Goal: Task Accomplishment & Management: Manage account settings

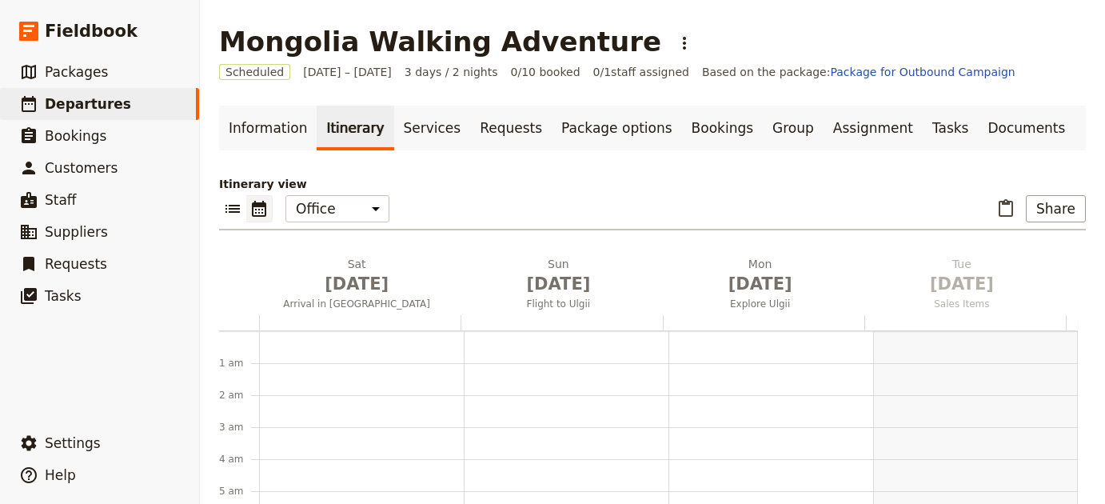
scroll to position [208, 0]
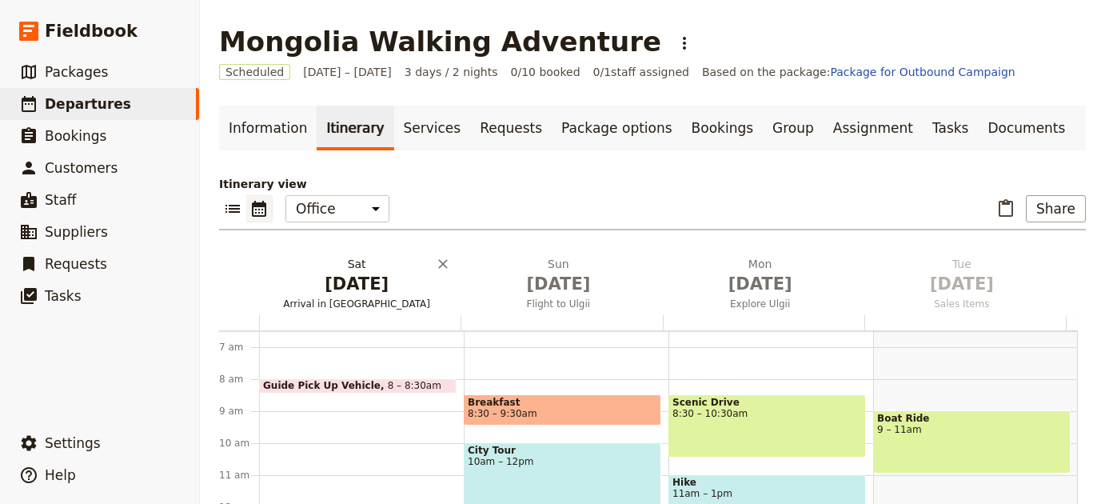
click at [320, 270] on h2 "Sat Nov 29 Arrival in Ulaanbaatar" at bounding box center [356, 276] width 182 height 40
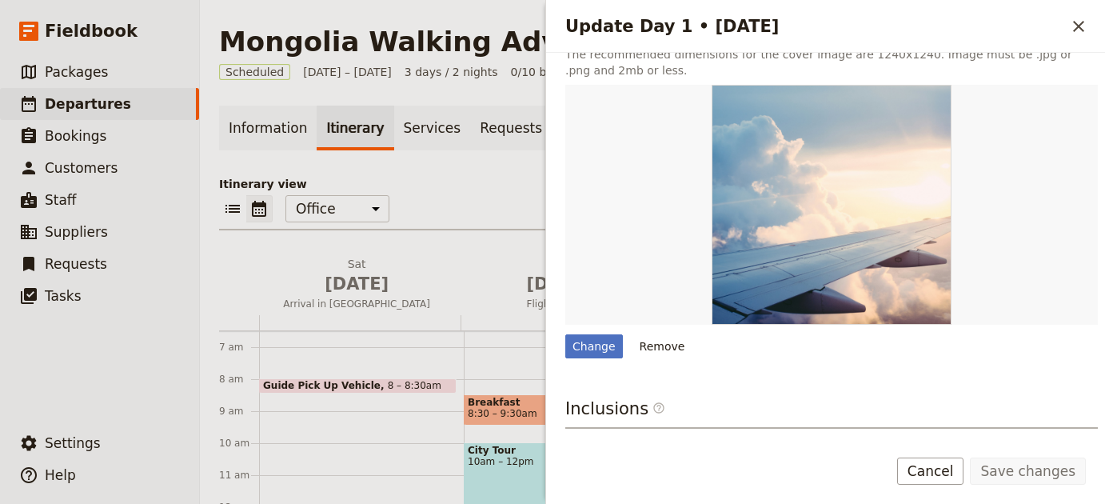
scroll to position [370, 0]
click at [460, 266] on button "Add before day 2" at bounding box center [461, 285] width 16 height 59
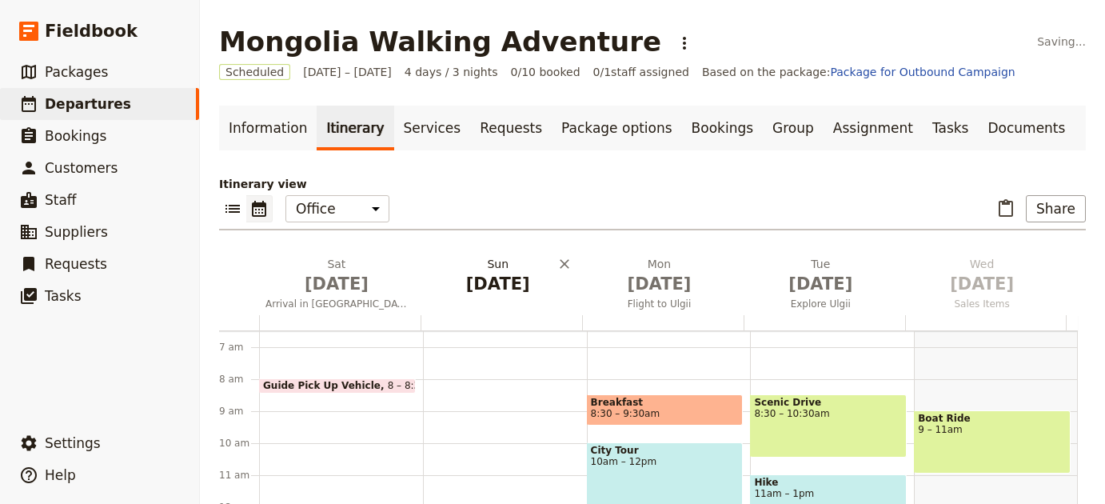
click at [562, 265] on icon "Delete Sun Nov 30" at bounding box center [564, 264] width 16 height 16
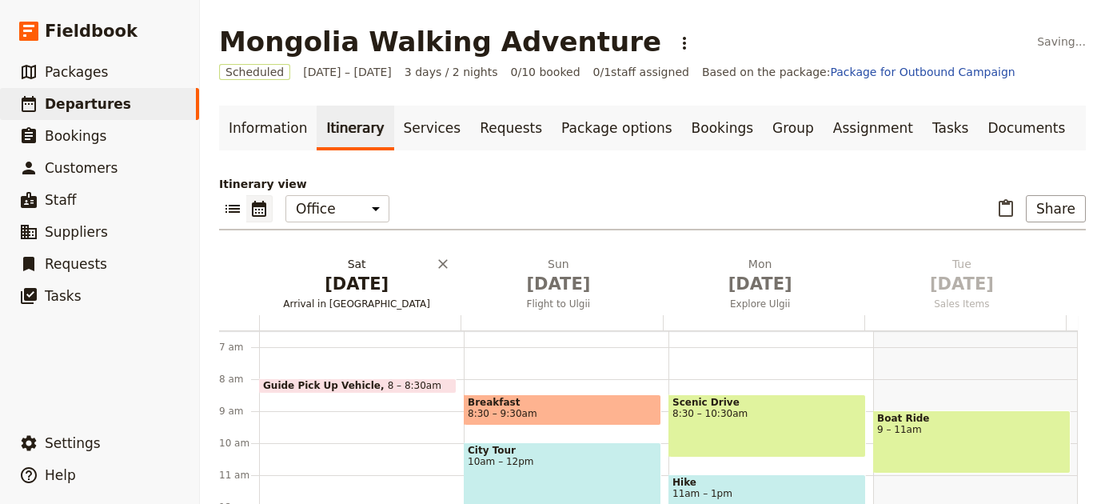
click at [377, 305] on span "Arrival in Ulaanbaatar" at bounding box center [356, 303] width 195 height 13
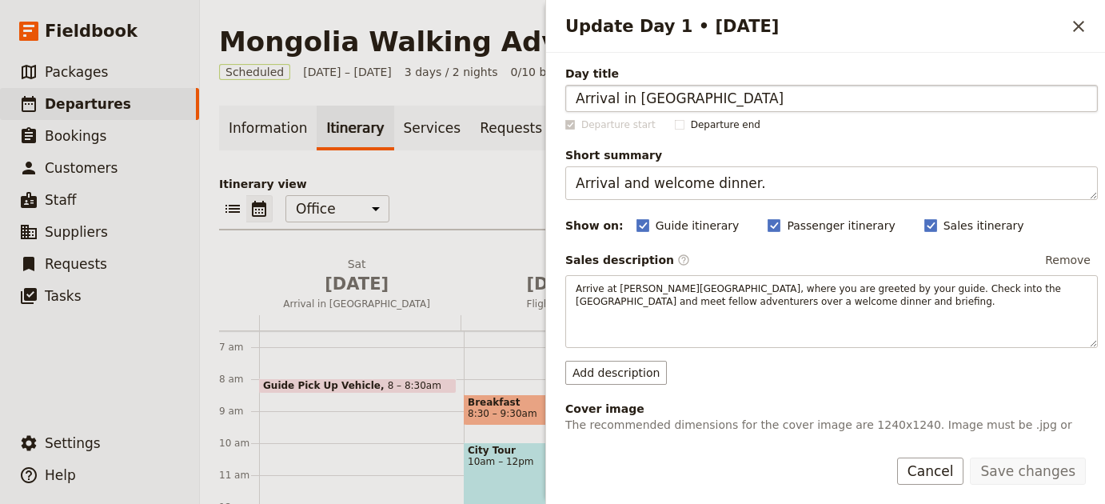
click at [653, 106] on input "Arrival in Ulaanbaatar" at bounding box center [831, 98] width 532 height 27
click at [653, 105] on input "Arrival in Ulaanbaatar" at bounding box center [831, 98] width 532 height 27
drag, startPoint x: 643, startPoint y: 369, endPoint x: 637, endPoint y: 378, distance: 10.4
click at [643, 370] on button "Add description" at bounding box center [616, 372] width 102 height 24
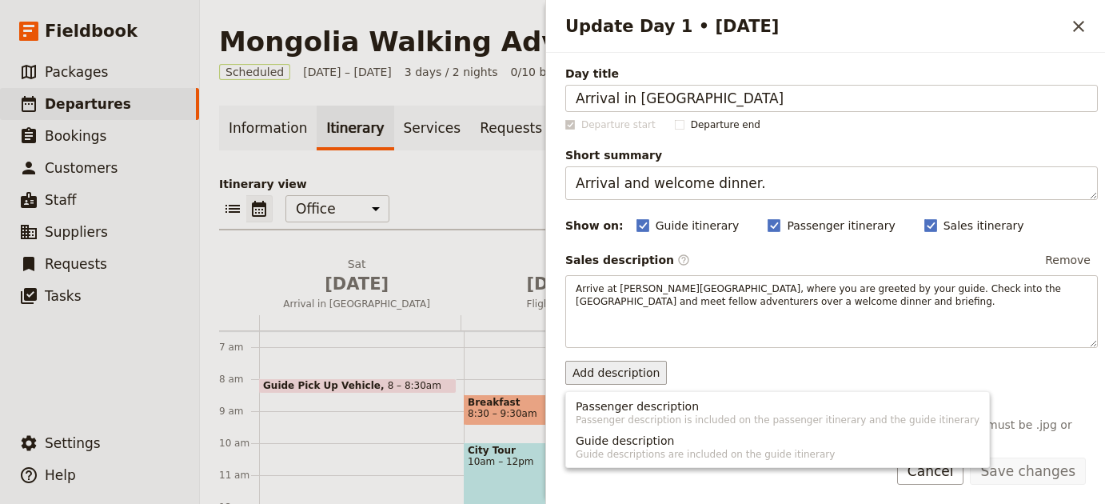
click at [648, 360] on button "Add description" at bounding box center [616, 372] width 102 height 24
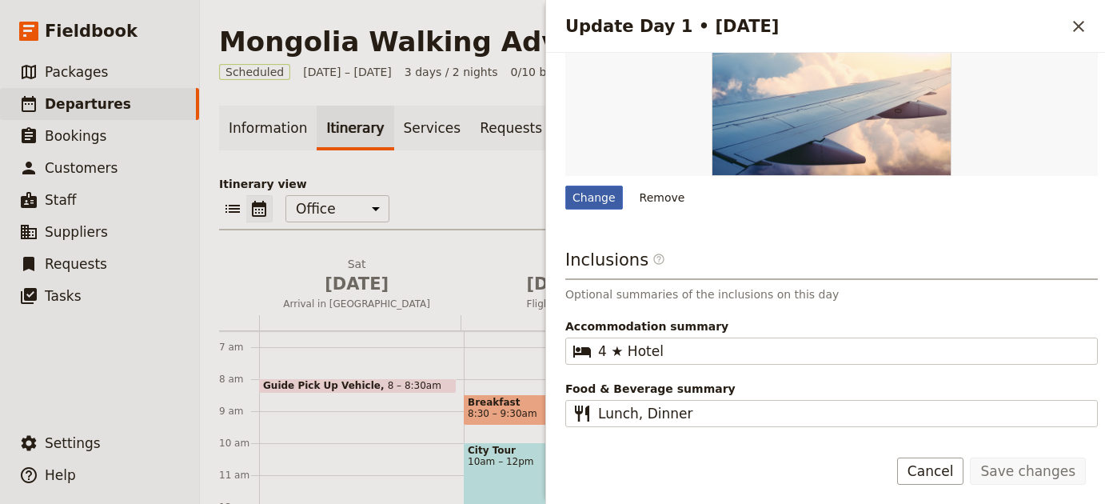
scroll to position [533, 0]
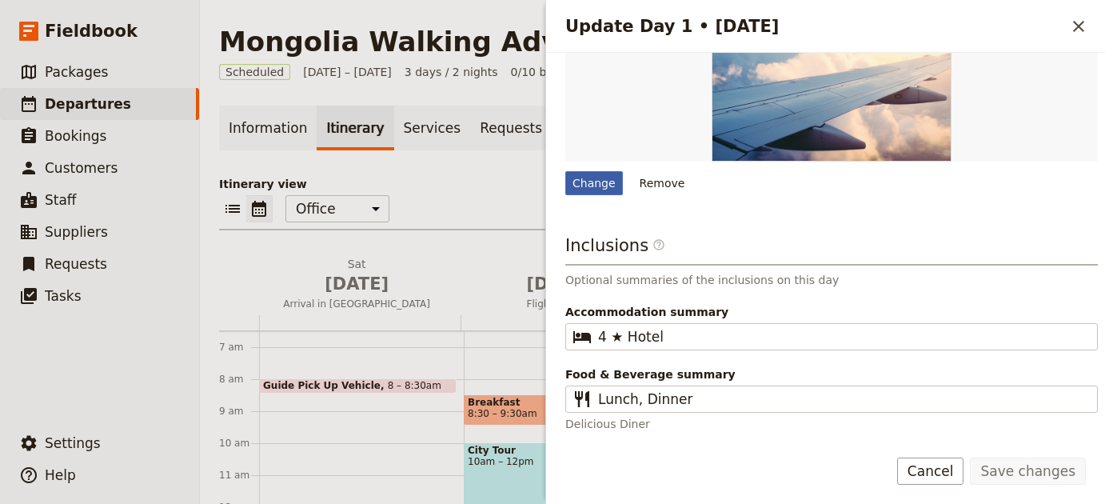
click at [588, 176] on div "Change" at bounding box center [594, 183] width 58 height 24
click at [565, 171] on input "Change" at bounding box center [564, 170] width 1 height 1
type input "C:\fakepath\lightscape-BAAYyQizKhc-unsplash (1).jpg"
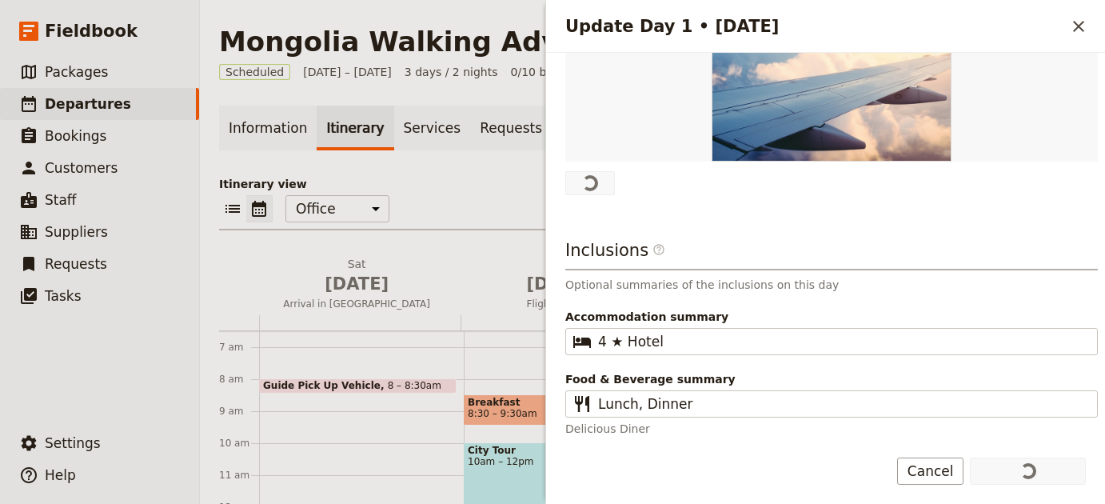
scroll to position [0, 0]
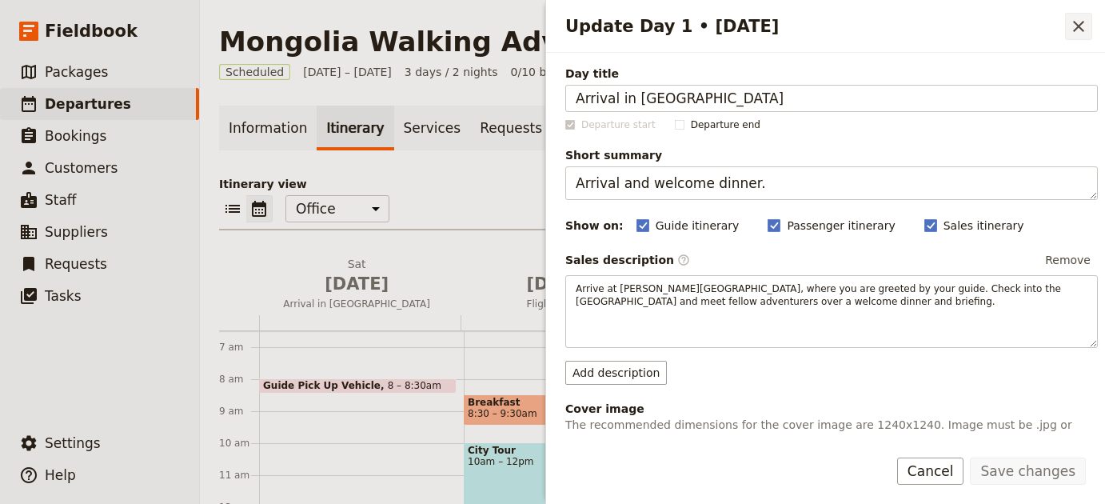
click at [1074, 33] on icon "Close drawer" at bounding box center [1078, 26] width 19 height 19
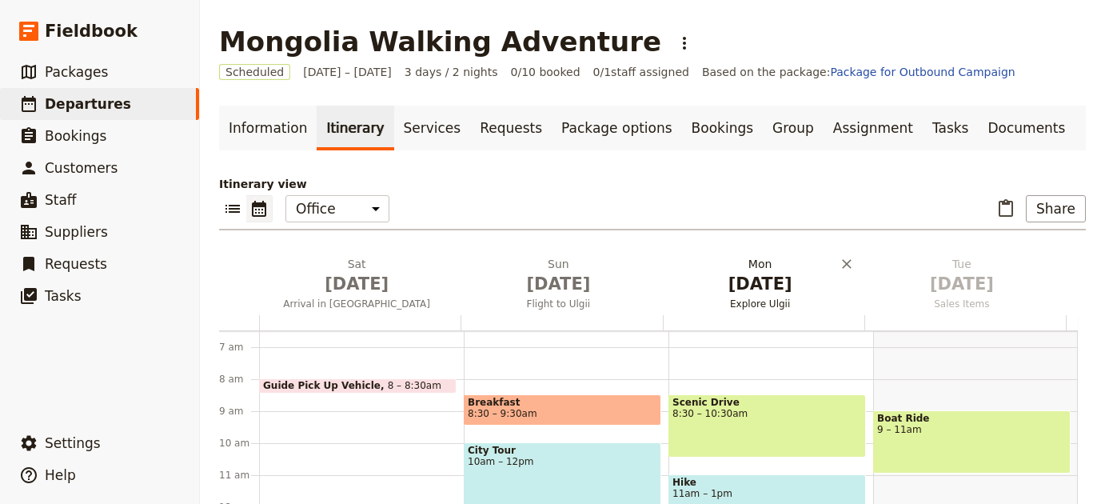
click at [769, 305] on span "Explore Ulgii" at bounding box center [760, 303] width 195 height 13
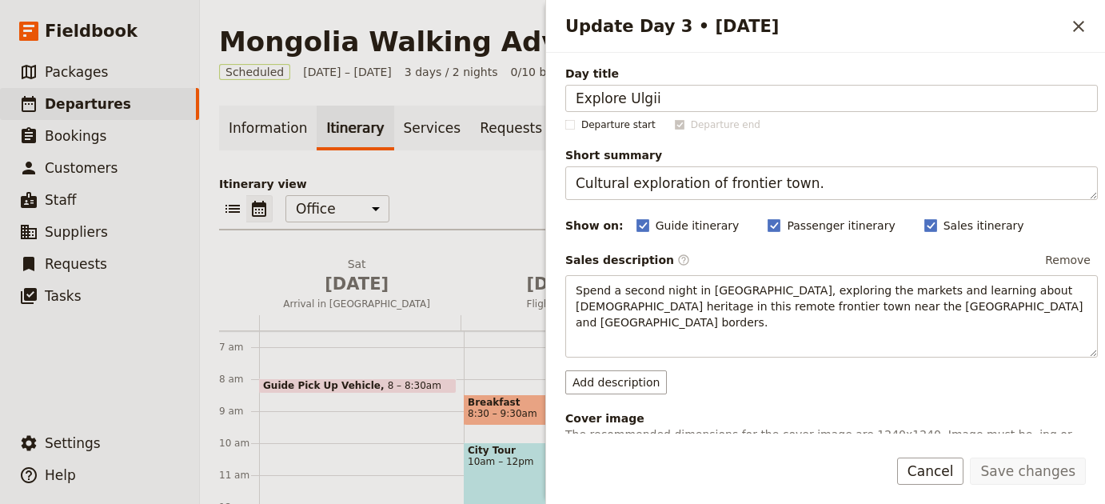
click at [631, 392] on div "Day title Explore Ulgii Departure start Departure end Short summary Cultural ex…" at bounding box center [831, 405] width 532 height 679
click at [631, 380] on button "Add description" at bounding box center [616, 382] width 102 height 24
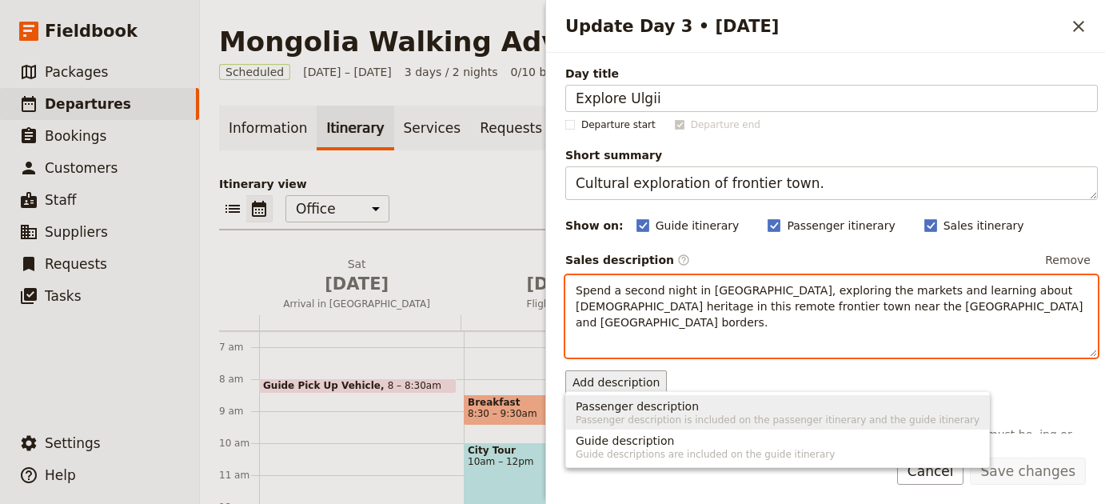
click at [758, 327] on div "Spend a second night in Ulgii, exploring the markets and learning about Kazakh …" at bounding box center [831, 316] width 532 height 82
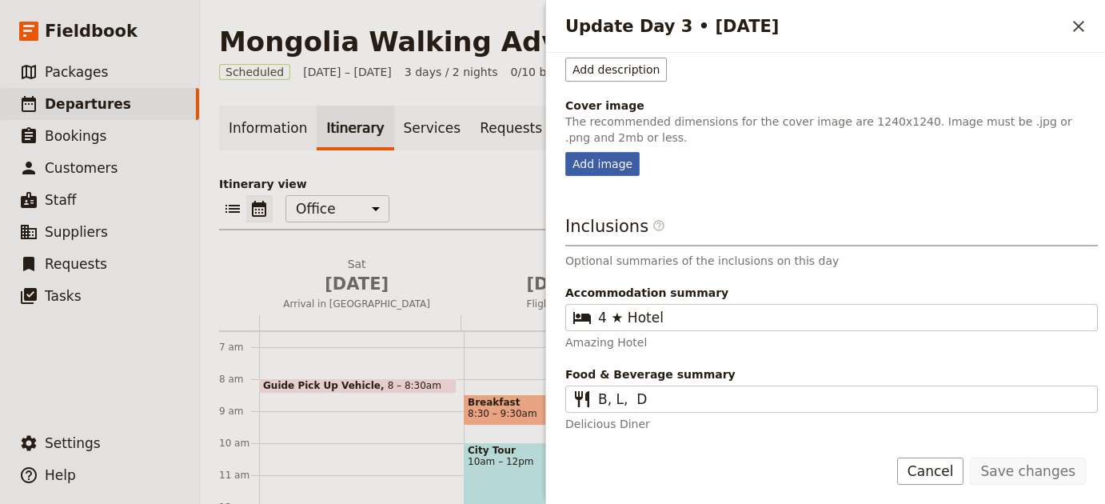
click at [617, 169] on div "Add image" at bounding box center [602, 164] width 74 height 24
click at [565, 152] on input "Add image" at bounding box center [564, 151] width 1 height 1
type input "C:\fakepath\naraa-in-ub-CgFaxVSxoWc-unsplash (1).jpg"
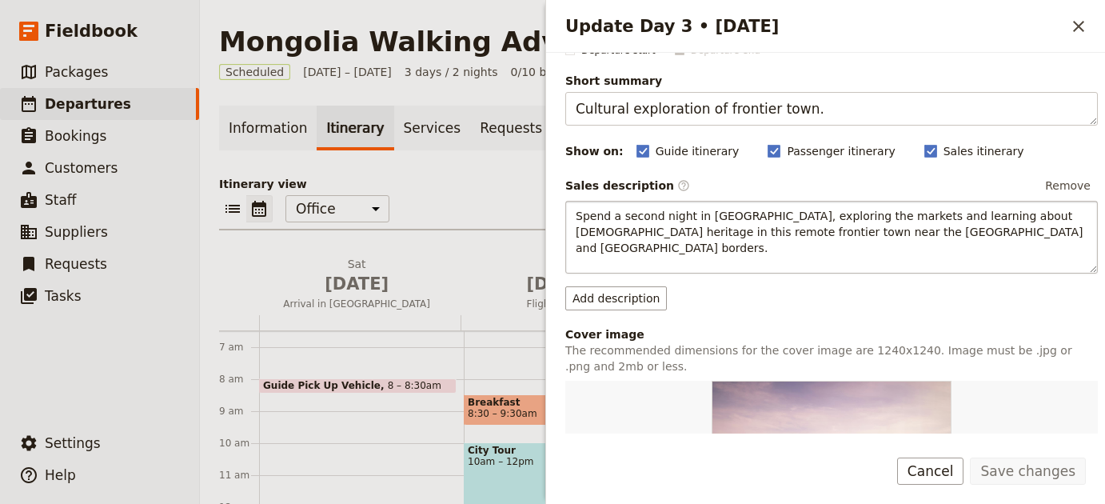
scroll to position [0, 0]
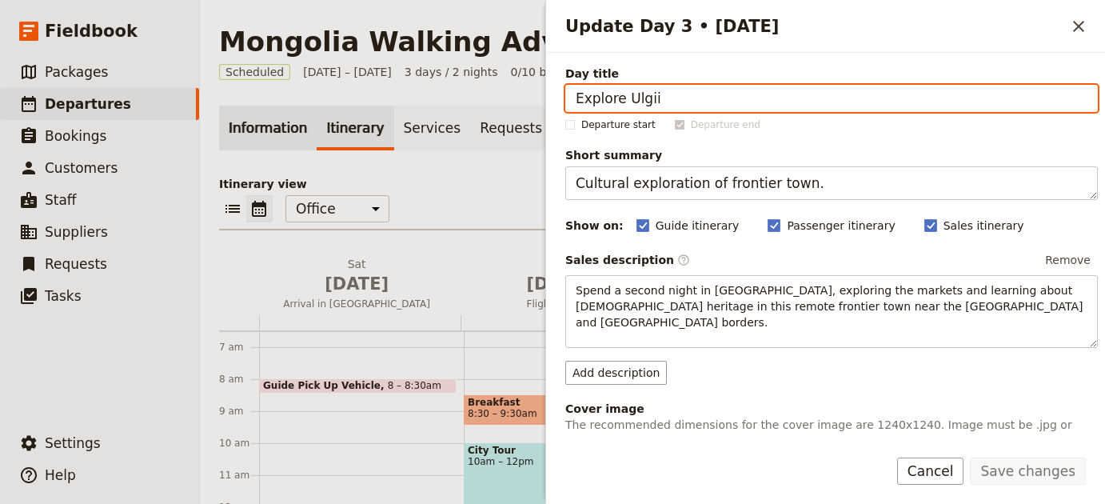
click at [284, 135] on link "Information" at bounding box center [268, 127] width 98 height 45
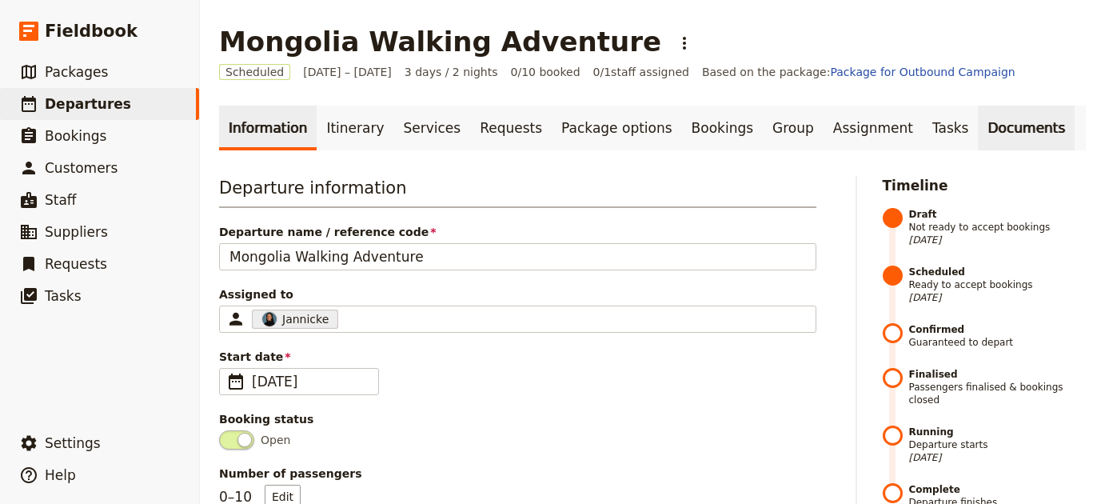
click at [977, 129] on link "Documents" at bounding box center [1025, 127] width 97 height 45
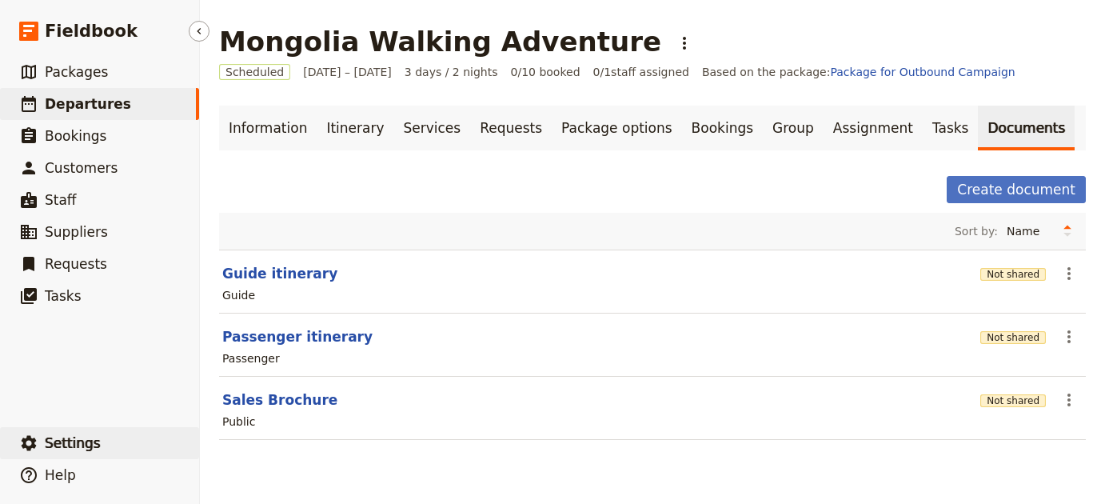
click at [74, 437] on span "Settings" at bounding box center [73, 443] width 56 height 16
click at [134, 444] on button "​ Settings" at bounding box center [99, 443] width 199 height 32
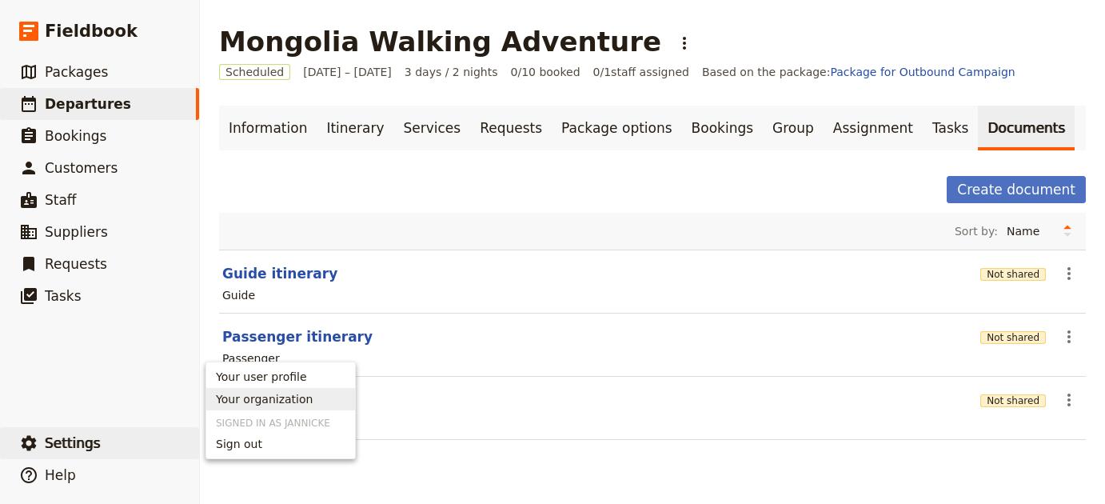
click at [293, 396] on span "Your organization" at bounding box center [264, 399] width 97 height 16
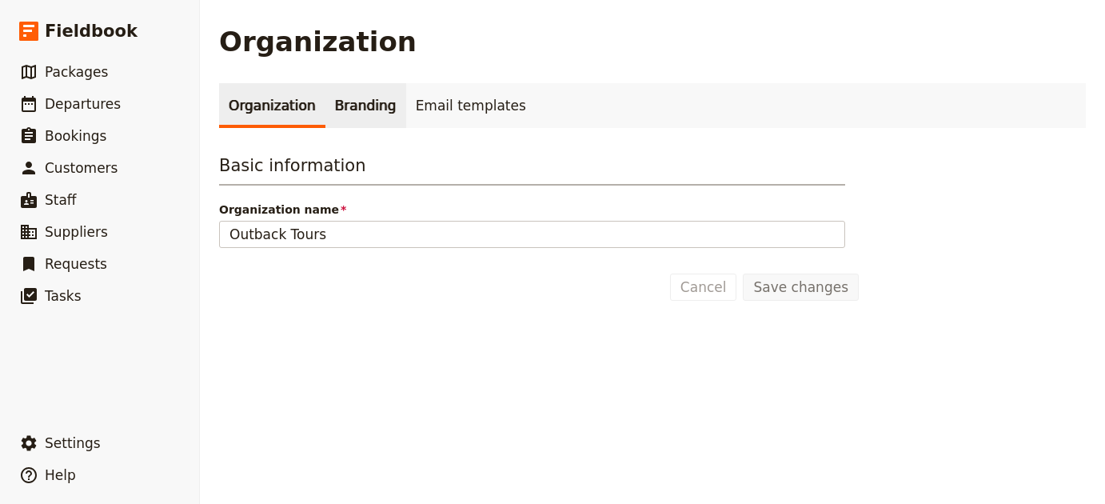
click at [326, 124] on link "Branding" at bounding box center [365, 105] width 81 height 45
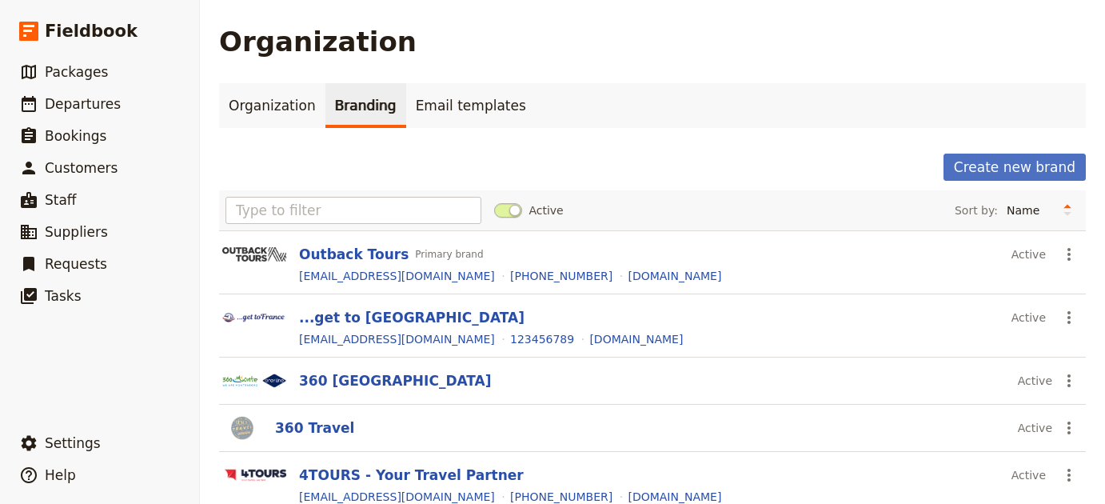
click at [339, 225] on div "Active Sort by: Name Most recently updated Most recently created" at bounding box center [652, 210] width 866 height 40
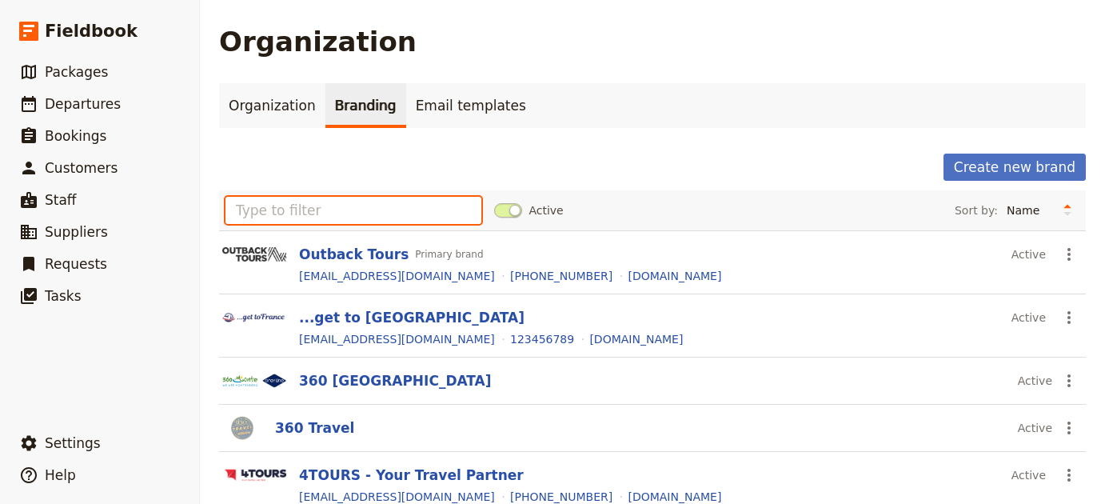
click at [330, 209] on input "text" at bounding box center [353, 210] width 256 height 27
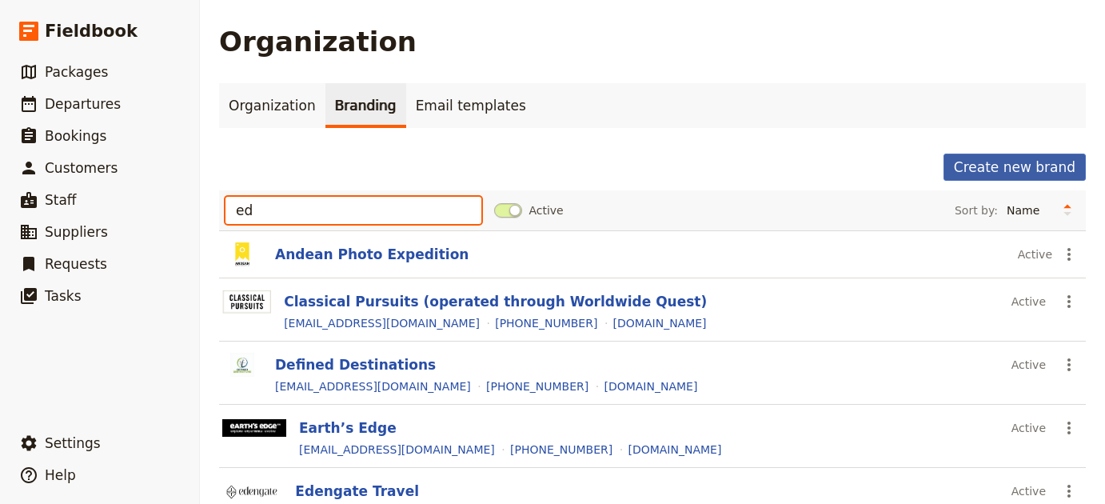
type input "ed"
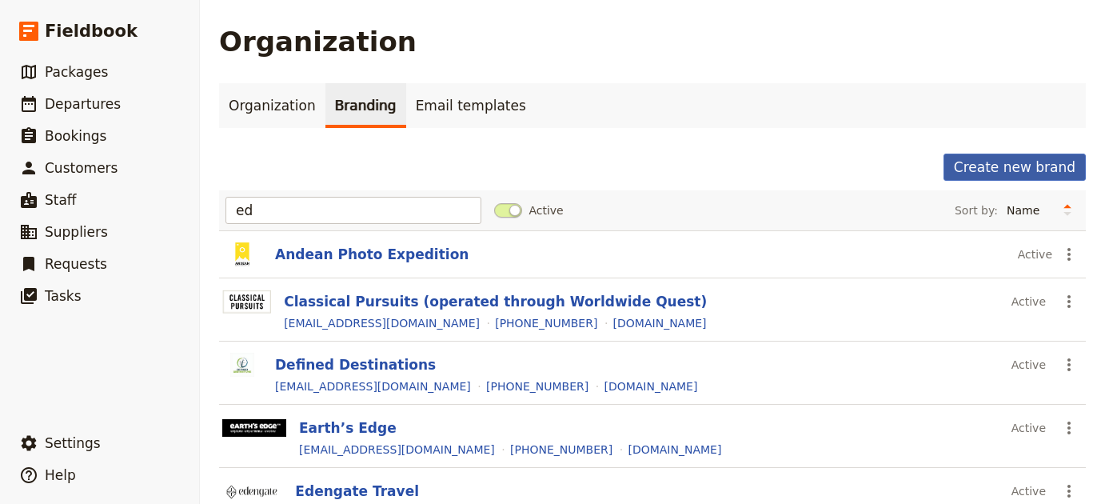
click at [973, 157] on button "Create new brand" at bounding box center [1014, 166] width 142 height 27
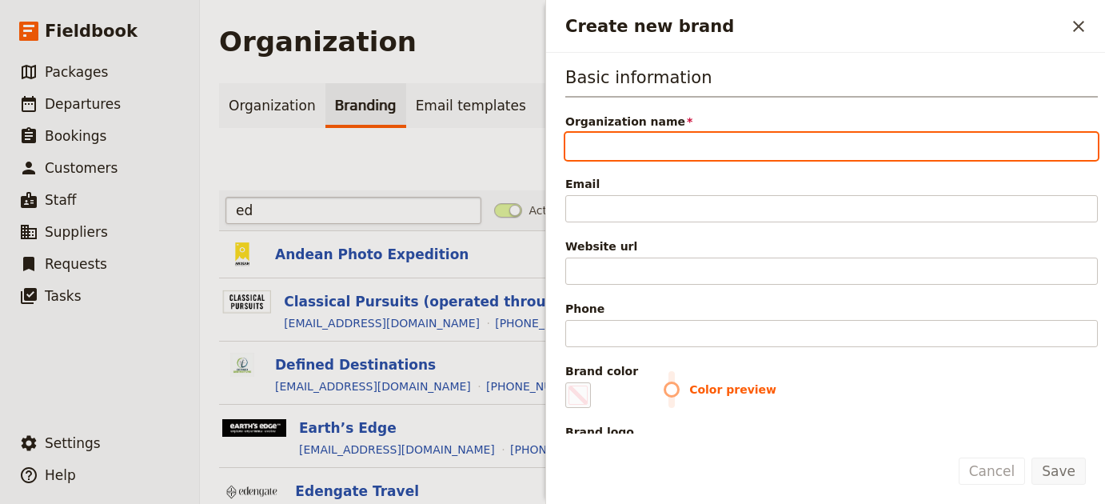
click at [367, 205] on input "ed" at bounding box center [353, 210] width 256 height 27
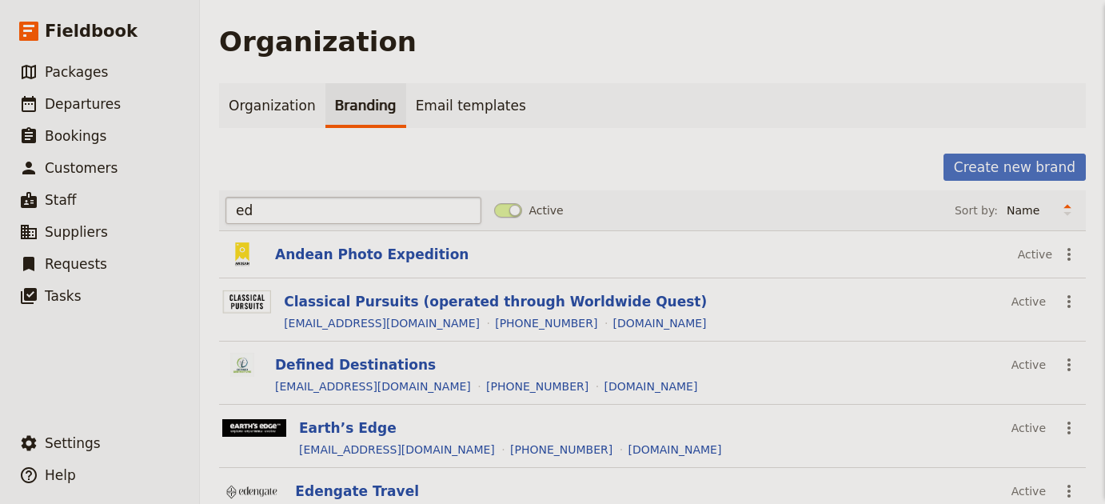
click at [367, 205] on input "ed" at bounding box center [353, 210] width 256 height 27
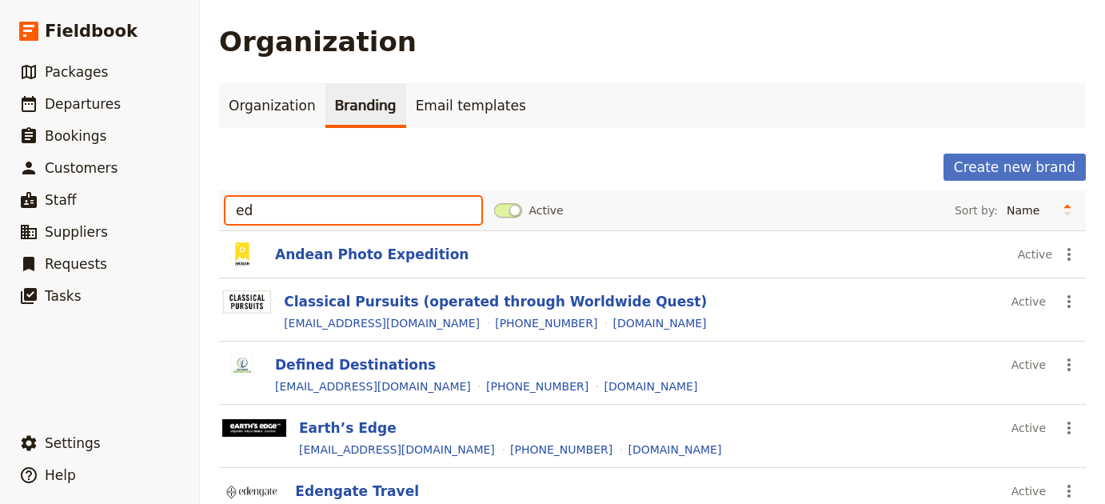
click at [366, 209] on input "ed" at bounding box center [353, 210] width 256 height 27
click at [365, 211] on input "ed" at bounding box center [353, 210] width 256 height 27
paste input "Edgewalkers"
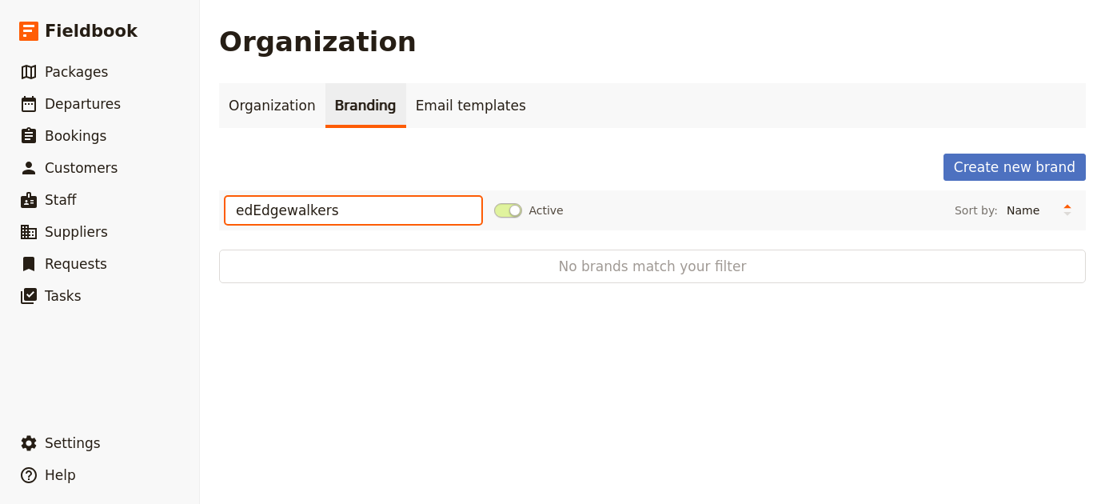
paste input "text"
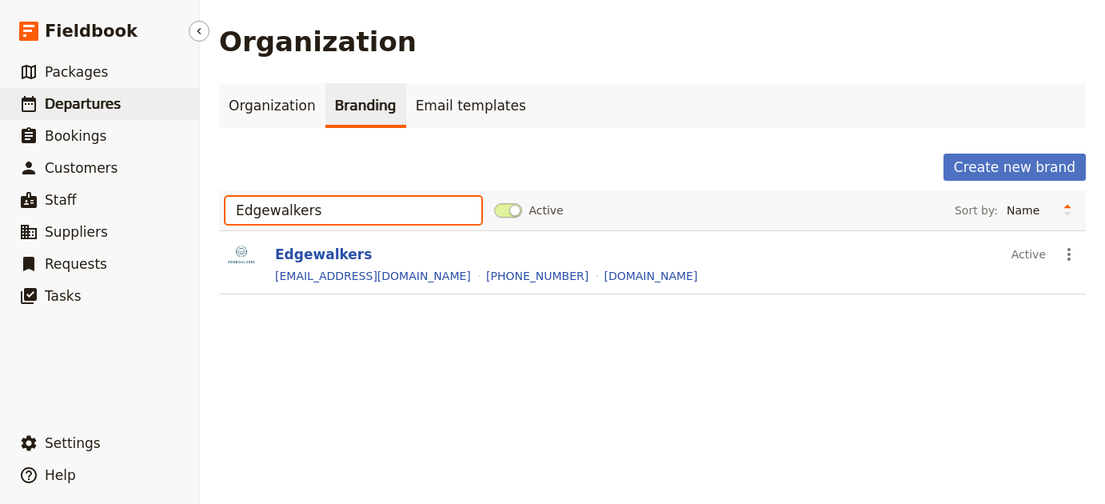
type input "Edgewalkers"
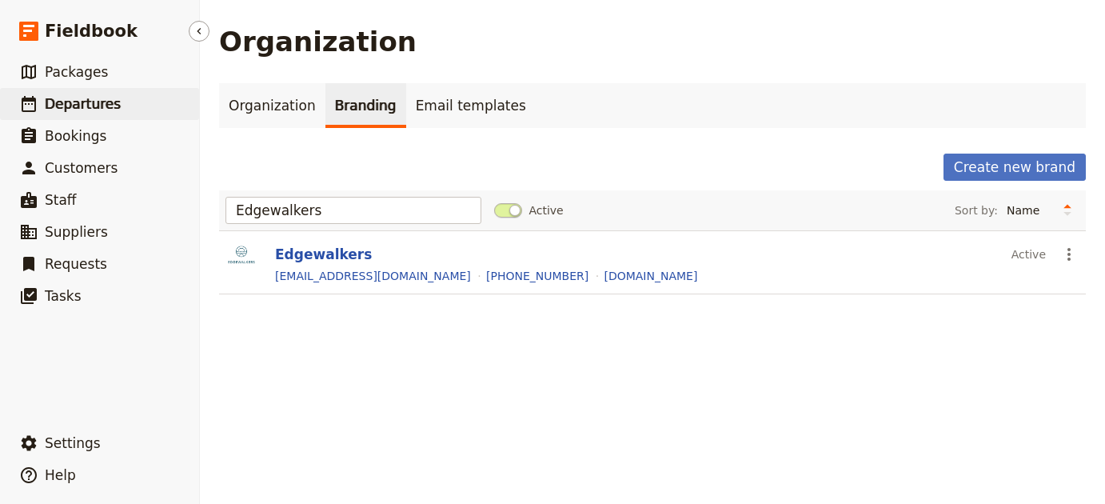
click at [117, 109] on link "​ Departures" at bounding box center [99, 104] width 199 height 32
select select "UPDATED_AT"
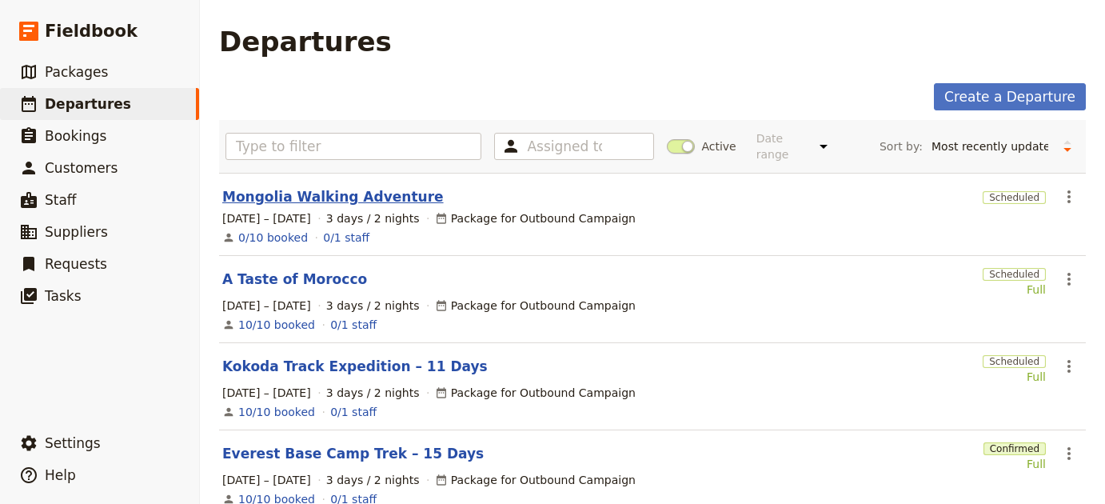
click at [324, 187] on link "Mongolia Walking Adventure" at bounding box center [332, 196] width 221 height 19
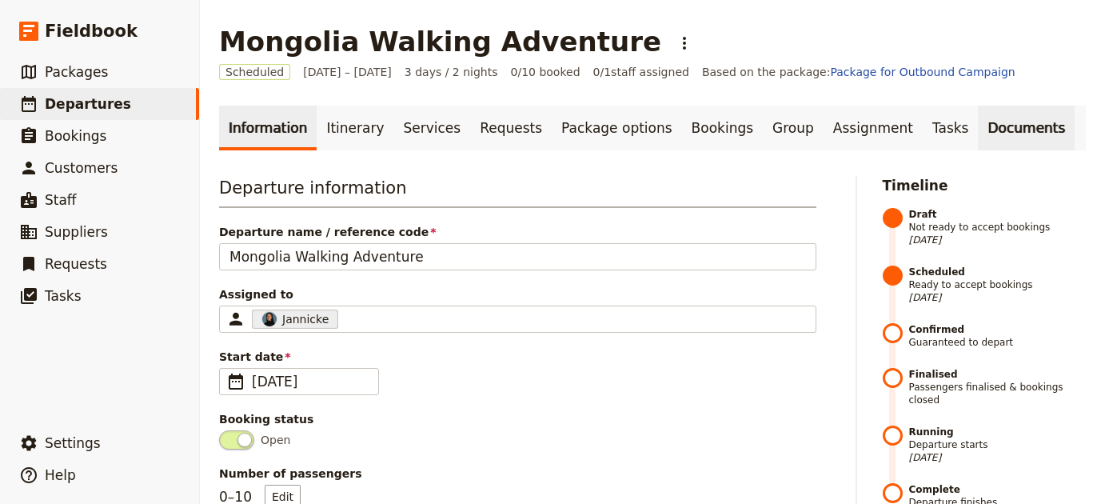
click at [990, 132] on link "Documents" at bounding box center [1025, 127] width 97 height 45
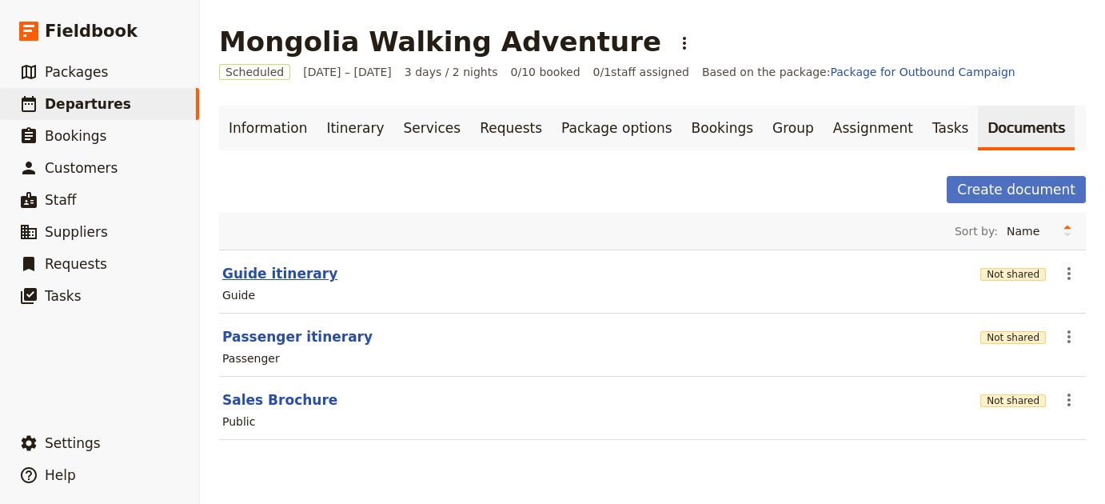
click at [279, 277] on button "Guide itinerary" at bounding box center [279, 273] width 115 height 19
select select "STAFF"
select select "RUN_SHEET"
select select "LARGE"
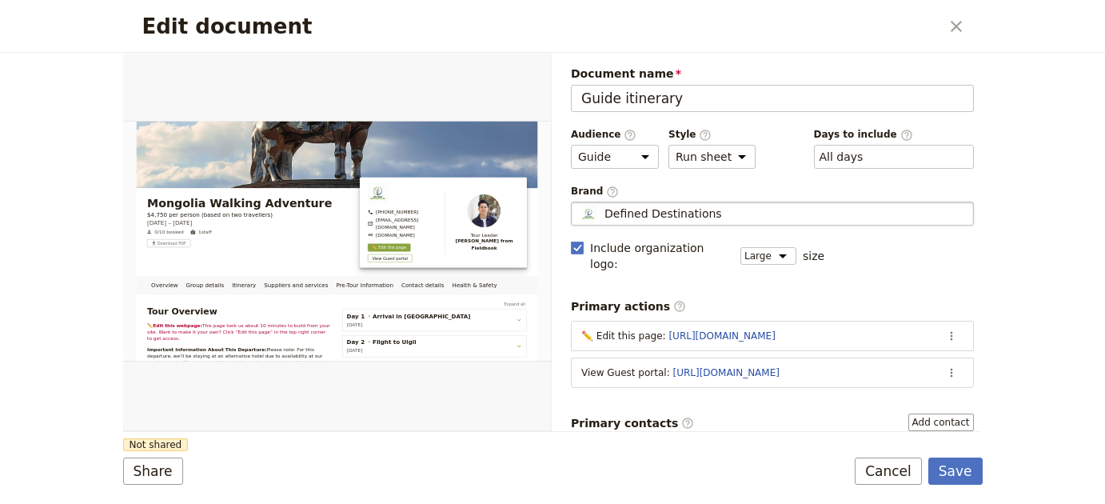
click at [774, 207] on div "Defined Destinations" at bounding box center [772, 213] width 388 height 16
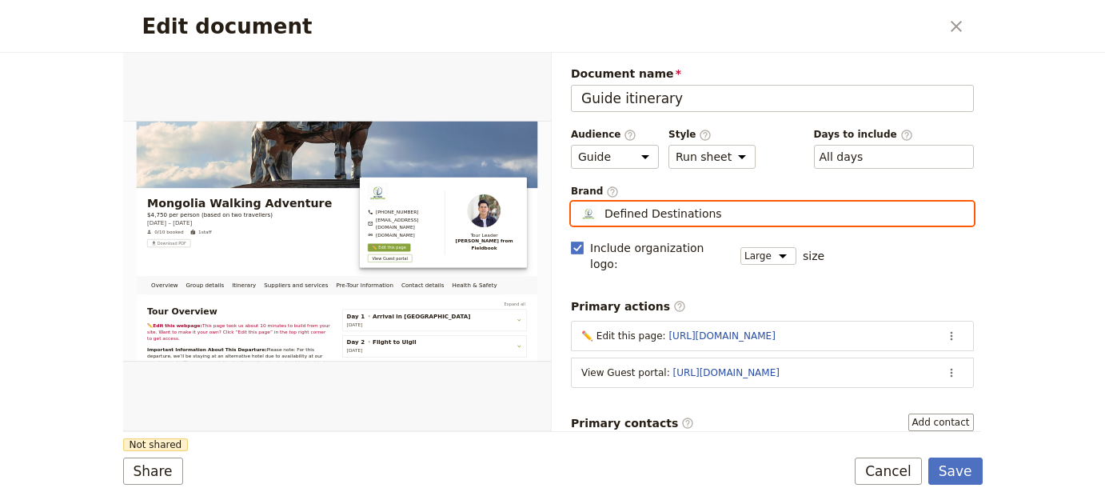
click at [578, 202] on input "Defined Destinations" at bounding box center [577, 201] width 1 height 1
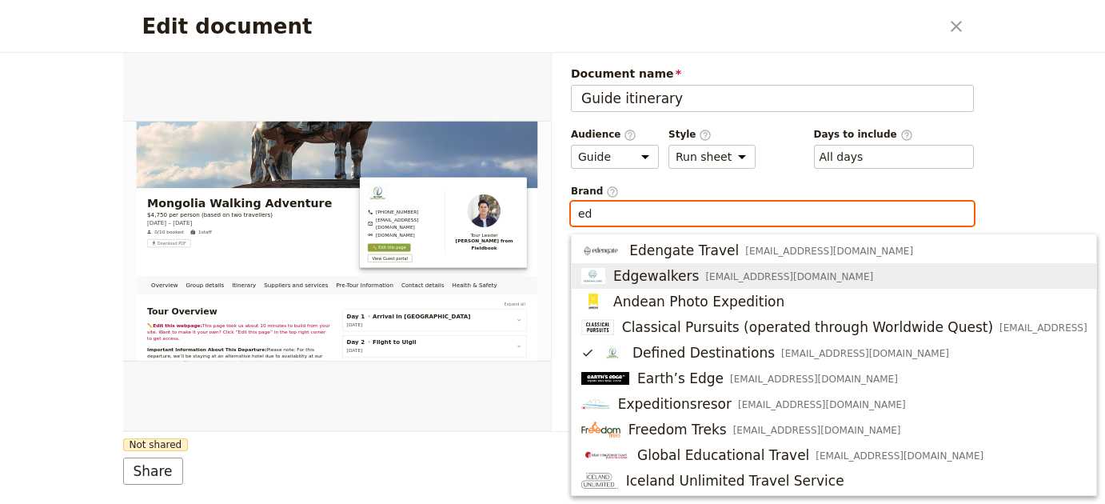
click at [748, 279] on span "info@edgewalkers.com.au" at bounding box center [789, 276] width 168 height 13
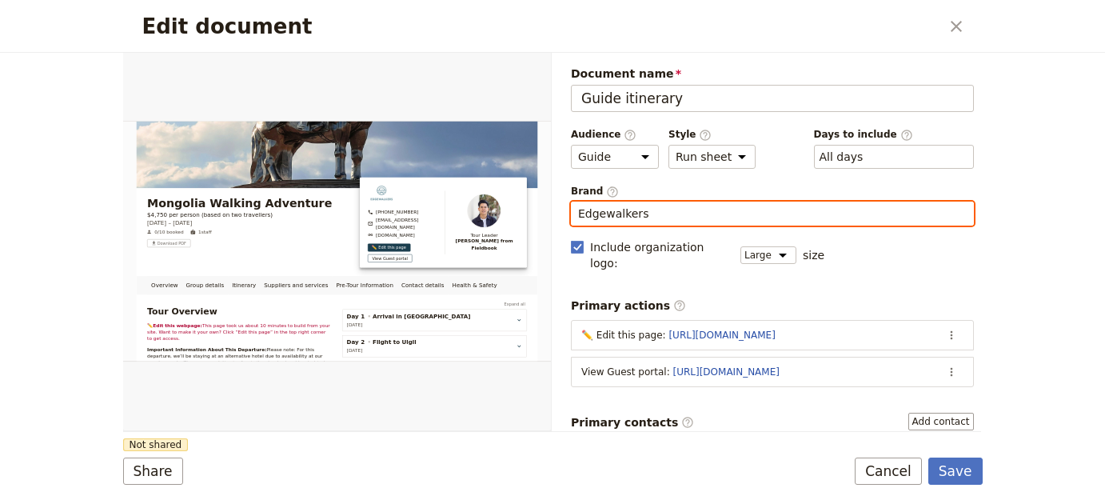
type input "Edgewalkers"
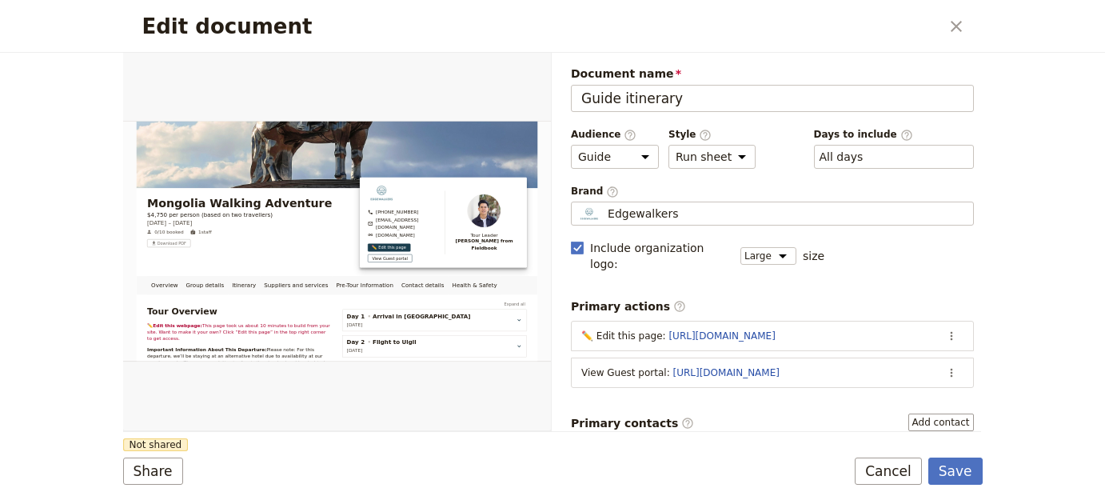
drag, startPoint x: 998, startPoint y: 300, endPoint x: 802, endPoint y: 362, distance: 205.5
click at [1000, 300] on div "Edit document ​ Overview Group details Itinerary Suppliers and services Pre-Tou…" at bounding box center [552, 252] width 1105 height 504
click at [136, 468] on button "Share" at bounding box center [153, 470] width 60 height 27
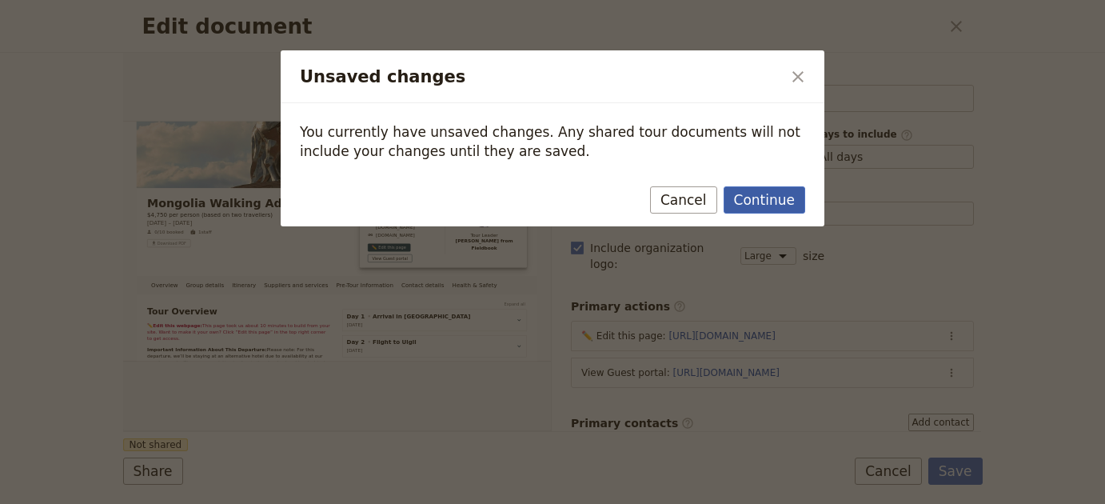
click at [800, 189] on button "Continue" at bounding box center [764, 199] width 82 height 27
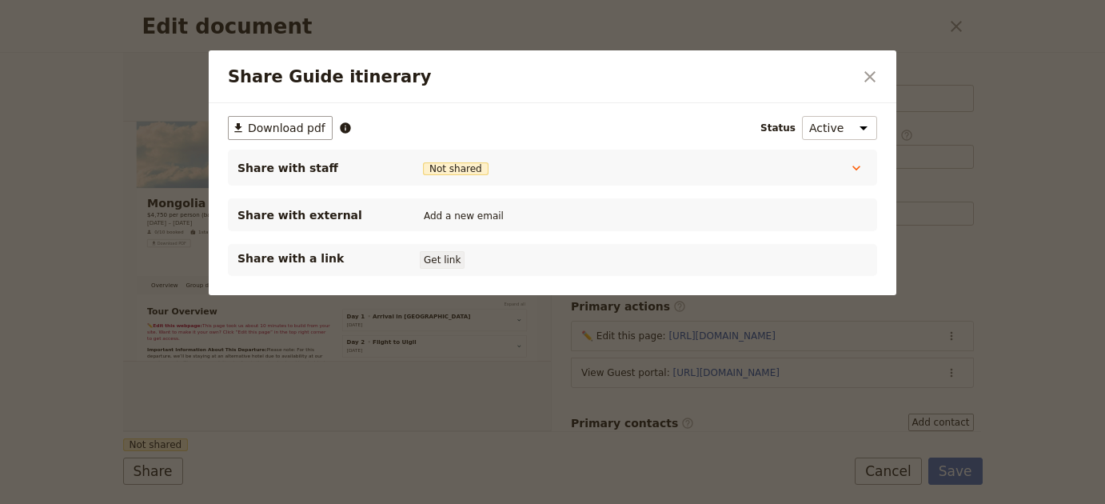
click at [432, 265] on button "Get link" at bounding box center [442, 260] width 45 height 18
click at [871, 70] on icon "Close dialog" at bounding box center [869, 76] width 19 height 19
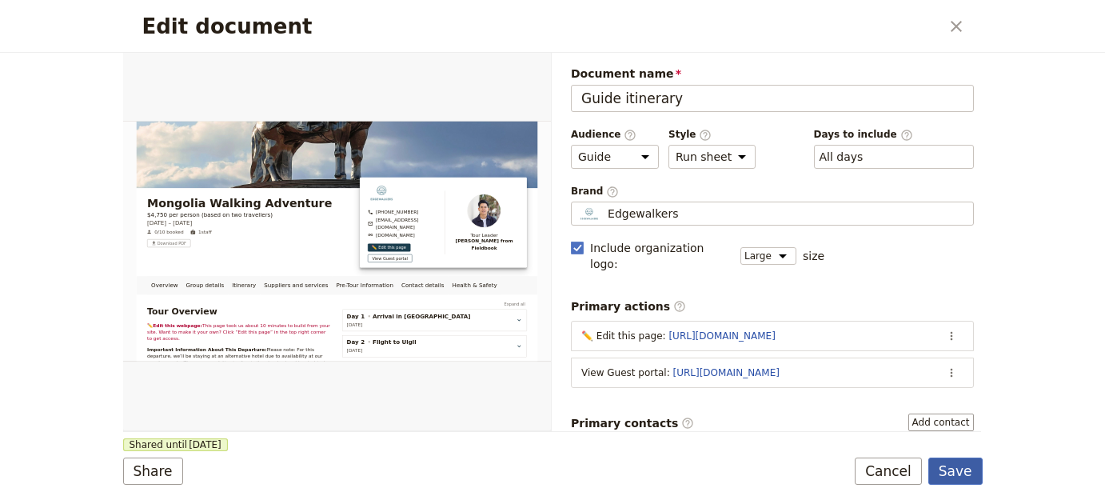
click at [964, 473] on button "Save" at bounding box center [955, 470] width 54 height 27
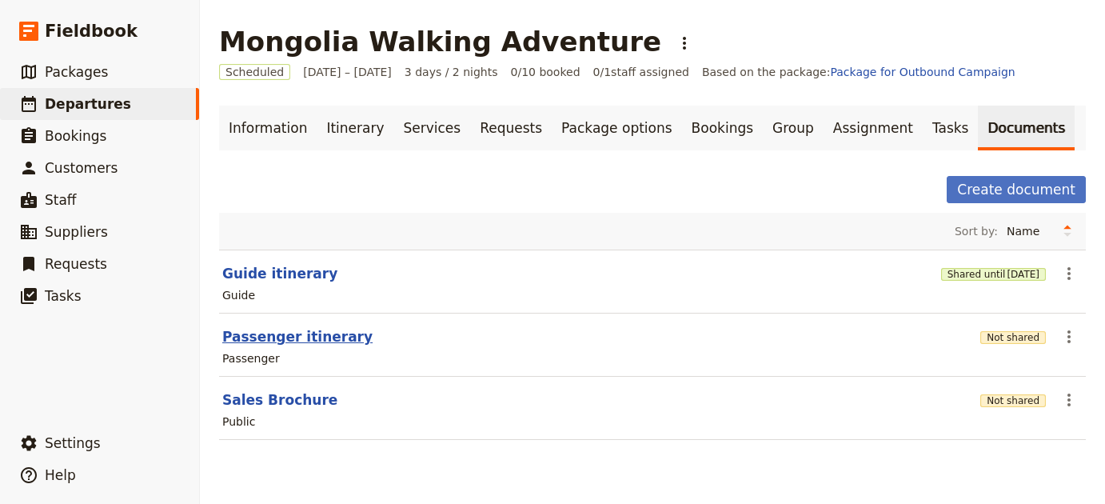
click at [267, 340] on button "Passenger itinerary" at bounding box center [297, 336] width 150 height 19
select select "PASSENGER"
select select "RUN_SHEET"
select select "LARGE"
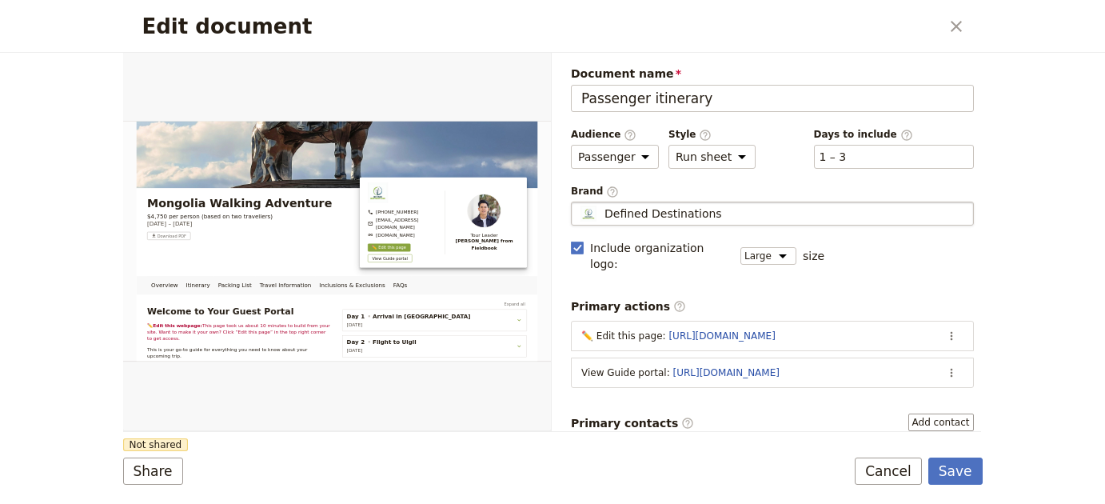
click at [768, 221] on div "Defined Destinations" at bounding box center [772, 213] width 388 height 16
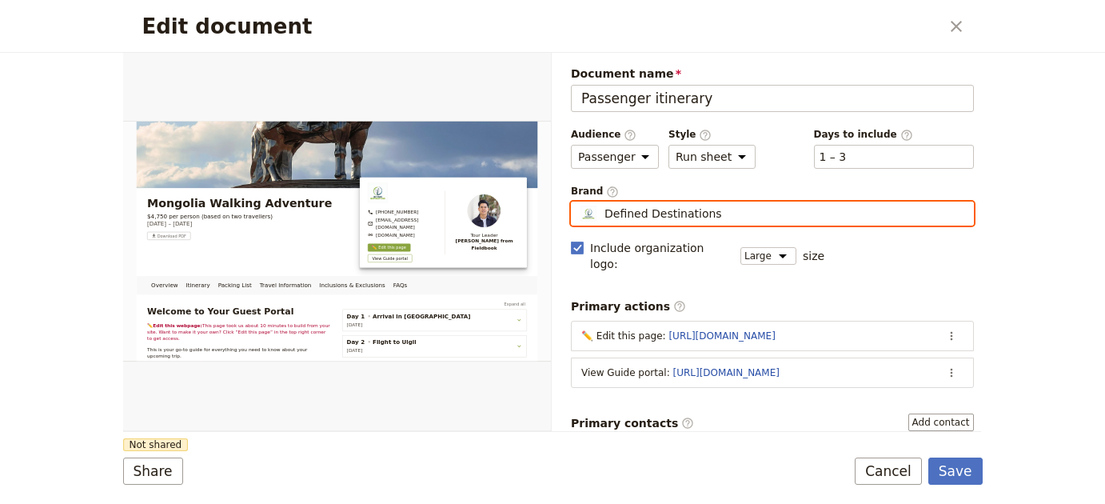
click at [578, 202] on input "Defined Destinations" at bounding box center [577, 201] width 1 height 1
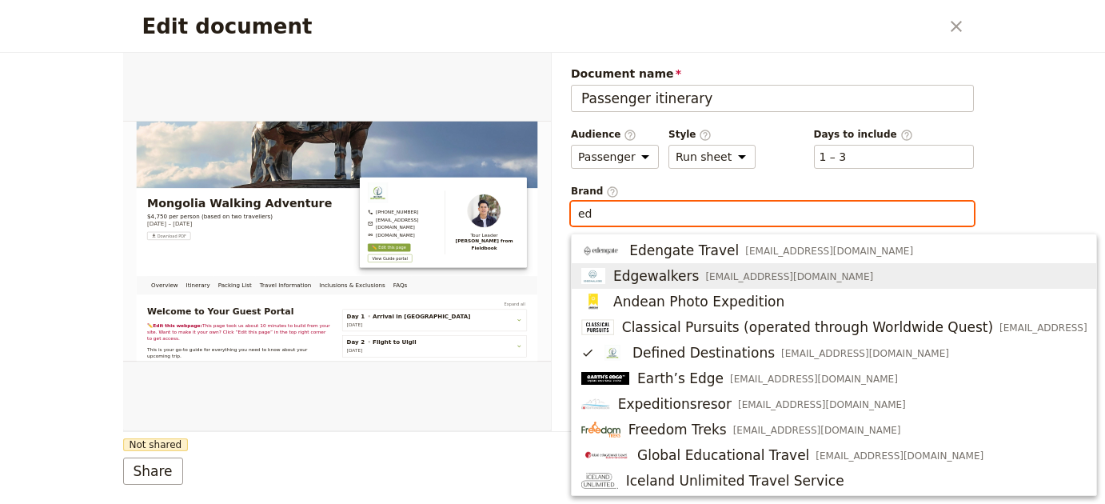
drag, startPoint x: 727, startPoint y: 256, endPoint x: 703, endPoint y: 282, distance: 35.6
click at [703, 282] on ul "Edengate Travel info@edengatetravel.com Edgewalkers info@edgewalkers.com.au And…" at bounding box center [834, 364] width 526 height 262
click at [705, 282] on span "info@edgewalkers.com.au" at bounding box center [789, 276] width 168 height 13
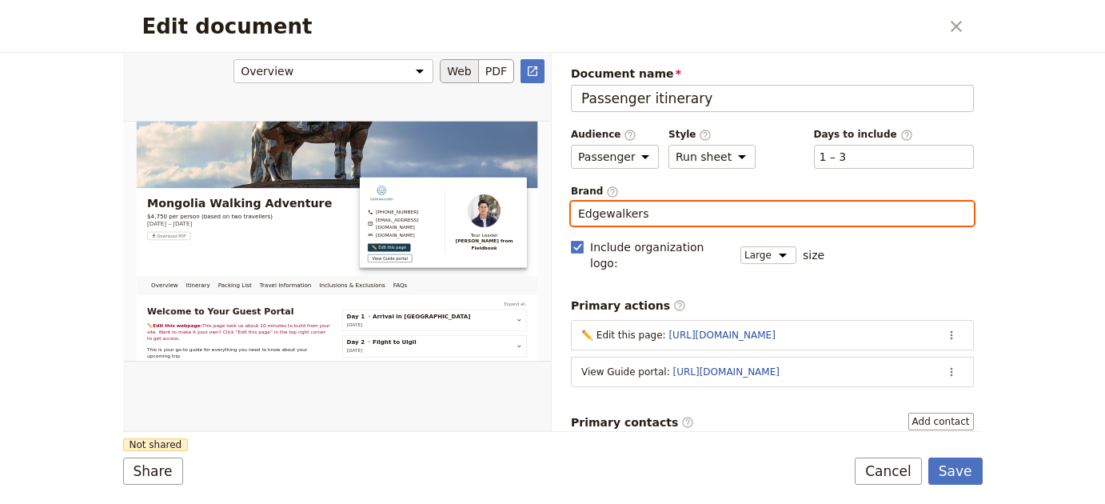
type input "Edgewalkers"
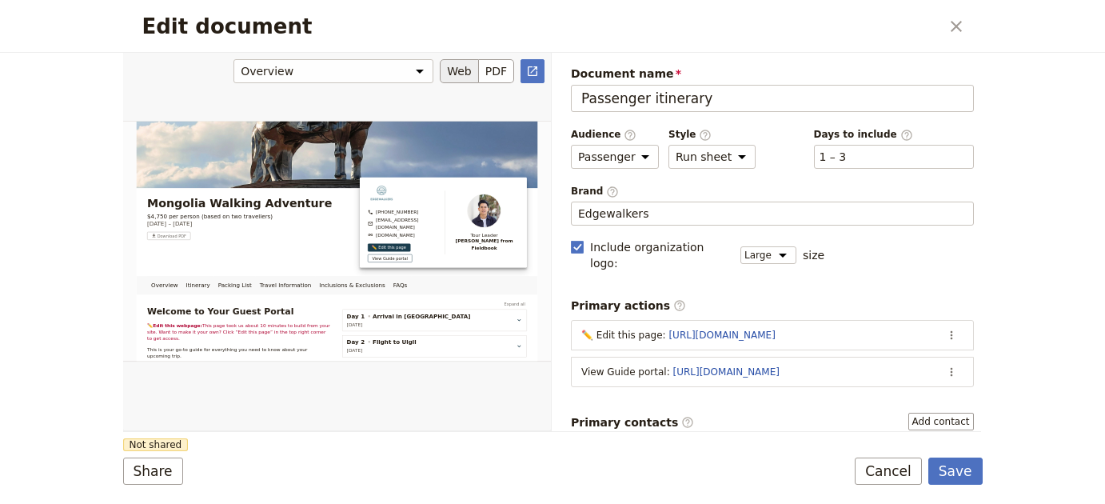
click at [336, 390] on div "Edit document" at bounding box center [337, 241] width 428 height 378
click at [139, 464] on button "Share" at bounding box center [153, 470] width 60 height 27
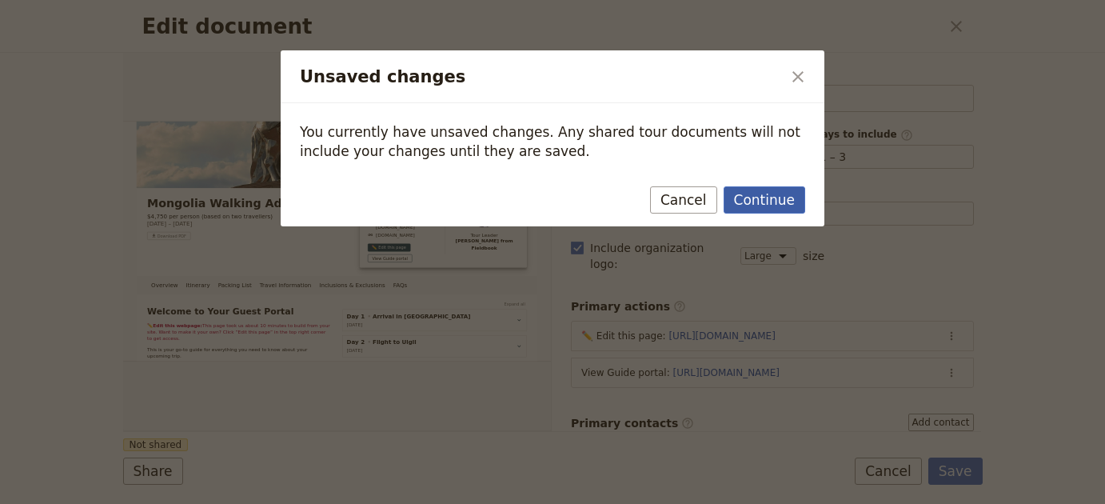
click at [761, 186] on div "Continue Cancel" at bounding box center [552, 203] width 543 height 46
click at [763, 201] on button "Continue" at bounding box center [764, 199] width 82 height 27
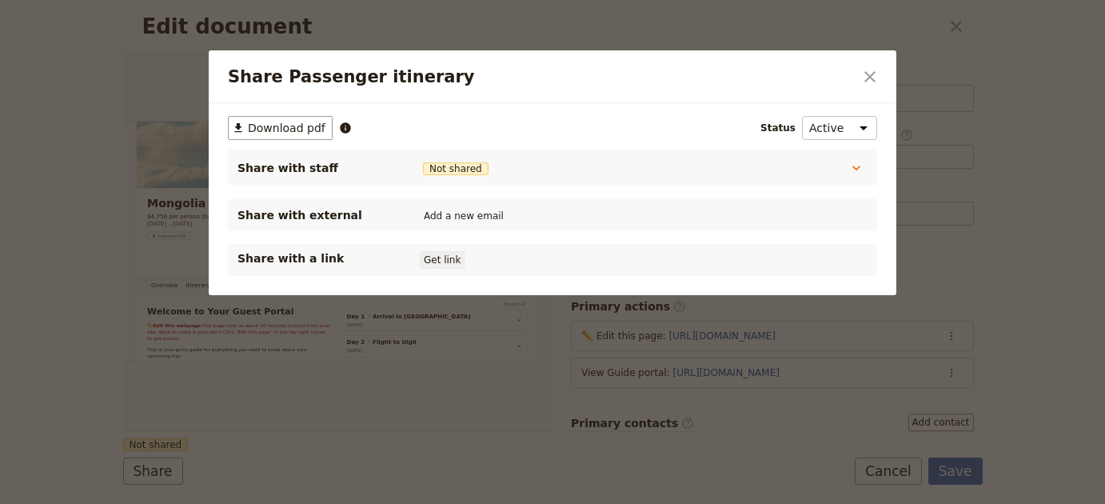
click at [428, 259] on button "Get link" at bounding box center [442, 260] width 45 height 18
click at [862, 79] on icon "Close dialog" at bounding box center [869, 76] width 19 height 19
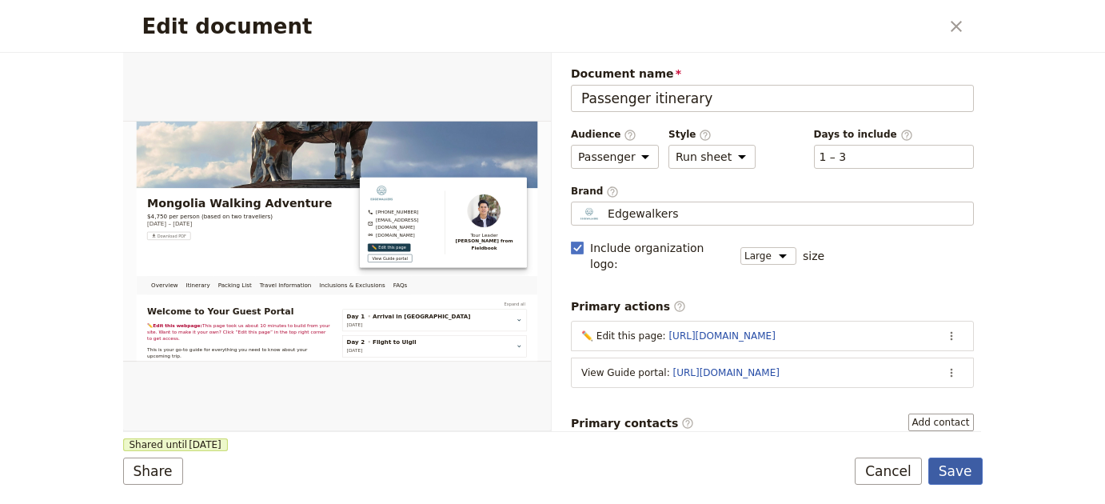
click at [959, 472] on button "Save" at bounding box center [955, 470] width 54 height 27
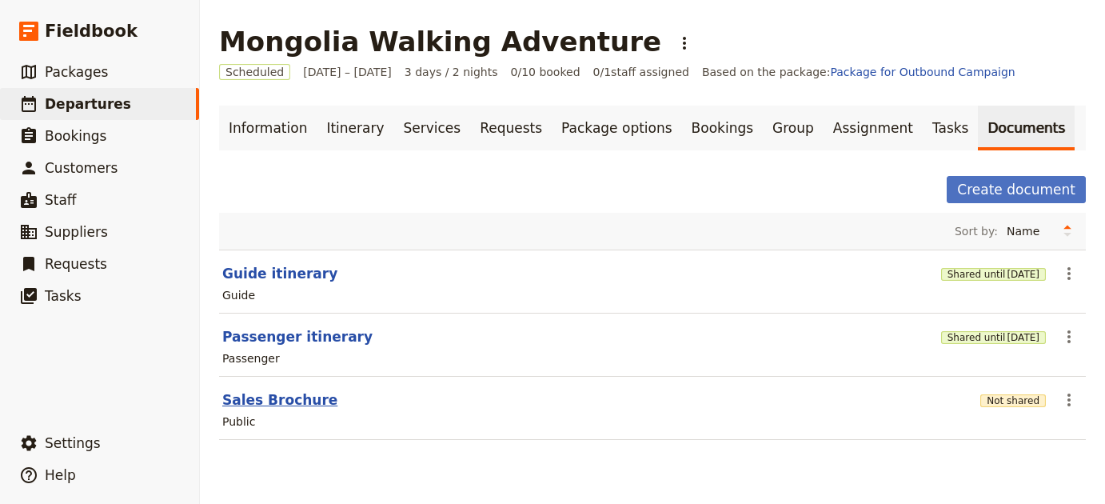
click at [267, 402] on button "Sales Brochure" at bounding box center [279, 399] width 115 height 19
select select "DEFAULT"
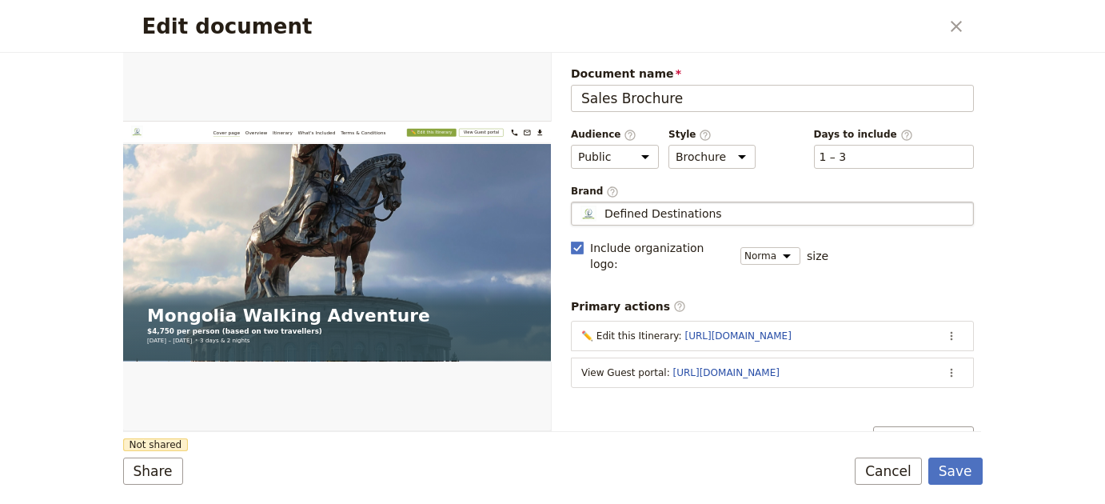
click at [630, 212] on span "Defined Destinations" at bounding box center [662, 213] width 117 height 16
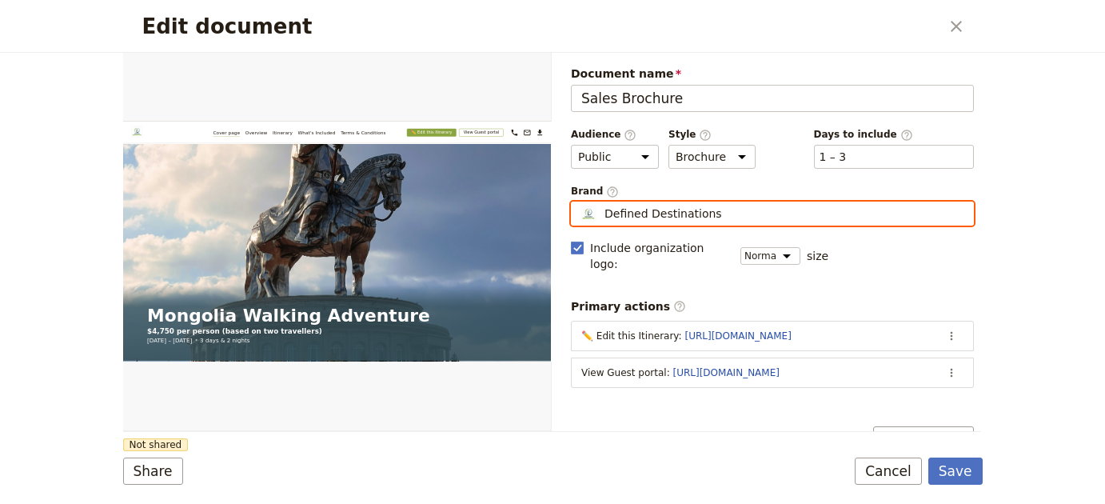
click at [578, 202] on input "Defined Destinations" at bounding box center [577, 201] width 1 height 1
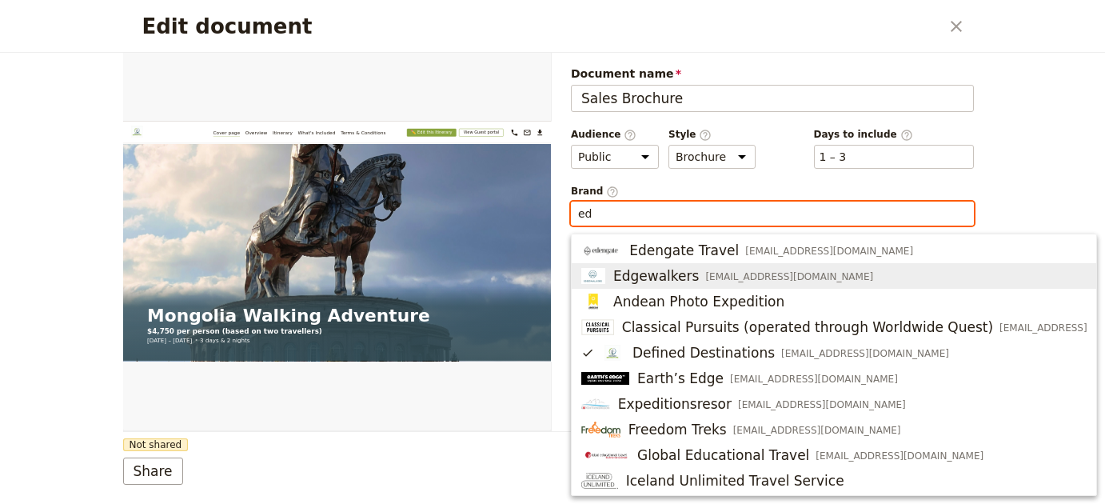
click at [639, 272] on span "Edgewalkers" at bounding box center [656, 275] width 86 height 19
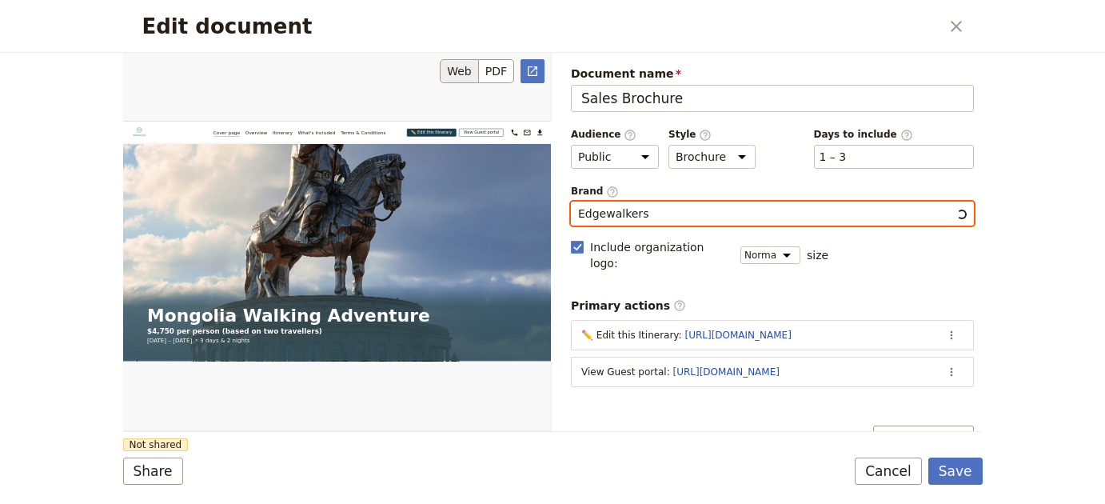
type input "Edgewalkers"
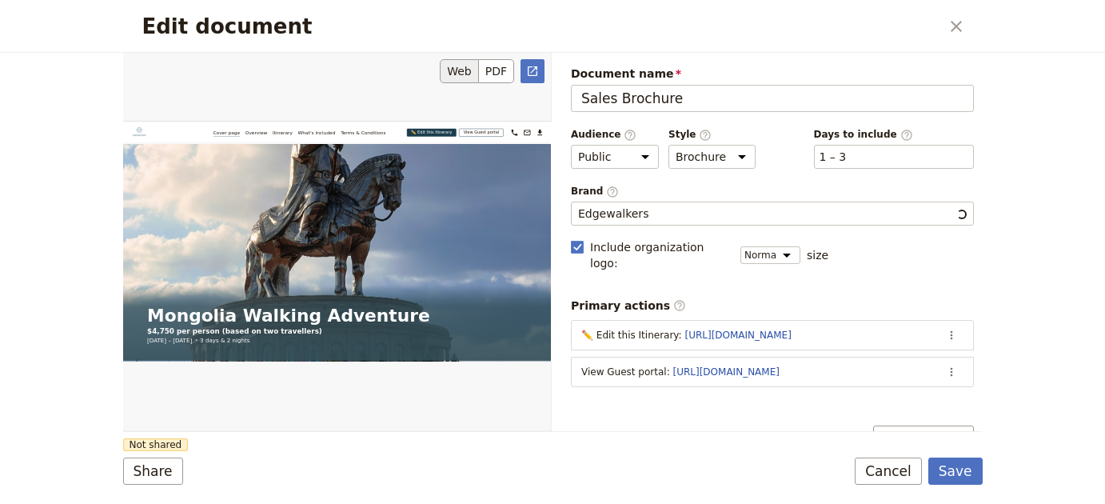
click at [473, 310] on div "Edit document" at bounding box center [337, 241] width 428 height 378
click at [138, 464] on button "Share" at bounding box center [153, 470] width 60 height 27
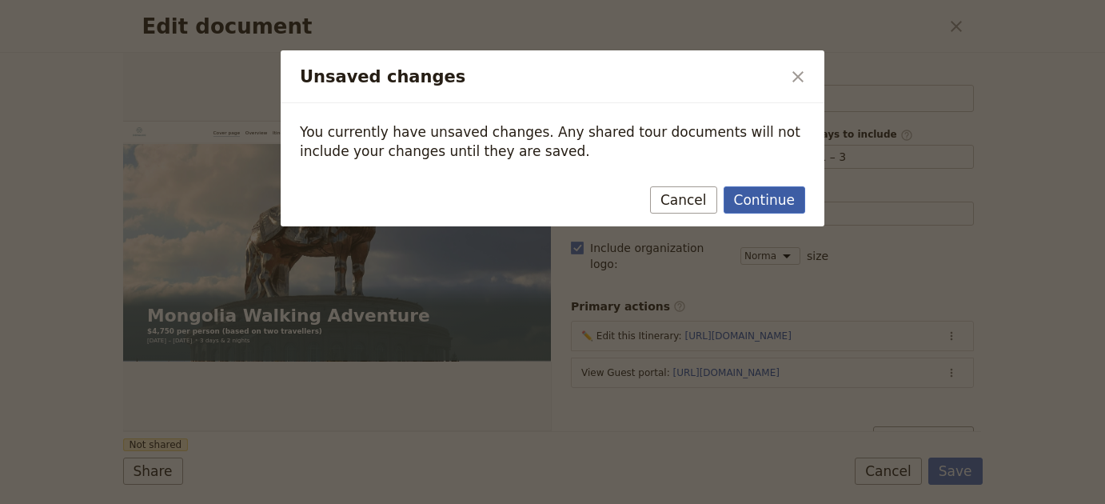
click at [746, 204] on button "Continue" at bounding box center [764, 199] width 82 height 27
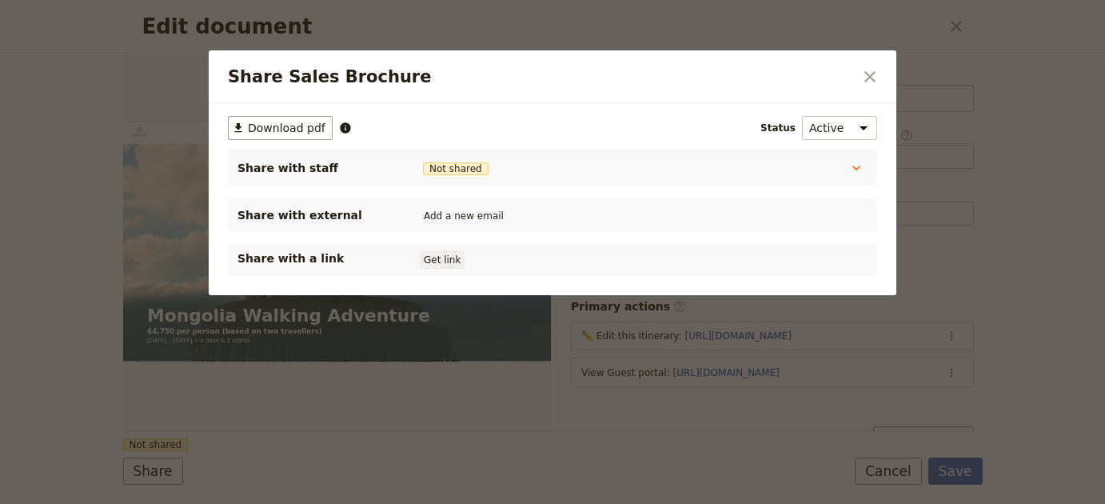
click at [443, 259] on button "Get link" at bounding box center [442, 260] width 45 height 18
click at [869, 72] on icon "Close dialog" at bounding box center [869, 76] width 19 height 19
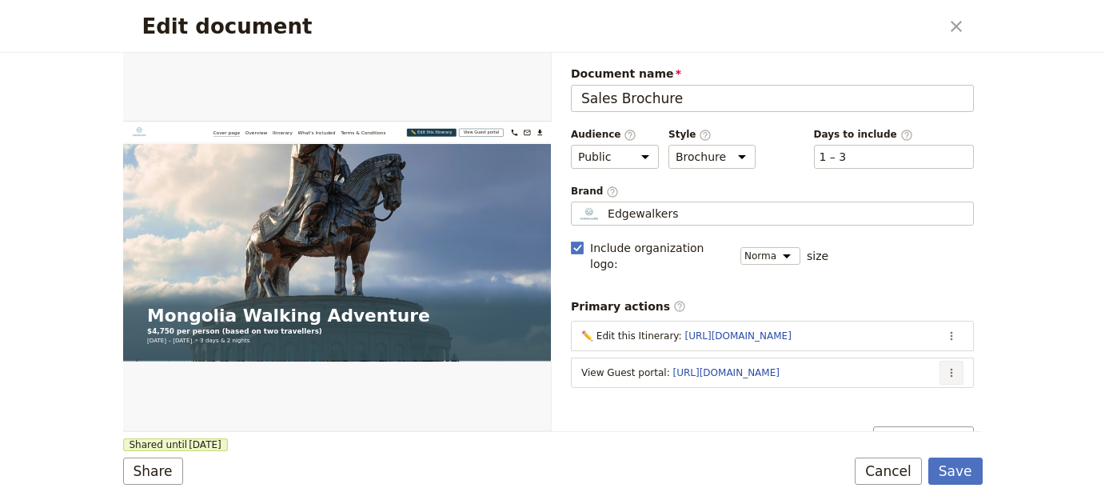
click at [945, 366] on icon "Actions" at bounding box center [951, 372] width 13 height 13
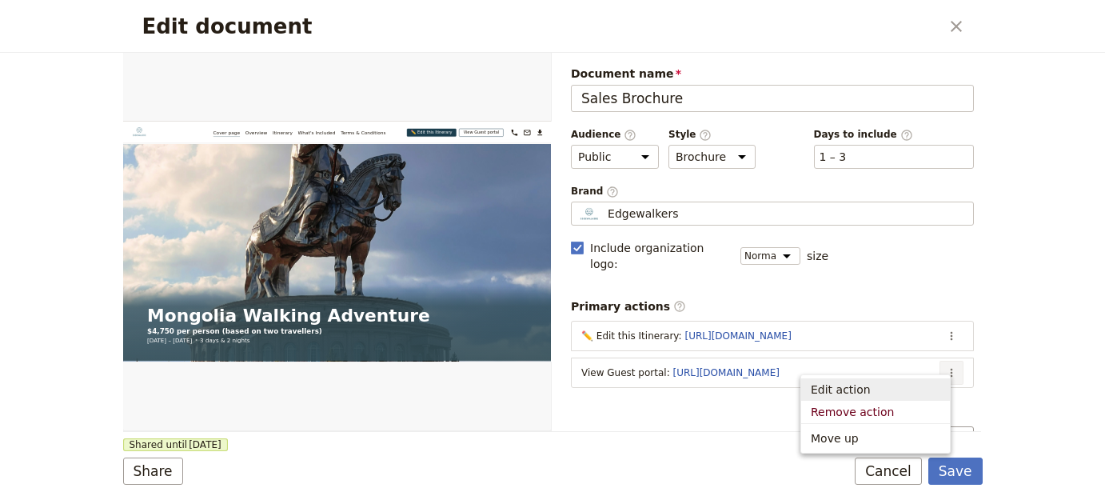
click at [926, 388] on span "Edit action" at bounding box center [874, 389] width 129 height 16
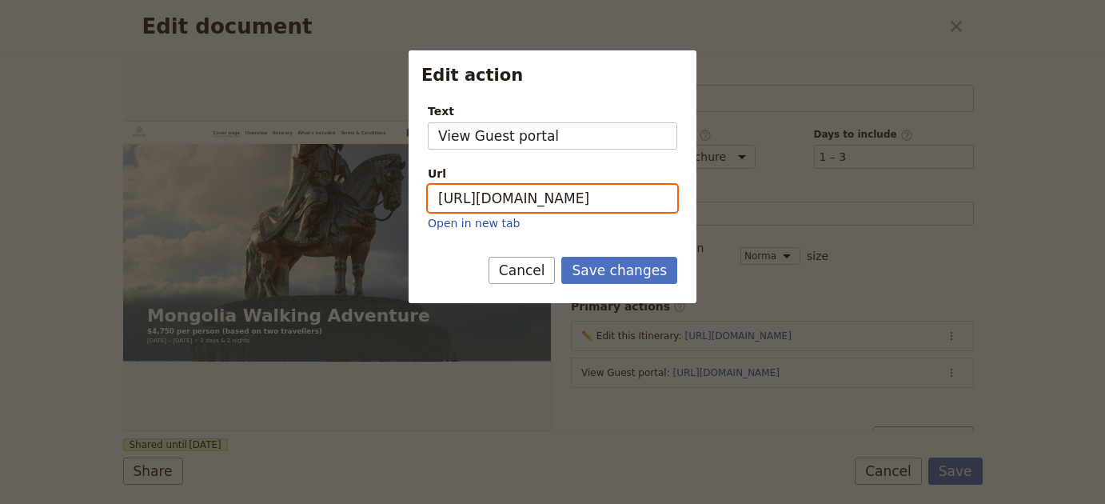
click at [547, 189] on input "[URL][DOMAIN_NAME]" at bounding box center [552, 198] width 249 height 27
paste input "SOtVG4o6YD6nPcuZYfr_"
type input "https://trips.fieldbook.com/d/NSOtVG4o6YD6nPcuZYfr_"
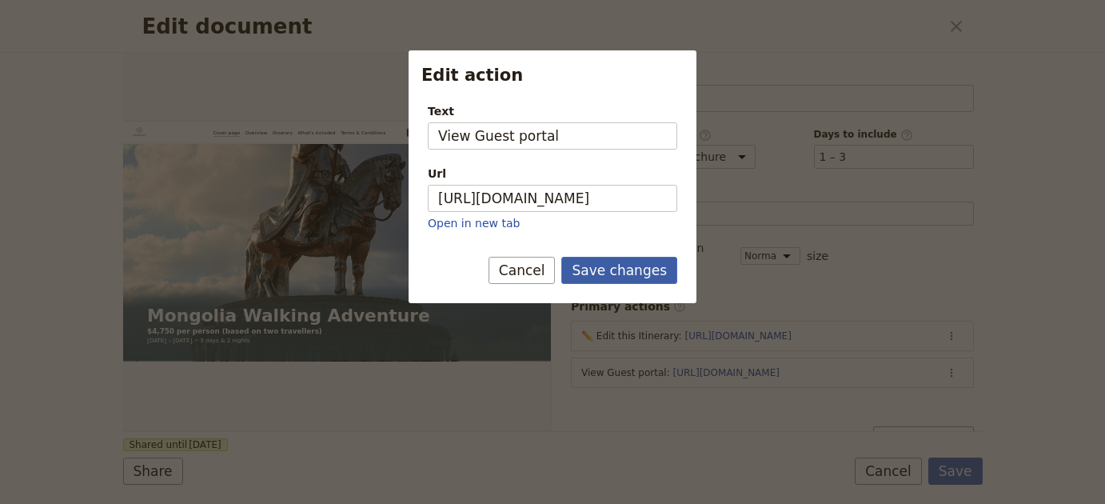
click at [619, 268] on button "Save changes" at bounding box center [619, 270] width 116 height 27
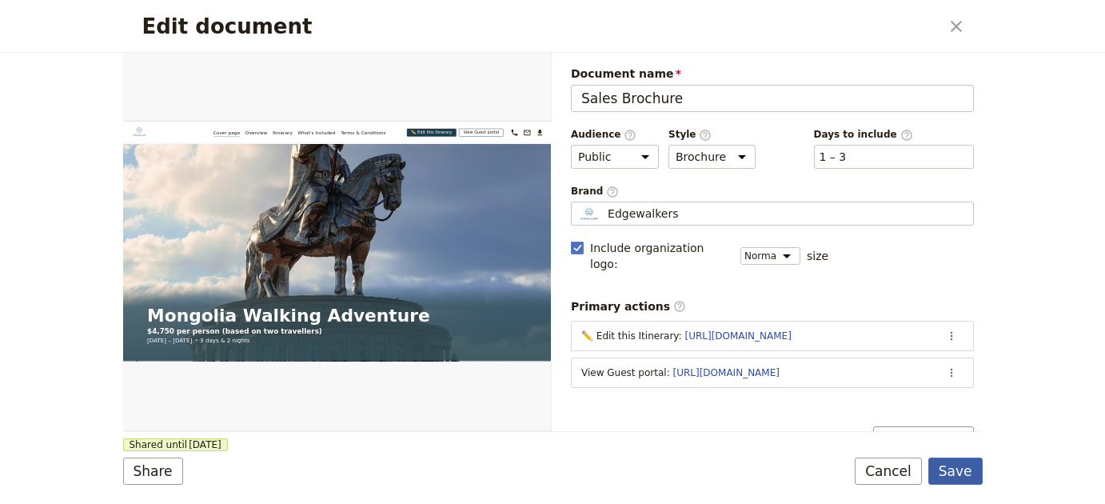
click at [973, 472] on button "Save" at bounding box center [955, 470] width 54 height 27
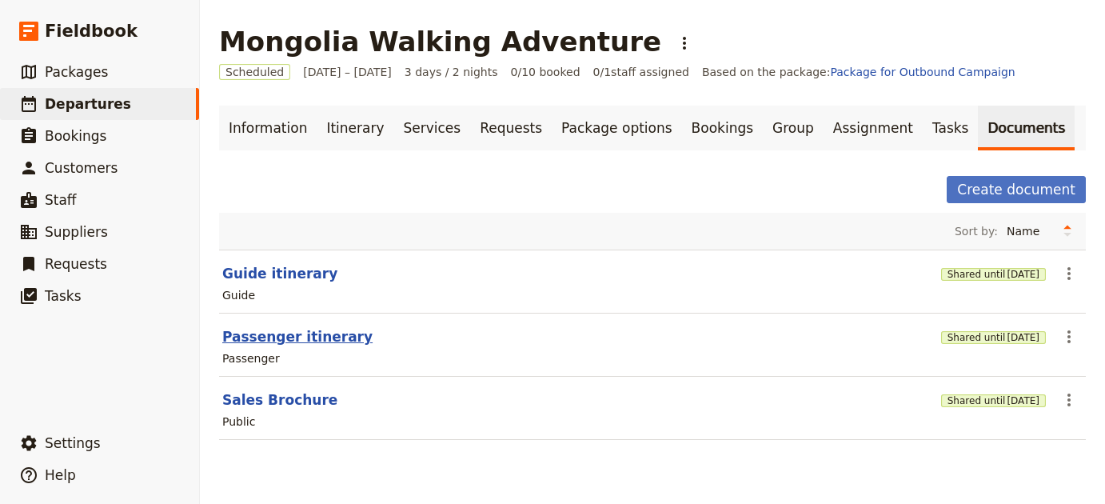
click at [320, 332] on button "Passenger itinerary" at bounding box center [297, 336] width 150 height 19
select select "PASSENGER"
select select "RUN_SHEET"
select select "LARGE"
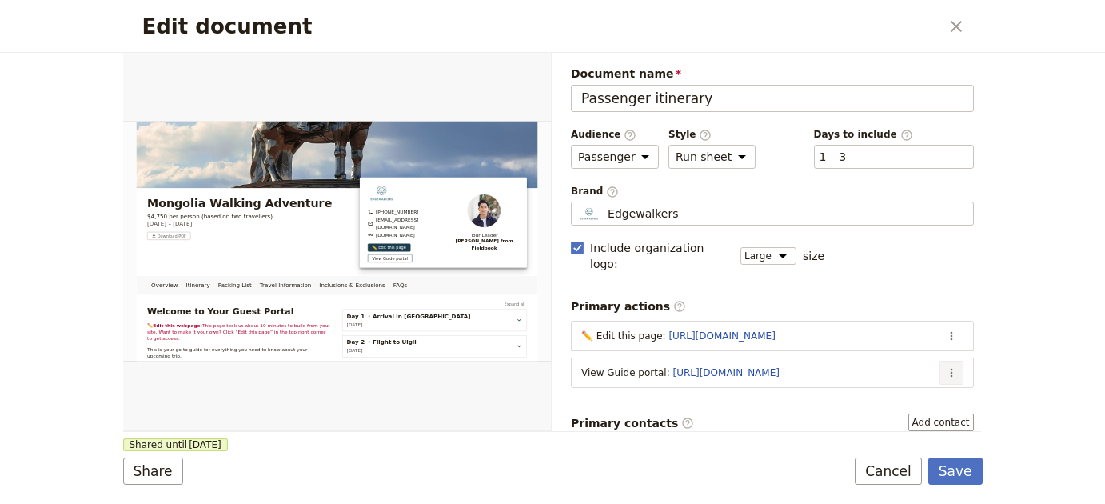
click at [945, 366] on icon "Actions" at bounding box center [951, 372] width 13 height 13
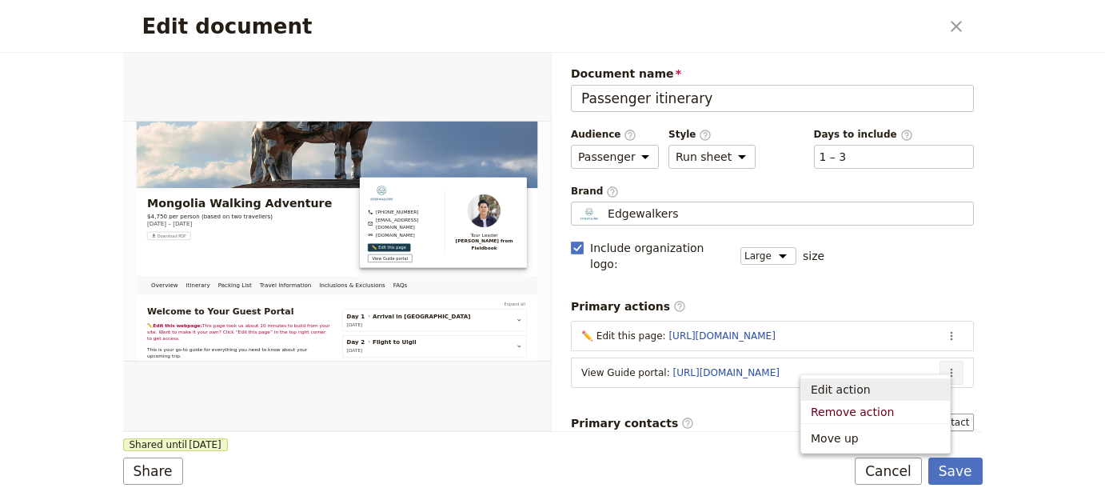
click at [910, 383] on span "Edit action" at bounding box center [874, 389] width 129 height 16
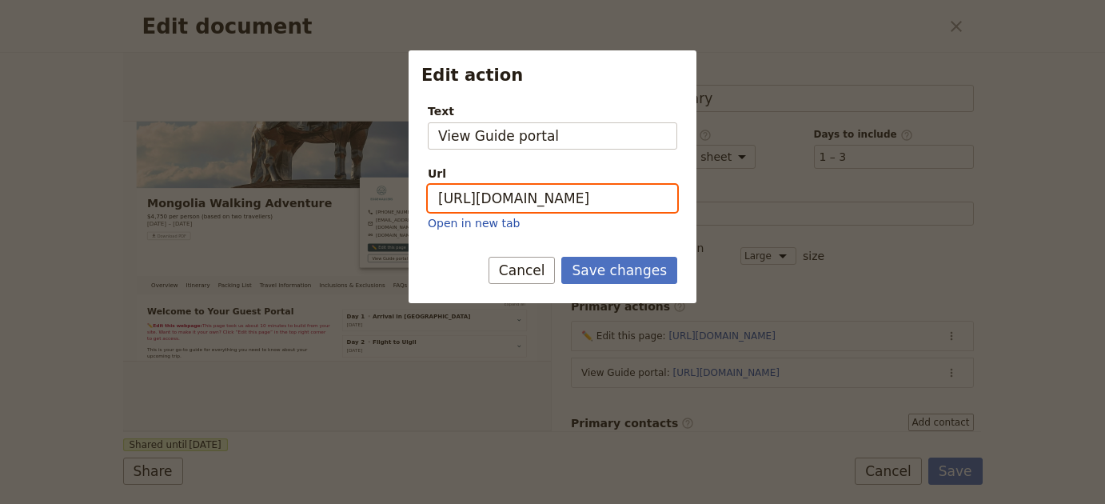
click at [520, 202] on input "[URL][DOMAIN_NAME]" at bounding box center [552, 198] width 249 height 27
paste input "Md1rvapIn4YbGz1-Lt8tF"
type input "https://trips.fieldbook.com/d/Md1rvapIn4YbGz1-Lt8tF"
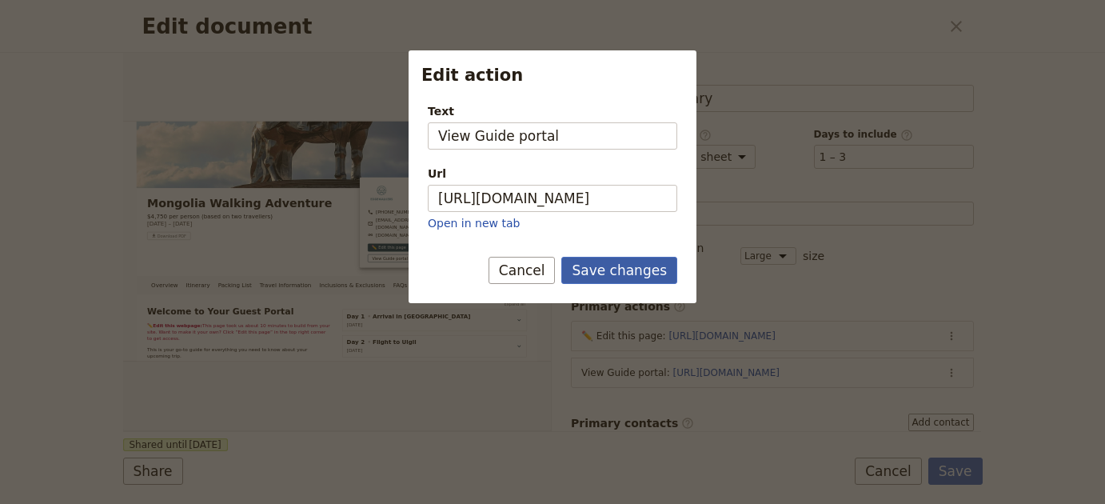
click at [649, 265] on button "Save changes" at bounding box center [619, 270] width 116 height 27
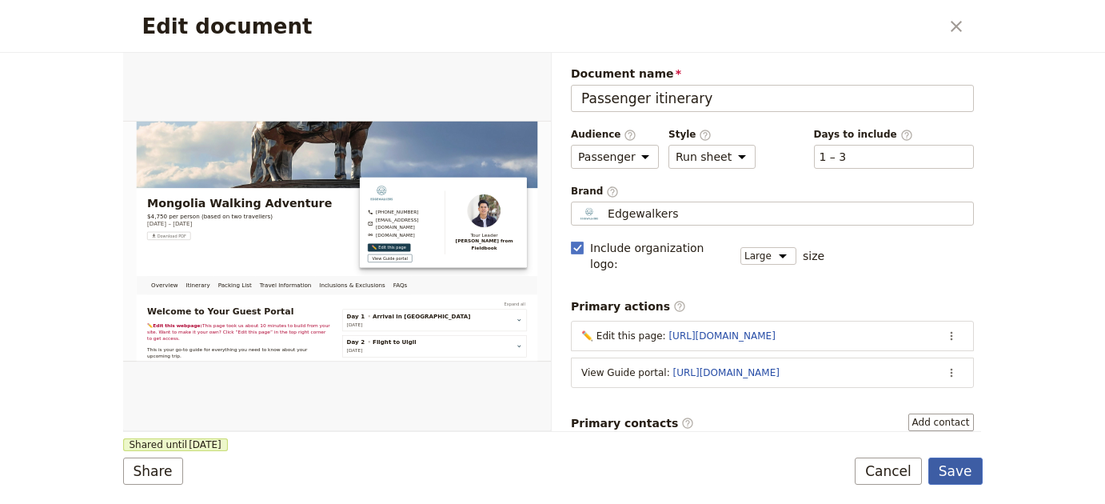
click at [961, 476] on button "Save" at bounding box center [955, 470] width 54 height 27
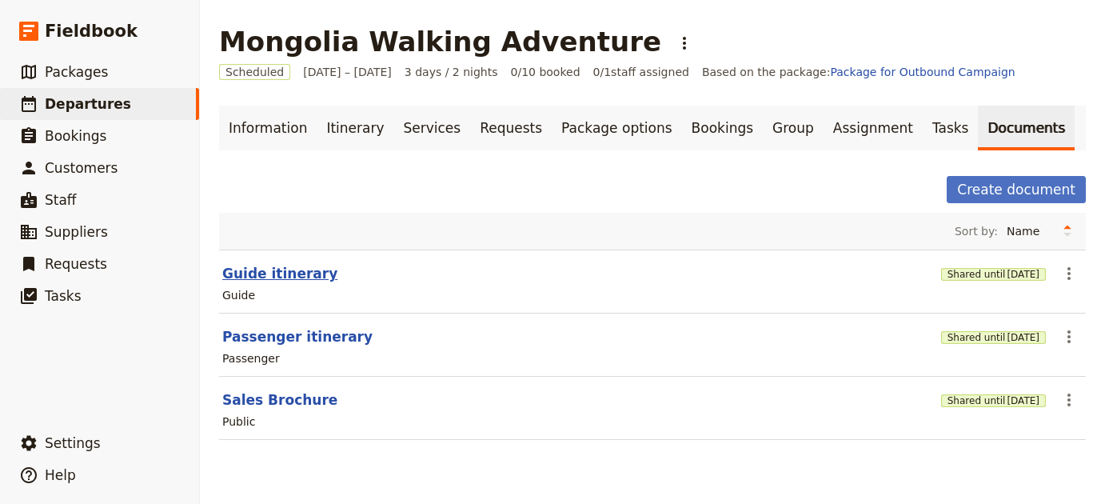
click at [265, 273] on button "Guide itinerary" at bounding box center [279, 273] width 115 height 19
select select "STAFF"
select select "RUN_SHEET"
select select "LARGE"
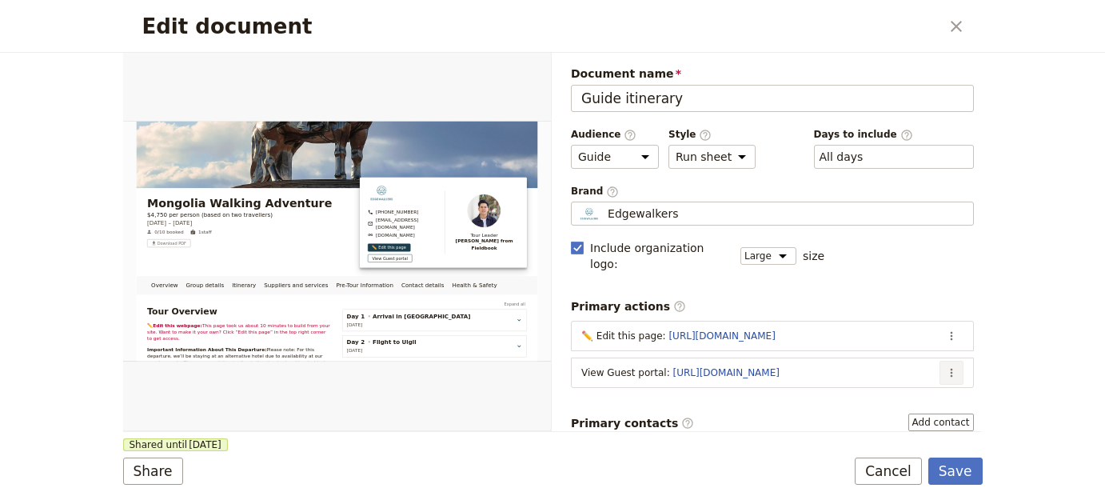
click at [945, 366] on icon "Actions" at bounding box center [951, 372] width 13 height 13
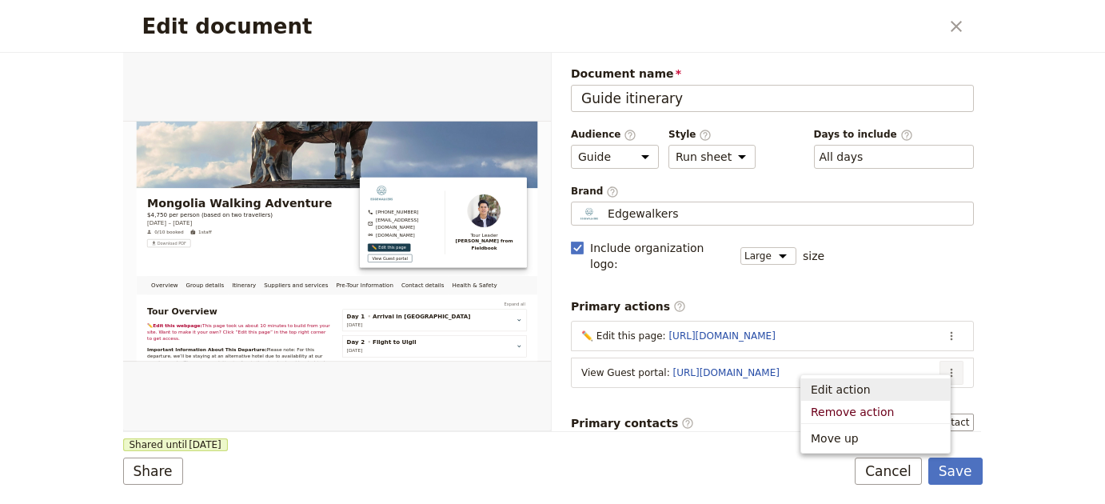
click at [898, 386] on span "Edit action" at bounding box center [874, 389] width 129 height 16
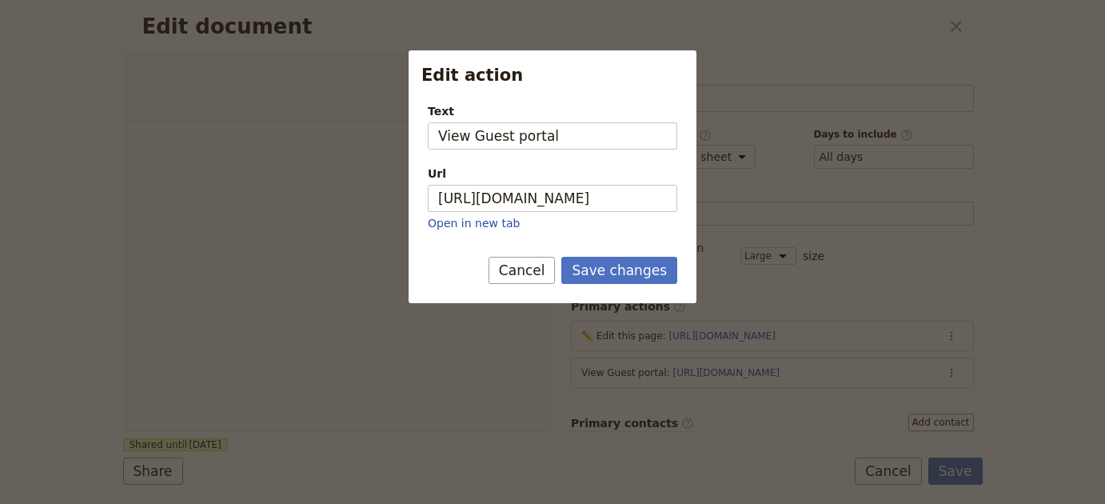
select select "STAFF"
select select "RUN_SHEET"
select select "LARGE"
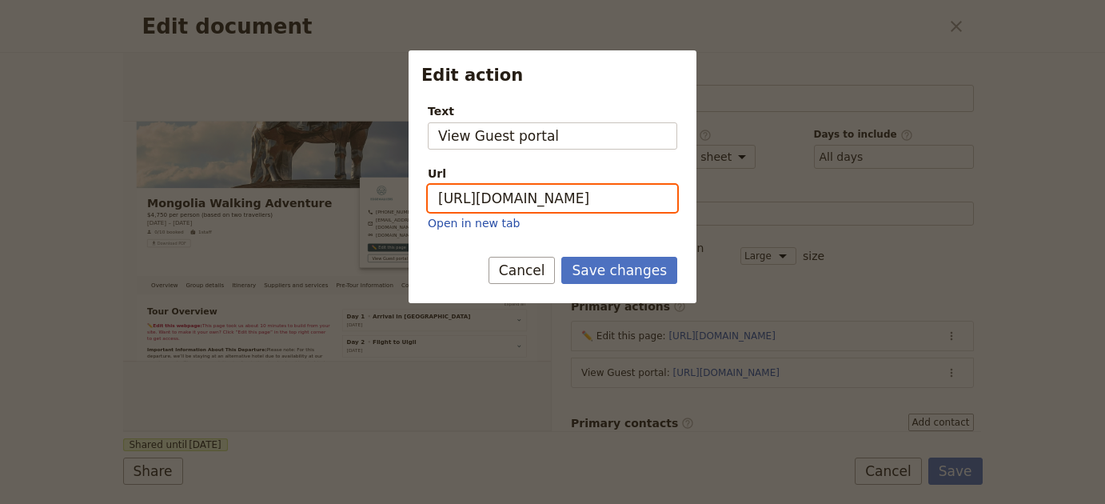
click at [607, 205] on input "https://trips.fieldbook.com/d/N8-xuUWjwpnlGyf0YFYF7" at bounding box center [552, 198] width 249 height 27
paste input "SOtVG4o6YD6nPcuZYfr_"
type input "https://trips.fieldbook.com/d/NSOtVG4o6YD6nPcuZYfr_"
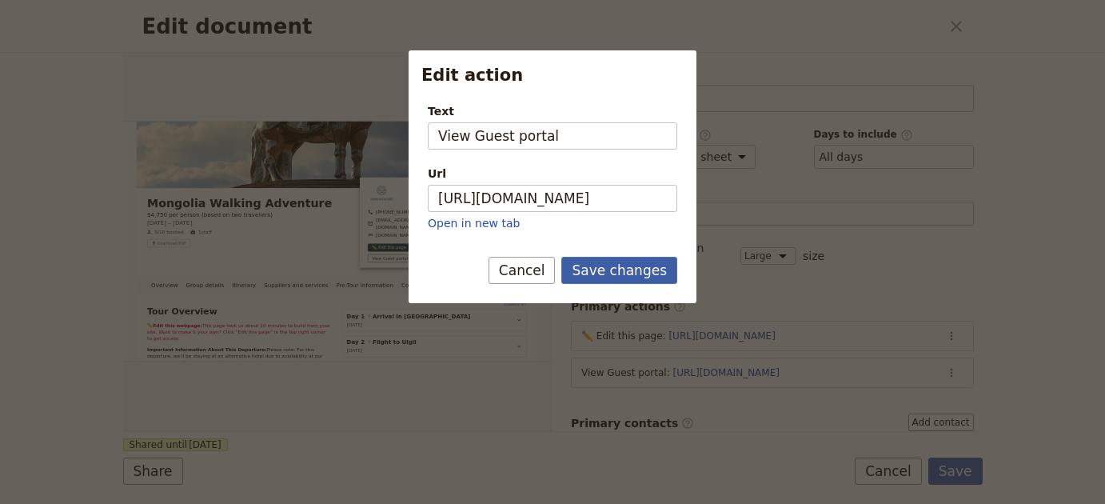
click at [626, 258] on button "Save changes" at bounding box center [619, 270] width 116 height 27
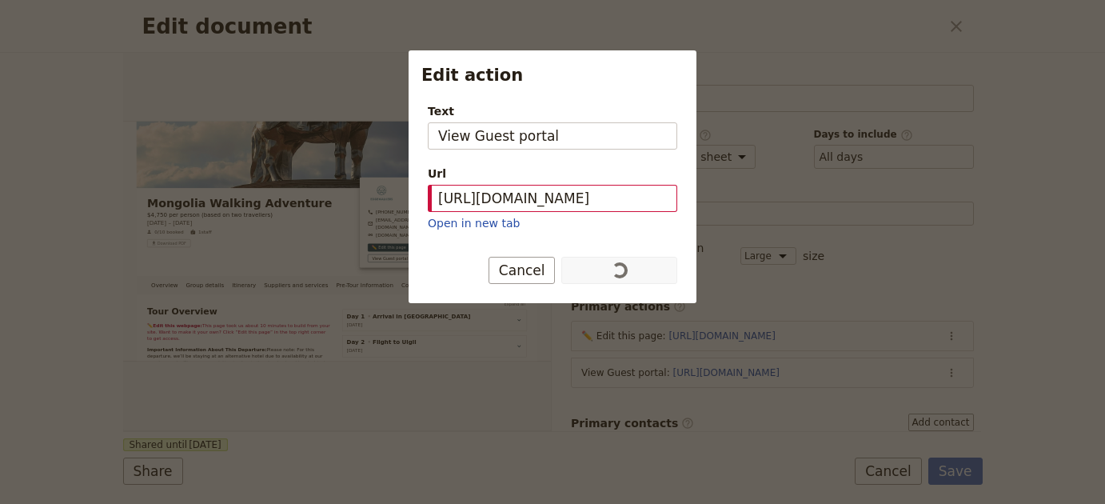
scroll to position [0, 0]
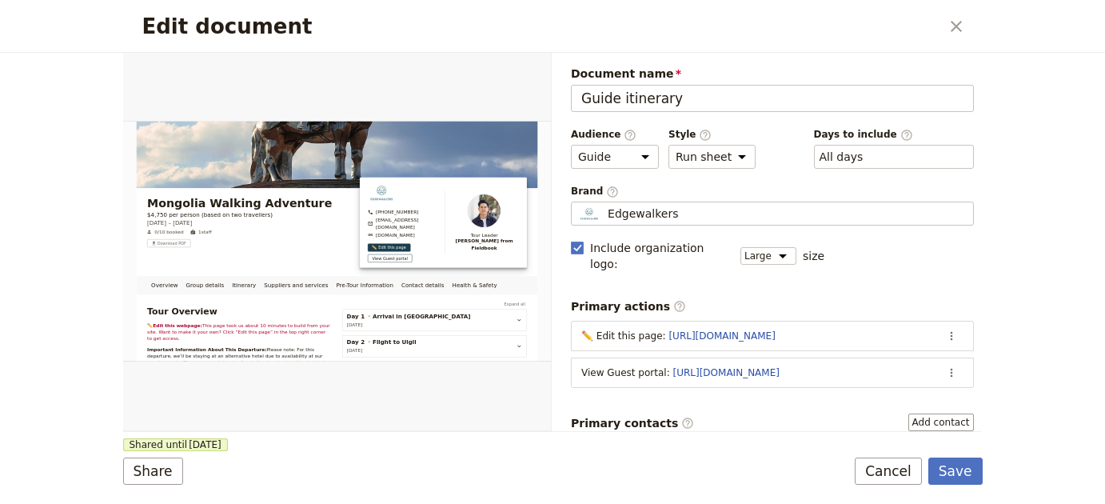
click at [984, 475] on div "Edit document ​ Overview Group details Itinerary Suppliers and services Pre-Tou…" at bounding box center [552, 252] width 1105 height 504
click at [967, 473] on button "Save" at bounding box center [955, 470] width 54 height 27
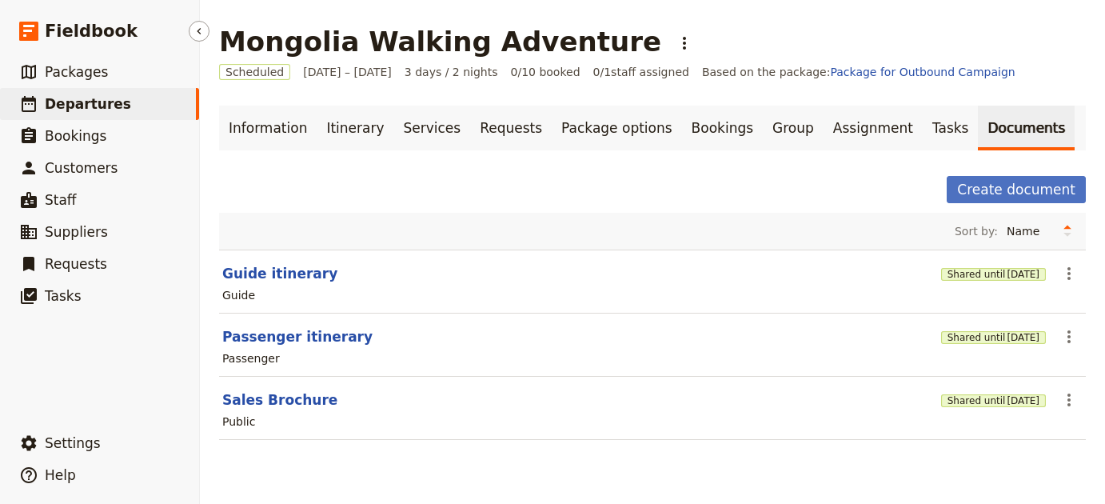
click at [141, 105] on link "​ Departures" at bounding box center [99, 104] width 199 height 32
select select "UPDATED_AT"
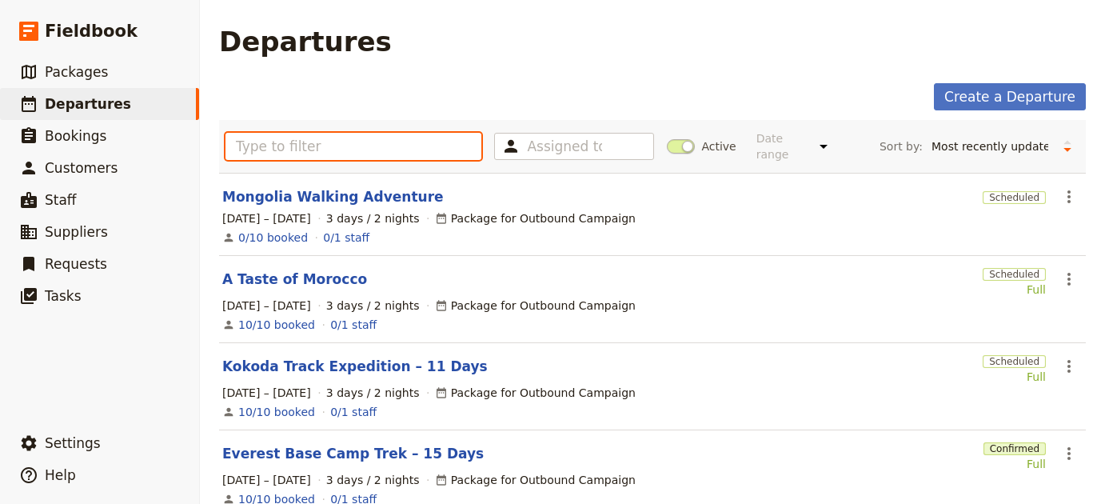
click at [352, 144] on input "text" at bounding box center [353, 146] width 256 height 27
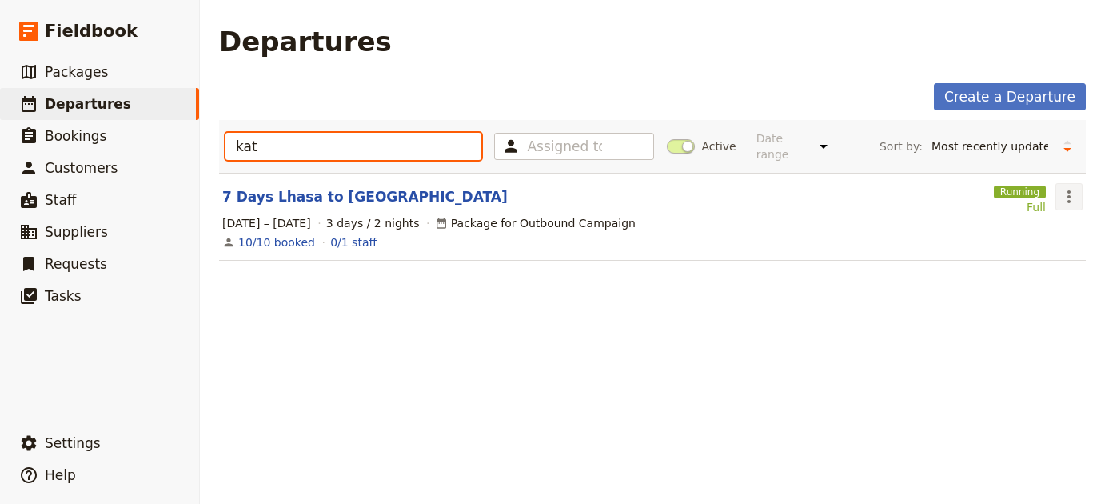
type input "kat"
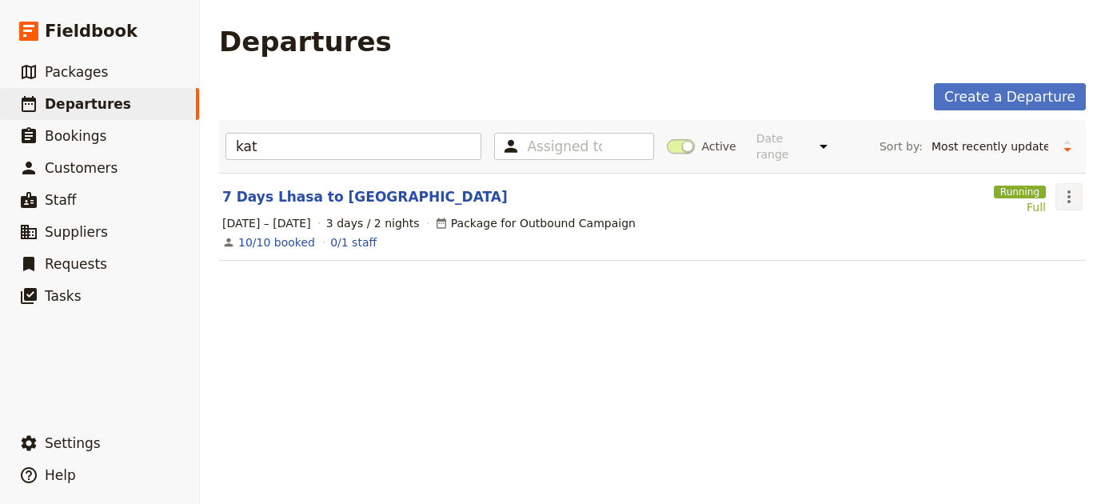
click at [1067, 190] on icon "Actions" at bounding box center [1068, 196] width 3 height 13
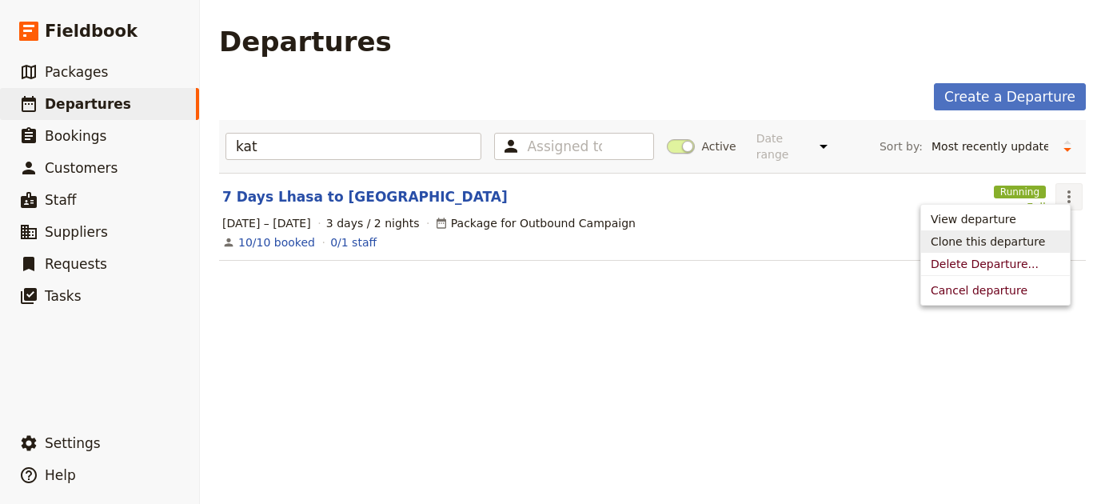
click at [1017, 235] on span "Clone this departure" at bounding box center [987, 241] width 114 height 16
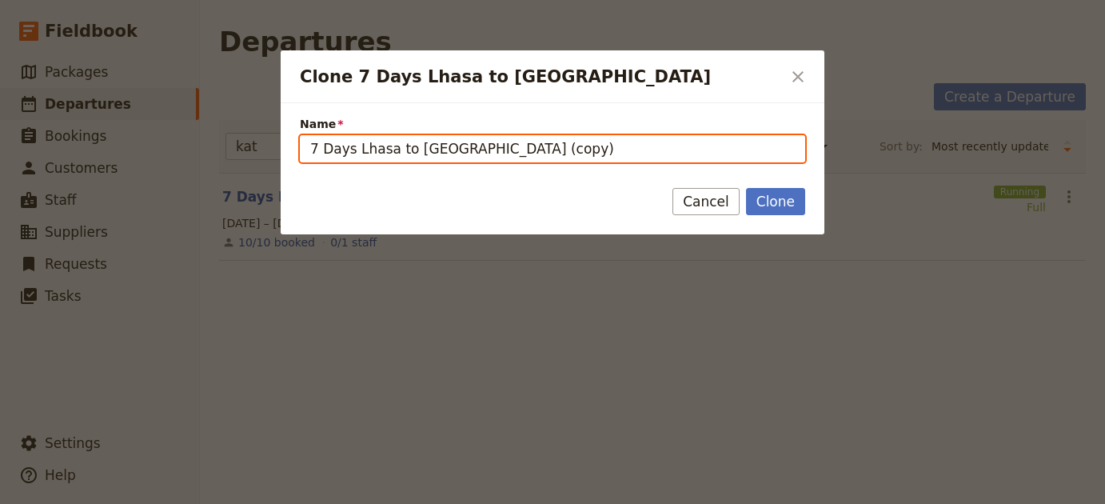
click at [615, 140] on input "7 Days Lhasa to Kathmandu (copy)" at bounding box center [552, 148] width 505 height 27
paste input "Annapurna Circuit and Upper Mustang Mountain Bike Tour"
type input "Annapurna Circuit and Upper Mustang Mountain Bike Tour"
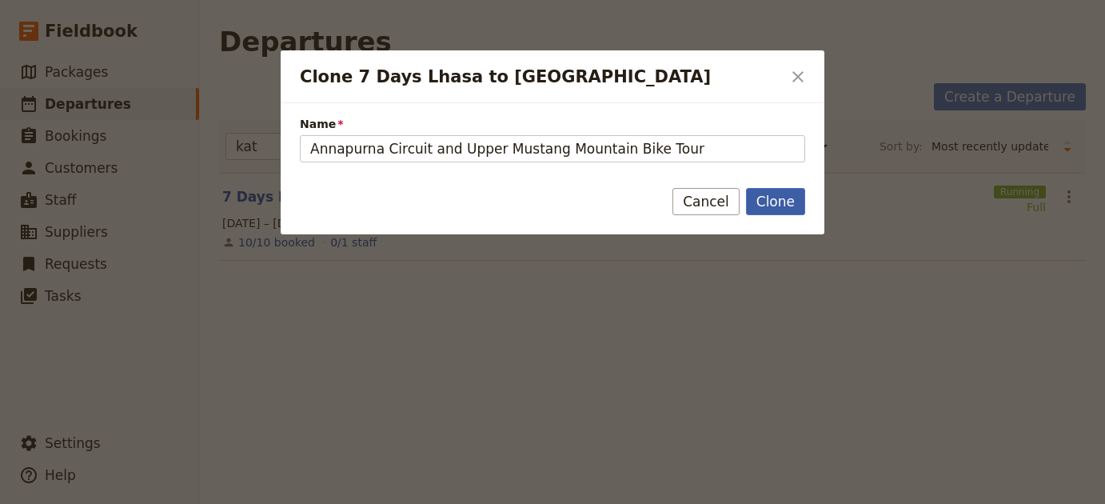
click at [773, 198] on button "Clone" at bounding box center [775, 201] width 59 height 27
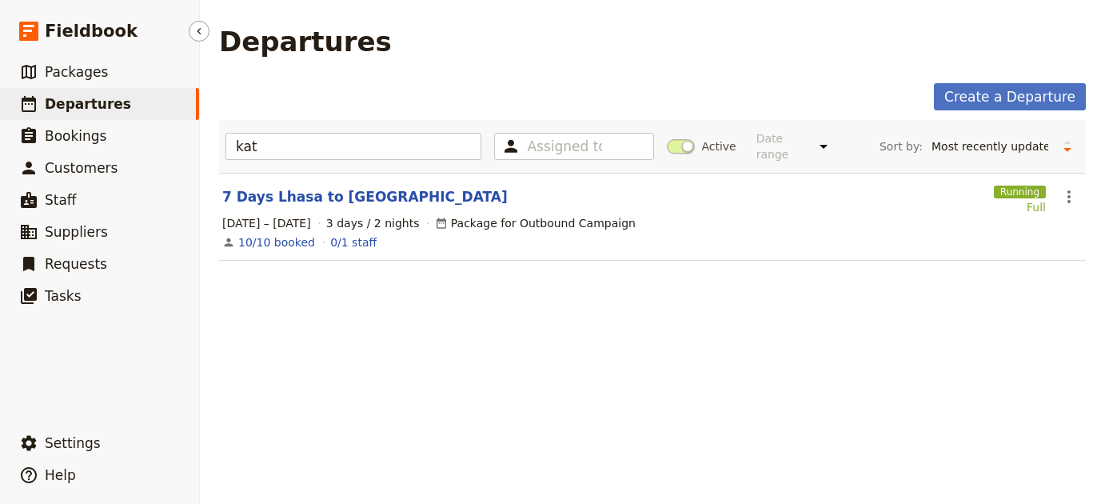
click at [126, 102] on link "​ Departures" at bounding box center [99, 104] width 199 height 32
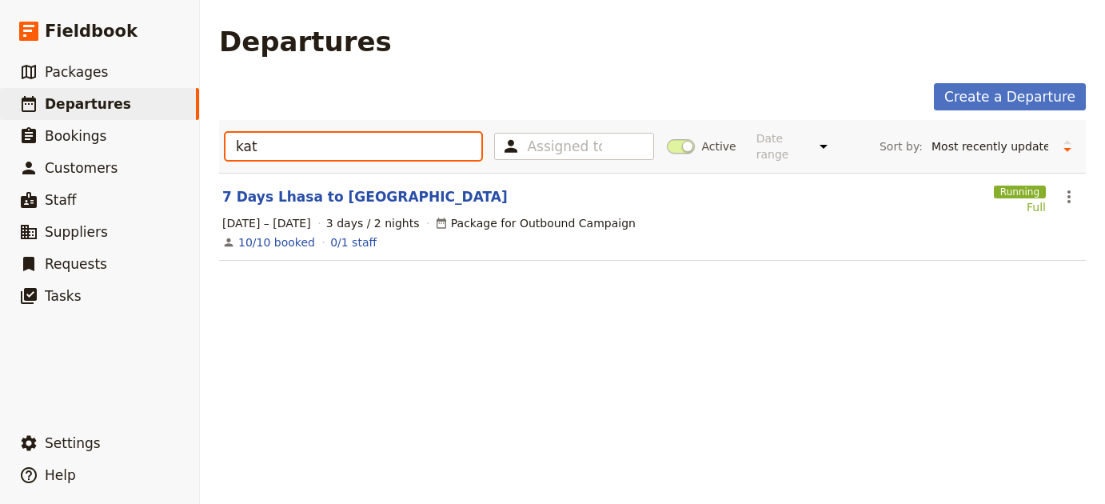
click at [346, 135] on input "kat" at bounding box center [353, 146] width 256 height 27
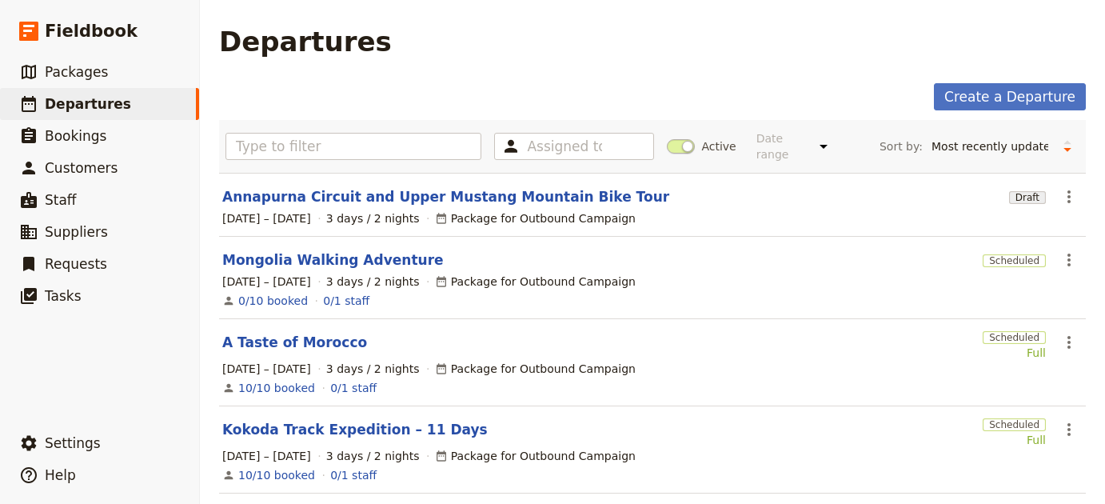
click at [363, 193] on section "Annapurna Circuit and Upper Mustang Mountain Bike Tour Draft ​ 1 – 3 Oct 2025 3…" at bounding box center [652, 205] width 866 height 64
click at [364, 190] on link "Annapurna Circuit and Upper Mustang Mountain Bike Tour" at bounding box center [445, 196] width 447 height 19
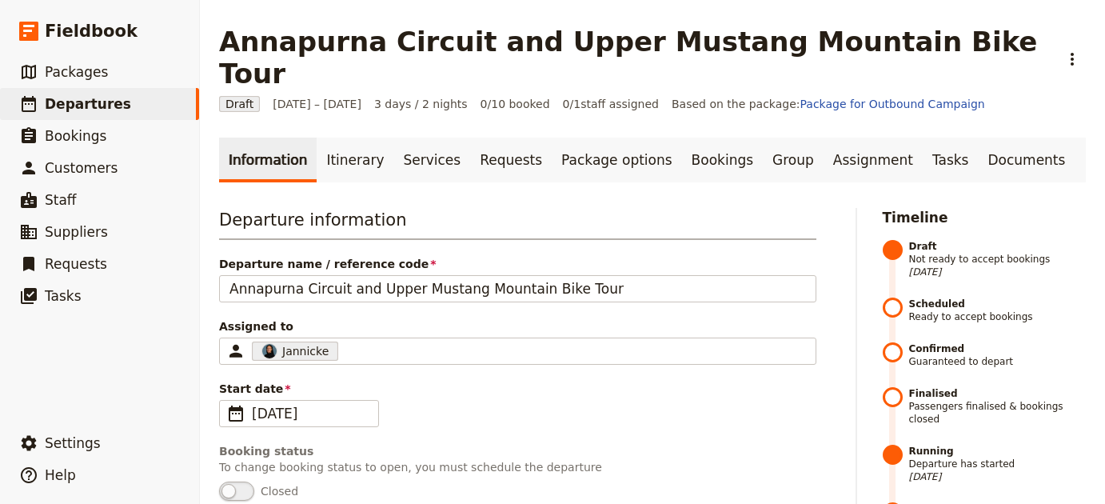
click at [269, 137] on link "Information" at bounding box center [268, 159] width 98 height 45
click at [116, 109] on link "​ Departures" at bounding box center [99, 104] width 199 height 32
select select "UPDATED_AT"
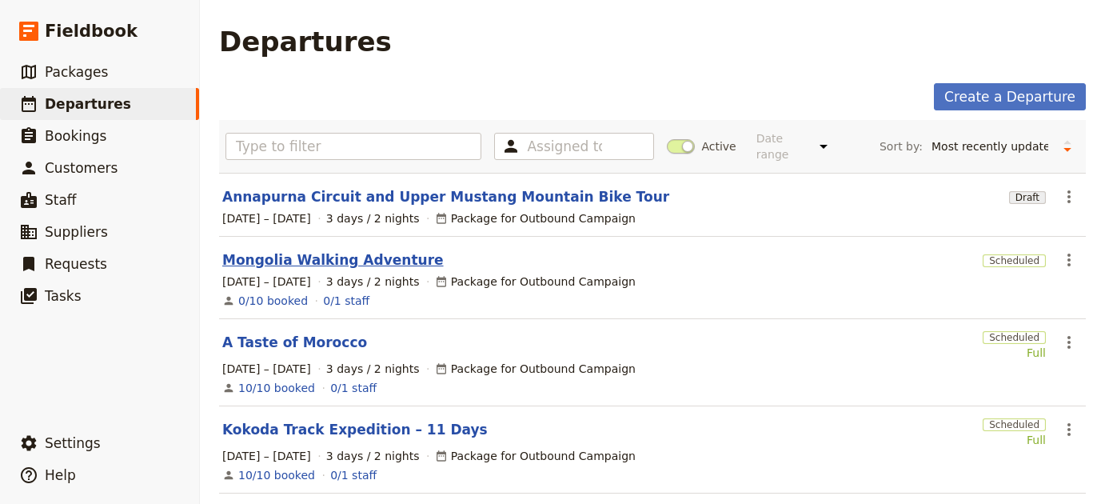
click at [339, 250] on link "Mongolia Walking Adventure" at bounding box center [332, 259] width 221 height 19
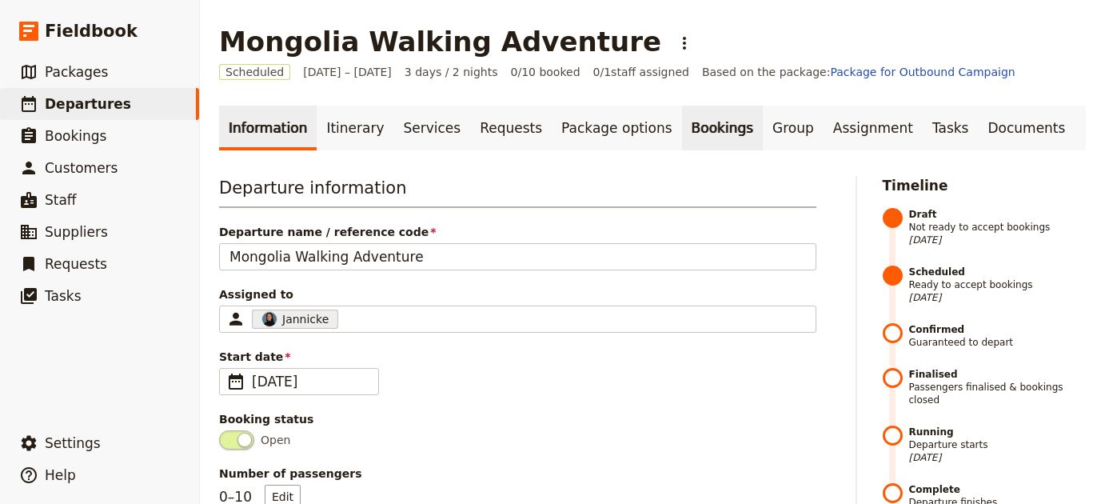
click at [682, 121] on link "Bookings" at bounding box center [722, 127] width 81 height 45
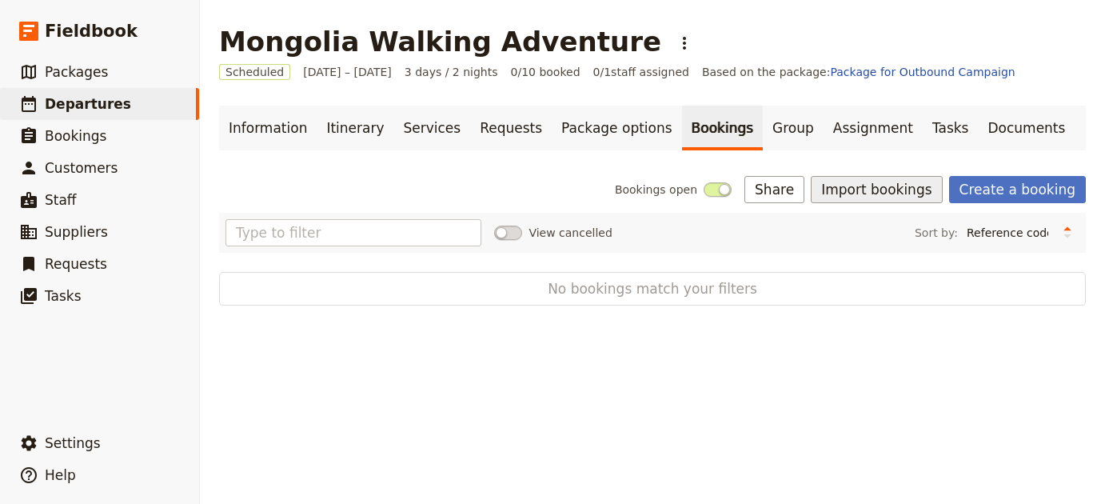
click at [874, 193] on button "Import bookings" at bounding box center [875, 189] width 131 height 27
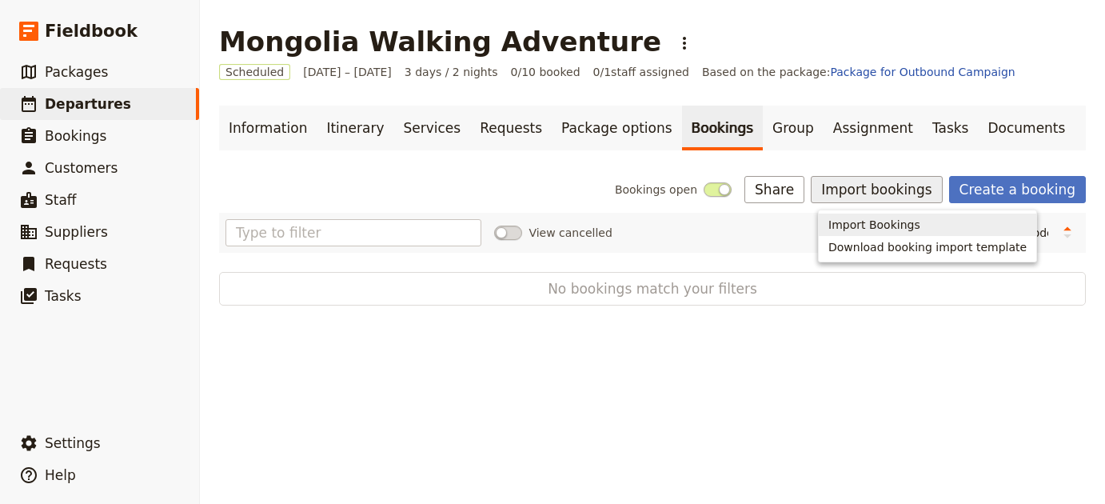
click at [848, 222] on span "Import Bookings" at bounding box center [874, 225] width 92 height 16
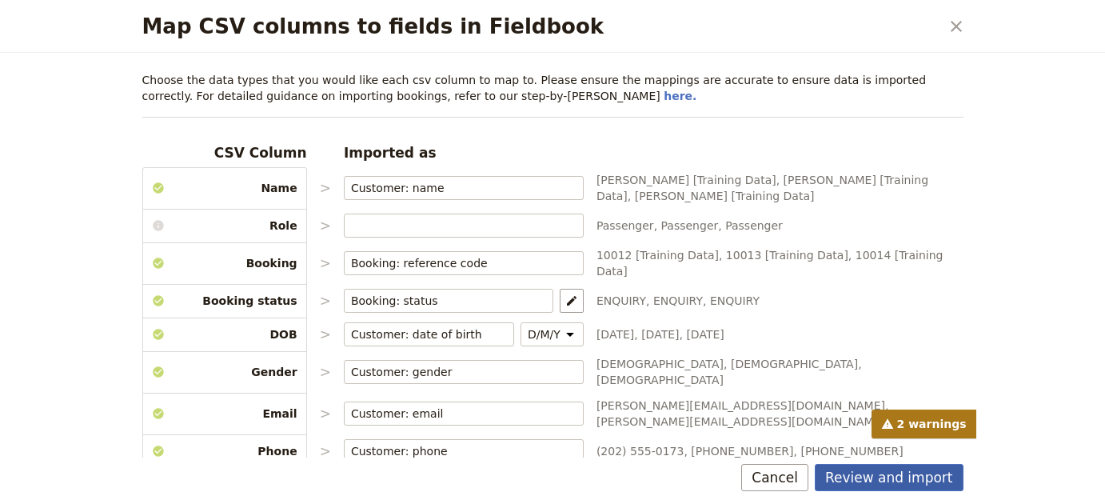
click at [894, 473] on button "Review and import" at bounding box center [888, 477] width 149 height 27
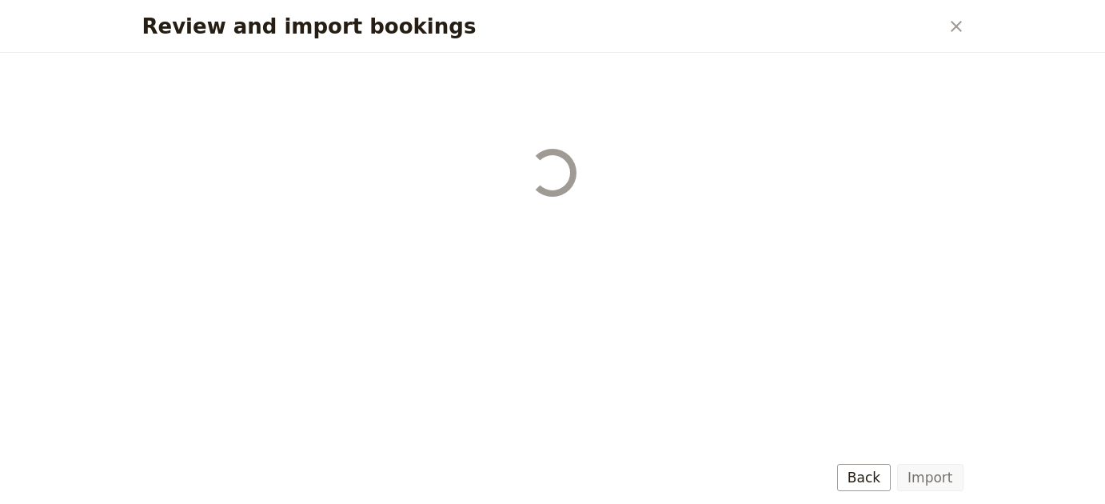
select select "68b002b7cac3c784cf00db27"
select select "68b002b7cac3c784cf00db28"
select select "68b002b7cac3c784cf00db29"
select select "68b002b7cac3c784cf00db2a"
select select "650e1b8d408bbede5b0c6045"
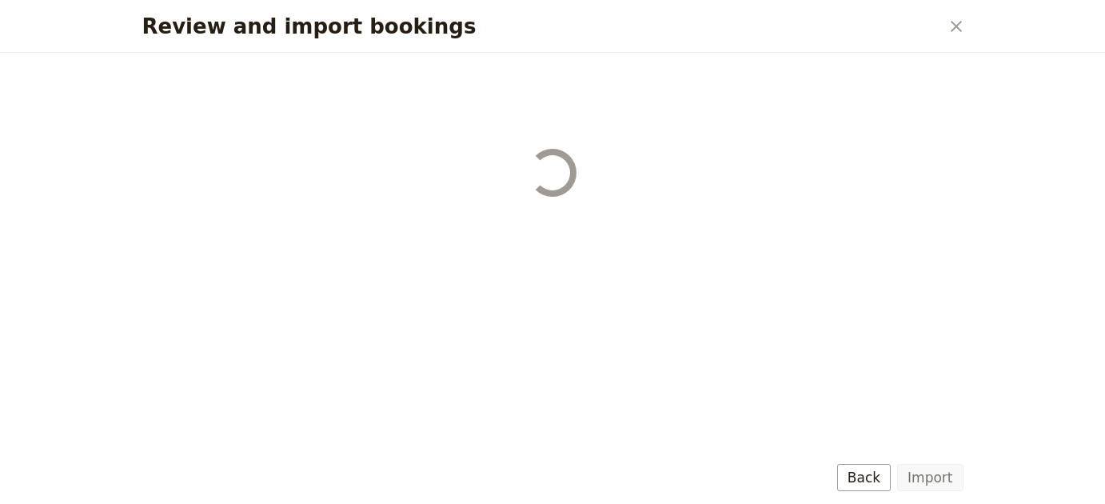
select select "68b002b7cac3c784cf00db2c"
select select "68b002b7cac3c784cf00db2d"
select select "68b002b7cac3c784cf00db2e"
select select "68b002b7cac3c784cf00db2f"
select select "68b002b7cac3c784cf00db30"
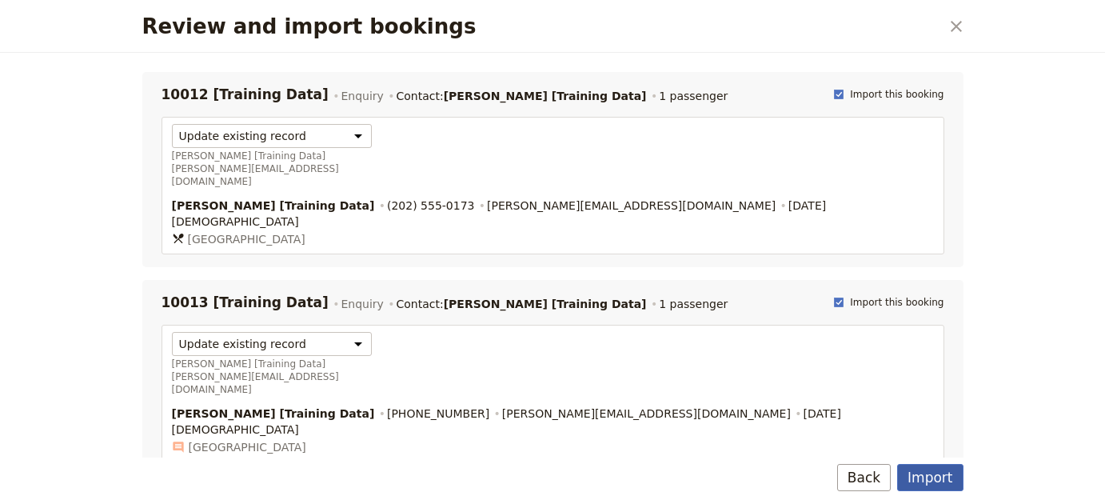
click at [925, 475] on button "Import" at bounding box center [930, 477] width 66 height 27
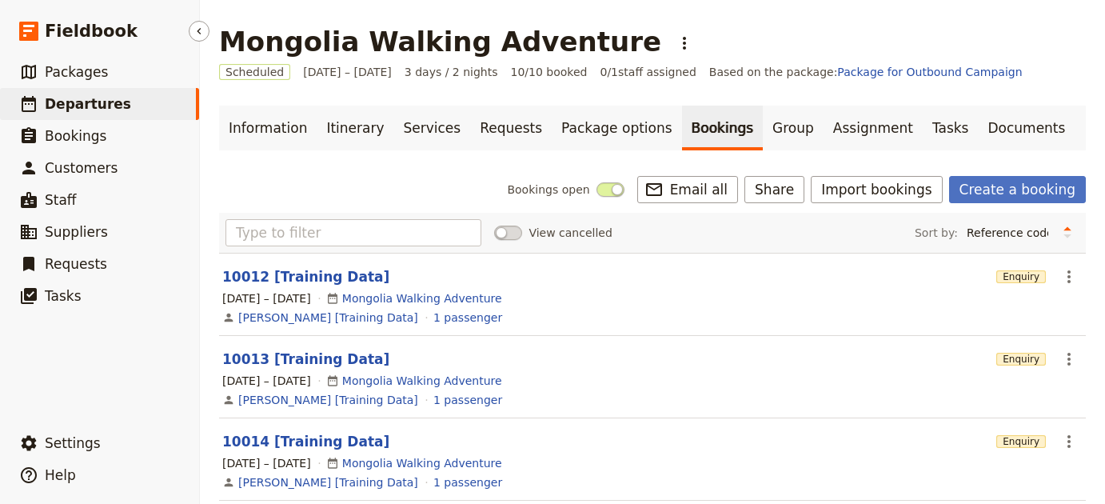
click at [145, 108] on link "​ Departures" at bounding box center [99, 104] width 199 height 32
select select "UPDATED_AT"
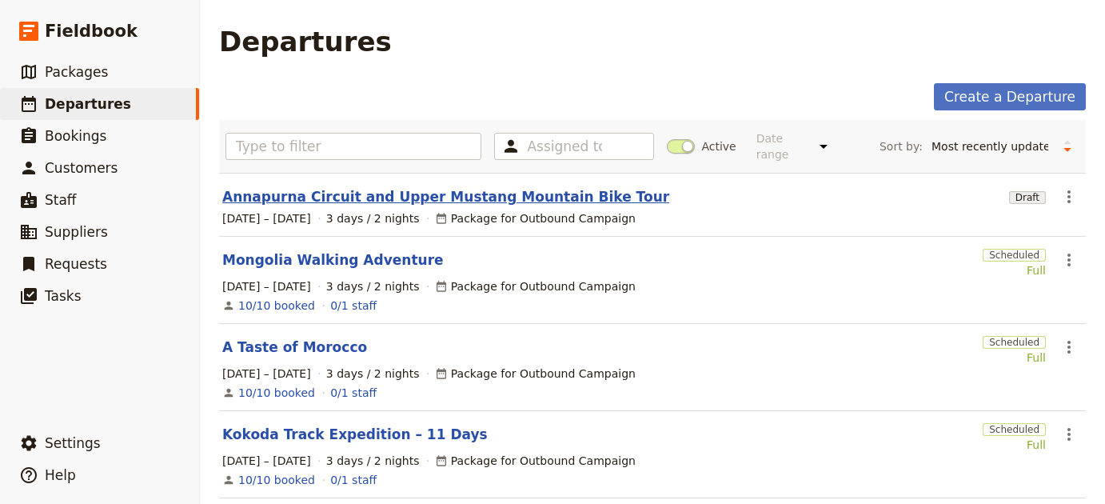
click at [335, 187] on link "Annapurna Circuit and Upper Mustang Mountain Bike Tour" at bounding box center [445, 196] width 447 height 19
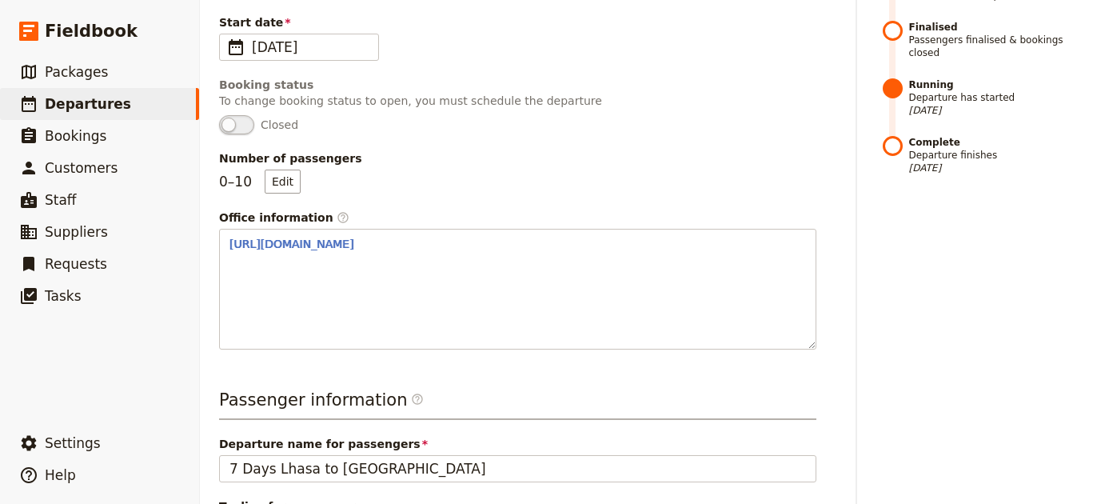
scroll to position [283, 0]
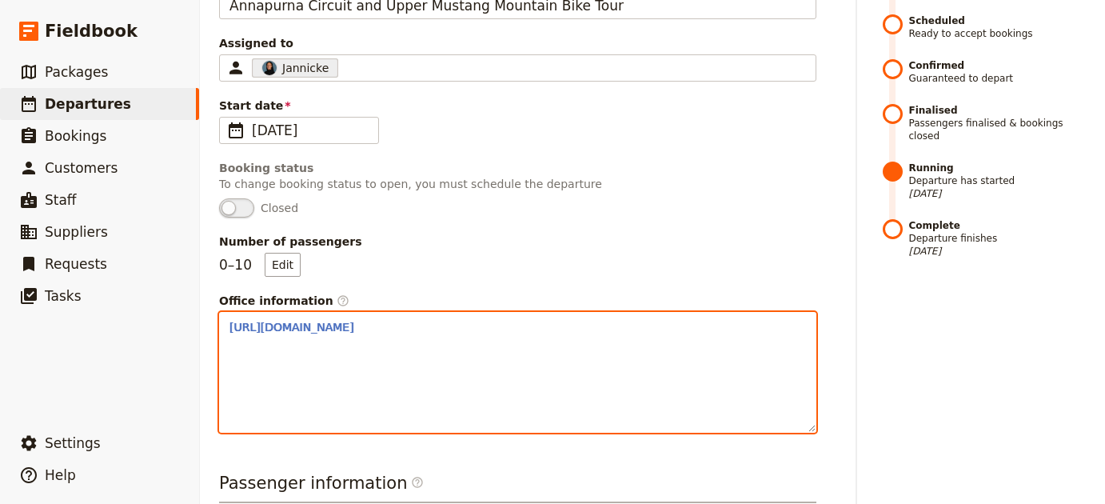
click at [555, 322] on body "Fieldbook ​ ​ Fieldbook ​ ​ Packages ​ Departures ​ Bookings ​ Customers ​ Staf…" at bounding box center [552, 252] width 1105 height 504
click at [0, 0] on button "​" at bounding box center [0, 0] width 0 height 0
click at [555, 322] on body "Fieldbook ​ ​ Fieldbook ​ ​ Packages ​ Departures ​ Bookings ​ Customers ​ Staf…" at bounding box center [552, 252] width 1105 height 504
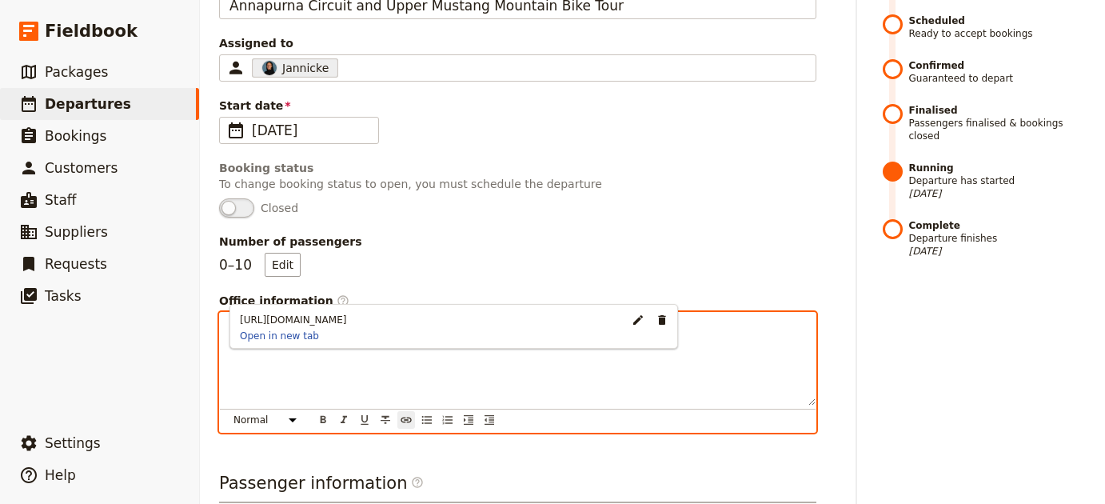
click at [762, 319] on p "https://www.tibettour.org/tibet-group-tours/lhasa-kathmandu-group-tour.html" at bounding box center [517, 327] width 576 height 16
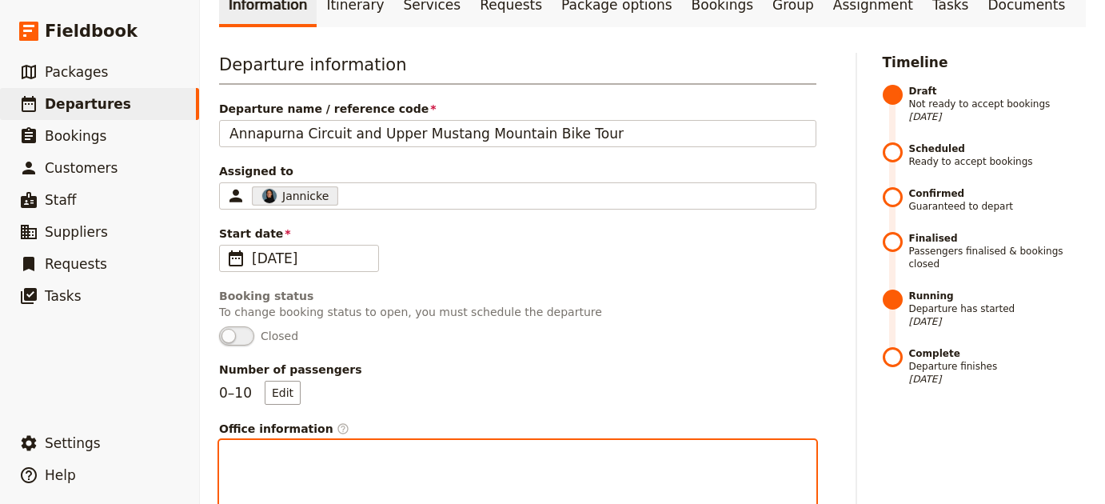
scroll to position [0, 0]
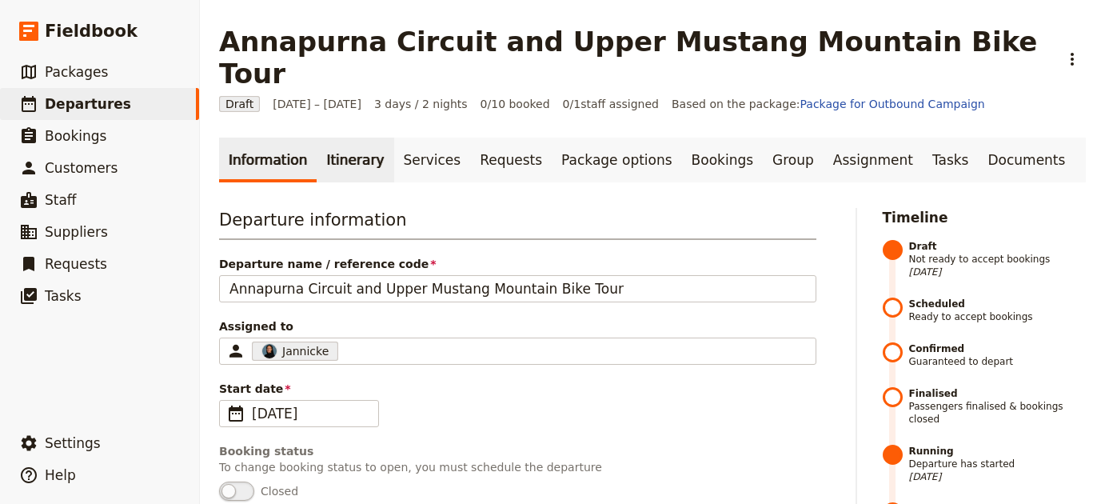
click at [352, 137] on link "Itinerary" at bounding box center [354, 159] width 77 height 45
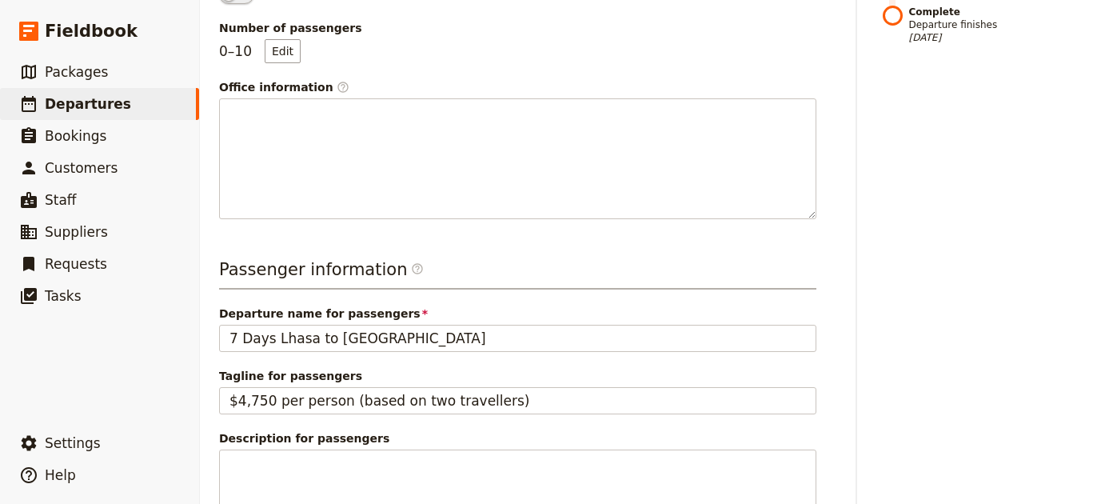
scroll to position [905, 0]
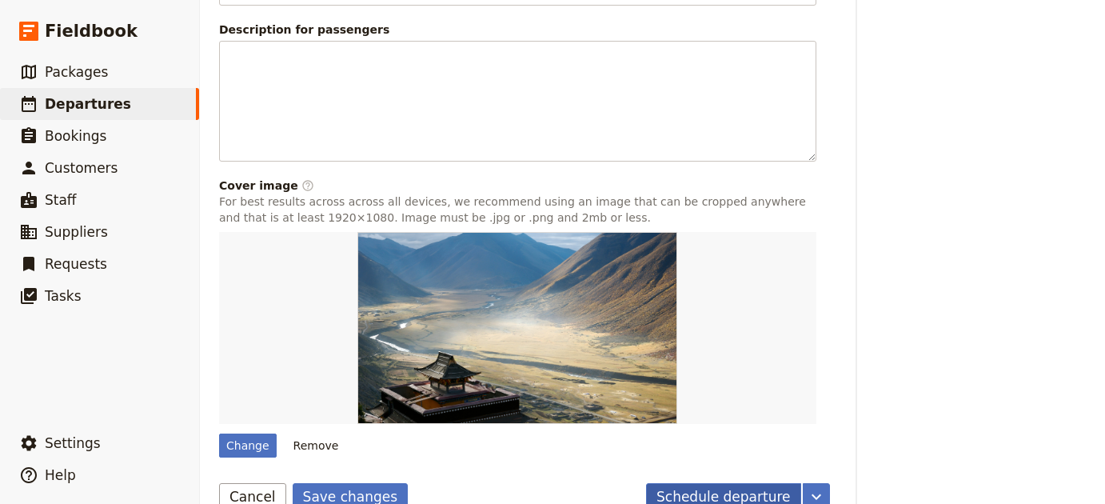
click at [677, 483] on button "Schedule departure" at bounding box center [723, 496] width 155 height 27
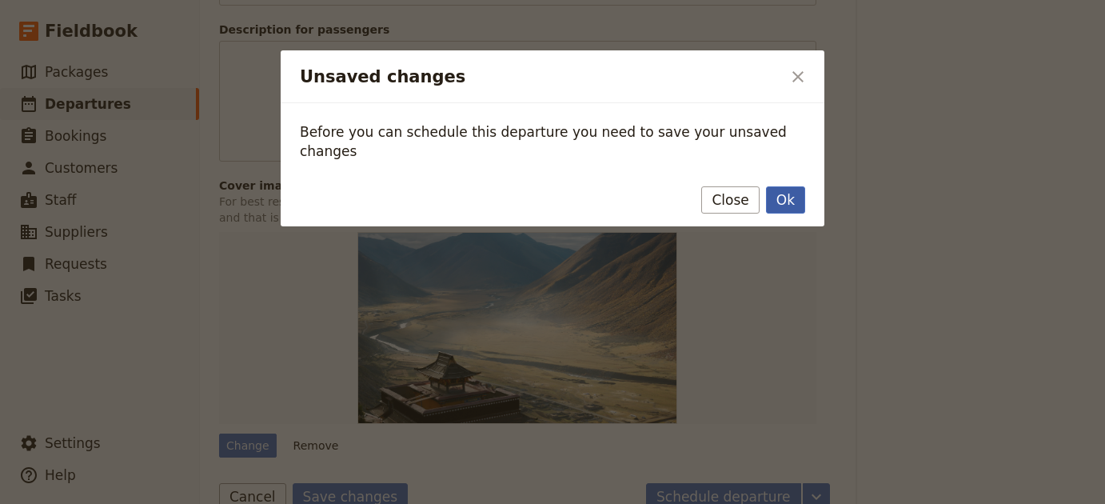
click at [782, 186] on button "Ok" at bounding box center [785, 199] width 39 height 27
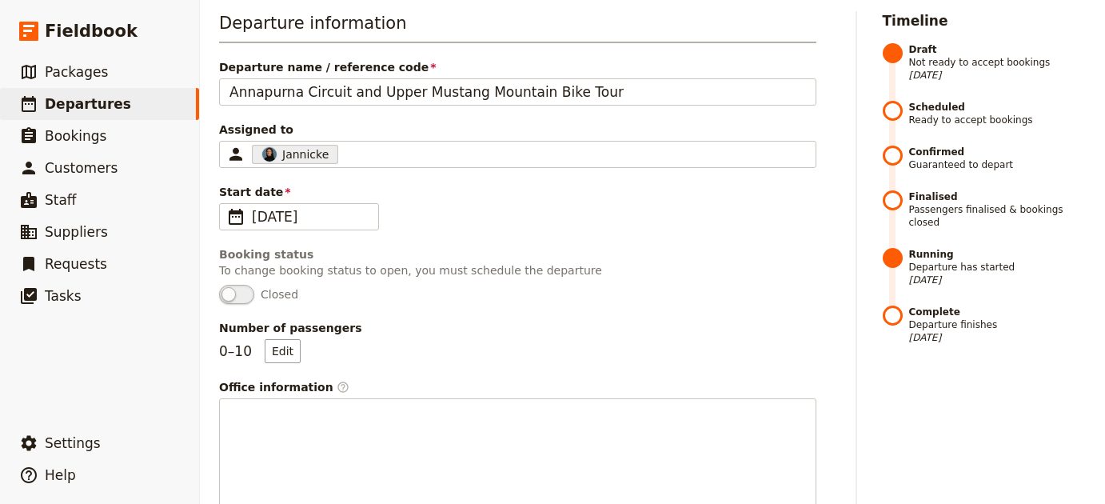
scroll to position [0, 0]
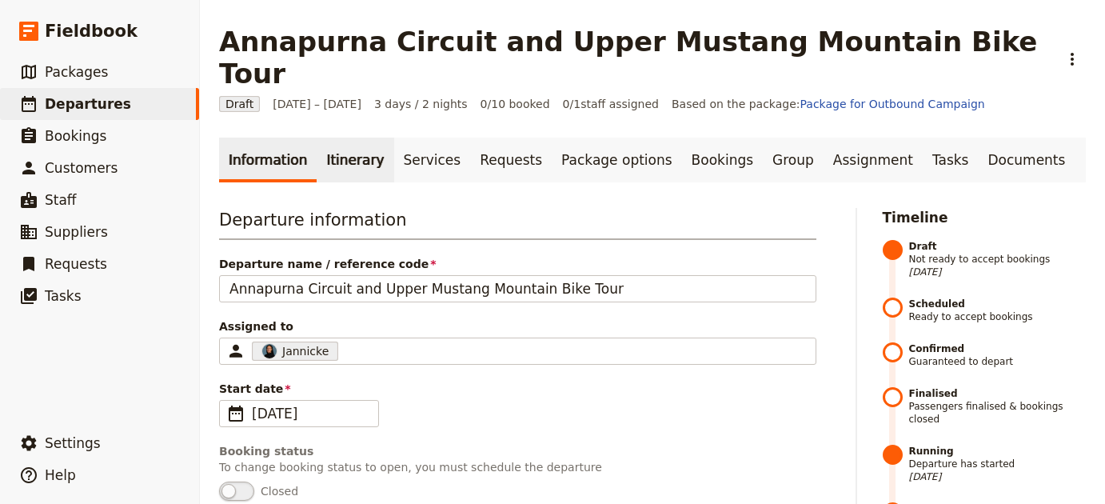
click at [328, 137] on link "Itinerary" at bounding box center [354, 159] width 77 height 45
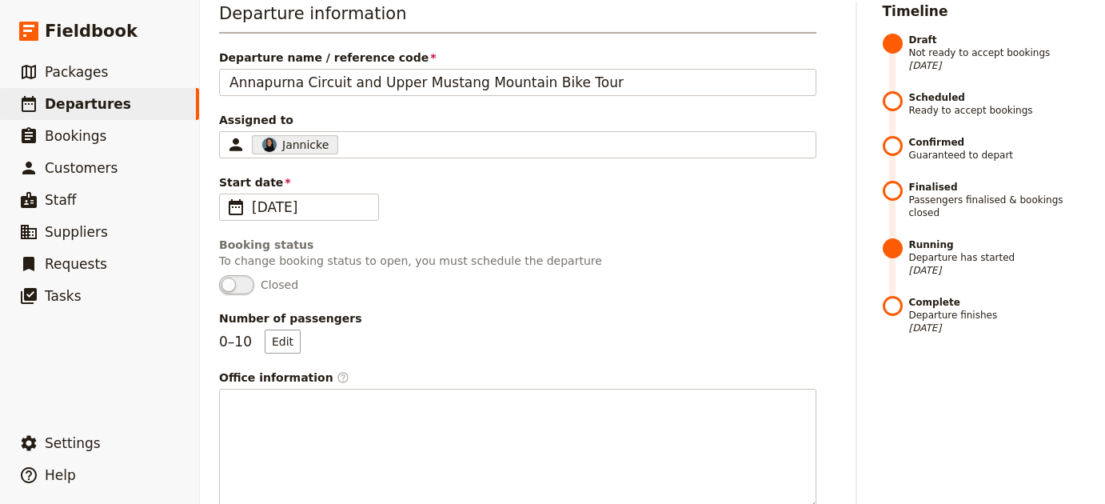
scroll to position [124, 0]
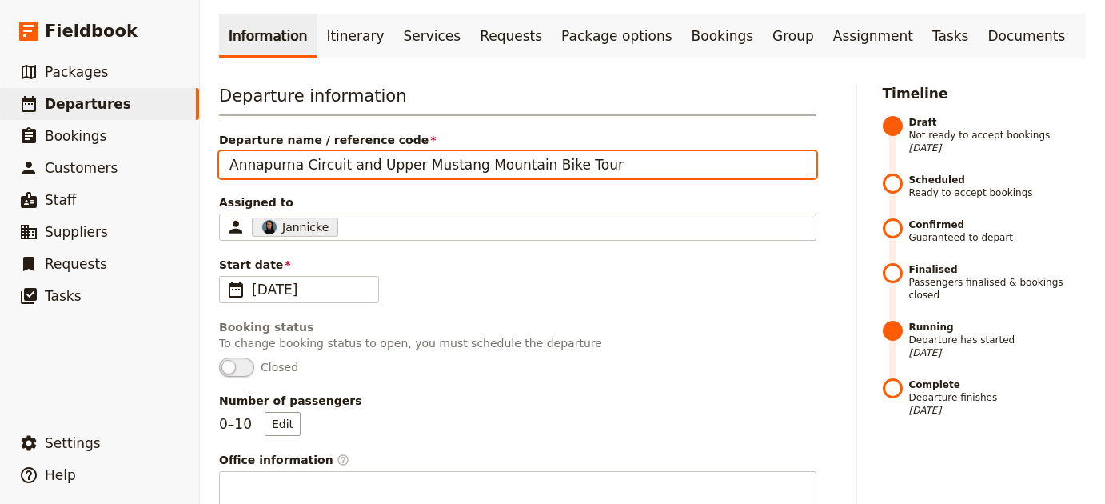
click at [458, 151] on input "Annapurna Circuit and Upper Mustang Mountain Bike Tour" at bounding box center [517, 164] width 597 height 27
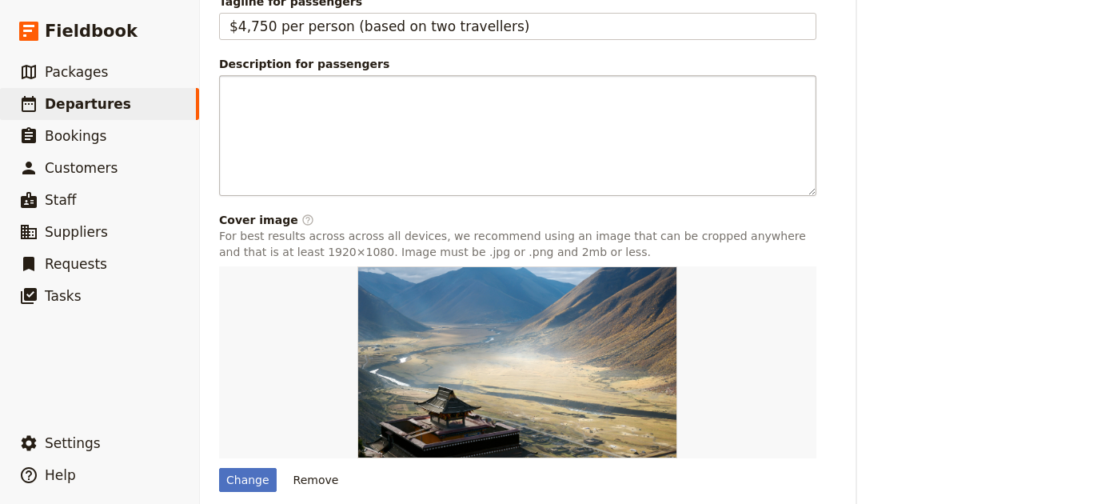
scroll to position [778, 0]
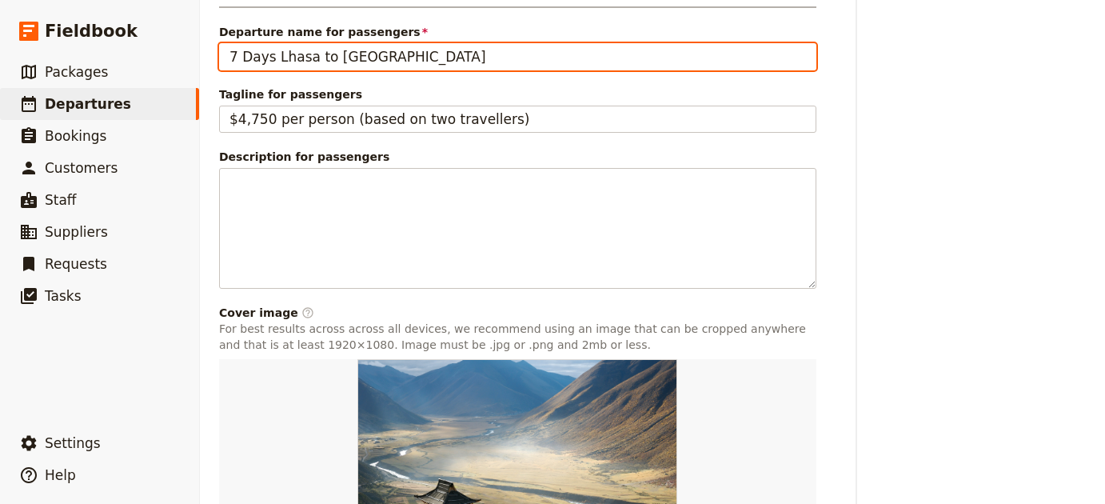
click at [419, 43] on input "7 Days Lhasa to Kathmandu" at bounding box center [517, 56] width 597 height 27
paste input "Annapurna Circuit and Upper Mustang Mountain Bike Tour"
type input "Annapurna Circuit and Upper Mustang Mountain Bike Tour"
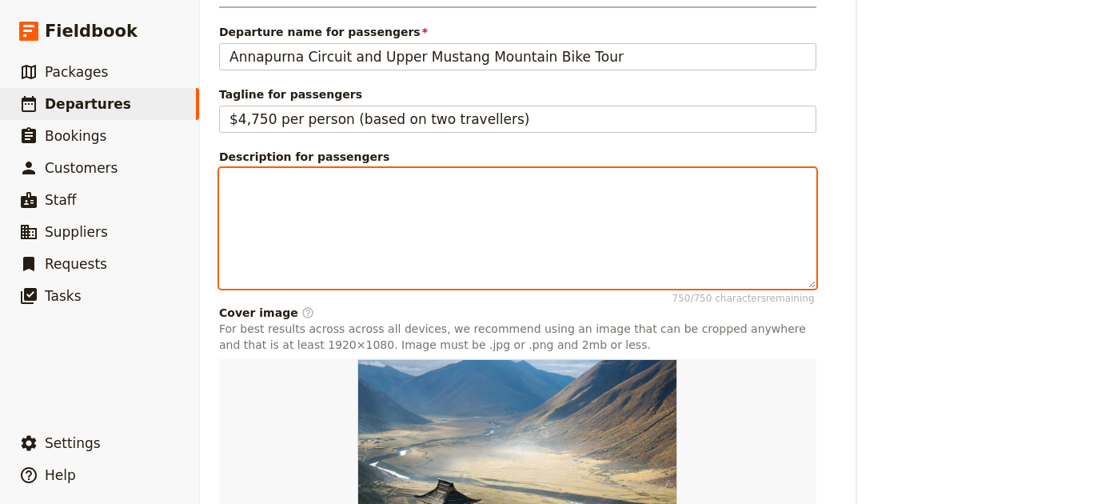
click at [301, 197] on div at bounding box center [517, 228] width 595 height 119
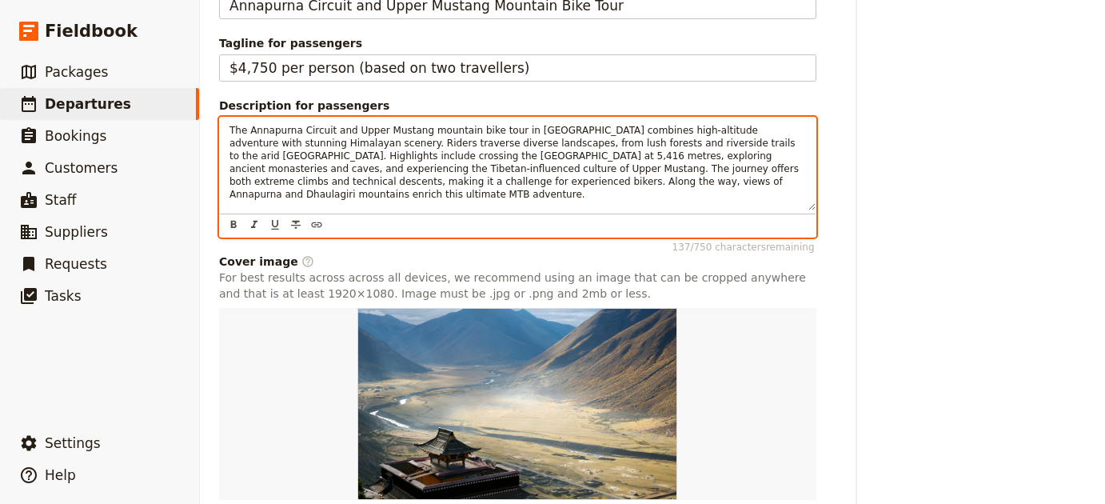
scroll to position [905, 0]
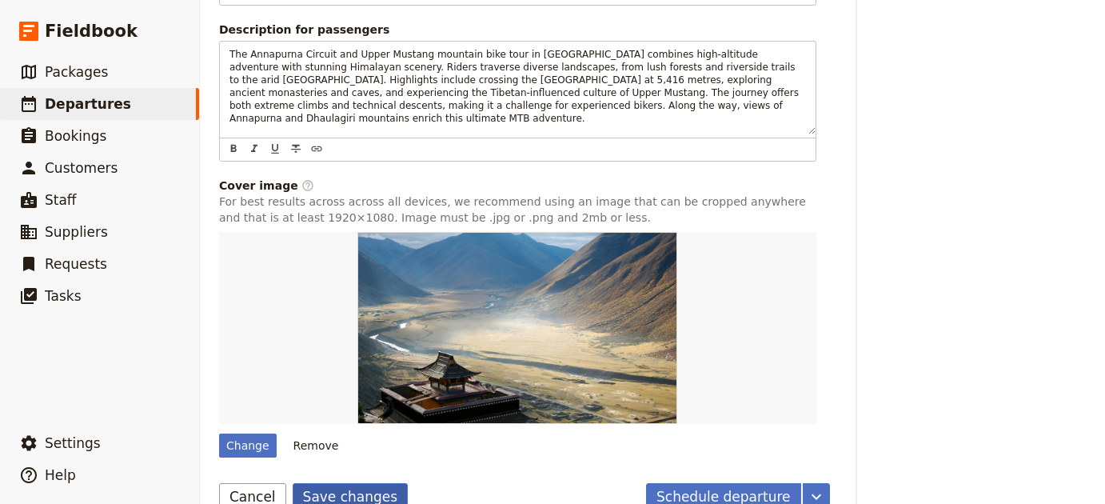
click at [366, 483] on button "Save changes" at bounding box center [351, 496] width 116 height 27
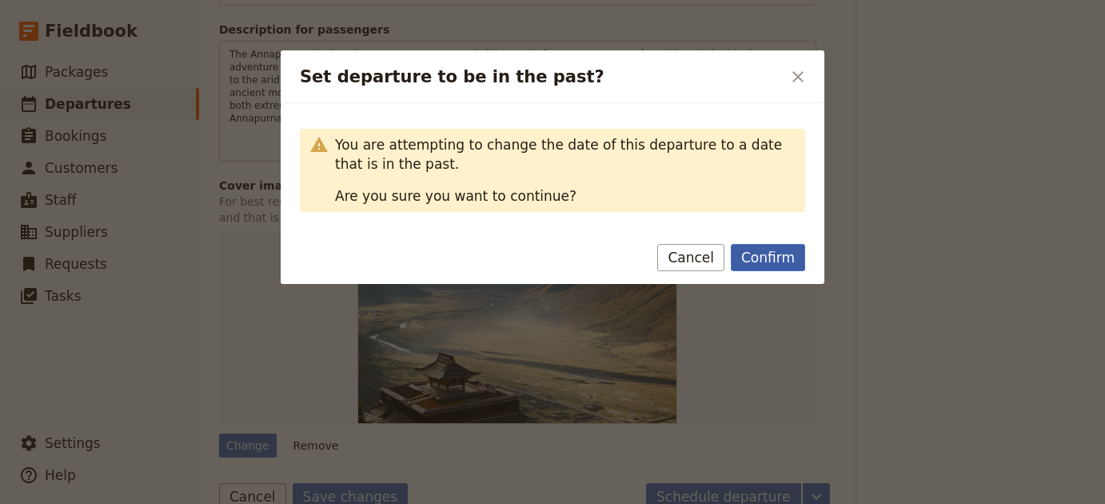
click at [750, 257] on button "Confirm" at bounding box center [767, 257] width 74 height 27
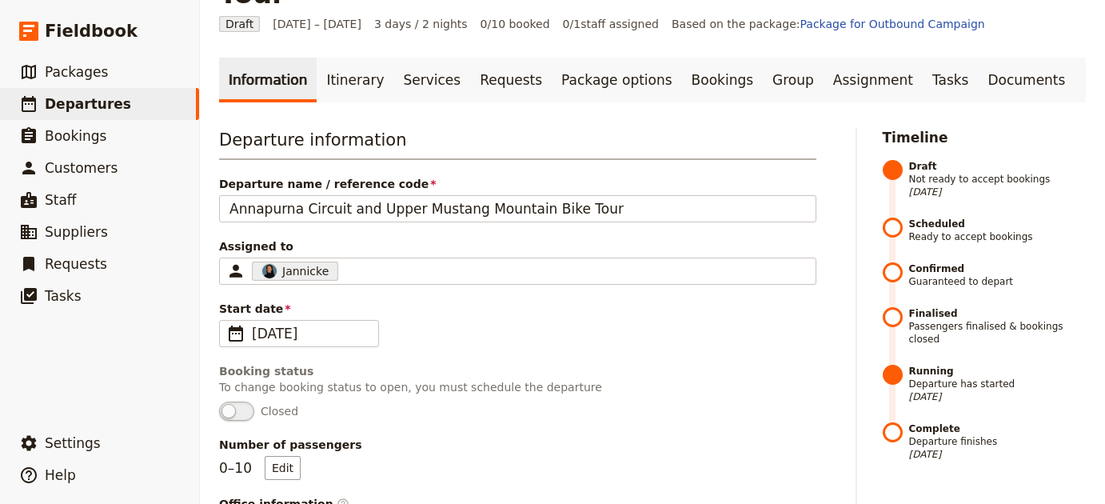
scroll to position [160, 0]
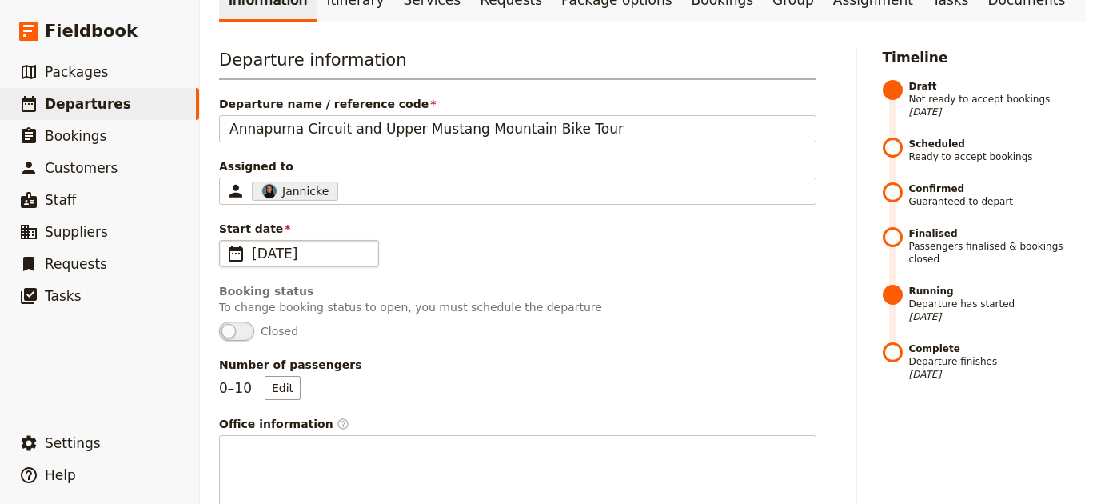
click at [297, 244] on span "[DATE]" at bounding box center [310, 253] width 117 height 19
click at [226, 240] on input "[DATE]" at bounding box center [225, 240] width 1 height 1
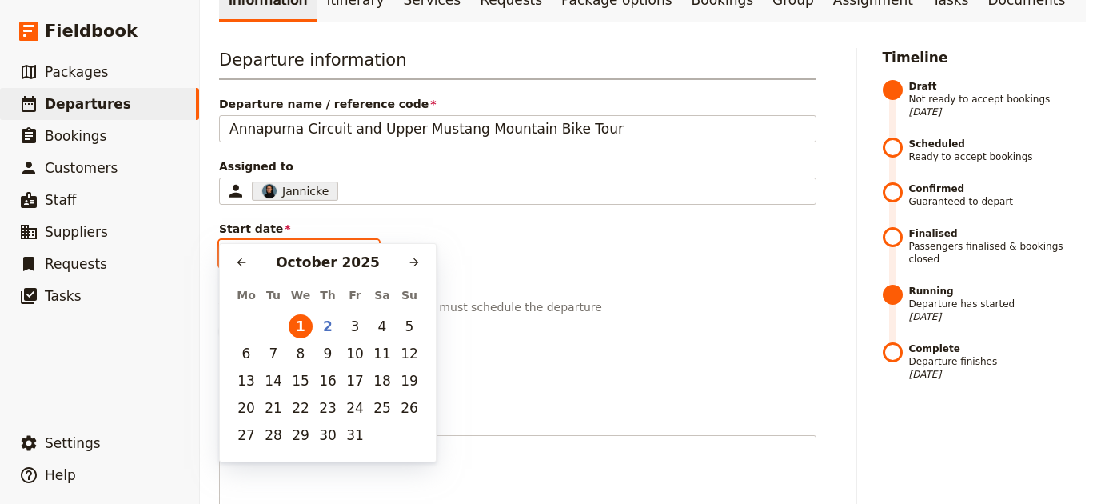
scroll to position [0, 0]
click at [408, 261] on icon "Next month" at bounding box center [414, 262] width 13 height 13
click at [293, 443] on button "31" at bounding box center [301, 435] width 24 height 24
type input "31/12/2025"
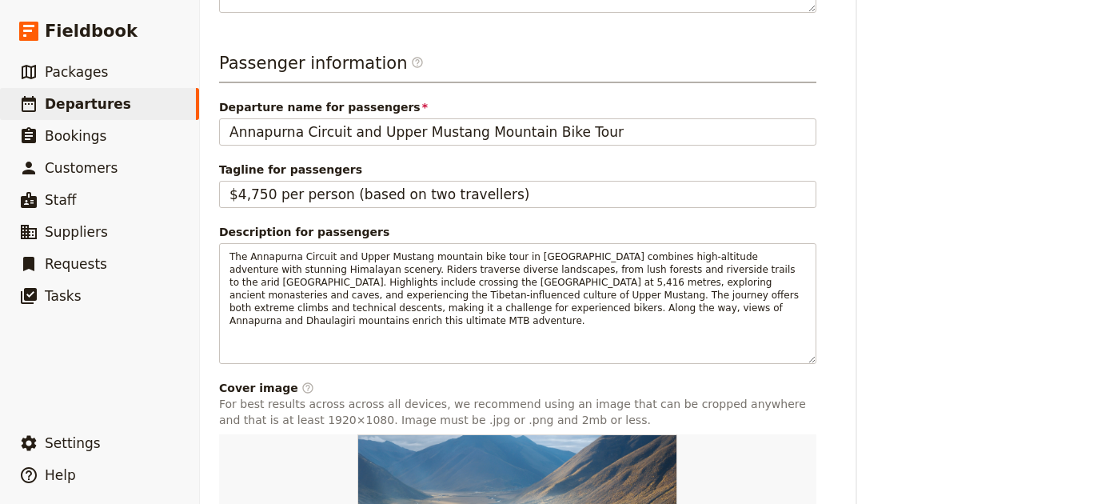
scroll to position [905, 0]
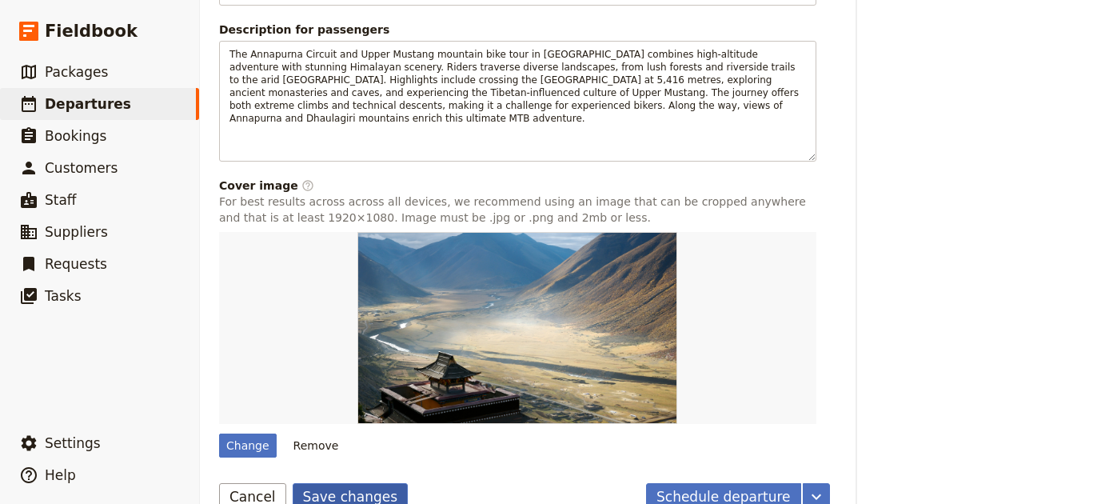
click at [365, 483] on button "Save changes" at bounding box center [351, 496] width 116 height 27
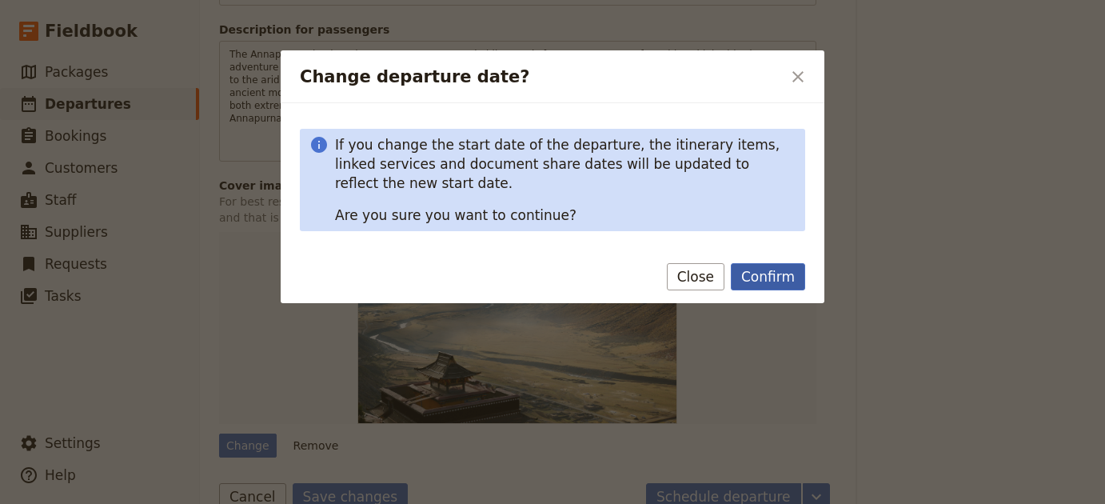
click at [757, 280] on button "Confirm" at bounding box center [767, 276] width 74 height 27
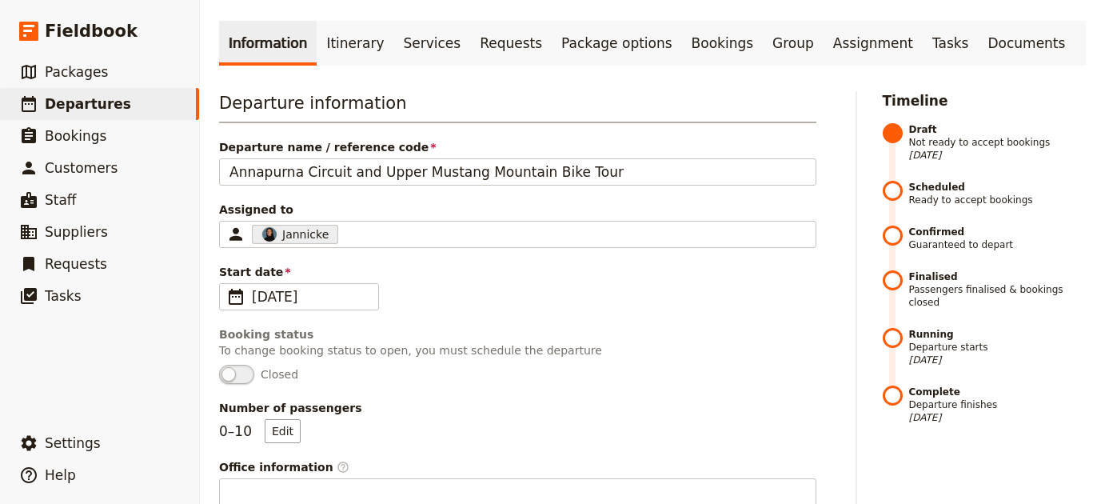
scroll to position [0, 0]
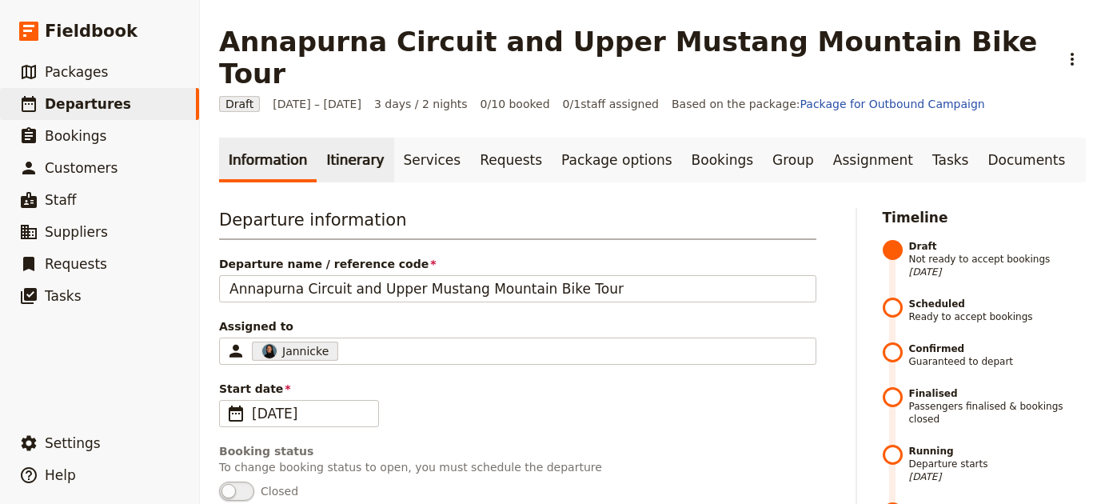
click at [329, 137] on link "Itinerary" at bounding box center [354, 159] width 77 height 45
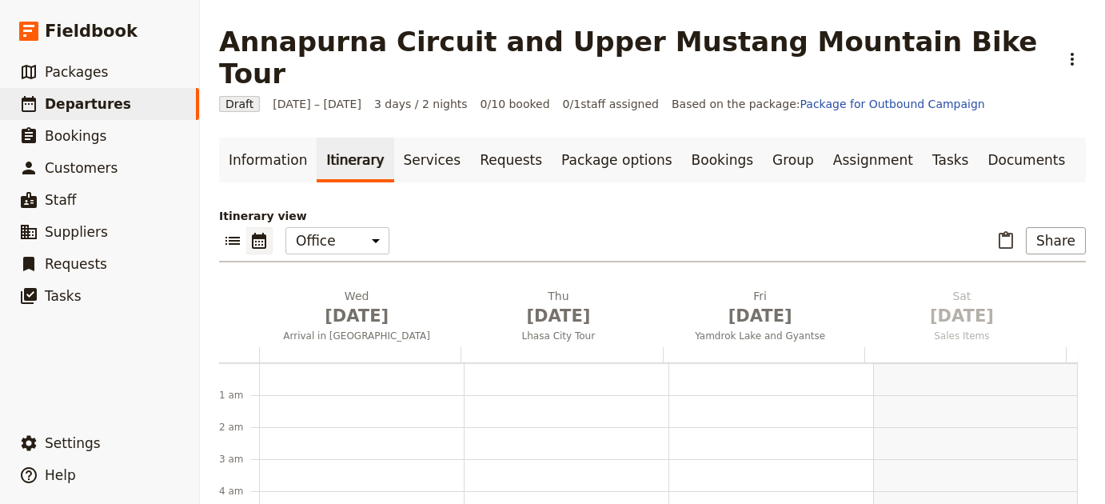
scroll to position [208, 0]
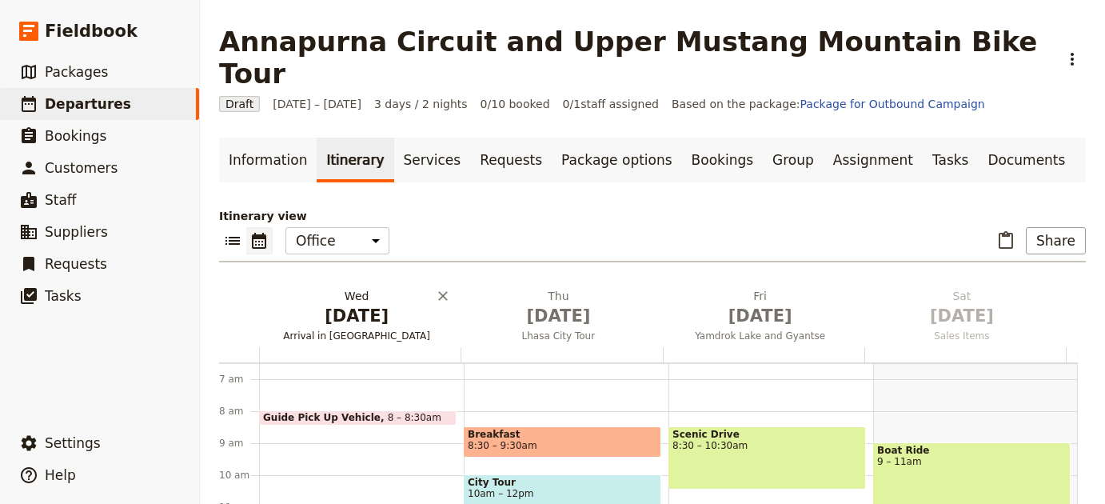
click at [358, 329] on span "Arrival in Lhasa" at bounding box center [356, 335] width 195 height 13
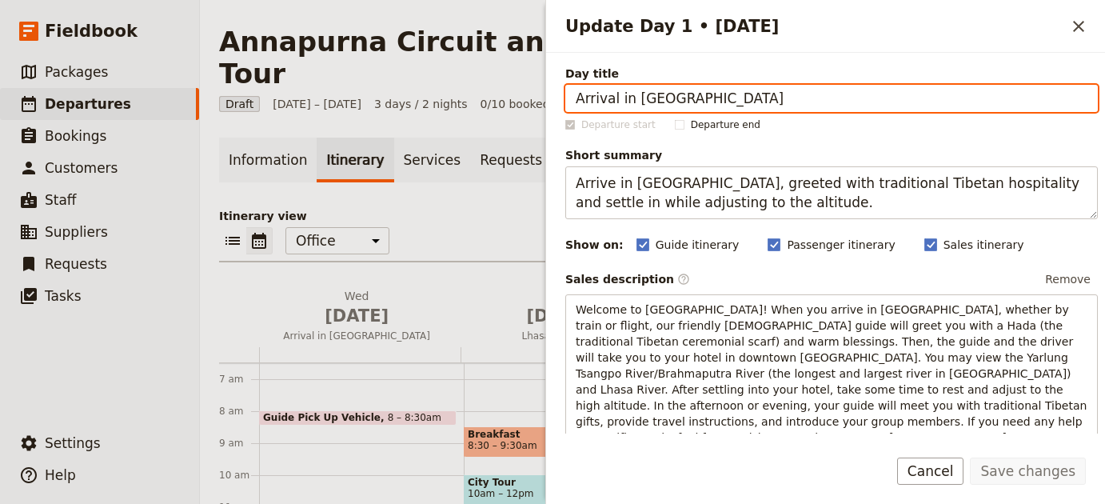
click at [900, 100] on input "Arrival in Lhasa" at bounding box center [831, 98] width 532 height 27
paste input "Kathmandu"
type input "Arrival in Kathmandu"
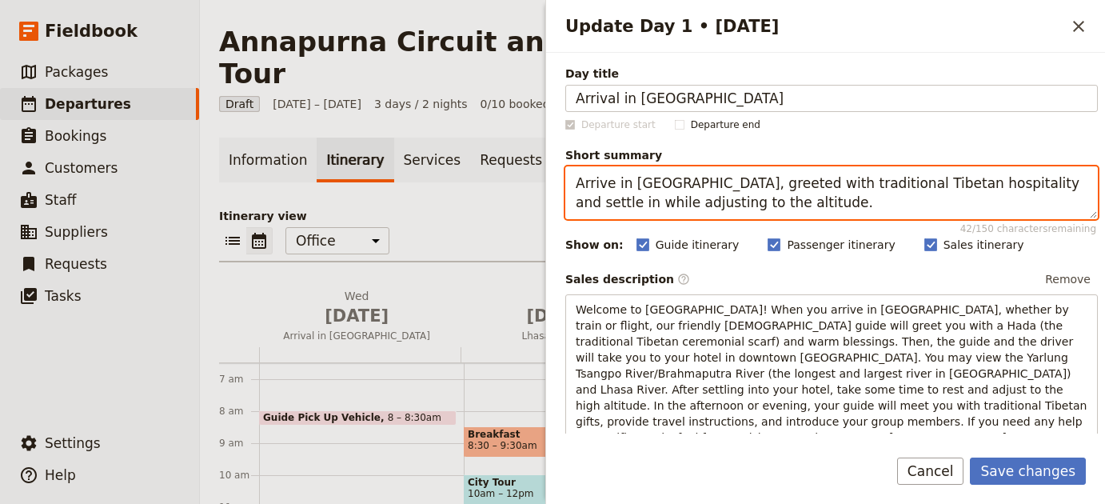
click at [736, 172] on textarea "Arrive in Lhasa, greeted with traditional Tibetan hospitality and settle in whi…" at bounding box center [831, 192] width 532 height 53
paste textarea "al and welcome briefing in Kathmandu"
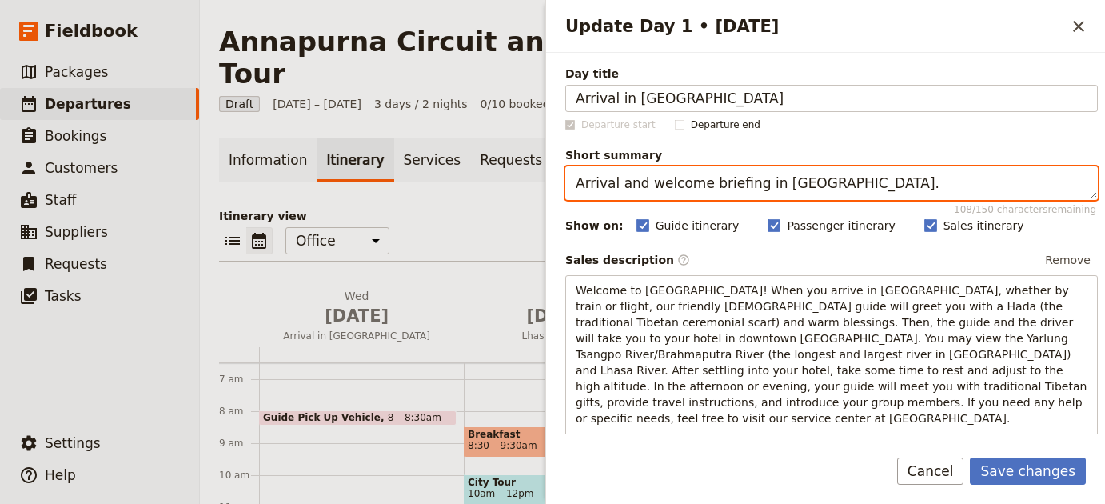
type textarea "Arrival and welcome briefing in Kathmandu."
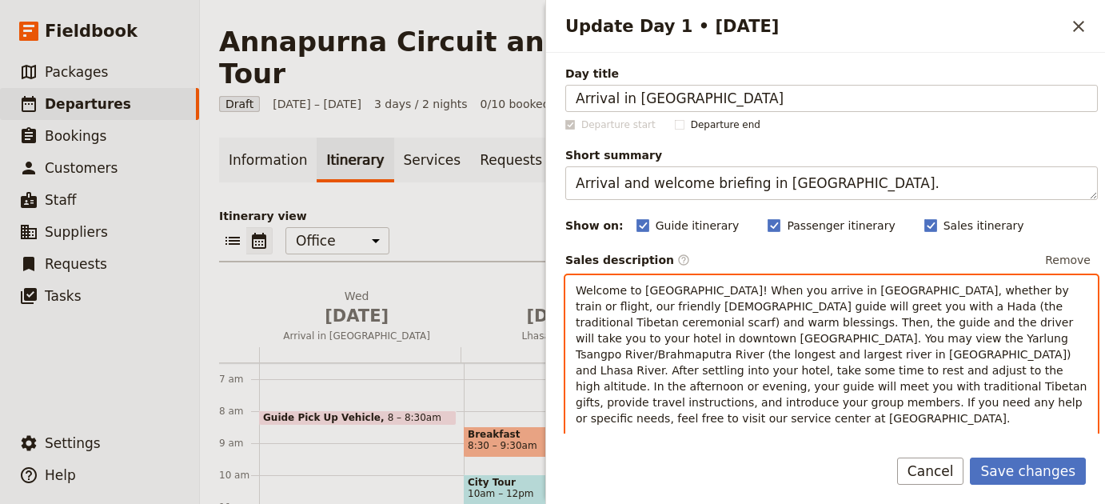
click at [737, 319] on span "Welcome to Lhasa! When you arrive in Lhasa, whether by train or flight, our fri…" at bounding box center [832, 354] width 515 height 141
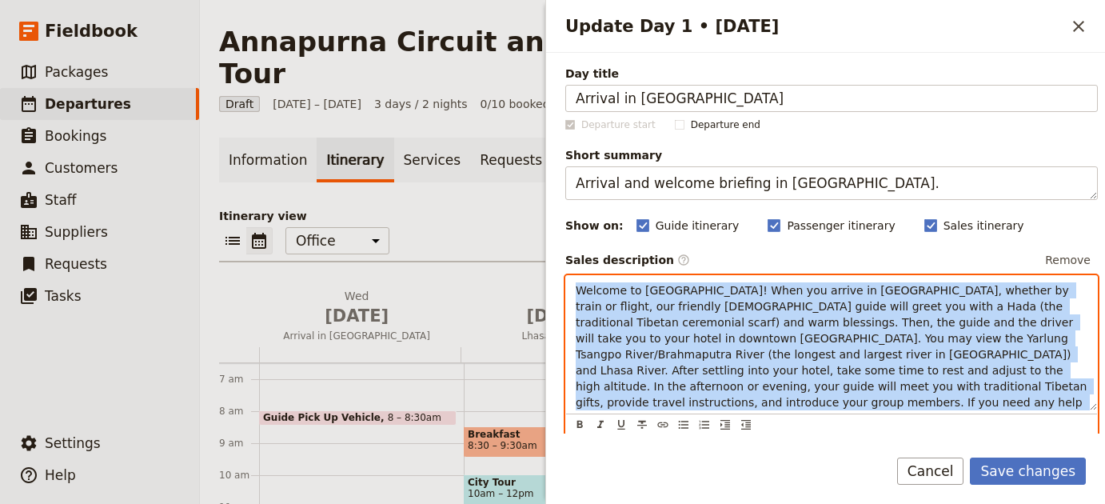
click at [737, 318] on span "Welcome to Lhasa! When you arrive in Lhasa, whether by train or flight, our fri…" at bounding box center [832, 354] width 515 height 141
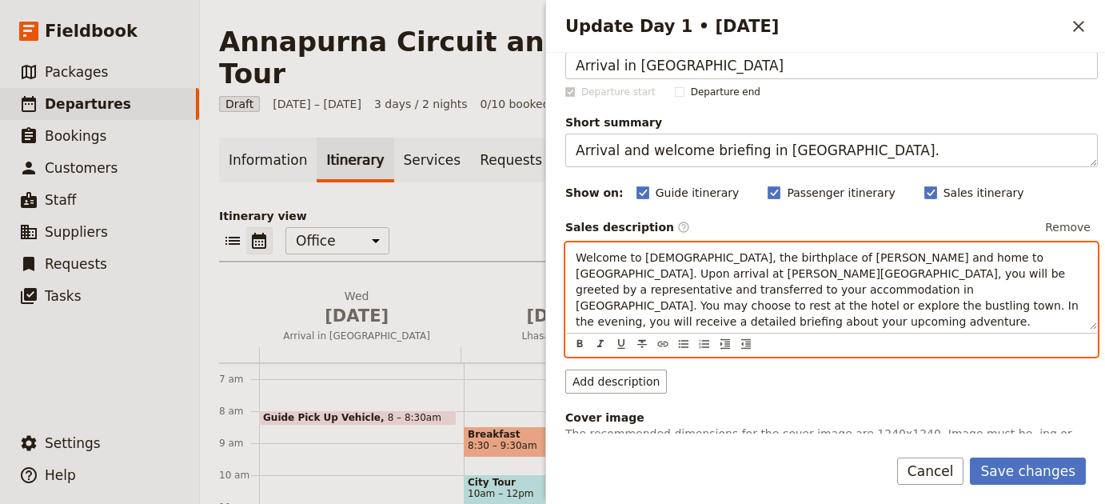
scroll to position [137, 0]
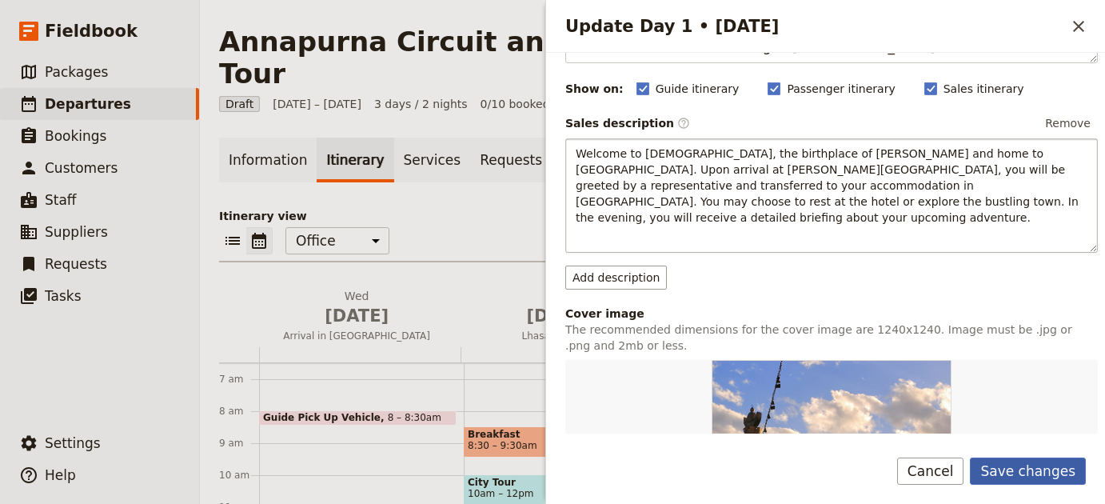
click at [1041, 469] on button "Save changes" at bounding box center [1027, 470] width 116 height 27
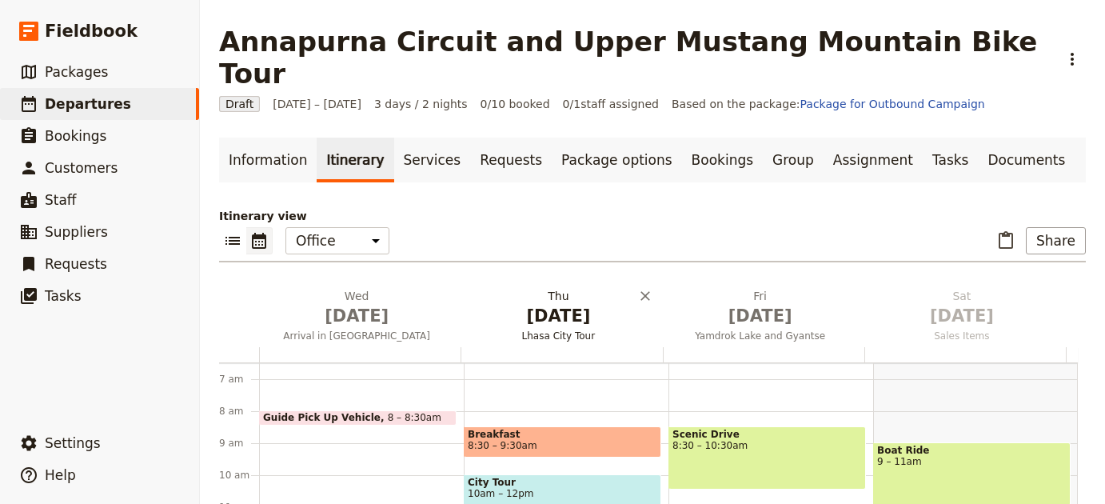
click at [515, 304] on span "Jan 1" at bounding box center [558, 316] width 182 height 24
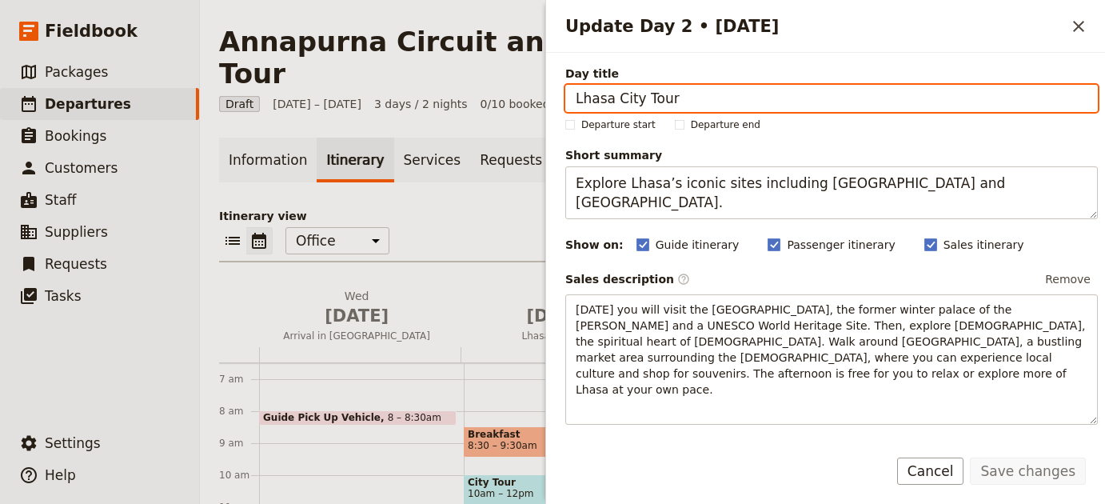
click at [703, 96] on input "Lhasa City Tour" at bounding box center [831, 98] width 532 height 27
paste input "Travel to Pokhara"
type input "Travel to Pokhara"
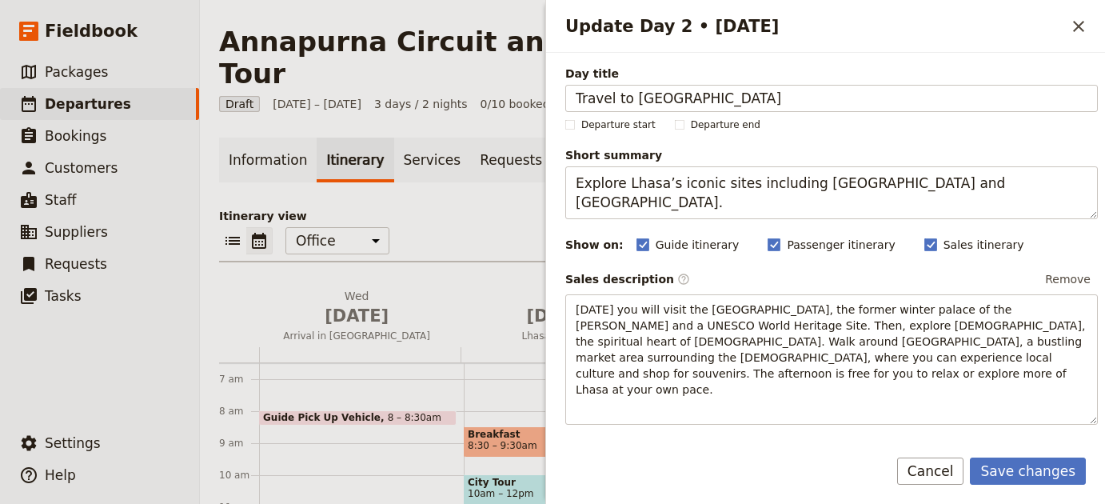
click at [742, 159] on span "Short summary" at bounding box center [831, 155] width 532 height 16
click at [742, 166] on textarea "Explore Lhasa’s iconic sites including Potala Palace and Jokhang Temple." at bounding box center [831, 192] width 532 height 53
click at [742, 159] on span "Short summary" at bounding box center [831, 155] width 532 height 16
click at [742, 166] on textarea "Explore Lhasa’s iconic sites including Potala Palace and Jokhang Temple." at bounding box center [831, 192] width 532 height 53
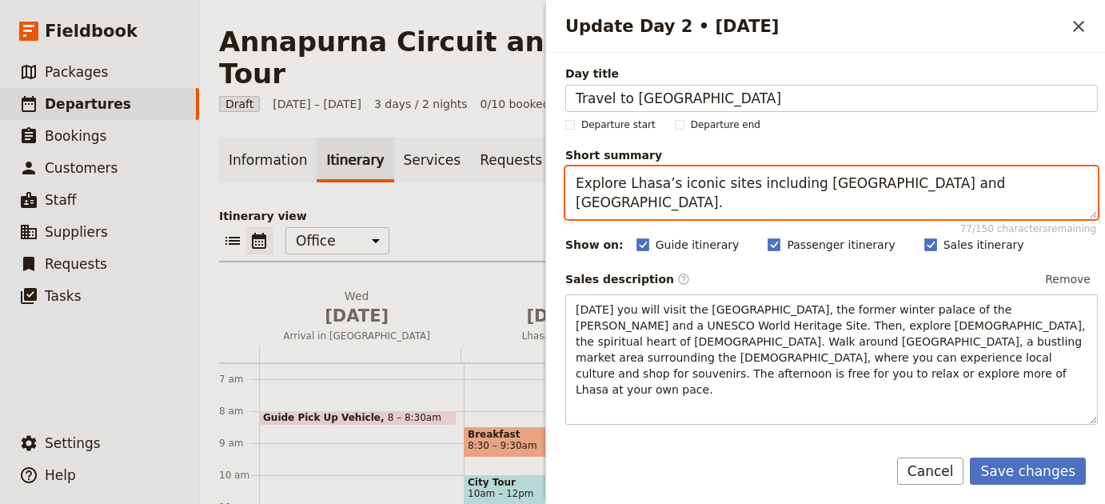
click at [746, 186] on textarea "Explore Lhasa’s iconic sites including Potala Palace and Jokhang Temple." at bounding box center [831, 192] width 532 height 53
paste textarea "Travel to Pokhara"
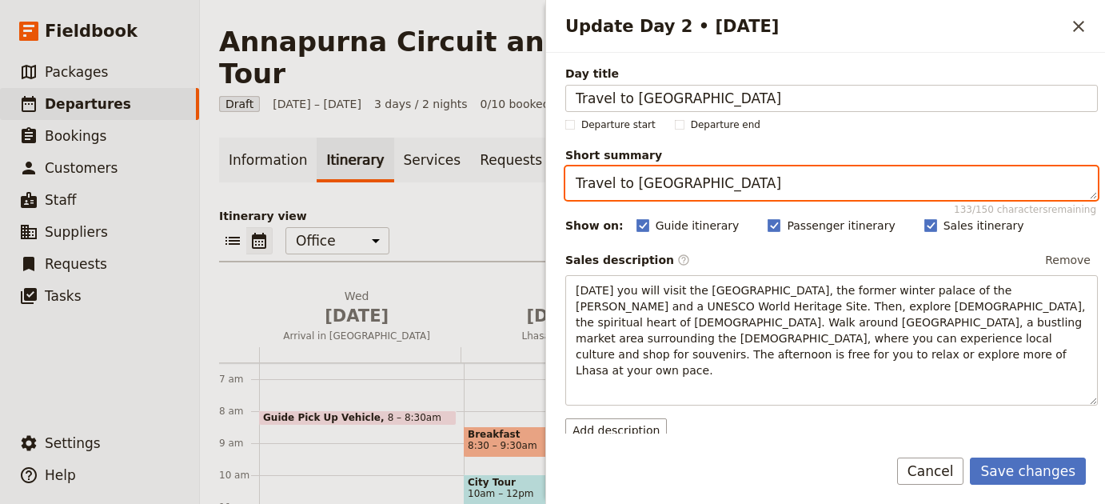
type textarea "Travel to Pokhara"
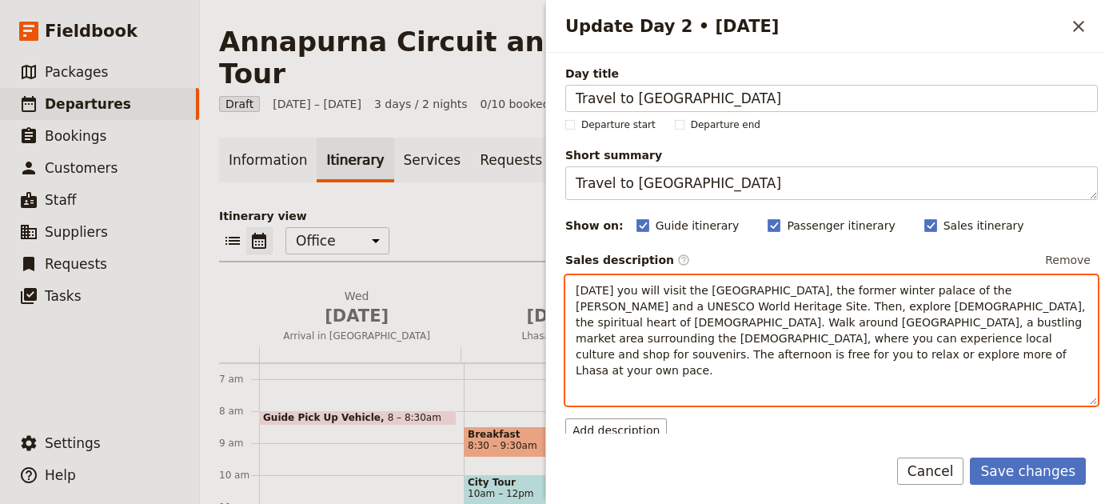
click at [839, 321] on span "Today you will visit the Potala Palace, the former winter palace of the Dalai L…" at bounding box center [831, 330] width 513 height 93
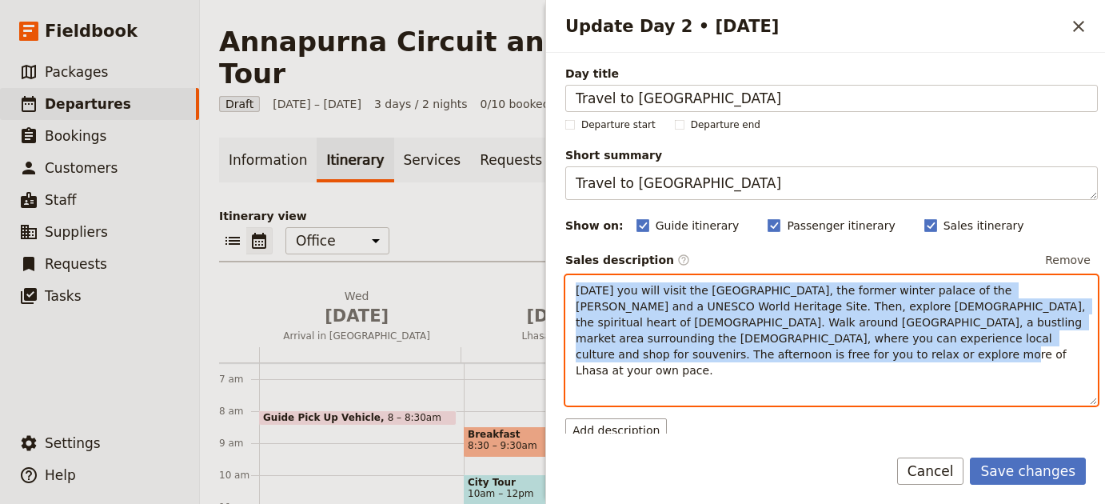
click at [839, 321] on span "Today you will visit the Potala Palace, the former winter palace of the Dalai L…" at bounding box center [831, 330] width 513 height 93
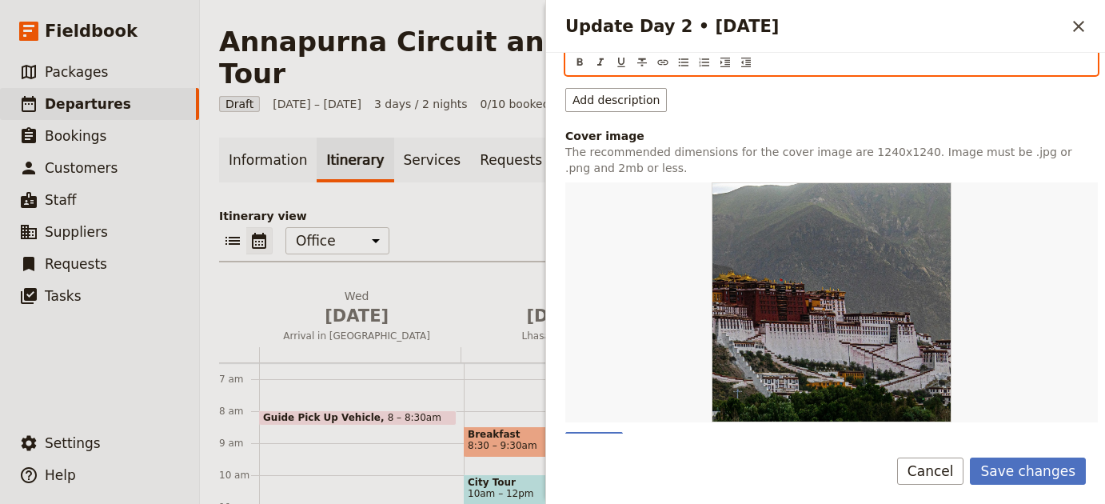
scroll to position [317, 0]
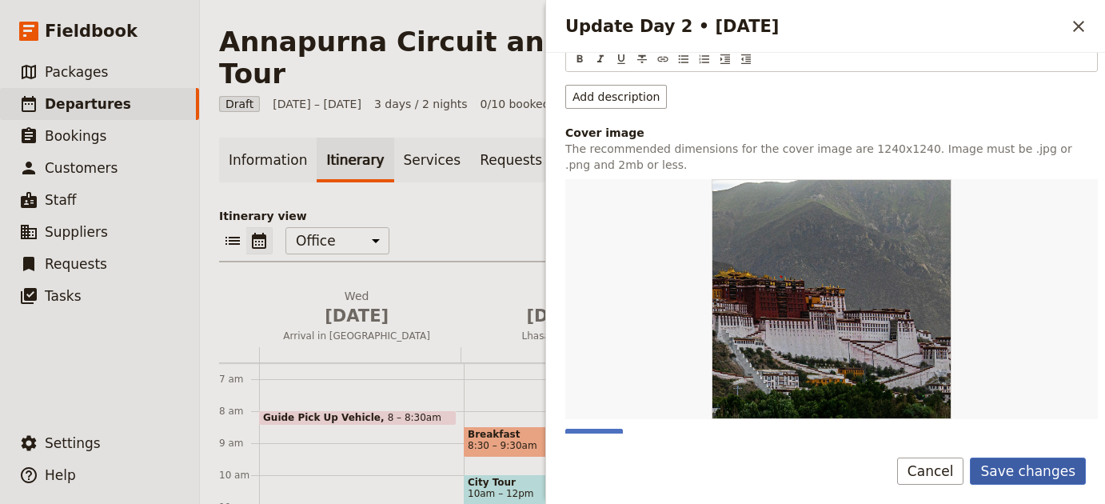
click at [1025, 473] on button "Save changes" at bounding box center [1027, 470] width 116 height 27
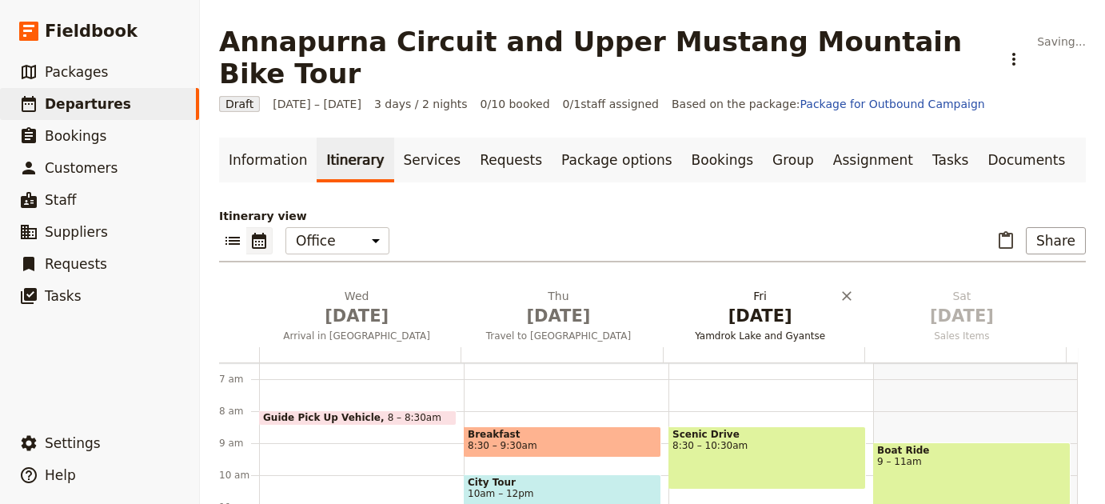
click at [730, 304] on span "Jan 2" at bounding box center [760, 316] width 182 height 24
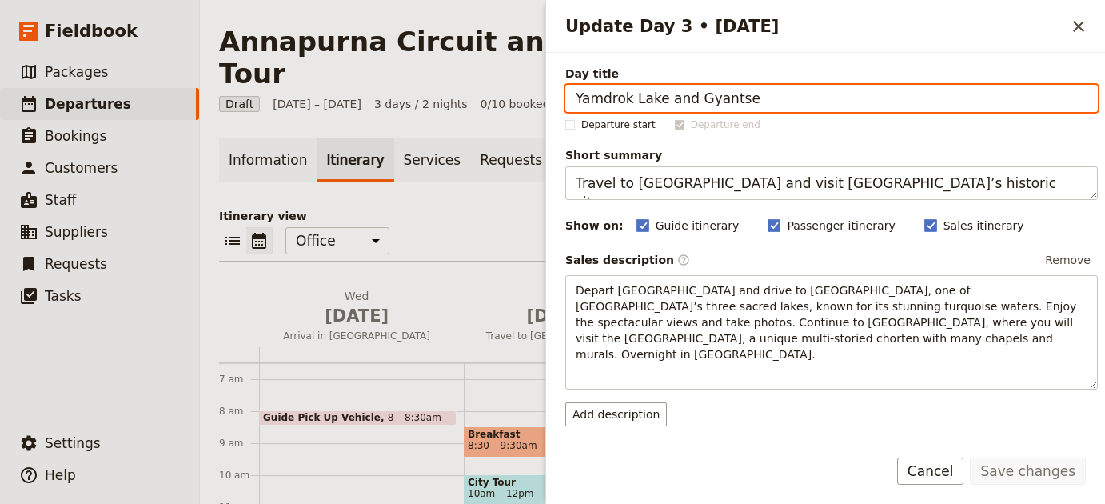
click at [823, 97] on input "Yamdrok Lake and Gyantse" at bounding box center [831, 98] width 532 height 27
paste input "Warm-up Ride in Pokhara"
type input "Warm-up Ride in Pokhara"
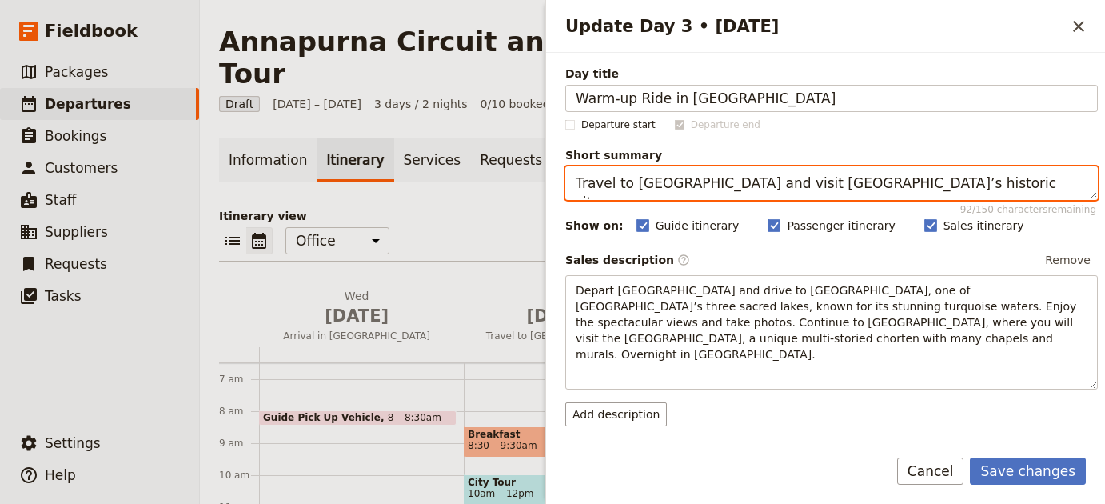
click at [886, 178] on textarea "Travel to Yamdrok Lake and visit Gyantse’s historic sites." at bounding box center [831, 183] width 532 height 34
click at [886, 180] on textarea "Travel to Yamdrok Lake and visit Gyantse’s historic sites." at bounding box center [831, 183] width 532 height 34
paste textarea "Gentle warm-up ride around Fewa Lake"
type textarea "Gentle warm-up ride around Fewa Lake."
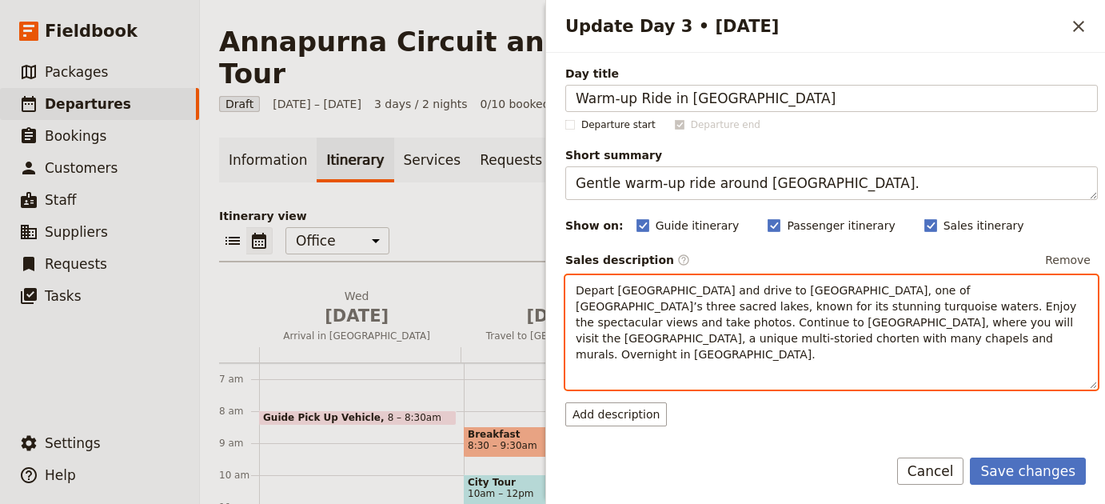
click at [826, 352] on div "Depart Lhasa and drive to Yamdrok Lake, one of Tibet’s three sacred lakes, know…" at bounding box center [831, 332] width 532 height 114
click at [826, 365] on div "​ ​ ​ ​ ​ ​ ​ ​ ​" at bounding box center [831, 376] width 531 height 23
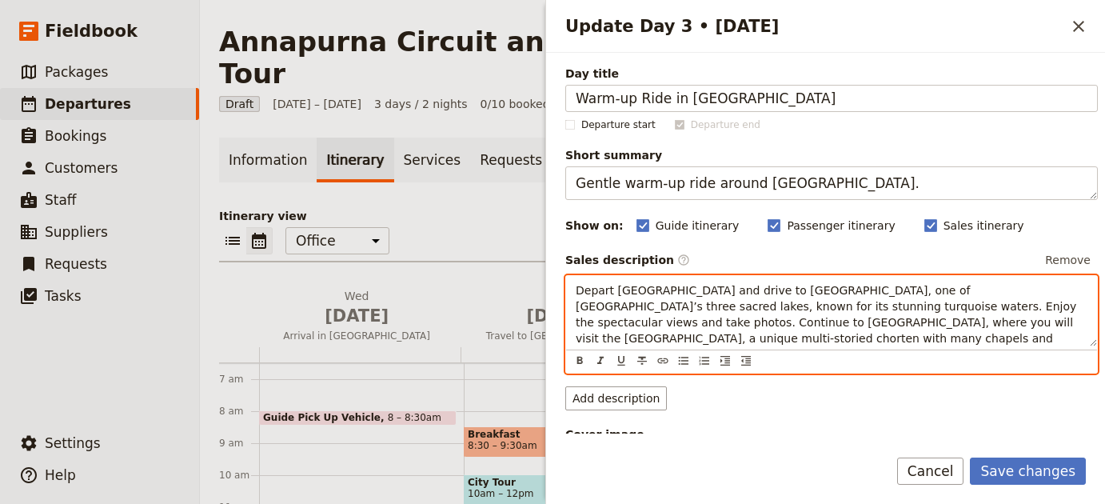
click at [826, 351] on div "​ ​ ​ ​ ​ ​ ​ ​ ​" at bounding box center [831, 360] width 531 height 23
click at [825, 316] on span "Depart Lhasa and drive to Yamdrok Lake, one of Tibet’s three sacred lakes, know…" at bounding box center [827, 322] width 504 height 77
click at [826, 316] on span "Depart Lhasa and drive to Yamdrok Lake, one of Tibet’s three sacred lakes, know…" at bounding box center [827, 322] width 504 height 77
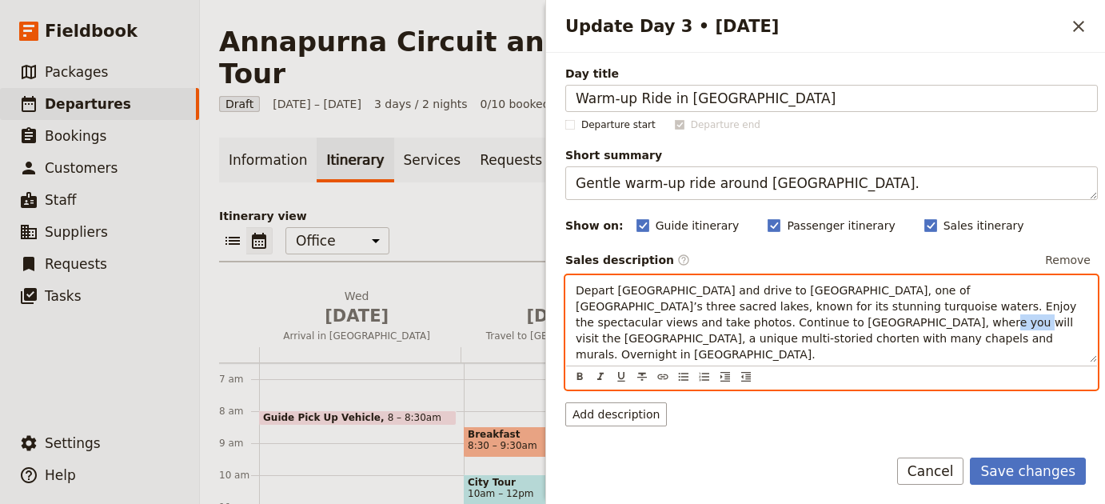
click at [826, 316] on span "Depart Lhasa and drive to Yamdrok Lake, one of Tibet’s three sacred lakes, know…" at bounding box center [827, 322] width 504 height 77
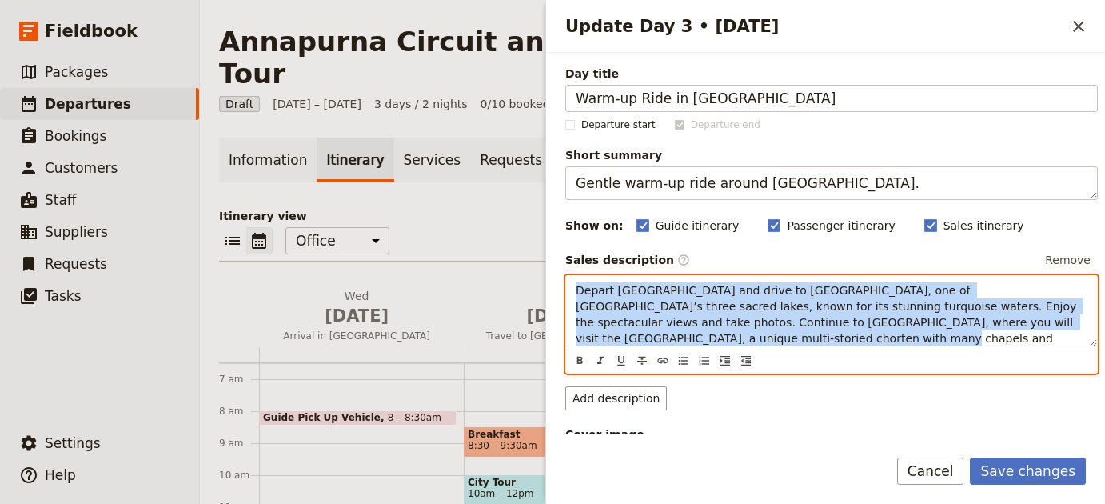
click at [826, 316] on span "Depart Lhasa and drive to Yamdrok Lake, one of Tibet’s three sacred lakes, know…" at bounding box center [827, 322] width 504 height 77
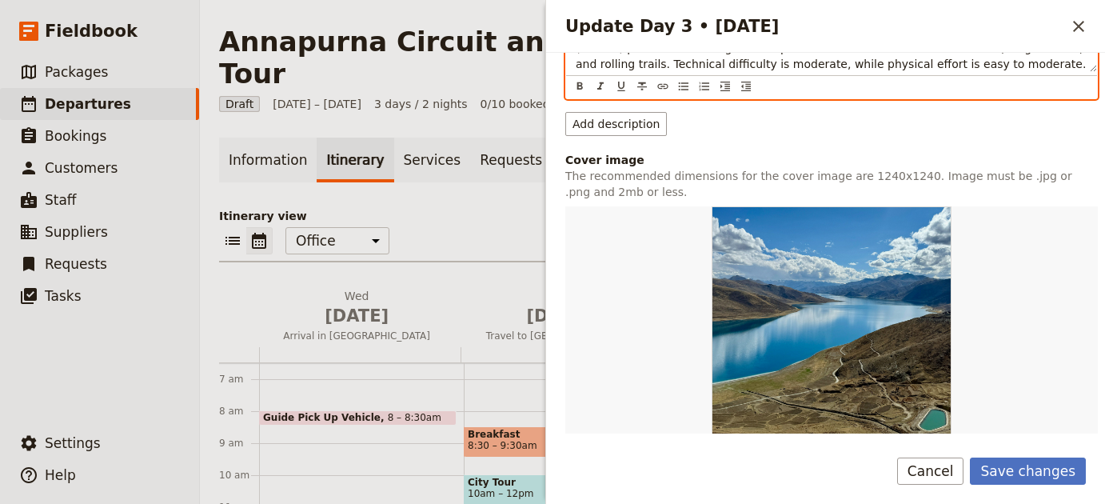
scroll to position [421, 0]
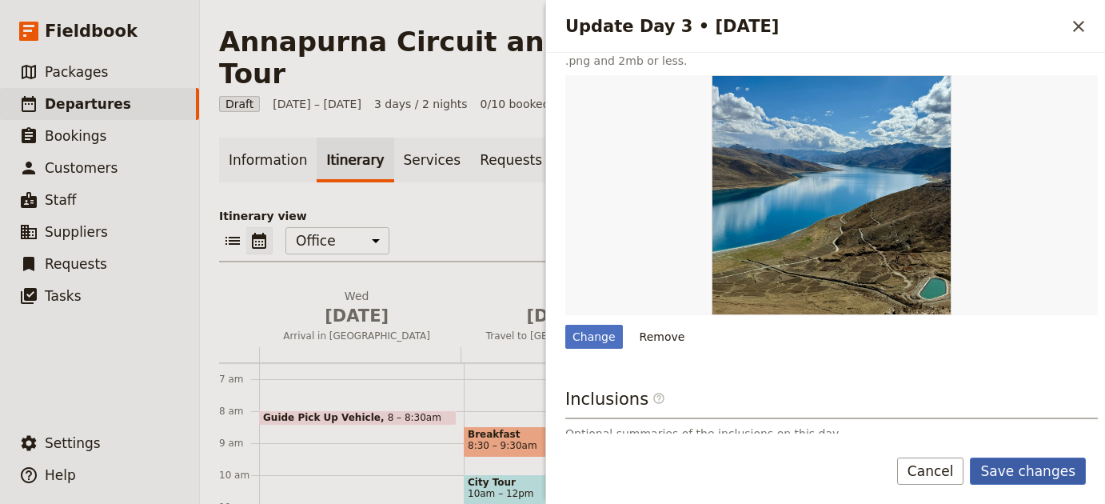
click at [1027, 461] on button "Save changes" at bounding box center [1027, 470] width 116 height 27
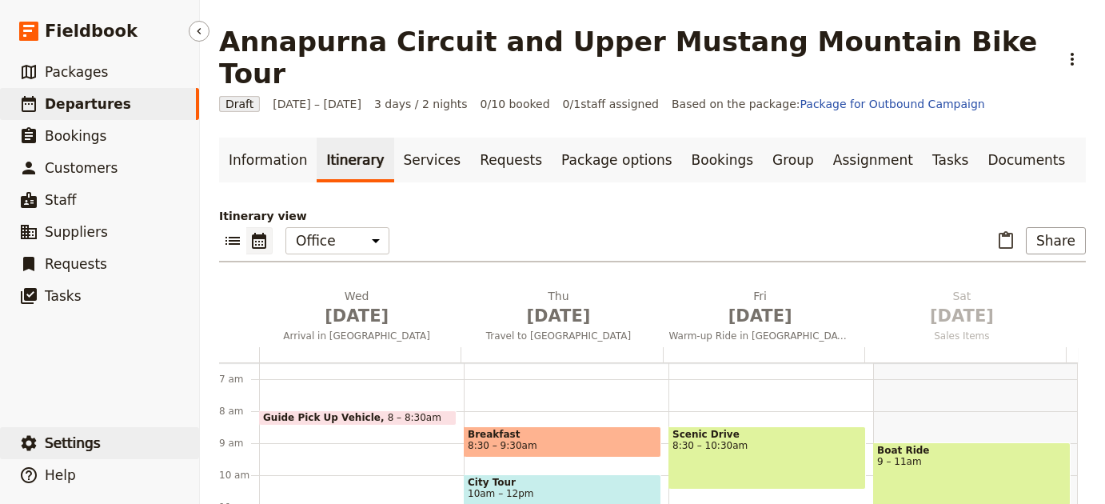
drag, startPoint x: 114, startPoint y: 440, endPoint x: 127, endPoint y: 437, distance: 13.0
click at [114, 440] on button "​ Settings" at bounding box center [99, 443] width 199 height 32
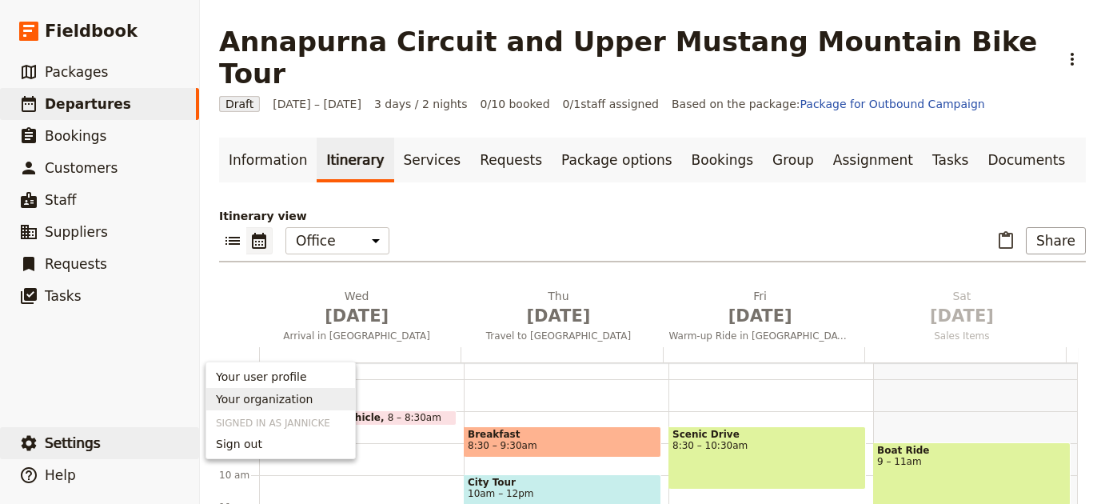
click at [318, 396] on span "Your organization" at bounding box center [280, 399] width 129 height 16
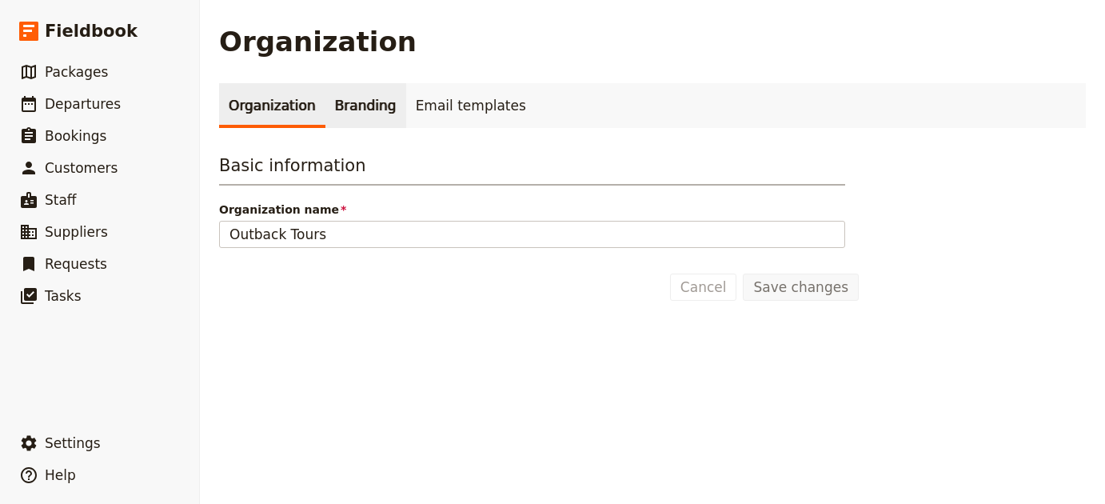
click at [356, 113] on link "Branding" at bounding box center [365, 105] width 81 height 45
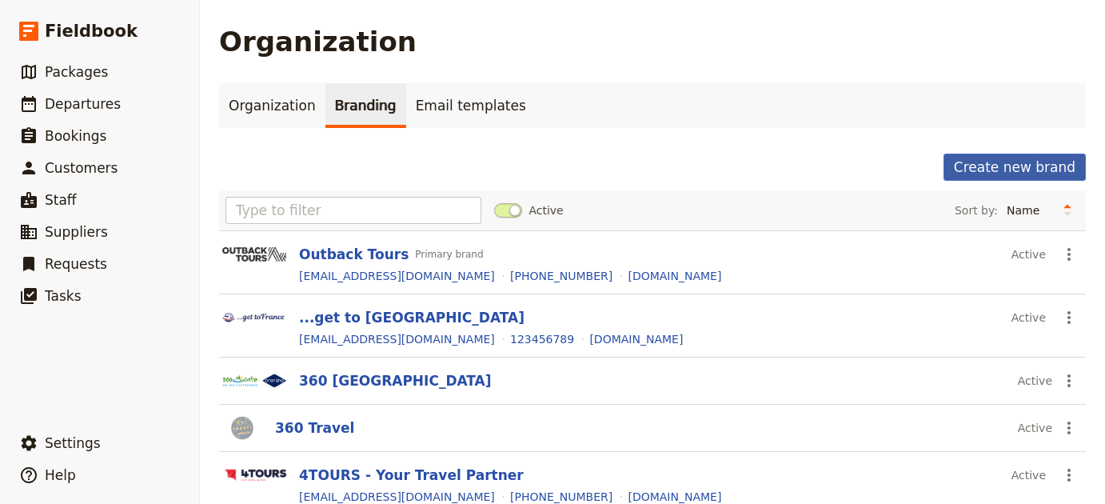
click at [1026, 170] on button "Create new brand" at bounding box center [1014, 166] width 142 height 27
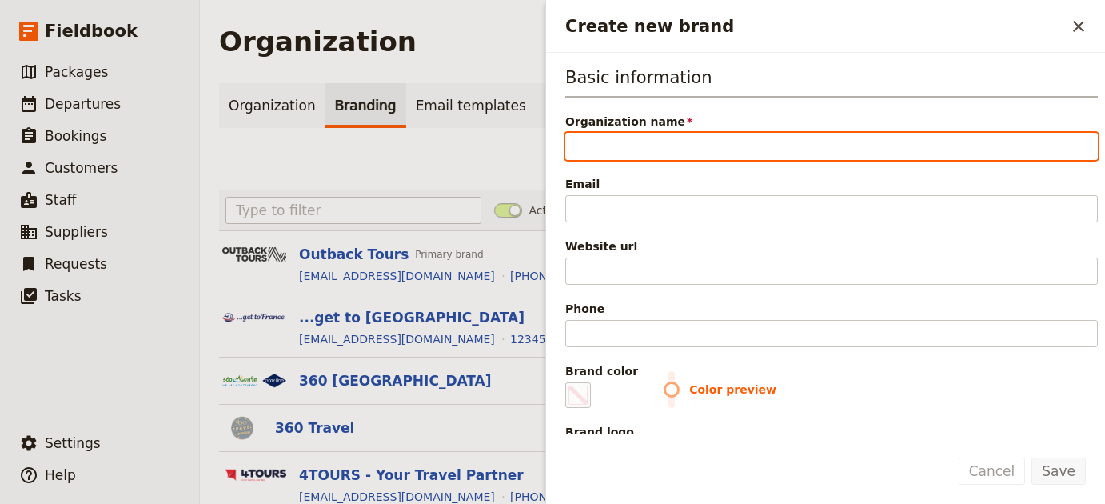
paste input "Nepal MTB Adventures Pvt. Ltd."
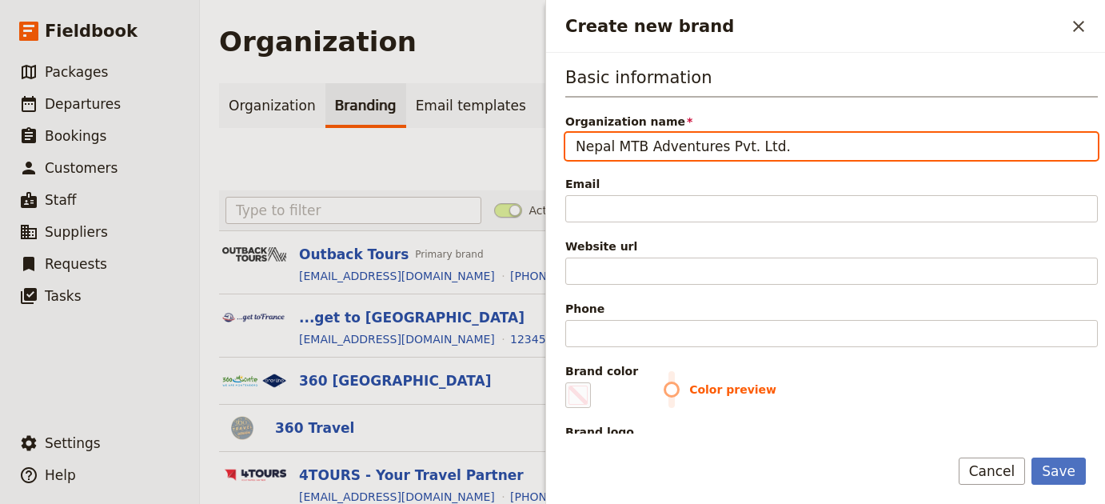
type input "Nepal MTB Adventures Pvt. Ltd."
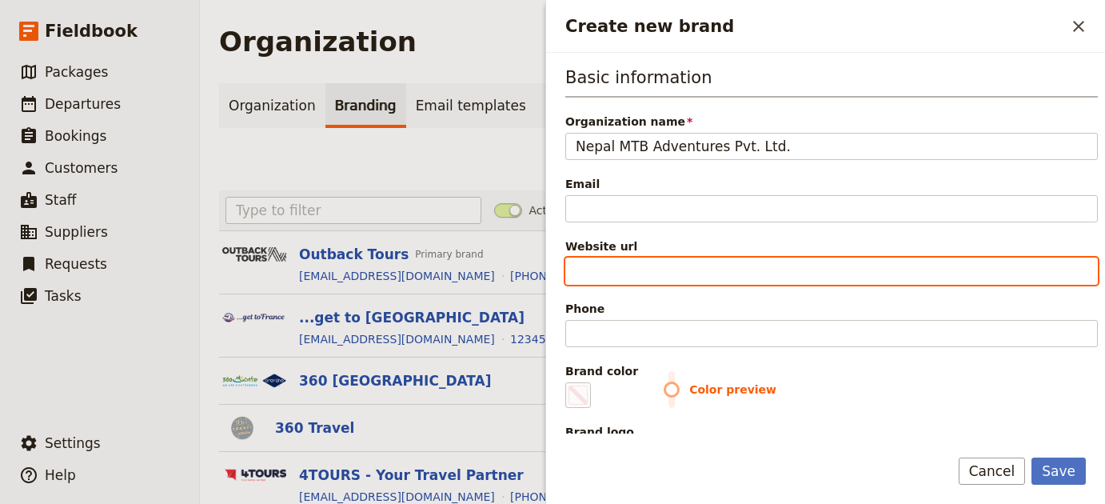
click at [850, 274] on input "Website url" at bounding box center [831, 270] width 532 height 27
paste input "https://nepalmountainbike.com"
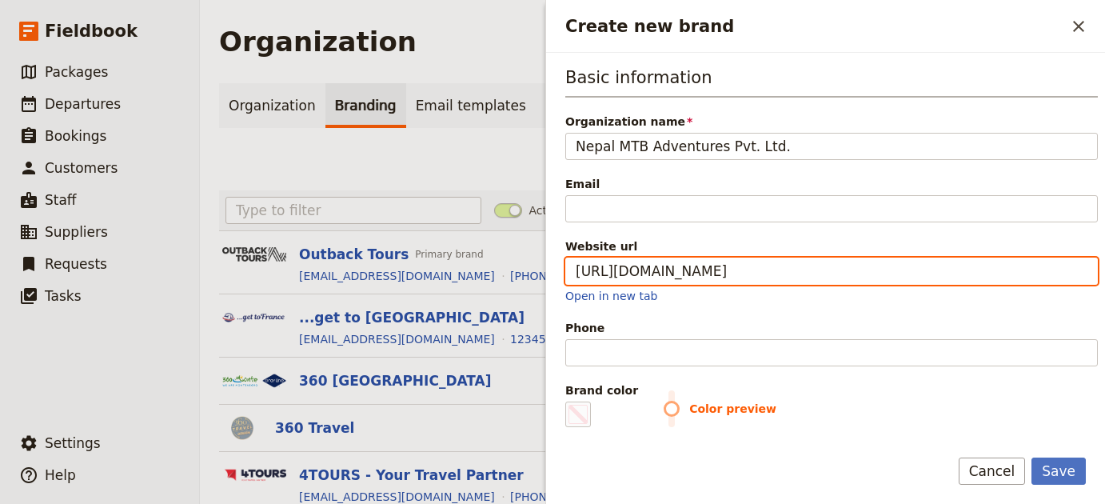
type input "https://nepalmountainbike.com"
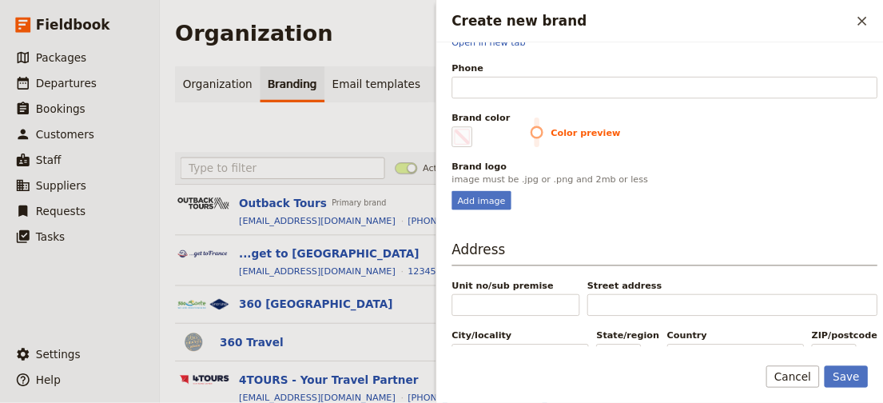
scroll to position [267, 0]
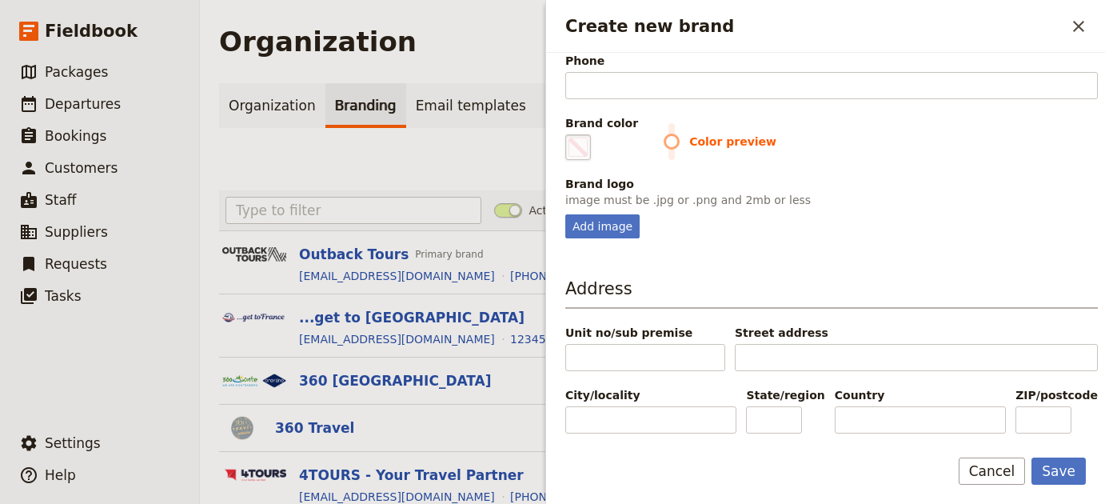
click at [590, 149] on fieldset "#000000" at bounding box center [578, 147] width 26 height 26
click at [569, 134] on input "#000000" at bounding box center [568, 133] width 1 height 1
type input "#001e0f"
click at [955, 205] on p "image must be .jpg or .png and 2mb or less" at bounding box center [831, 200] width 532 height 16
click at [603, 221] on div "Add image" at bounding box center [602, 226] width 74 height 24
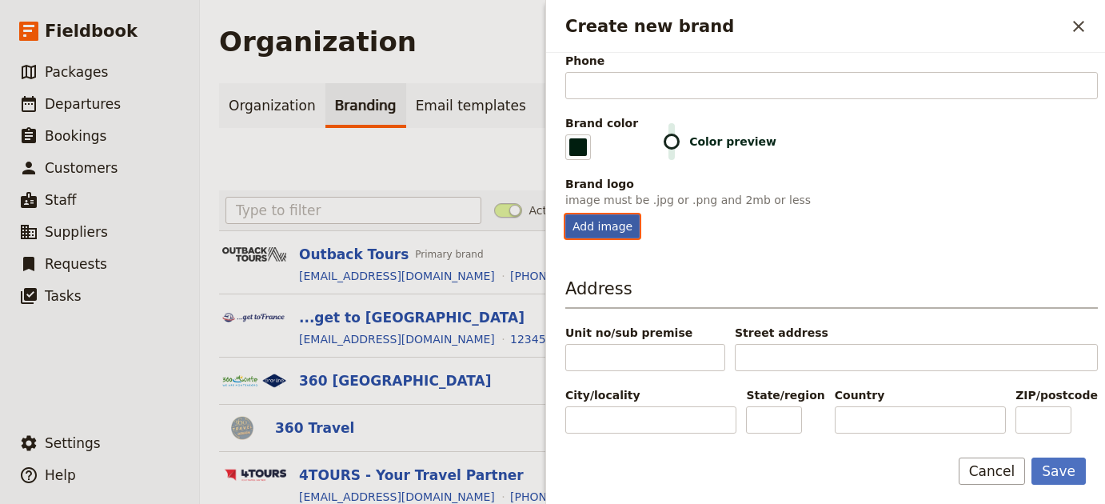
click at [565, 214] on input "Add image" at bounding box center [564, 213] width 1 height 1
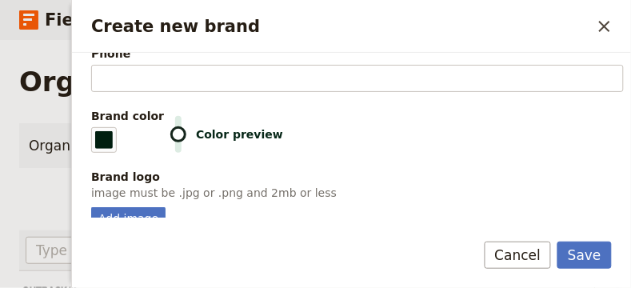
scroll to position [285, 0]
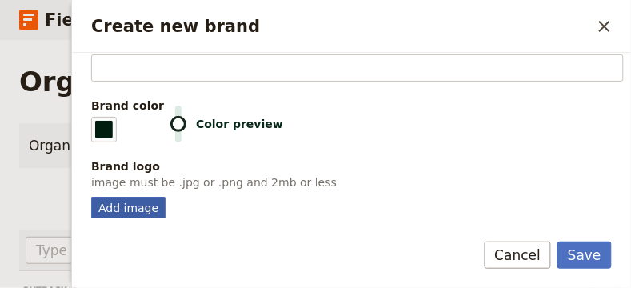
click at [109, 197] on div "Add image" at bounding box center [128, 209] width 74 height 24
click at [91, 197] on input "Add image" at bounding box center [90, 196] width 1 height 1
type input "C:\fakepath\Screenshot 2025-10-02 at 11.26.38.png"
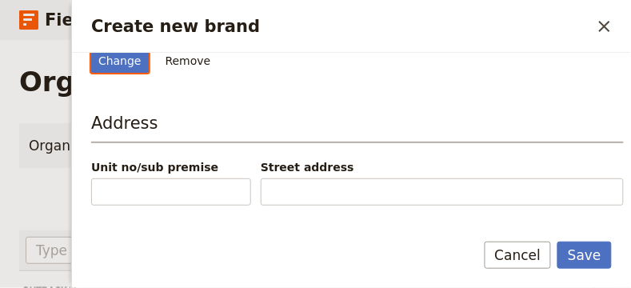
scroll to position [451, 0]
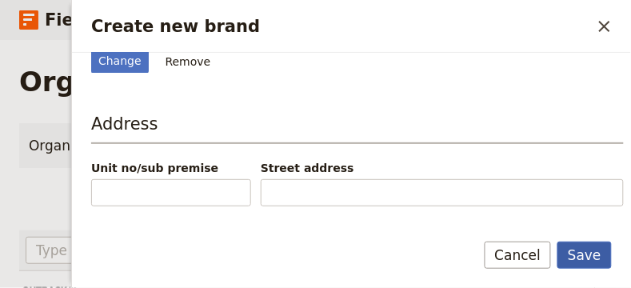
click at [572, 245] on button "Save" at bounding box center [584, 254] width 54 height 27
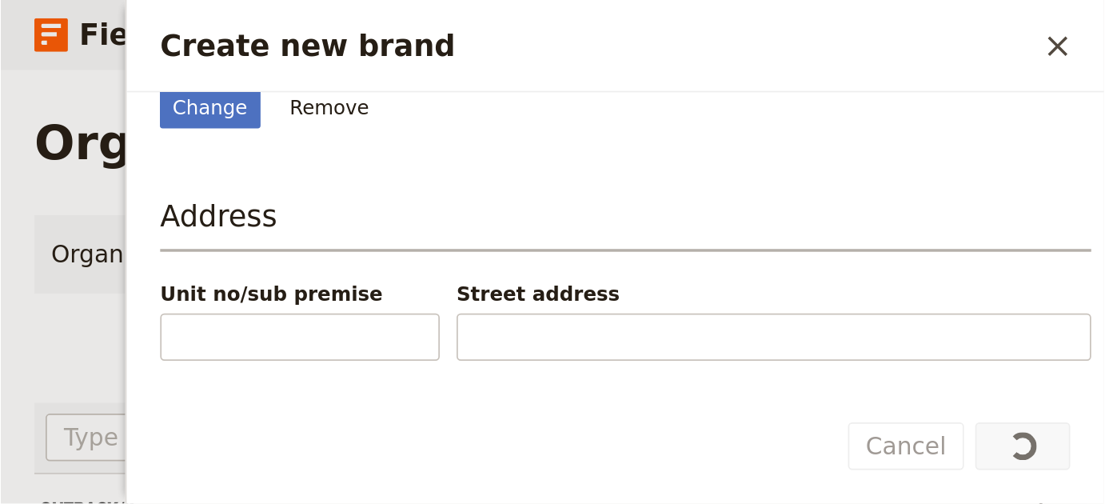
scroll to position [10, 0]
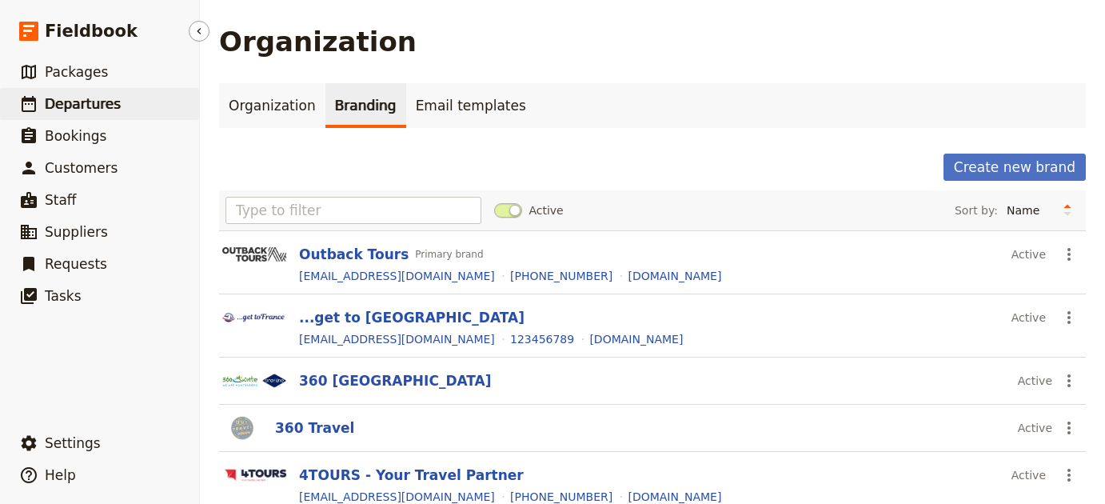
click at [112, 96] on span "Departures" at bounding box center [83, 104] width 76 height 16
select select "UPDATED_AT"
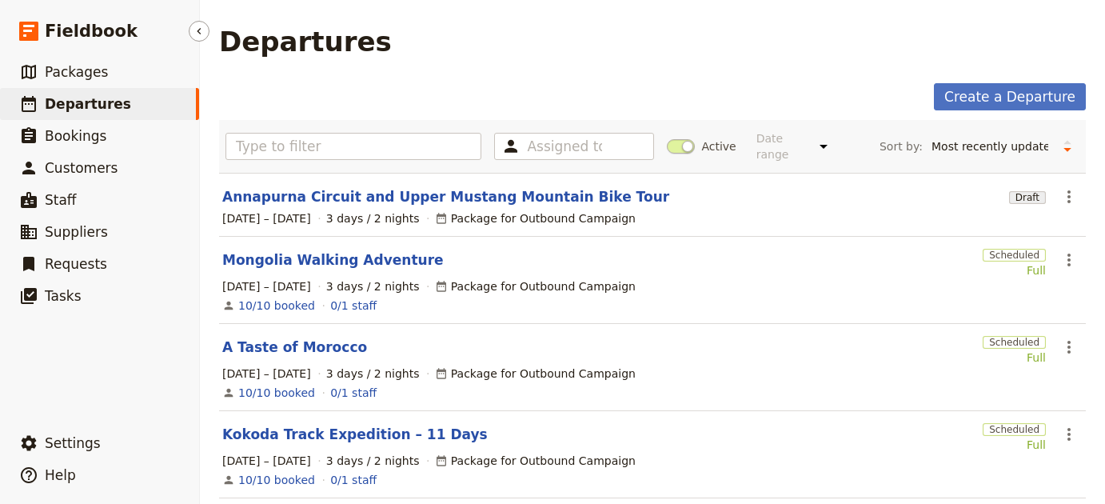
click at [93, 98] on span "Departures" at bounding box center [88, 104] width 86 height 16
click at [341, 187] on link "Annapurna Circuit and Upper Mustang Mountain Bike Tour" at bounding box center [445, 196] width 447 height 19
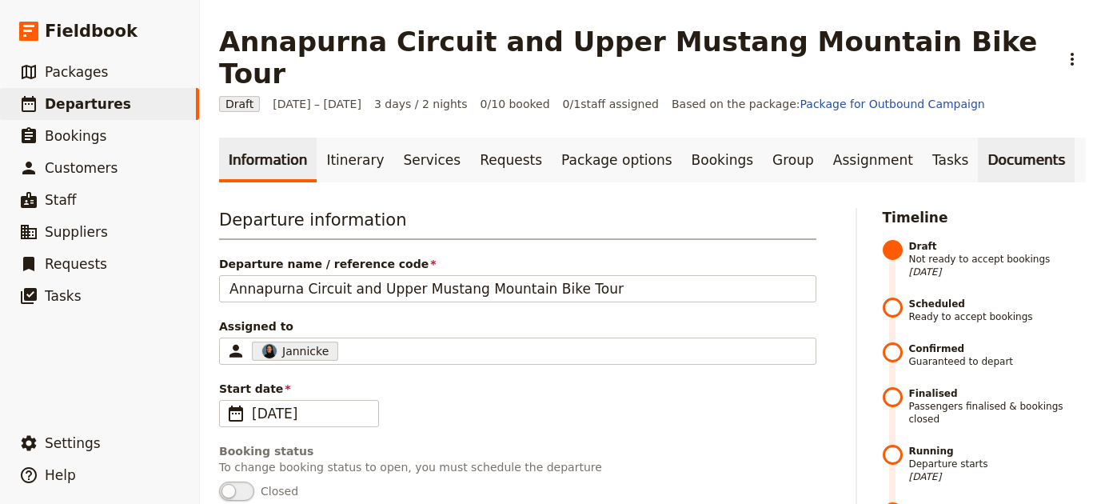
click at [977, 137] on link "Documents" at bounding box center [1025, 159] width 97 height 45
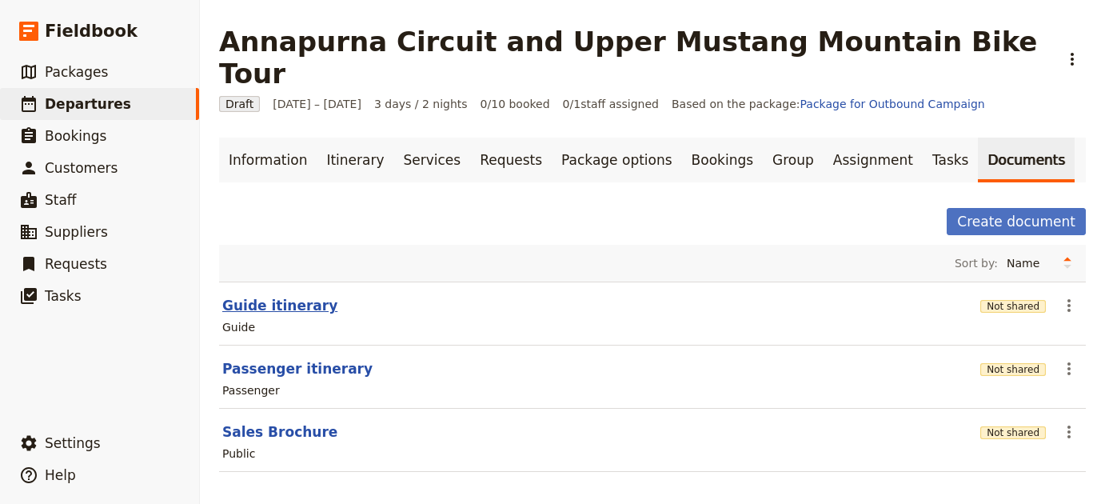
click at [297, 296] on button "Guide itinerary" at bounding box center [279, 305] width 115 height 19
select select "STAFF"
select select "RUN_SHEET"
select select "LARGE"
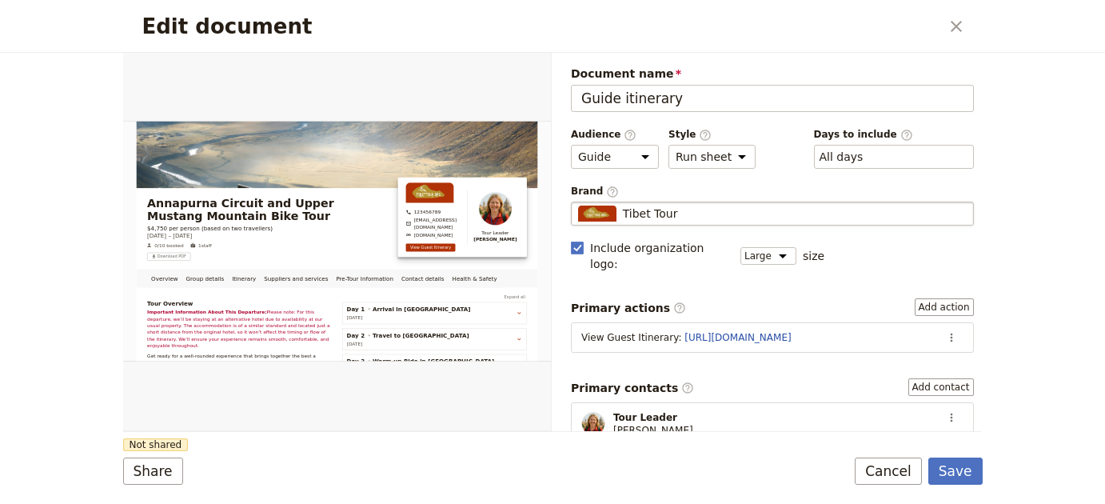
click at [674, 213] on div "Tibet Tour" at bounding box center [772, 213] width 388 height 16
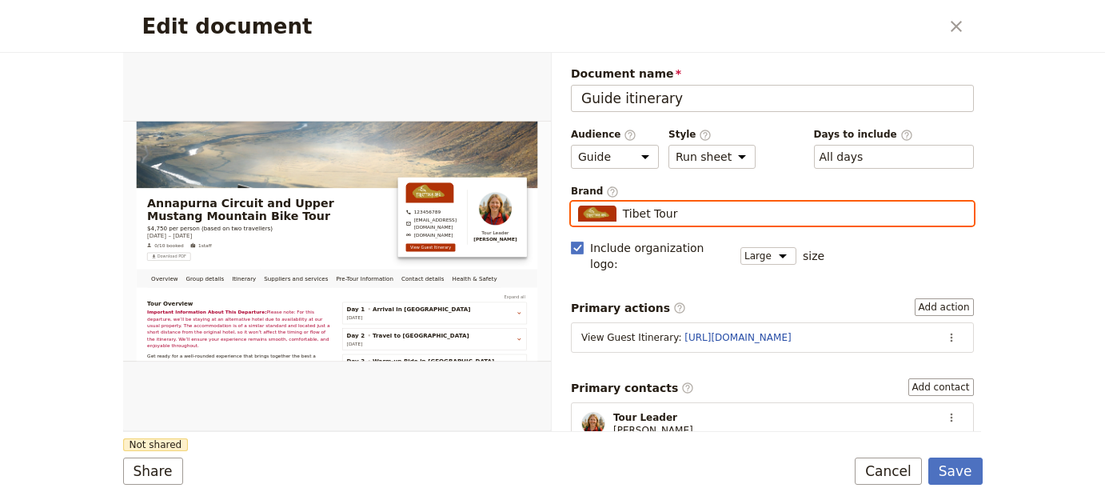
click at [578, 202] on input "Tibet Tour" at bounding box center [577, 201] width 1 height 1
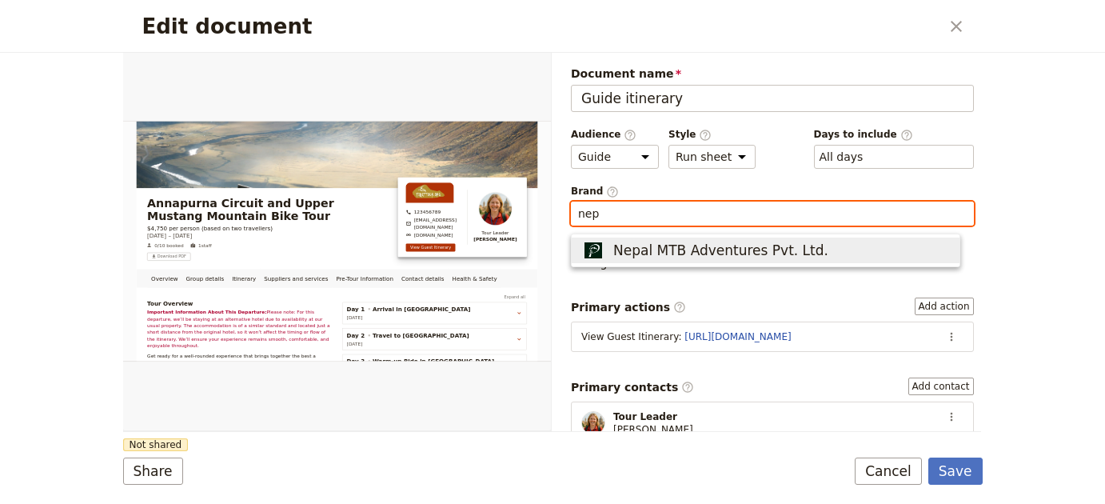
click at [671, 253] on span "Nepal MTB Adventures Pvt. Ltd." at bounding box center [720, 250] width 215 height 19
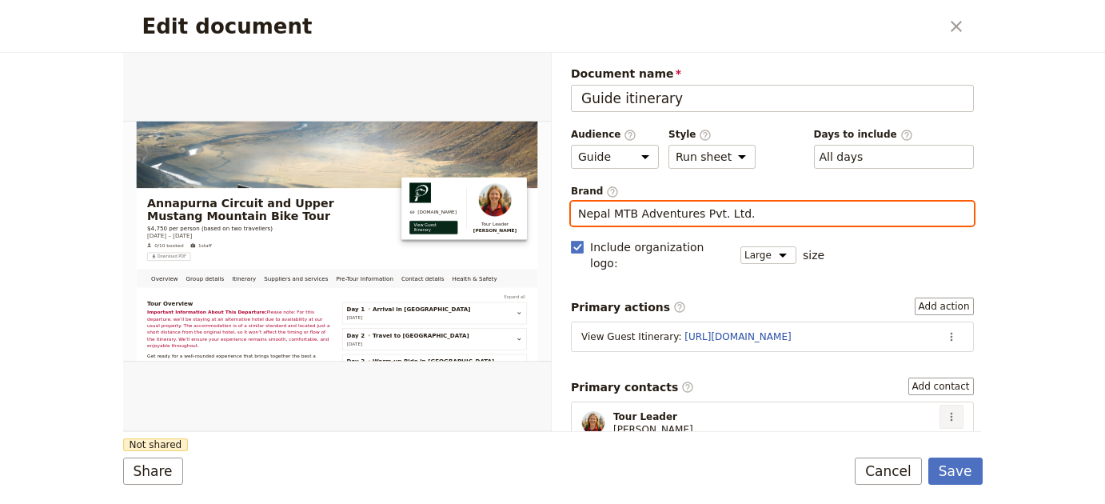
type input "Nepal MTB Adventures Pvt. Ltd."
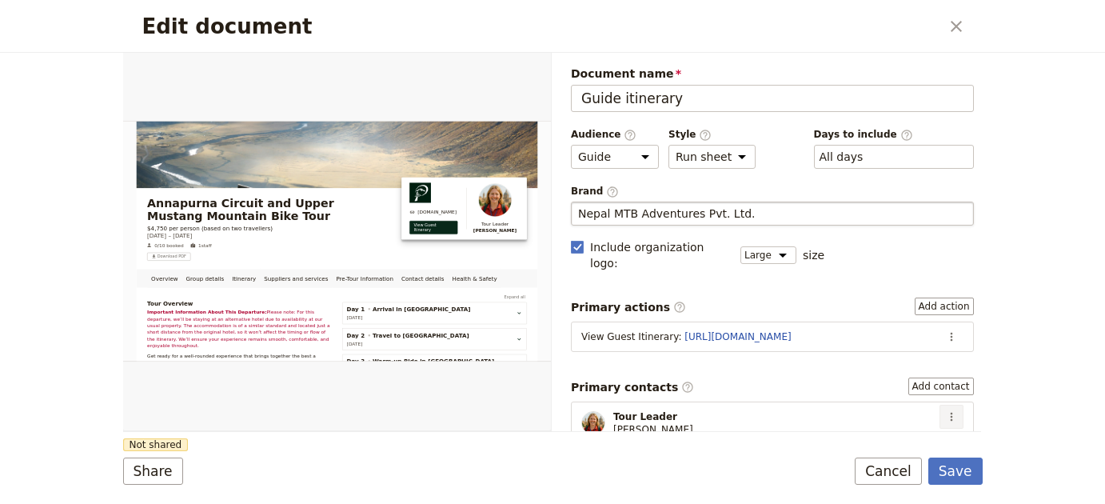
click at [939, 404] on button "​" at bounding box center [951, 416] width 24 height 24
click at [933, 422] on ul "Edit contact Remove contact" at bounding box center [894, 446] width 112 height 53
click at [890, 435] on span "Edit contact" at bounding box center [882, 435] width 67 height 16
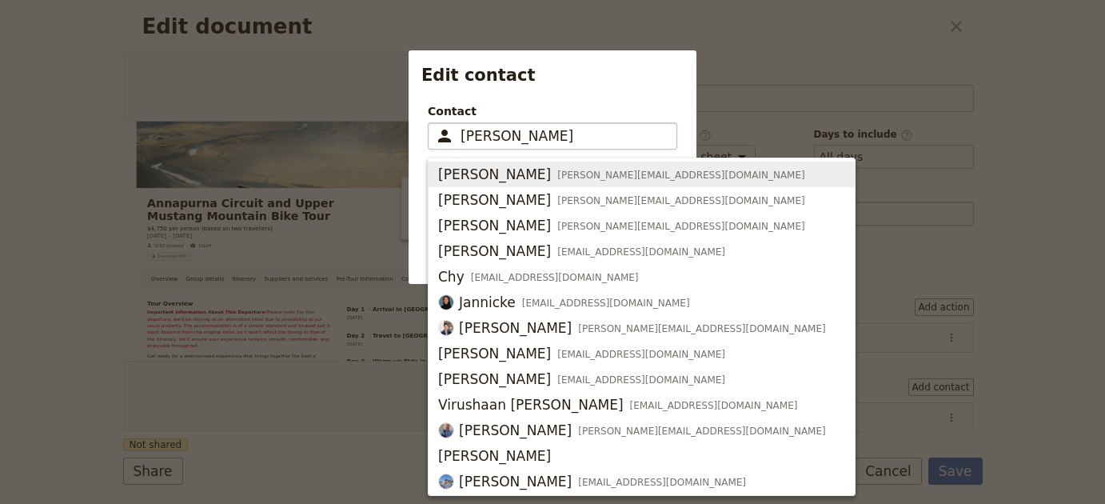
type input "e"
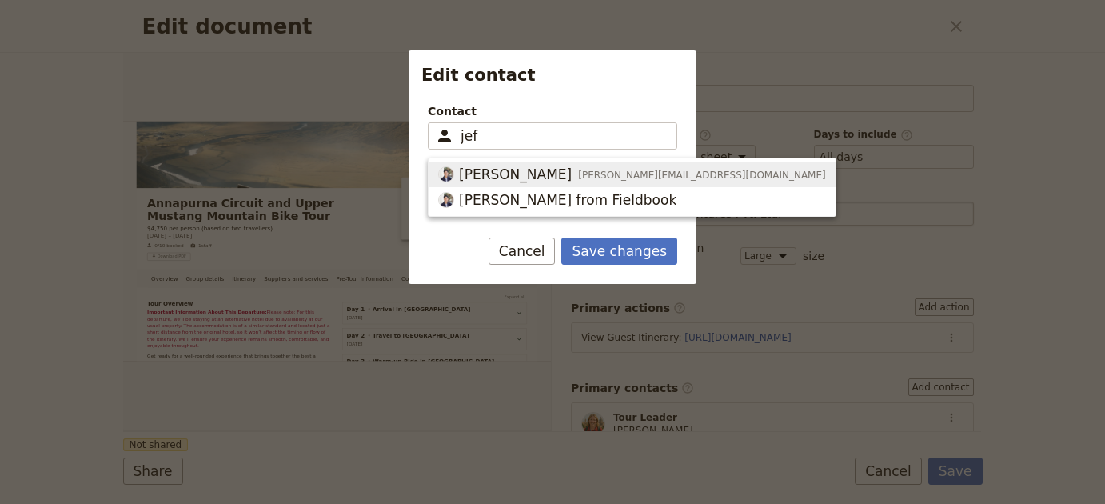
click at [578, 175] on span "jeff+amazing@fieldbooksoftware.com" at bounding box center [702, 175] width 248 height 13
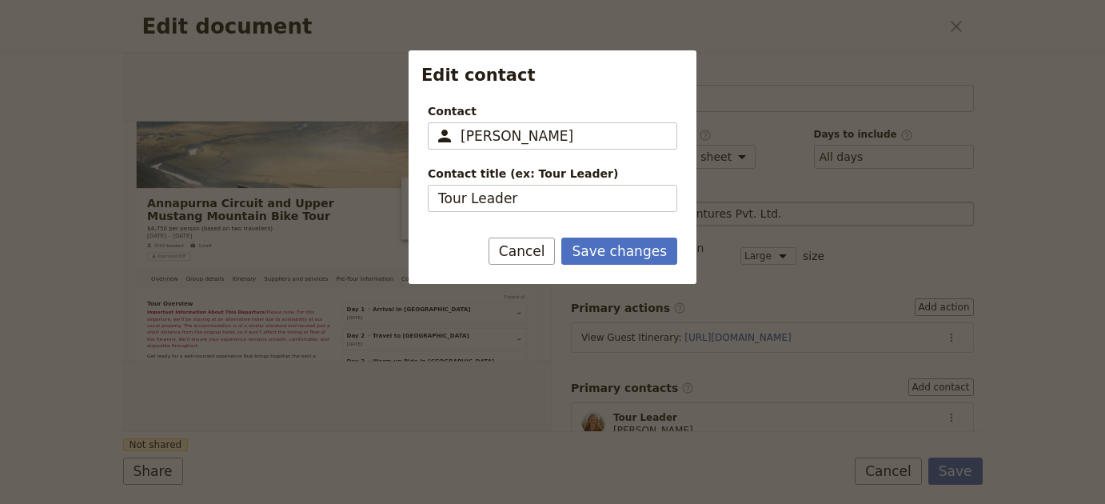
type input "Jeffrey Kwok"
click at [1011, 237] on div at bounding box center [552, 252] width 1105 height 504
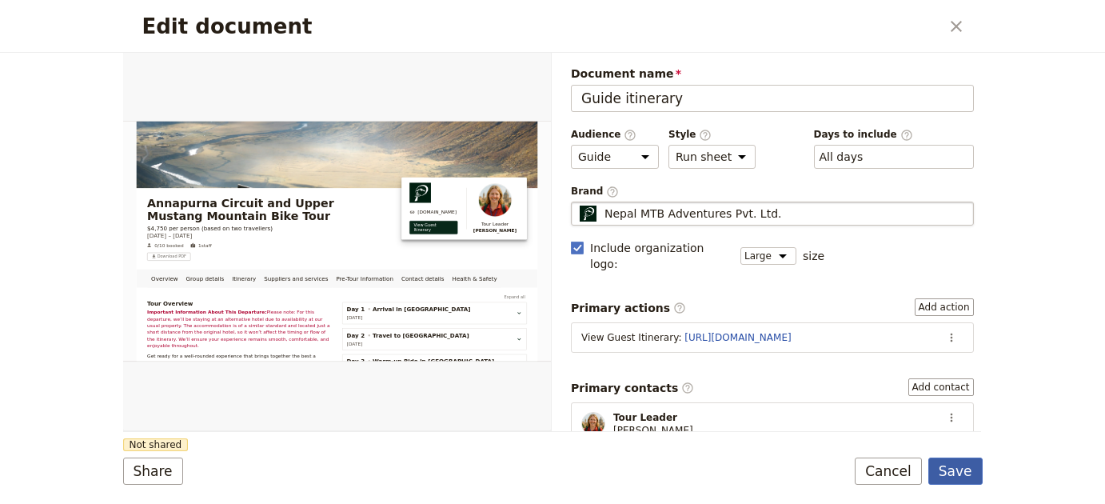
click at [969, 464] on button "Save" at bounding box center [955, 470] width 54 height 27
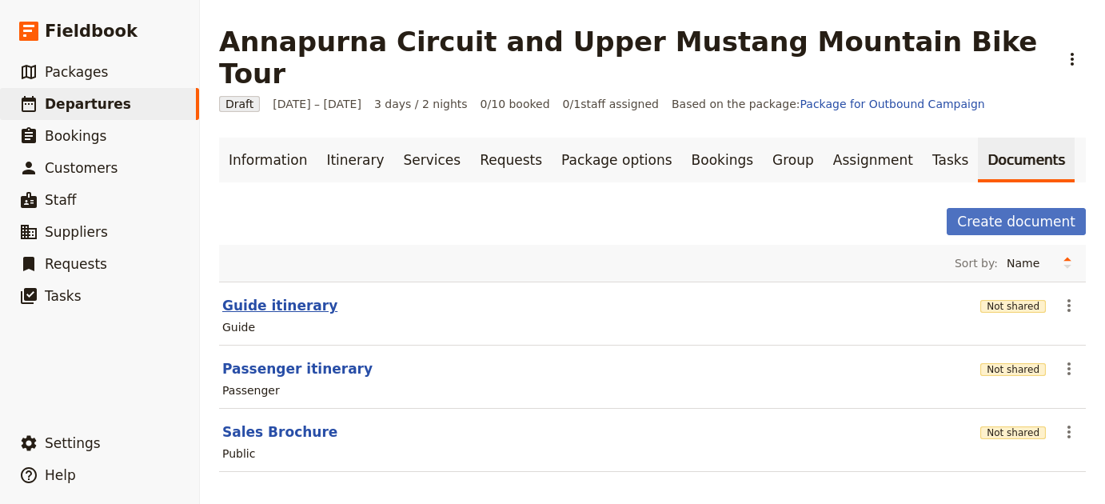
click at [308, 296] on button "Guide itinerary" at bounding box center [279, 305] width 115 height 19
select select "STAFF"
select select "RUN_SHEET"
select select "LARGE"
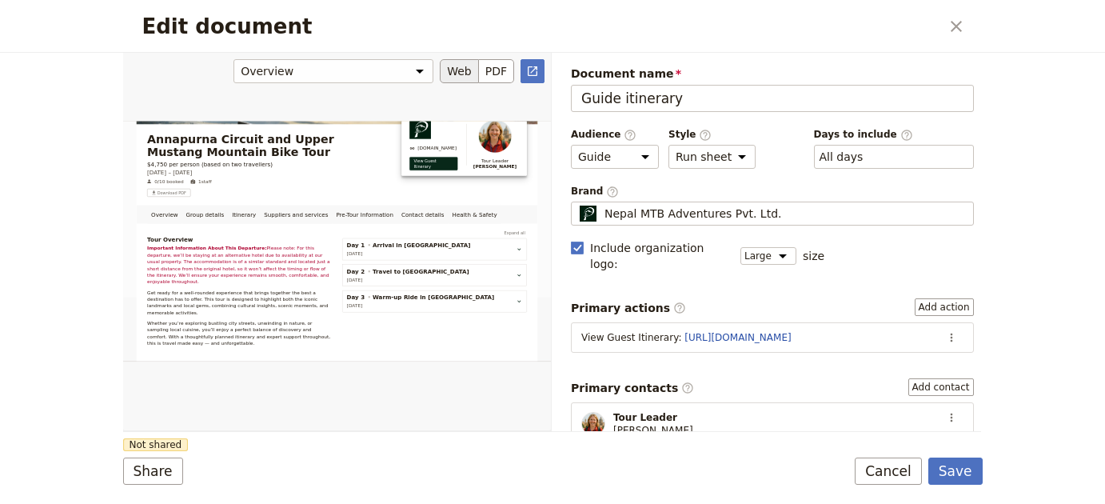
scroll to position [169, 0]
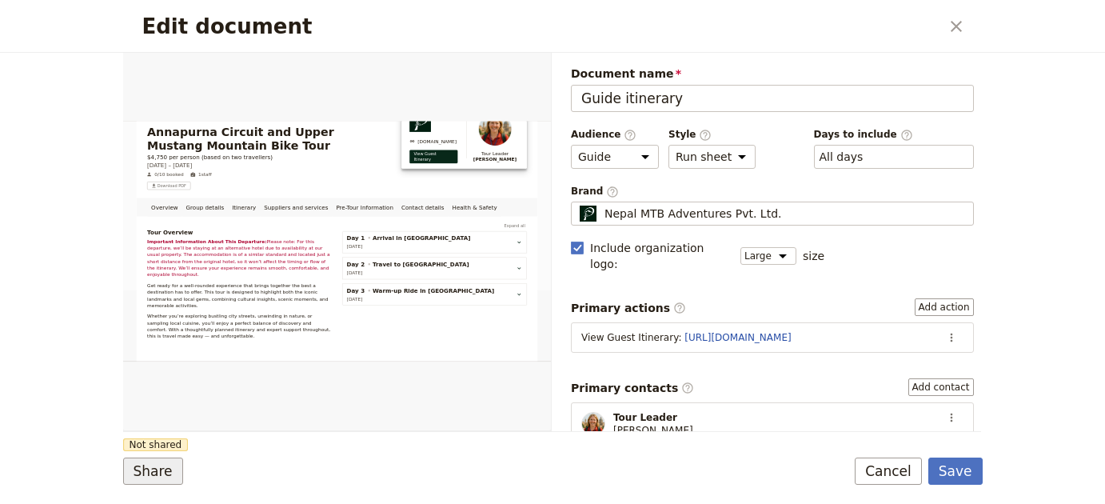
click at [137, 472] on button "Share" at bounding box center [153, 470] width 60 height 27
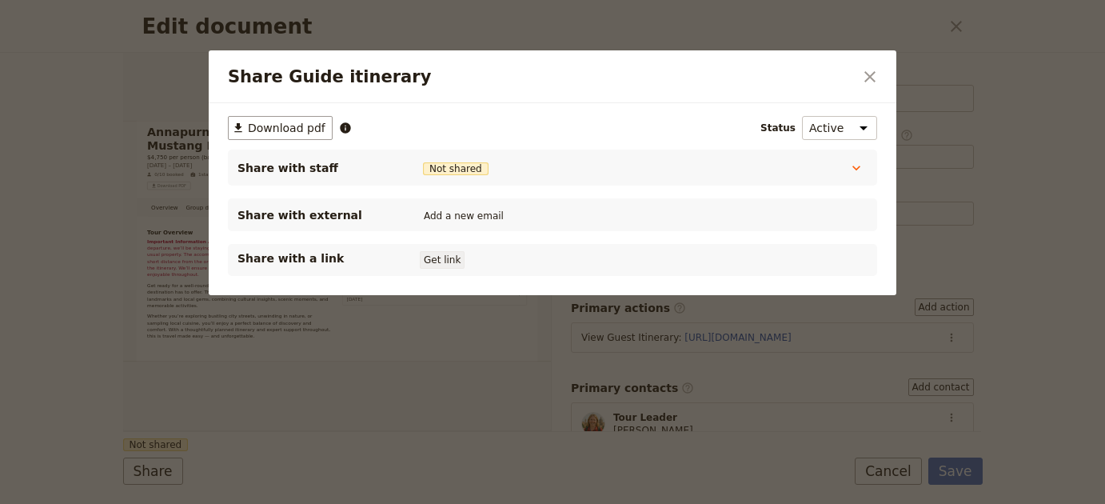
click at [455, 258] on button "Get link" at bounding box center [442, 260] width 45 height 18
click at [880, 75] on button "​" at bounding box center [869, 76] width 27 height 27
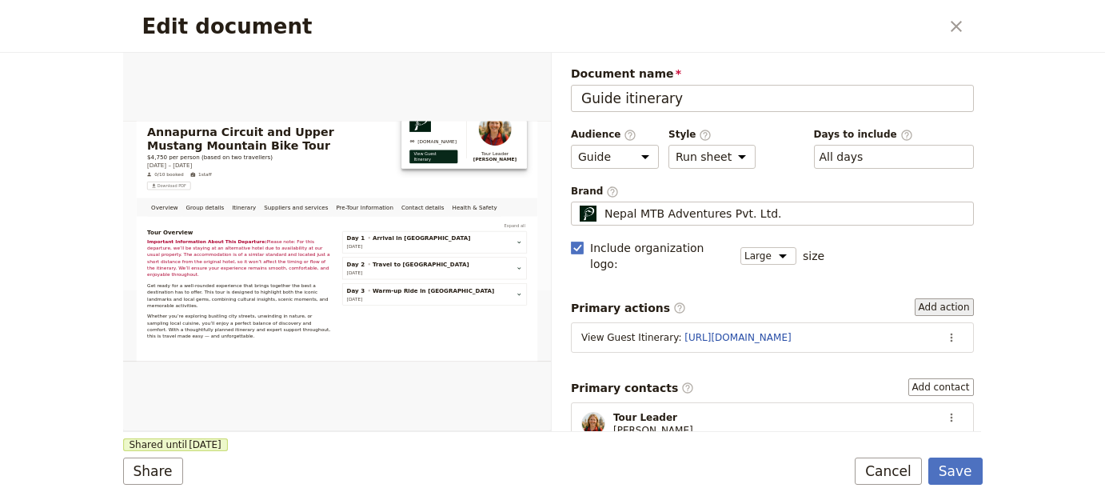
click at [960, 298] on button "Add action" at bounding box center [943, 307] width 59 height 18
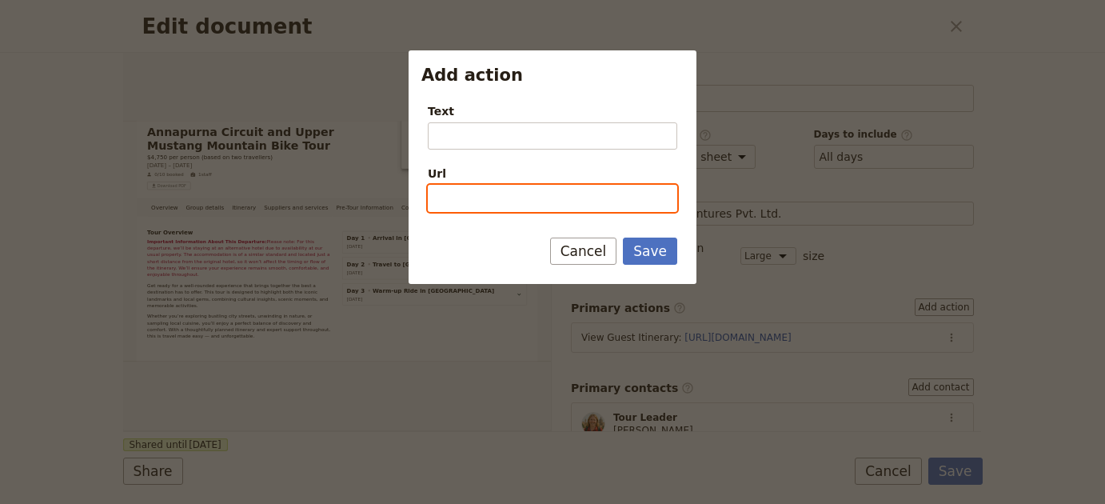
click at [495, 189] on input "Url" at bounding box center [552, 198] width 249 height 27
paste input "[URL][DOMAIN_NAME]"
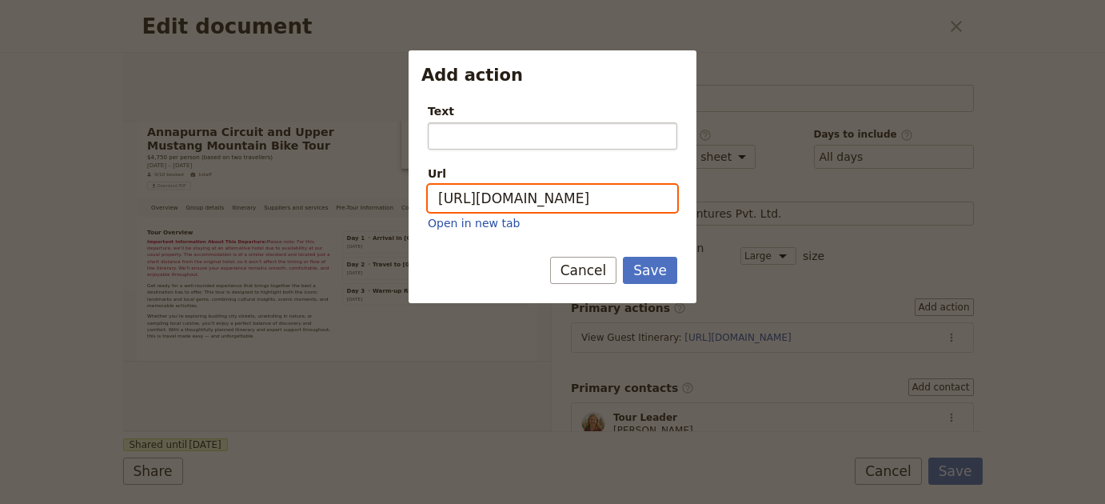
scroll to position [0, 165]
type input "[URL][DOMAIN_NAME]"
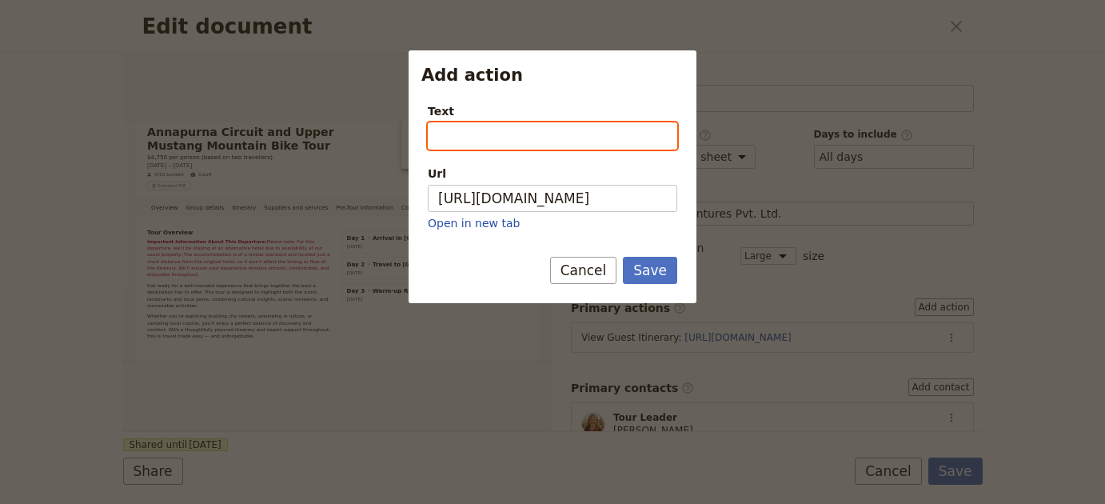
click at [508, 130] on input "Text" at bounding box center [552, 135] width 249 height 27
type input "Edit this page"
click at [623, 257] on button "Save" at bounding box center [650, 270] width 54 height 27
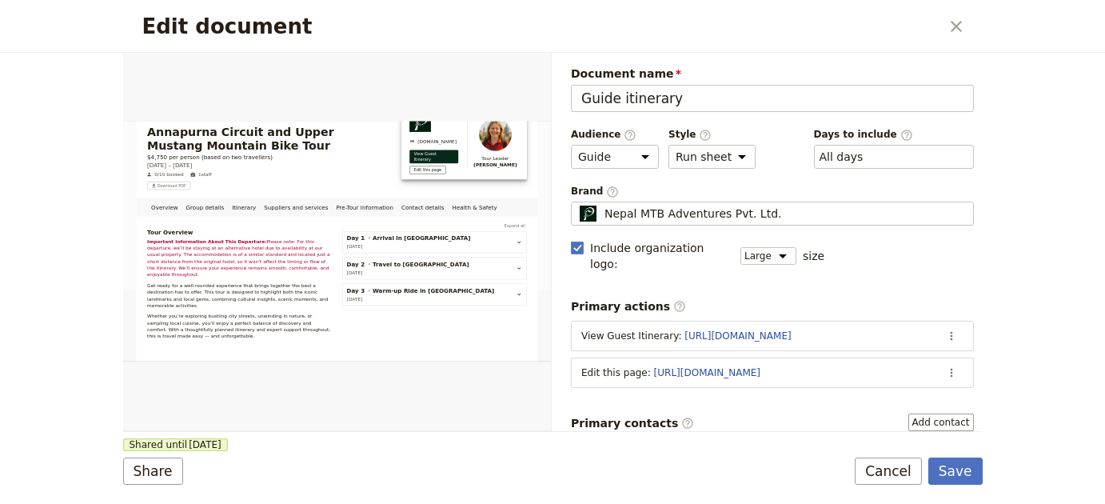
click at [937, 222] on fieldset "Nepal MTB Adventures Pvt. Ltd. Nepal MTB Adventures Pvt. Ltd." at bounding box center [772, 213] width 403 height 24
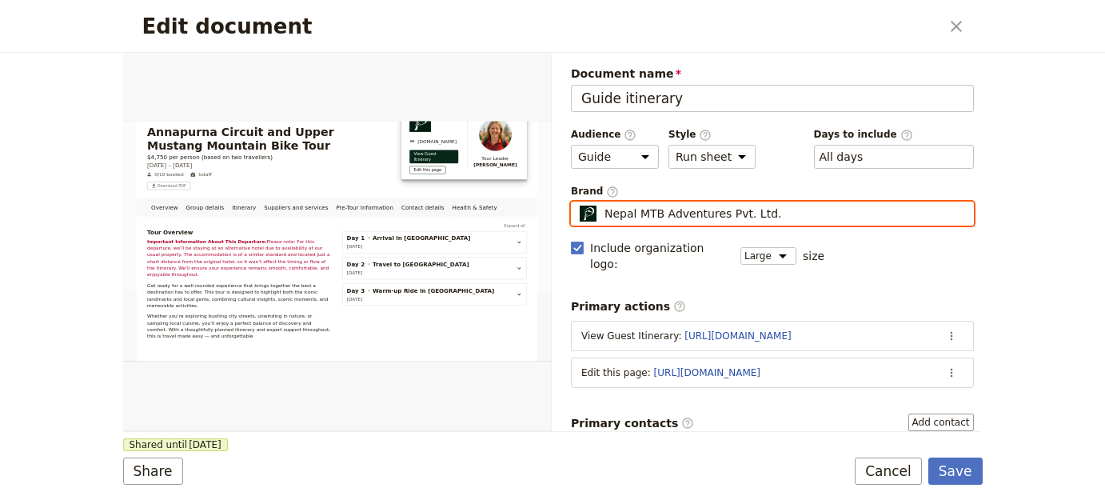
click at [578, 202] on input "Nepal MTB Adventures Pvt. Ltd." at bounding box center [577, 201] width 1 height 1
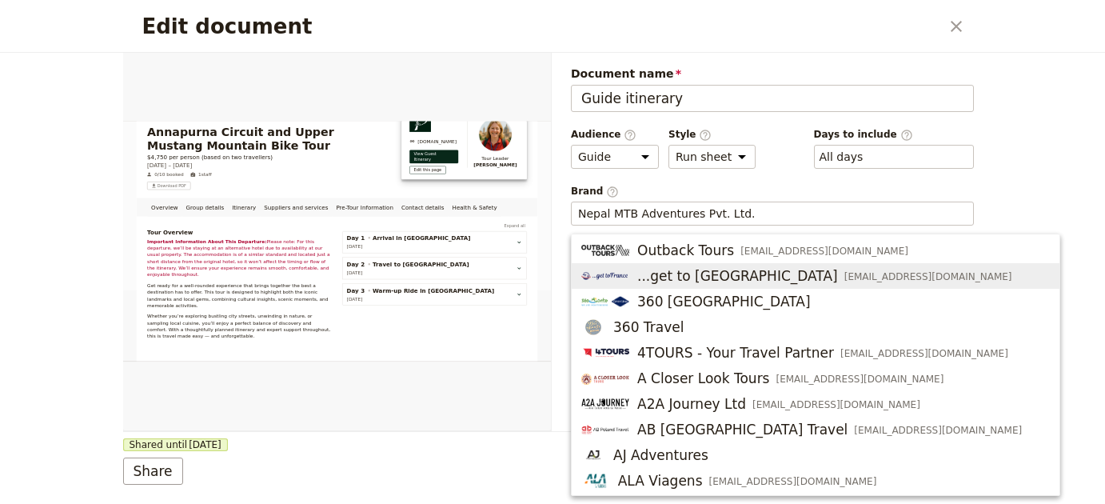
click at [1037, 212] on div "Edit document ​ Overview Group details Itinerary Suppliers and services Pre-Tou…" at bounding box center [552, 252] width 1105 height 504
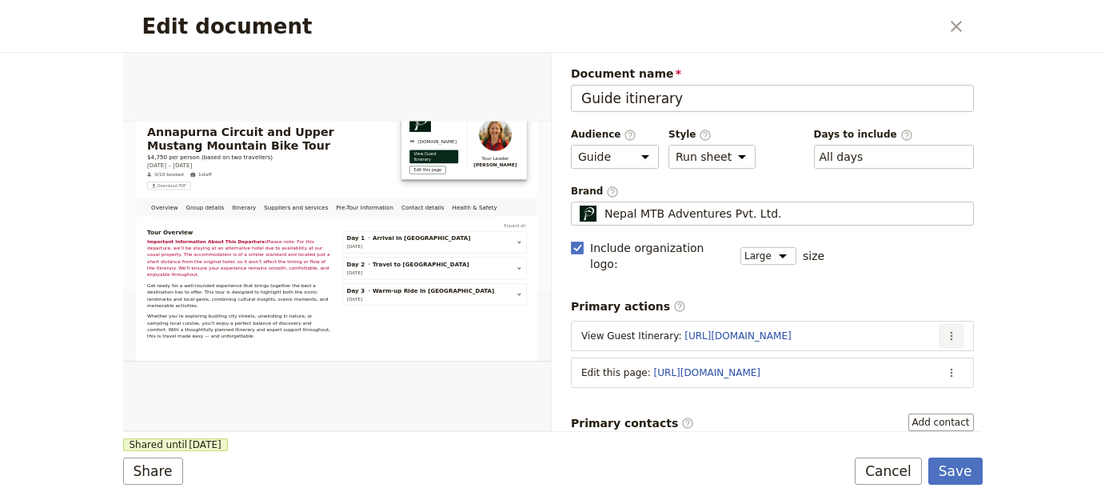
click at [939, 327] on button "​" at bounding box center [951, 336] width 24 height 24
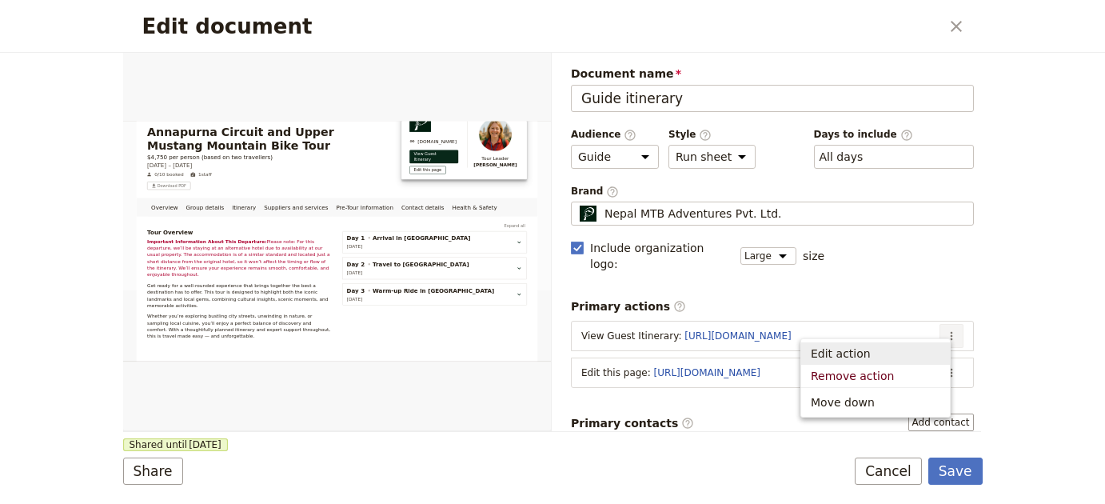
click at [920, 353] on span "Edit action" at bounding box center [874, 353] width 129 height 16
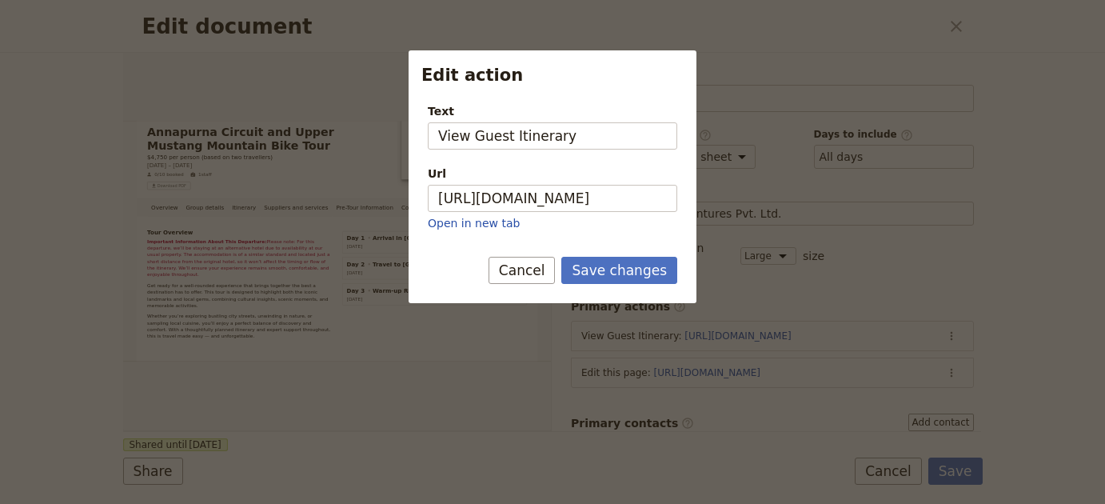
click at [525, 115] on span "Text" at bounding box center [552, 111] width 249 height 16
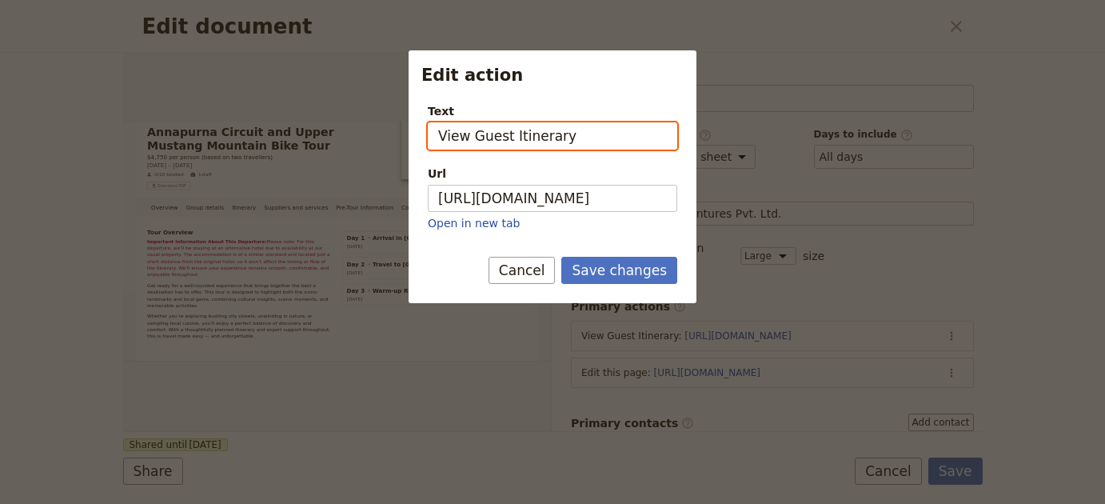
click at [525, 122] on input "View Guest Itinerary" at bounding box center [552, 135] width 249 height 27
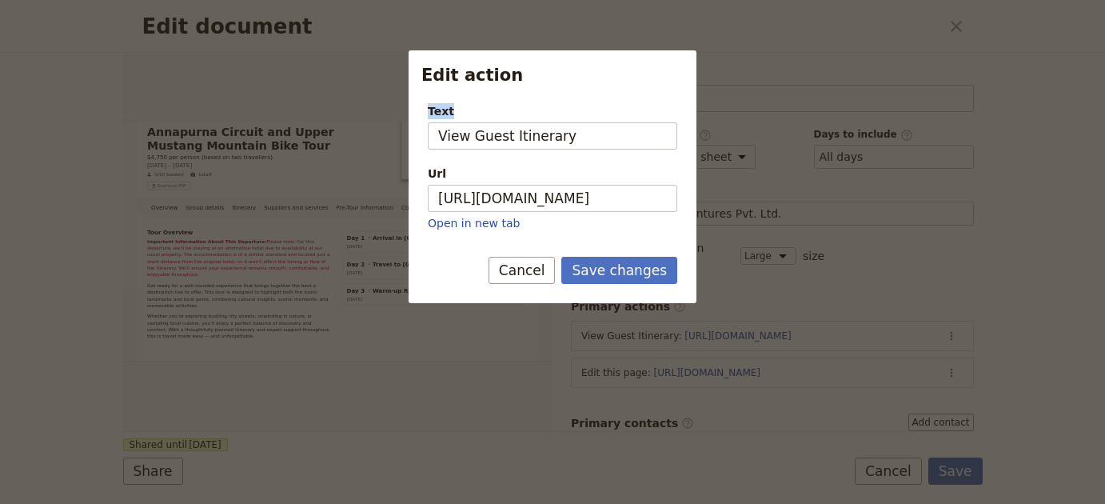
click at [525, 115] on span "Text" at bounding box center [552, 111] width 249 height 16
click at [525, 122] on input "View Guest Itinerary" at bounding box center [552, 135] width 249 height 27
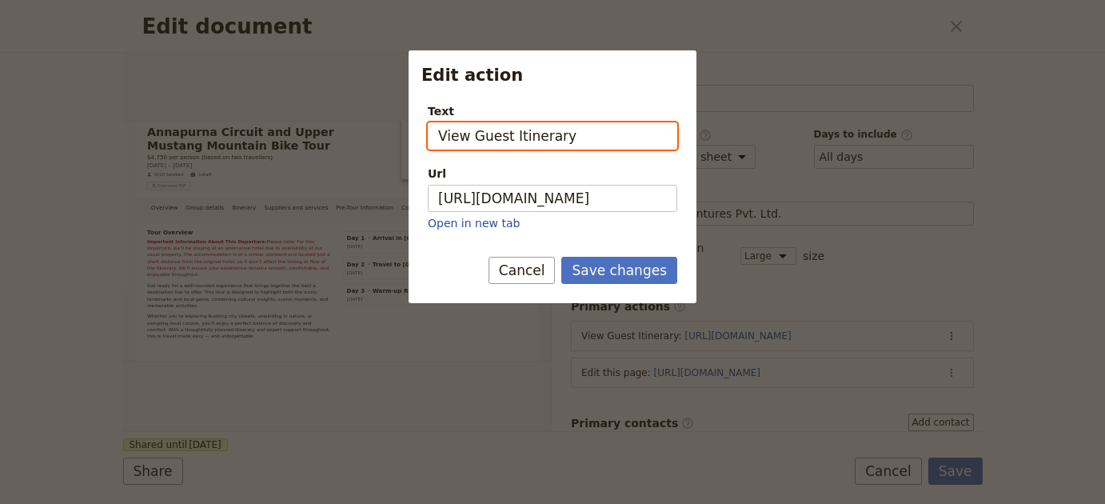
click at [521, 138] on input "View Guest Itinerary" at bounding box center [552, 135] width 249 height 27
click at [521, 139] on input "View Guest Itinerary" at bounding box center [552, 135] width 249 height 27
type input "View Guest portal"
click at [561, 257] on button "Save changes" at bounding box center [619, 270] width 116 height 27
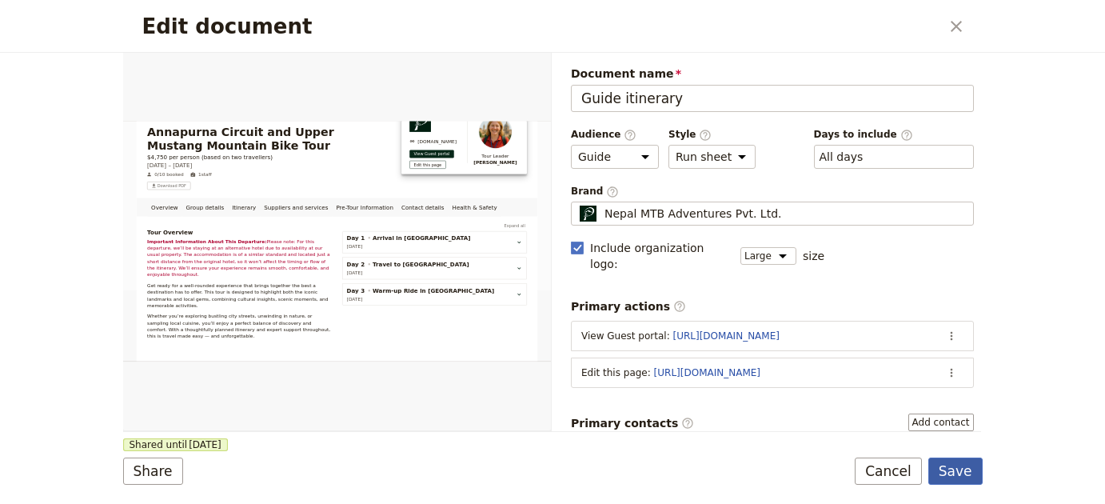
click at [951, 466] on button "Save" at bounding box center [955, 470] width 54 height 27
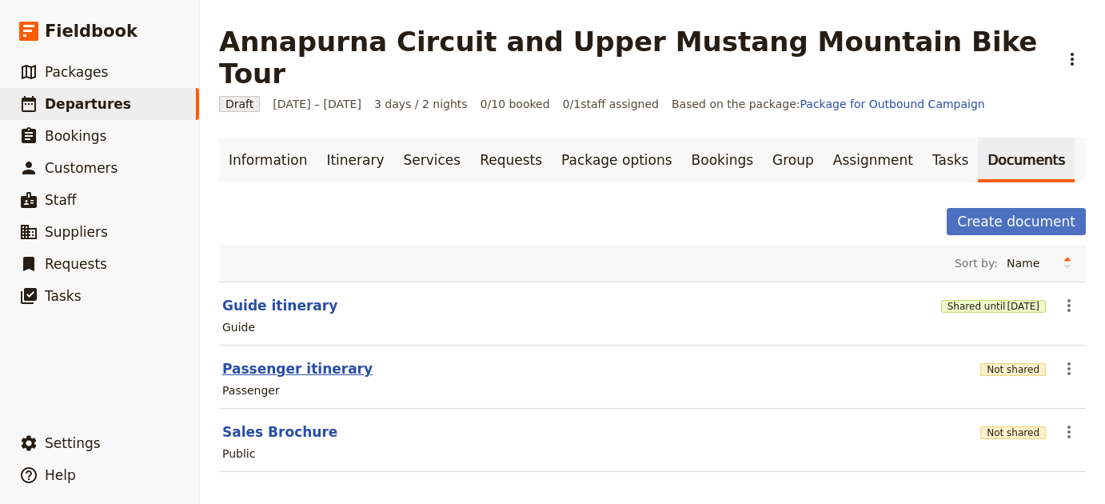
click at [267, 359] on button "Passenger itinerary" at bounding box center [297, 368] width 150 height 19
select select "PASSENGER"
select select "RUN_SHEET"
select select "LARGE"
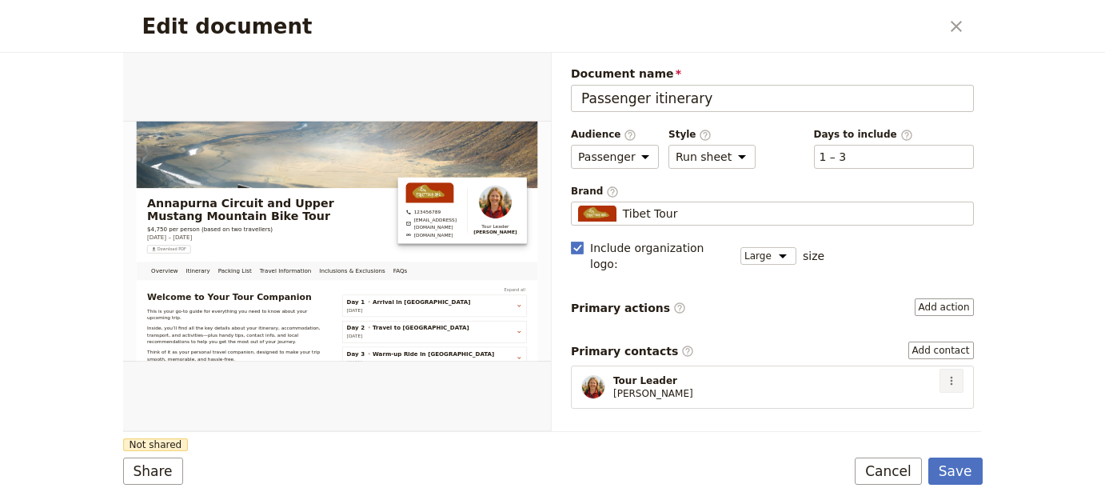
click at [945, 374] on icon "Actions" at bounding box center [951, 380] width 13 height 13
click at [913, 393] on span "Edit contact" at bounding box center [882, 397] width 67 height 16
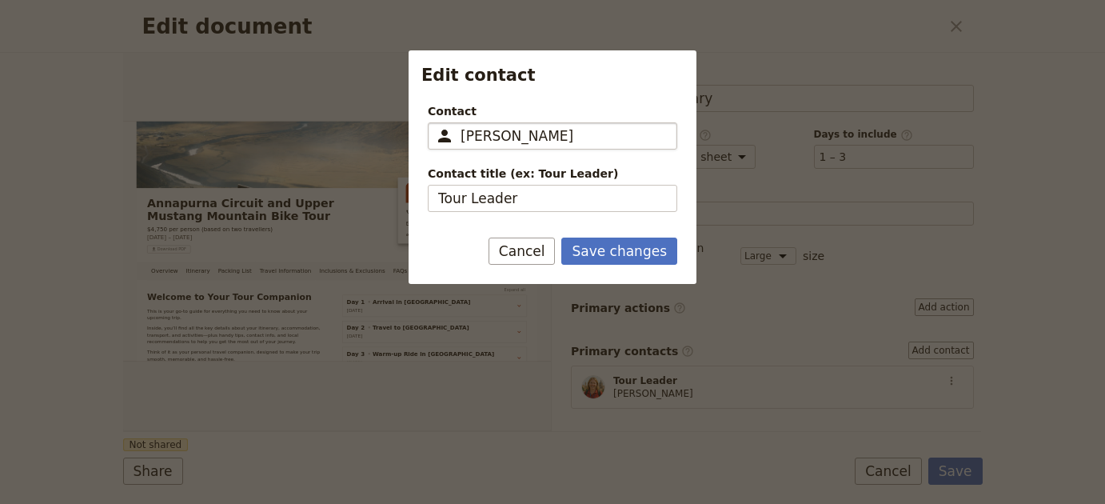
click at [501, 137] on input "Silvana" at bounding box center [563, 135] width 206 height 19
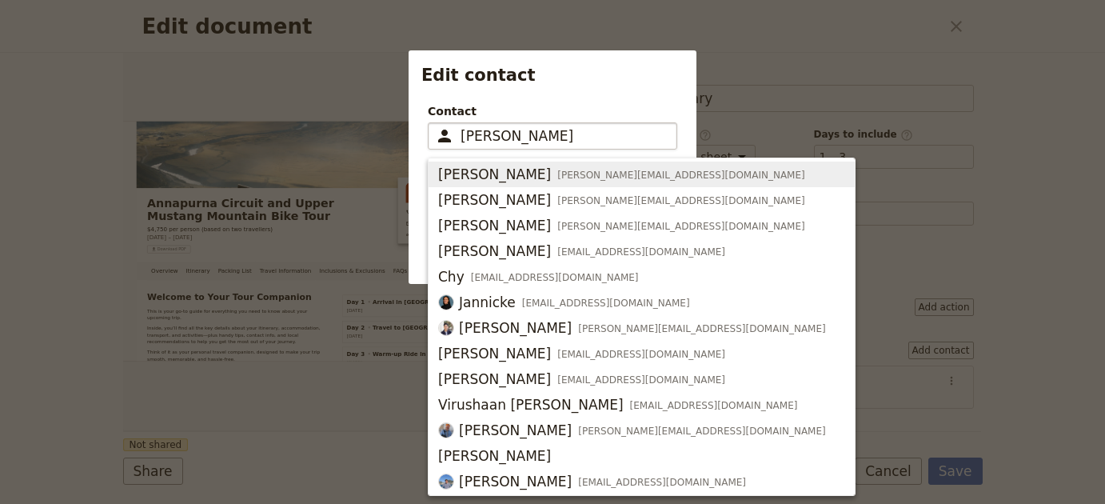
click at [501, 137] on input "Silvana" at bounding box center [563, 135] width 206 height 19
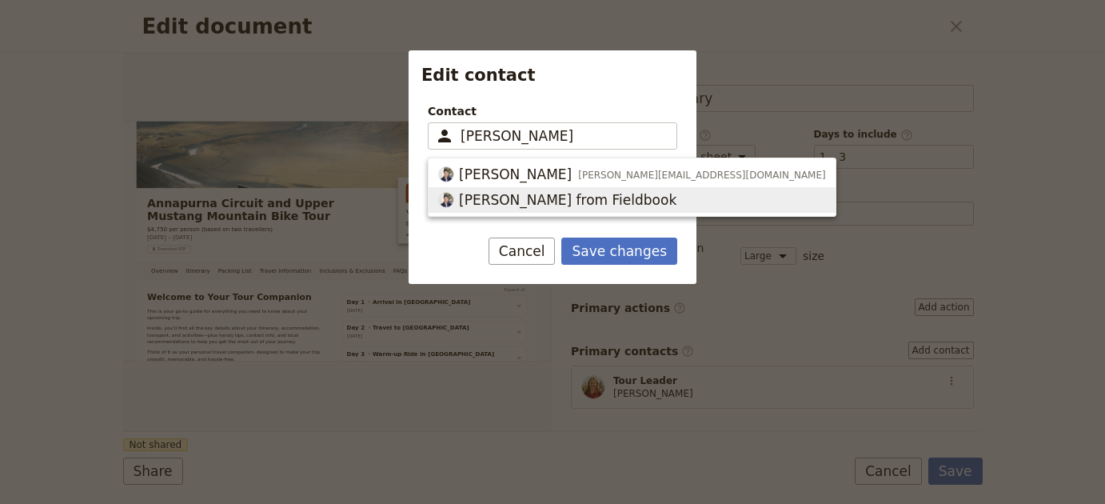
click at [516, 188] on button "[PERSON_NAME] from Fieldbook" at bounding box center [631, 200] width 407 height 26
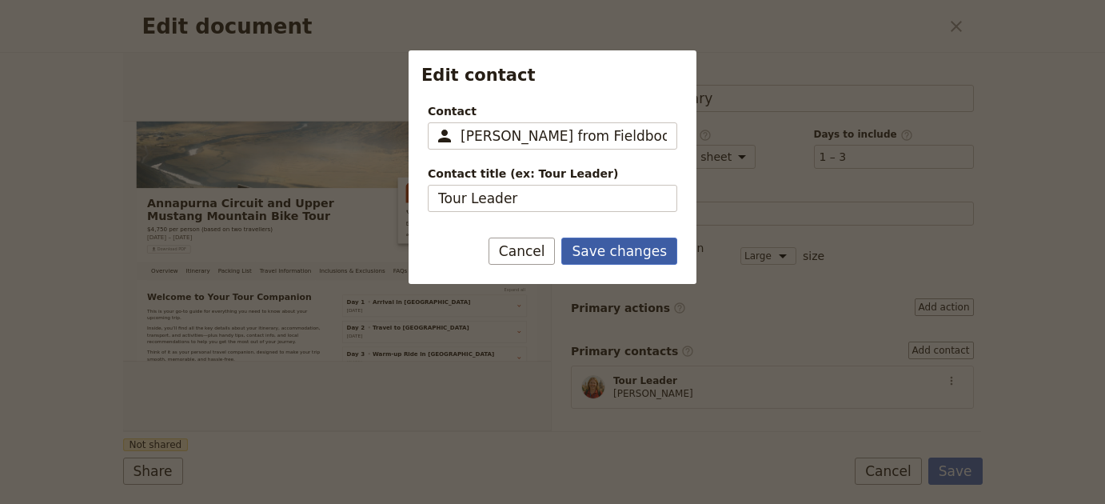
type input "[PERSON_NAME] from Fieldbook"
click at [611, 263] on button "Save changes" at bounding box center [619, 250] width 116 height 27
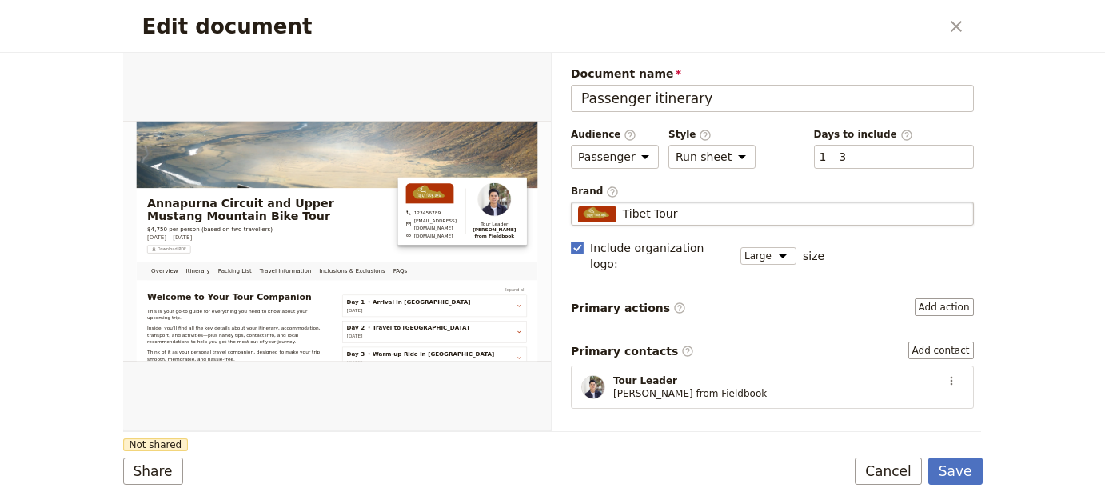
click at [712, 218] on div "Tibet Tour" at bounding box center [772, 213] width 388 height 16
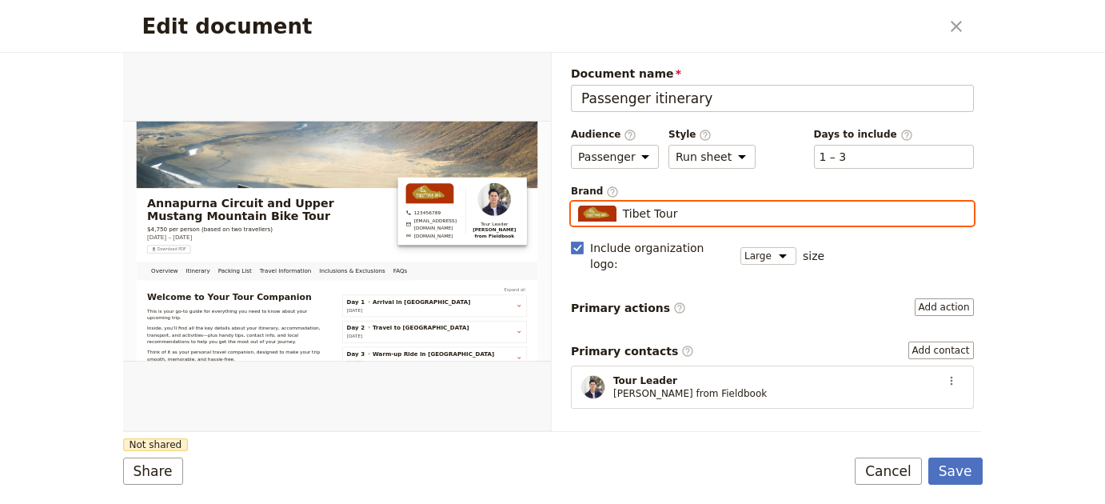
click at [578, 202] on input "Tibet Tour" at bounding box center [577, 201] width 1 height 1
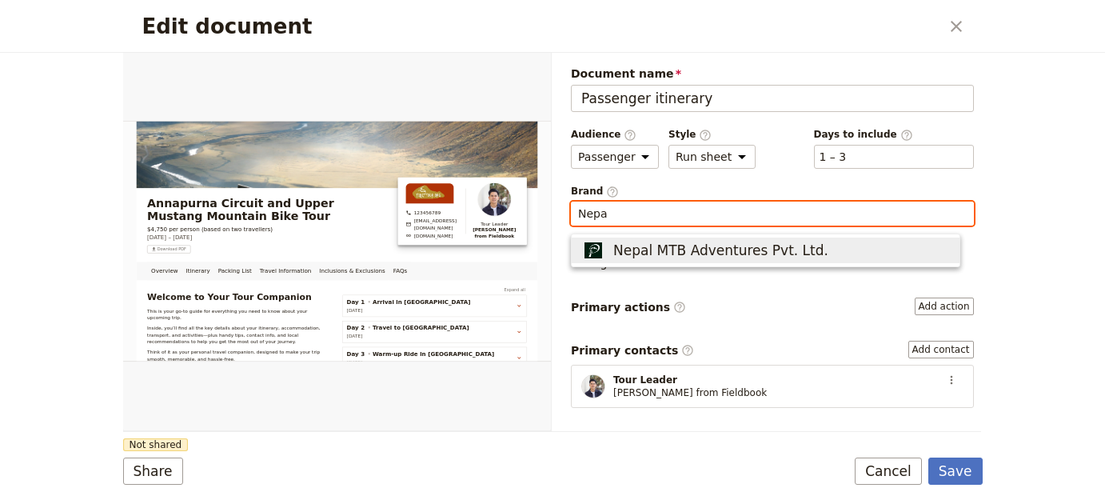
click at [708, 237] on button "Nepal MTB Adventures Pvt. Ltd." at bounding box center [765, 250] width 388 height 26
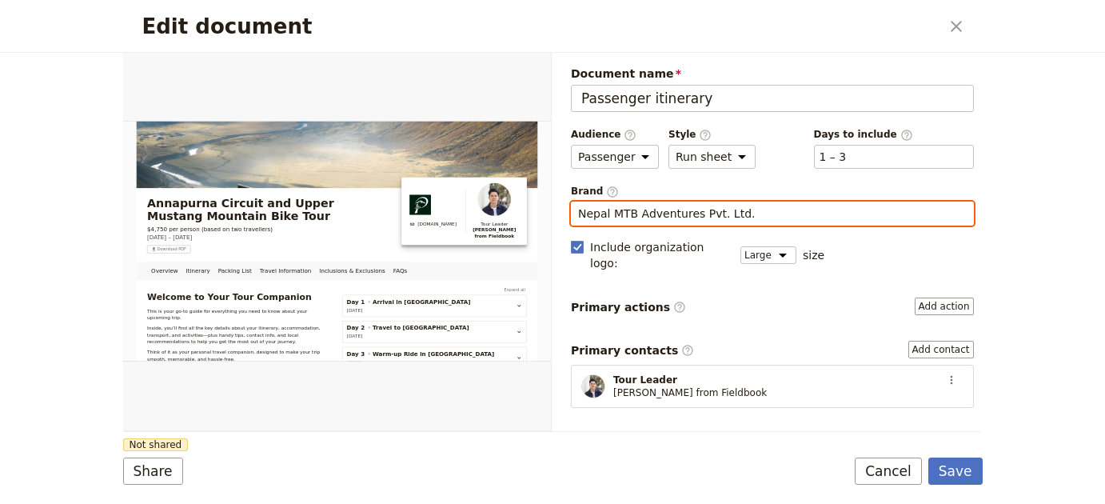
type input "Nepal MTB Adventures Pvt. Ltd."
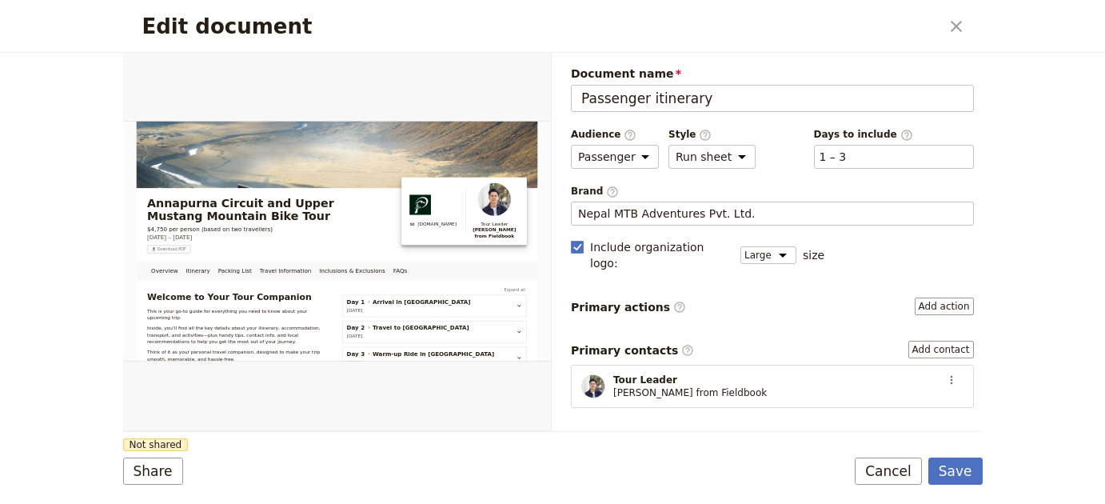
click at [942, 299] on div "Document name Passenger itinerary Preview Audience ​ Public Passenger Guide Sty…" at bounding box center [772, 456] width 403 height 780
click at [940, 298] on button "Add action" at bounding box center [943, 307] width 59 height 18
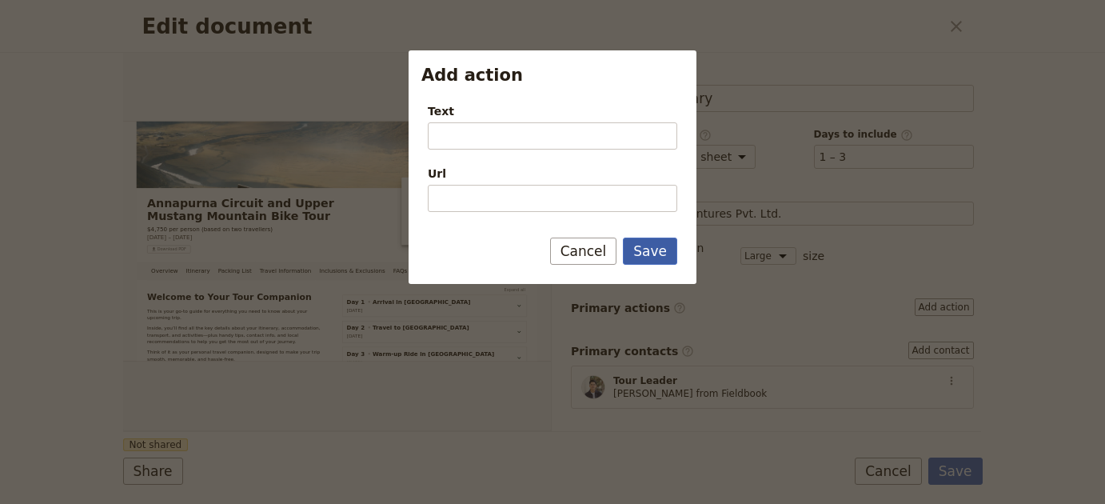
click at [658, 244] on button "Save" at bounding box center [650, 250] width 54 height 27
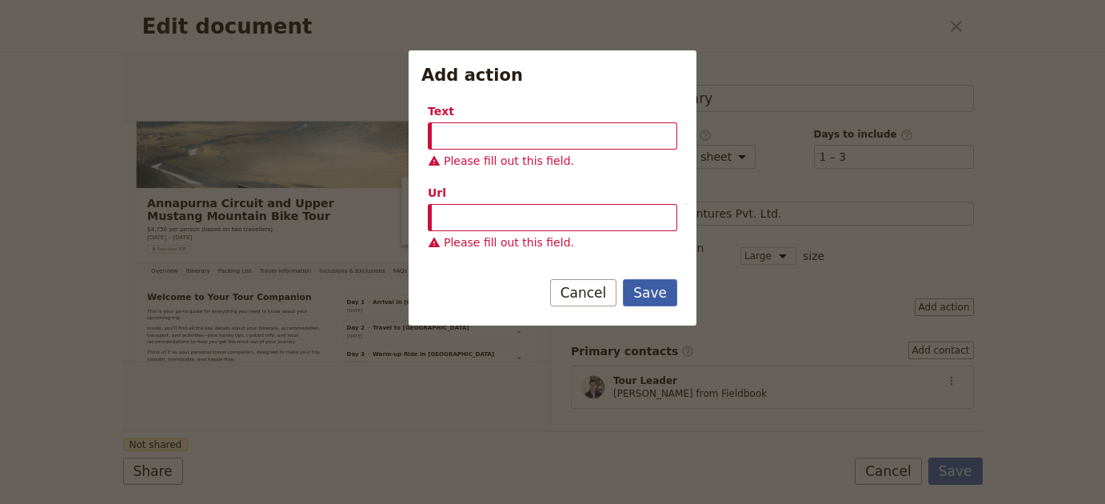
click at [663, 282] on button "Save" at bounding box center [650, 292] width 54 height 27
click at [593, 287] on button "Cancel" at bounding box center [583, 292] width 67 height 27
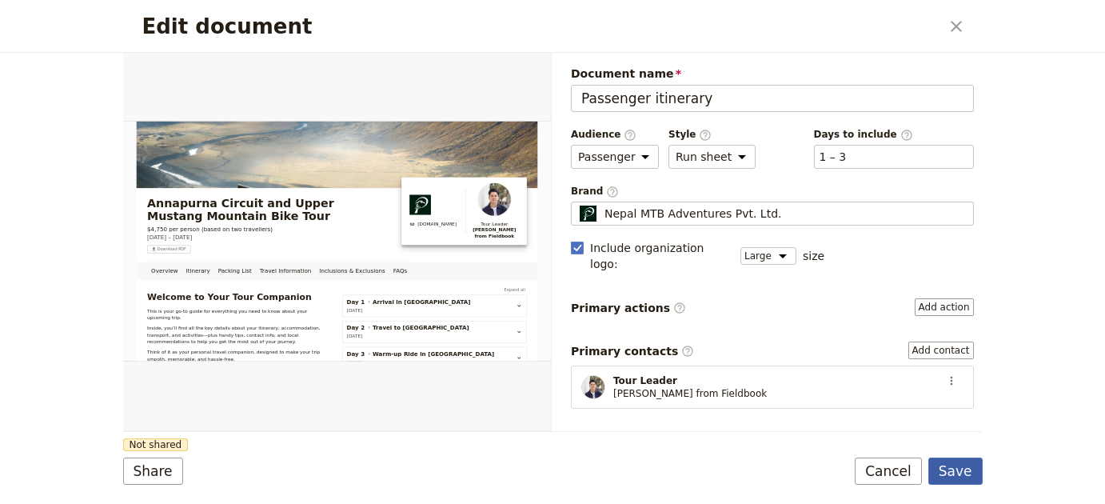
click at [961, 475] on button "Save" at bounding box center [955, 470] width 54 height 27
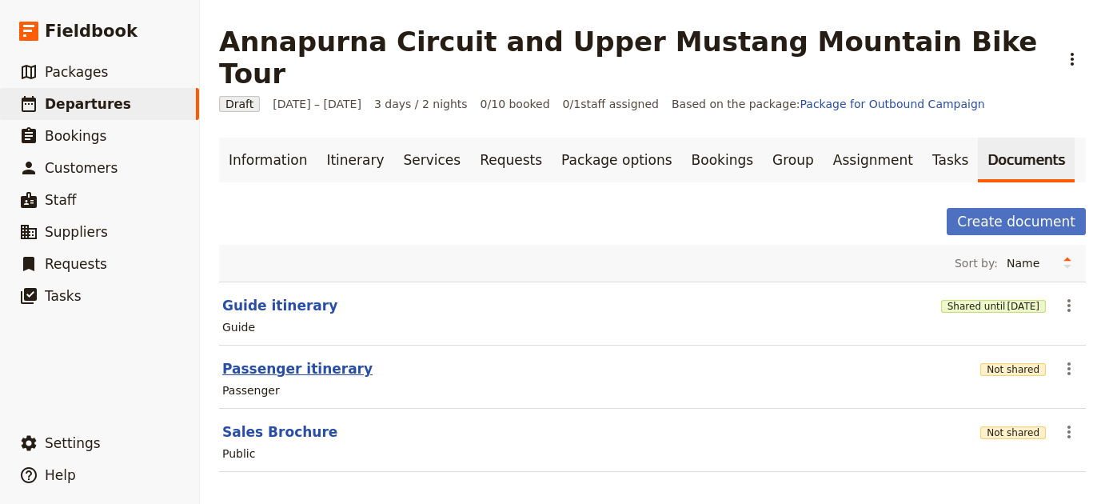
click at [272, 359] on button "Passenger itinerary" at bounding box center [297, 368] width 150 height 19
select select "PASSENGER"
select select "RUN_SHEET"
select select "LARGE"
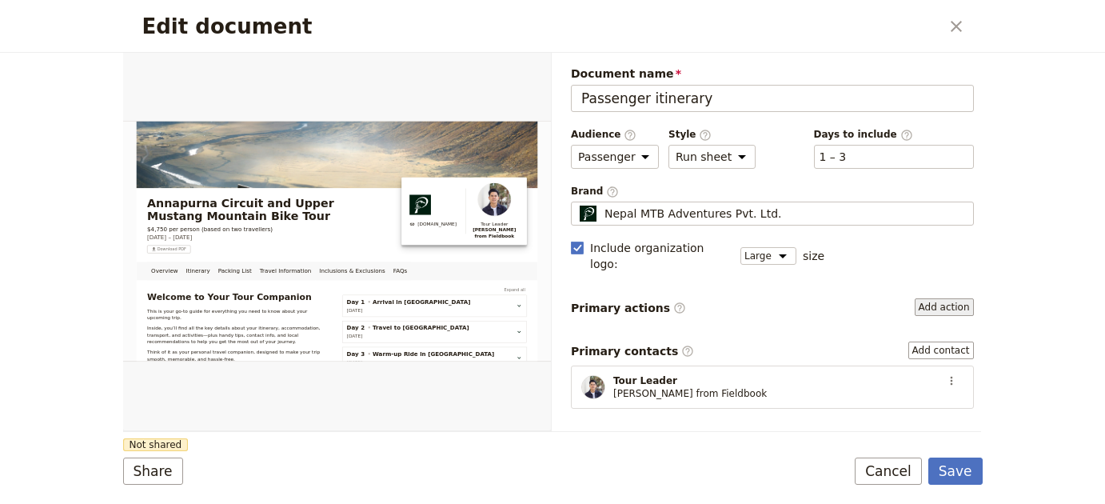
click at [926, 298] on button "Add action" at bounding box center [943, 307] width 59 height 18
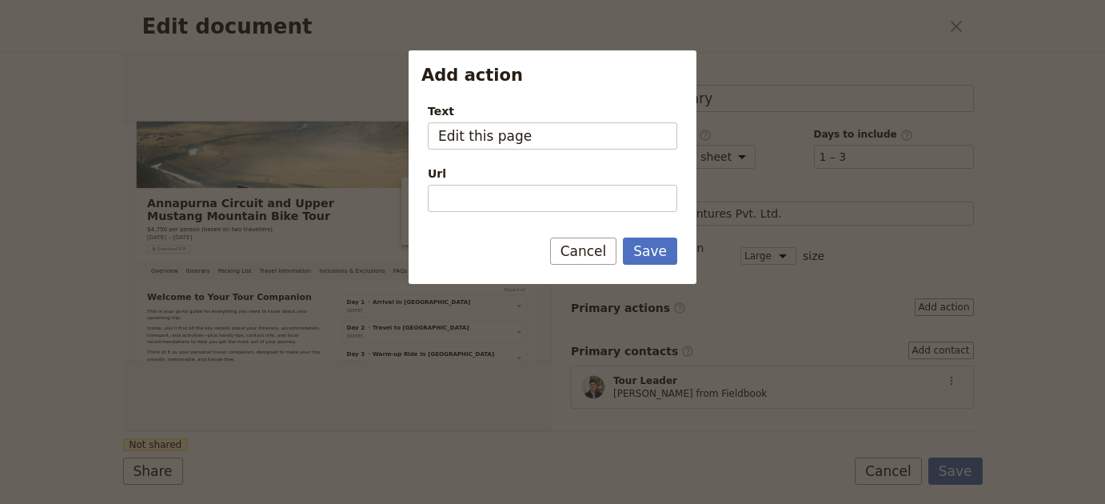
type input "Edit this page"
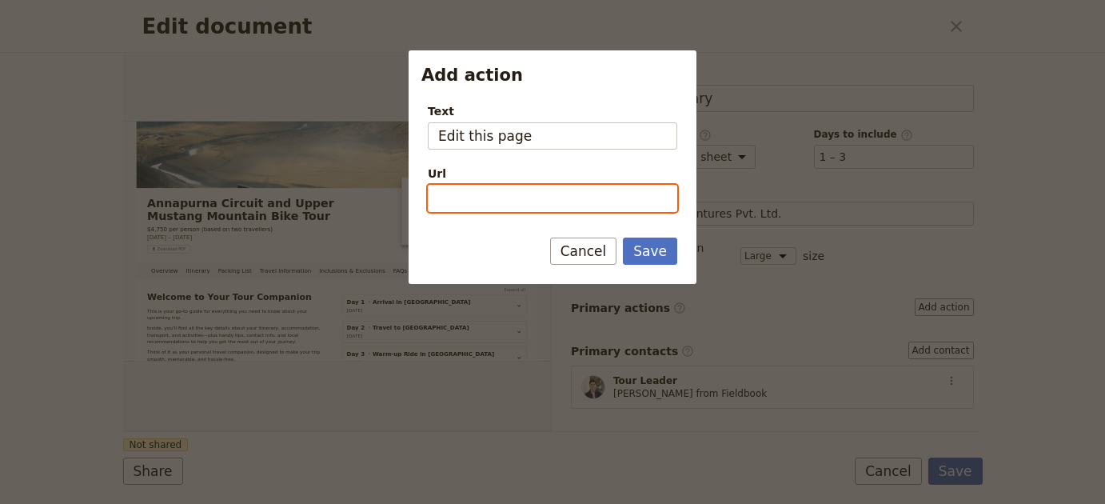
paste input "[URL][DOMAIN_NAME]"
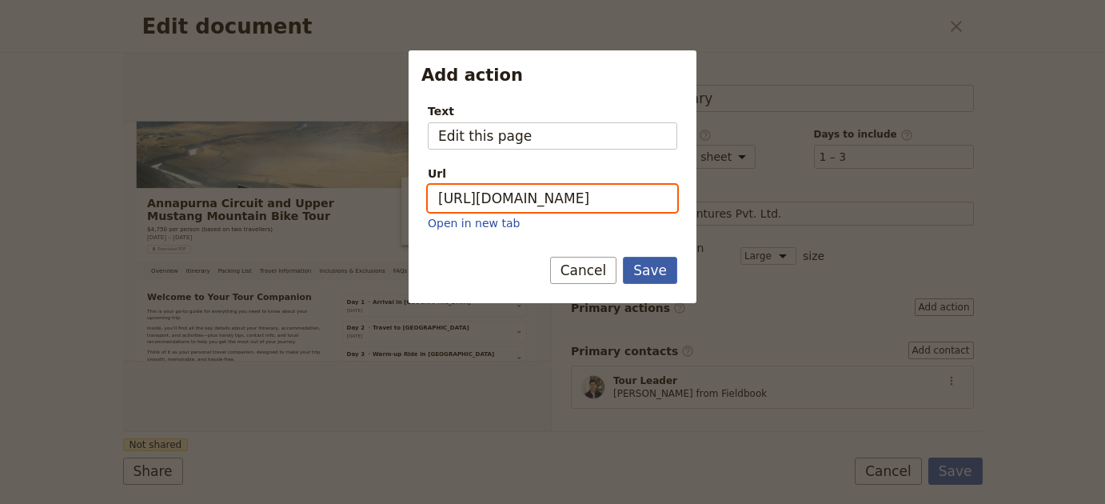
type input "[URL][DOMAIN_NAME]"
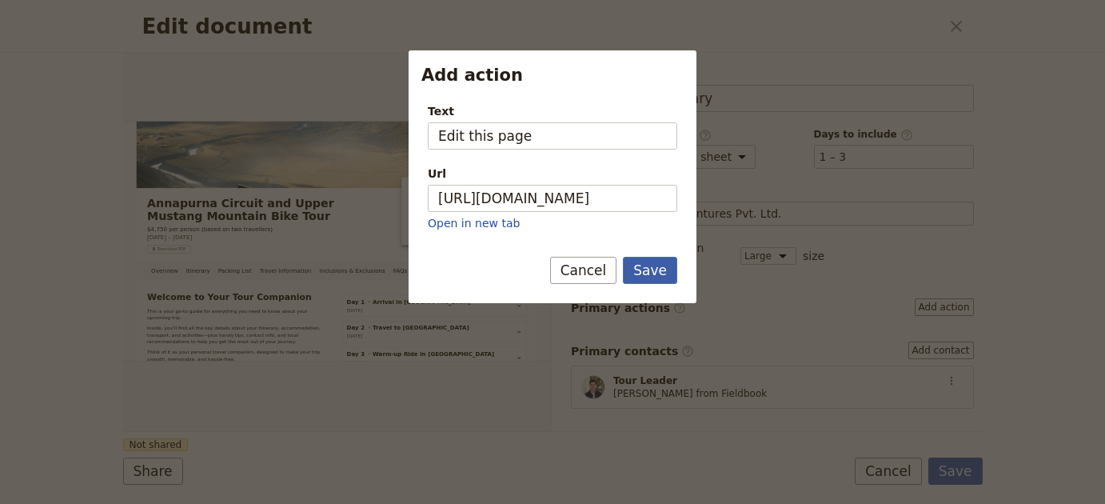
click at [650, 265] on button "Save" at bounding box center [650, 270] width 54 height 27
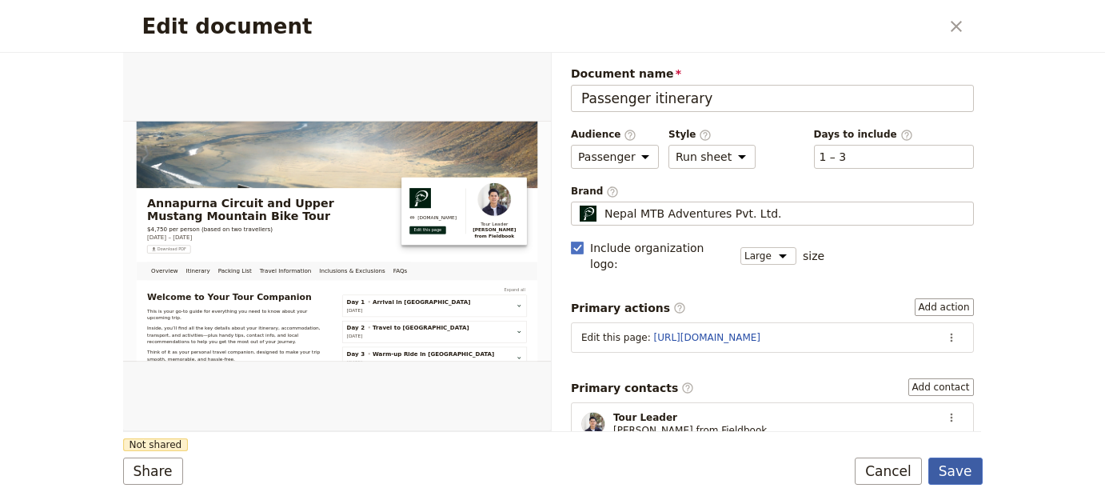
click at [959, 461] on button "Save" at bounding box center [955, 470] width 54 height 27
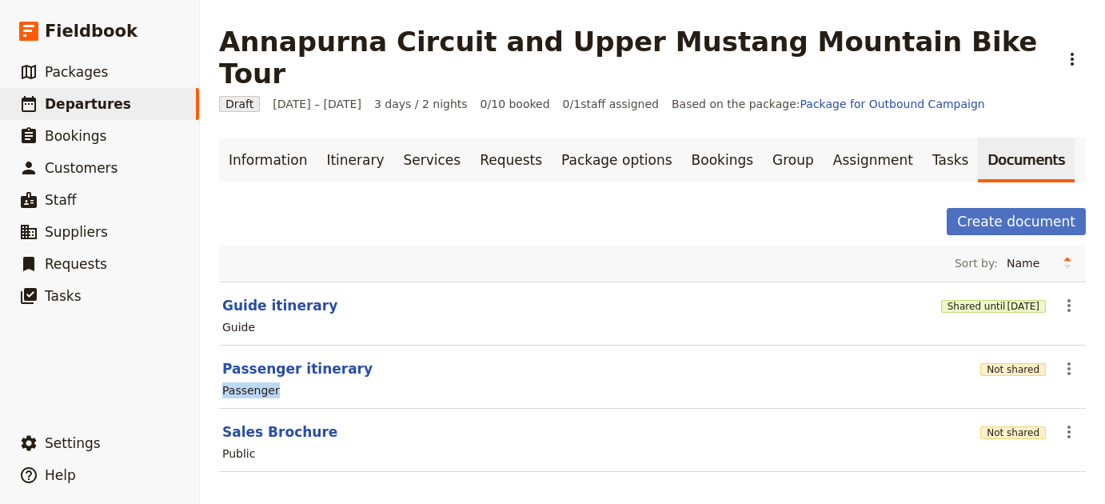
click at [288, 380] on div "Passenger" at bounding box center [652, 389] width 863 height 19
click at [290, 359] on button "Passenger itinerary" at bounding box center [297, 368] width 150 height 19
select select "PASSENGER"
select select "RUN_SHEET"
select select "LARGE"
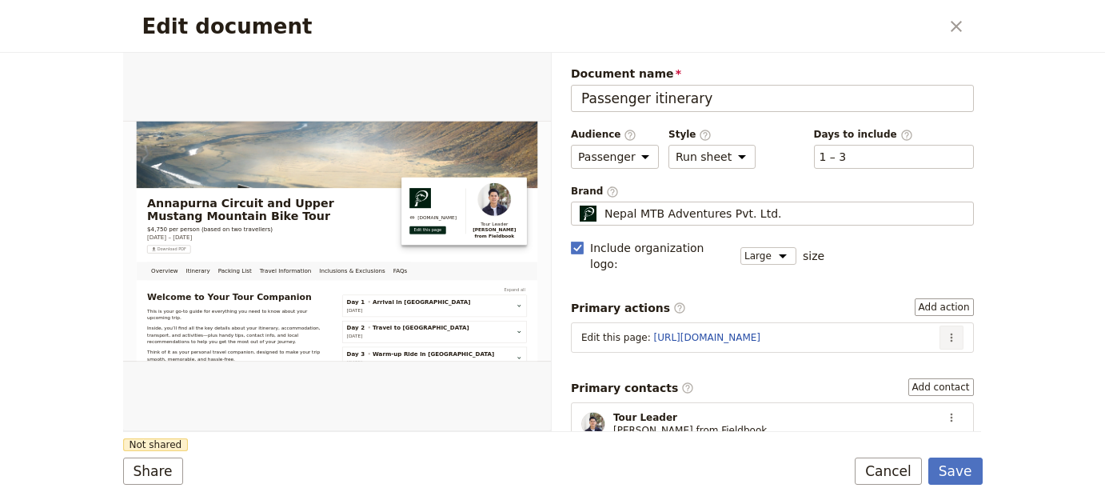
click at [945, 331] on icon "Actions" at bounding box center [951, 337] width 13 height 13
click at [937, 346] on button "Edit action" at bounding box center [898, 355] width 102 height 22
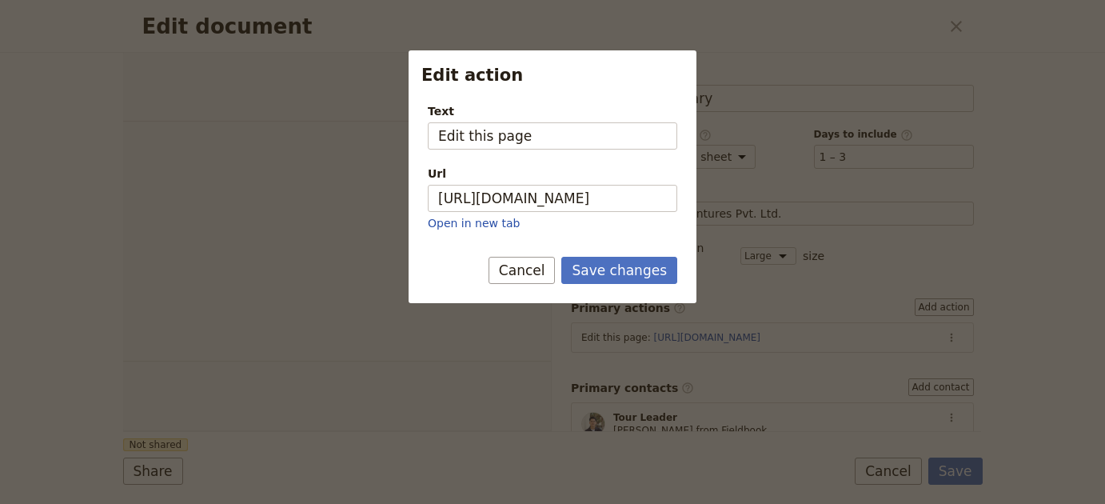
select select "PASSENGER"
select select "RUN_SHEET"
select select "LARGE"
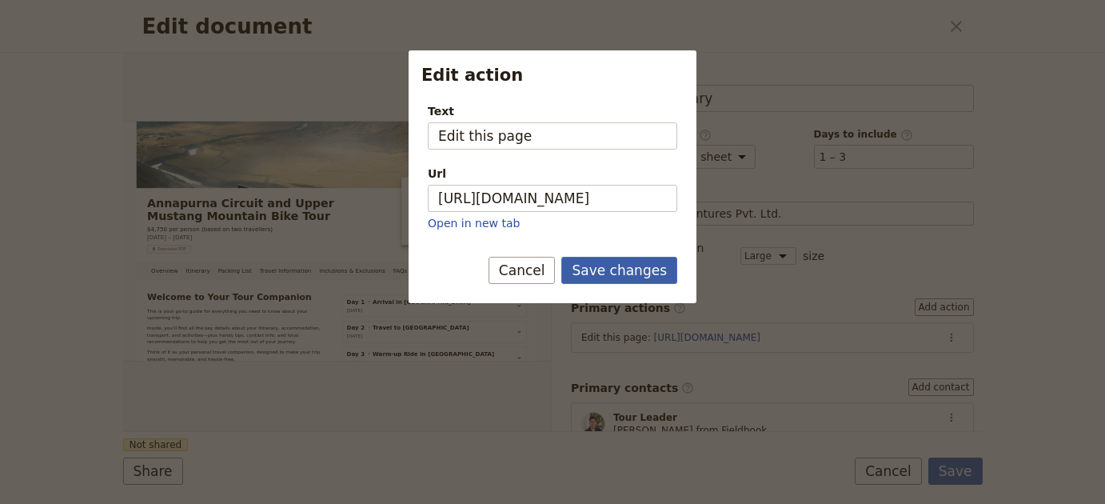
click at [641, 273] on button "Save changes" at bounding box center [619, 270] width 116 height 27
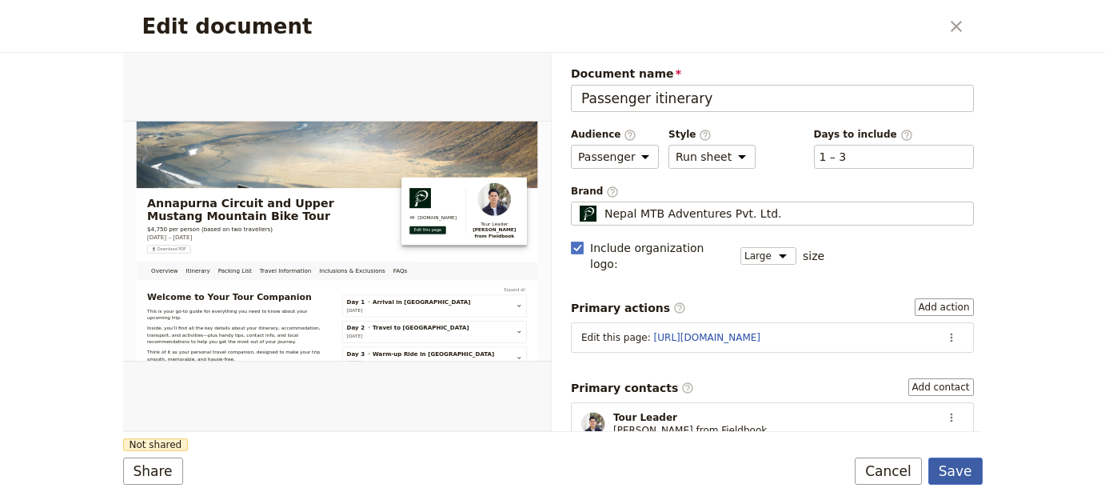
click at [959, 469] on button "Save" at bounding box center [955, 470] width 54 height 27
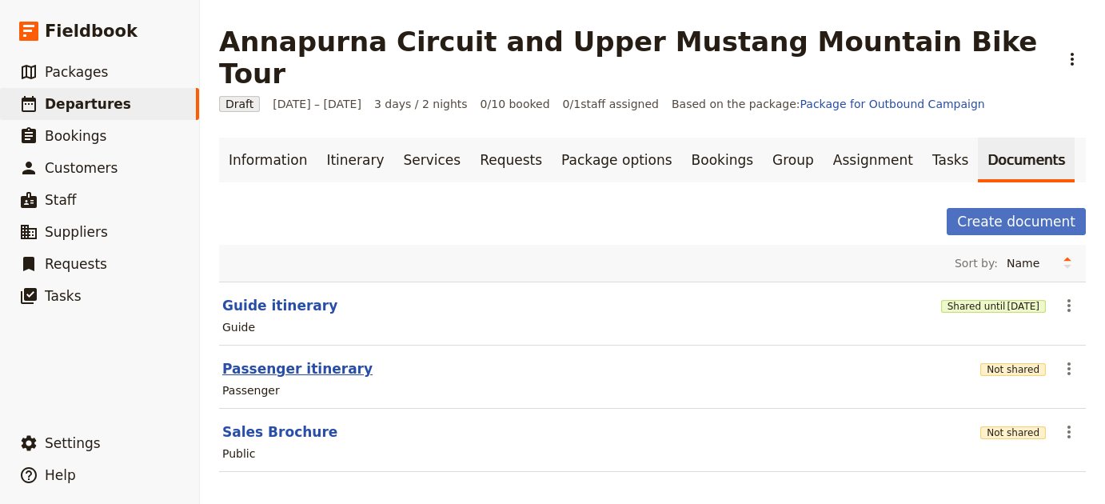
click at [333, 359] on button "Passenger itinerary" at bounding box center [297, 368] width 150 height 19
select select "PASSENGER"
select select "RUN_SHEET"
select select "LARGE"
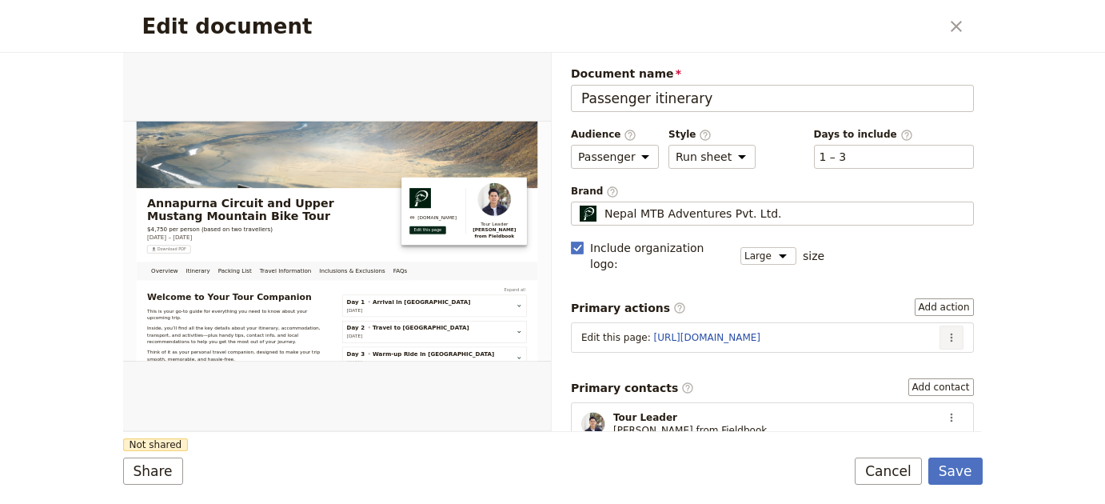
click at [945, 331] on icon "Actions" at bounding box center [951, 337] width 13 height 13
click at [907, 359] on span "Edit action" at bounding box center [887, 355] width 60 height 16
click at [941, 298] on button "Add action" at bounding box center [943, 307] width 59 height 18
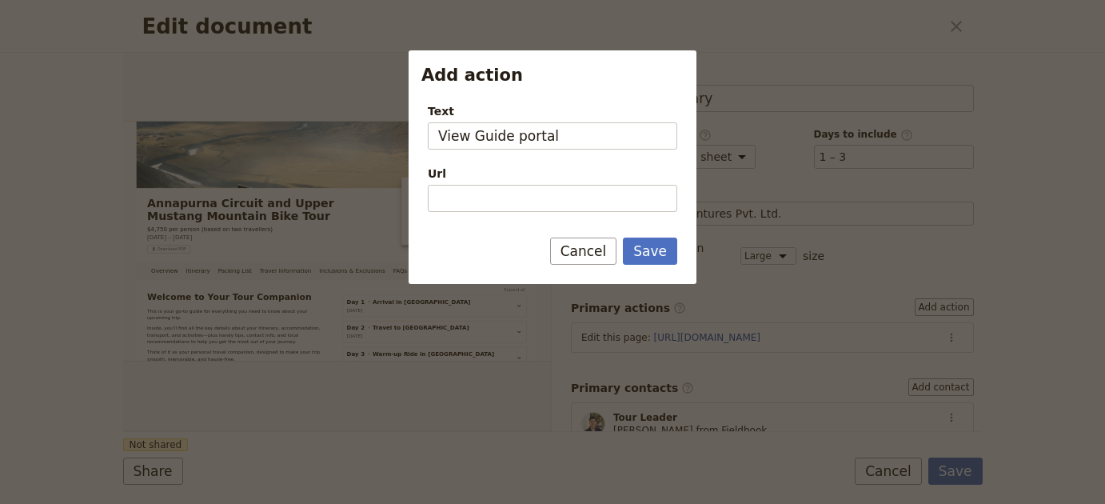
type input "View Guide portal"
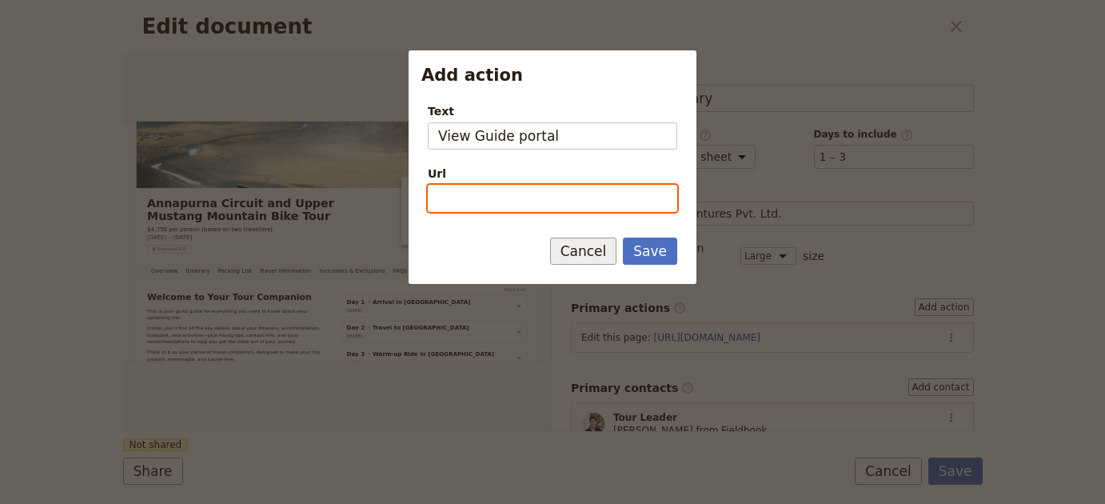
paste input "https://trips.fieldbook.com/d/osHgNP_rsqVMtor-EDyUE"
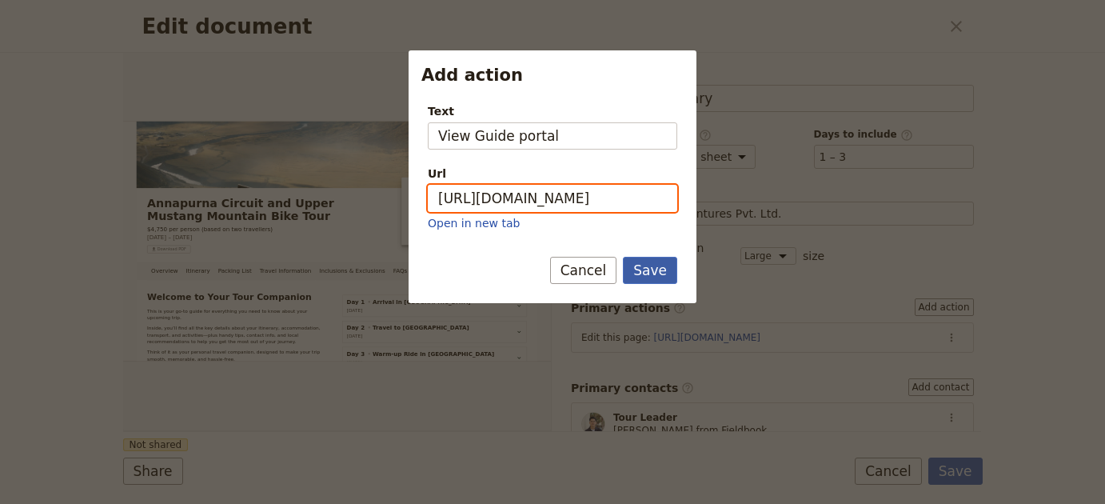
scroll to position [0, 95]
type input "https://trips.fieldbook.com/d/osHgNP_rsqVMtor-EDyUE"
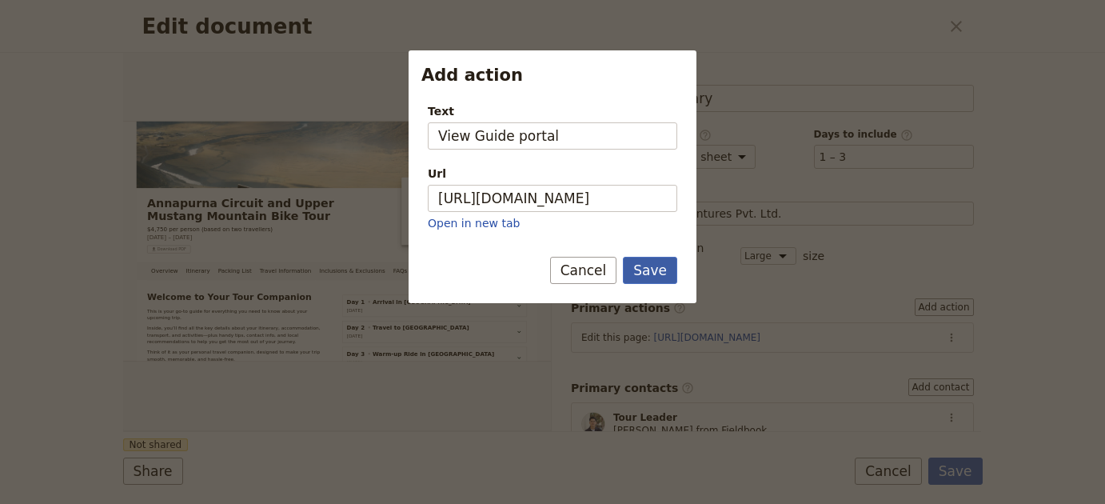
click at [655, 269] on button "Save" at bounding box center [650, 270] width 54 height 27
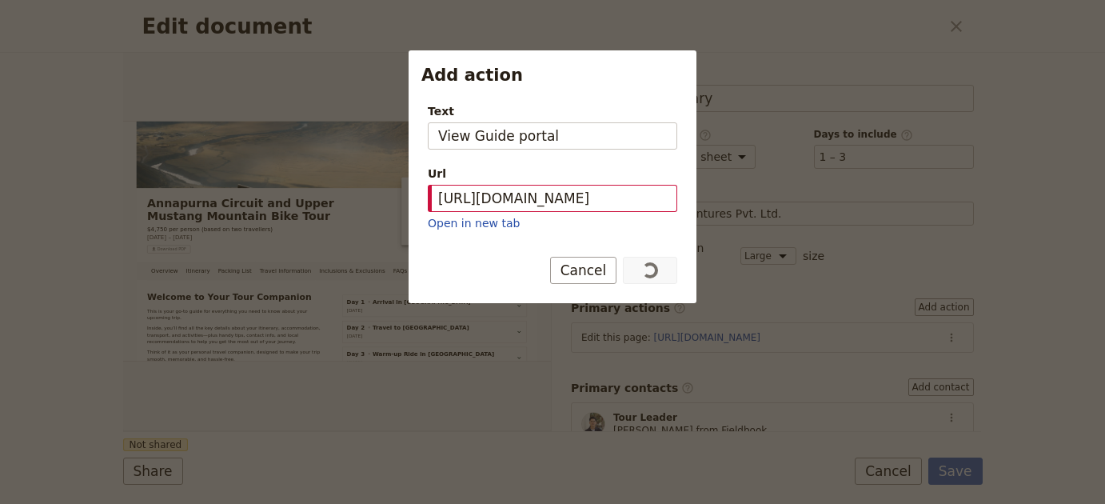
scroll to position [0, 0]
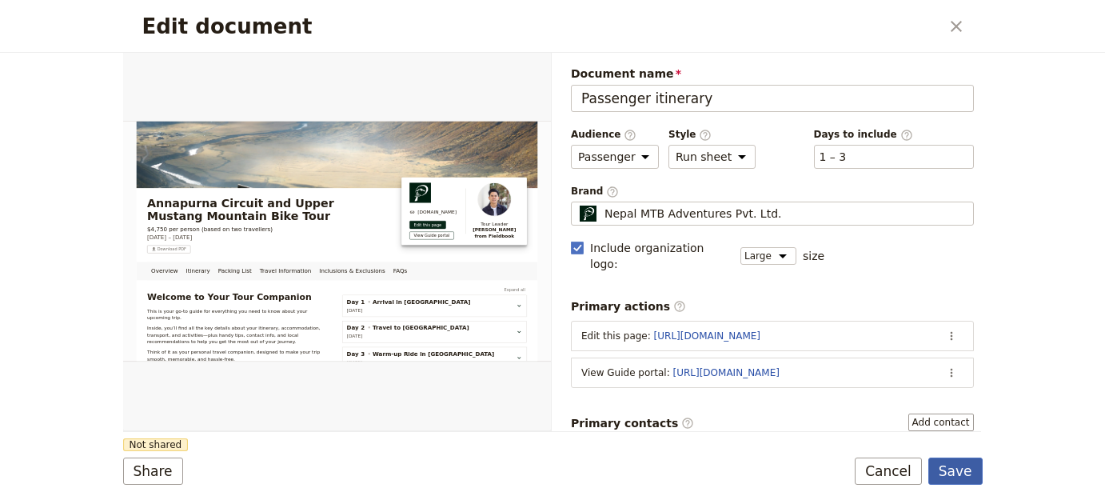
click at [976, 479] on button "Save" at bounding box center [955, 470] width 54 height 27
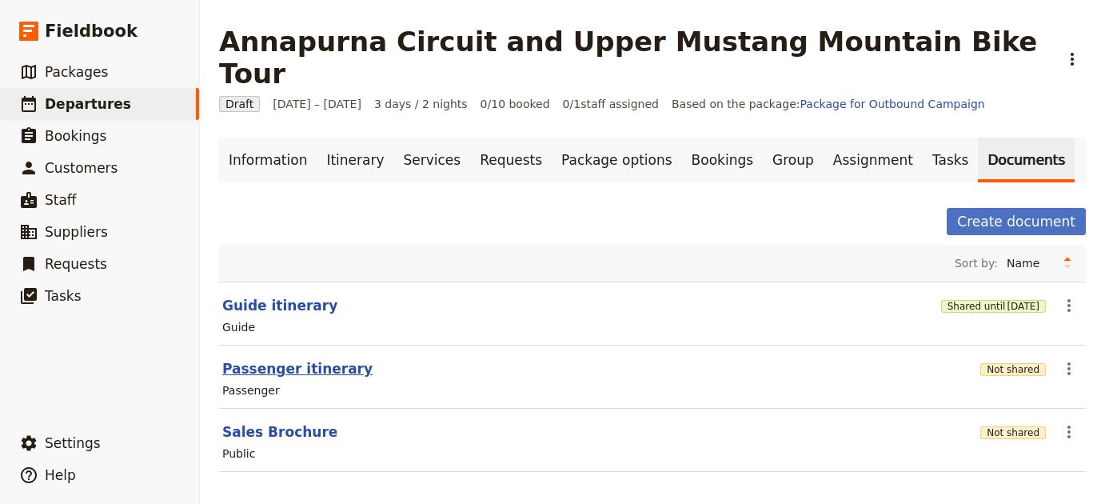
click at [316, 359] on button "Passenger itinerary" at bounding box center [297, 368] width 150 height 19
select select "PASSENGER"
select select "RUN_SHEET"
select select "LARGE"
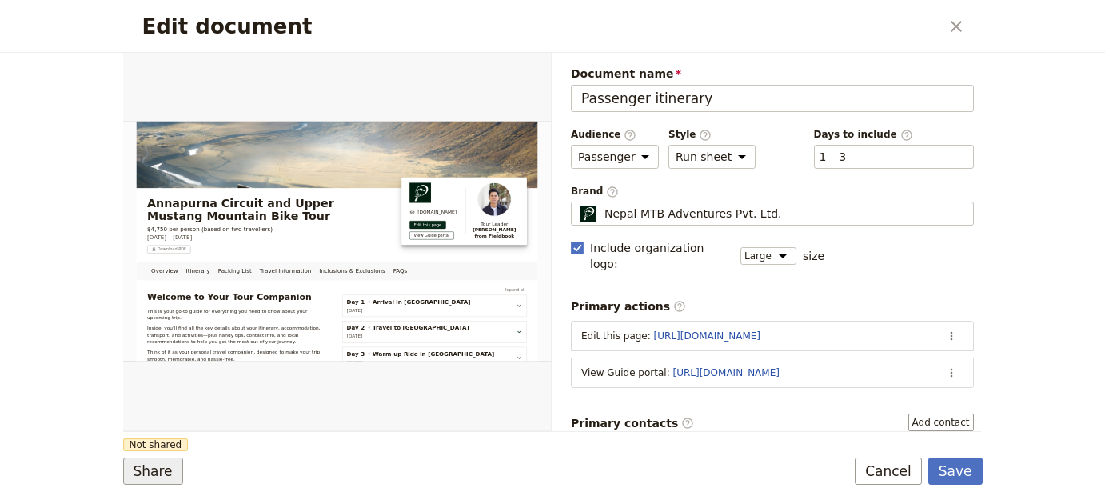
click at [152, 456] on form "Overview Itinerary Packing List Travel Information Inclusions & Exclusions FAQs…" at bounding box center [552, 278] width 859 height 451
click at [155, 467] on button "Share" at bounding box center [153, 470] width 60 height 27
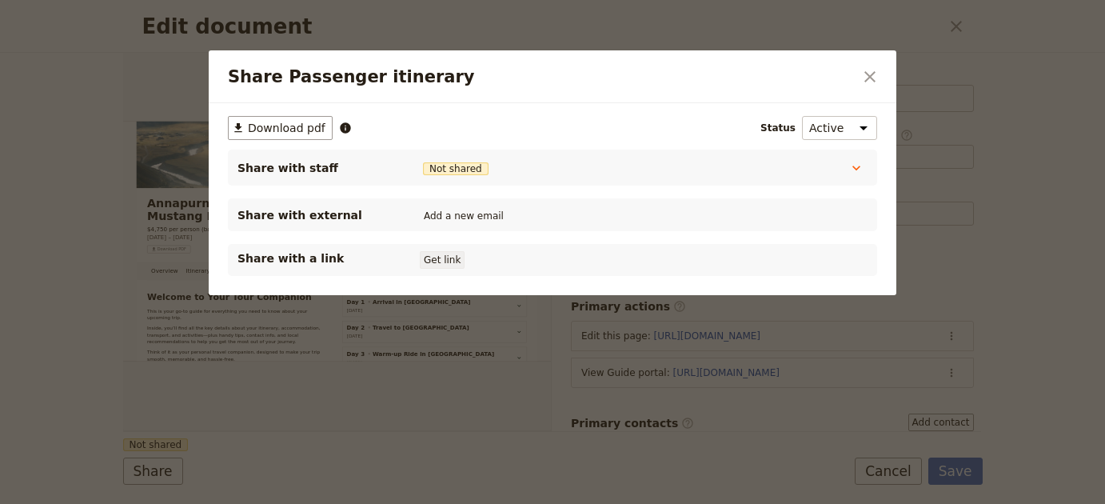
click at [444, 261] on button "Get link" at bounding box center [442, 260] width 45 height 18
click at [870, 84] on icon "Close dialog" at bounding box center [869, 76] width 19 height 19
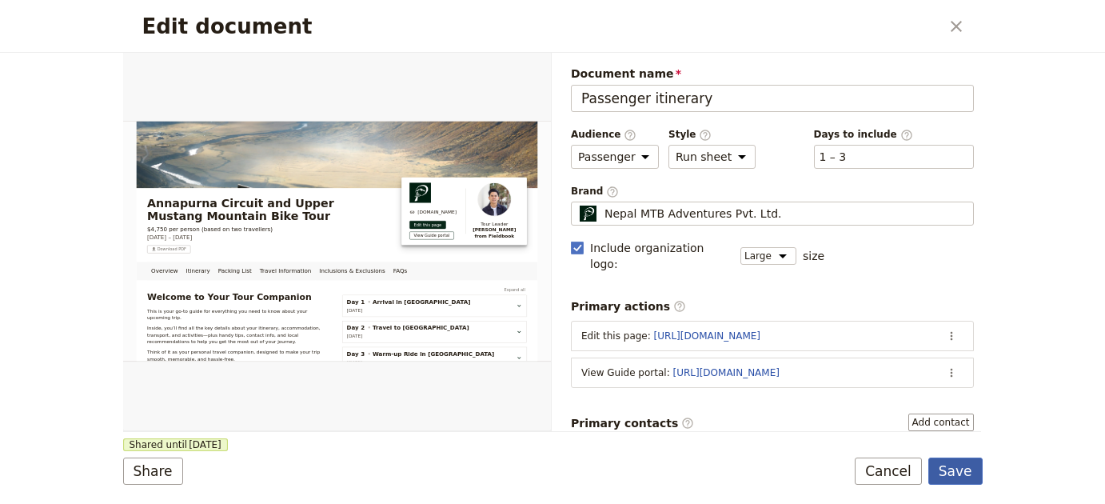
click at [945, 470] on button "Save" at bounding box center [955, 470] width 54 height 27
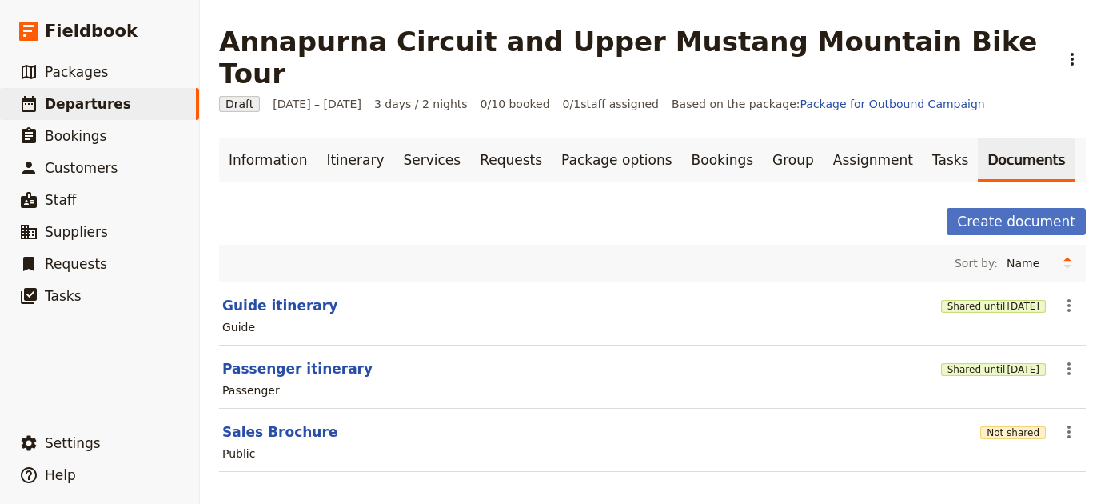
click at [243, 422] on button "Sales Brochure" at bounding box center [279, 431] width 115 height 19
select select "DEFAULT"
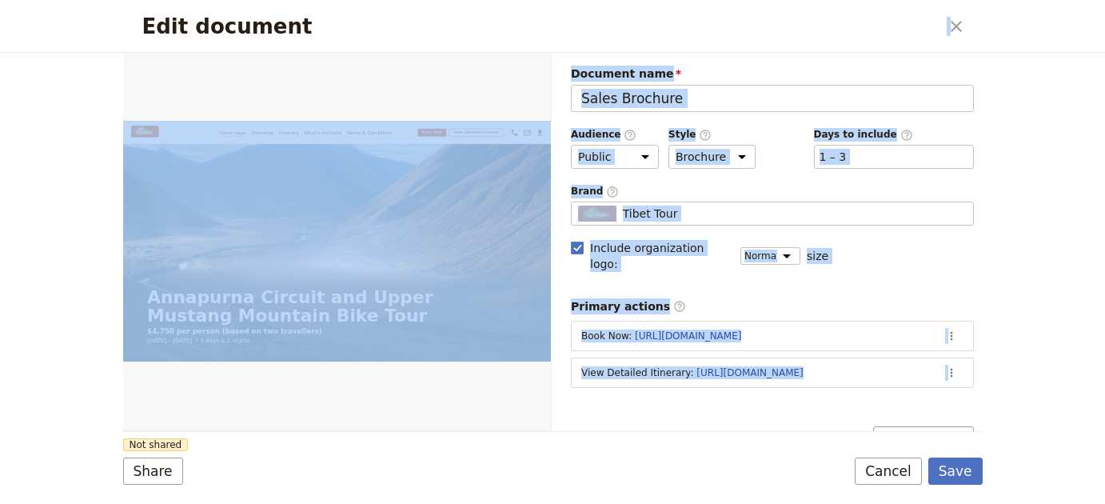
click at [736, 408] on div "Edit document ​ Web PDF ​ Document name Sales Brochure Preview Audience ​ Publi…" at bounding box center [552, 252] width 859 height 504
click at [742, 390] on div "Document name Sales Brochure Preview Audience ​ Public Passenger Guide Style ​ …" at bounding box center [772, 405] width 403 height 679
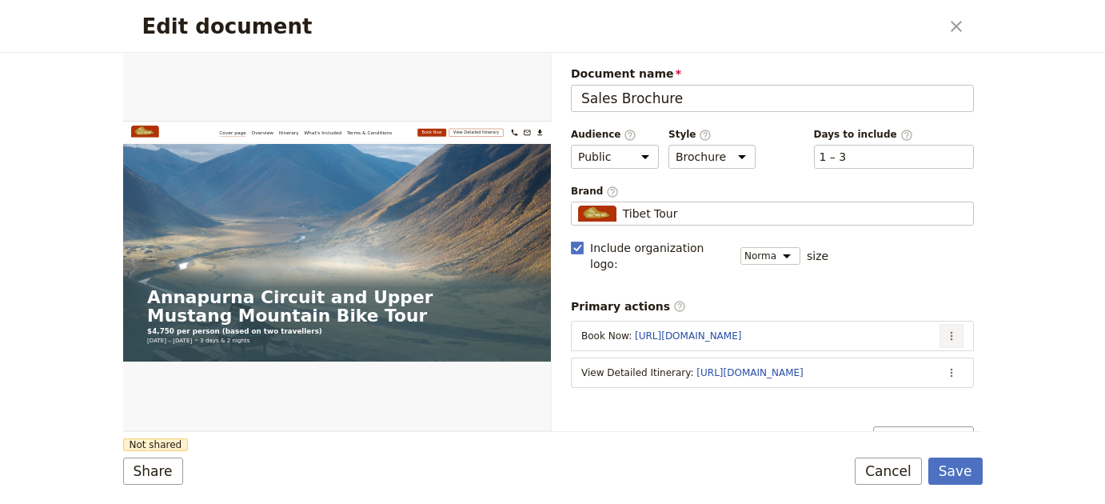
click at [945, 329] on icon "Actions" at bounding box center [951, 335] width 13 height 13
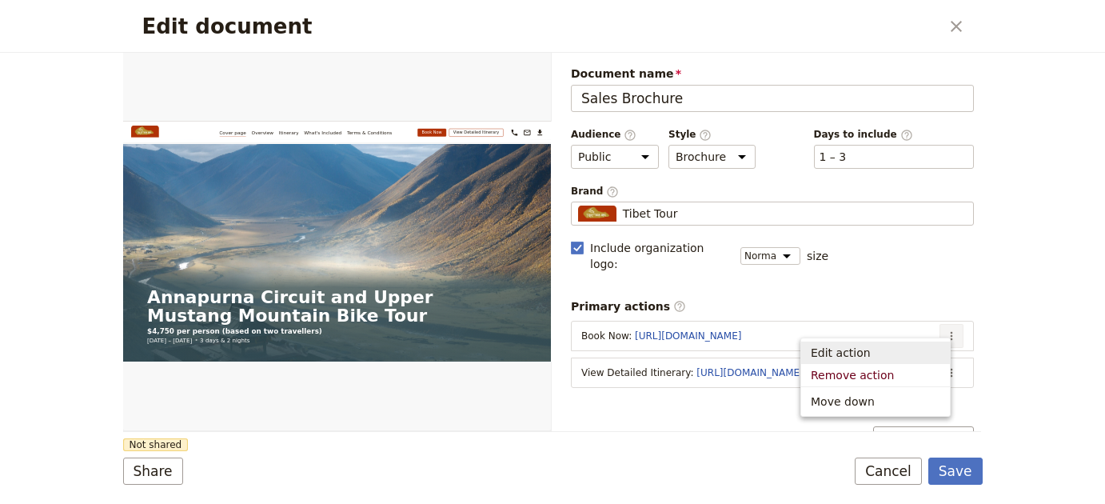
click at [911, 350] on span "Edit action" at bounding box center [874, 352] width 129 height 16
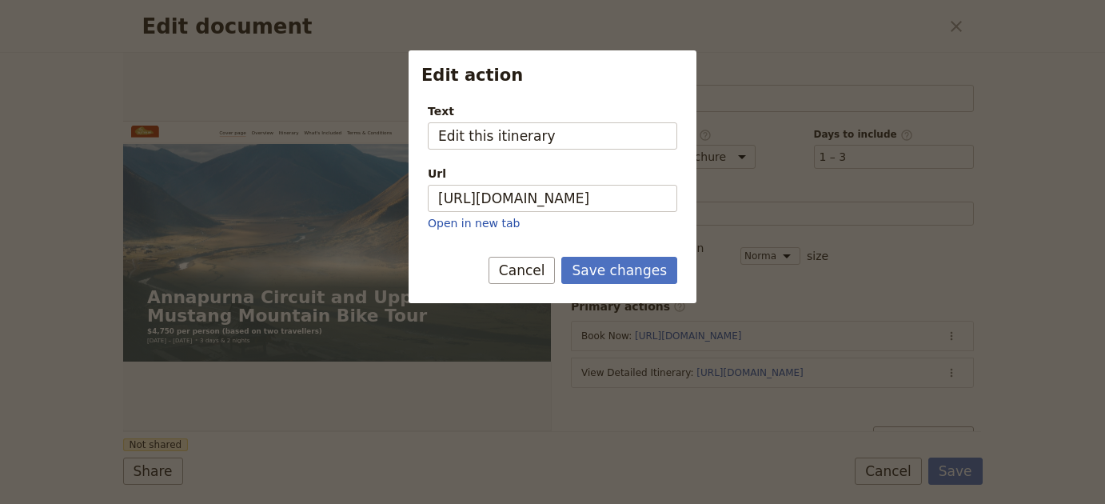
type input "Edit this itinerary"
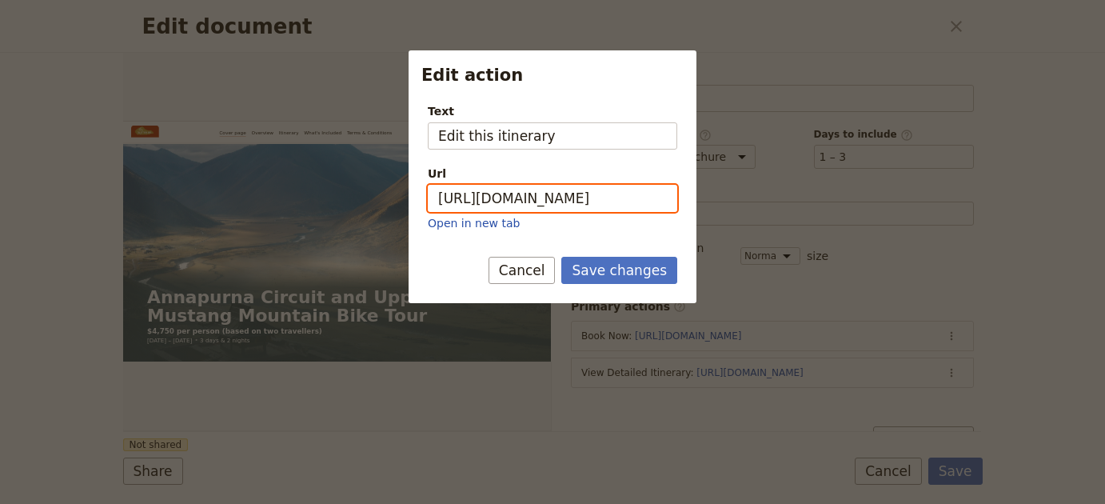
click at [616, 195] on input "https://www.fieldbook.com" at bounding box center [552, 198] width 249 height 27
click at [616, 196] on input "https://www.fieldbook.com" at bounding box center [552, 198] width 249 height 27
paste input "5ejeo.share.hsforms.com/2vESyOLRWQSmCNW3Qbdugbw"
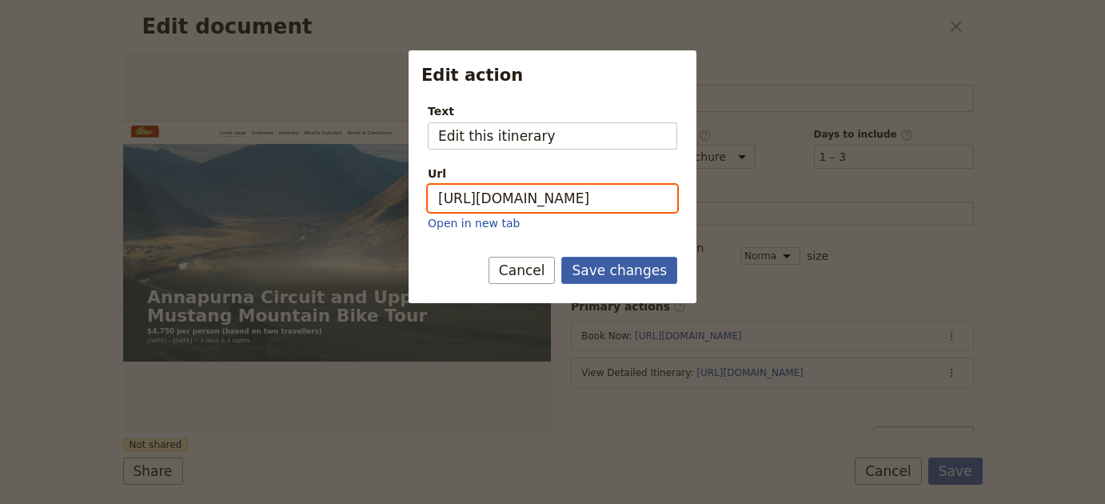
type input "[URL][DOMAIN_NAME]"
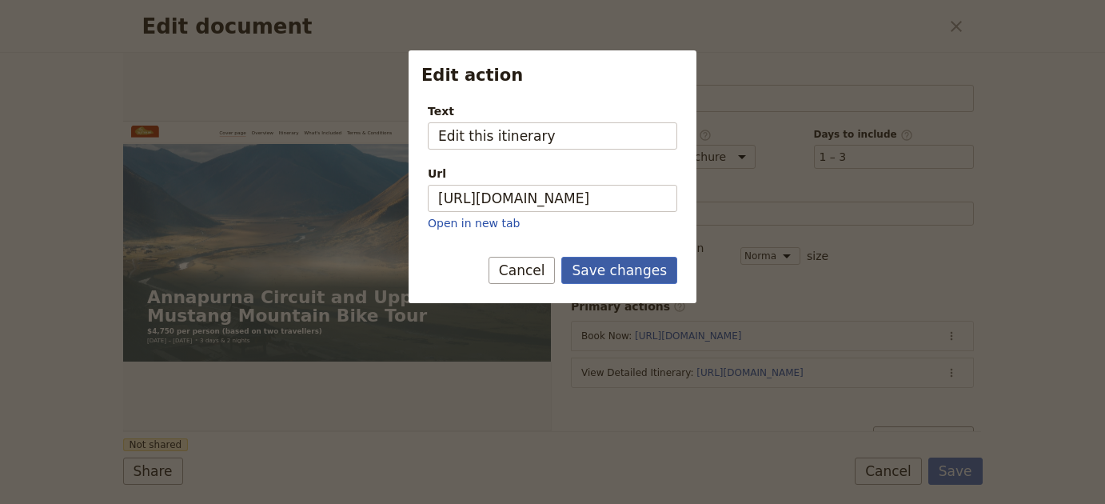
scroll to position [0, 0]
click at [635, 267] on button "Save changes" at bounding box center [619, 270] width 116 height 27
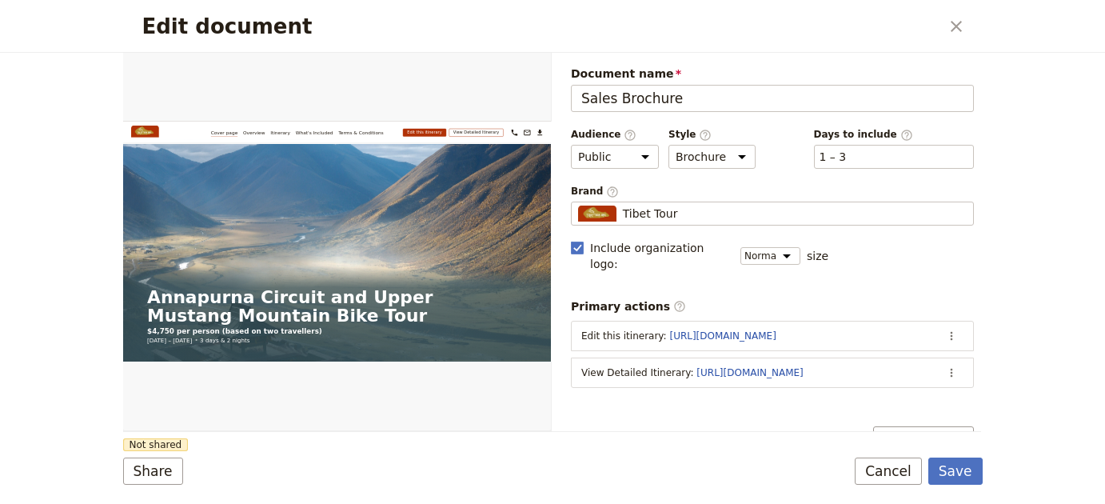
click at [979, 485] on form "Web PDF ​ Document name Sales Brochure Preview Audience ​ Public Passenger Guid…" at bounding box center [552, 278] width 859 height 451
click at [969, 477] on button "Save" at bounding box center [955, 470] width 54 height 27
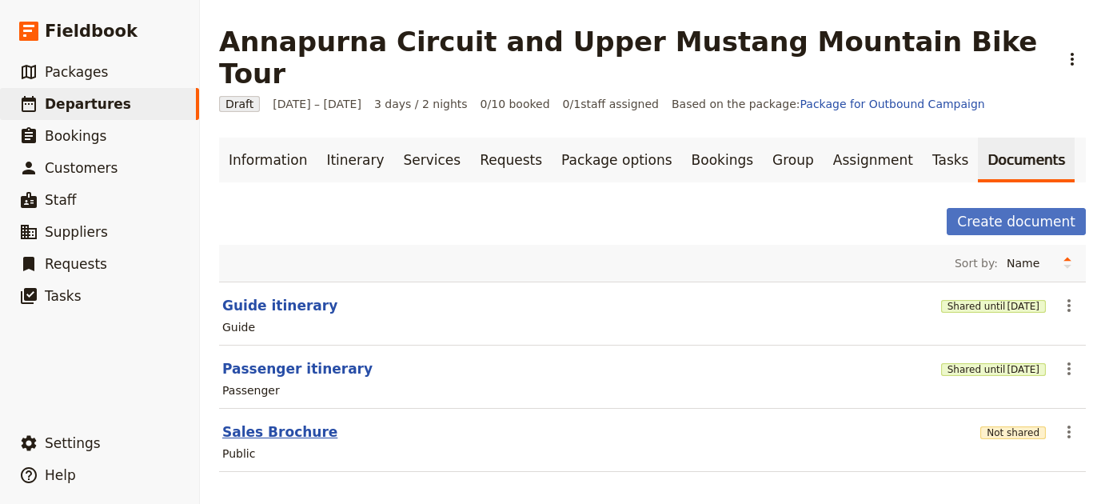
click at [309, 422] on button "Sales Brochure" at bounding box center [279, 431] width 115 height 19
select select "DEFAULT"
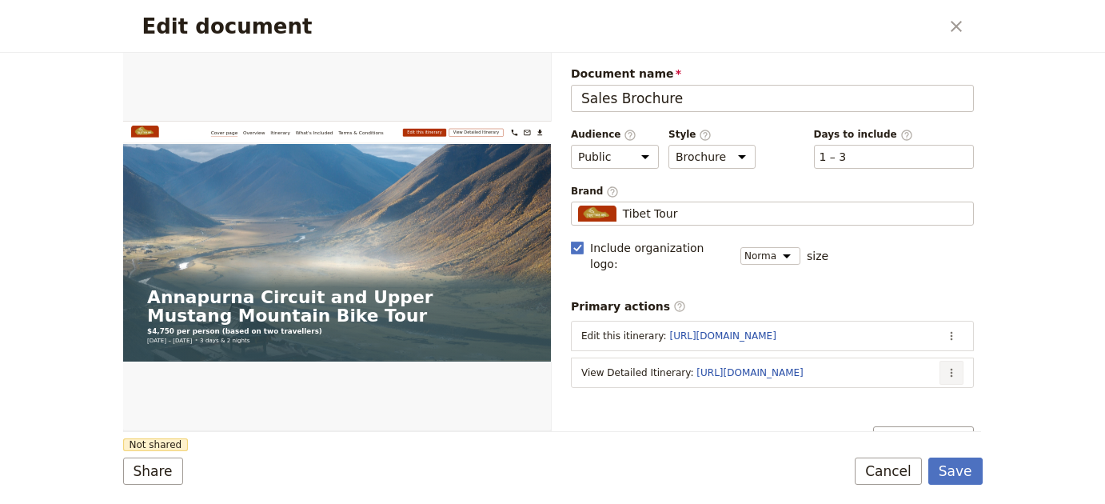
click at [948, 360] on button "​" at bounding box center [951, 372] width 24 height 24
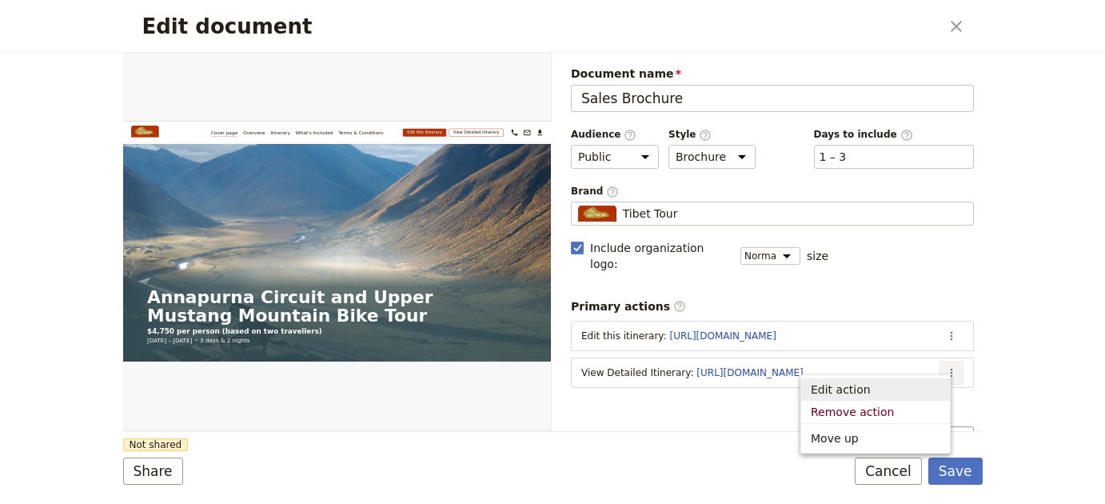
click at [906, 386] on span "Edit action" at bounding box center [874, 389] width 129 height 16
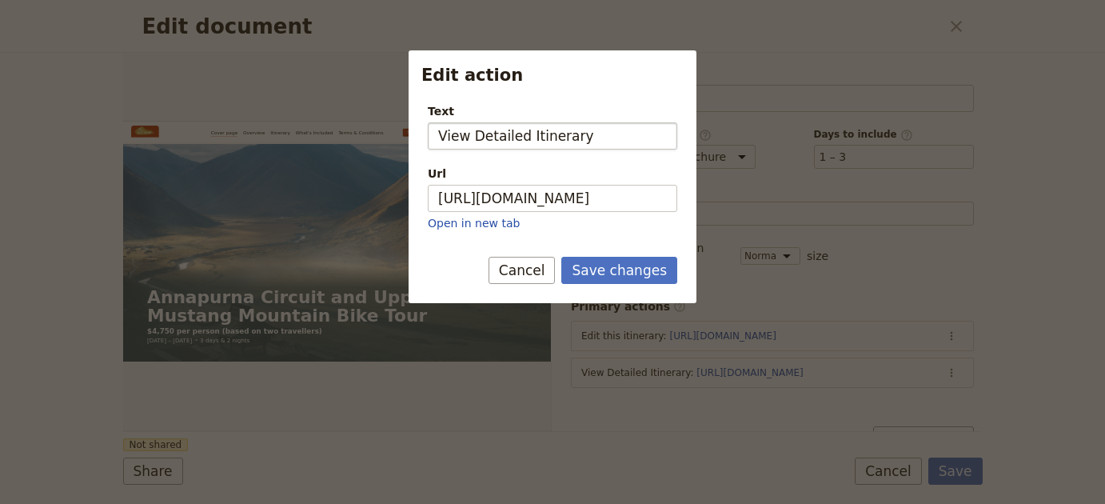
click at [497, 136] on input "View Detailed Itinerary" at bounding box center [552, 135] width 249 height 27
click at [497, 137] on input "View Detailed Itinerary" at bounding box center [552, 135] width 249 height 27
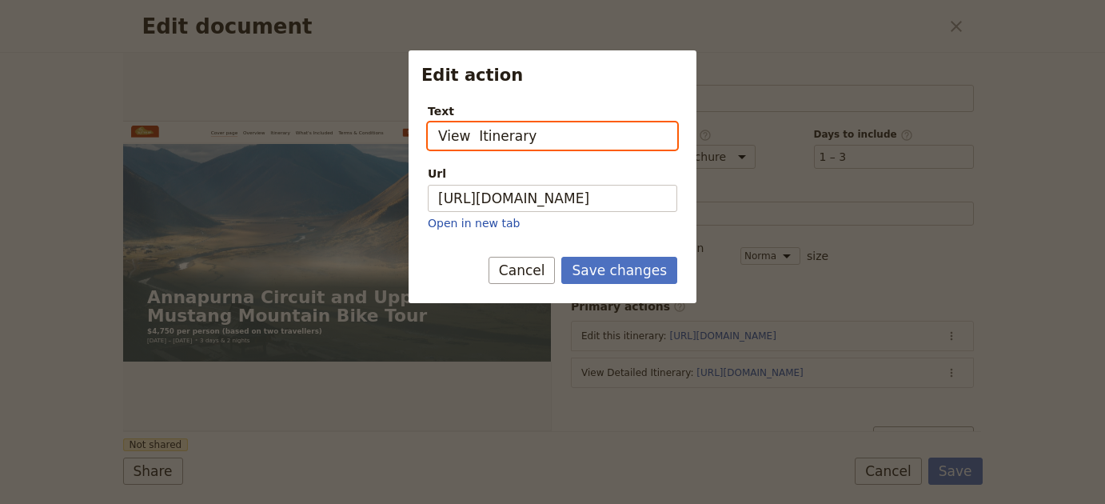
click at [472, 137] on input "View Itinerary" at bounding box center [552, 135] width 249 height 27
click at [496, 135] on input "View Itinerary" at bounding box center [552, 135] width 249 height 27
type input "View guest portal"
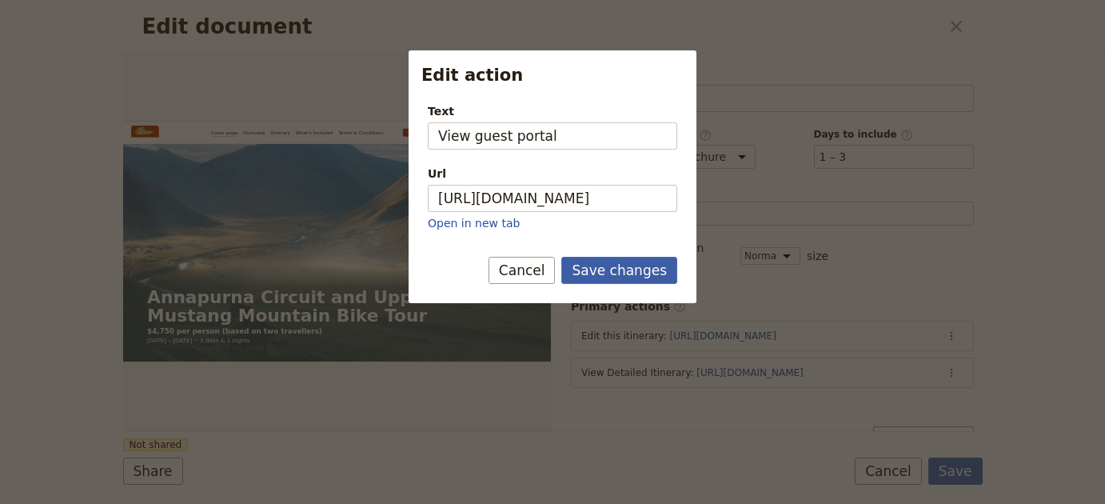
click at [641, 262] on button "Save changes" at bounding box center [619, 270] width 116 height 27
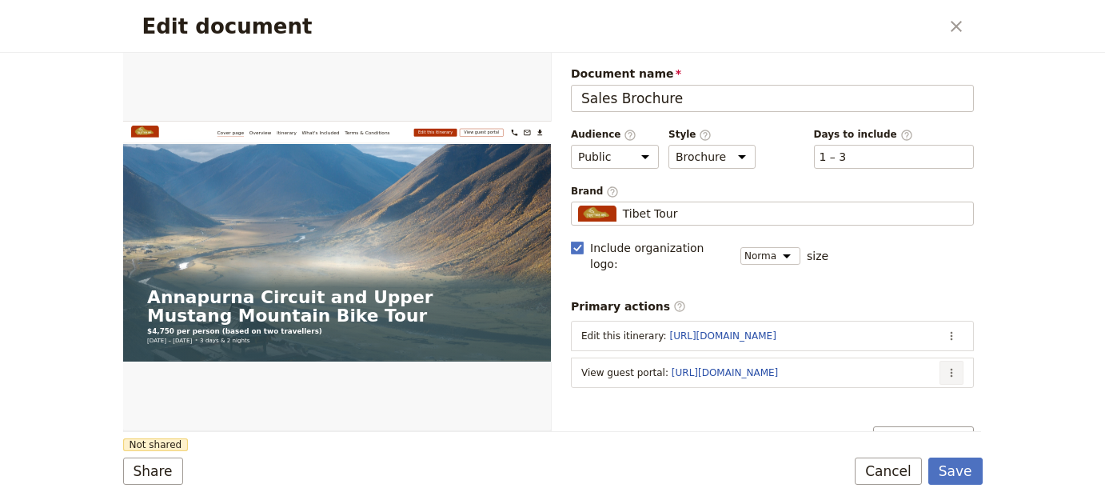
click at [945, 366] on icon "Actions" at bounding box center [951, 372] width 13 height 13
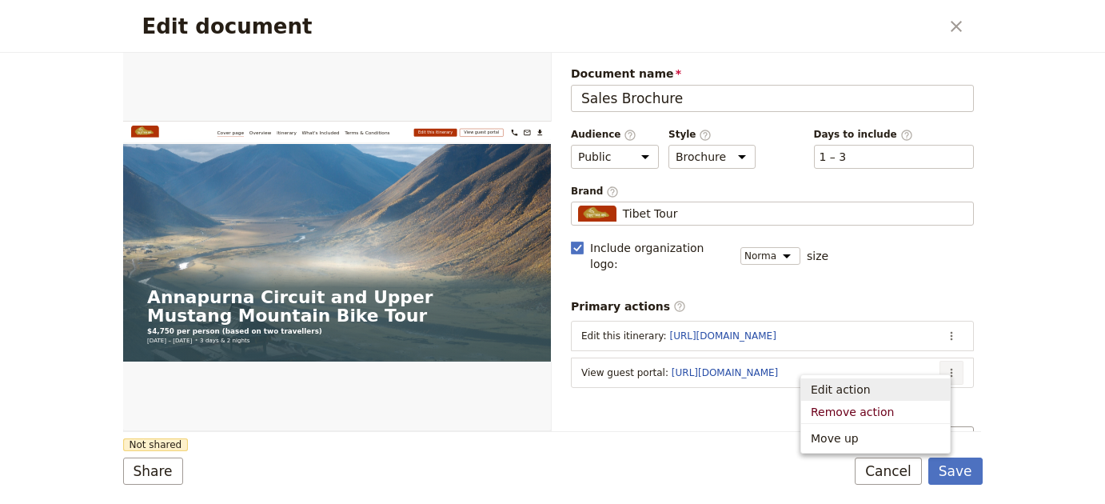
click at [900, 386] on span "Edit action" at bounding box center [874, 389] width 129 height 16
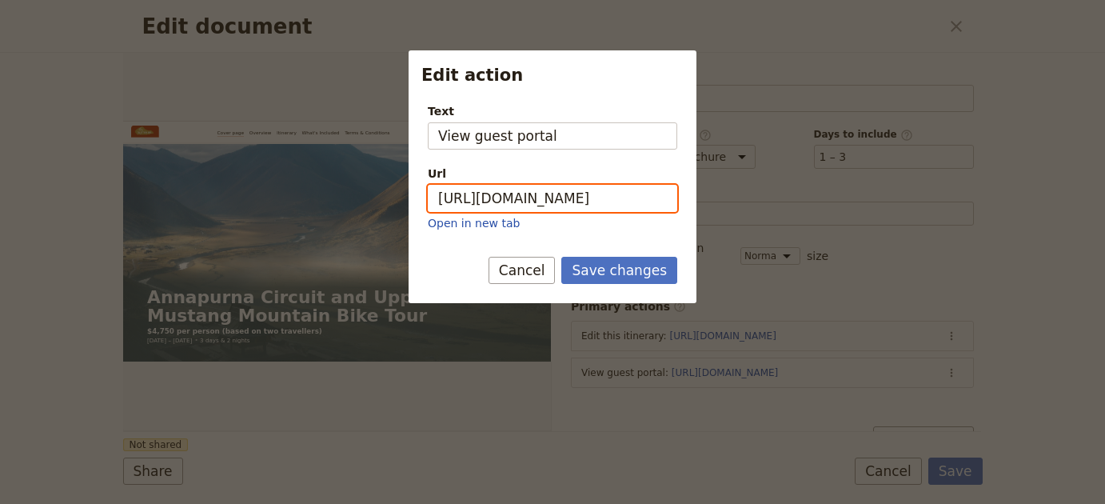
click at [591, 201] on input "https://trips.fieldbook.com/d/qAvTfyAk7gOKJKmPm6lRS" at bounding box center [552, 198] width 249 height 27
paste input "EjJ-wFheQ9Vgl3RBA0Luz"
type input "https://trips.fieldbook.com/d/EjJ-wFheQ9Vgl3RBA0Luz"
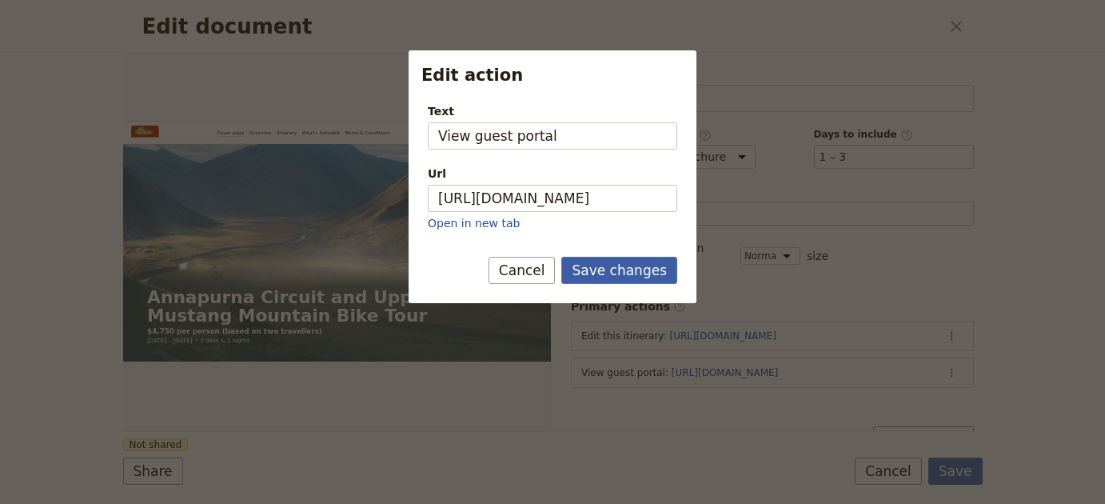
click at [623, 280] on button "Save changes" at bounding box center [619, 270] width 116 height 27
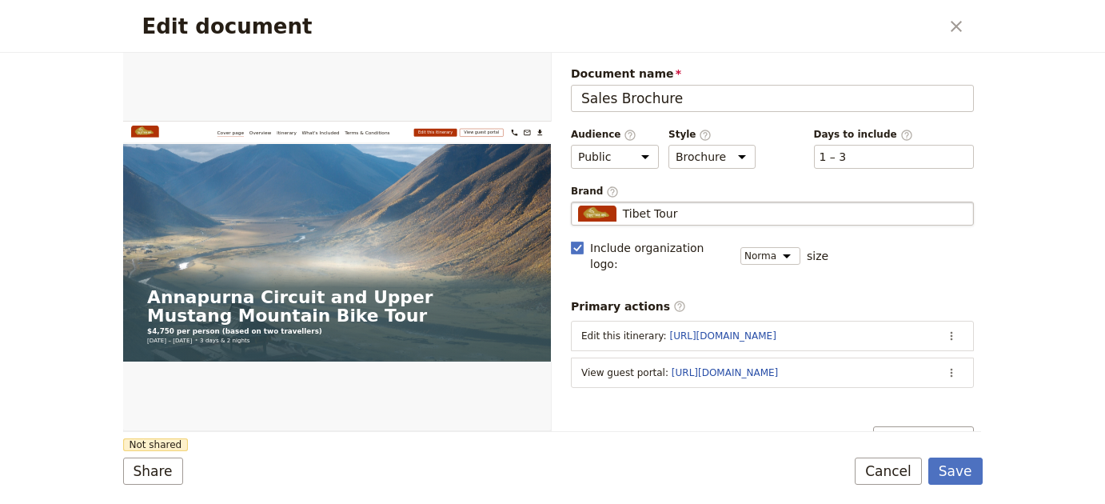
click at [761, 206] on div "Tibet Tour" at bounding box center [772, 213] width 388 height 16
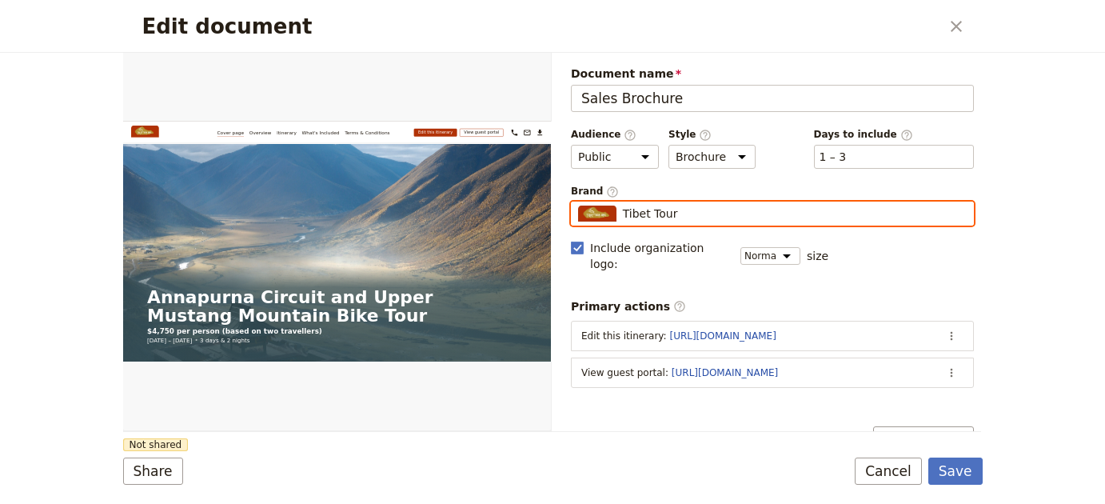
click at [578, 202] on input "Tibet Tour" at bounding box center [577, 201] width 1 height 1
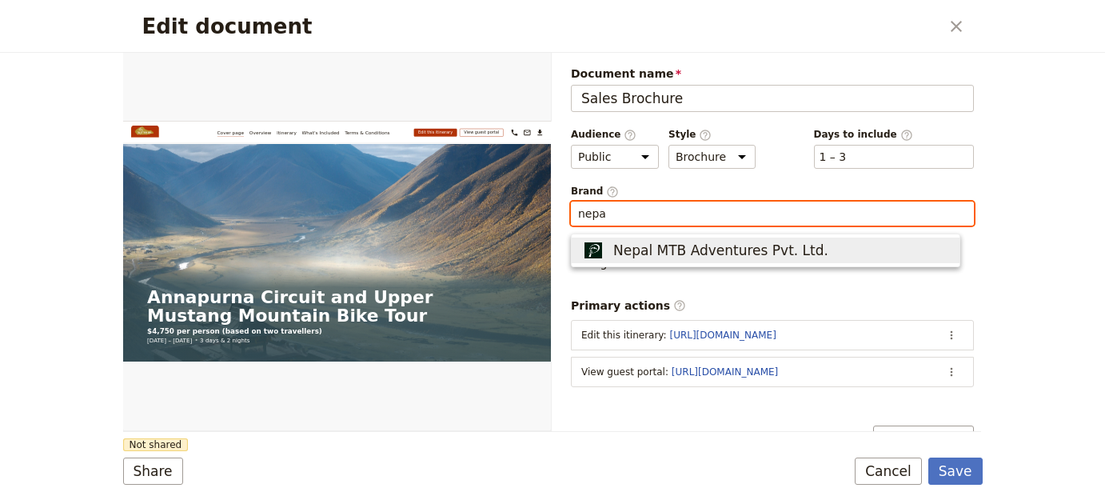
click at [810, 249] on span "Nepal MTB Adventures Pvt. Ltd." at bounding box center [765, 250] width 368 height 19
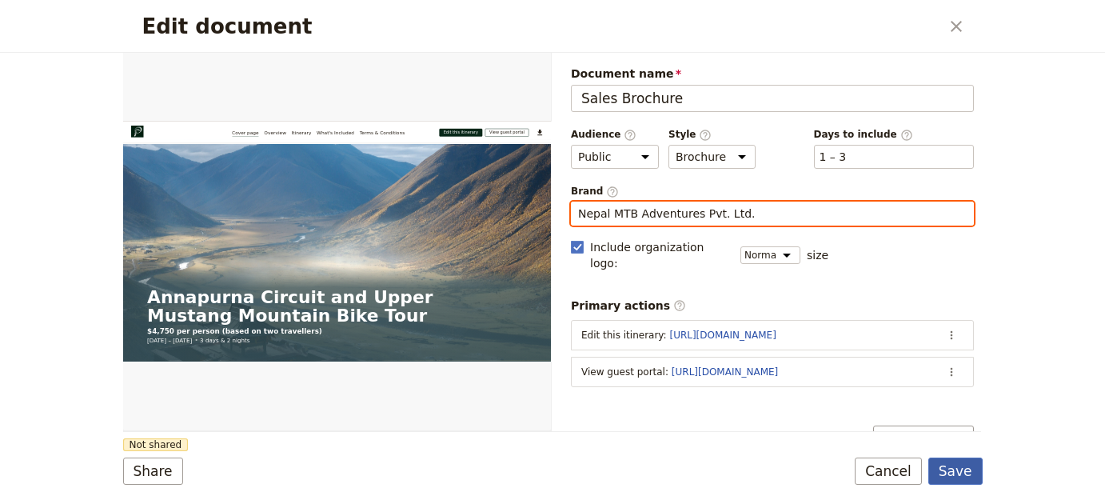
type input "Nepal MTB Adventures Pvt. Ltd."
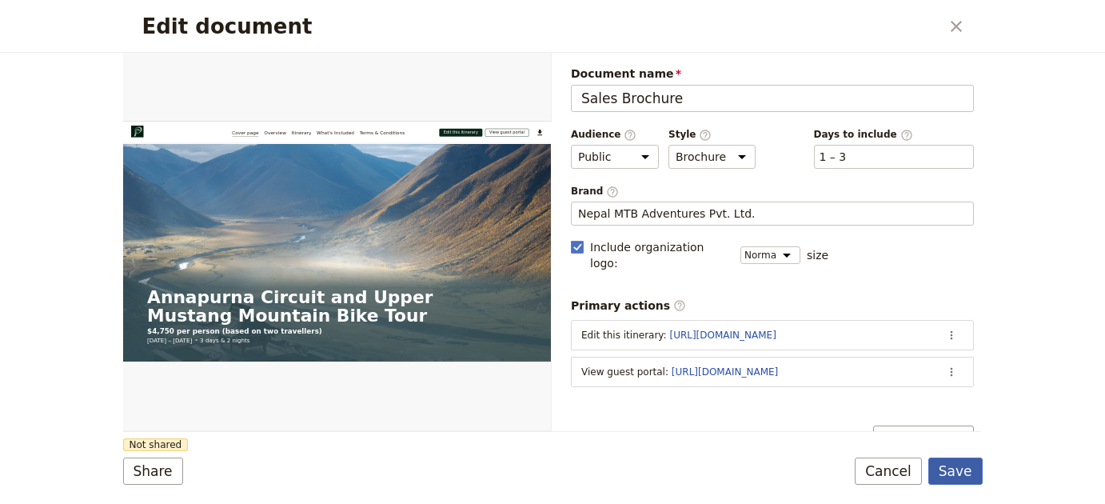
click at [961, 477] on button "Save" at bounding box center [955, 470] width 54 height 27
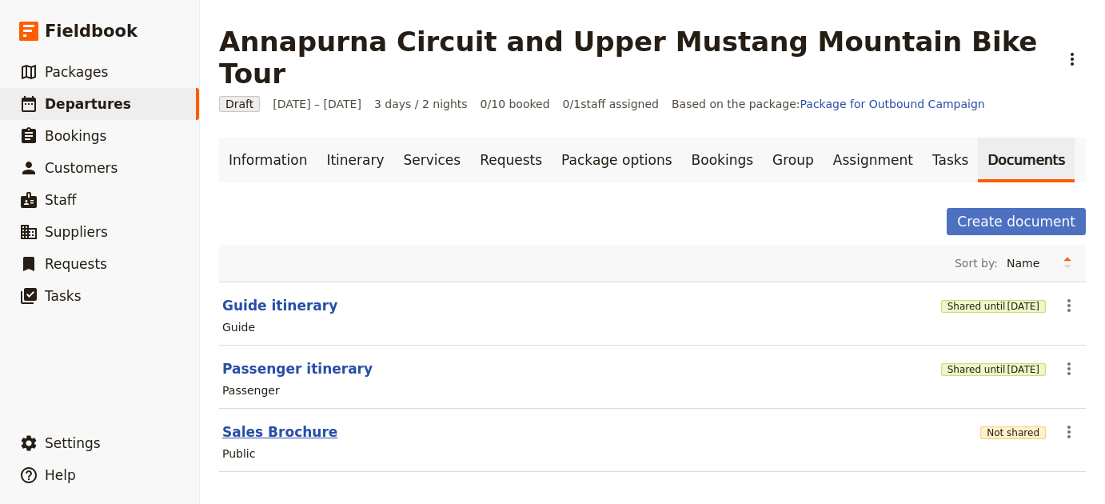
click at [288, 422] on button "Sales Brochure" at bounding box center [279, 431] width 115 height 19
select select "DEFAULT"
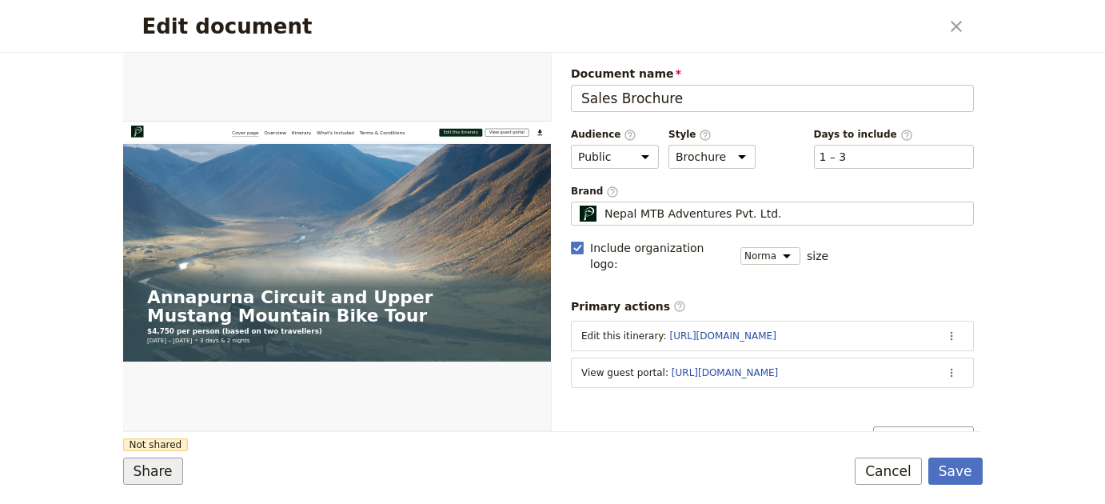
click at [152, 473] on button "Share" at bounding box center [153, 470] width 60 height 27
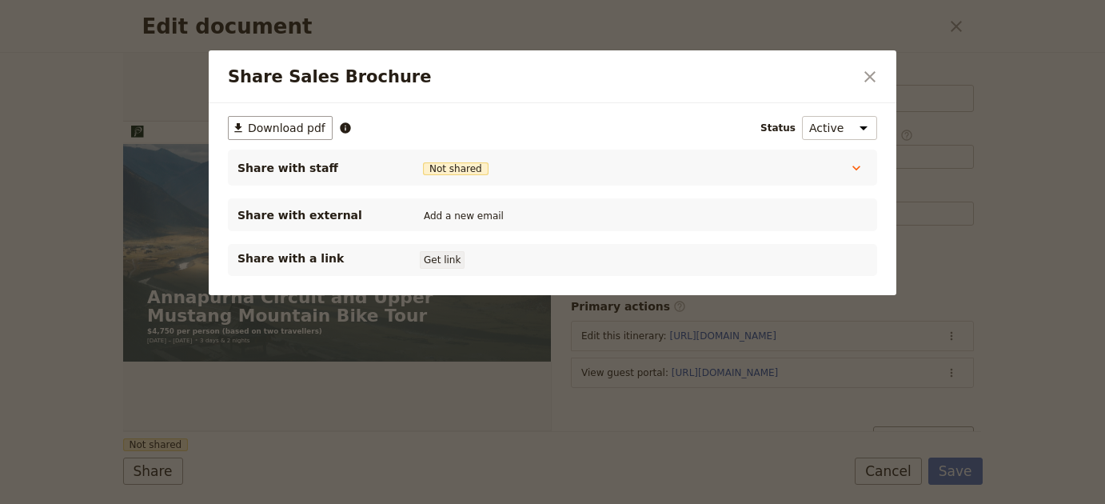
click at [448, 264] on button "Get link" at bounding box center [442, 260] width 45 height 18
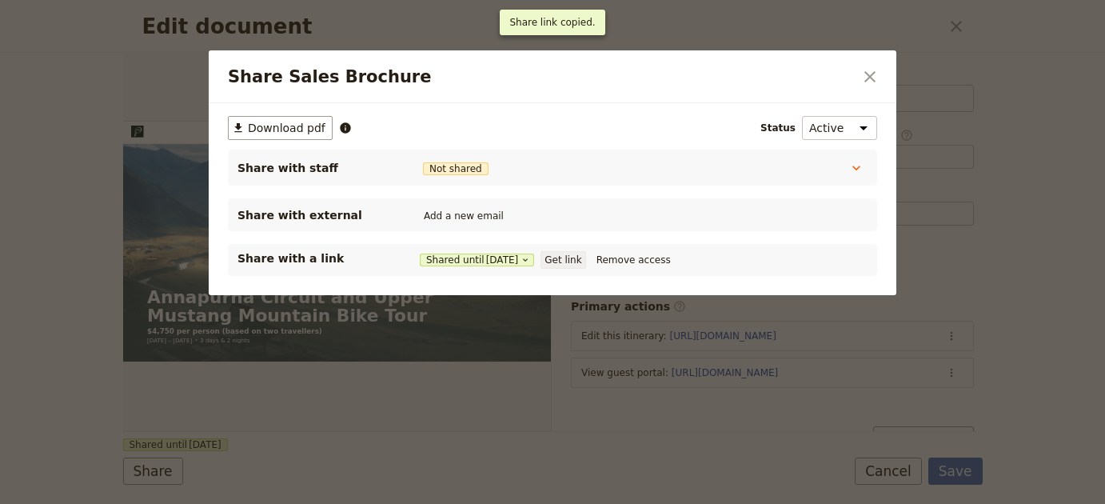
click at [585, 262] on button "Get link" at bounding box center [562, 260] width 45 height 18
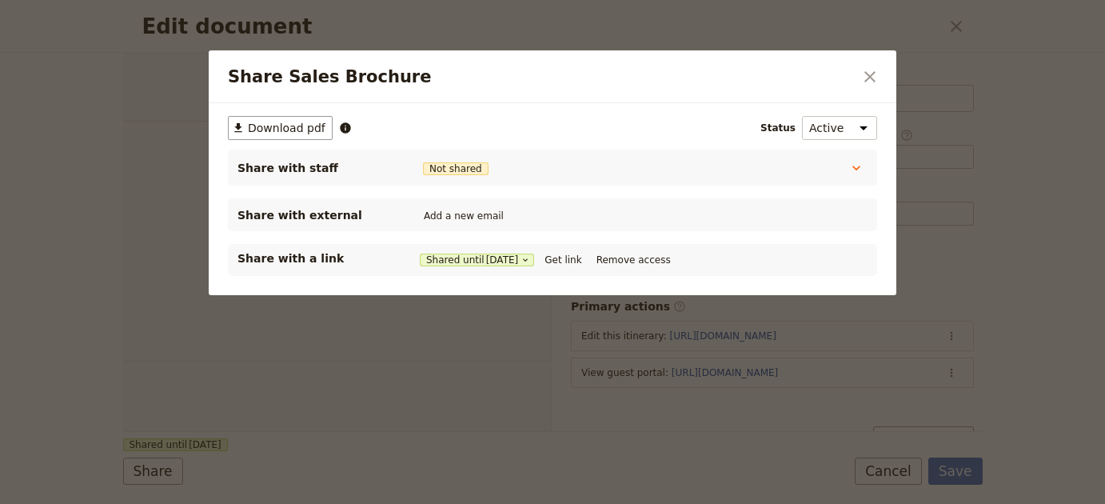
select select "DEFAULT"
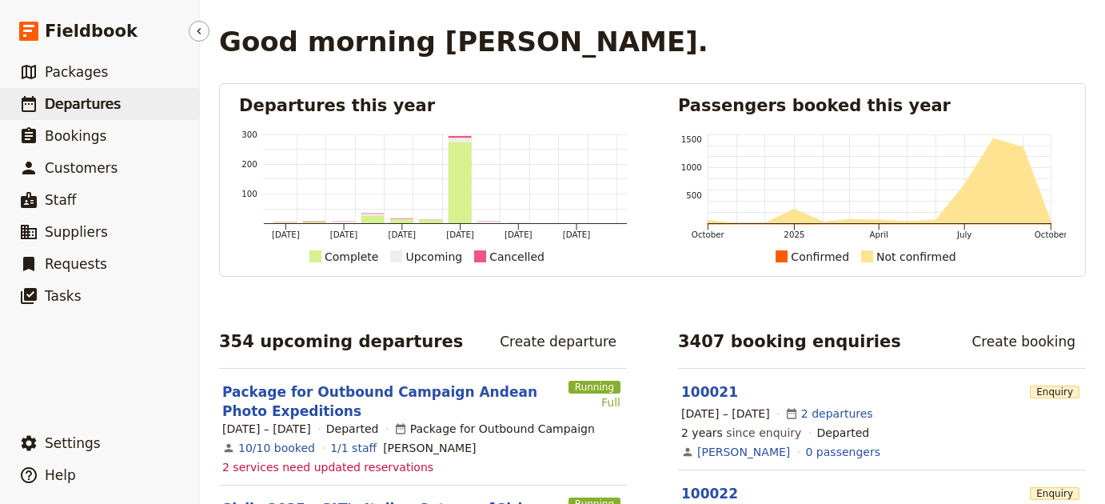
click at [159, 107] on link "​ Departures" at bounding box center [99, 104] width 199 height 32
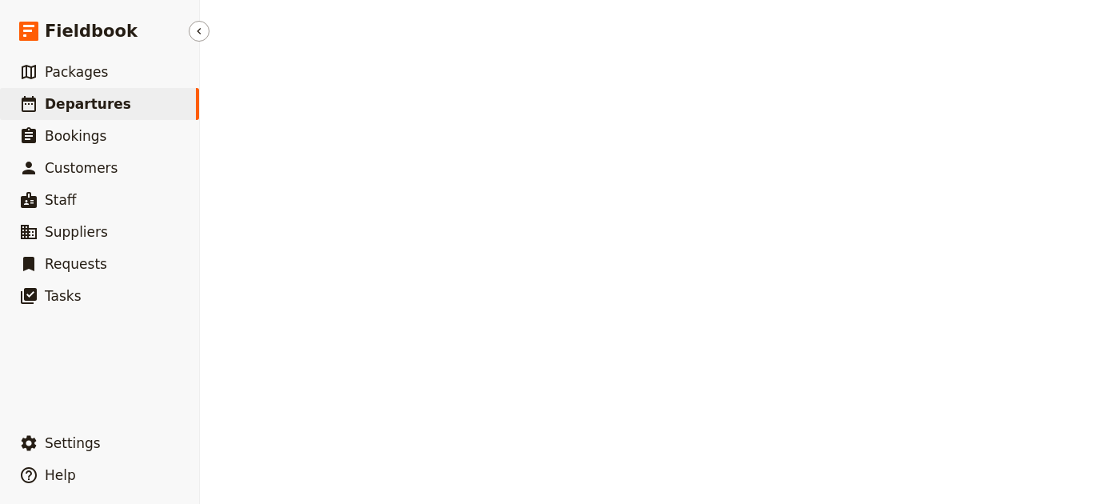
select select "UPDATED_AT"
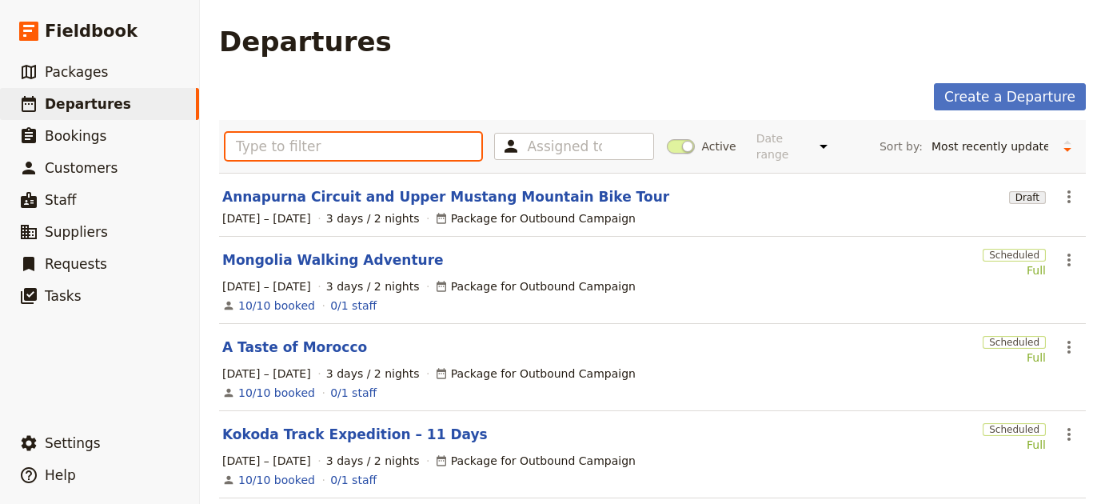
click at [386, 148] on input "text" at bounding box center [353, 146] width 256 height 27
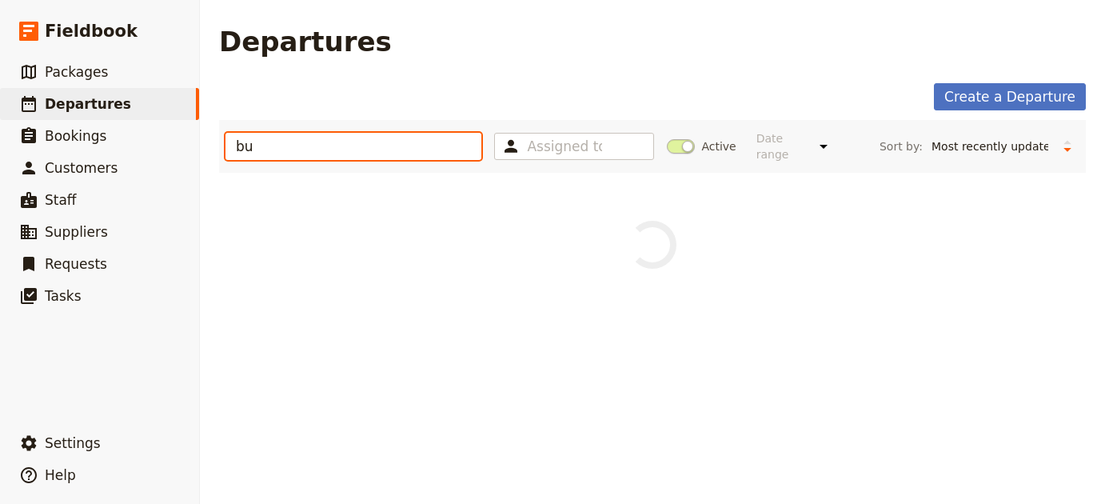
type input "b"
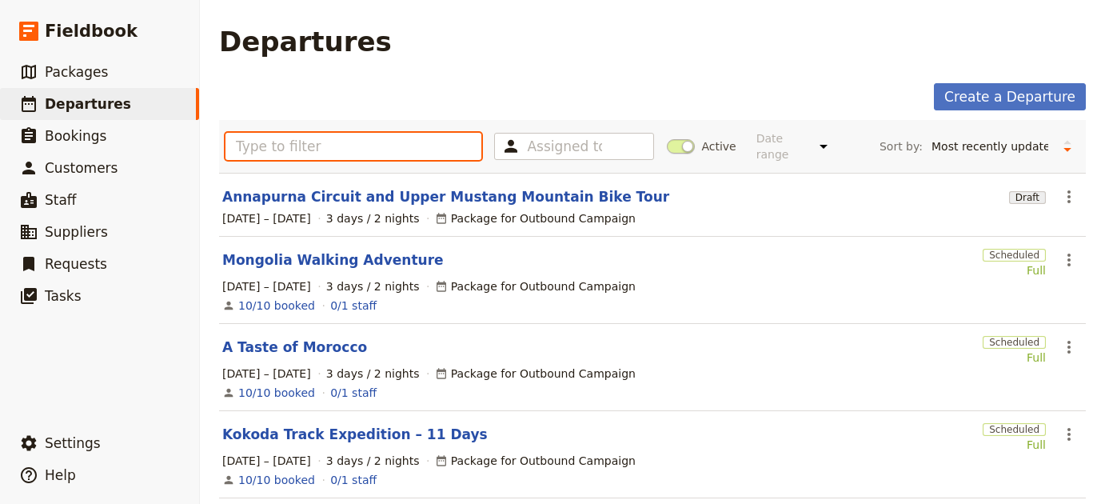
click at [391, 149] on input "text" at bounding box center [353, 146] width 256 height 27
paste input "[GEOGRAPHIC_DATA]"
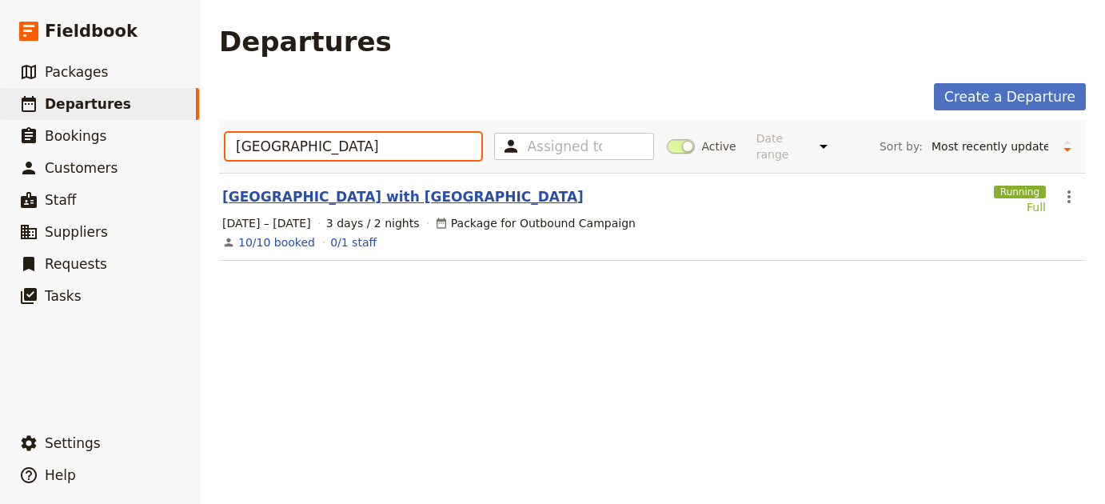
type input "[GEOGRAPHIC_DATA]"
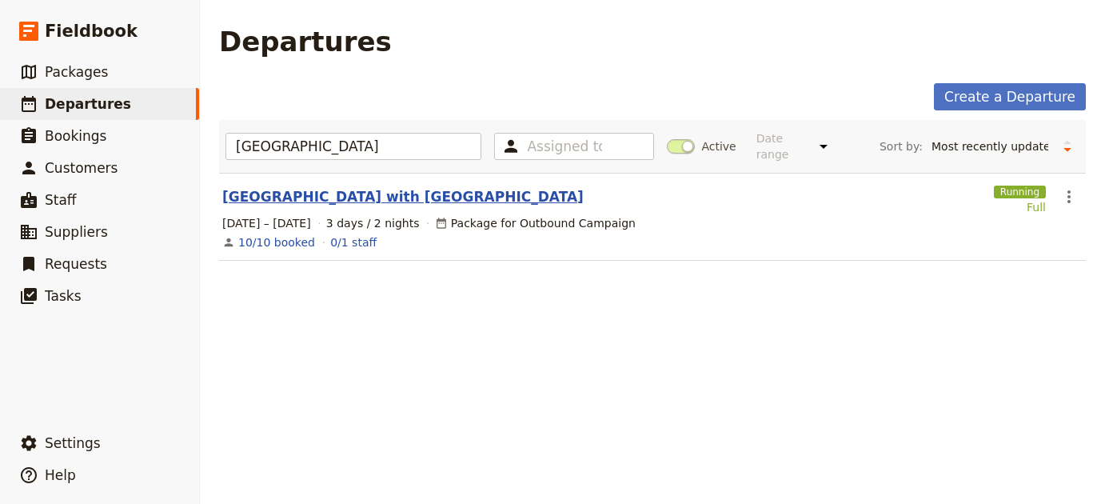
click at [314, 187] on link "[GEOGRAPHIC_DATA] with [GEOGRAPHIC_DATA]" at bounding box center [402, 196] width 361 height 19
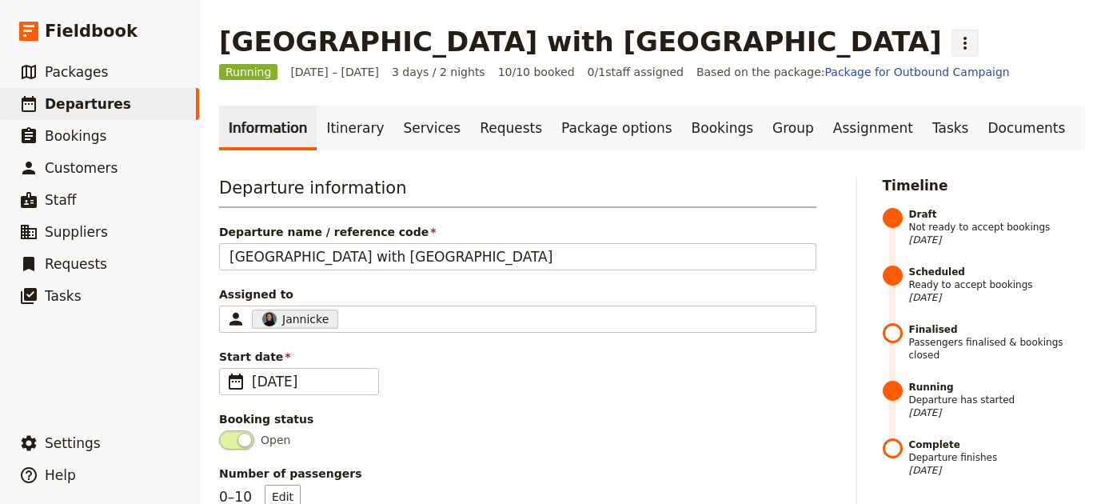
click at [955, 34] on icon "Actions" at bounding box center [964, 43] width 19 height 19
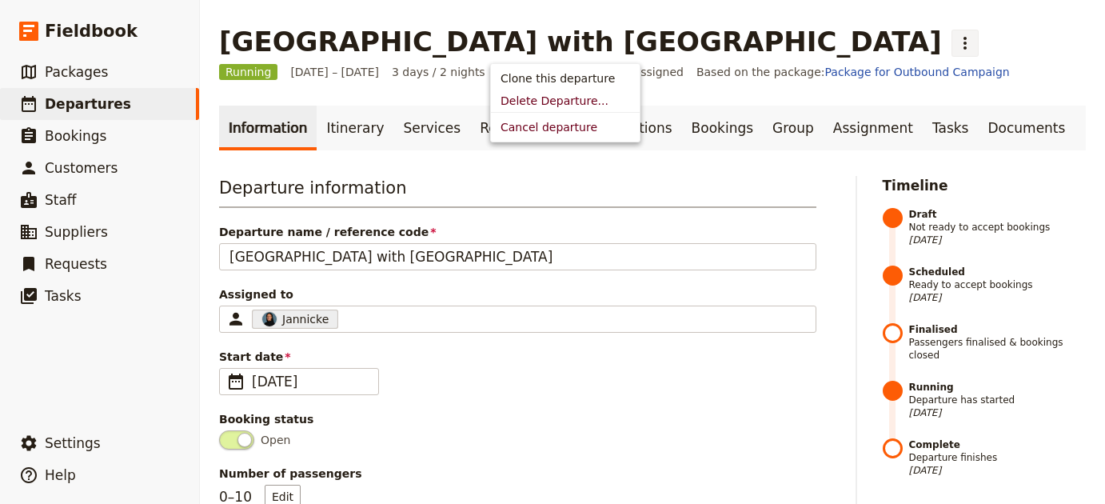
click at [955, 34] on icon "Actions" at bounding box center [964, 43] width 19 height 19
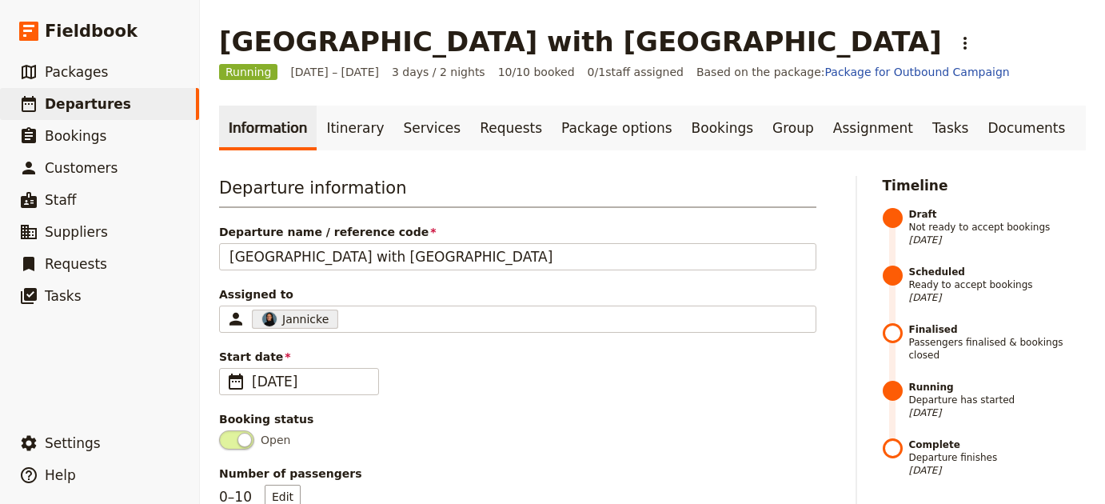
click at [307, 138] on link "Information" at bounding box center [268, 127] width 98 height 45
click at [316, 139] on link "Itinerary" at bounding box center [354, 127] width 77 height 45
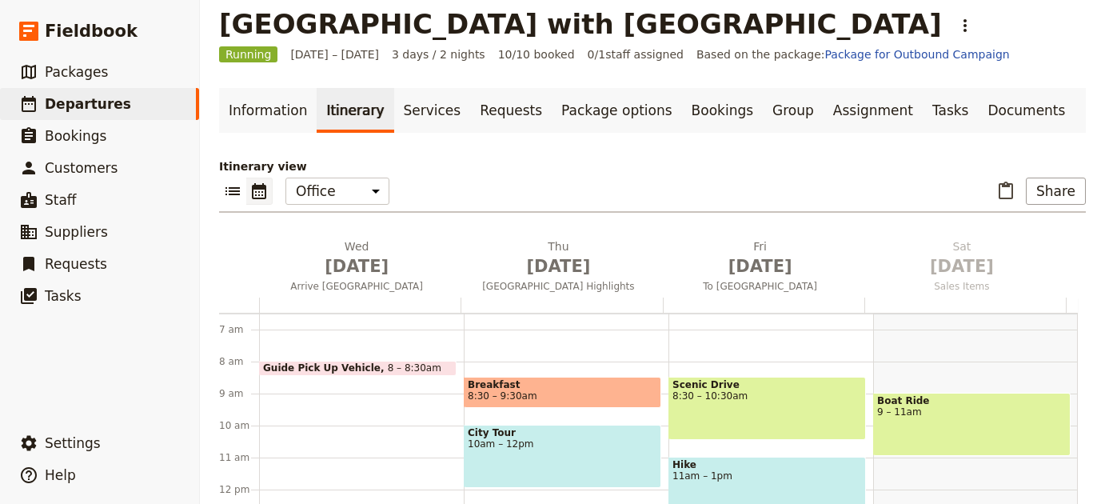
scroll to position [94, 0]
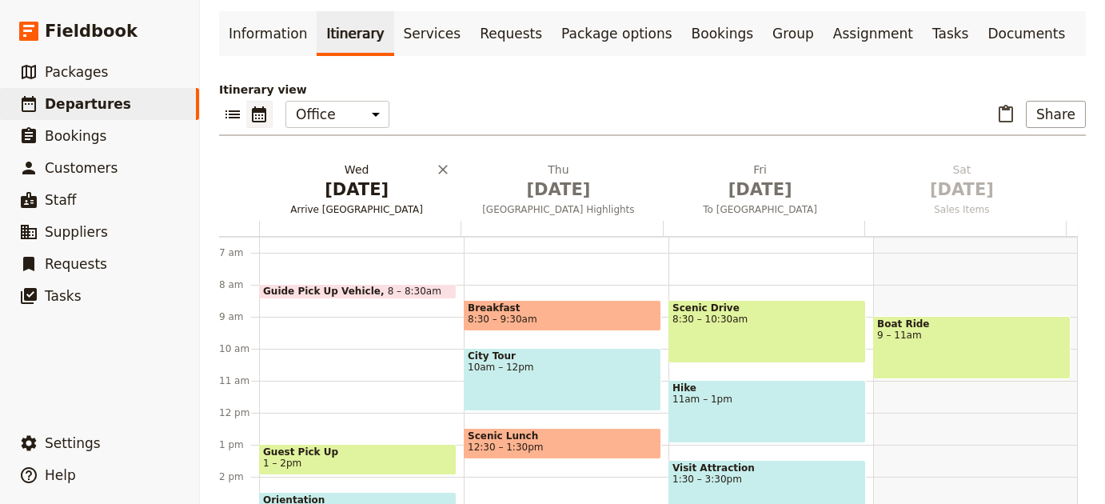
click at [345, 209] on span "Arrive [GEOGRAPHIC_DATA]" at bounding box center [356, 209] width 195 height 13
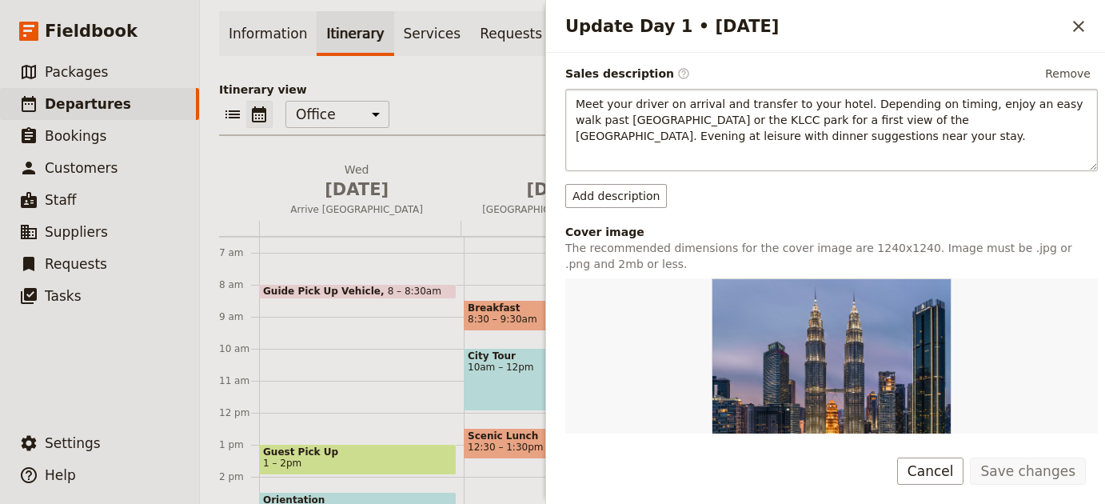
scroll to position [187, 0]
click at [1082, 36] on button "​" at bounding box center [1078, 26] width 27 height 27
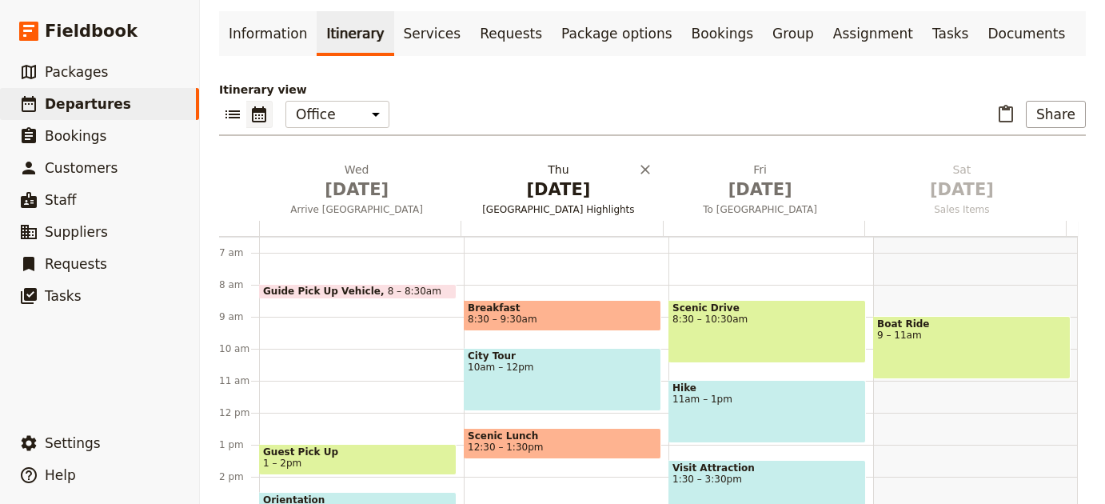
click at [570, 198] on span "[DATE]" at bounding box center [558, 189] width 182 height 24
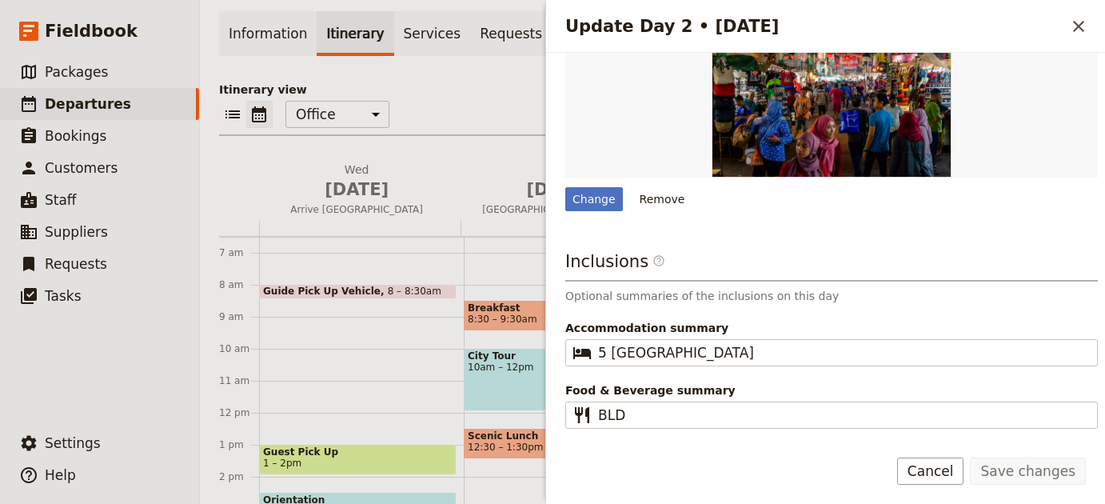
scroll to position [273, 0]
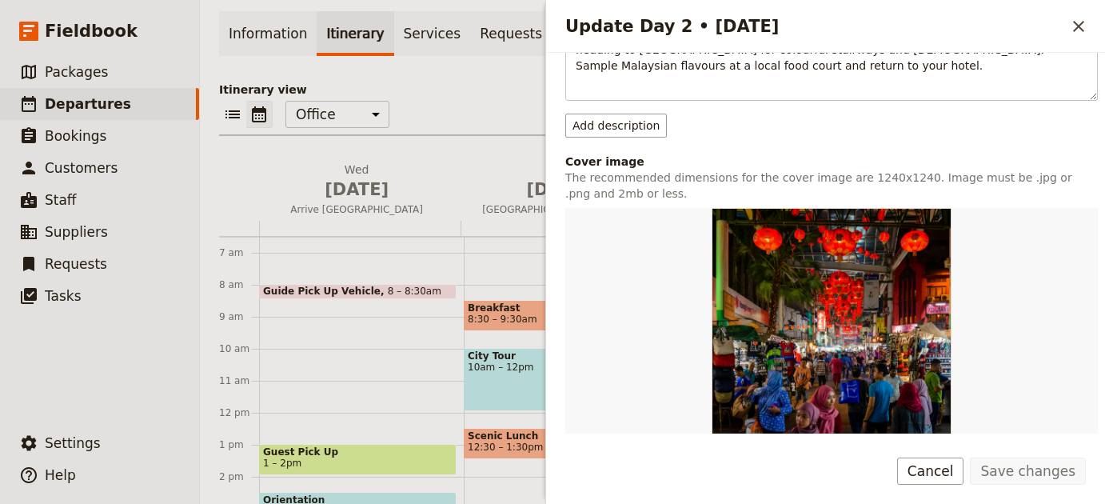
click at [1073, 41] on div "Update Day 2 • [DATE] ​" at bounding box center [825, 26] width 559 height 53
click at [1069, 25] on button "​" at bounding box center [1078, 26] width 27 height 27
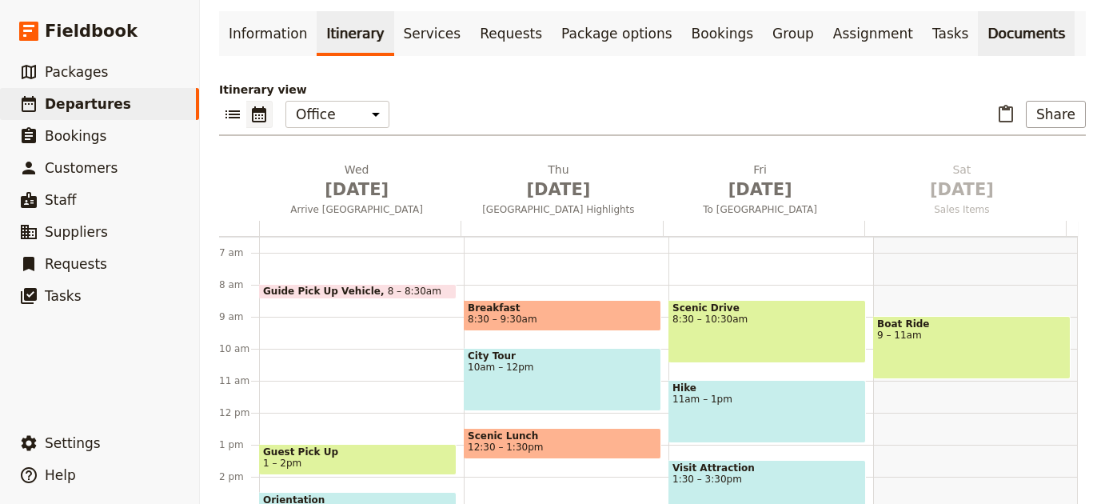
click at [977, 31] on link "Documents" at bounding box center [1025, 33] width 97 height 45
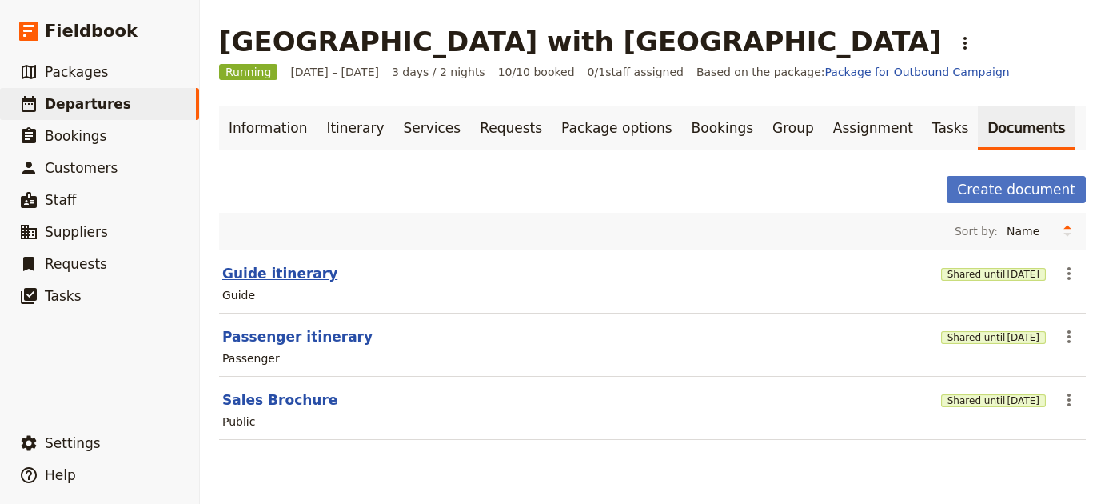
click at [290, 271] on button "Guide itinerary" at bounding box center [279, 273] width 115 height 19
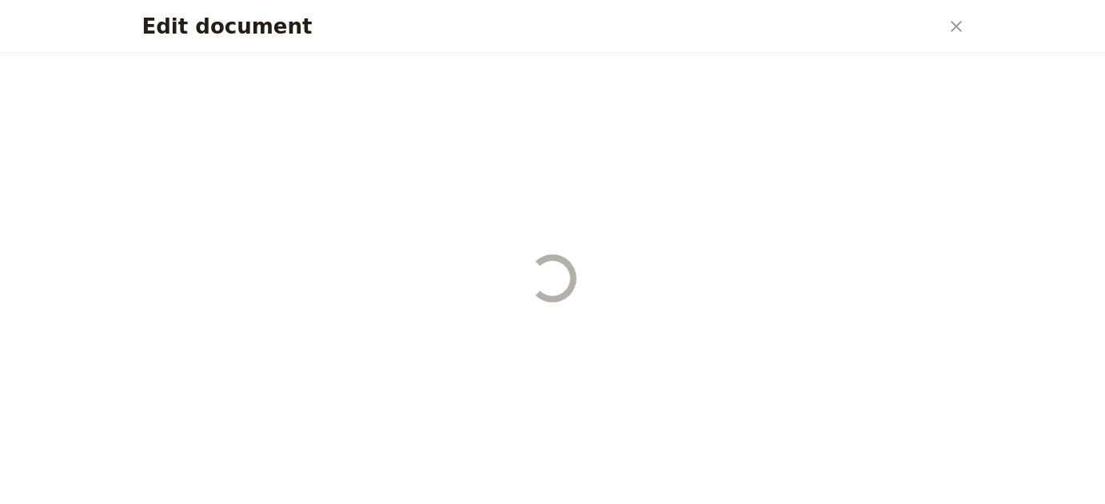
select select "STAFF"
select select "RUN_SHEET"
select select "LARGE"
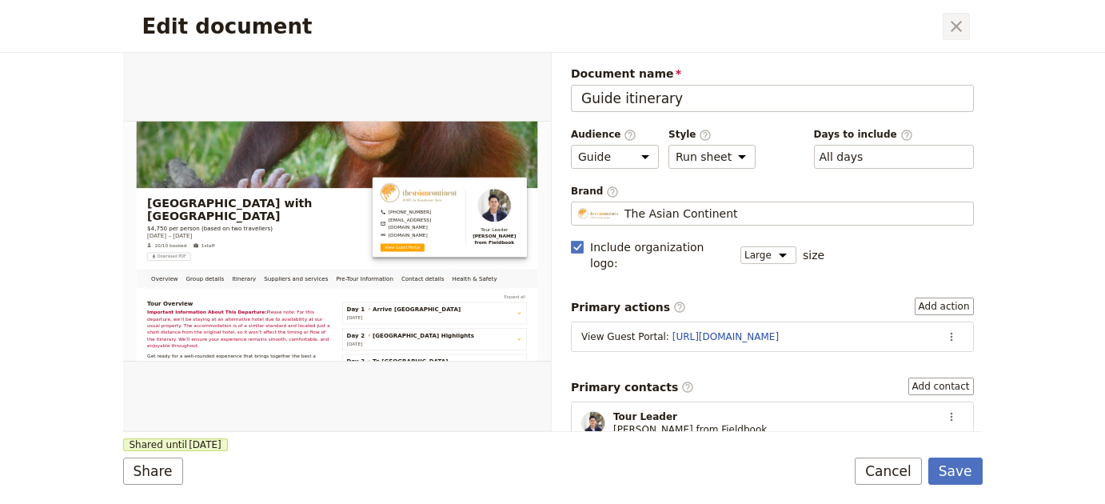
click at [961, 34] on icon "Close dialog" at bounding box center [955, 26] width 19 height 19
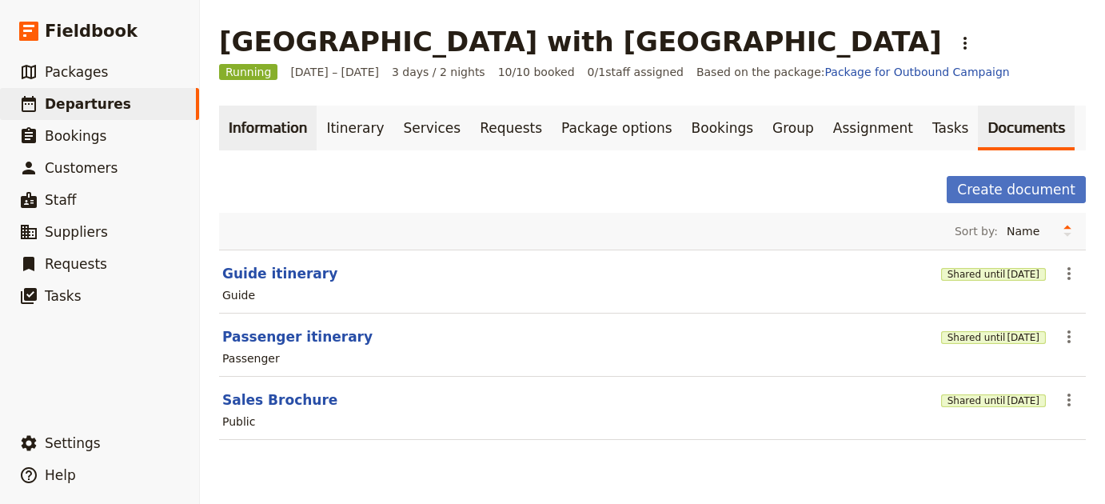
click at [300, 123] on link "Information" at bounding box center [268, 127] width 98 height 45
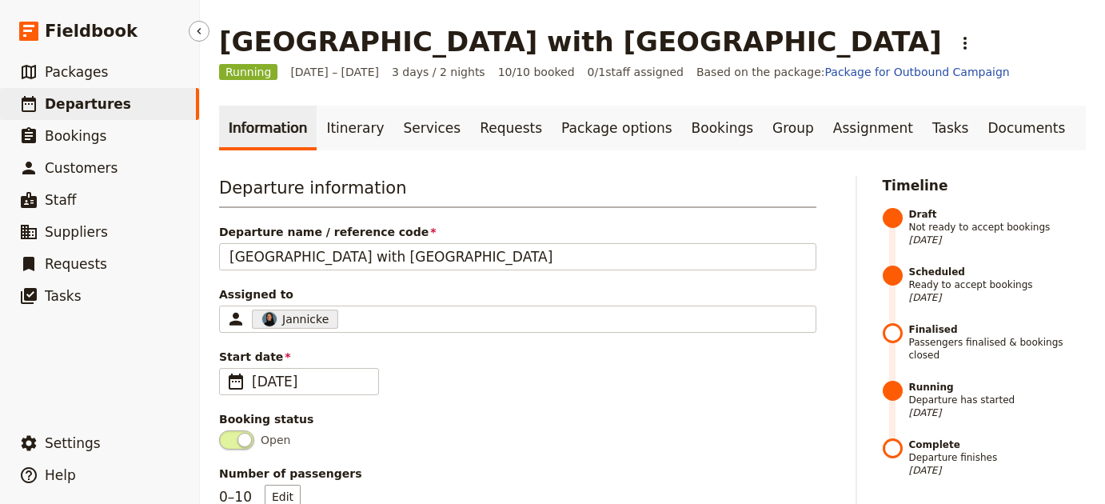
click at [135, 102] on link "​ Departures" at bounding box center [99, 104] width 199 height 32
select select "UPDATED_AT"
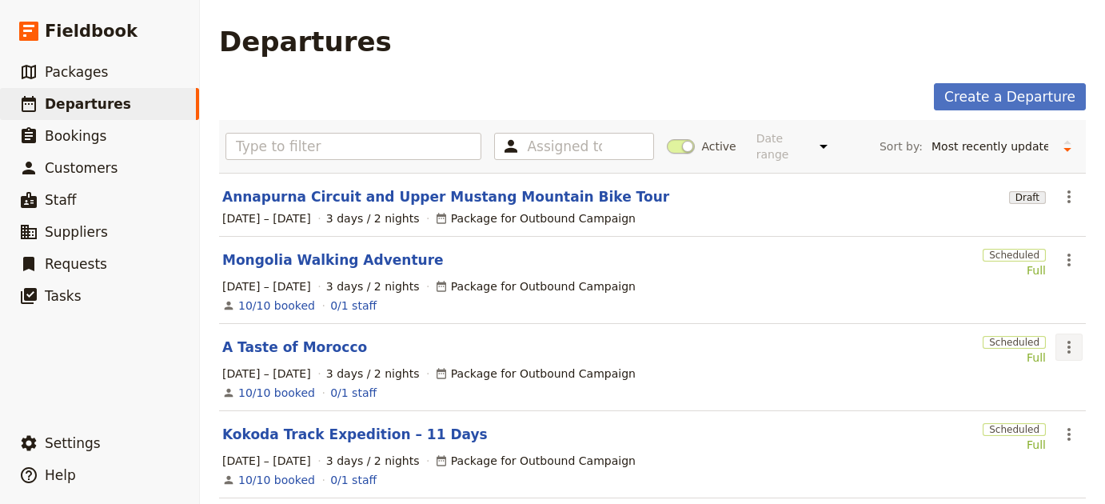
click at [1055, 336] on button "​" at bounding box center [1068, 346] width 27 height 27
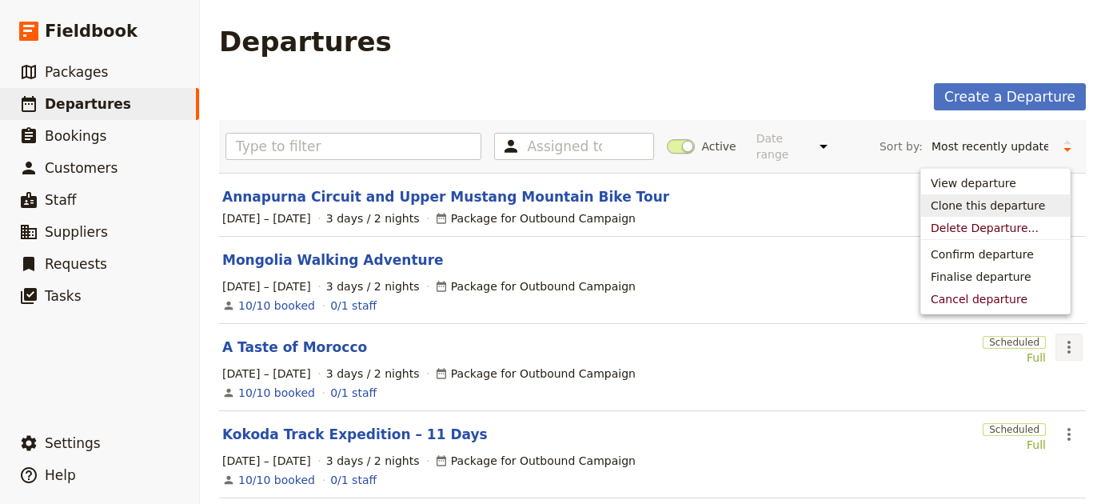
click at [992, 210] on span "Clone this departure" at bounding box center [987, 205] width 114 height 16
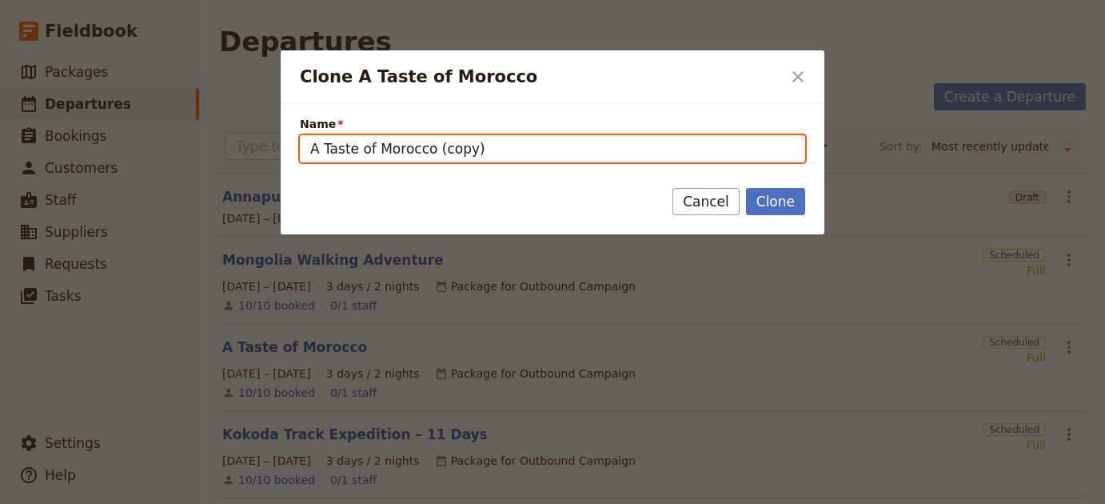
click at [544, 147] on input "A Taste of Morocco (copy)" at bounding box center [552, 148] width 505 height 27
paste input "Dee-Luxe [GEOGRAPHIC_DATA]"
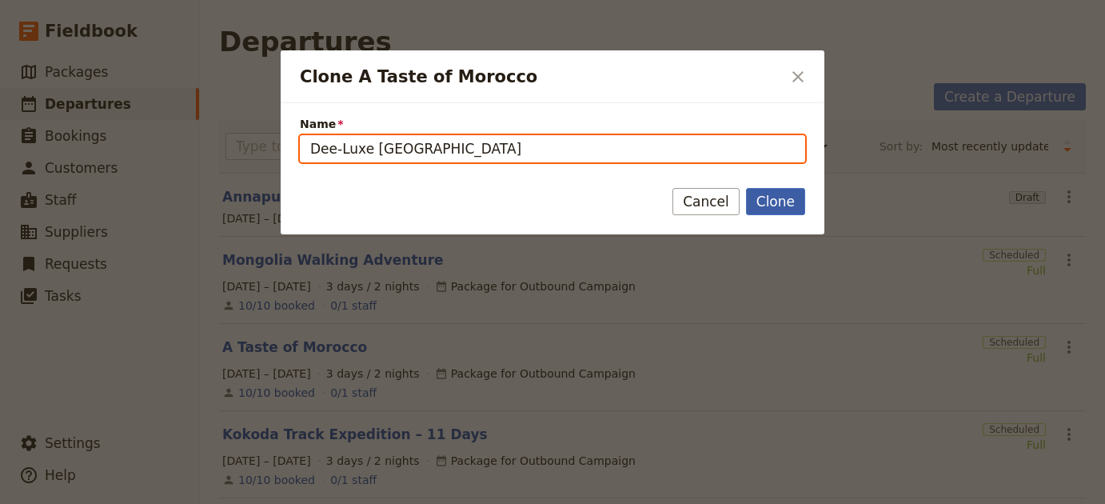
type input "Dee-Luxe [GEOGRAPHIC_DATA]"
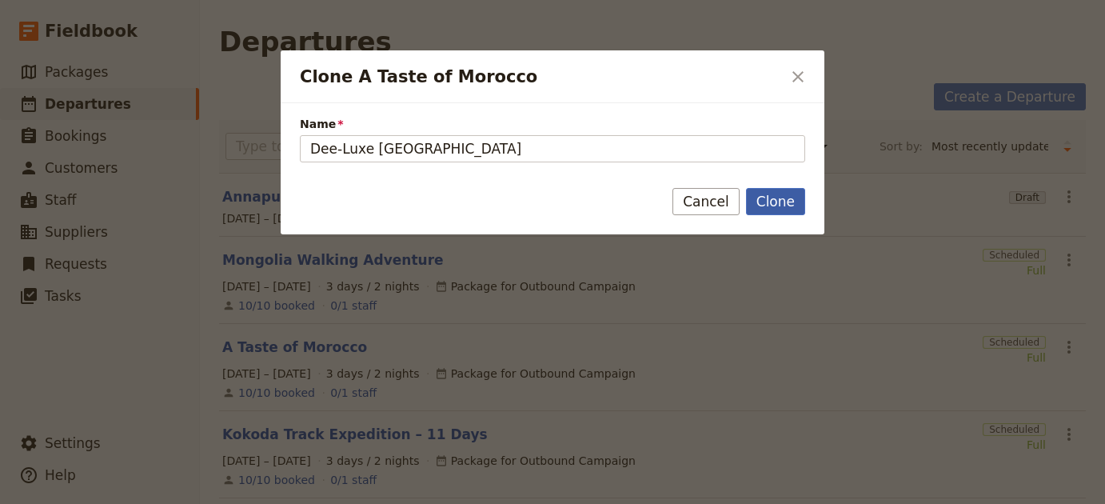
click at [766, 194] on button "Clone" at bounding box center [775, 201] width 59 height 27
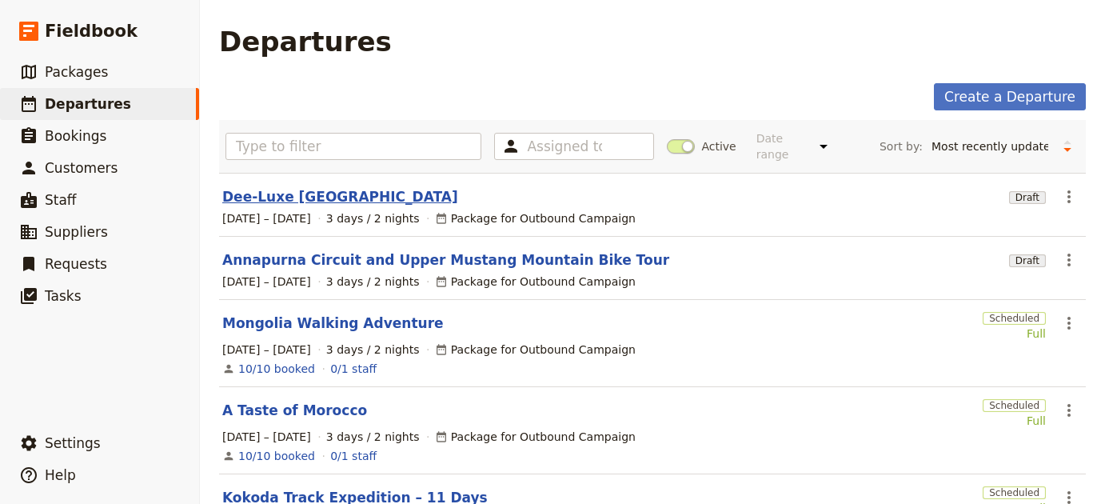
click at [316, 188] on link "Dee-Luxe [GEOGRAPHIC_DATA]" at bounding box center [340, 196] width 236 height 19
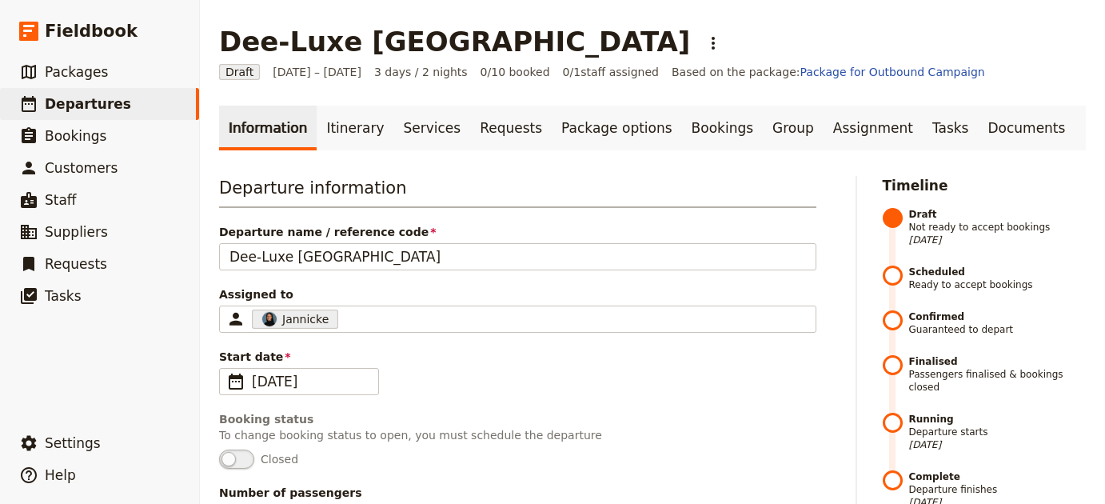
click at [372, 49] on h1 "Dee-Luxe [GEOGRAPHIC_DATA]" at bounding box center [454, 42] width 471 height 32
copy h1 "Borneo"
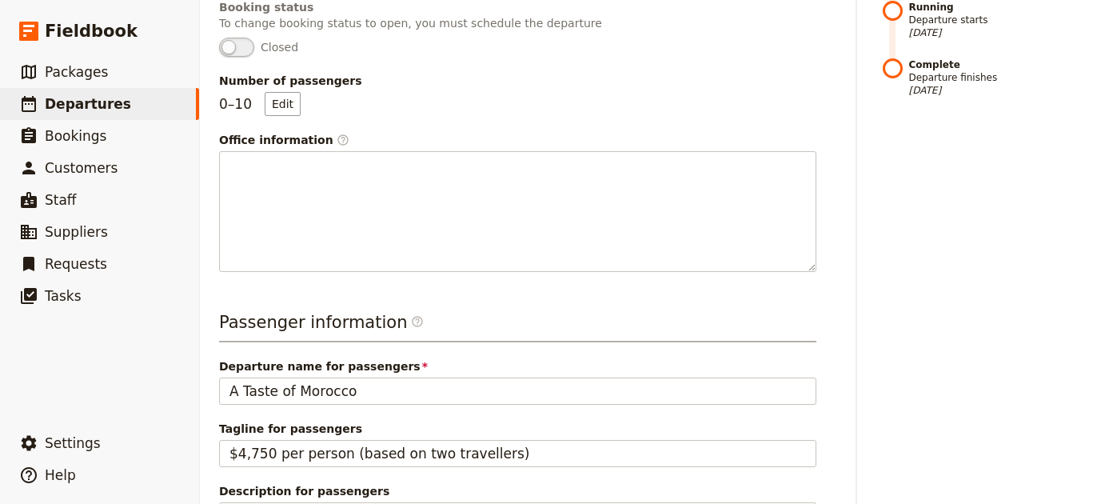
scroll to position [616, 0]
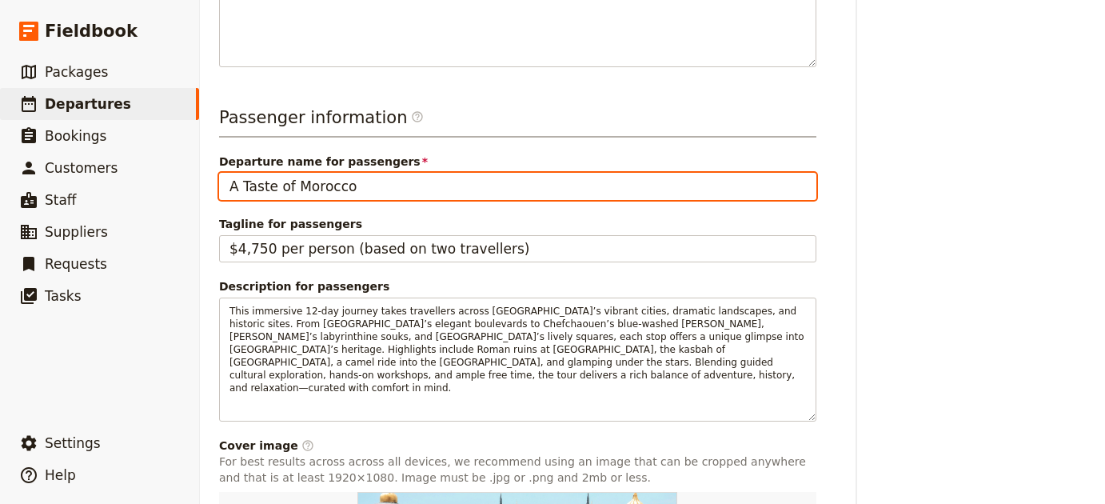
click at [676, 175] on input "A Taste of Morocco" at bounding box center [517, 186] width 597 height 27
paste input "Borne"
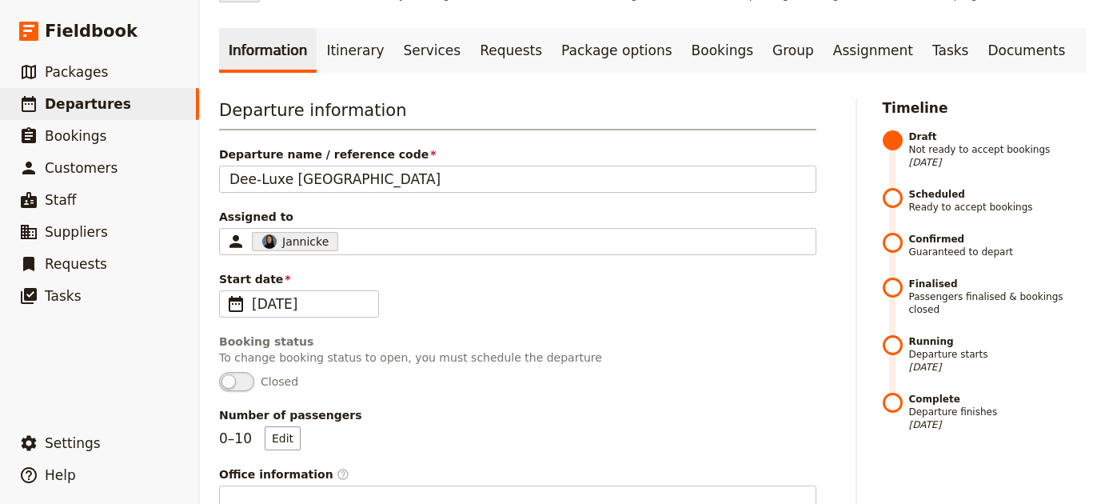
scroll to position [0, 0]
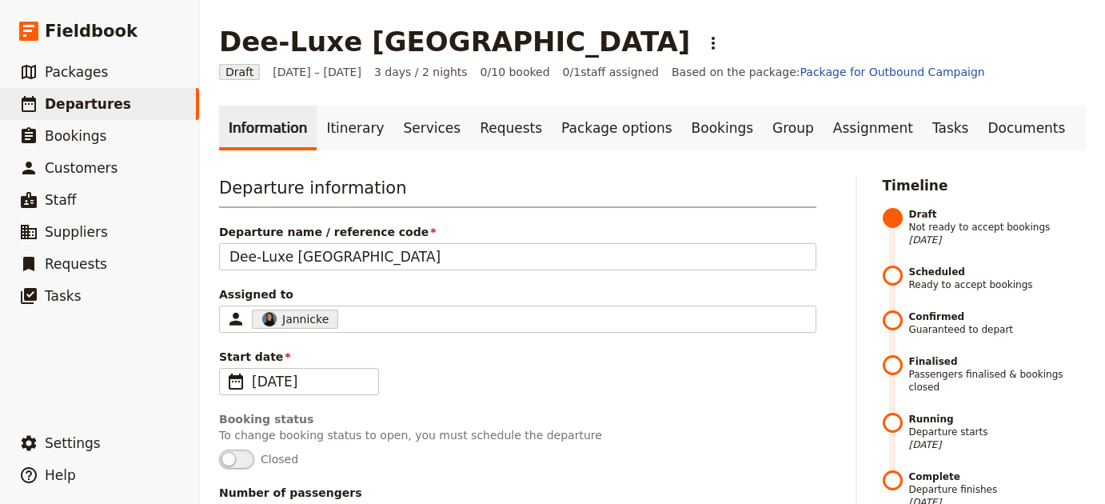
drag, startPoint x: 490, startPoint y: 188, endPoint x: 480, endPoint y: 209, distance: 24.0
click at [488, 188] on h3 "Departure information" at bounding box center [517, 192] width 597 height 32
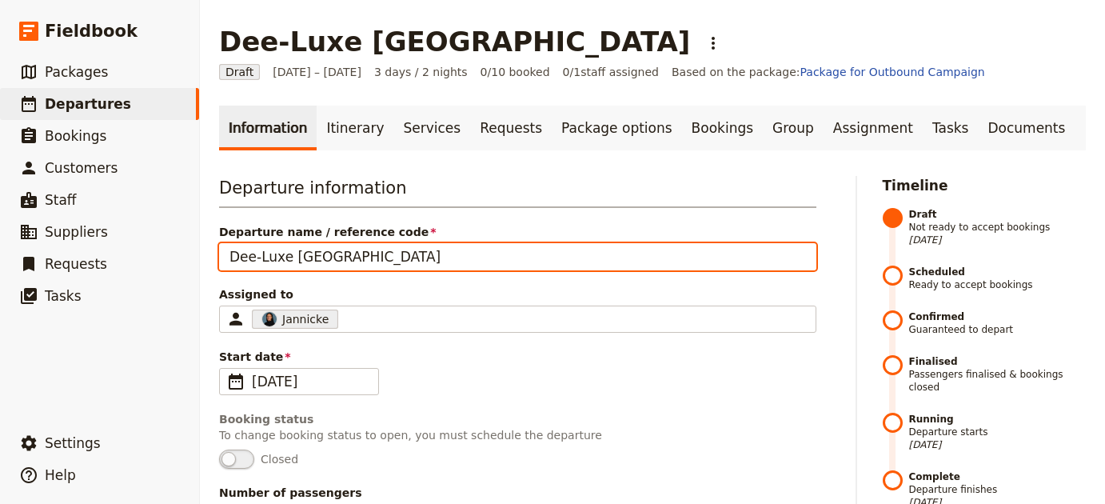
click at [457, 261] on input "Dee-Luxe [GEOGRAPHIC_DATA]" at bounding box center [517, 256] width 597 height 27
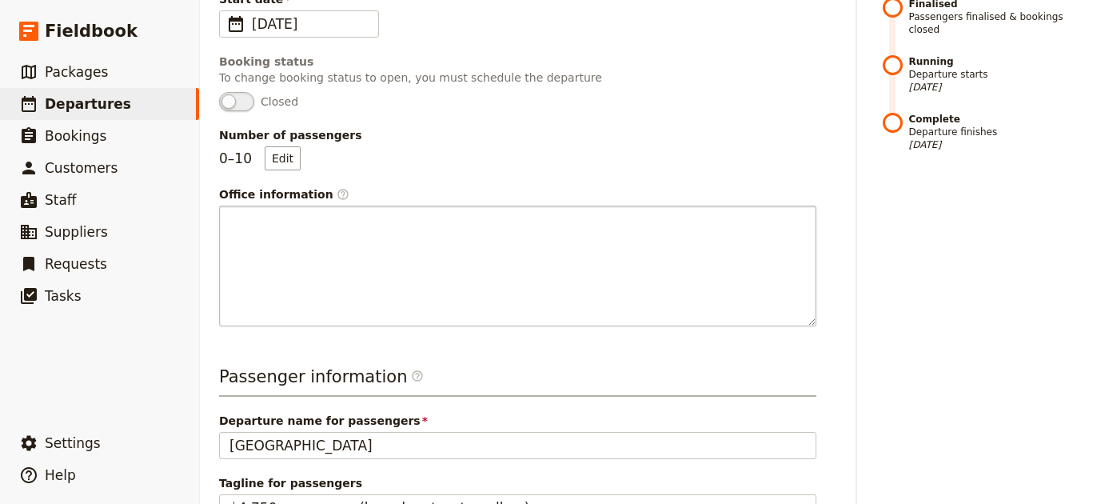
scroll to position [368, 0]
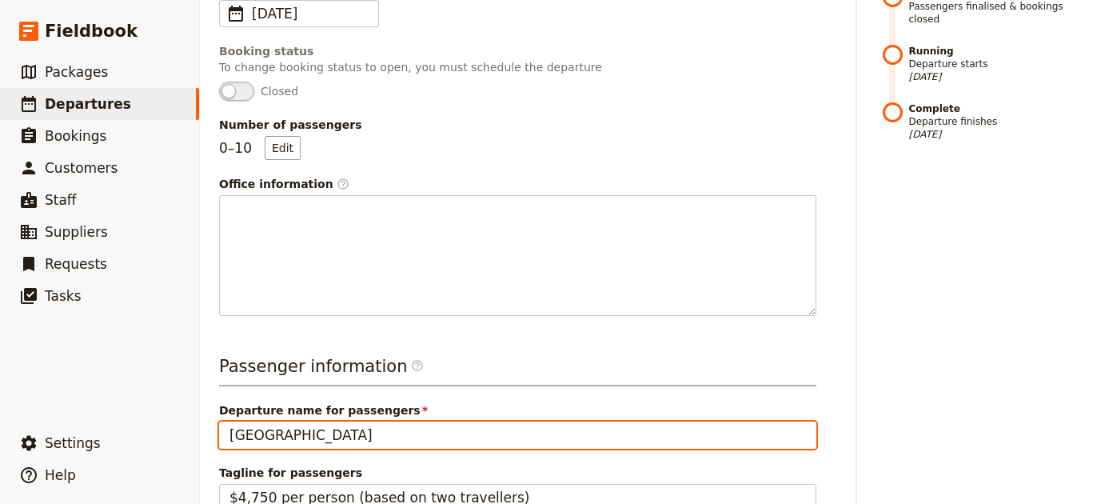
click at [402, 435] on input "Borneo" at bounding box center [517, 434] width 597 height 27
paste input "Dee-Luxe"
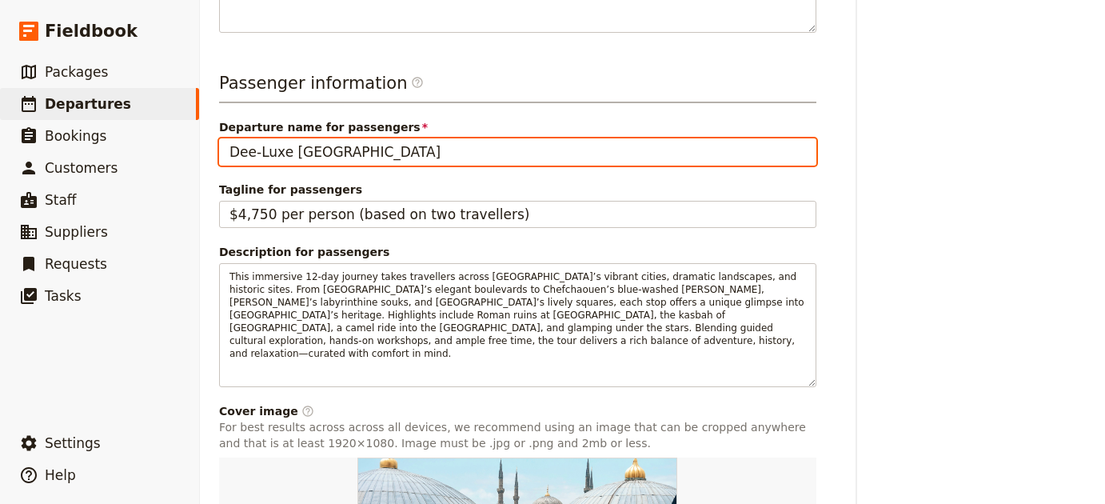
scroll to position [712, 0]
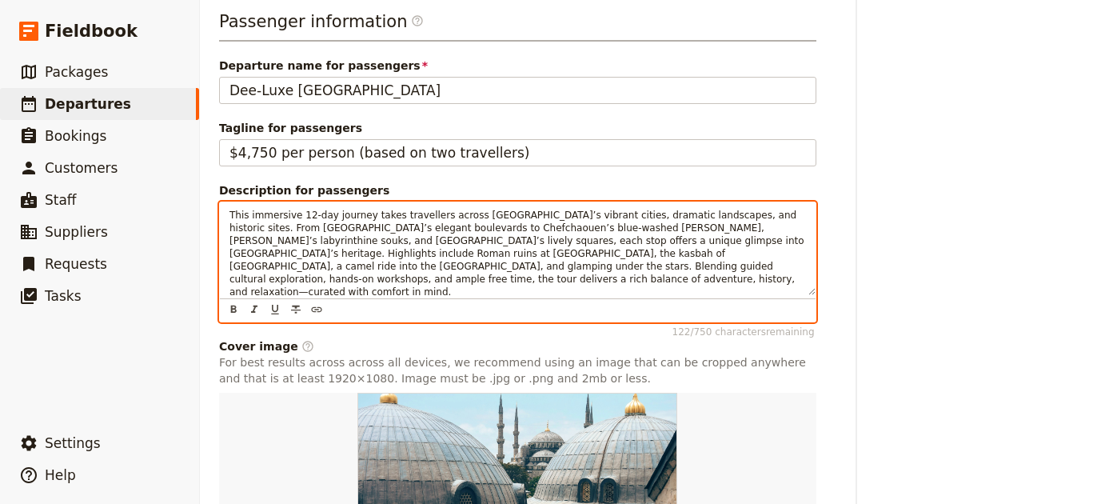
click at [470, 289] on div "This immersive 12-day journey takes travellers across Morocco’s vibrant cities,…" at bounding box center [517, 248] width 595 height 93
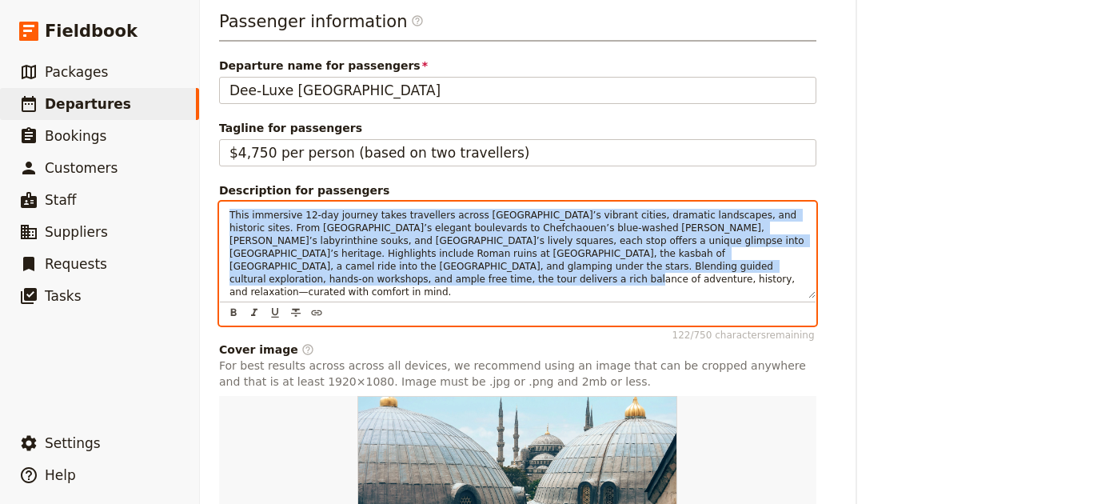
click at [470, 289] on div "This immersive 12-day journey takes travellers across Morocco’s vibrant cities,…" at bounding box center [517, 250] width 595 height 96
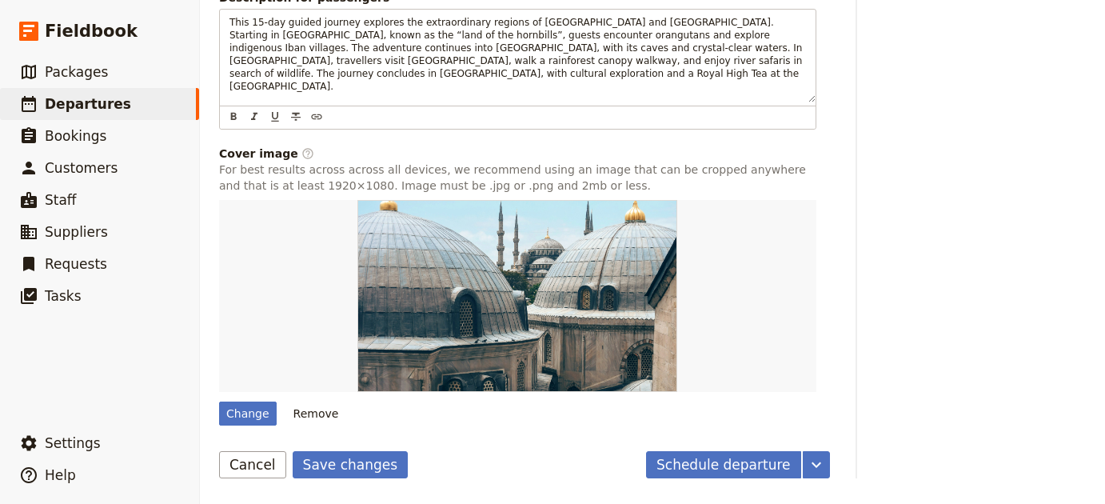
click at [332, 405] on button "Remove" at bounding box center [316, 413] width 60 height 24
type input "A Taste of Morocco"
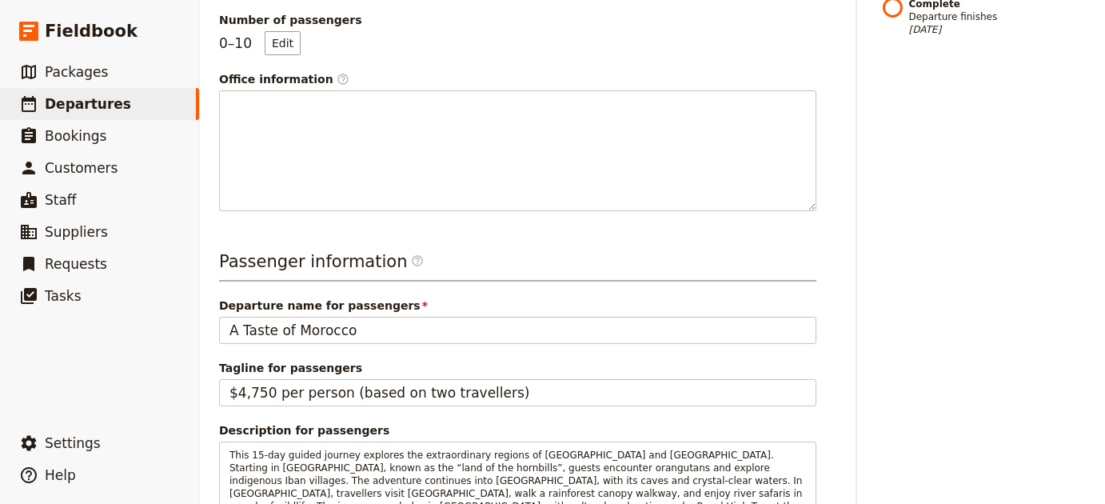
scroll to position [0, 0]
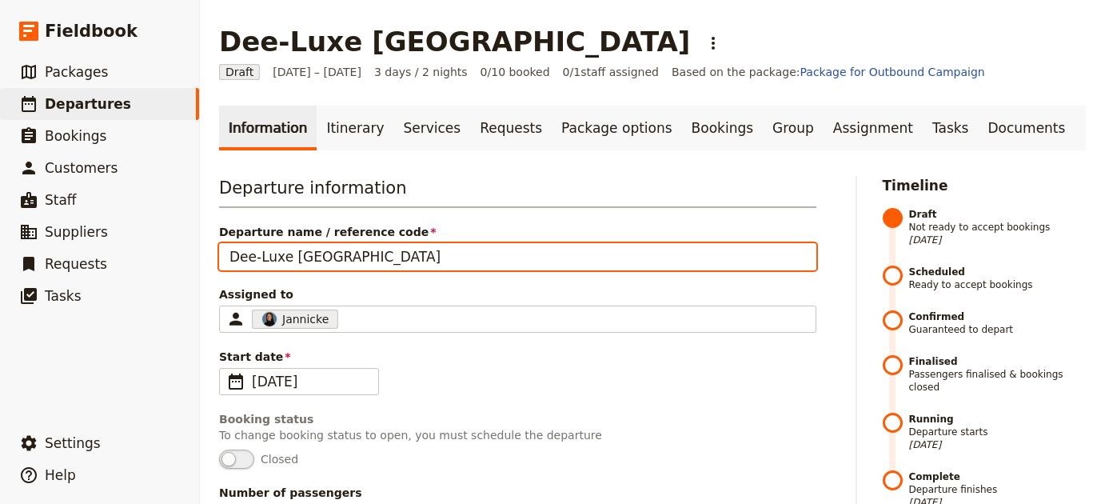
click at [363, 260] on input "Dee-Luxe [GEOGRAPHIC_DATA]" at bounding box center [517, 256] width 597 height 27
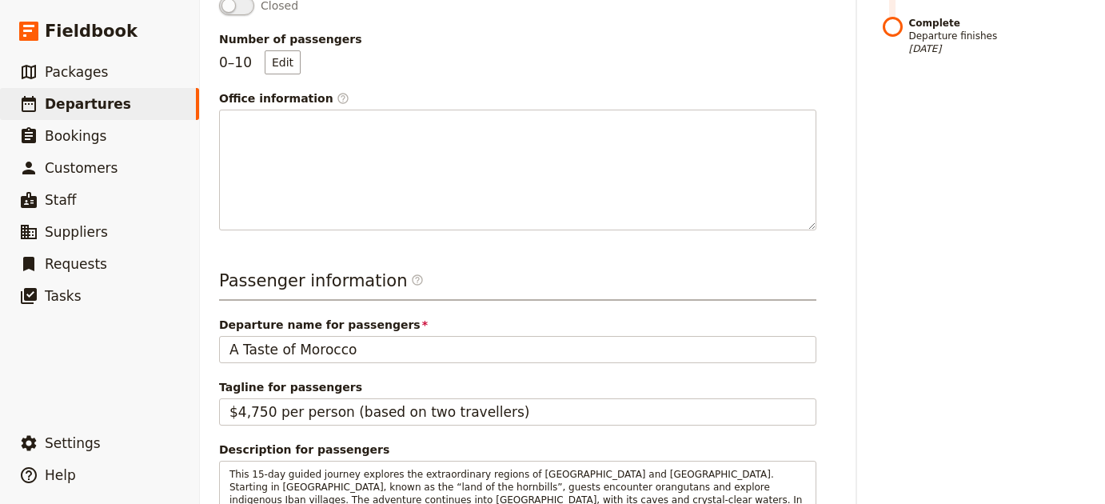
scroll to position [703, 0]
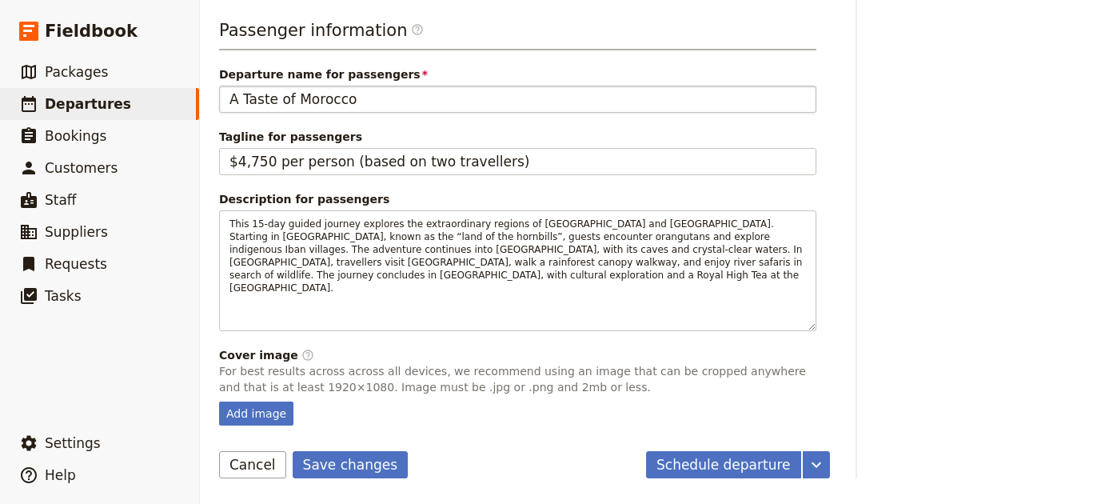
type input "Dee-Luxe [GEOGRAPHIC_DATA]"
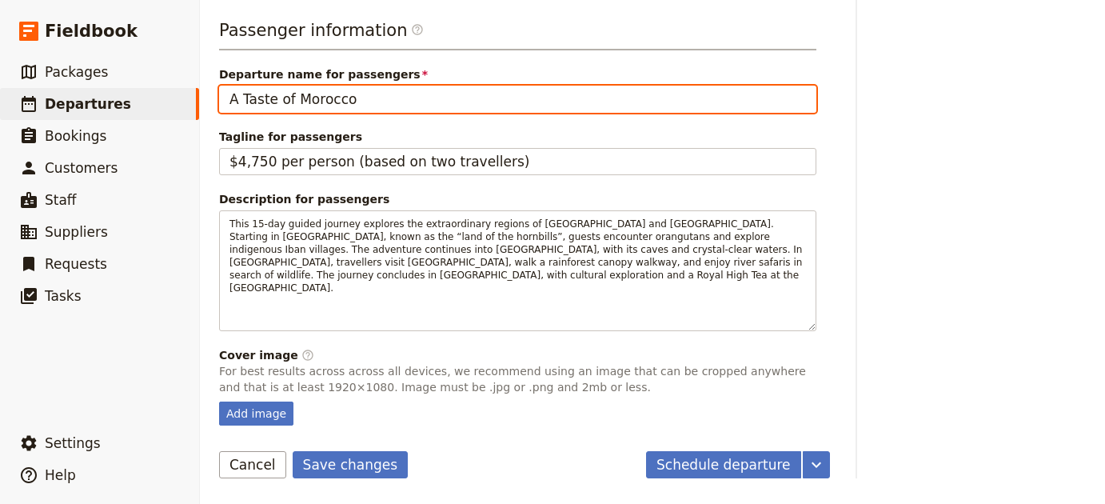
click at [391, 101] on input "A Taste of Morocco" at bounding box center [517, 99] width 597 height 27
paste input "Dee-Luxe [GEOGRAPHIC_DATA]"
type input "Dee-Luxe [GEOGRAPHIC_DATA]"
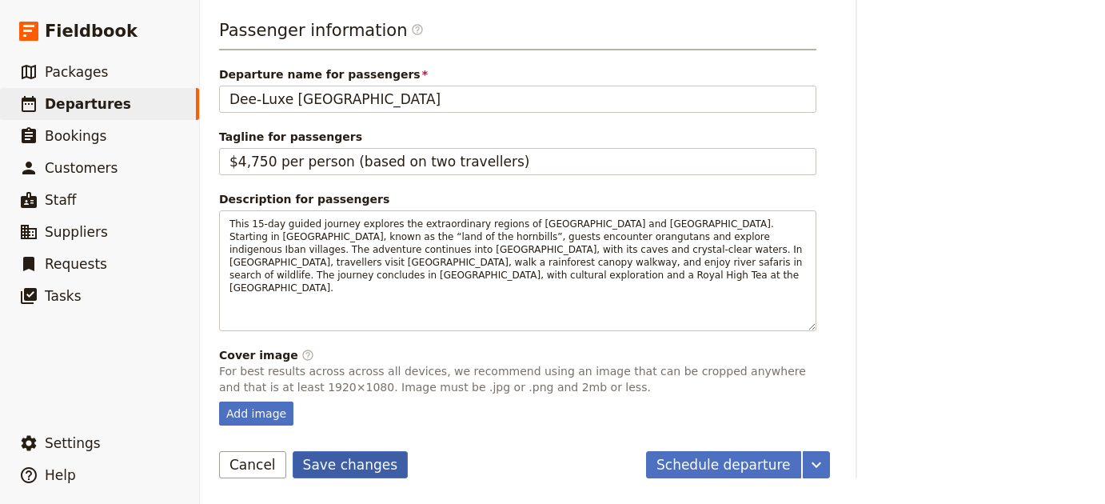
click at [347, 465] on button "Save changes" at bounding box center [351, 464] width 116 height 27
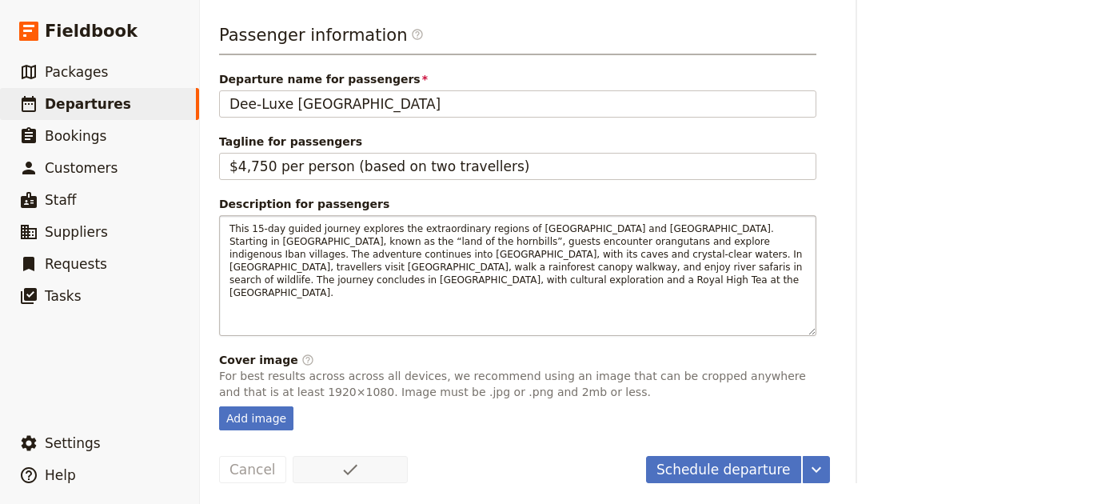
scroll to position [697, 0]
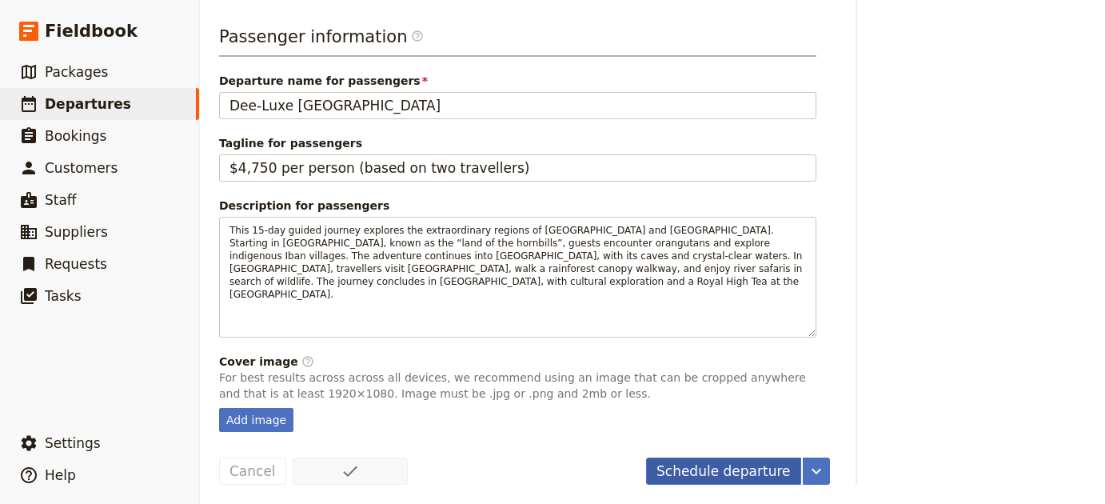
click at [663, 468] on button "Schedule departure" at bounding box center [723, 470] width 155 height 27
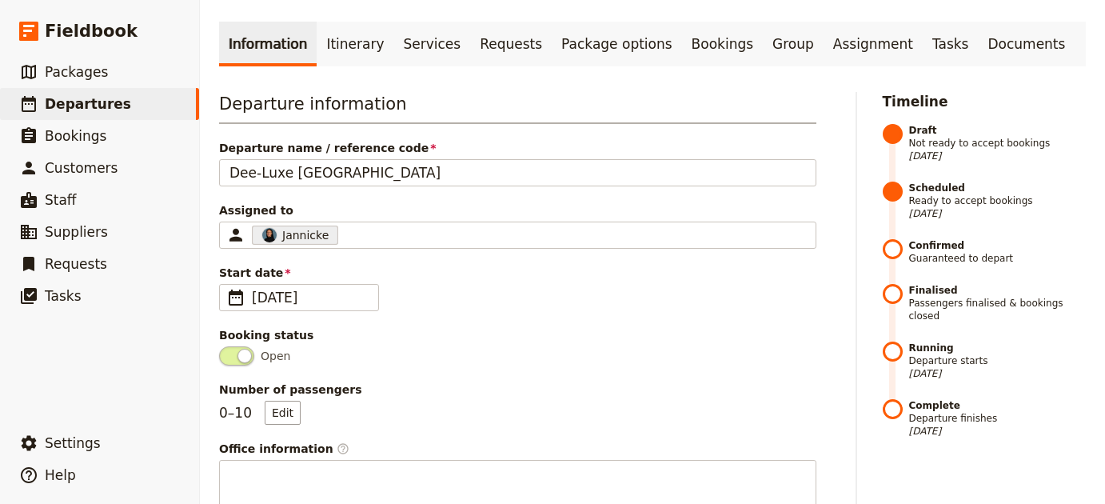
scroll to position [0, 0]
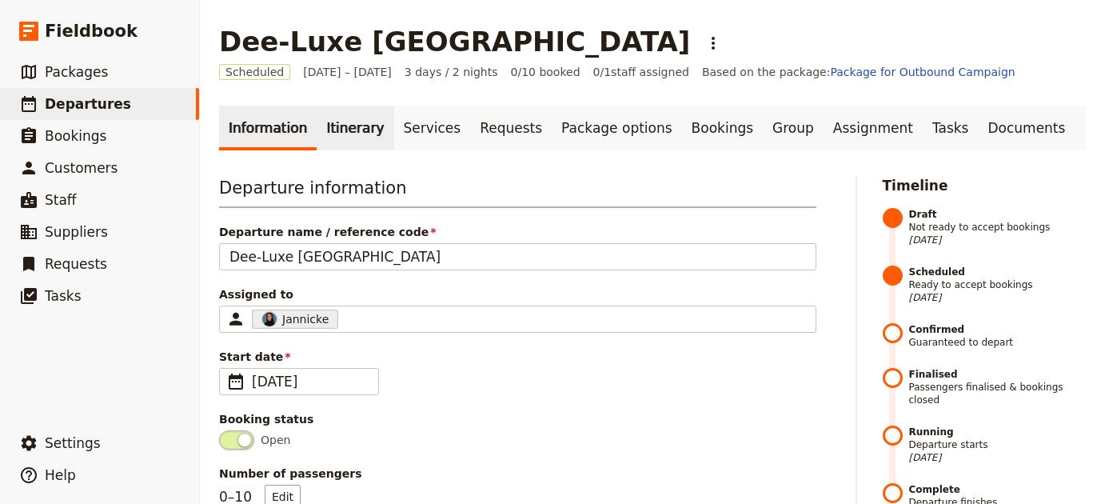
click at [358, 139] on link "Itinerary" at bounding box center [354, 127] width 77 height 45
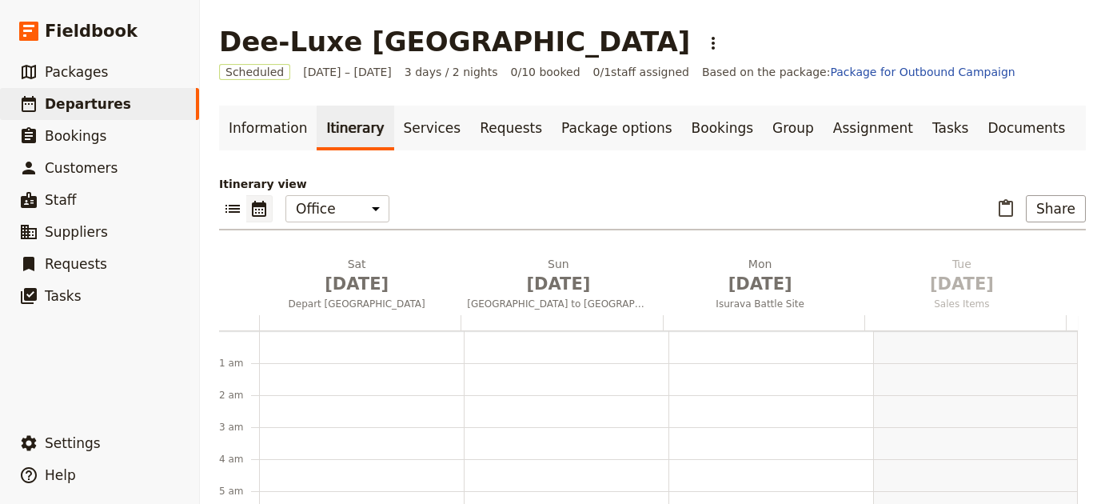
scroll to position [208, 0]
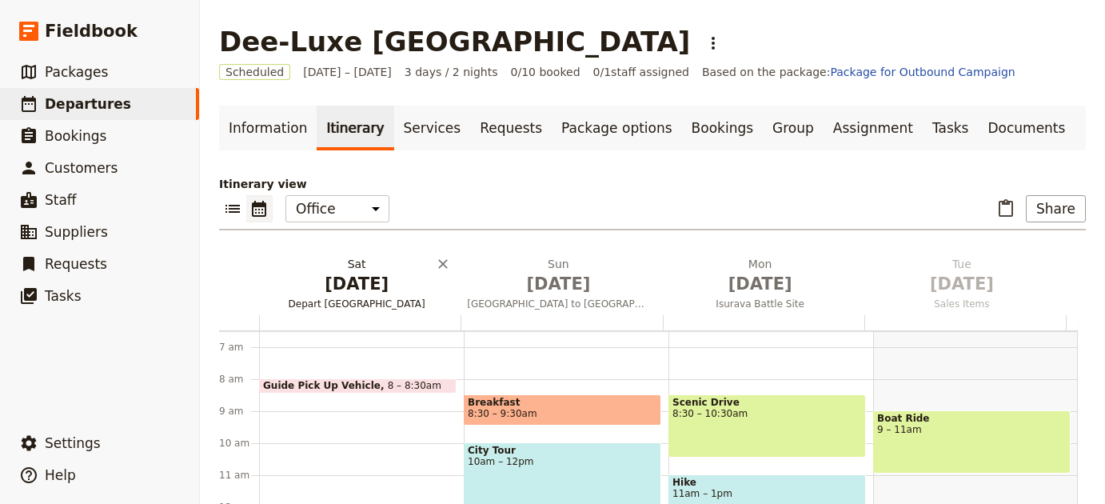
click at [364, 288] on span "[DATE]" at bounding box center [356, 284] width 182 height 24
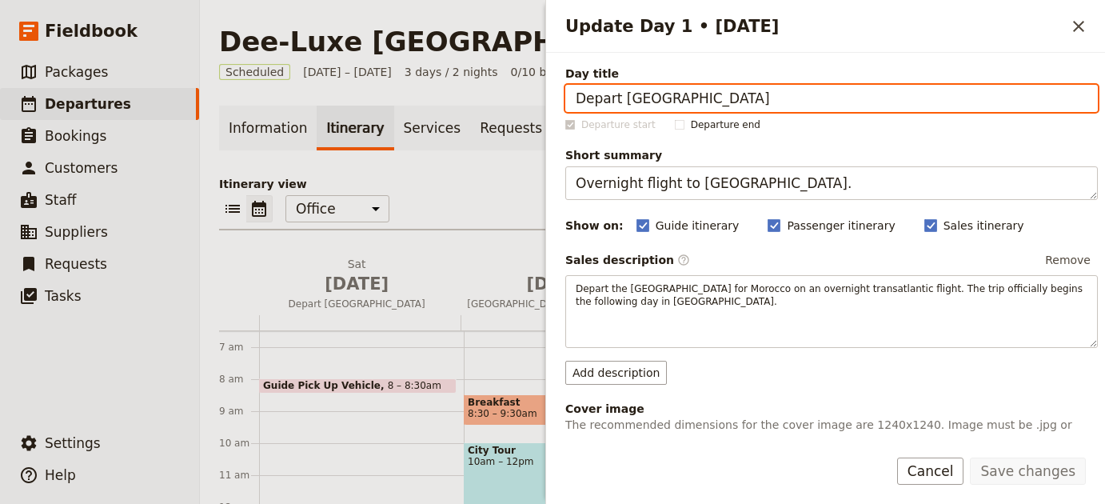
paste input "Arrival in Kuching & River Cruise"
type input "Arrival in Kuching & River Cruise"
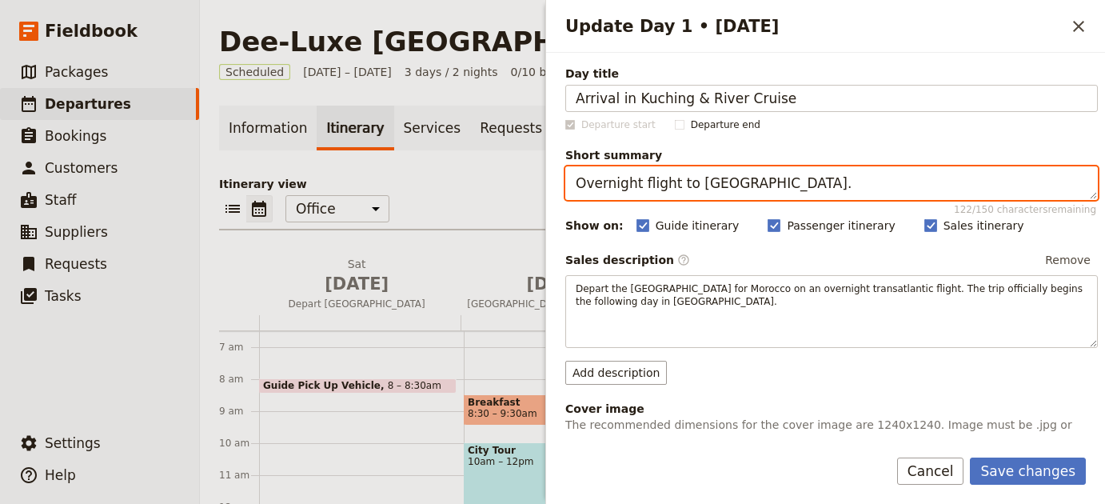
click at [602, 190] on textarea "Overnight flight to Morocco." at bounding box center [831, 183] width 532 height 34
paste textarea "Evening Sarawak River cruise with dinner and cultural show"
type textarea "Evening Sarawak River cruise with dinner and cultural show."
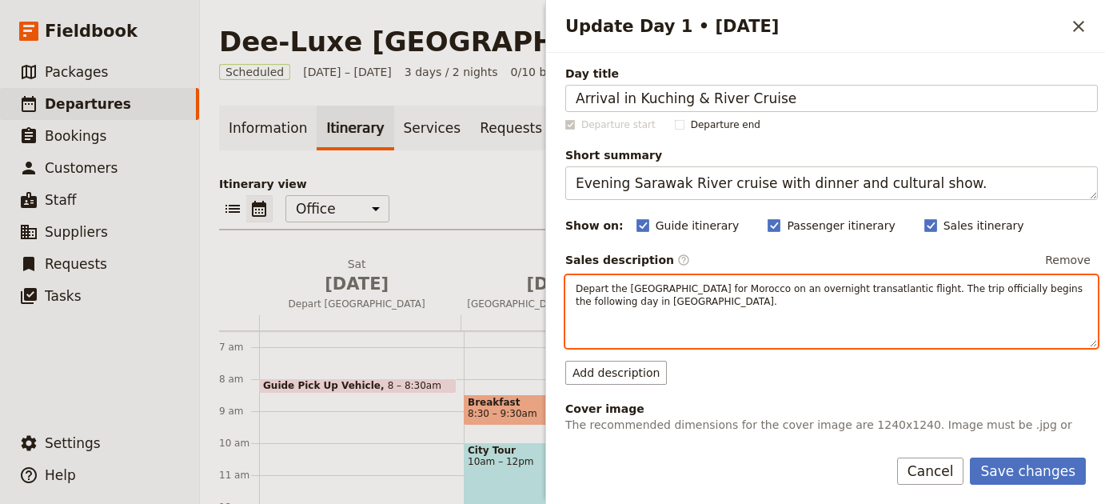
click at [730, 302] on p "Depart the United States for Morocco on an overnight transatlantic flight. The …" at bounding box center [831, 295] width 512 height 26
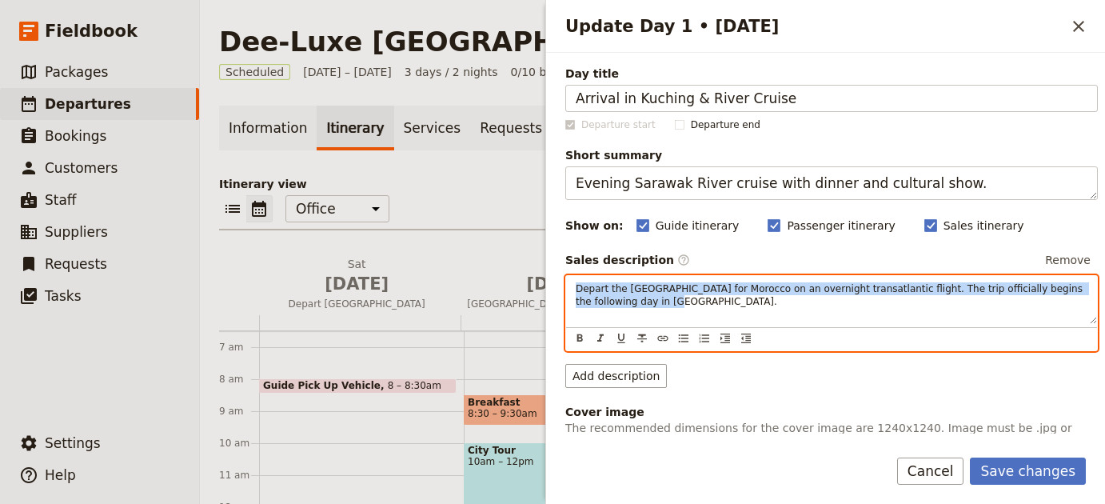
click at [730, 302] on p "Depart the United States for Morocco on an overnight transatlantic flight. The …" at bounding box center [831, 295] width 512 height 26
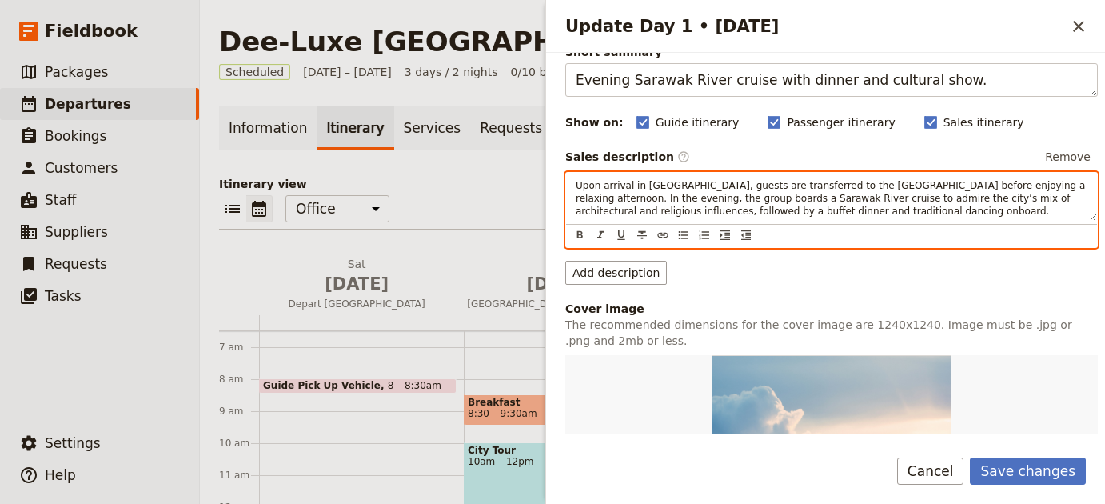
scroll to position [536, 0]
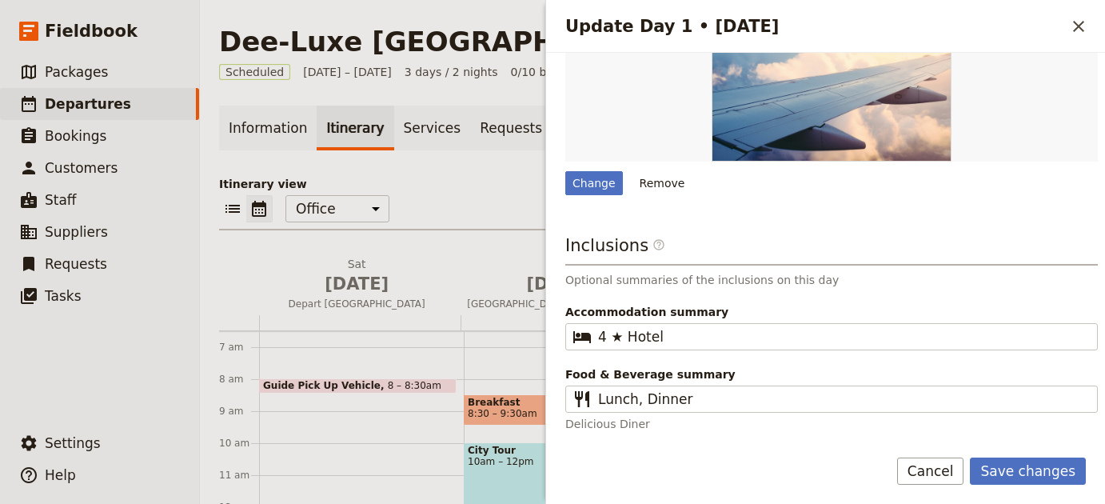
click at [678, 177] on button "Remove" at bounding box center [662, 183] width 60 height 24
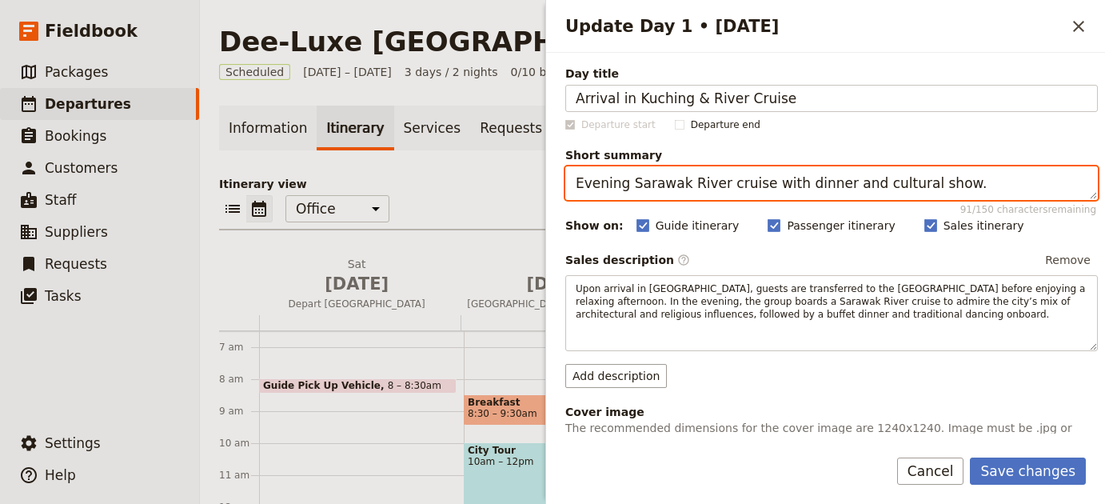
drag, startPoint x: 628, startPoint y: 184, endPoint x: 711, endPoint y: 184, distance: 82.3
click at [711, 184] on textarea "Evening Sarawak River cruise with dinner and cultural show." at bounding box center [831, 183] width 532 height 34
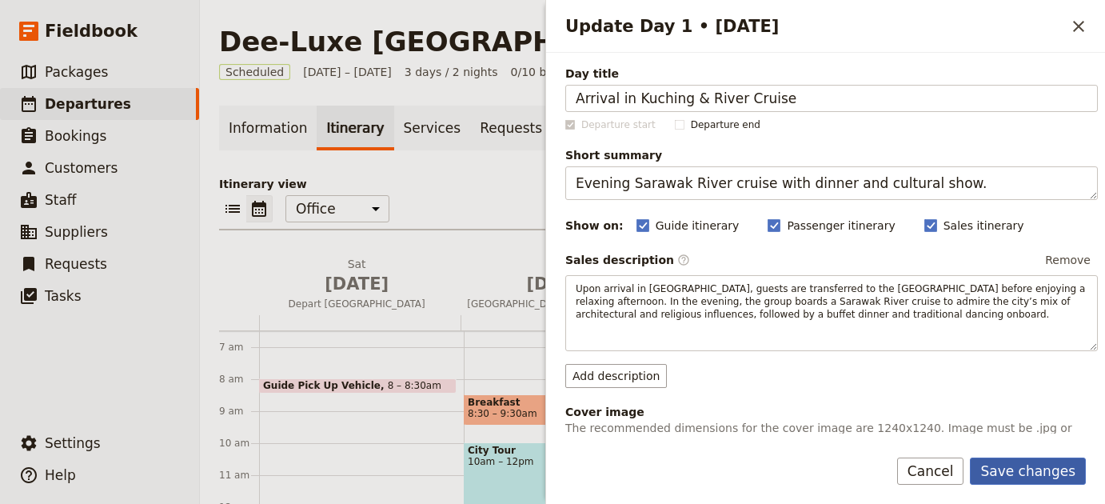
click at [1050, 477] on button "Save changes" at bounding box center [1027, 470] width 116 height 27
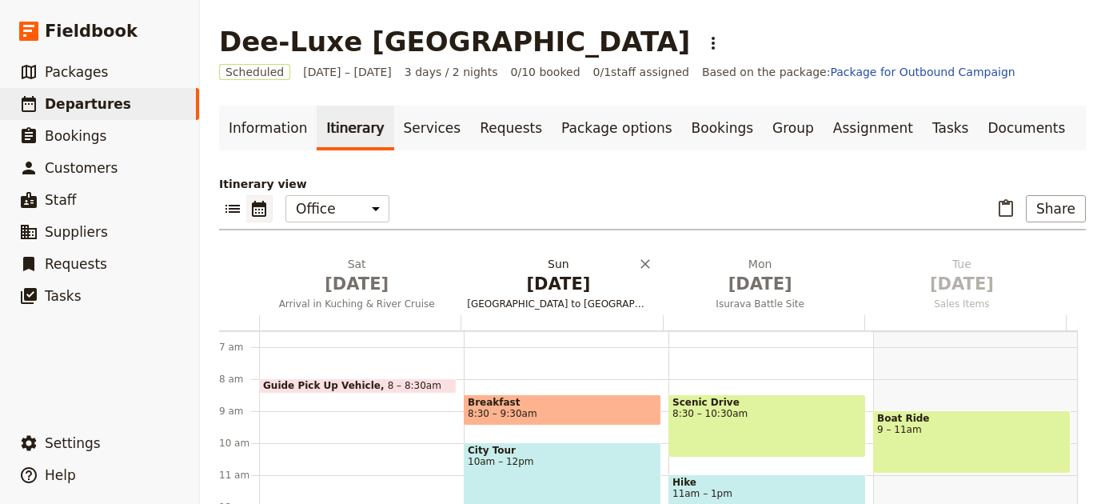
click at [535, 285] on span "Nov 30" at bounding box center [558, 284] width 182 height 24
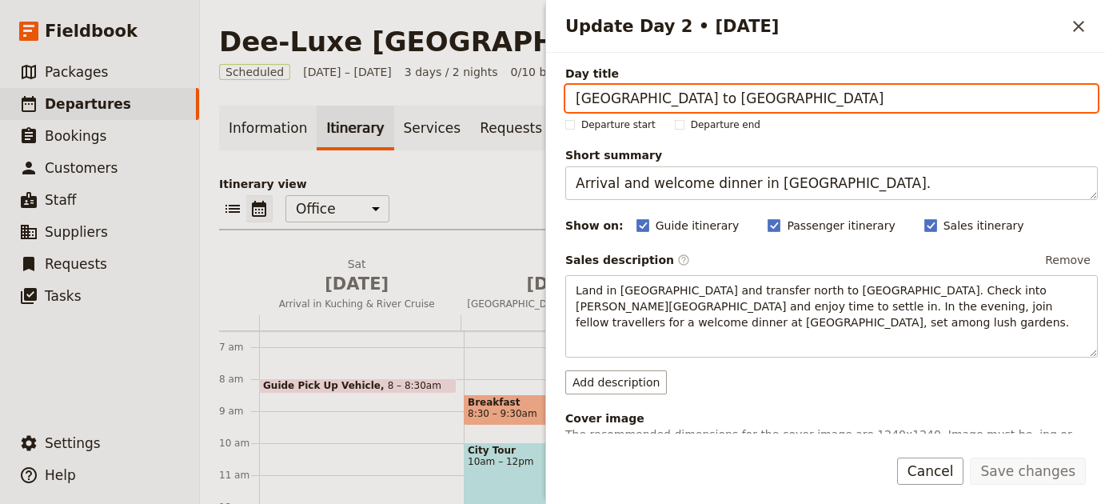
paste input "Kuching City & Cultural Village"
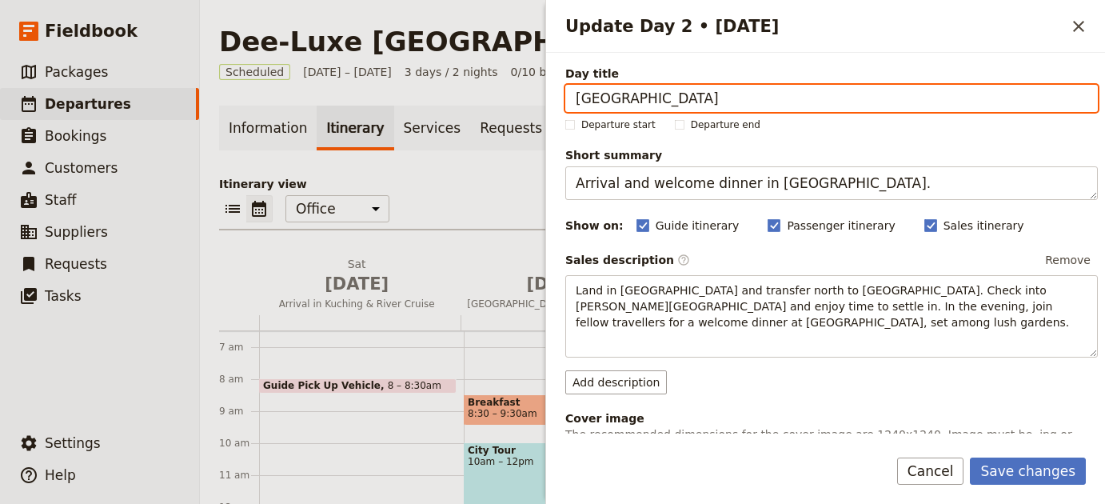
type input "Kuching City & Cultural Village"
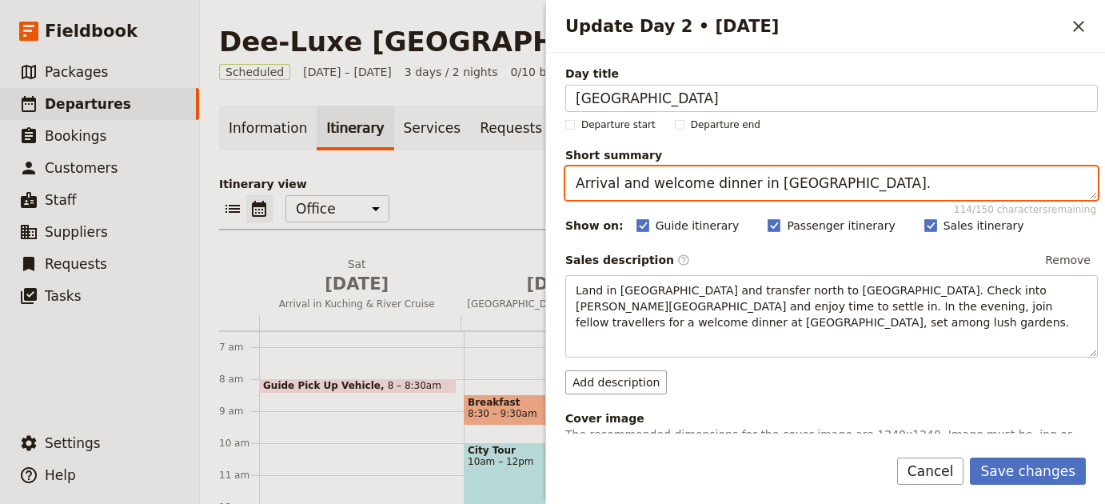
click at [674, 194] on textarea "Arrival and welcome dinner in Rabat." at bounding box center [831, 183] width 532 height 34
paste textarea "Explore Kuching, Brooke Gallery, and Sarawak Cultural Village"
type textarea "Explore Kuching, Brooke Gallery, and Sarawak Cultural Village."
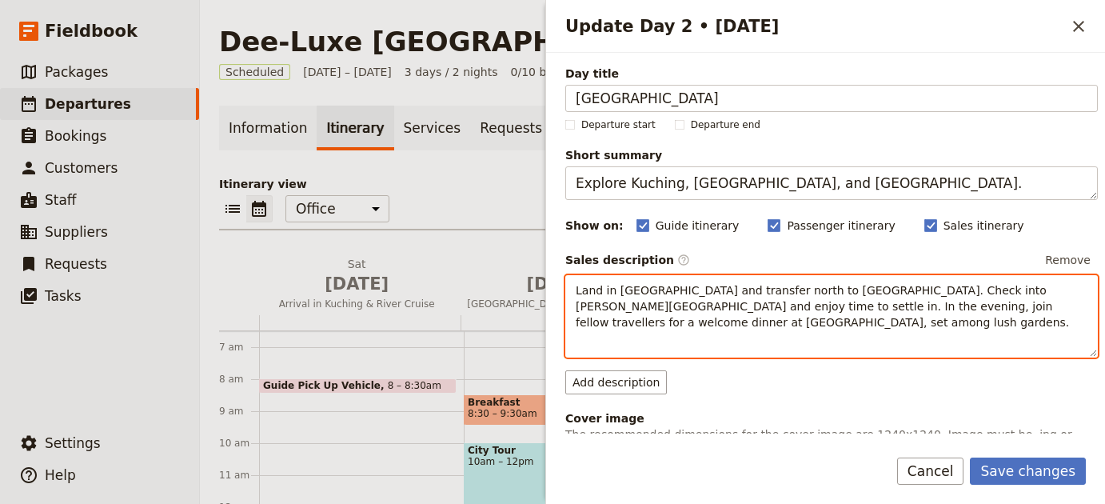
click at [769, 308] on span "Land in Casablanca and transfer north to Rabat. Check into Le Diwan Hotel and e…" at bounding box center [821, 306] width 493 height 45
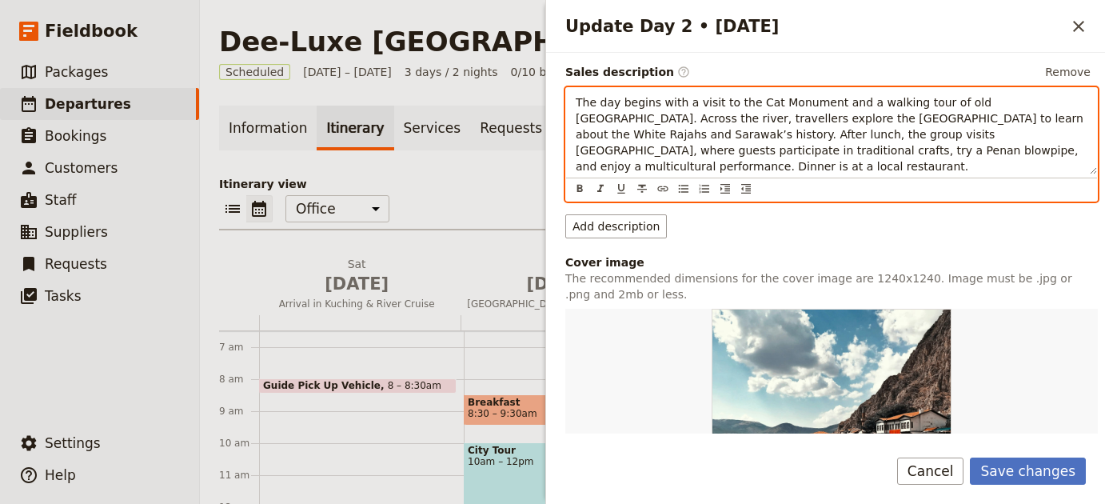
scroll to position [187, 0]
drag, startPoint x: 732, startPoint y: 135, endPoint x: 845, endPoint y: 129, distance: 112.8
click at [845, 129] on span "The day begins with a visit to the Cat Monument and a walking tour of old Kuchi…" at bounding box center [830, 135] width 511 height 77
copy span "Sarawak Cultural Village"
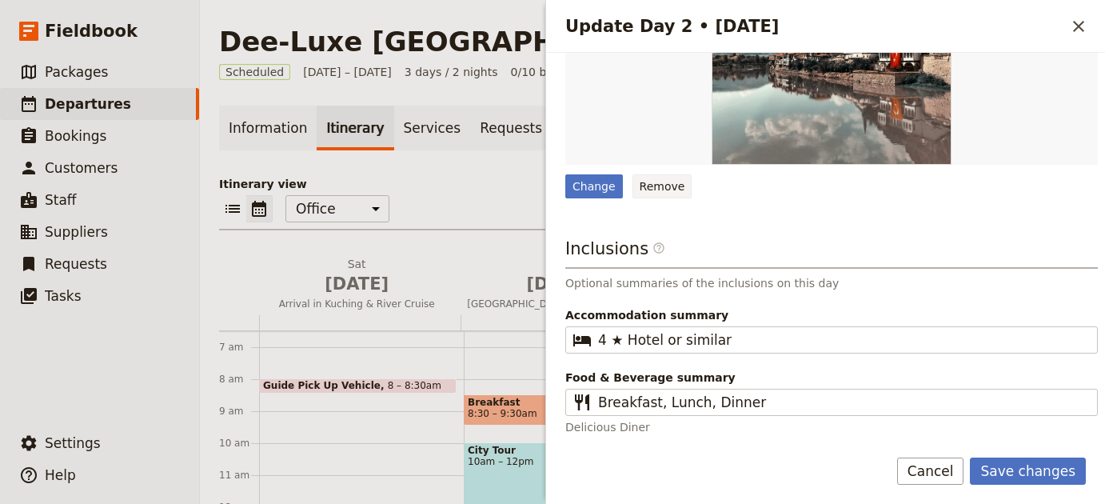
scroll to position [571, 0]
click at [670, 191] on button "Remove" at bounding box center [662, 186] width 60 height 24
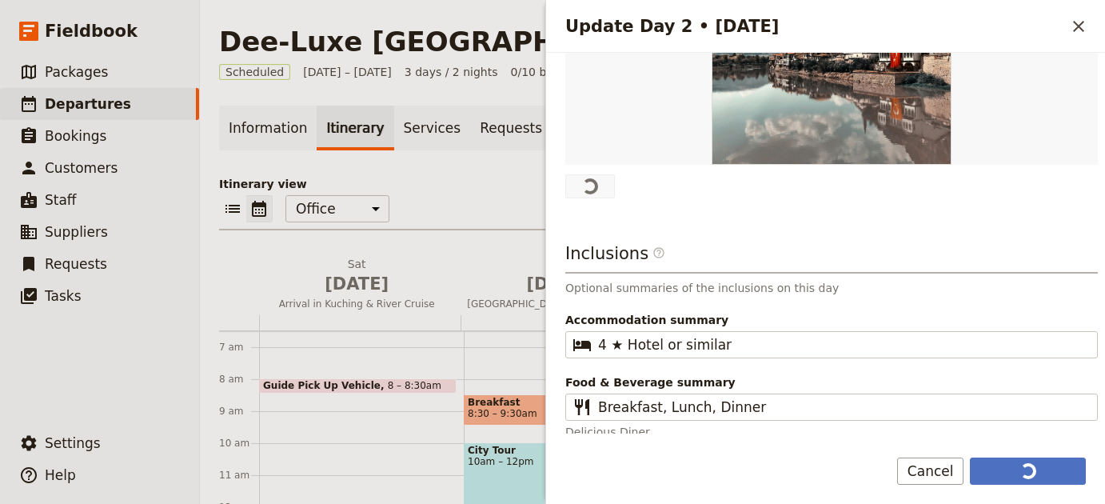
scroll to position [0, 0]
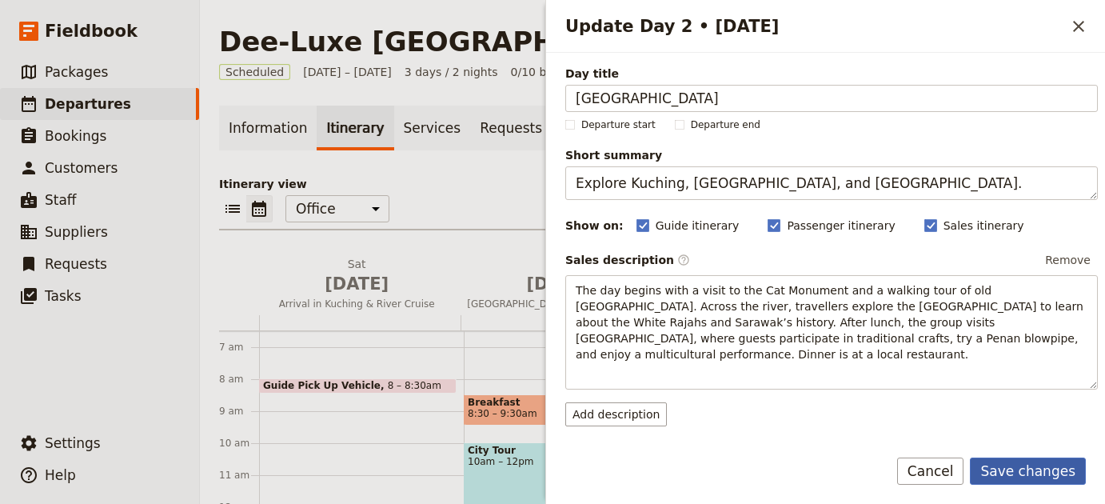
click at [1058, 473] on button "Save changes" at bounding box center [1027, 470] width 116 height 27
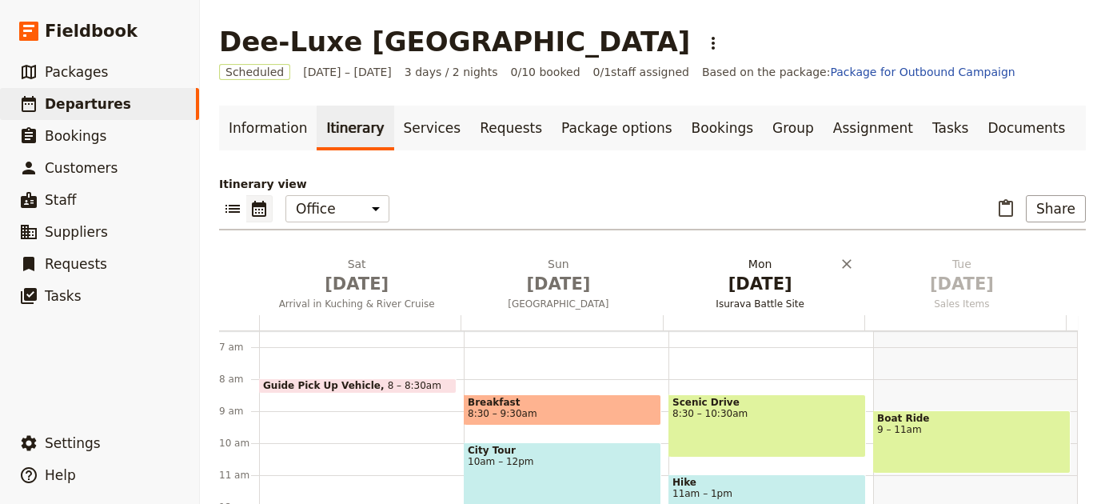
click at [715, 280] on span "Dec 1" at bounding box center [760, 284] width 182 height 24
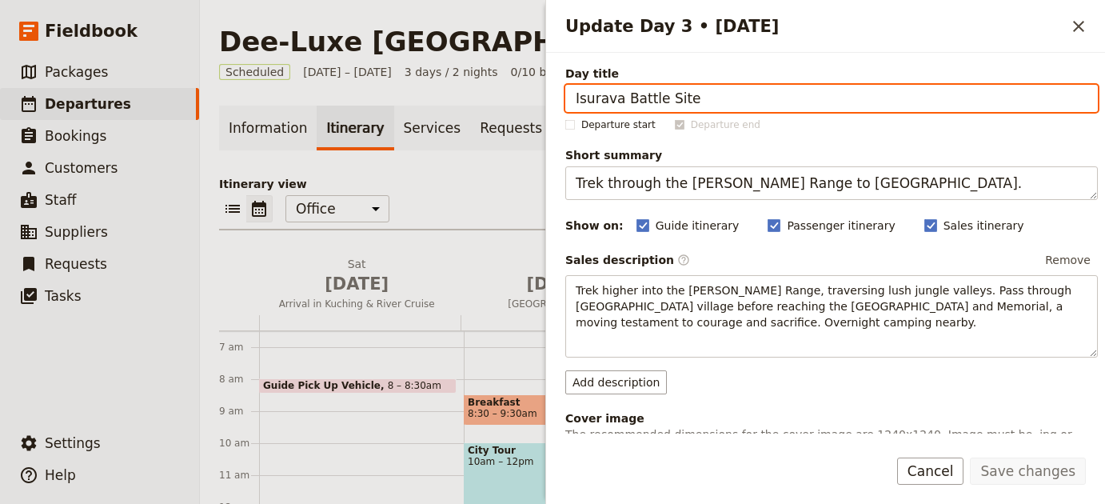
paste input "Orangutans & Batang Ai Transfer"
type input "Orangutans & Batang Ai Transfer"
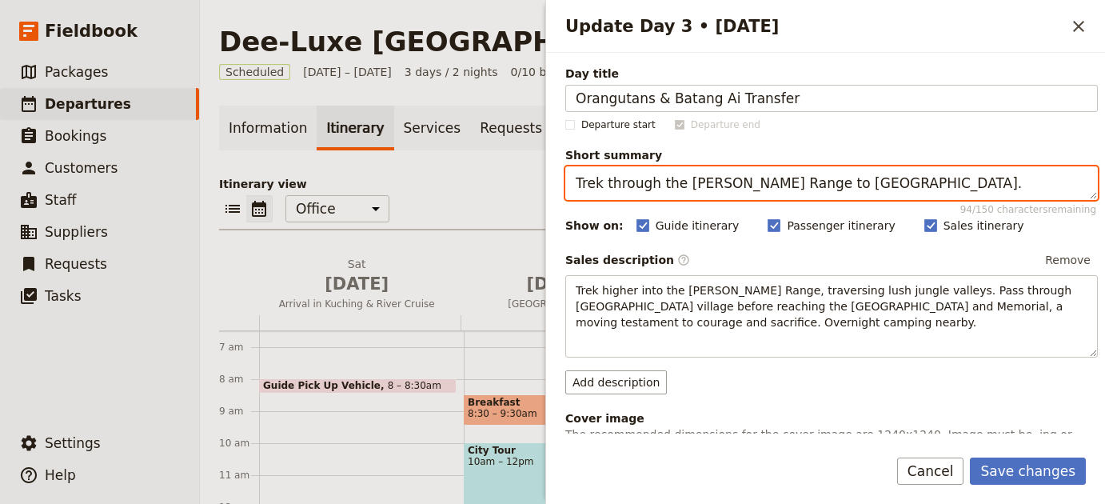
click at [763, 193] on textarea "Trek through the Owen Stanley Range to Isurava Memorial." at bounding box center [831, 183] width 532 height 34
paste textarea "Visit Semenggoh orangutans, local market, and transfer to Batang Ai"
type textarea "Visit Semenggoh orangutans, local market, and transfer to Batang Ai."
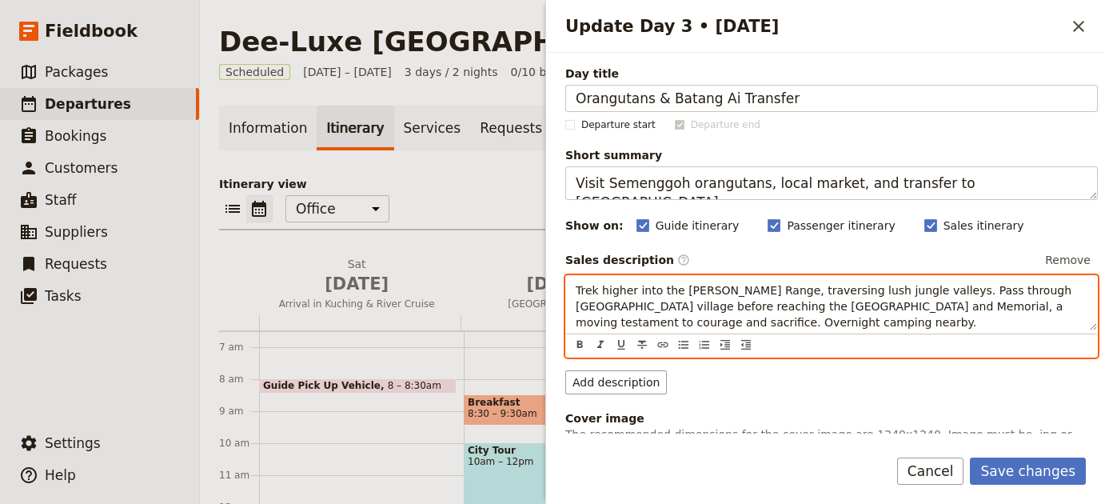
click at [658, 316] on span "Trek higher into the Owen Stanley Range, traversing lush jungle valleys. Pass t…" at bounding box center [825, 306] width 500 height 45
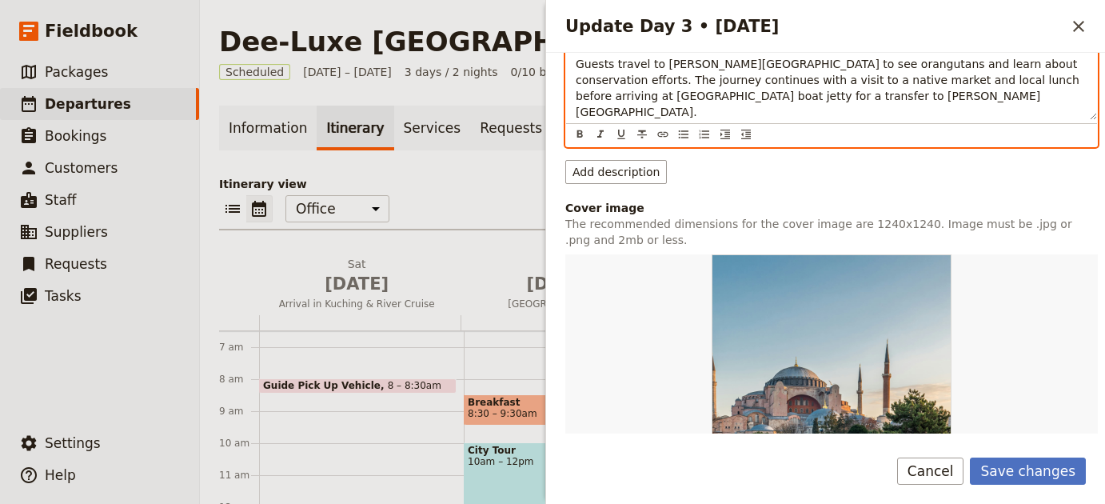
scroll to position [340, 0]
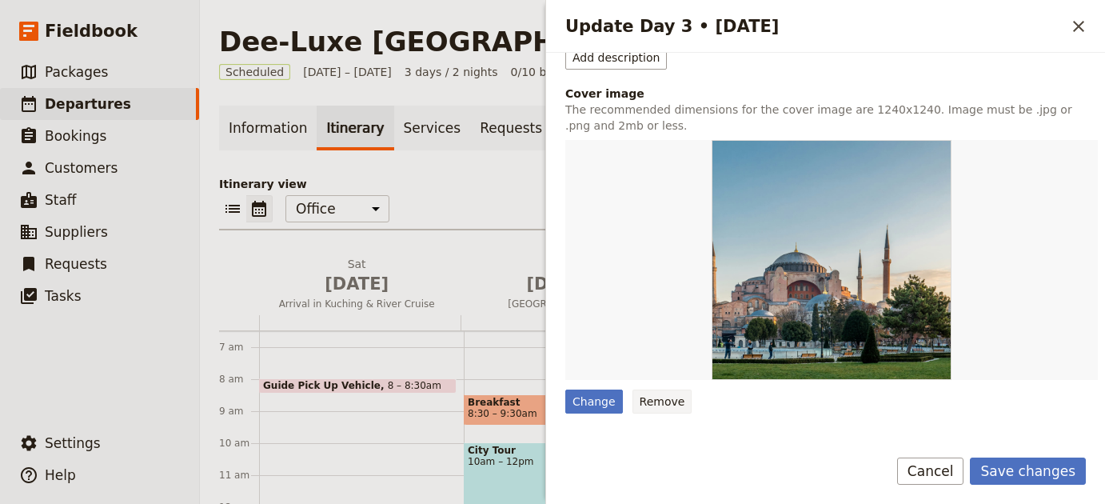
click at [655, 389] on button "Remove" at bounding box center [662, 401] width 60 height 24
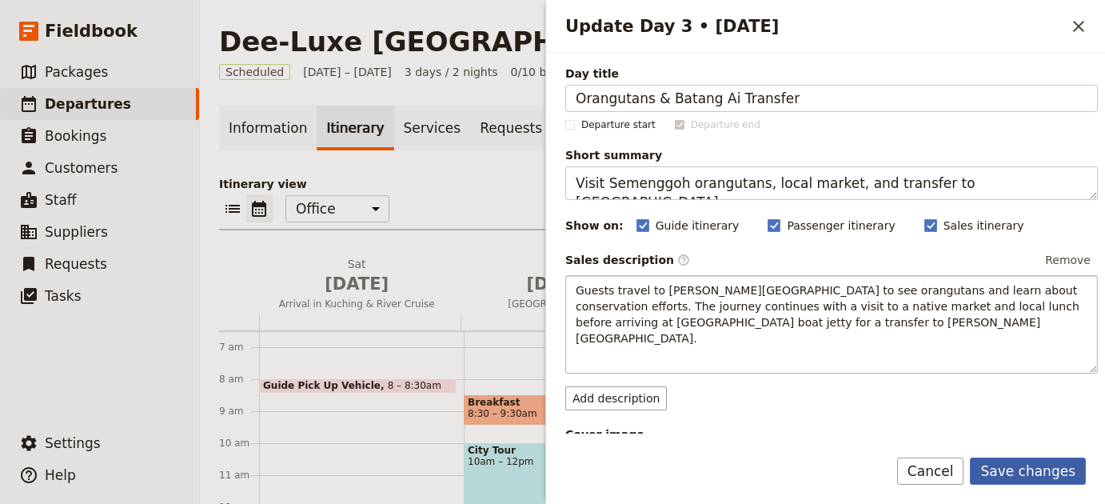
click at [1008, 458] on button "Save changes" at bounding box center [1027, 470] width 116 height 27
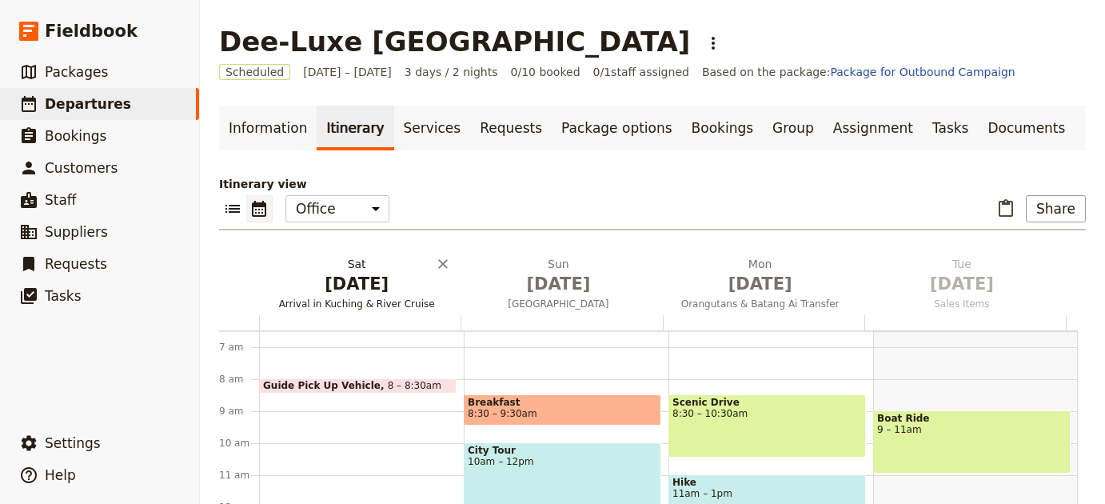
click at [372, 287] on span "Nov 29" at bounding box center [356, 284] width 182 height 24
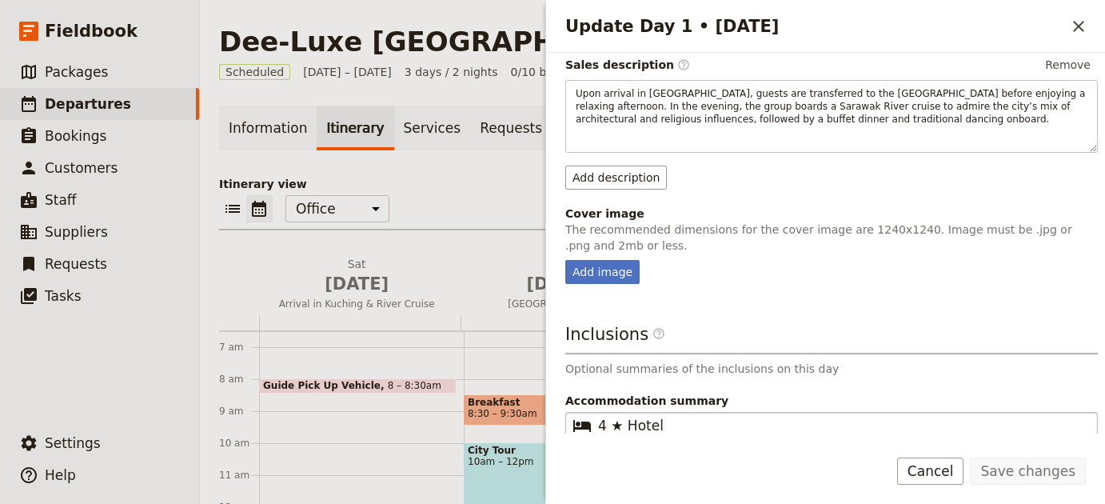
scroll to position [284, 0]
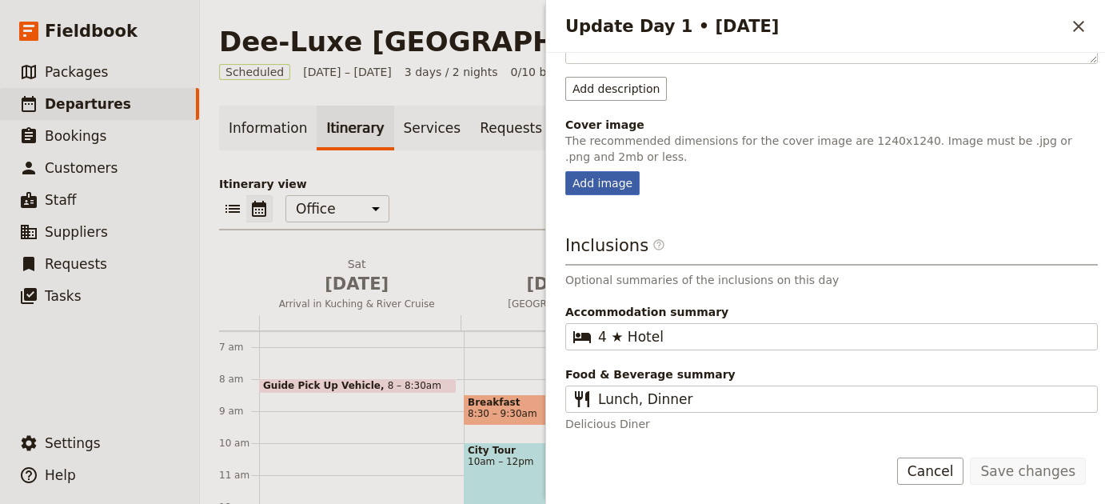
click at [613, 174] on div "Add image" at bounding box center [602, 183] width 74 height 24
click at [565, 171] on input "Add image" at bounding box center [564, 170] width 1 height 1
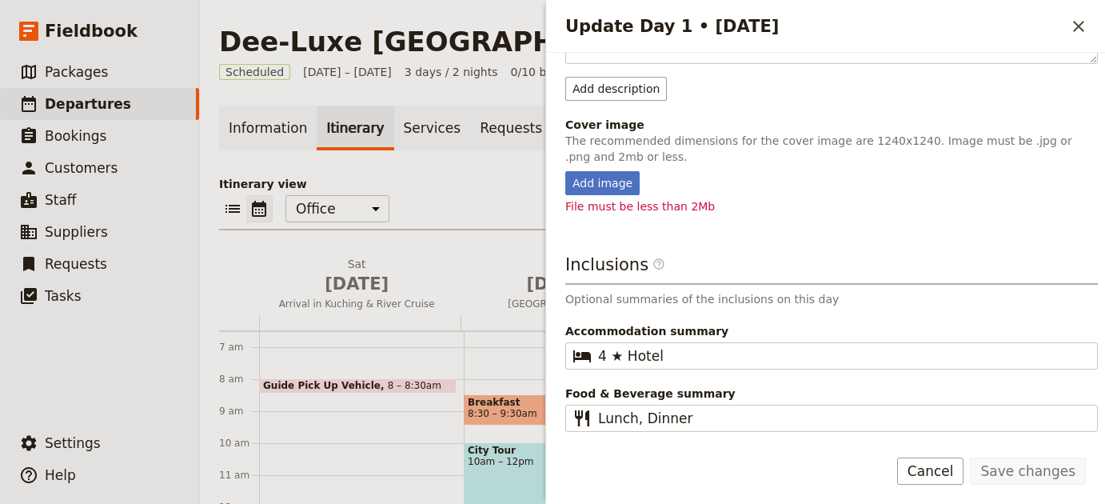
click at [646, 181] on div "Add image" at bounding box center [831, 183] width 532 height 24
click at [615, 182] on div "Add image" at bounding box center [602, 183] width 74 height 24
click at [565, 171] on input "Add image" at bounding box center [564, 170] width 1 height 1
click at [593, 178] on div "Add image" at bounding box center [602, 183] width 74 height 24
click at [565, 171] on input "Add image" at bounding box center [564, 170] width 1 height 1
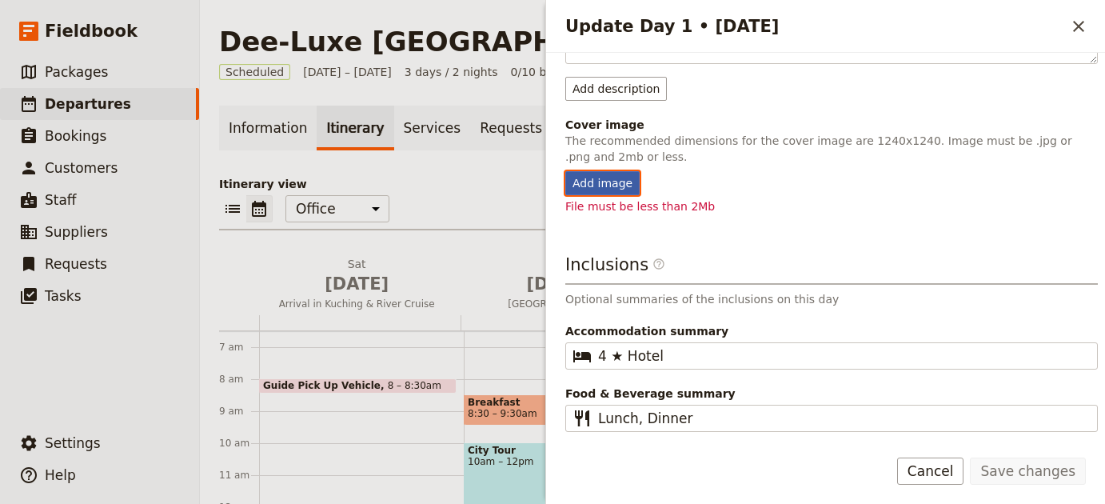
type input "C:\fakepath\james-lo-6Mvg1FaaruM-unsplash (1) (1).jpg"
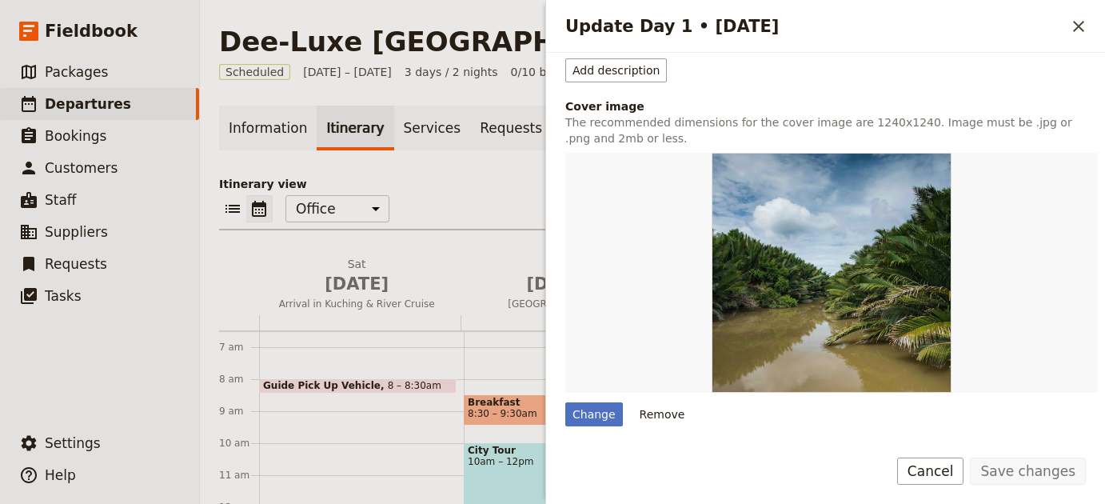
scroll to position [9, 0]
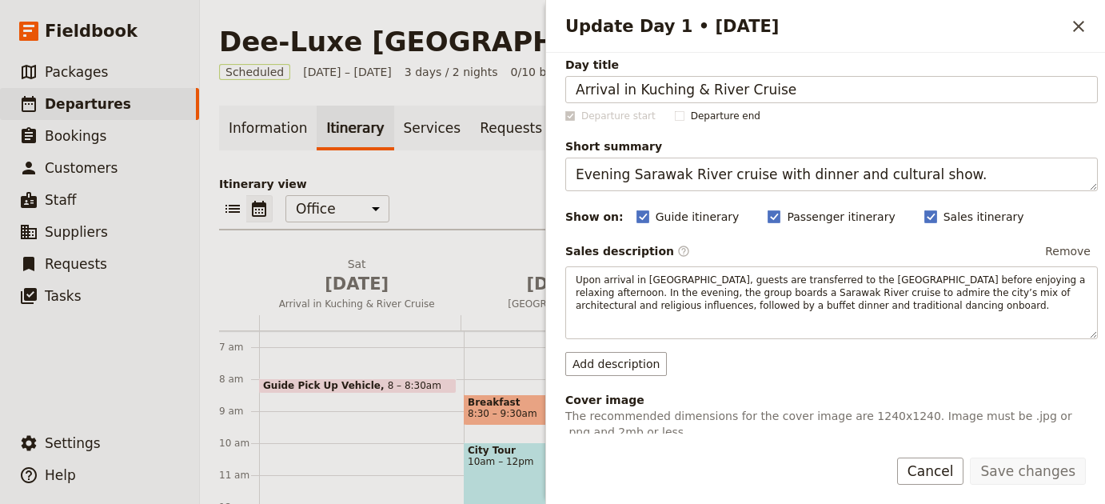
click at [1061, 31] on h2 "Update Day 1 • 29 Nov" at bounding box center [815, 26] width 500 height 24
click at [1061, 27] on h2 "Update Day 1 • 29 Nov" at bounding box center [815, 26] width 500 height 24
click at [1071, 27] on icon "Close drawer" at bounding box center [1078, 26] width 19 height 19
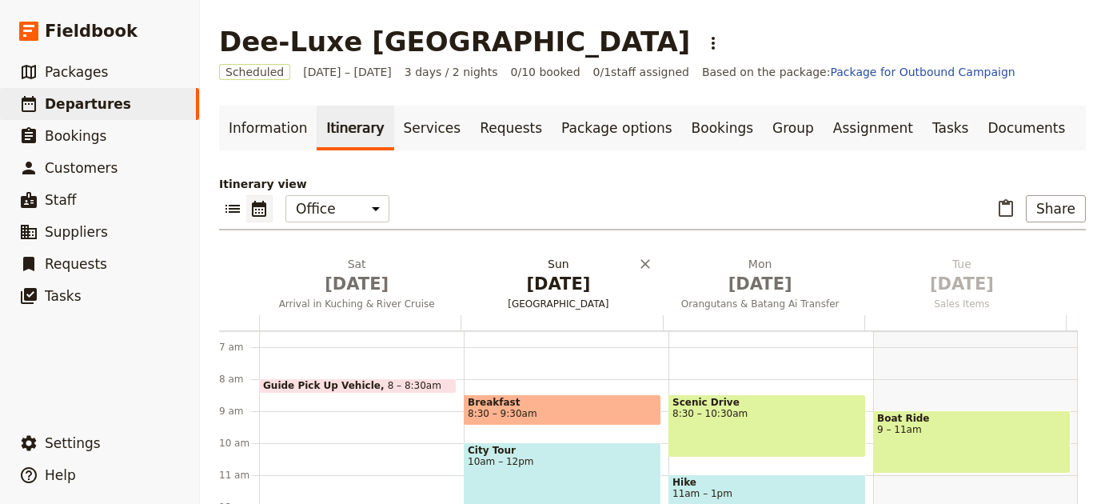
click at [513, 293] on span "Nov 30" at bounding box center [558, 284] width 182 height 24
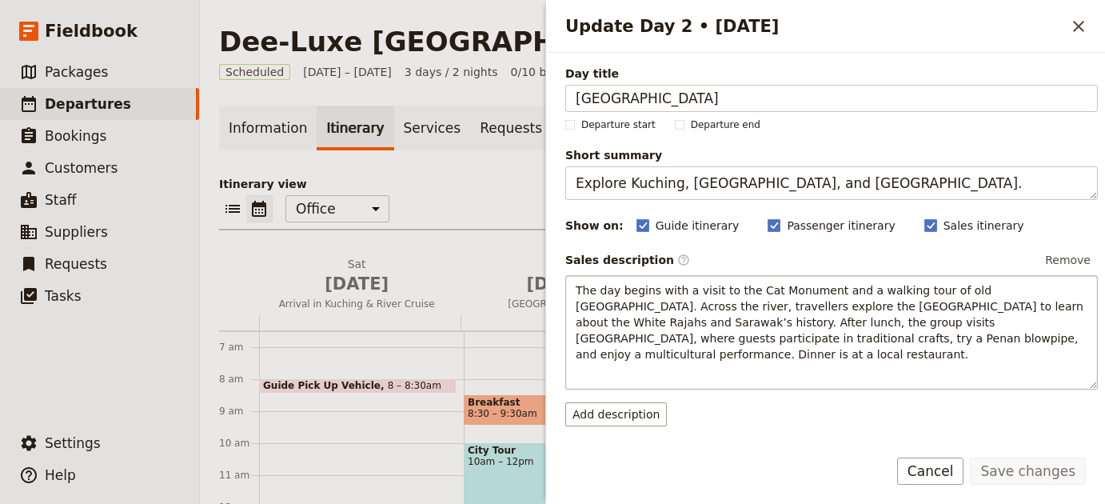
scroll to position [153, 0]
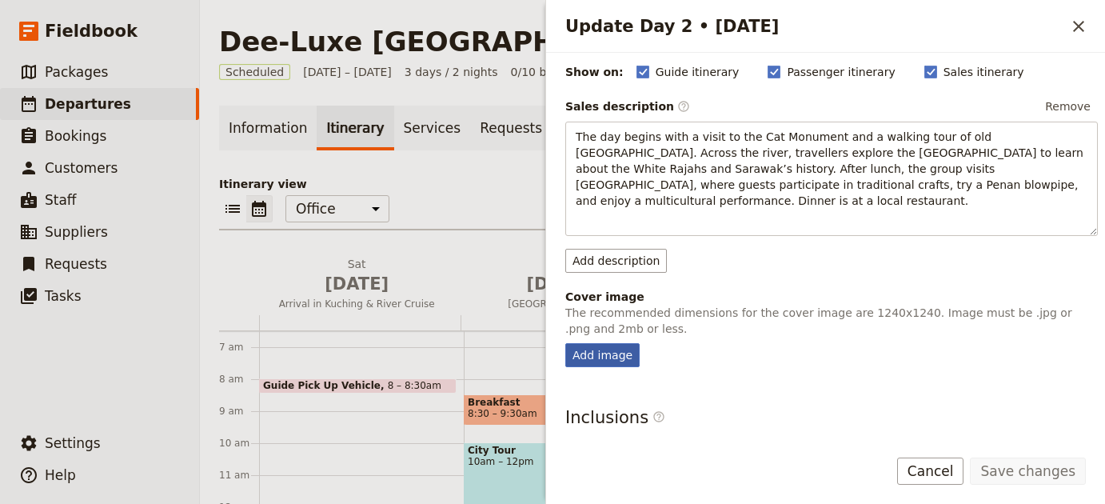
click at [609, 353] on div "Add image" at bounding box center [602, 355] width 74 height 24
click at [565, 343] on input "Add image" at bounding box center [564, 342] width 1 height 1
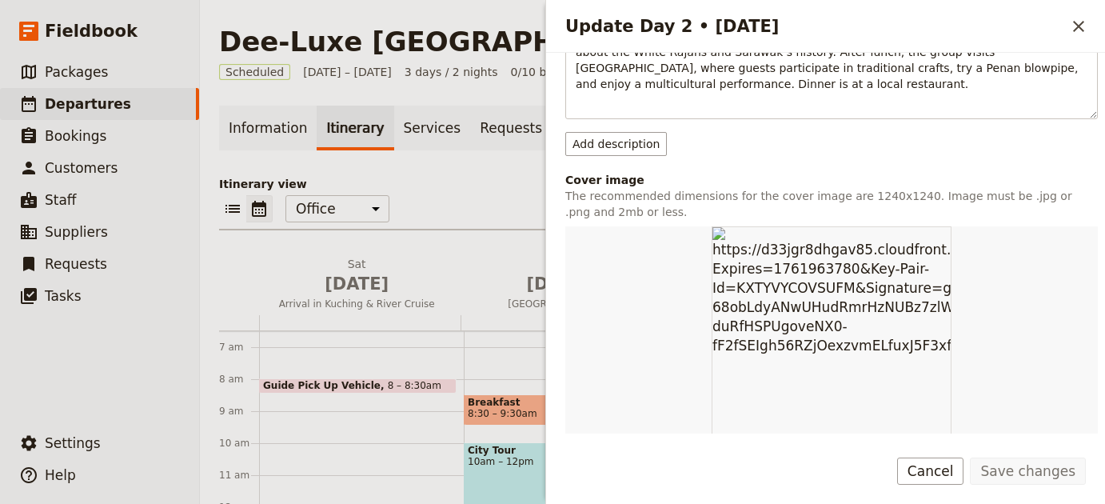
scroll to position [380, 0]
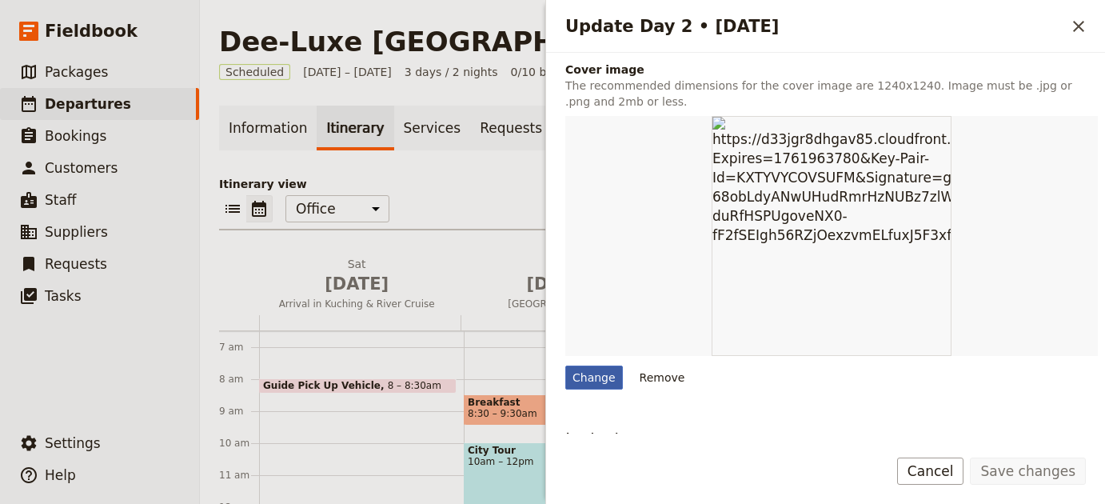
click at [589, 383] on div "Change" at bounding box center [594, 377] width 58 height 24
click at [565, 365] on input "Change" at bounding box center [564, 364] width 1 height 1
type input "C:\fakepath\anggri-yulio-4DkwCit7QCU-unsplash (1).jpg"
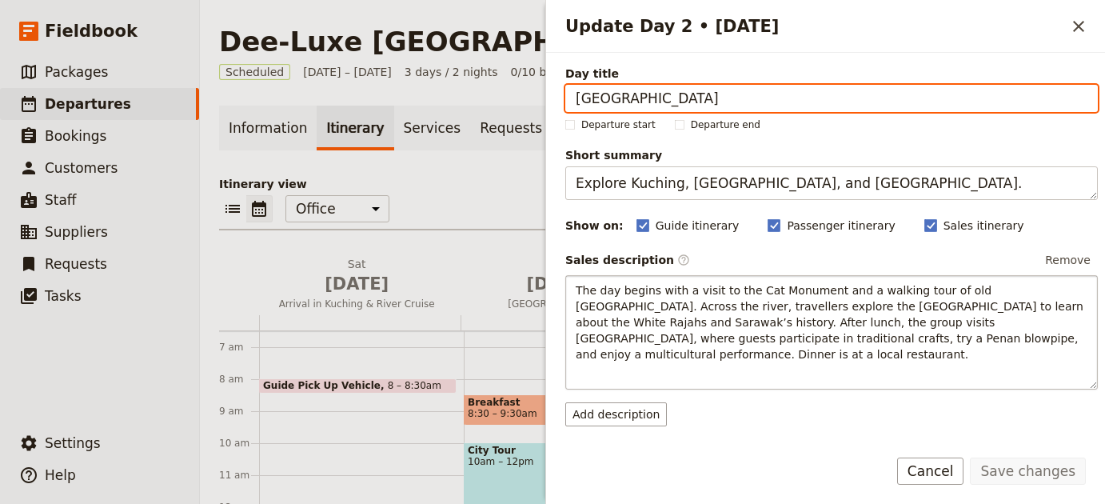
scroll to position [551, 0]
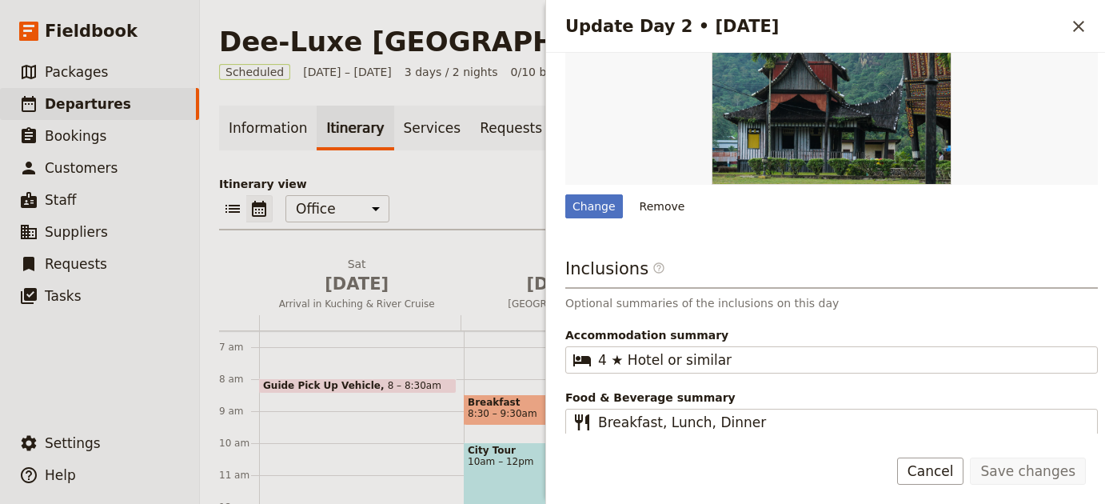
click at [1070, 30] on icon "Close drawer" at bounding box center [1078, 26] width 19 height 19
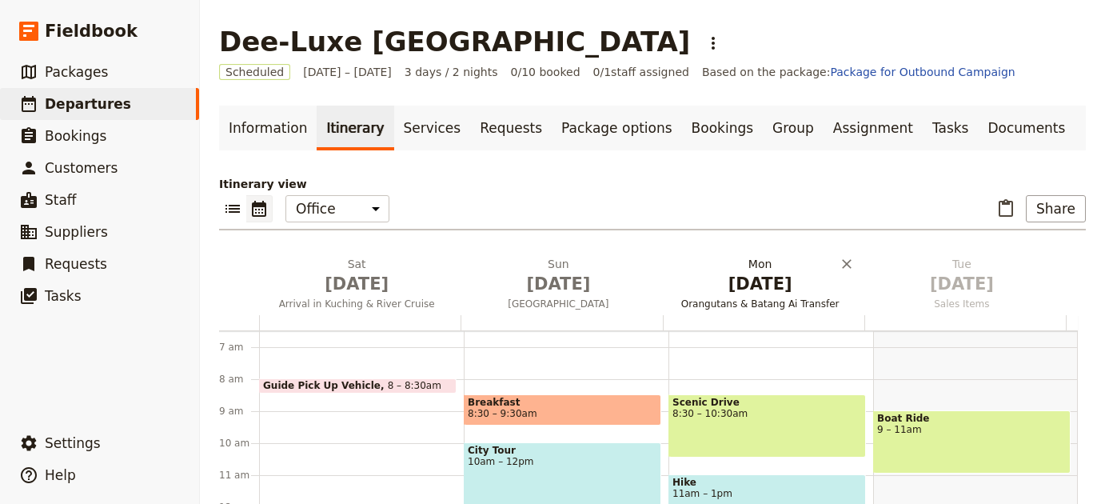
click at [722, 293] on span "Dec 1" at bounding box center [760, 284] width 182 height 24
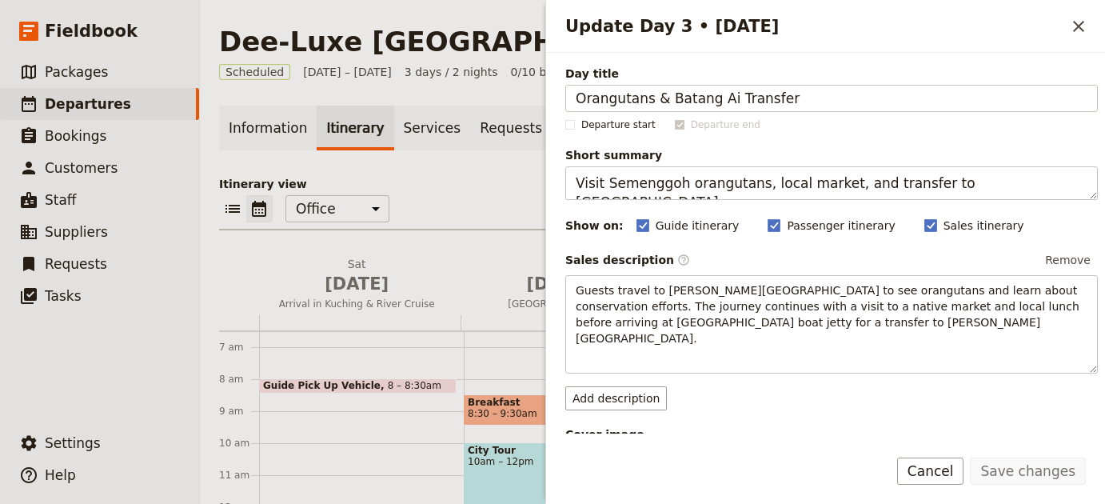
drag, startPoint x: 622, startPoint y: 393, endPoint x: 641, endPoint y: 395, distance: 19.2
click at [623, 404] on div "Day title Orangutans & Batang Ai Transfer Departure start Departure end Short s…" at bounding box center [831, 413] width 532 height 695
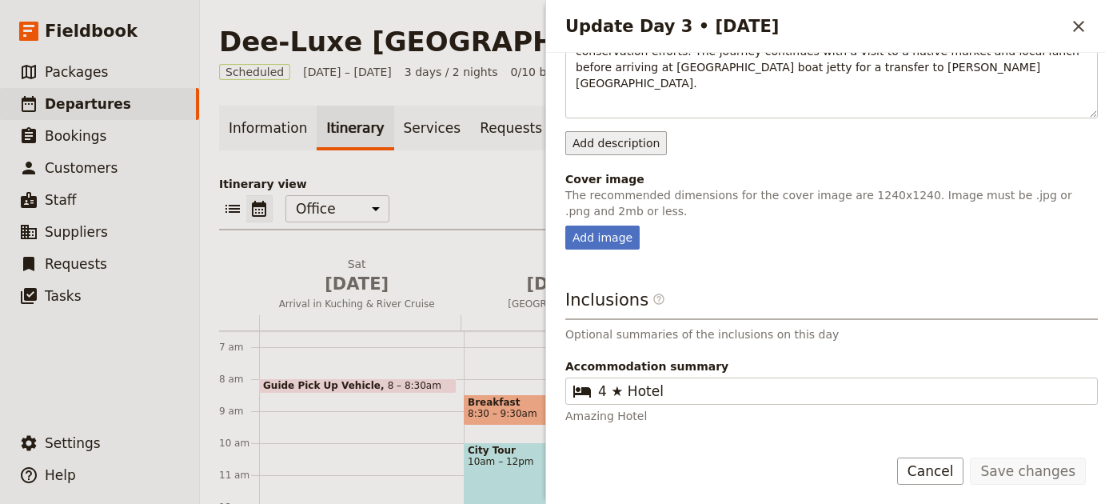
scroll to position [266, 0]
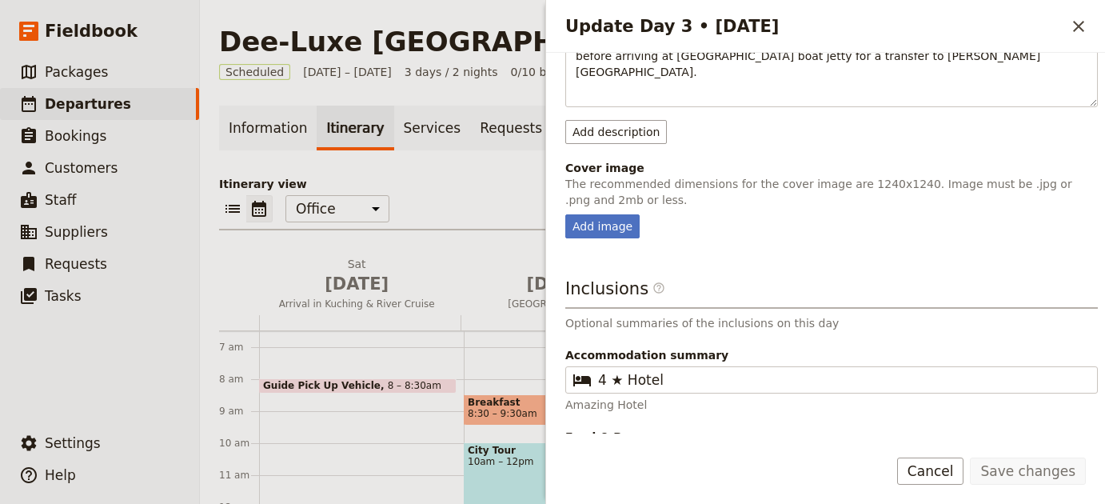
click at [604, 194] on fieldset "Cover image The recommended dimensions for the cover image are 1240x1240. Image…" at bounding box center [831, 199] width 532 height 78
click at [603, 214] on div "Add image" at bounding box center [602, 226] width 74 height 24
click at [565, 213] on input "Add image" at bounding box center [564, 213] width 1 height 1
type input "C:\fakepath\OrangUtan.jpg"
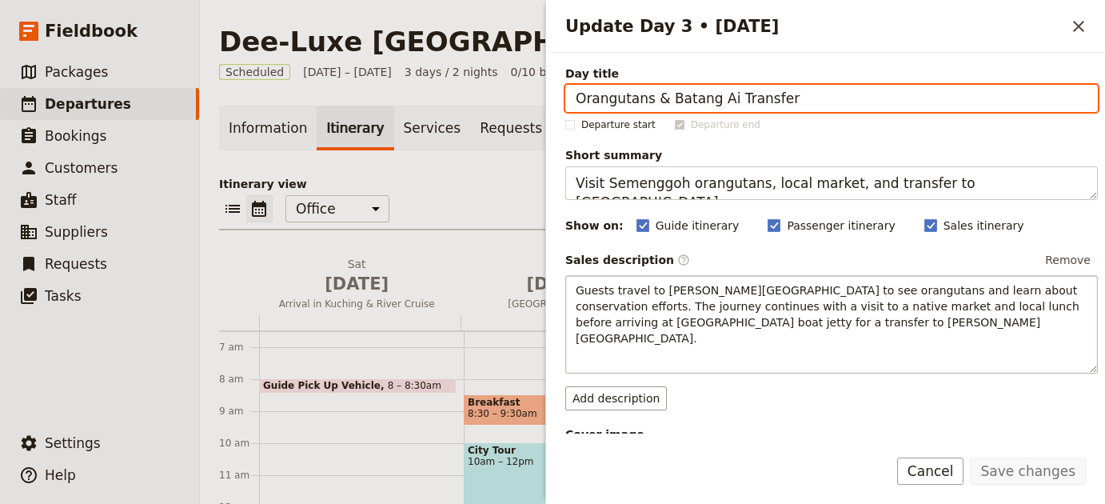
scroll to position [319, 0]
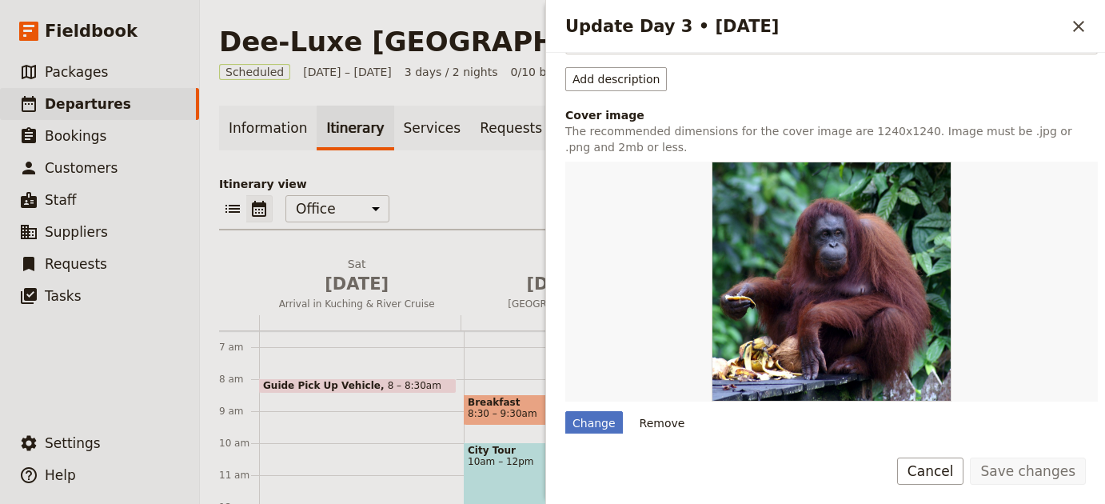
drag, startPoint x: 1078, startPoint y: 29, endPoint x: 1057, endPoint y: 42, distance: 24.4
click at [1078, 30] on icon "Close drawer" at bounding box center [1078, 26] width 19 height 19
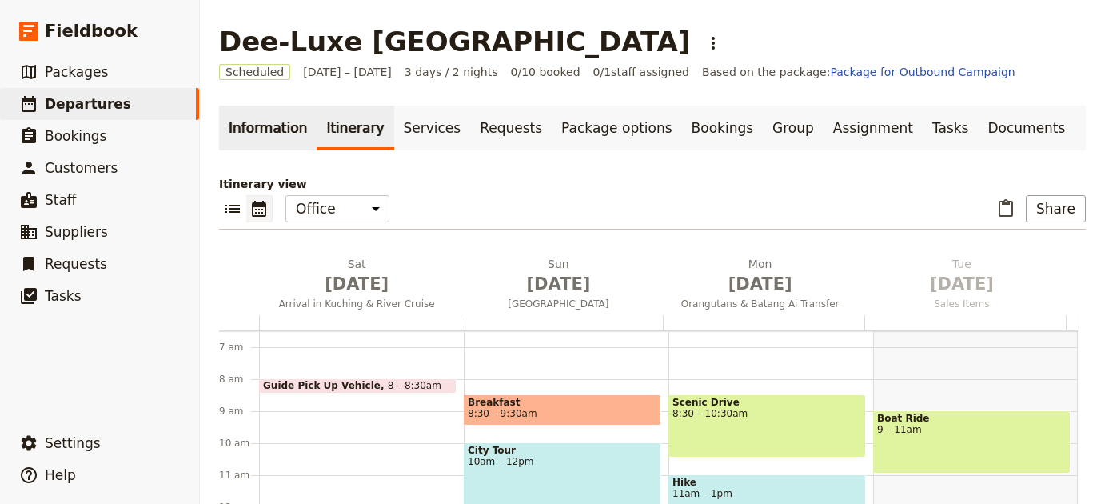
click at [286, 129] on link "Information" at bounding box center [268, 127] width 98 height 45
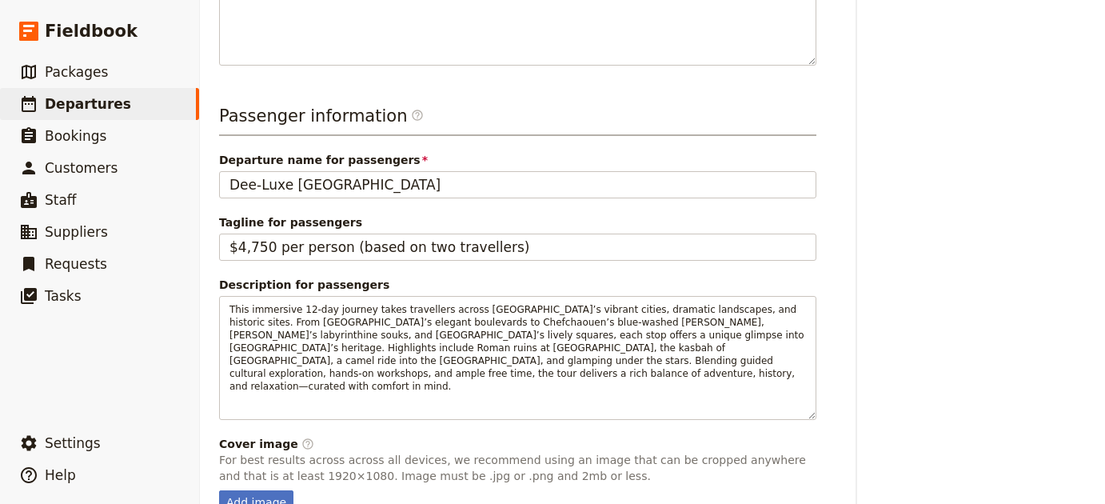
scroll to position [684, 0]
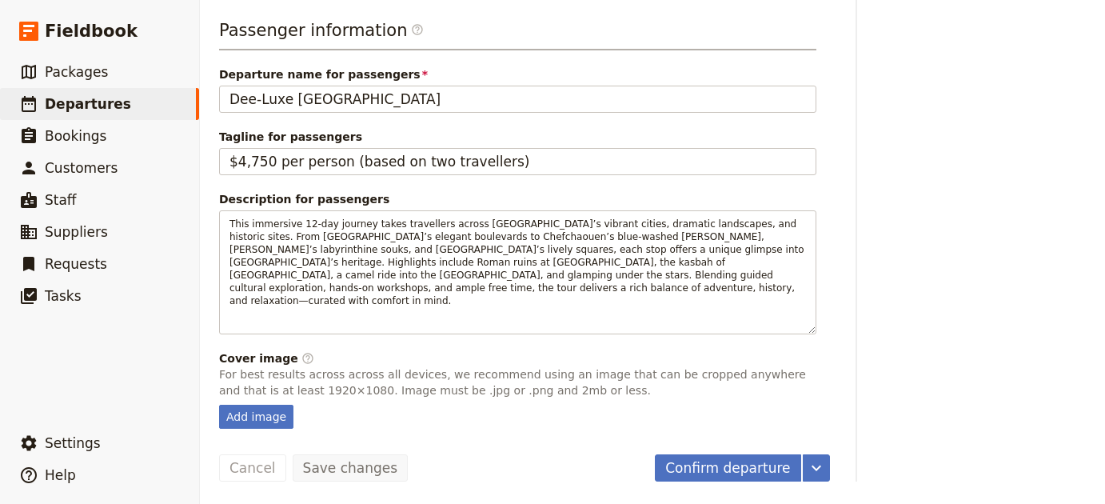
click at [256, 417] on div "Add image" at bounding box center [256, 416] width 74 height 24
click at [219, 404] on input "Add image" at bounding box center [218, 404] width 1 height 1
type input "C:\fakepath\borneo-tour.jpg"
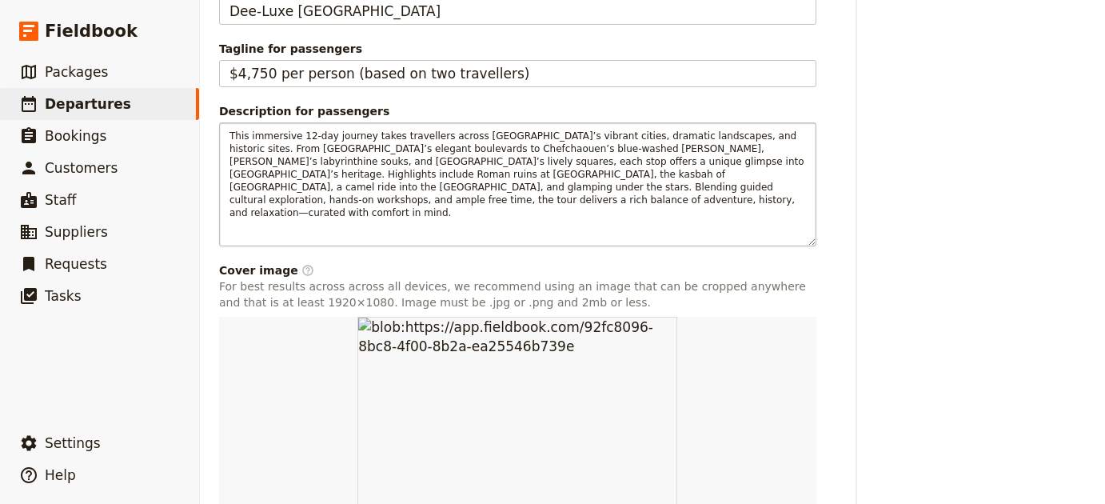
scroll to position [886, 0]
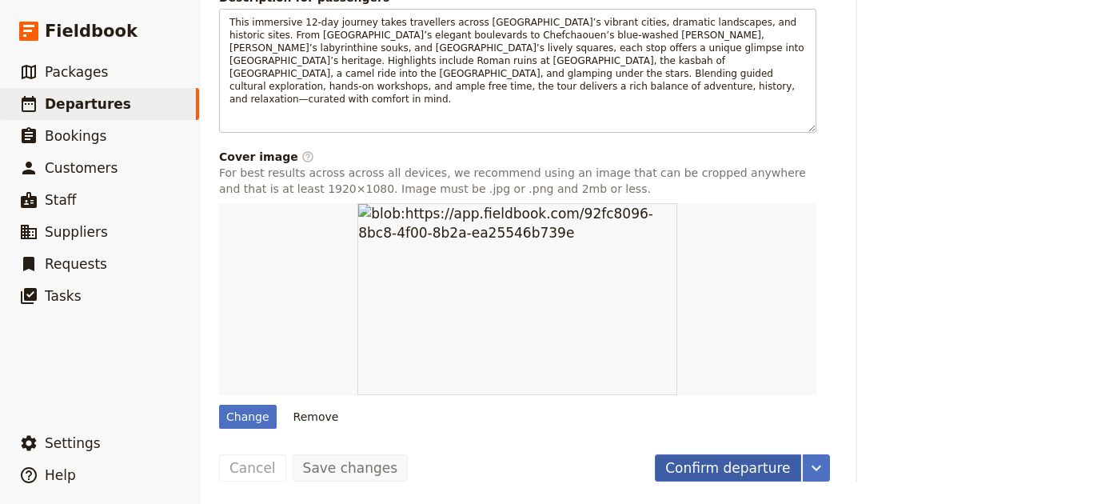
click at [691, 469] on button "Confirm departure" at bounding box center [727, 467] width 145 height 27
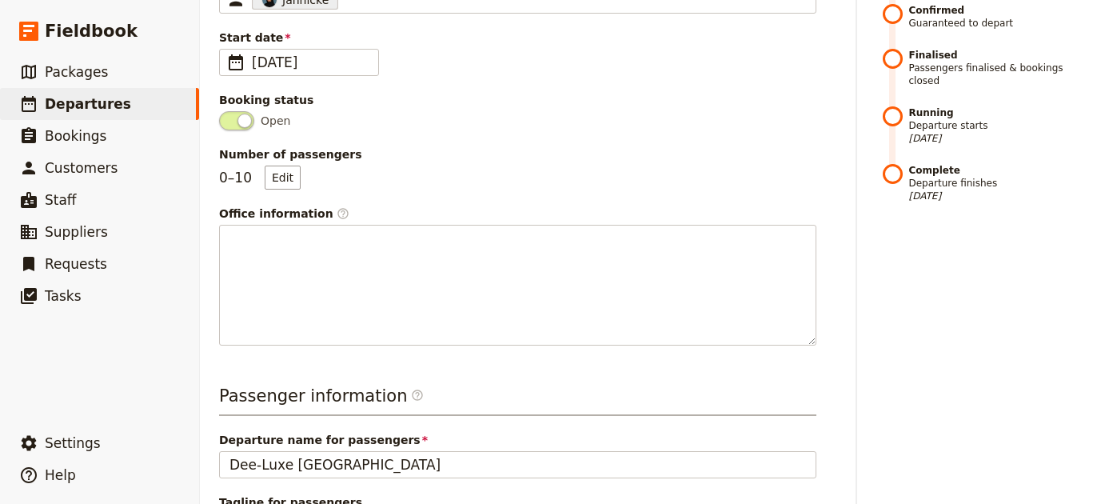
scroll to position [0, 0]
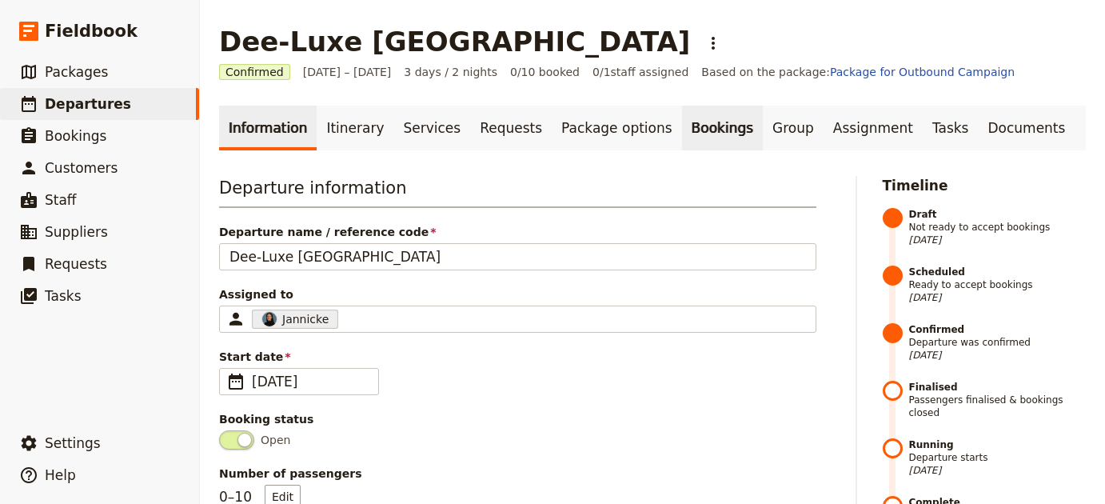
click at [682, 125] on link "Bookings" at bounding box center [722, 127] width 81 height 45
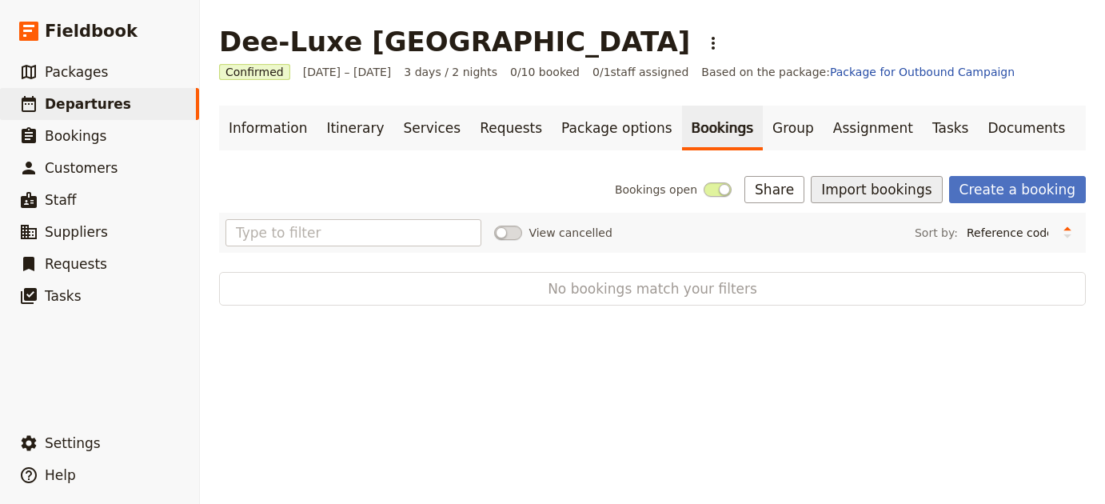
click at [836, 194] on button "Import bookings" at bounding box center [875, 189] width 131 height 27
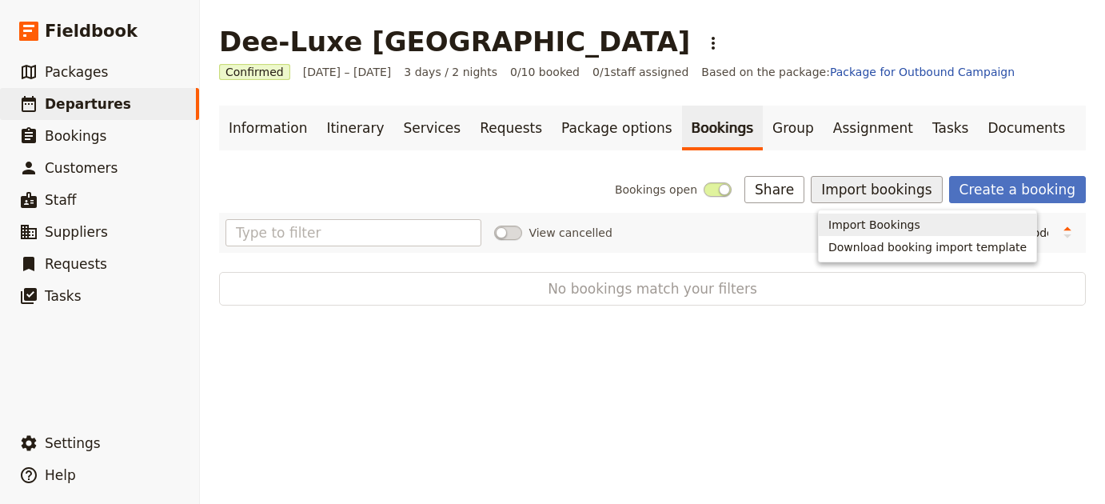
click at [830, 229] on span "Import Bookings" at bounding box center [874, 225] width 92 height 16
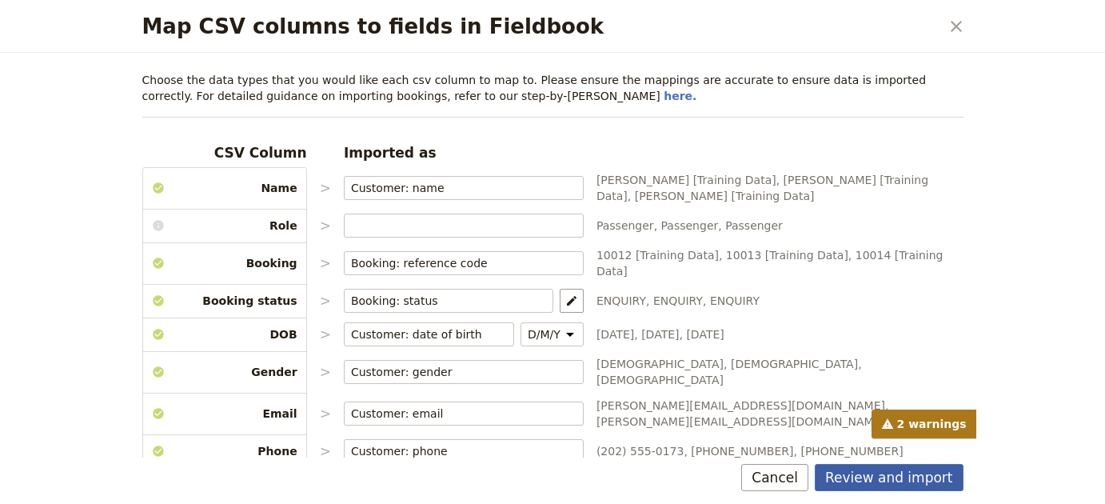
click at [932, 482] on button "Review and import" at bounding box center [888, 477] width 149 height 27
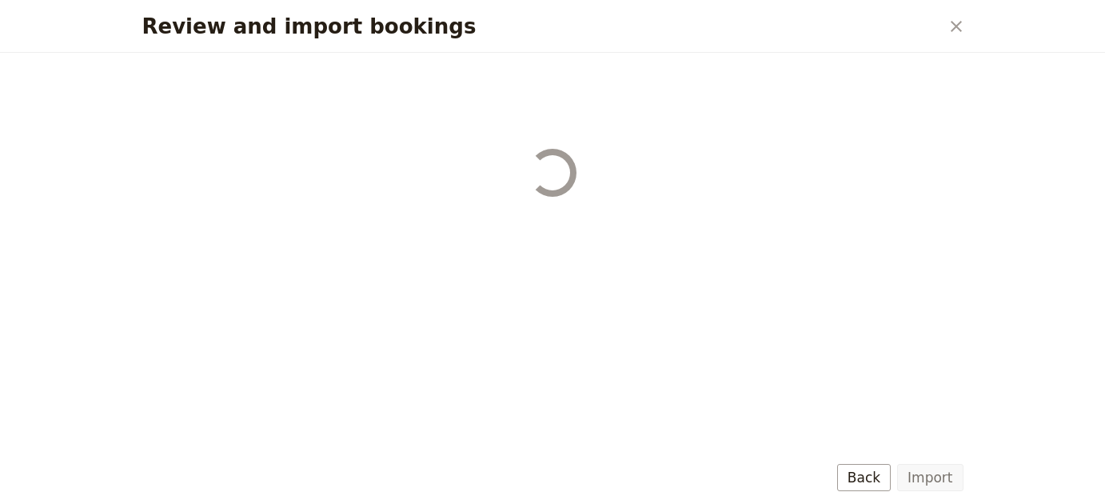
select select "68b002b7cac3c784cf00db27"
select select "68b002b7cac3c784cf00db28"
select select "68b002b7cac3c784cf00db29"
select select "68b002b7cac3c784cf00db2a"
select select "650e1b8d408bbede5b0c6045"
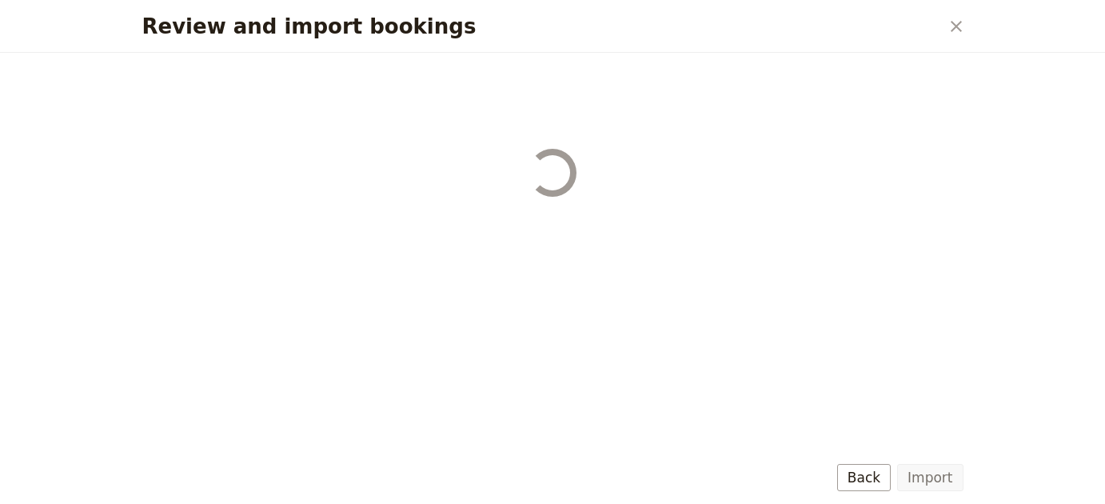
select select "68b002b7cac3c784cf00db2c"
select select "68b002b7cac3c784cf00db2d"
select select "68b002b7cac3c784cf00db2e"
select select "68b002b7cac3c784cf00db2f"
select select "68b002b7cac3c784cf00db30"
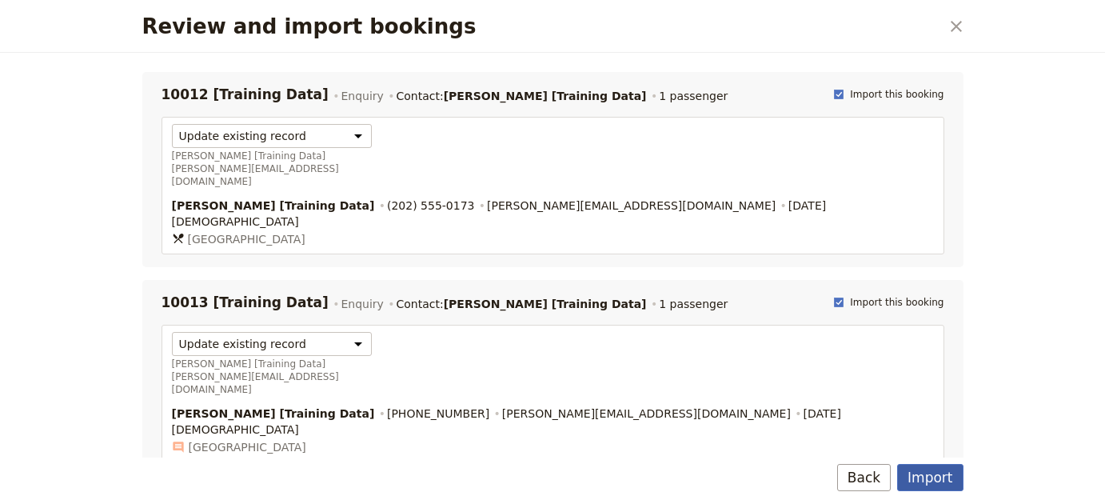
click at [933, 476] on button "Import" at bounding box center [930, 477] width 66 height 27
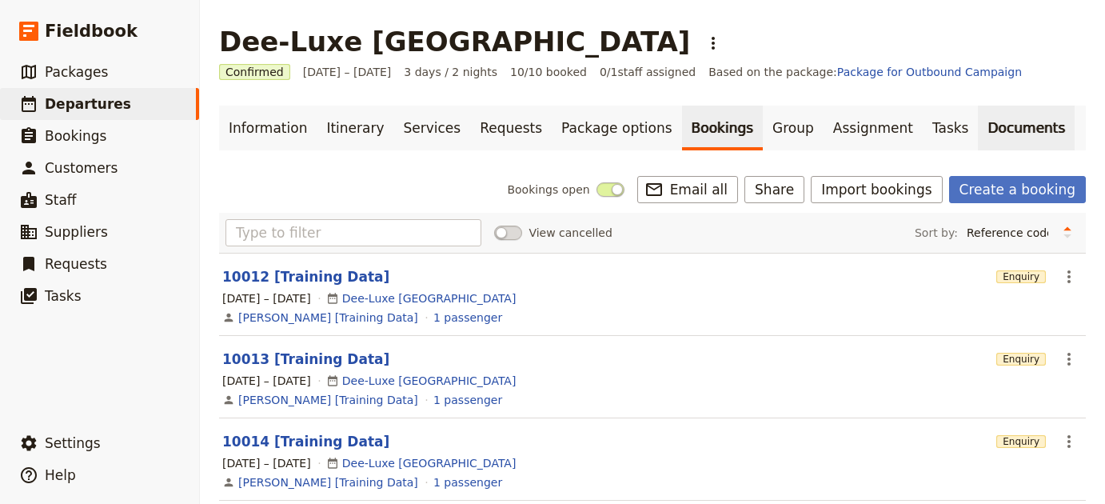
click at [977, 124] on link "Documents" at bounding box center [1025, 127] width 97 height 45
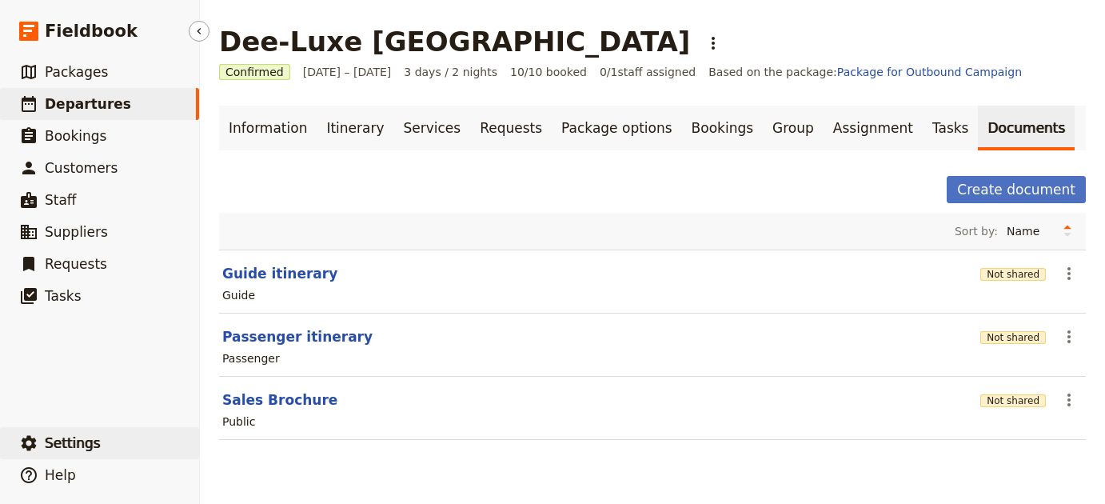
click at [87, 436] on span "Settings" at bounding box center [73, 443] width 56 height 16
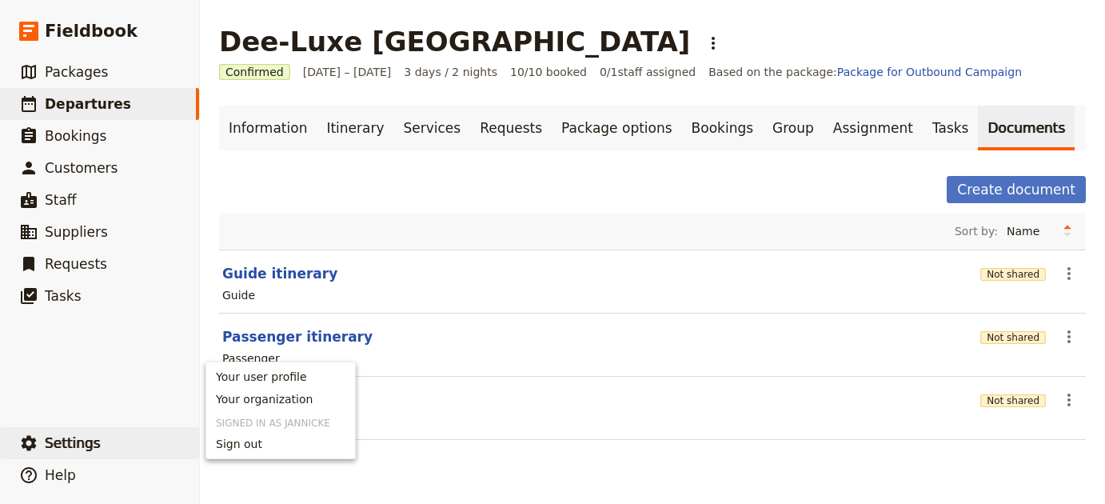
click at [317, 406] on span "Your organization" at bounding box center [280, 399] width 129 height 16
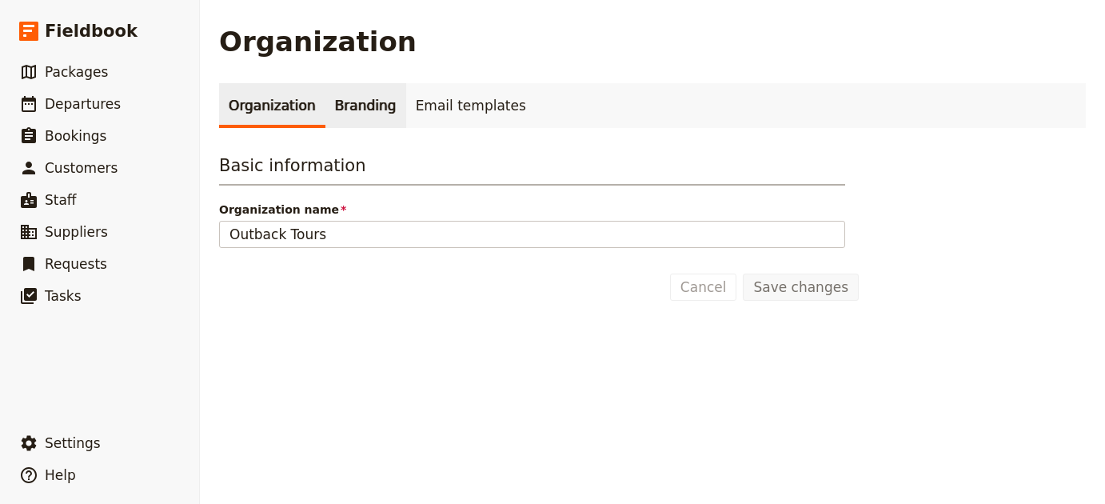
click at [346, 93] on link "Branding" at bounding box center [365, 105] width 81 height 45
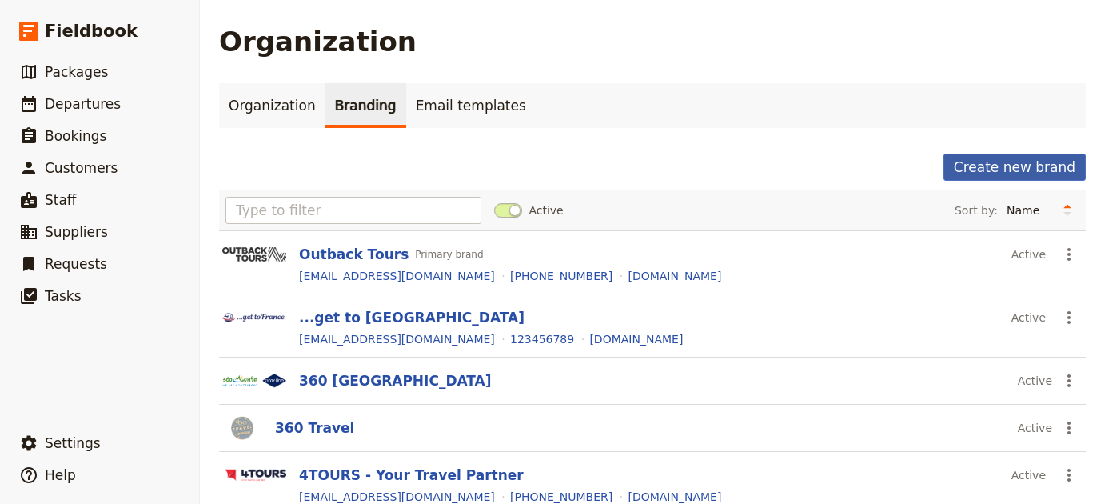
click at [989, 170] on button "Create new brand" at bounding box center [1014, 166] width 142 height 27
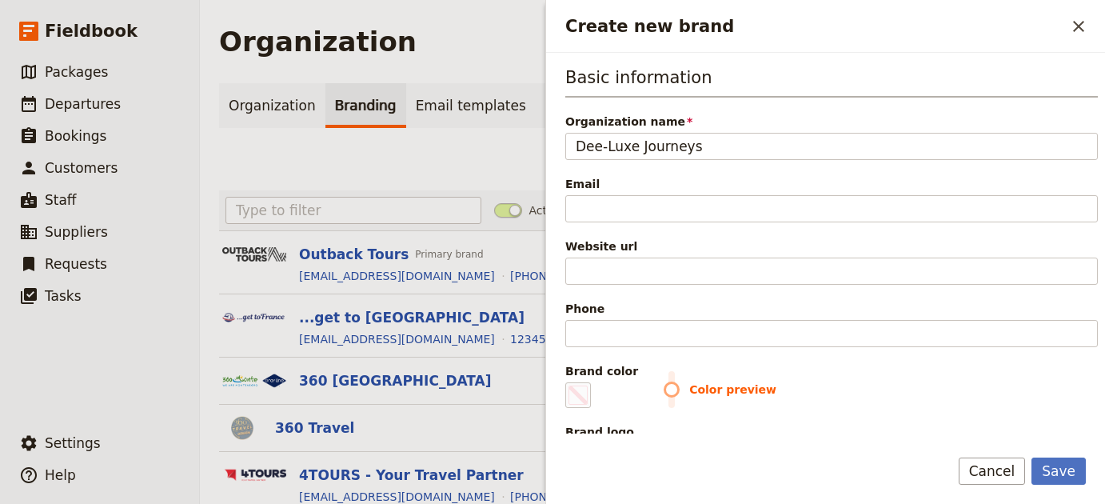
type input "Dee-Luxe Journeys"
click at [691, 285] on div "Basic information Organization name Dee-Luxe Journeys Email Website url Phone B…" at bounding box center [831, 276] width 532 height 420
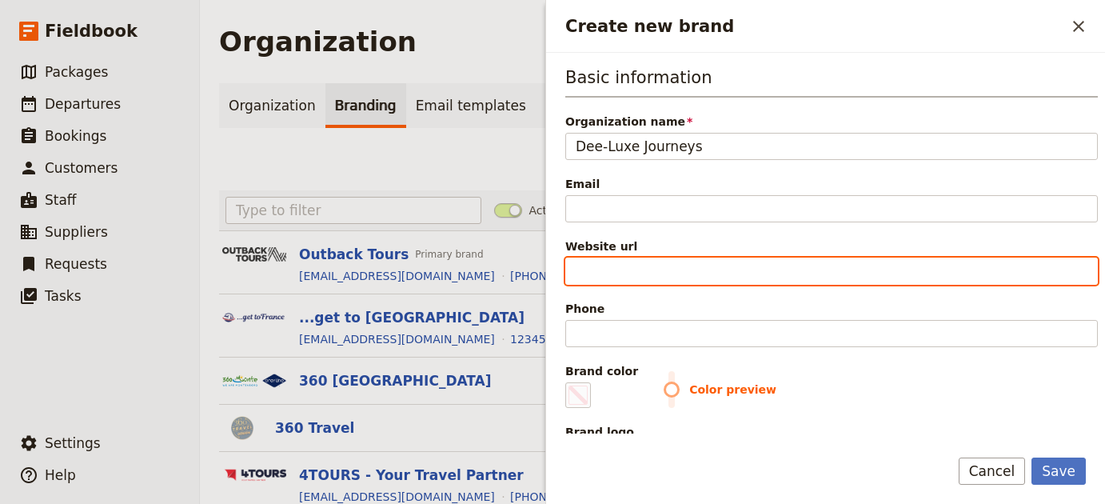
click at [695, 275] on input "Website url" at bounding box center [831, 270] width 532 height 27
paste input "https://www.dee-luxejourneys.com.au"
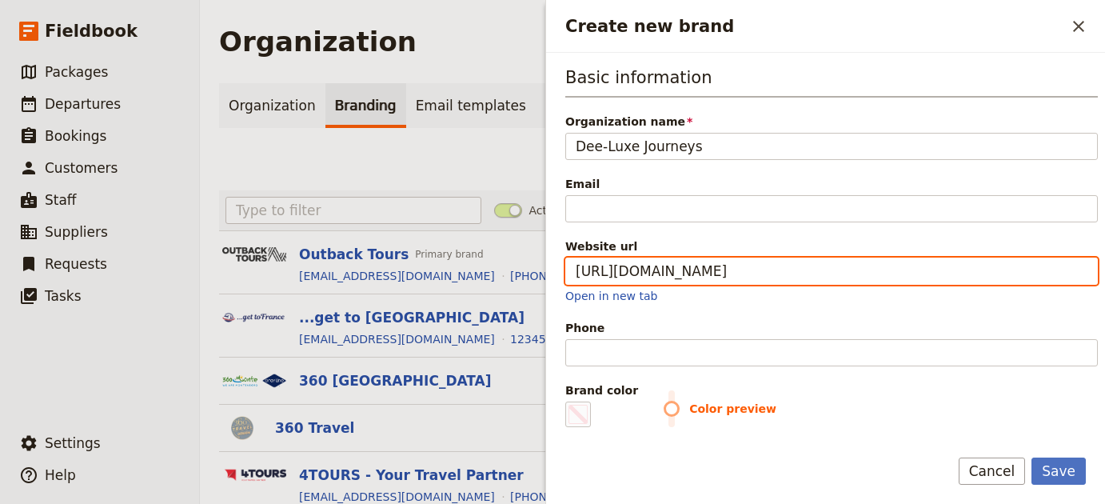
type input "https://www.dee-luxejourneys.com.au"
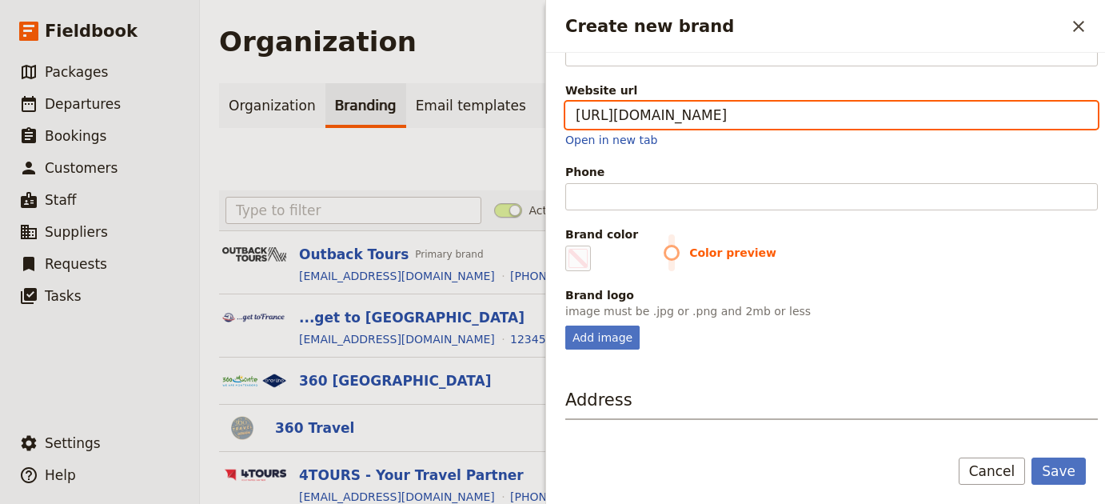
scroll to position [157, 0]
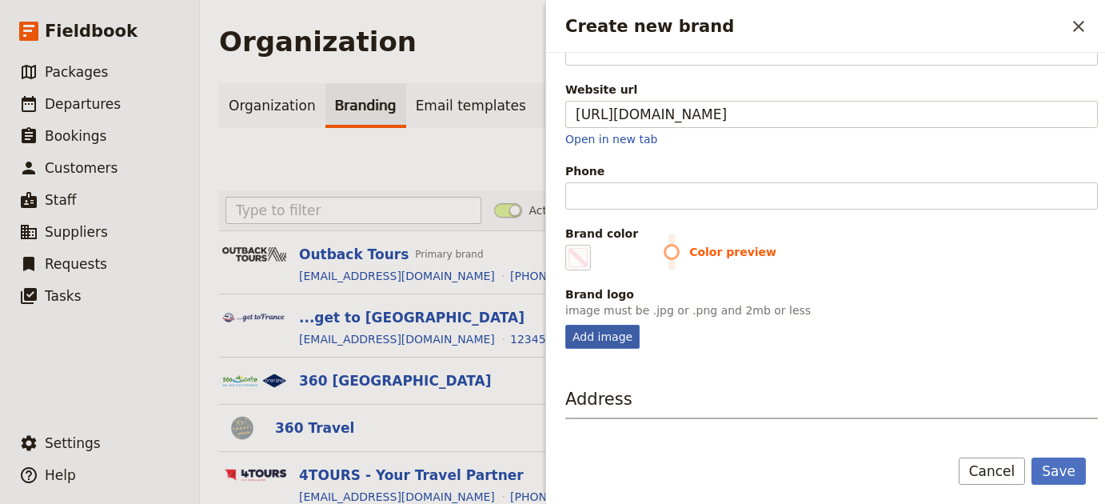
click at [592, 331] on div "Add image" at bounding box center [602, 336] width 74 height 24
click at [565, 324] on input "Add image" at bounding box center [564, 324] width 1 height 1
type input "C:\fakepath\logowhitetext-1.png"
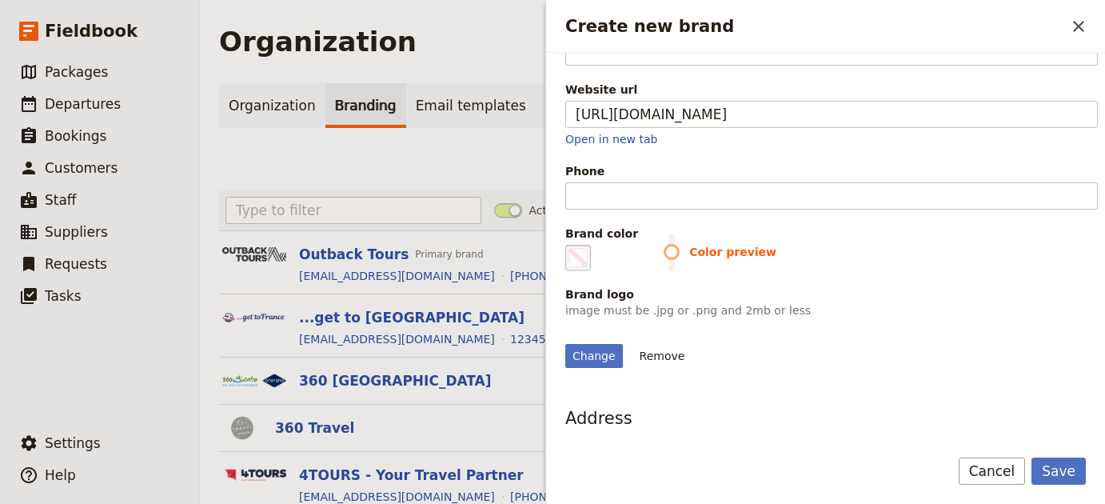
click at [584, 254] on span "Create new brand" at bounding box center [577, 257] width 19 height 19
click at [569, 245] on input "#000000" at bounding box center [568, 244] width 1 height 1
click at [580, 248] on span "Create new brand" at bounding box center [577, 257] width 19 height 19
click at [569, 245] on input "#000000" at bounding box center [568, 244] width 1 height 1
type input "#2eaec1"
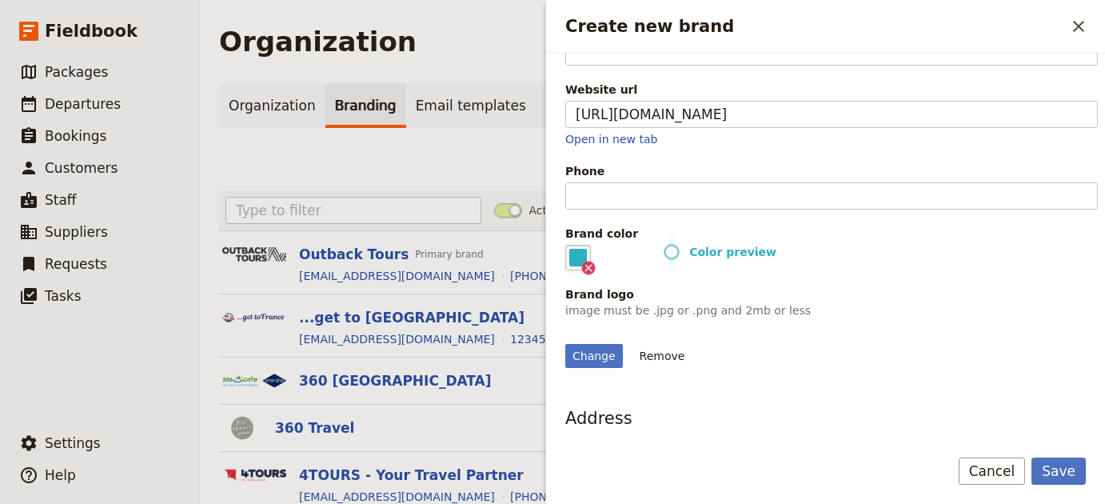
click at [981, 314] on p "image must be .jpg or .png and 2mb or less" at bounding box center [831, 310] width 532 height 16
click at [1076, 456] on form "Basic information Organization name Dee-Luxe Journeys Email Website url https:/…" at bounding box center [825, 278] width 559 height 451
click at [1077, 473] on button "Save" at bounding box center [1058, 470] width 54 height 27
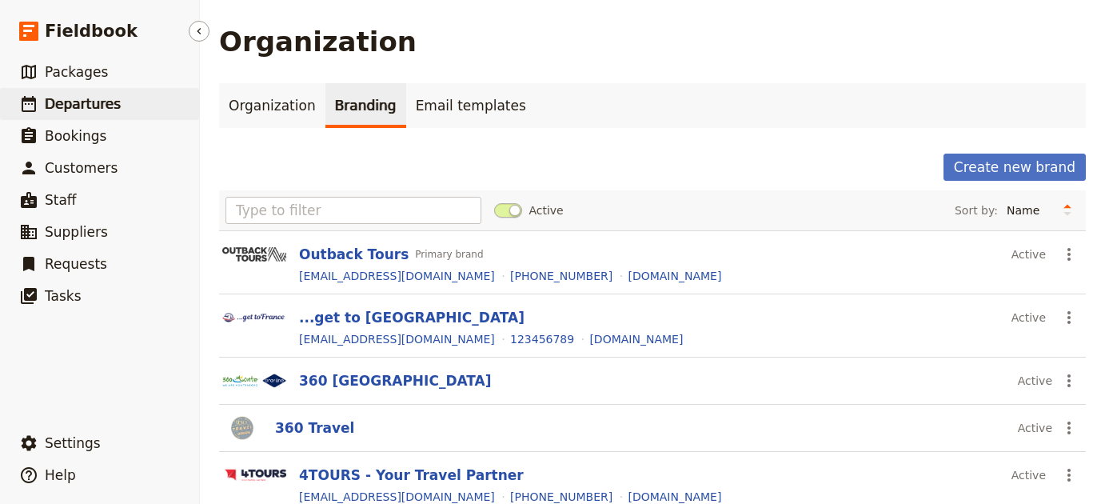
click at [109, 110] on span "Departures" at bounding box center [83, 104] width 76 height 16
select select "UPDATED_AT"
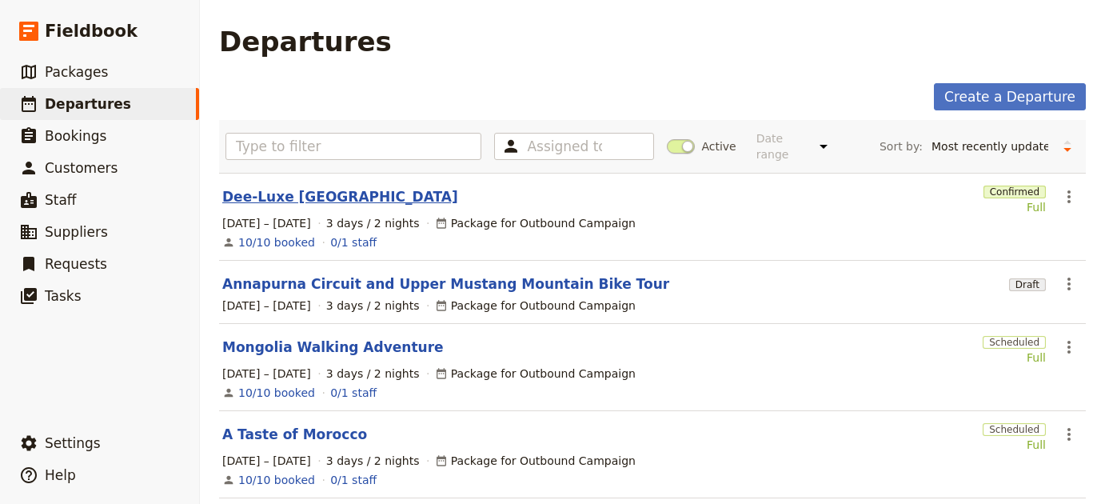
click at [236, 188] on link "Dee-Luxe [GEOGRAPHIC_DATA]" at bounding box center [340, 196] width 236 height 19
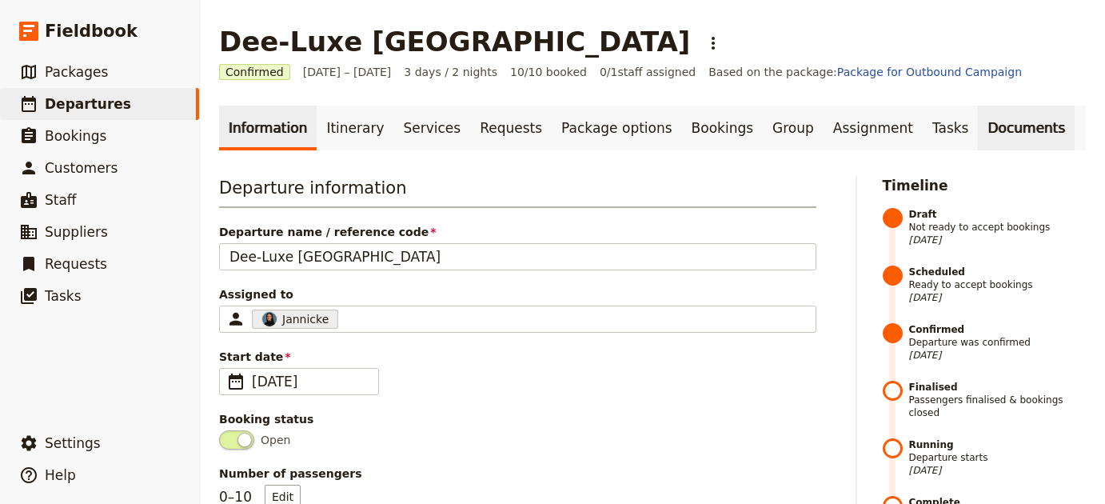
click at [977, 135] on link "Documents" at bounding box center [1025, 127] width 97 height 45
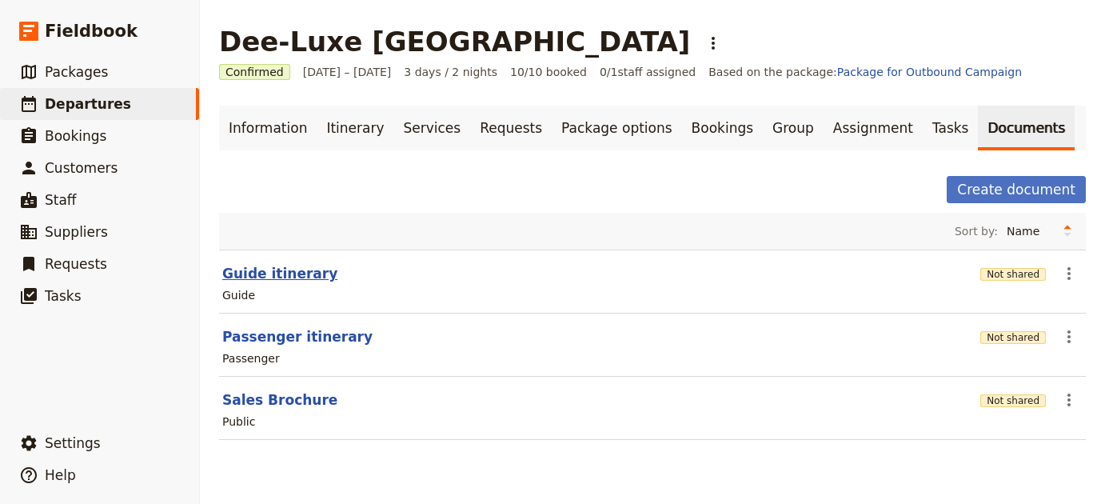
click at [245, 269] on button "Guide itinerary" at bounding box center [279, 273] width 115 height 19
select select "STAFF"
select select "RUN_SHEET"
select select "LARGE"
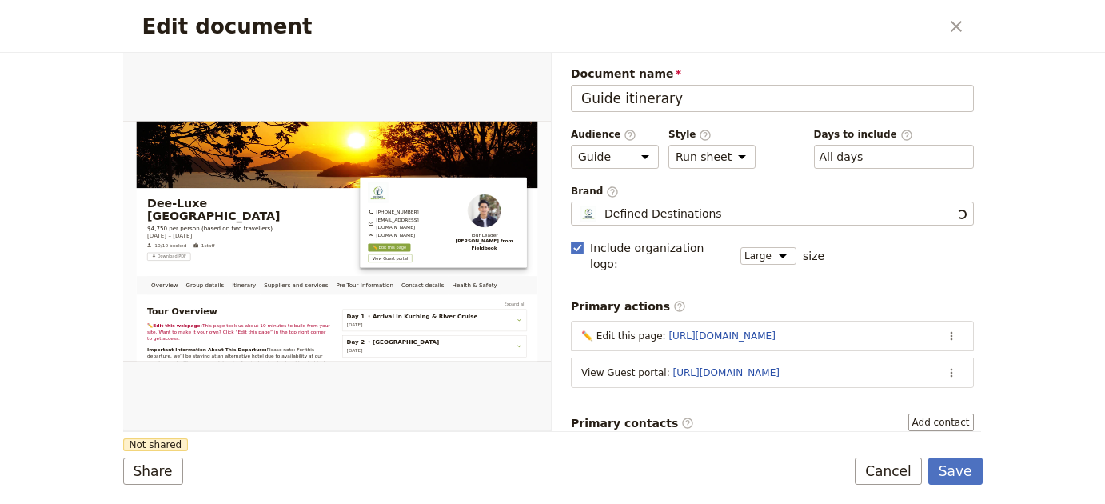
click at [786, 197] on span "Brand ​" at bounding box center [772, 192] width 403 height 14
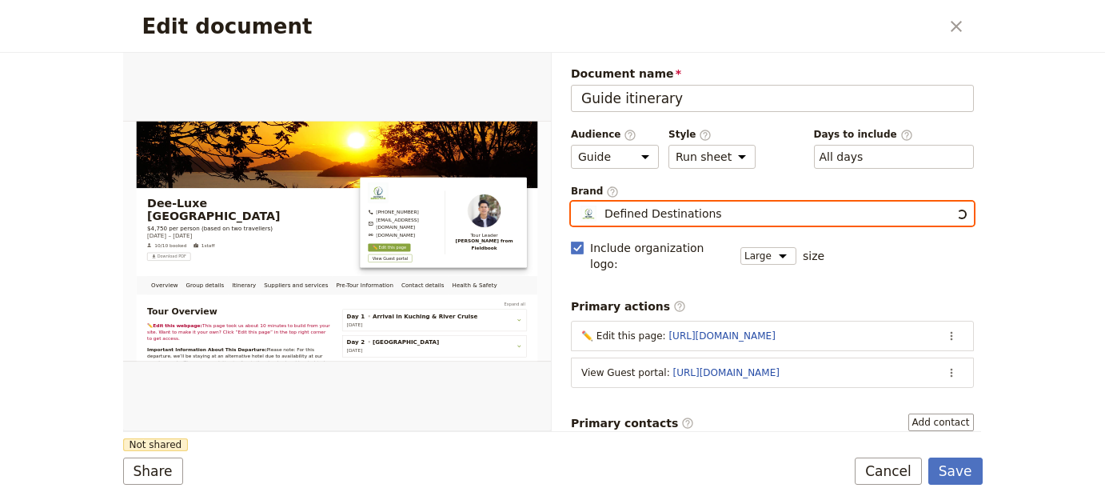
click at [578, 201] on input "Defined Destinations" at bounding box center [577, 201] width 1 height 1
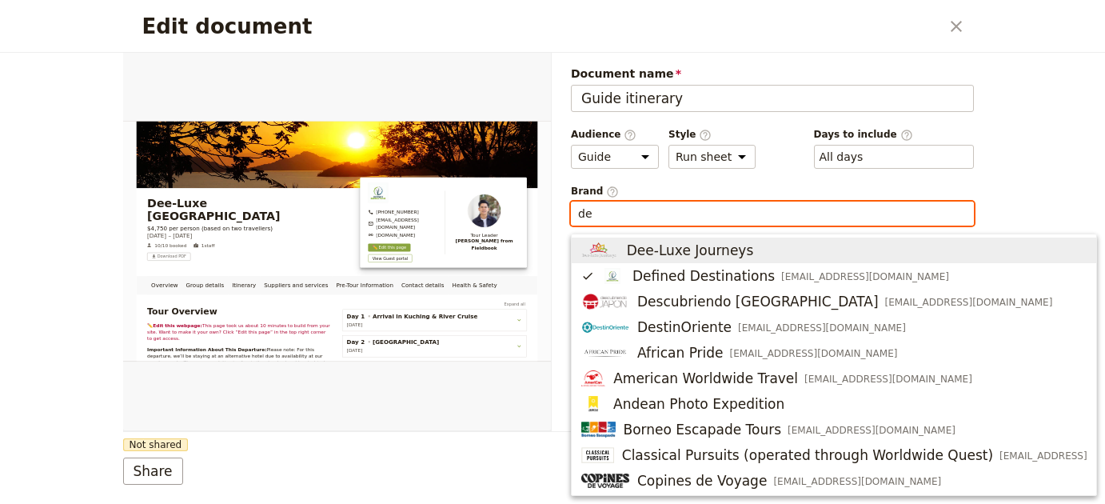
click at [752, 255] on span "Dee-Luxe Journeys" at bounding box center [833, 250] width 505 height 19
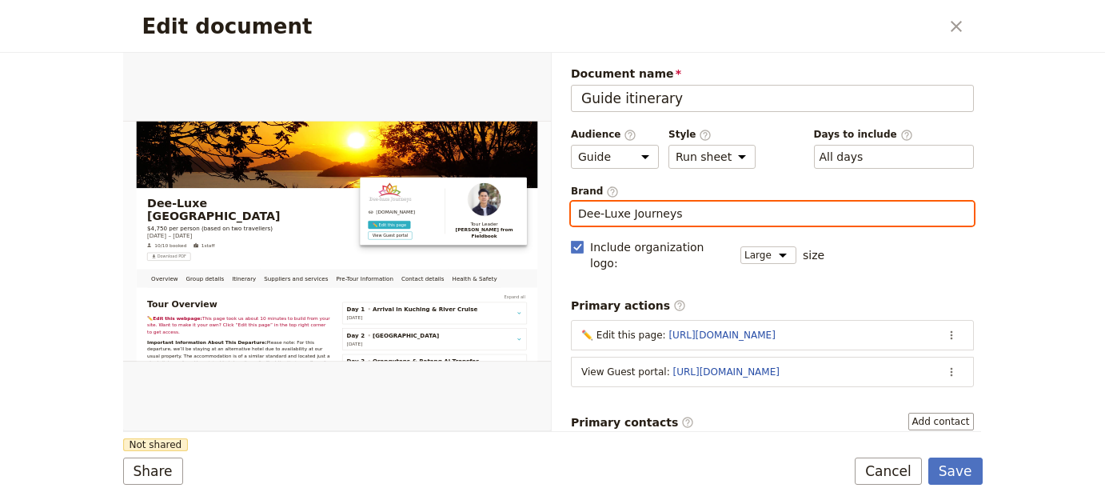
type input "Dee-Luxe Journeys"
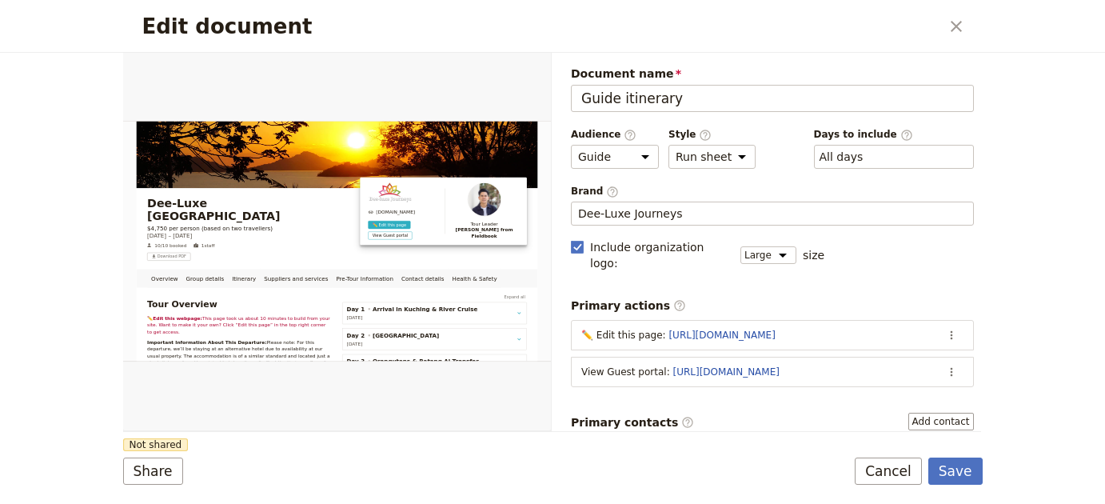
click at [381, 448] on form "Overview Group details Itinerary Suppliers and services Pre-Tour Information Co…" at bounding box center [552, 278] width 859 height 451
click at [142, 469] on button "Share" at bounding box center [153, 470] width 60 height 27
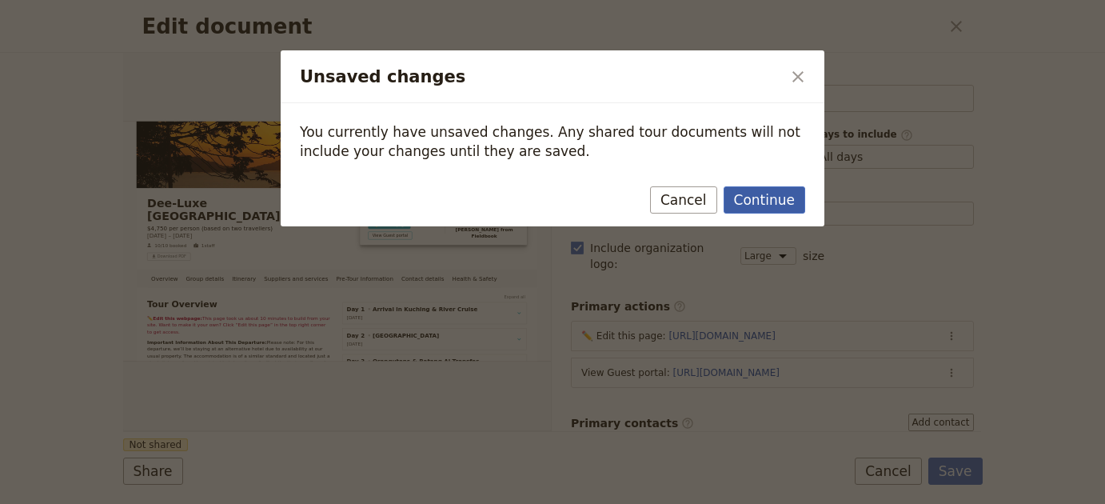
click at [761, 191] on button "Continue" at bounding box center [764, 199] width 82 height 27
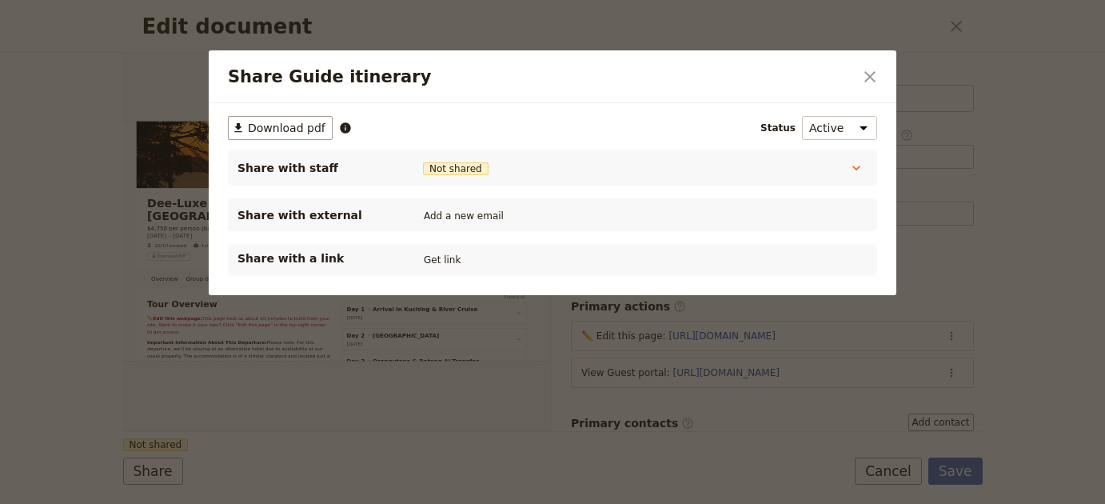
click at [451, 249] on div "Share with a link Get link" at bounding box center [552, 260] width 649 height 32
click at [449, 253] on button "Get link" at bounding box center [442, 260] width 45 height 18
click at [867, 81] on icon "Close dialog" at bounding box center [869, 76] width 19 height 19
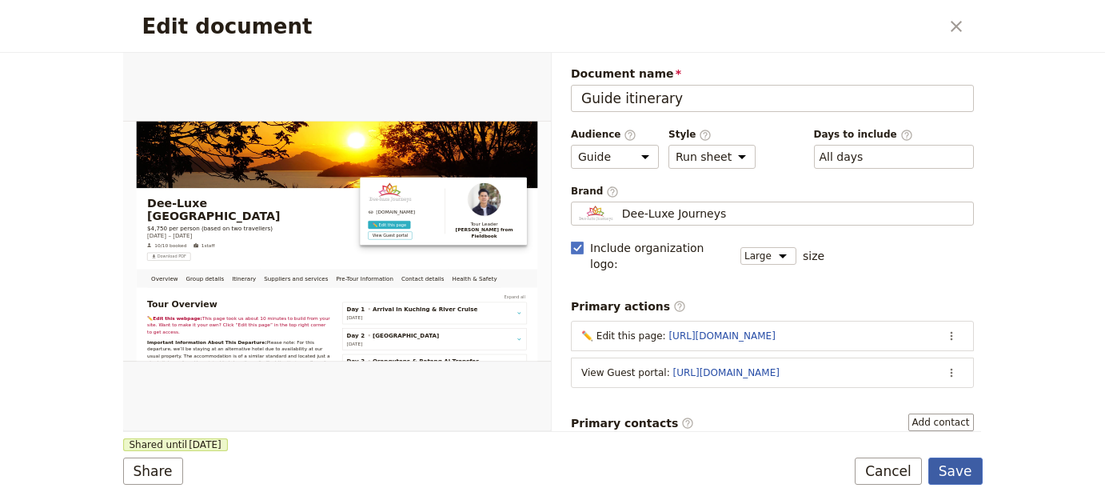
click at [977, 472] on button "Save" at bounding box center [955, 470] width 54 height 27
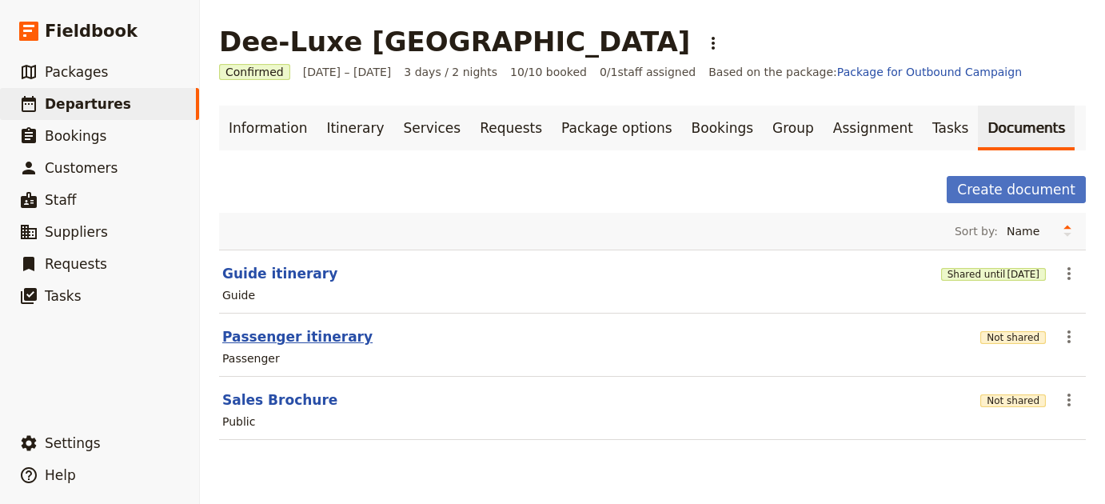
click at [302, 336] on button "Passenger itinerary" at bounding box center [297, 336] width 150 height 19
select select "PASSENGER"
select select "RUN_SHEET"
select select "LARGE"
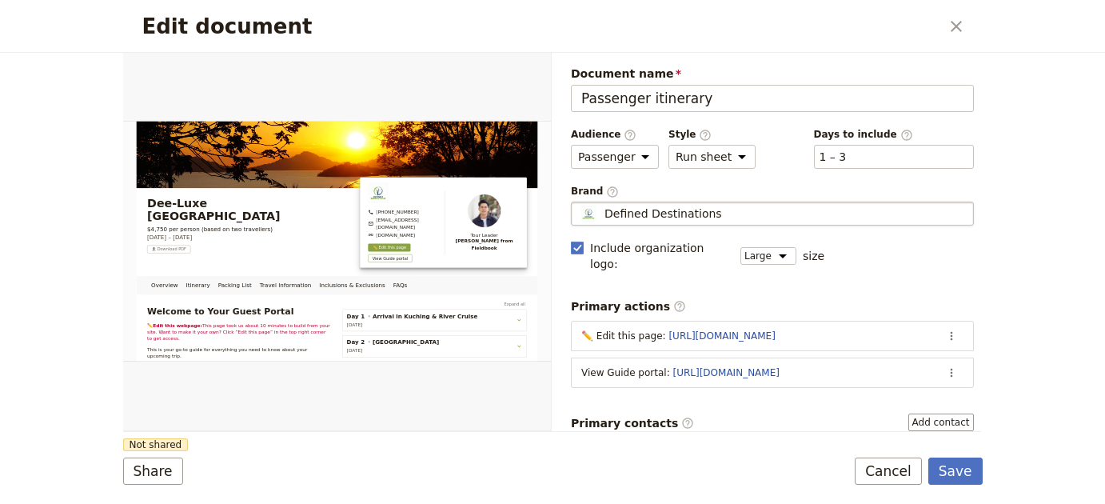
click at [800, 217] on div "Defined Destinations" at bounding box center [772, 213] width 388 height 16
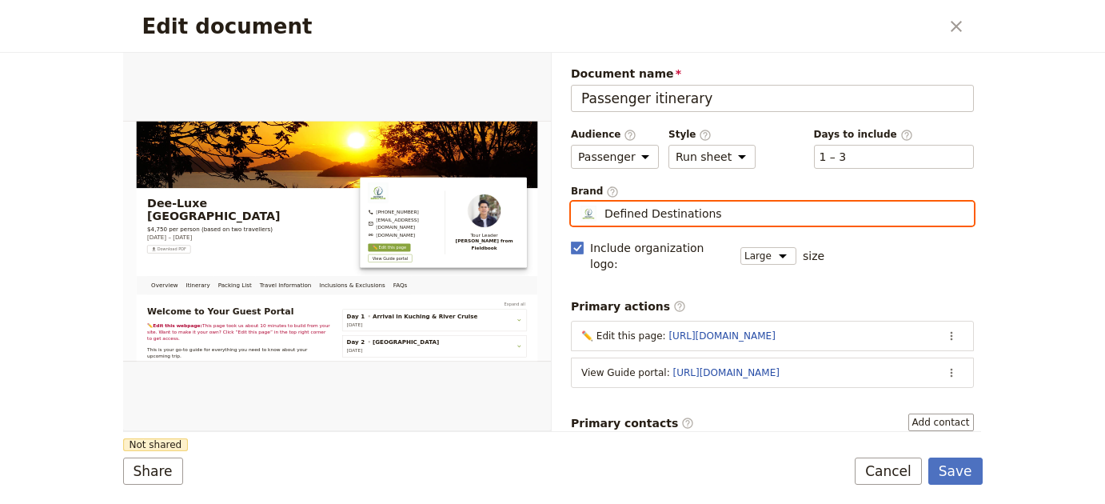
click at [578, 202] on input "Defined Destinations" at bounding box center [577, 201] width 1 height 1
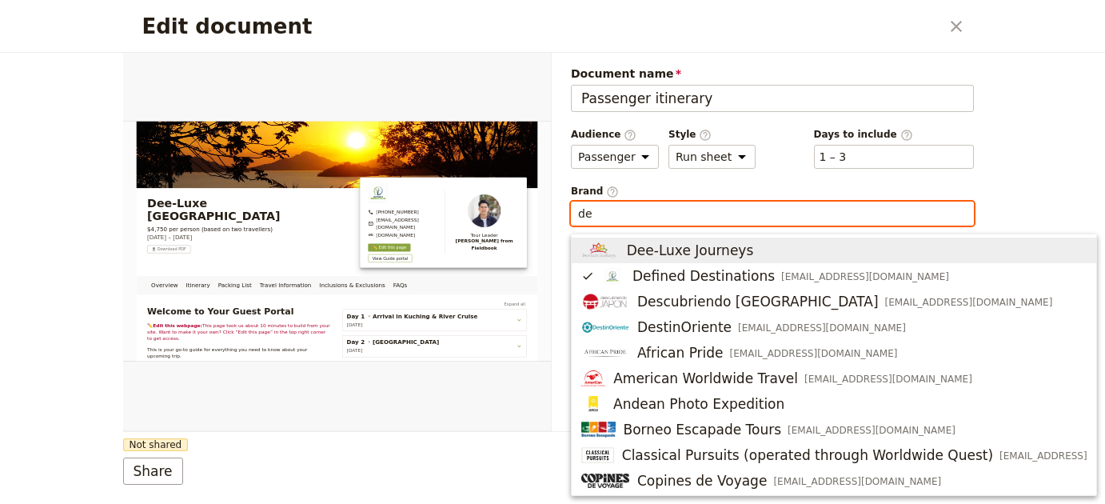
click at [768, 244] on span "Dee-Luxe Journeys" at bounding box center [833, 250] width 505 height 19
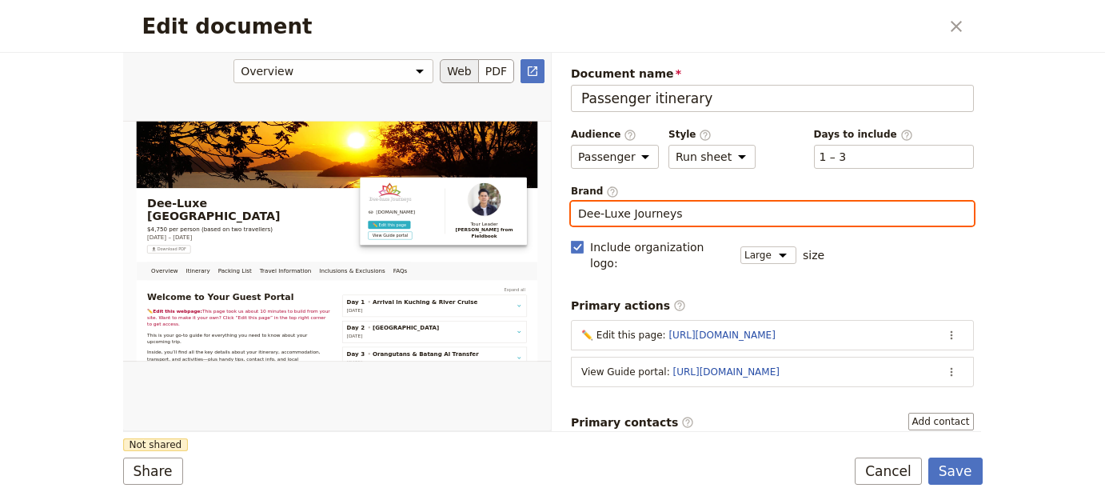
type input "Dee-Luxe Journeys"
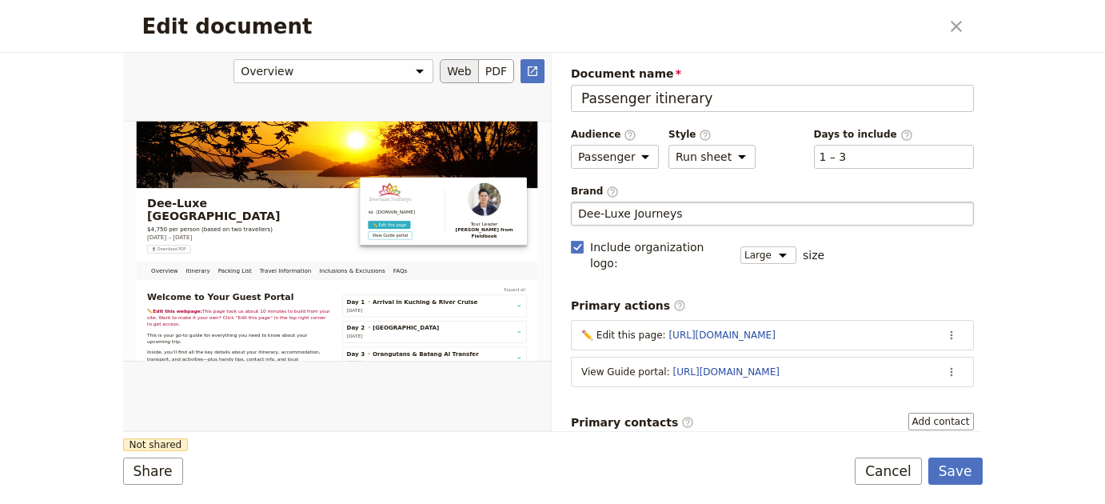
click at [380, 406] on div "Edit document" at bounding box center [337, 241] width 428 height 378
click at [176, 468] on button "Share" at bounding box center [153, 470] width 60 height 27
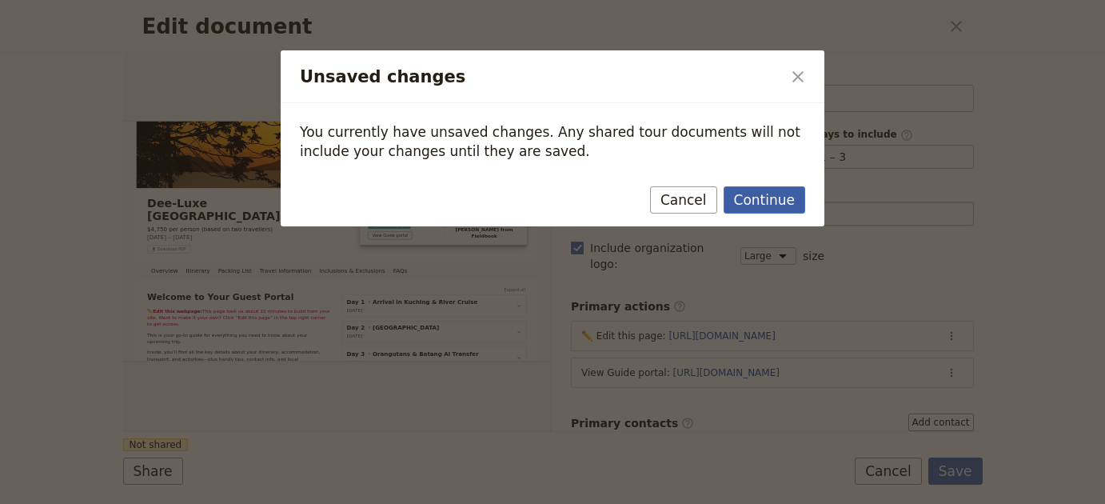
click at [787, 203] on button "Continue" at bounding box center [764, 199] width 82 height 27
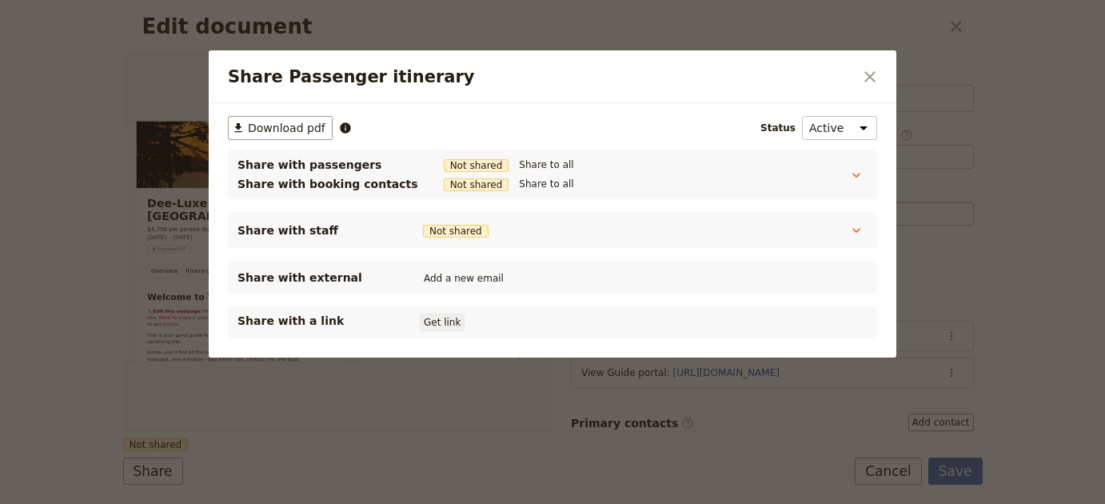
click at [447, 323] on button "Get link" at bounding box center [442, 322] width 45 height 18
click at [878, 72] on icon "Close dialog" at bounding box center [869, 76] width 19 height 19
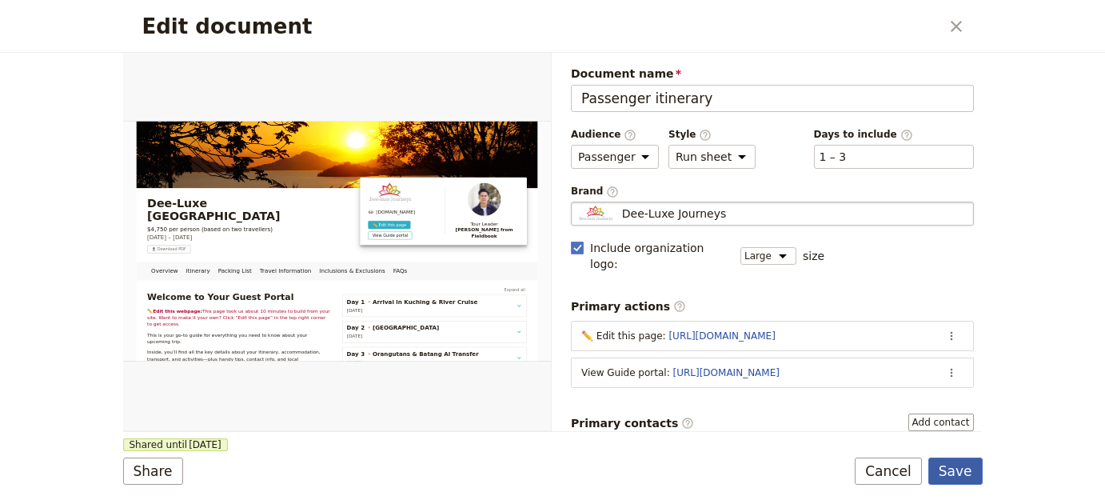
click at [953, 470] on button "Save" at bounding box center [955, 470] width 54 height 27
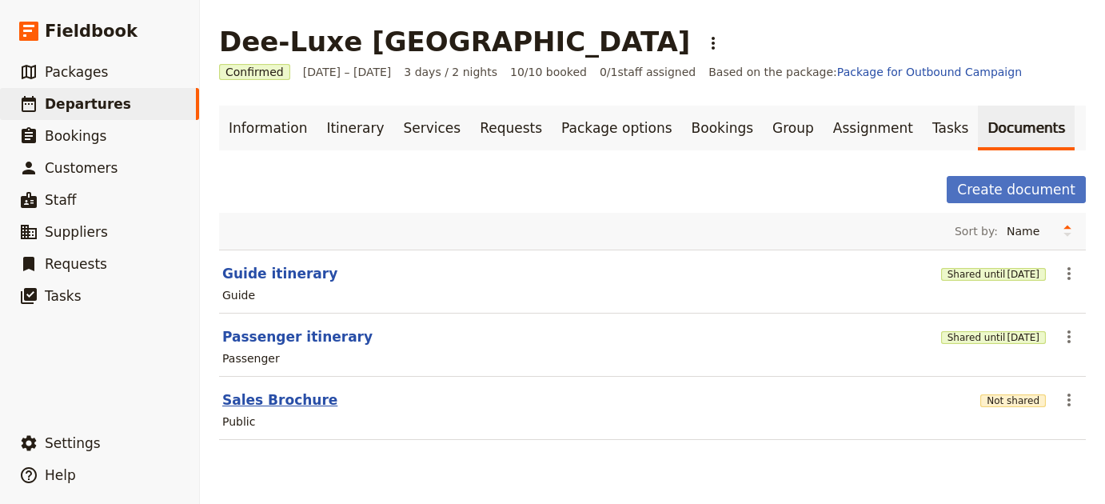
click at [293, 394] on button "Sales Brochure" at bounding box center [279, 399] width 115 height 19
select select "DEFAULT"
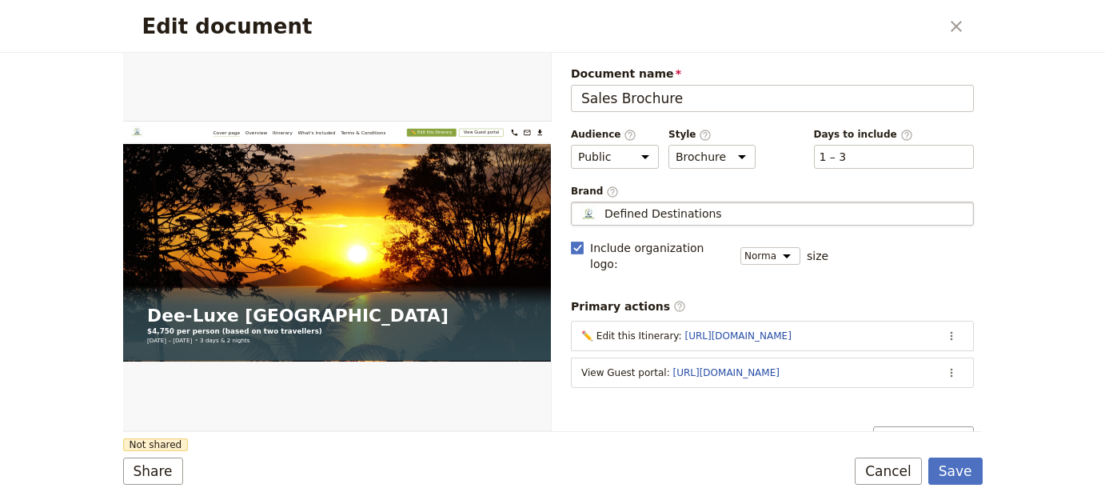
click at [730, 202] on fieldset "Defined Destinations Defined Destinations" at bounding box center [772, 213] width 403 height 24
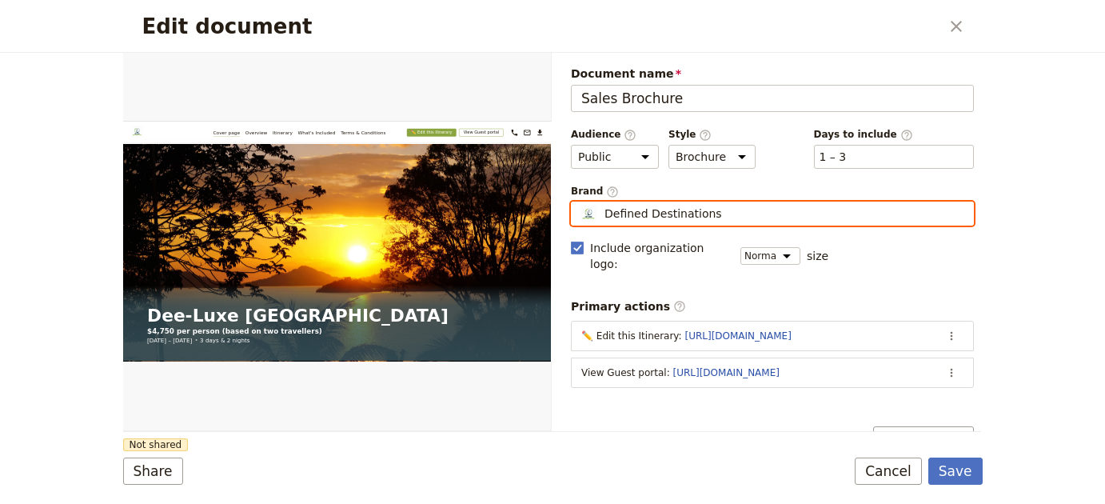
click at [578, 202] on input "Defined Destinations" at bounding box center [577, 201] width 1 height 1
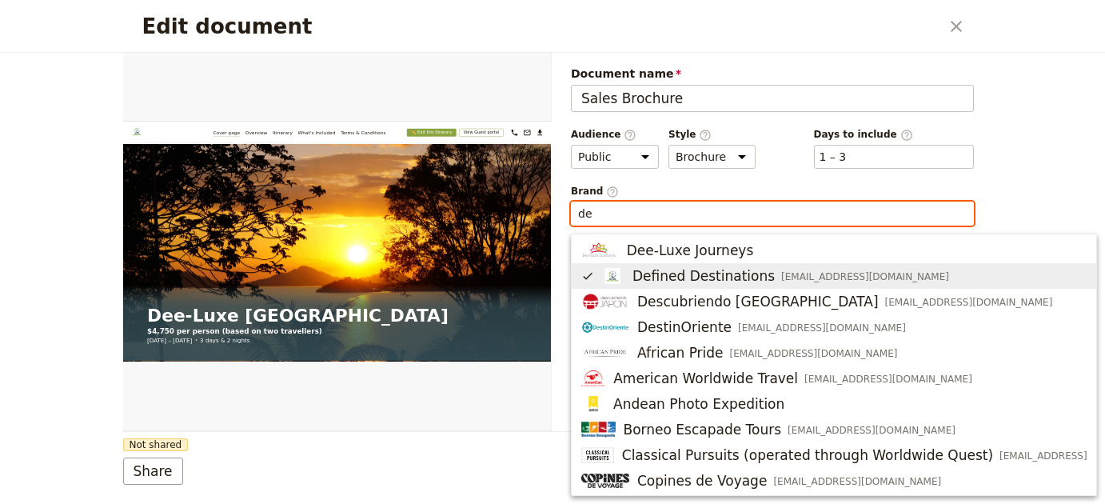
click at [730, 254] on span "Dee-Luxe Journeys" at bounding box center [690, 250] width 127 height 19
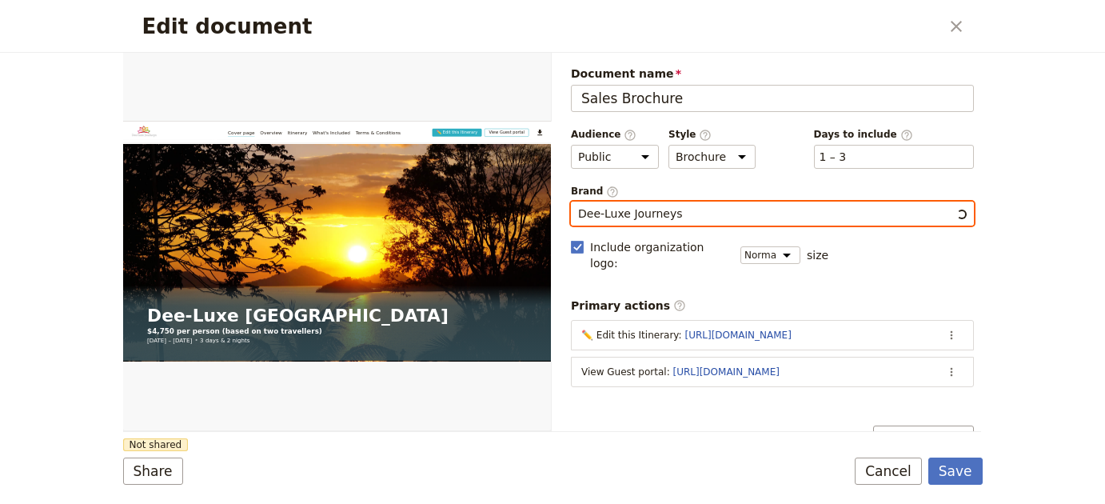
type input "Dee-Luxe Journeys"
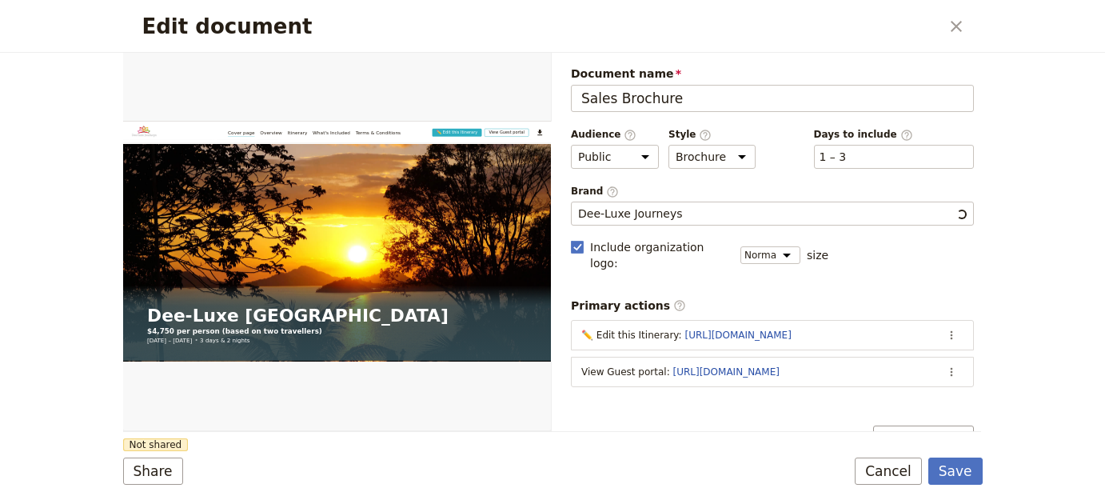
click at [450, 436] on form "Web PDF ​ Document name Sales Brochure Preview Audience ​ Public Passenger Guid…" at bounding box center [552, 278] width 859 height 451
click at [160, 472] on button "Share" at bounding box center [153, 470] width 60 height 27
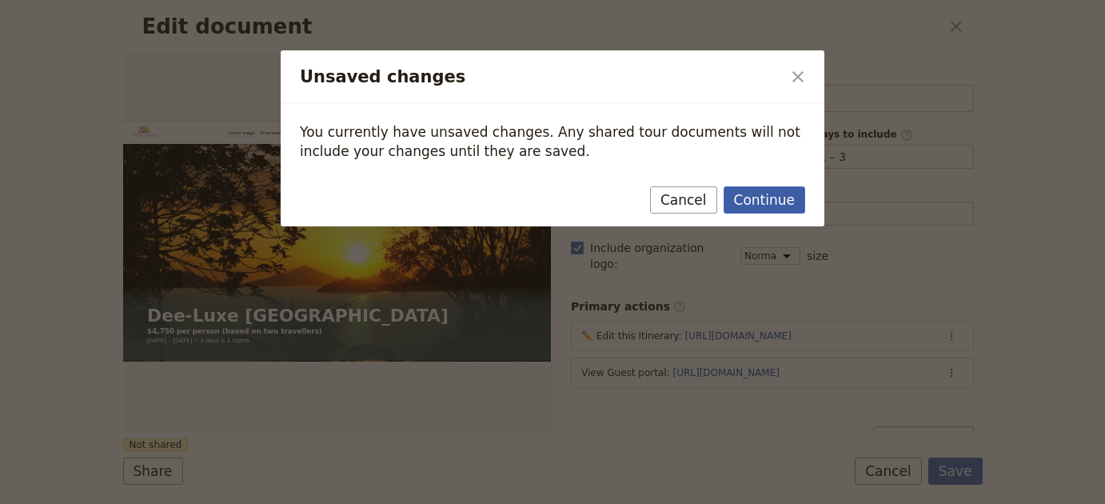
click at [789, 196] on button "Continue" at bounding box center [764, 199] width 82 height 27
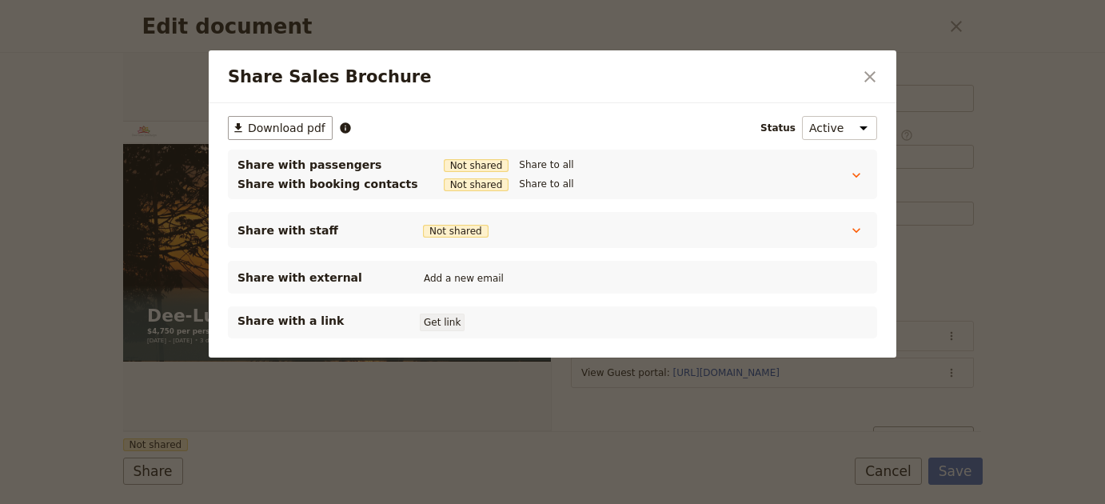
click at [444, 326] on button "Get link" at bounding box center [442, 322] width 45 height 18
click at [878, 77] on icon "Close dialog" at bounding box center [869, 76] width 19 height 19
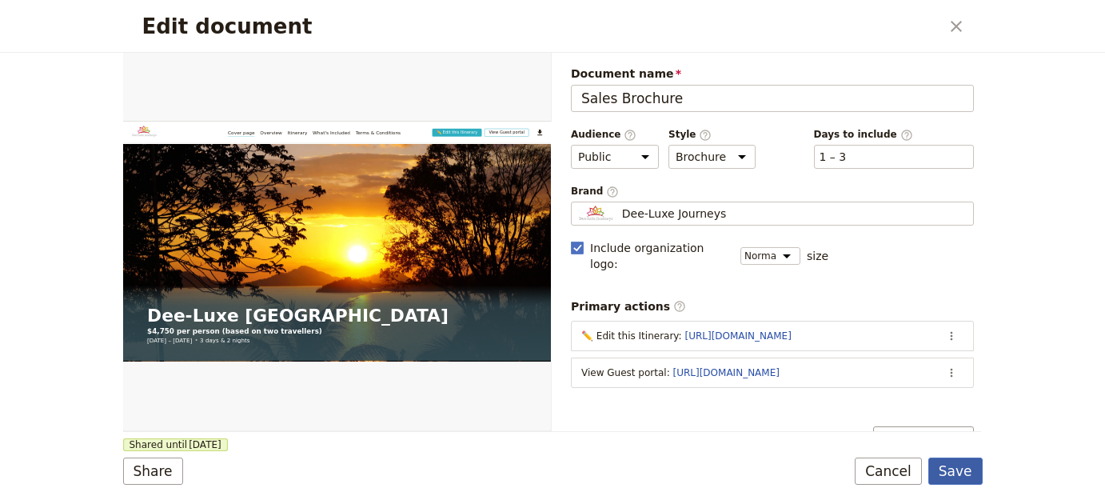
click at [954, 476] on button "Save" at bounding box center [955, 470] width 54 height 27
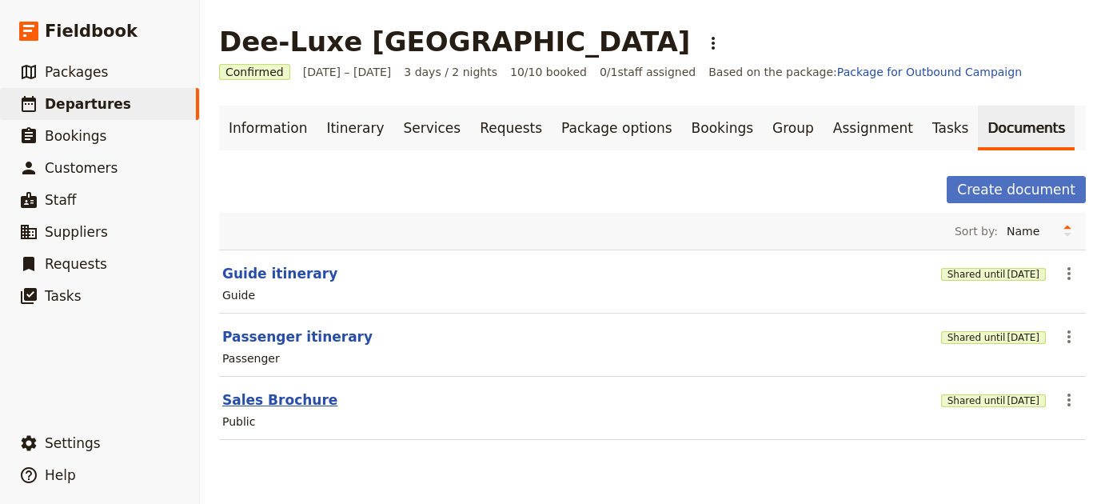
click at [268, 397] on button "Sales Brochure" at bounding box center [279, 399] width 115 height 19
select select "DEFAULT"
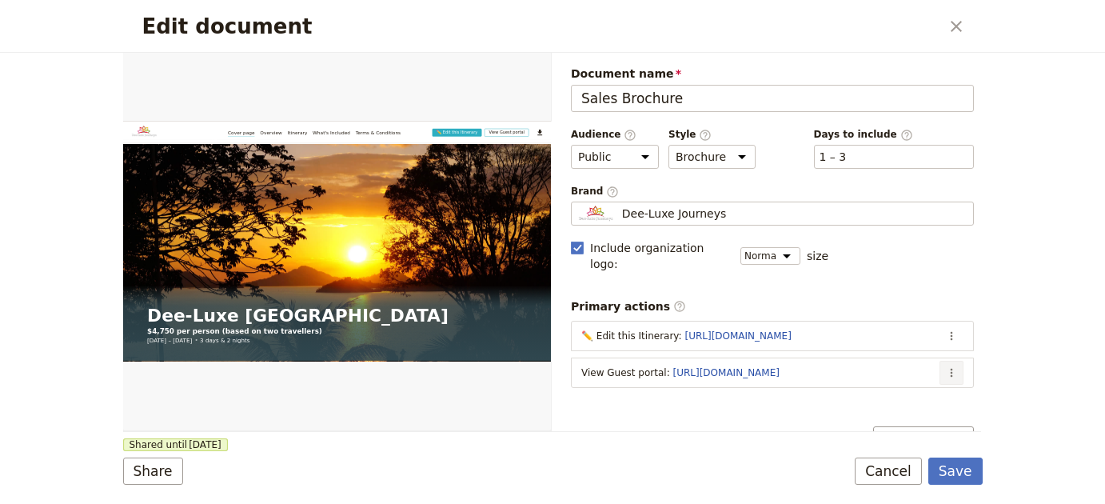
click at [945, 366] on icon "Actions" at bounding box center [951, 372] width 13 height 13
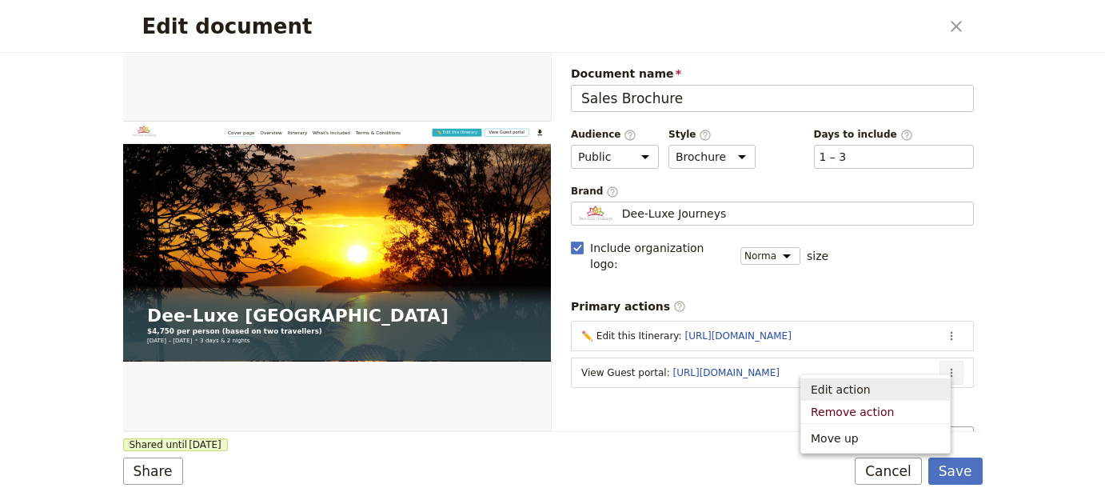
click at [917, 382] on span "Edit action" at bounding box center [874, 389] width 129 height 16
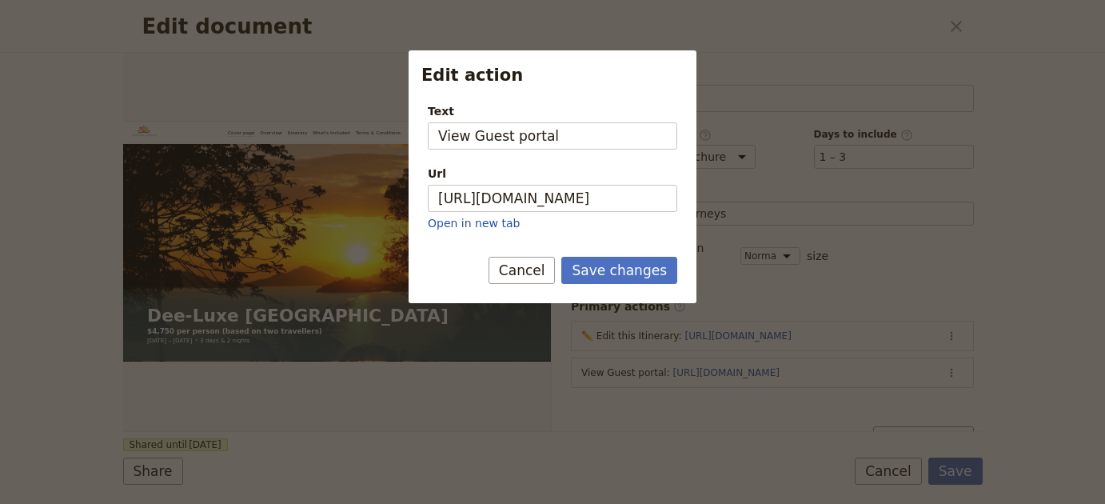
click at [649, 221] on p "Open in new tab" at bounding box center [552, 223] width 249 height 16
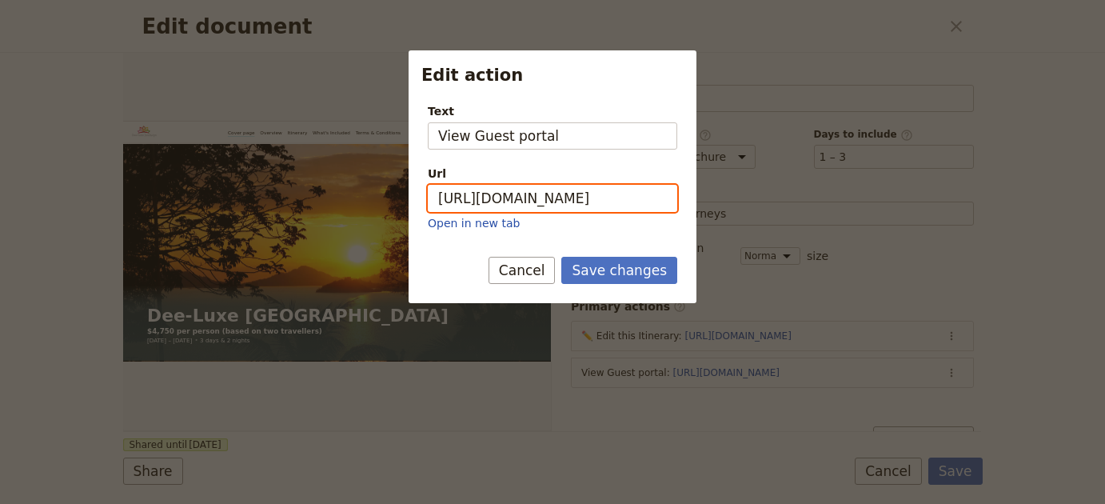
click at [653, 196] on input "https://trips.fieldbook.com/d/N8-xuUWjwpnlGyf0YFYF7" at bounding box center [552, 198] width 249 height 27
paste input "5bZit_FkA4JJQHPIpx__d"
type input "https://trips.fieldbook.com/d/5bZit_FkA4JJQHPIpx__d"
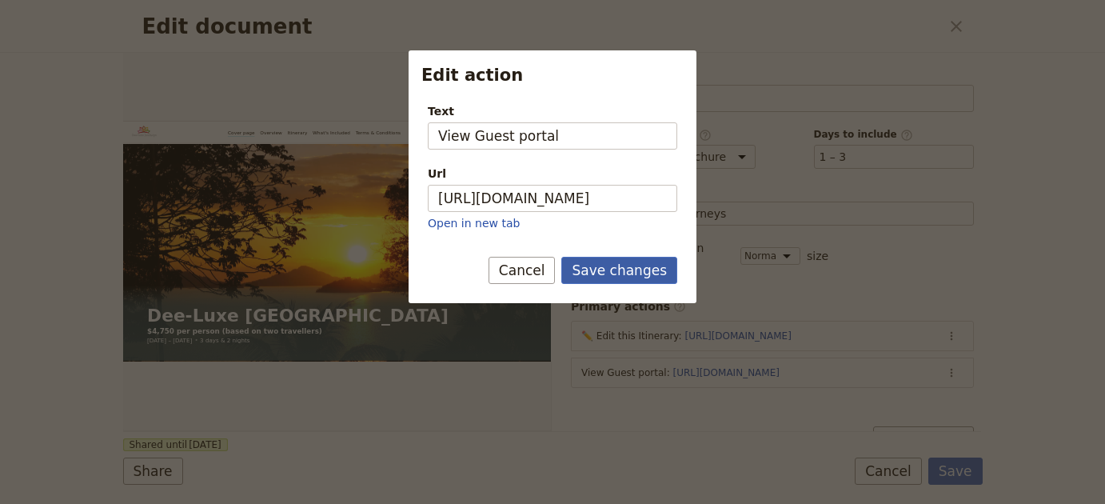
click at [646, 263] on button "Save changes" at bounding box center [619, 270] width 116 height 27
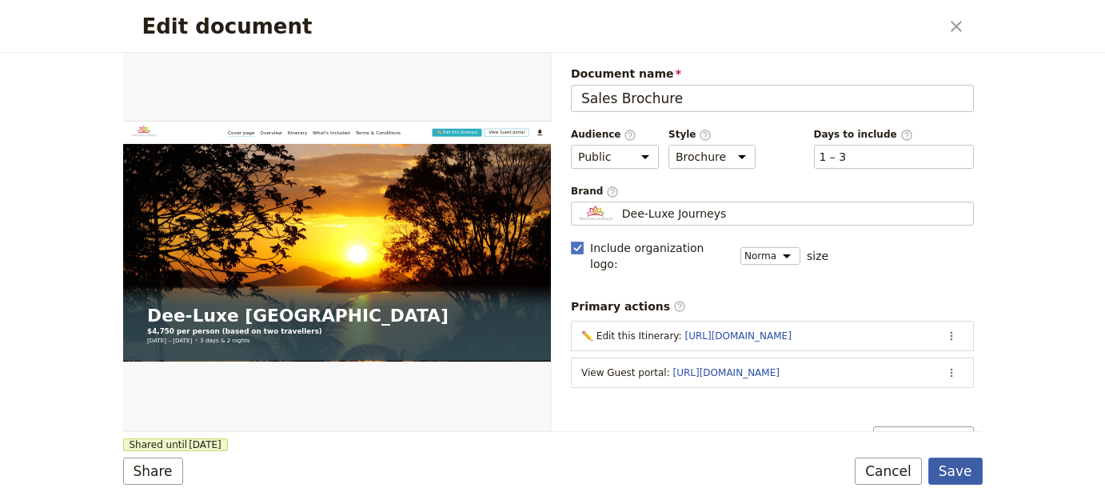
click at [957, 470] on button "Save" at bounding box center [955, 470] width 54 height 27
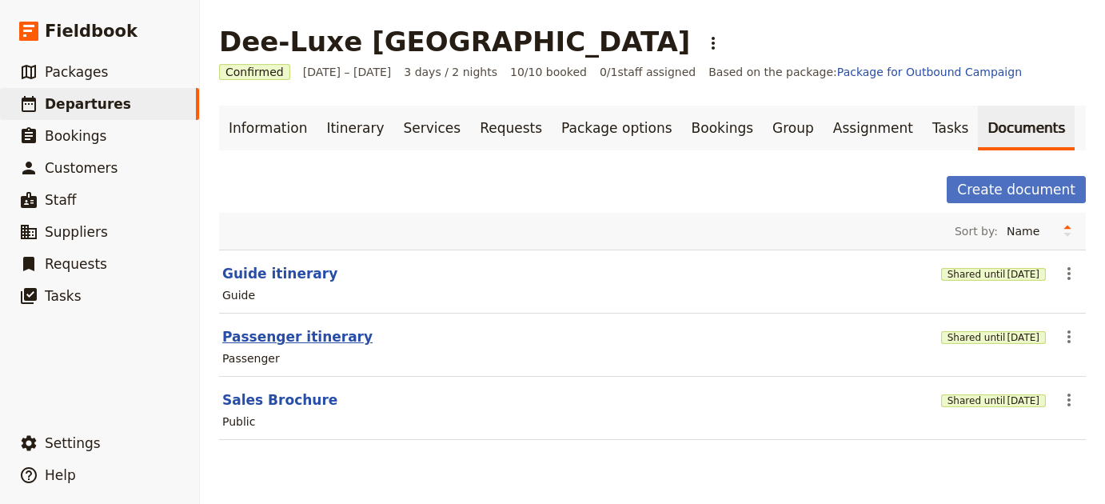
click at [308, 331] on button "Passenger itinerary" at bounding box center [297, 336] width 150 height 19
select select "PASSENGER"
select select "RUN_SHEET"
select select "LARGE"
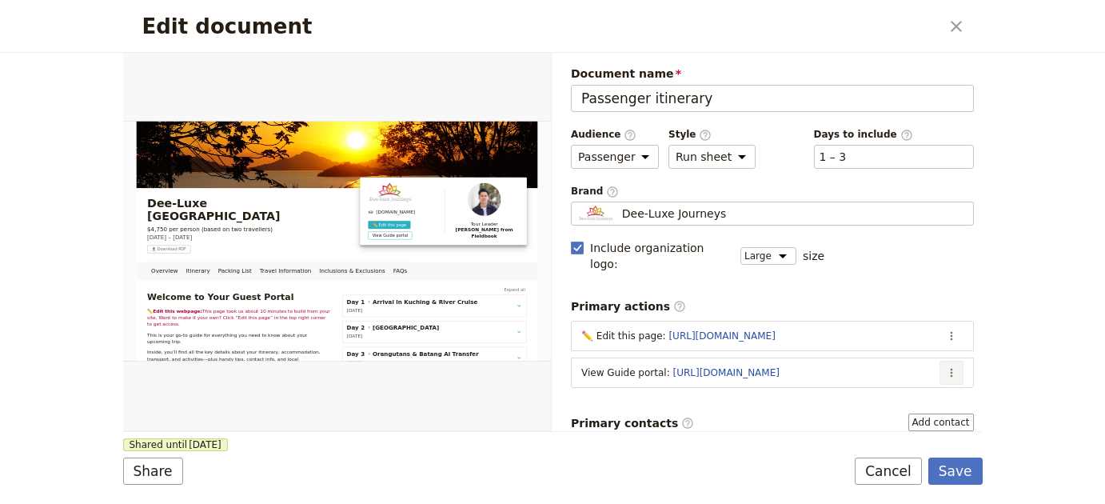
click at [949, 368] on icon "Actions" at bounding box center [950, 372] width 2 height 9
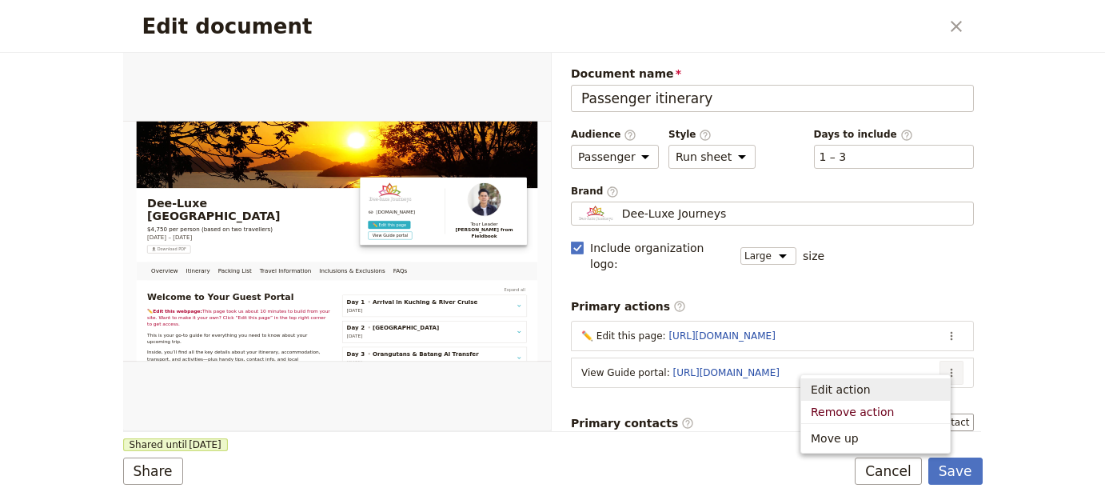
click at [912, 385] on span "Edit action" at bounding box center [874, 389] width 129 height 16
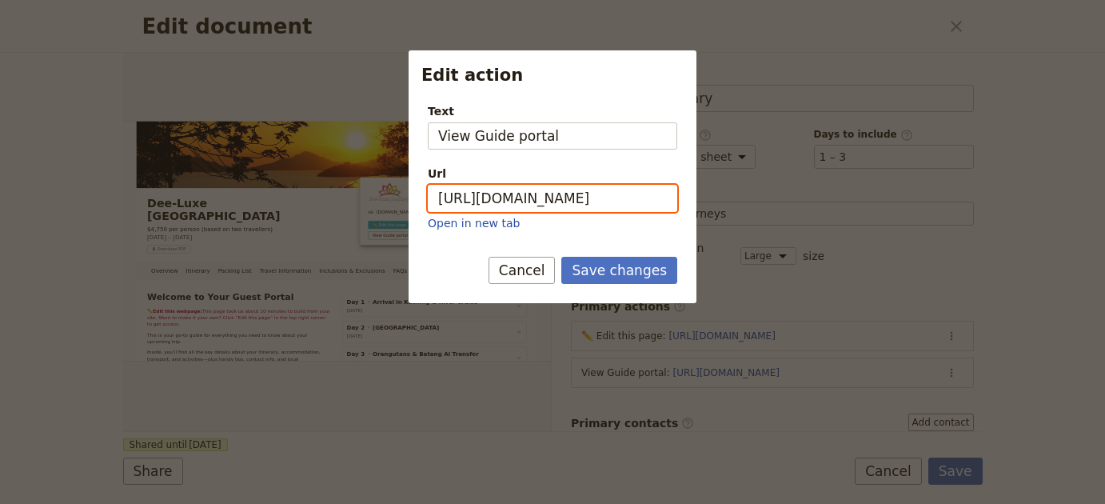
click at [638, 193] on input "[URL][DOMAIN_NAME]" at bounding box center [552, 198] width 249 height 27
paste input "ClOb0O6-Jv3yxnC0kwYtd"
type input "[URL][DOMAIN_NAME]"
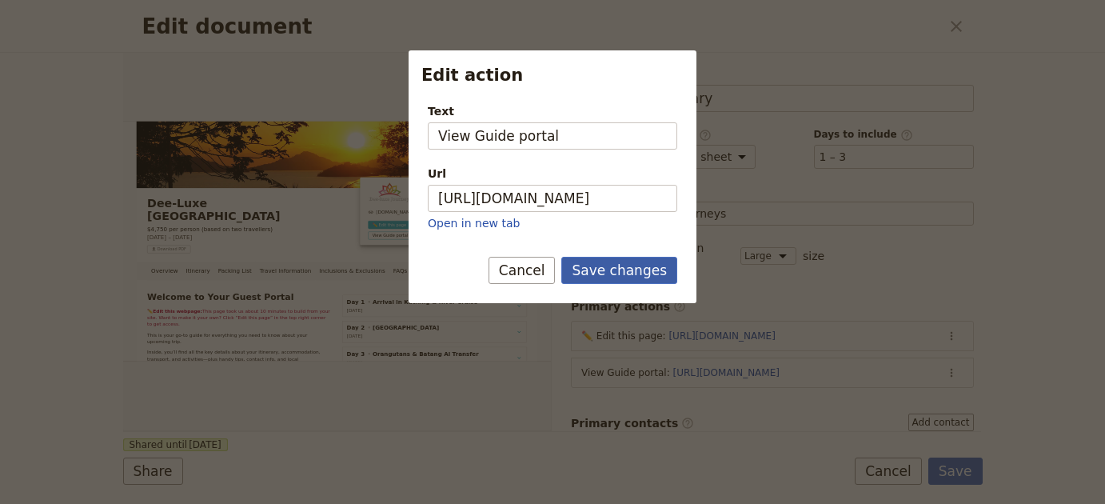
click at [650, 281] on button "Save changes" at bounding box center [619, 270] width 116 height 27
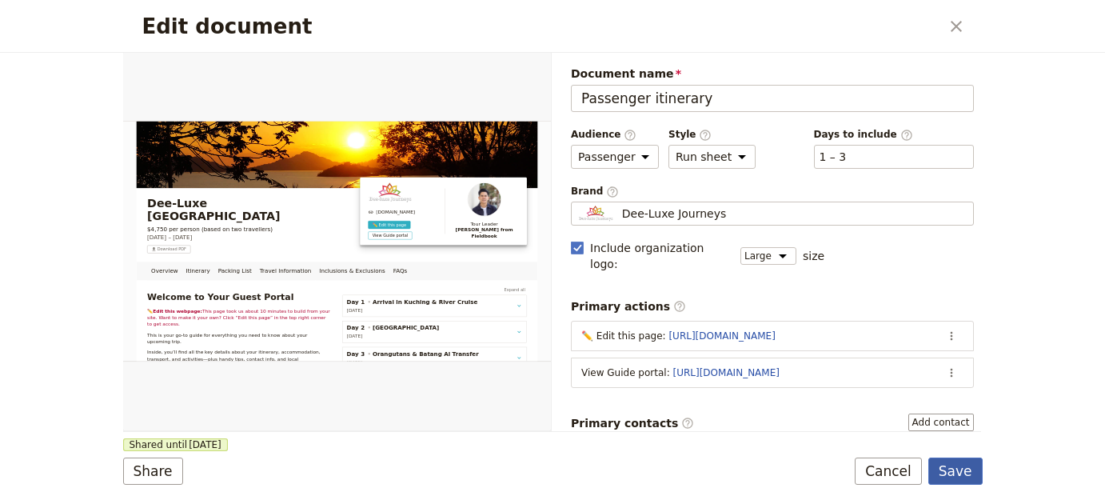
click at [962, 478] on button "Save" at bounding box center [955, 470] width 54 height 27
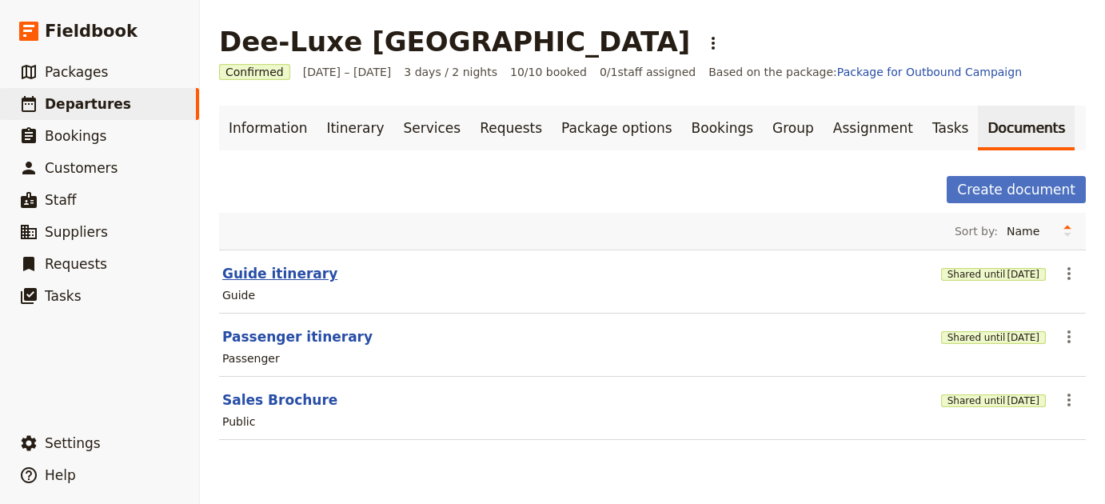
click at [253, 265] on button "Guide itinerary" at bounding box center [279, 273] width 115 height 19
select select "STAFF"
select select "RUN_SHEET"
select select "LARGE"
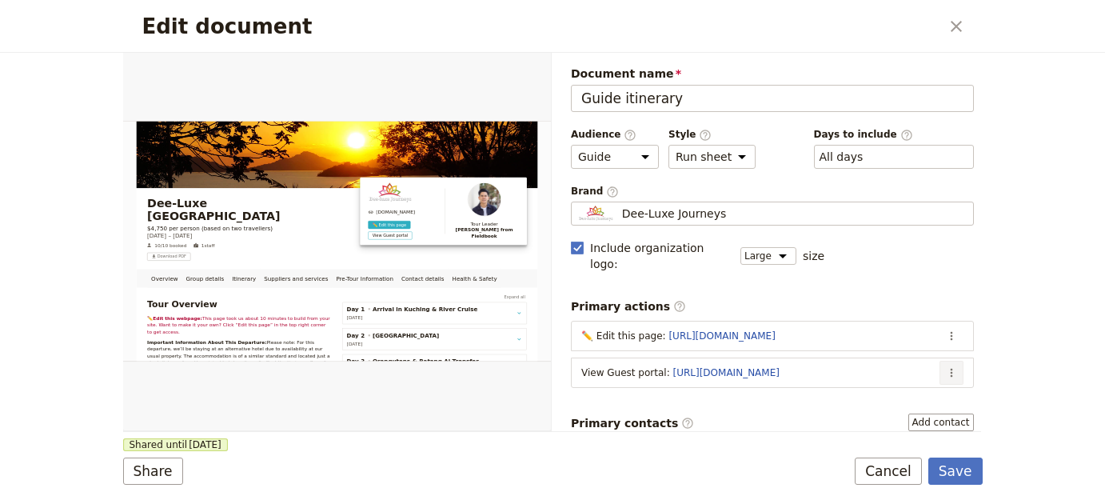
click at [945, 366] on icon "Actions" at bounding box center [951, 372] width 13 height 13
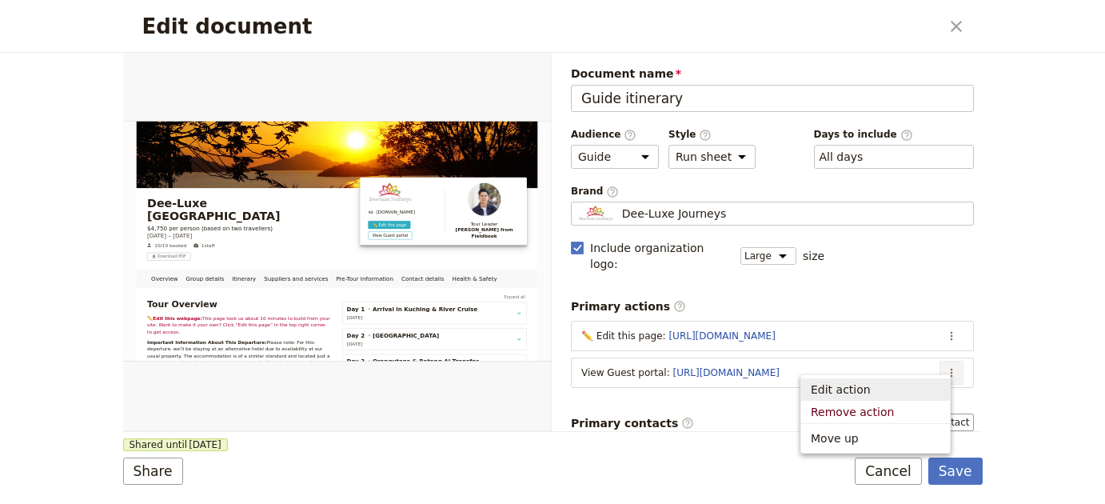
click at [875, 379] on button "Edit action" at bounding box center [875, 389] width 149 height 22
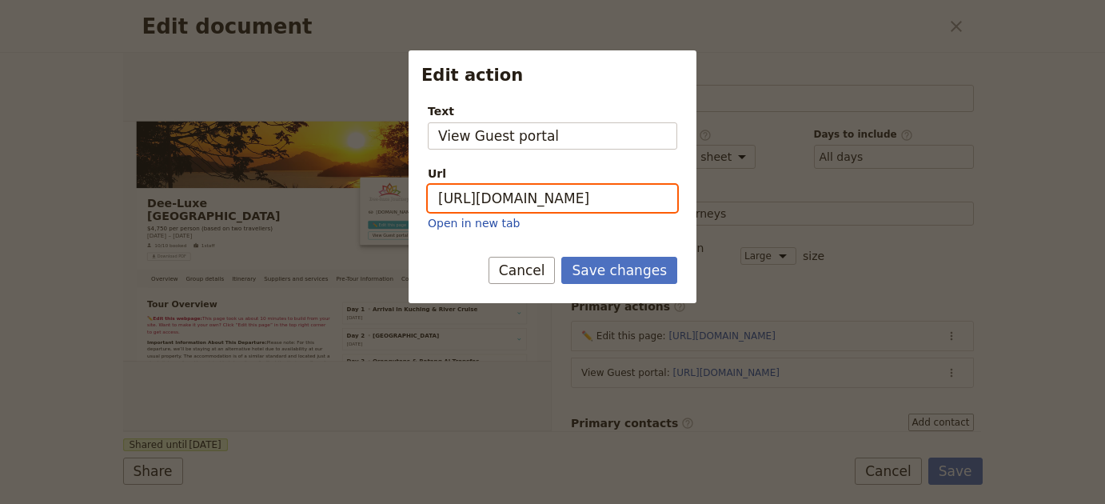
click at [553, 208] on input "https://trips.fieldbook.com/d/N8-xuUWjwpnlGyf0YFYF7" at bounding box center [552, 198] width 249 height 27
paste input "5bZit_FkA4JJQHPIpx__d"
type input "https://trips.fieldbook.com/d/5bZit_FkA4JJQHPIpx__d"
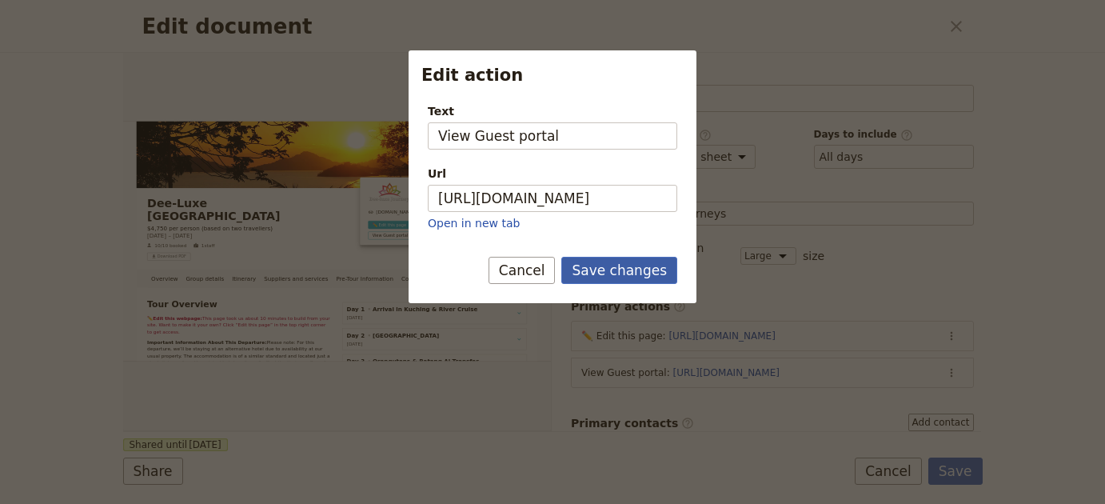
click at [613, 280] on button "Save changes" at bounding box center [619, 270] width 116 height 27
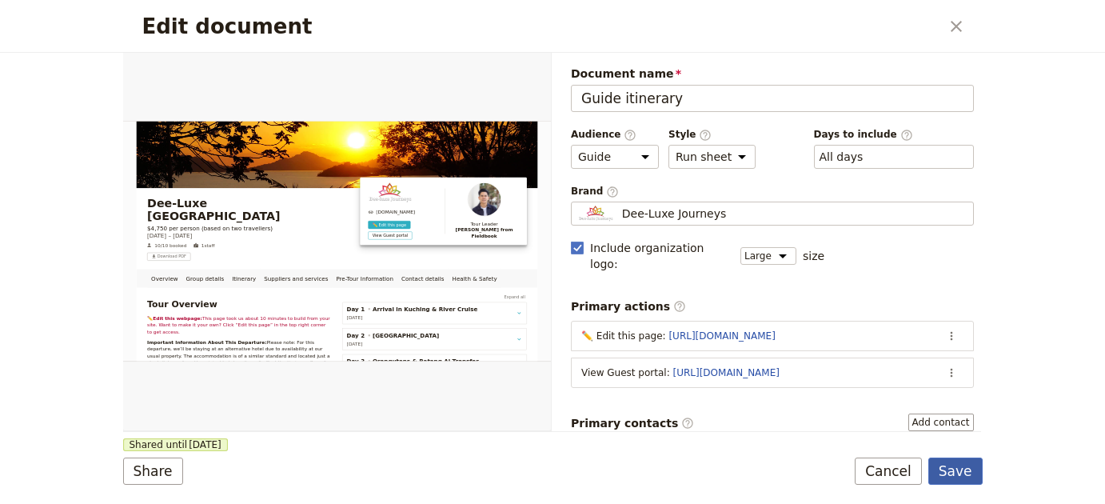
click at [973, 479] on button "Save" at bounding box center [955, 470] width 54 height 27
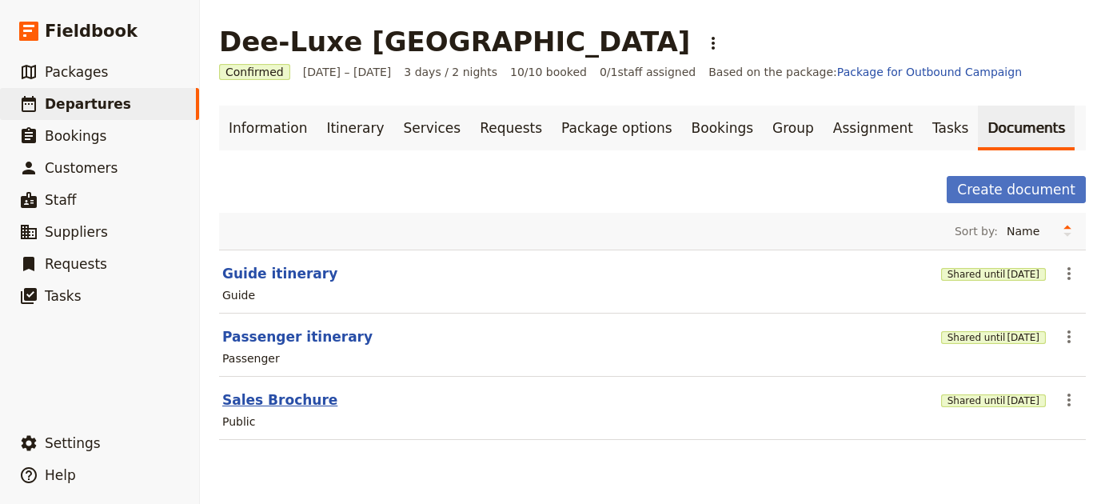
click at [311, 390] on button "Sales Brochure" at bounding box center [279, 399] width 115 height 19
select select "DEFAULT"
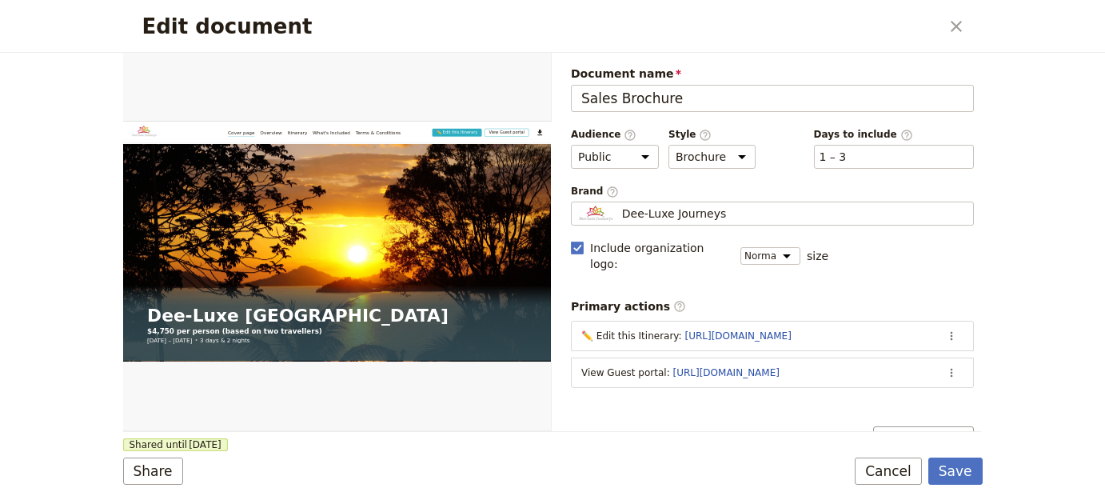
click at [92, 470] on div "Edit document ​ Web PDF ​ Document name Sales Brochure Preview Audience ​ Publi…" at bounding box center [552, 252] width 1105 height 504
click at [166, 466] on button "Share" at bounding box center [153, 470] width 60 height 27
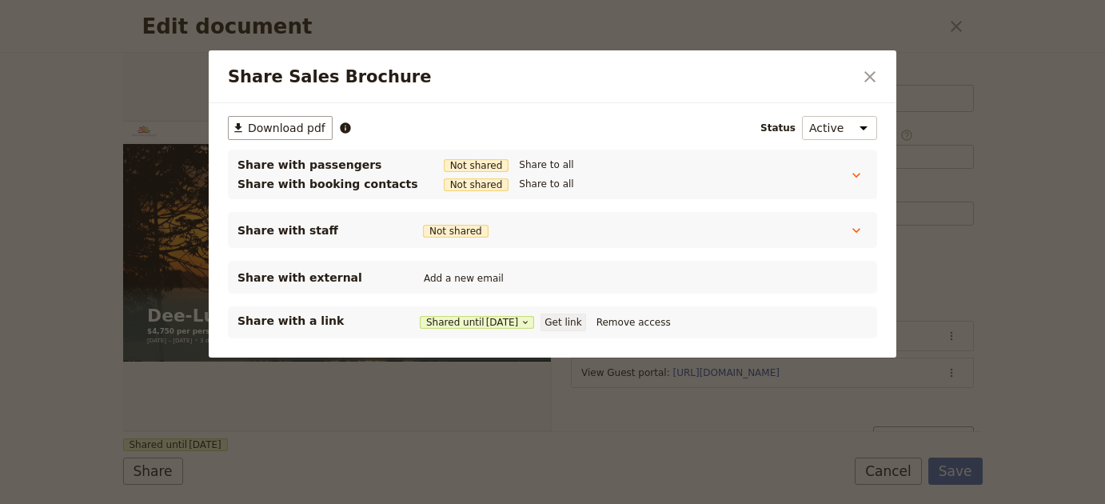
click at [578, 323] on button "Get link" at bounding box center [562, 322] width 45 height 18
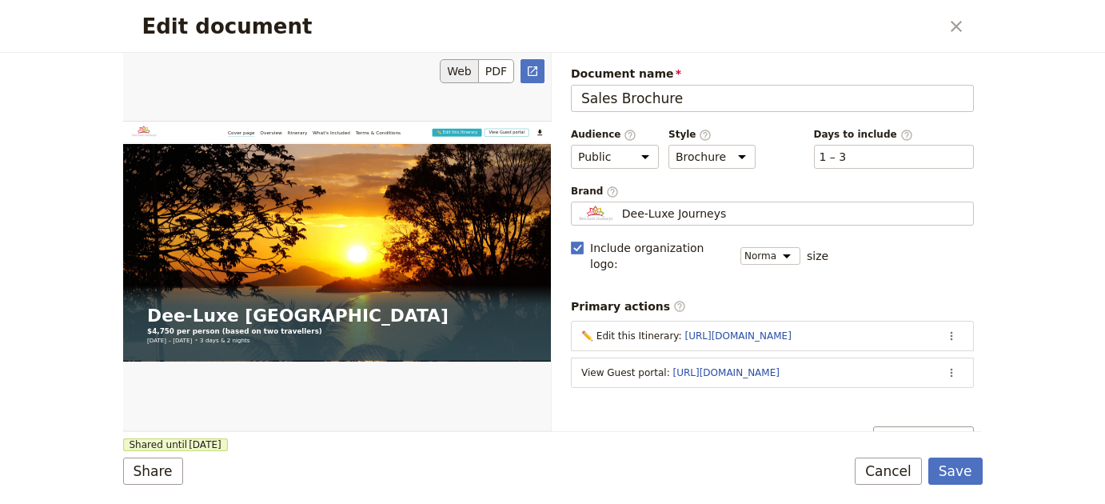
drag, startPoint x: 330, startPoint y: 328, endPoint x: 239, endPoint y: 318, distance: 91.7
click at [241, 318] on div "Edit document" at bounding box center [337, 241] width 428 height 378
click at [966, 476] on button "Save" at bounding box center [955, 470] width 54 height 27
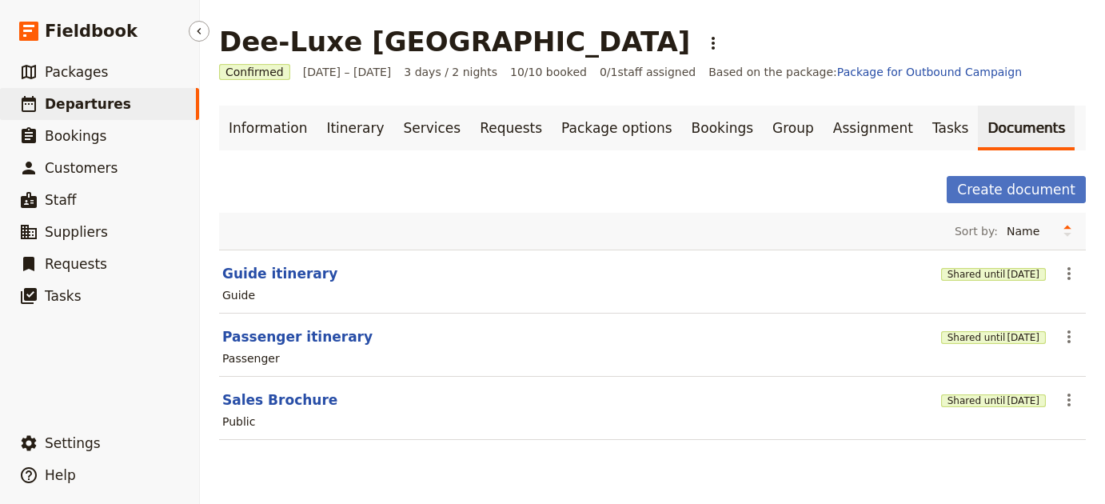
click at [161, 102] on link "​ Departures" at bounding box center [99, 104] width 199 height 32
select select "UPDATED_AT"
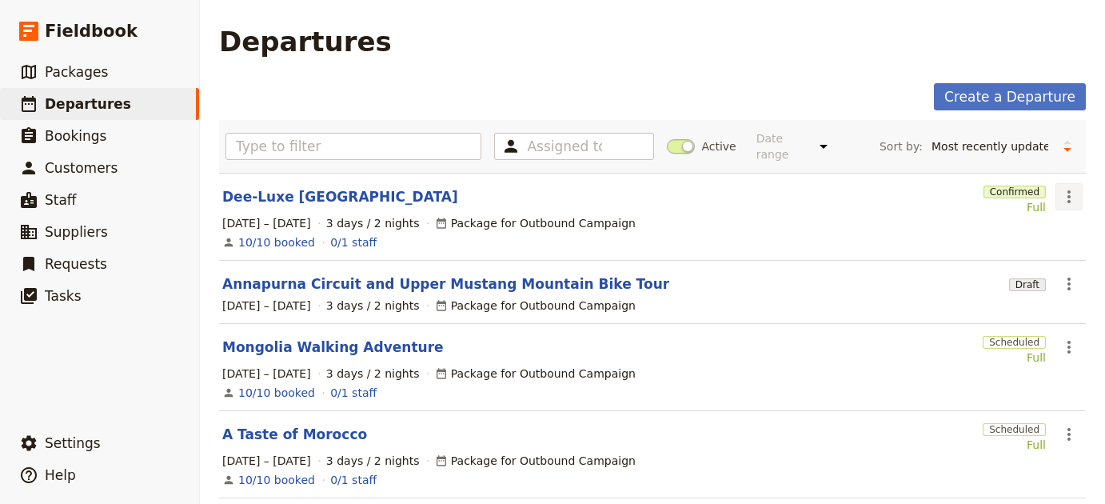
click at [1059, 187] on icon "Actions" at bounding box center [1068, 196] width 19 height 19
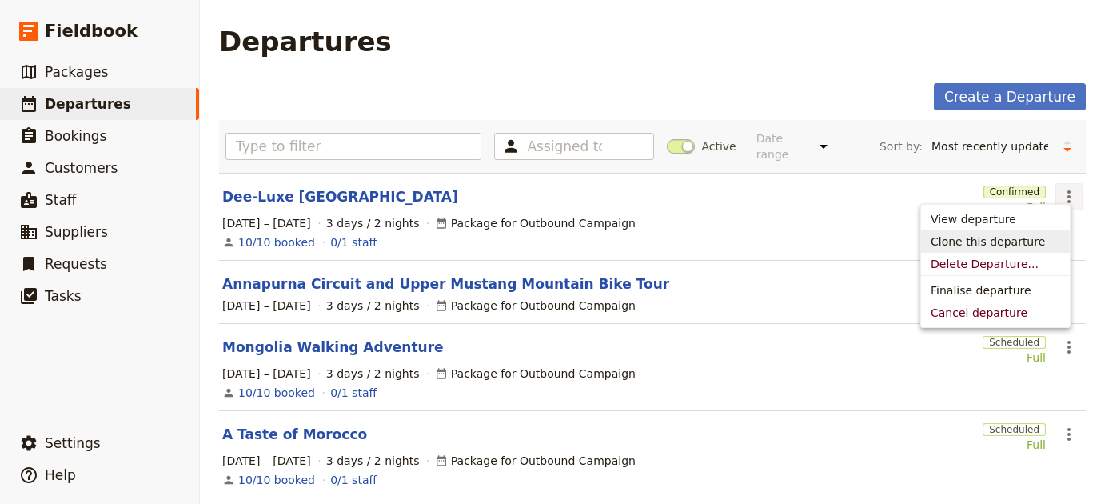
click at [1028, 240] on span "Clone this departure" at bounding box center [987, 241] width 114 height 16
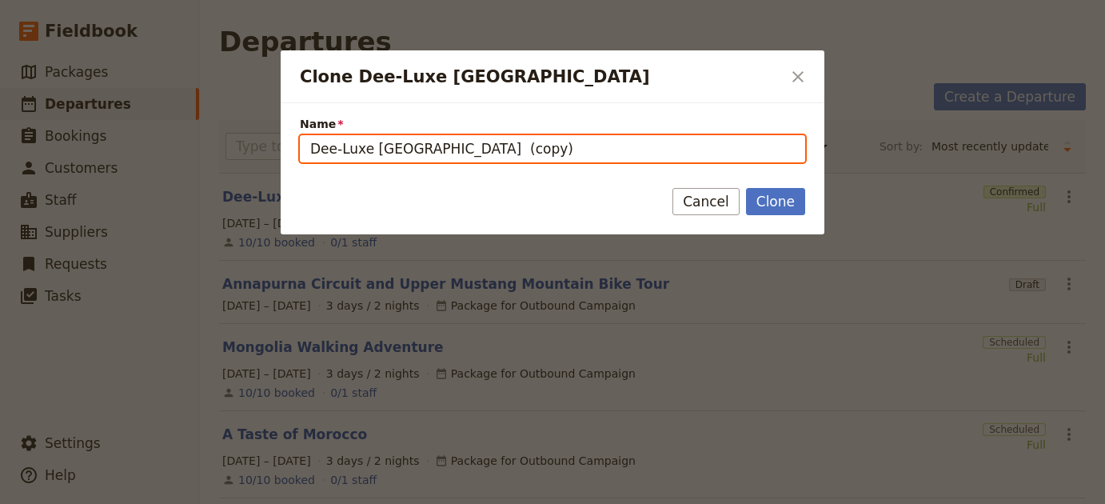
click at [493, 147] on input "Dee-Luxe Borneo (copy)" at bounding box center [552, 148] width 505 height 27
click at [494, 146] on input "Dee-Luxe Borneo (copy)" at bounding box center [552, 148] width 505 height 27
paste input "Timeless Dalmatia – Where Heritage Meets the Sea"
type input "Timeless Dalmatia – Where Heritage Meets the Sea"
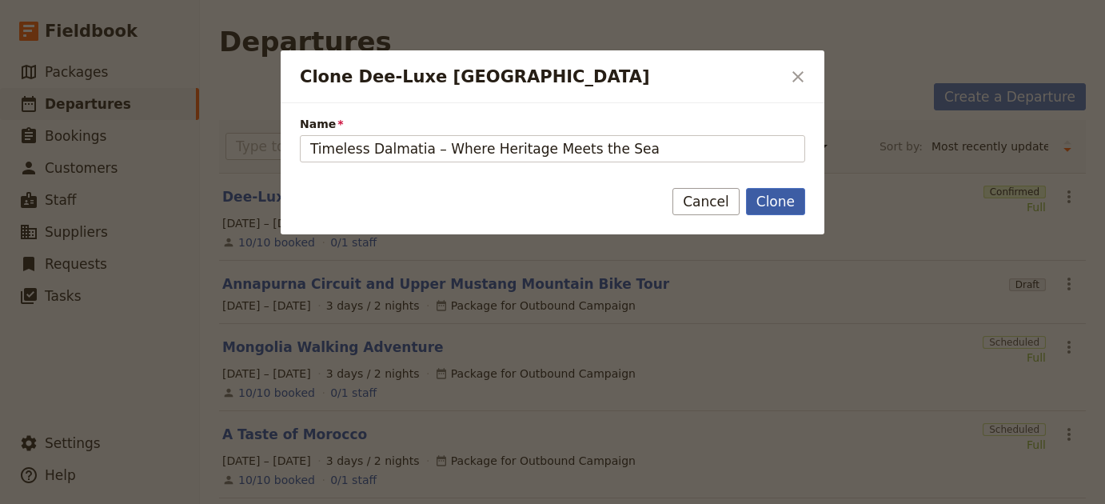
click at [790, 209] on button "Clone" at bounding box center [775, 201] width 59 height 27
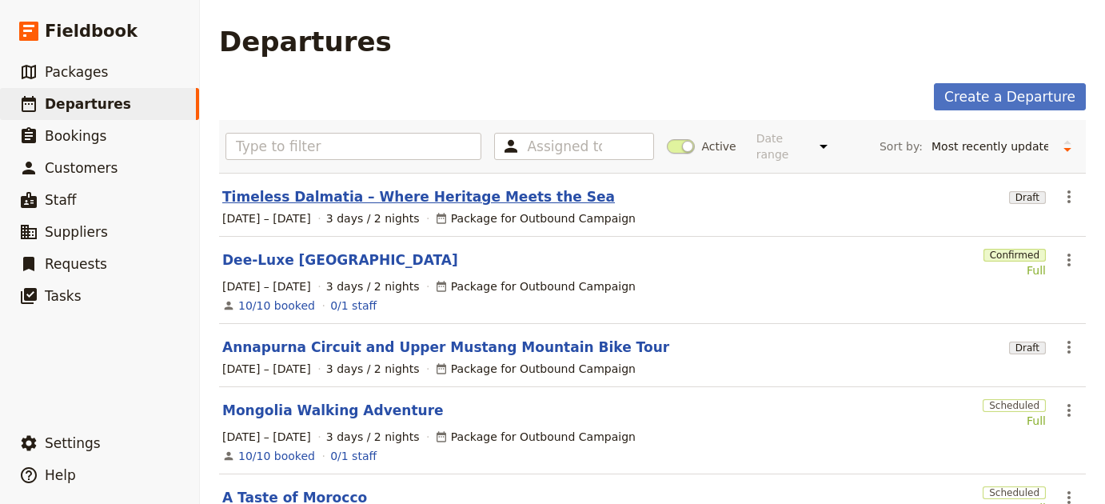
click at [315, 192] on link "Timeless Dalmatia – Where Heritage Meets the Sea" at bounding box center [418, 196] width 392 height 19
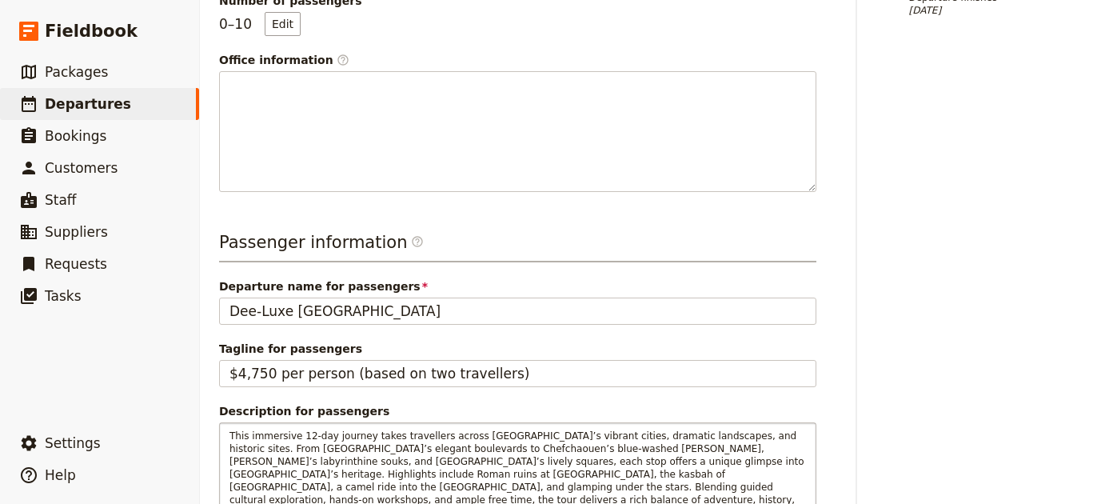
scroll to position [653, 0]
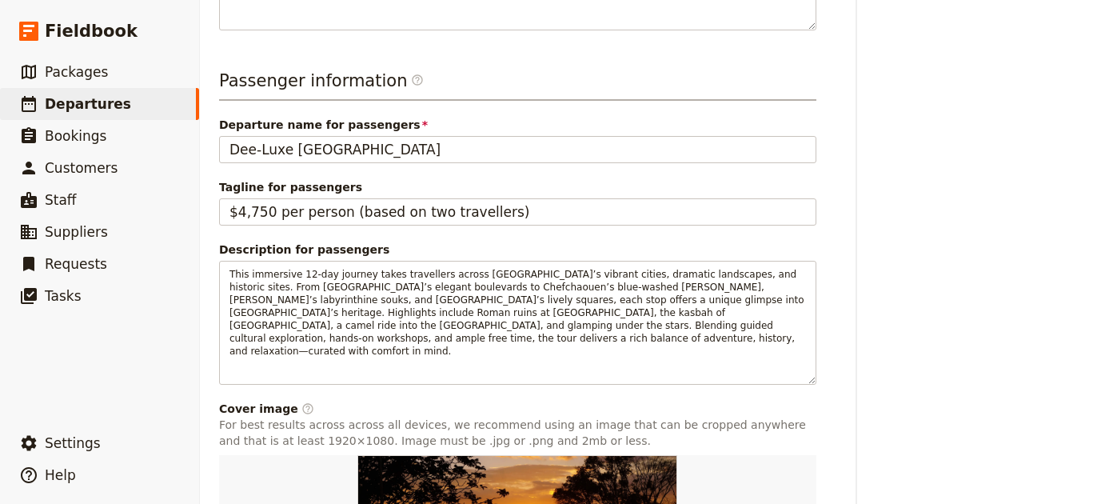
click at [527, 128] on span "Departure name for passengers" at bounding box center [517, 125] width 597 height 16
click at [527, 136] on input "Dee-Luxe [GEOGRAPHIC_DATA]" at bounding box center [517, 149] width 597 height 27
click at [527, 128] on span "Departure name for passengers" at bounding box center [517, 125] width 597 height 16
click at [527, 136] on input "Dee-Luxe [GEOGRAPHIC_DATA]" at bounding box center [517, 149] width 597 height 27
click at [524, 166] on div "Passenger information ​ Departure name for passengers Dee-Luxe Borneo Tagline f…" at bounding box center [517, 374] width 597 height 611
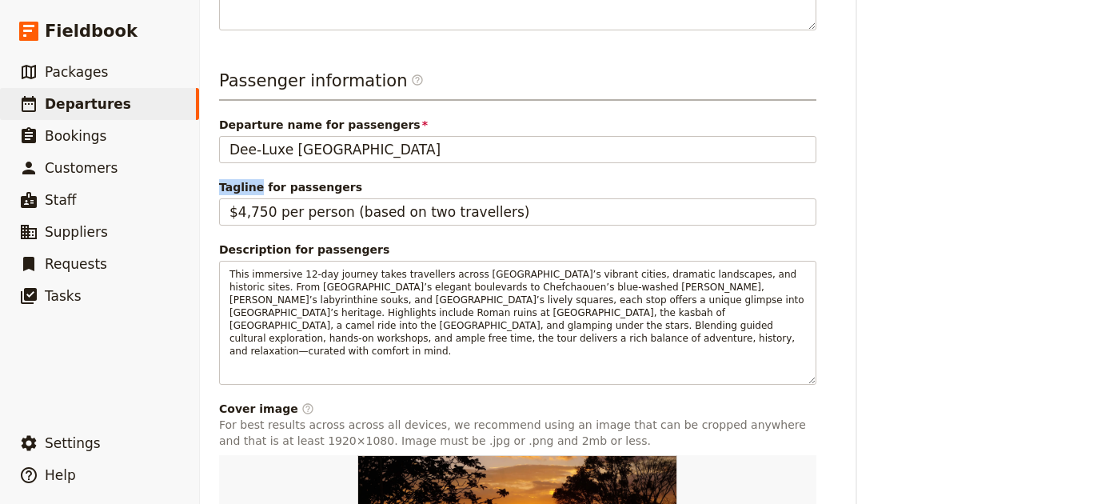
click at [524, 165] on div "Passenger information ​ Departure name for passengers Dee-Luxe Borneo Tagline f…" at bounding box center [517, 374] width 597 height 611
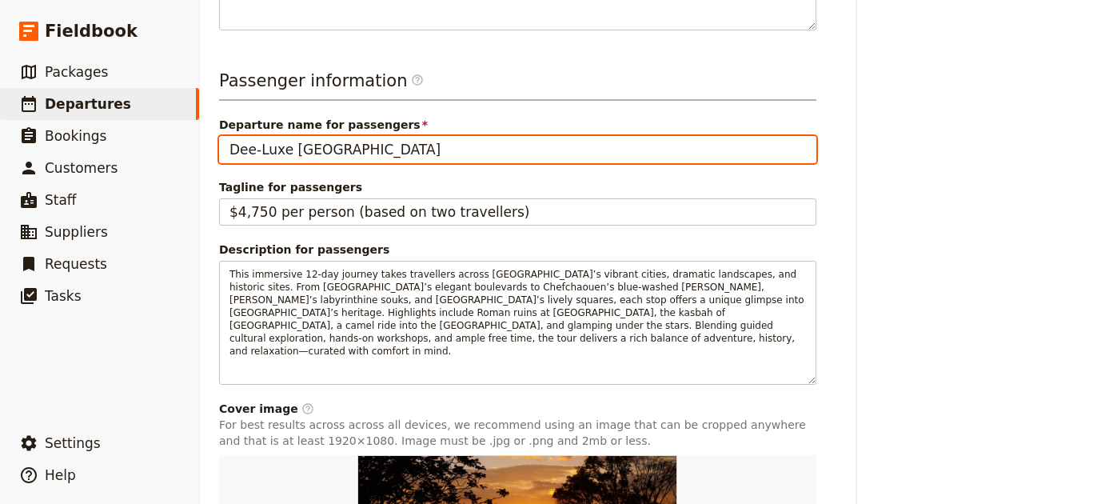
click at [502, 150] on input "Dee-Luxe [GEOGRAPHIC_DATA]" at bounding box center [517, 149] width 597 height 27
paste input "Timeless Dalmatia – Where Heritage Meets the Sea"
type input "Timeless Dalmatia – Where Heritage Meets the Sea"
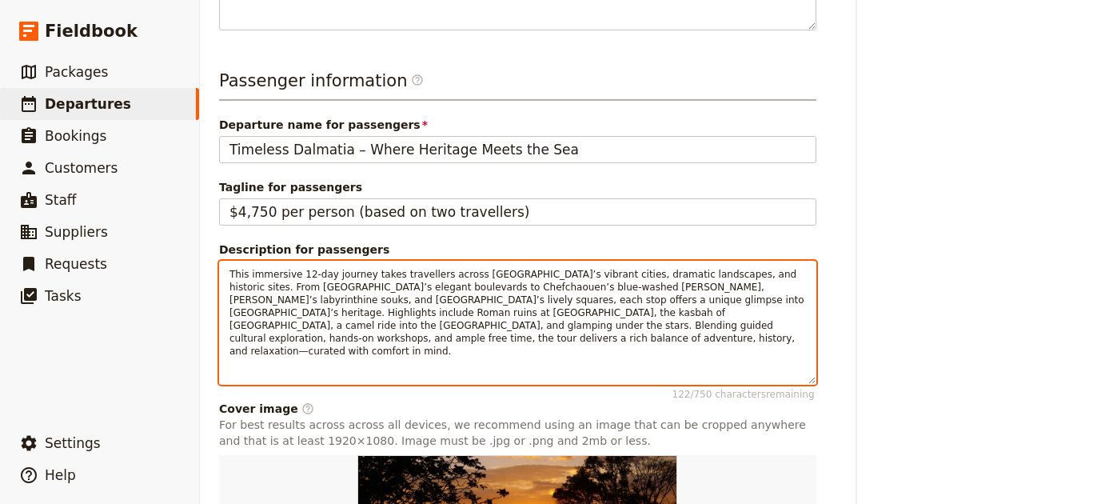
click at [257, 335] on span "This immersive 12-day journey takes travellers across Morocco’s vibrant cities,…" at bounding box center [517, 313] width 577 height 88
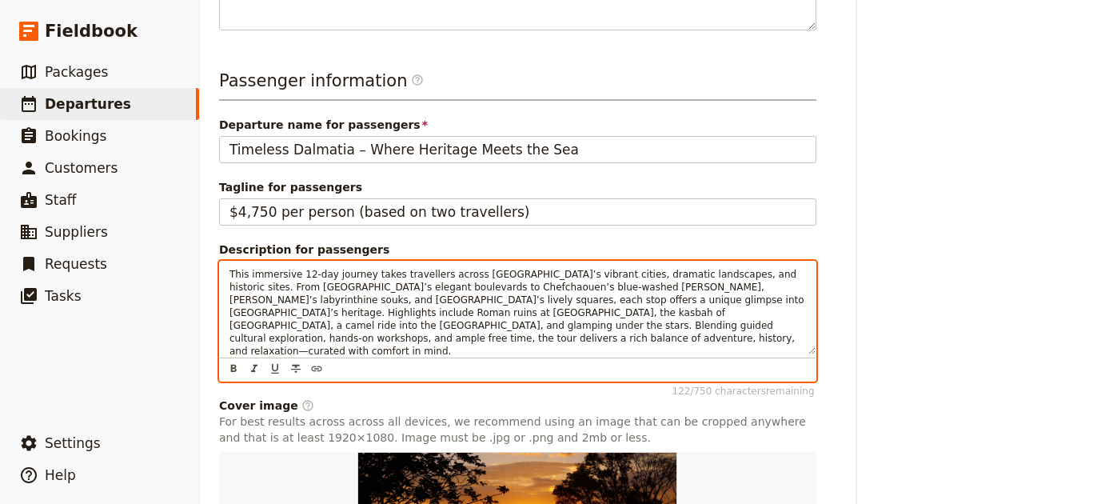
click at [293, 291] on span "This immersive 12-day journey takes travellers across Morocco’s vibrant cities,…" at bounding box center [517, 313] width 577 height 88
click at [294, 290] on span "This immersive 12-day journey takes travellers across Morocco’s vibrant cities,…" at bounding box center [517, 313] width 577 height 88
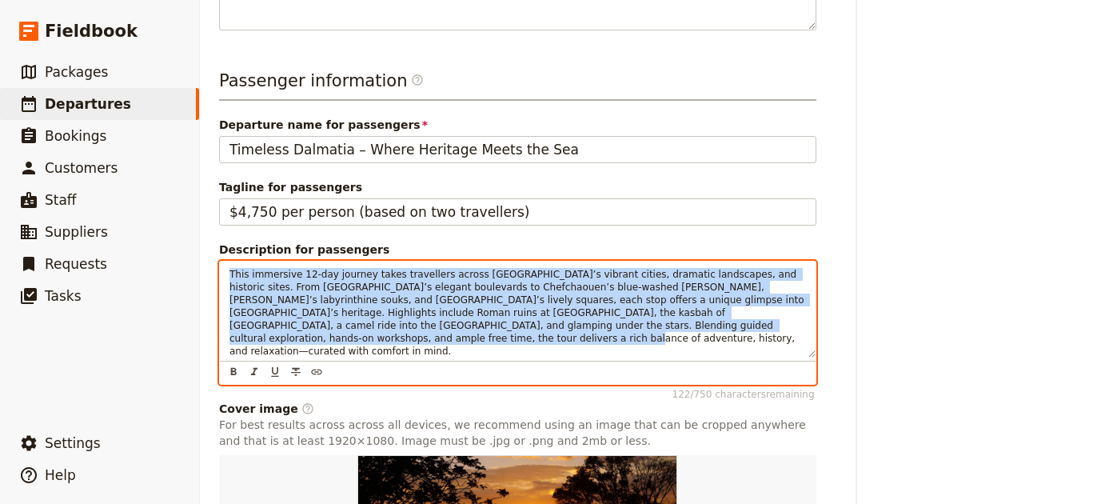
click at [294, 290] on span "This immersive 12-day journey takes travellers across Morocco’s vibrant cities,…" at bounding box center [517, 313] width 577 height 88
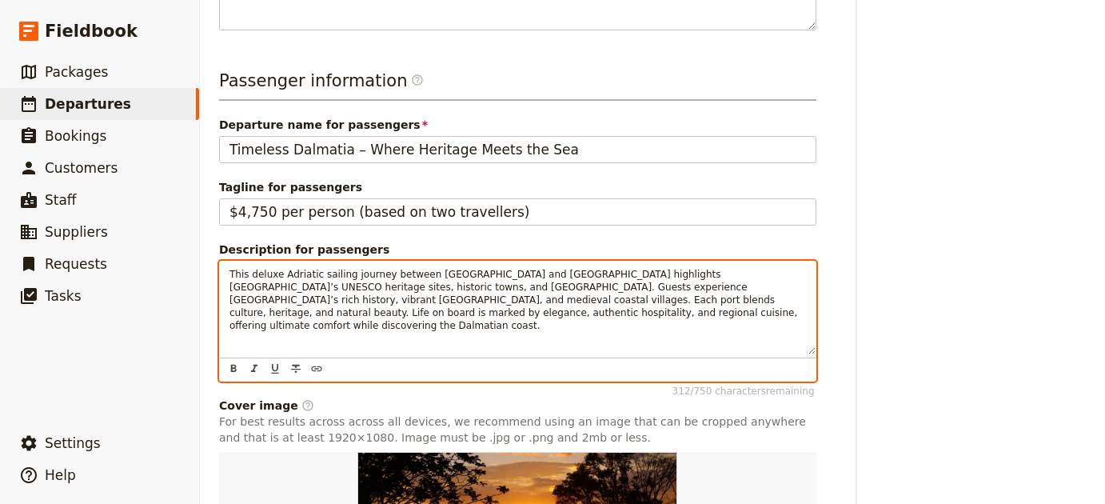
scroll to position [905, 0]
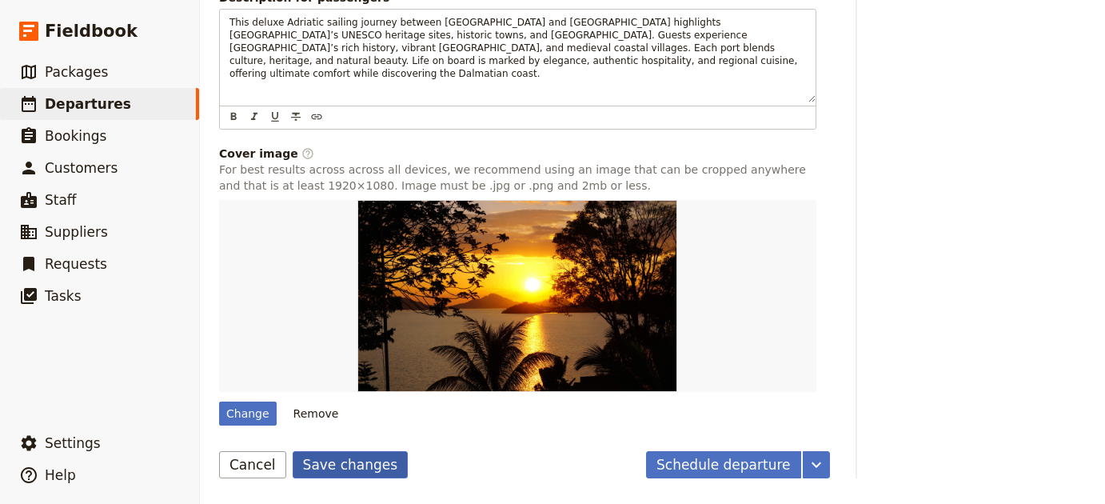
click at [323, 462] on button "Save changes" at bounding box center [351, 464] width 116 height 27
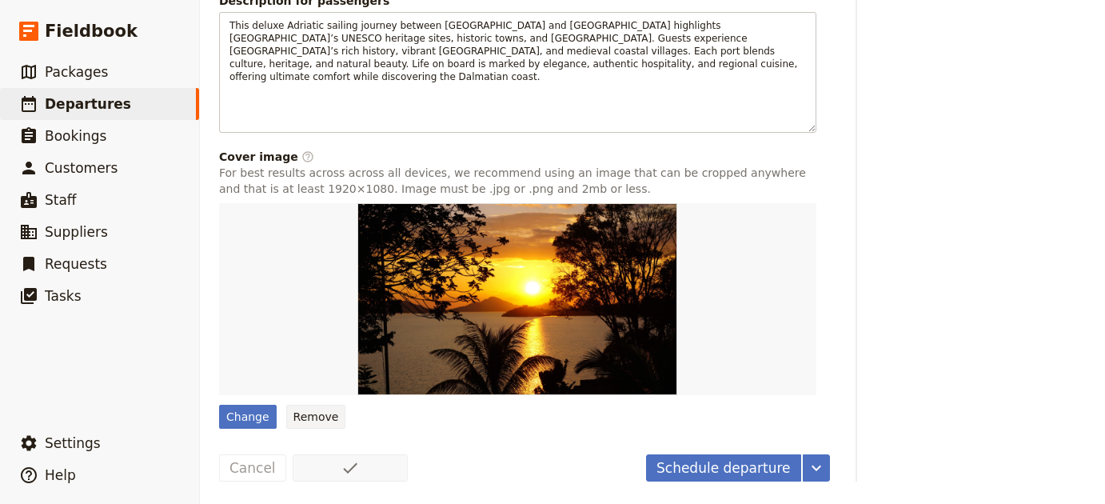
click at [320, 422] on button "Remove" at bounding box center [316, 416] width 60 height 24
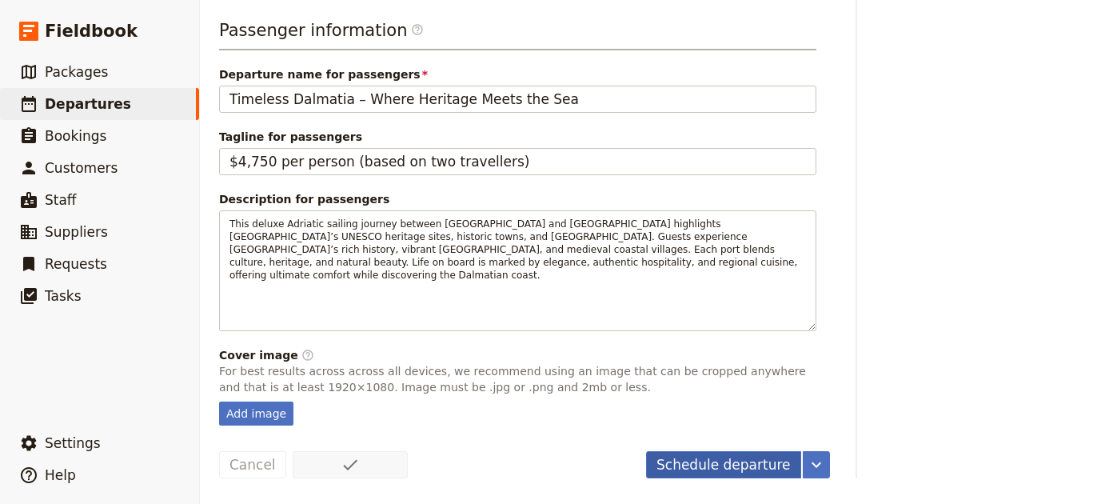
click at [686, 465] on button "Schedule departure" at bounding box center [723, 464] width 155 height 27
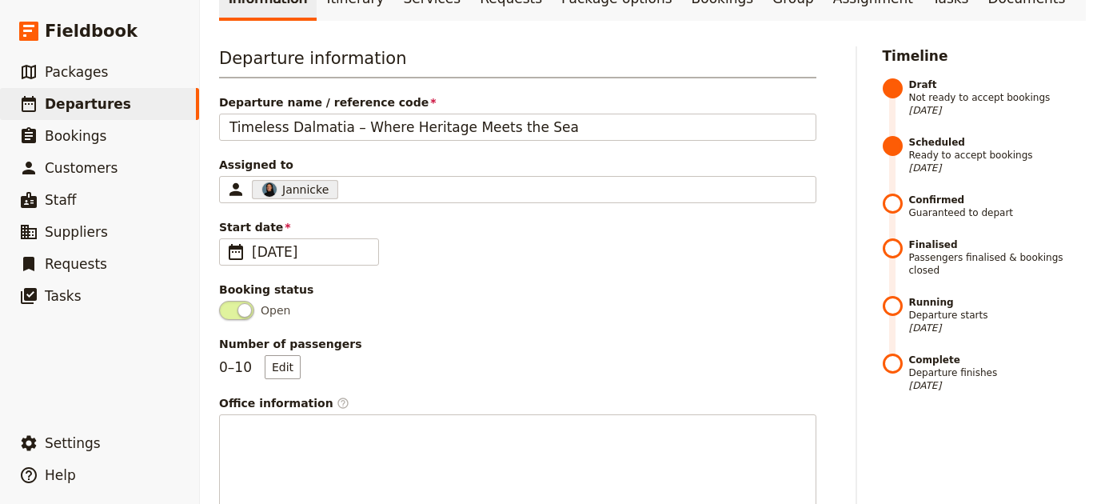
scroll to position [0, 0]
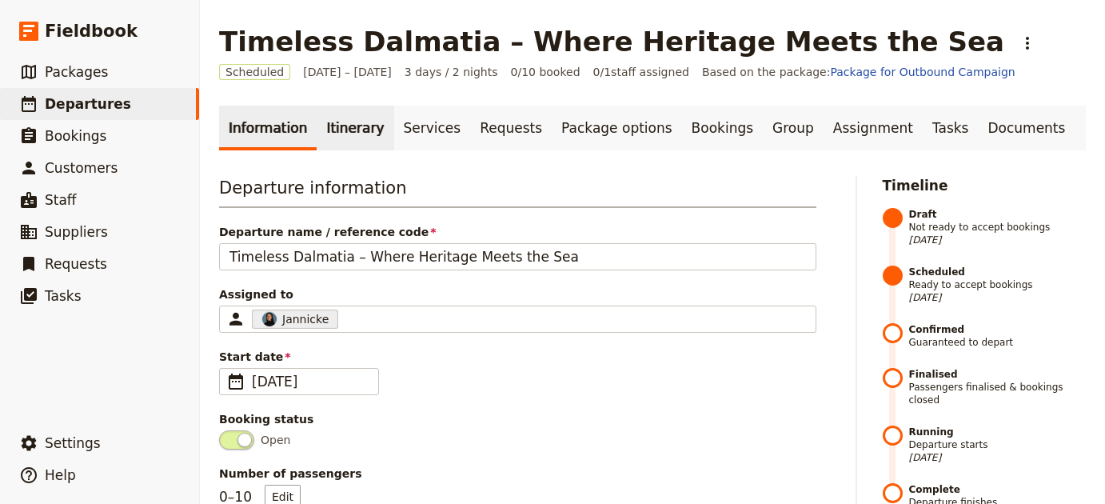
click at [349, 135] on link "Itinerary" at bounding box center [354, 127] width 77 height 45
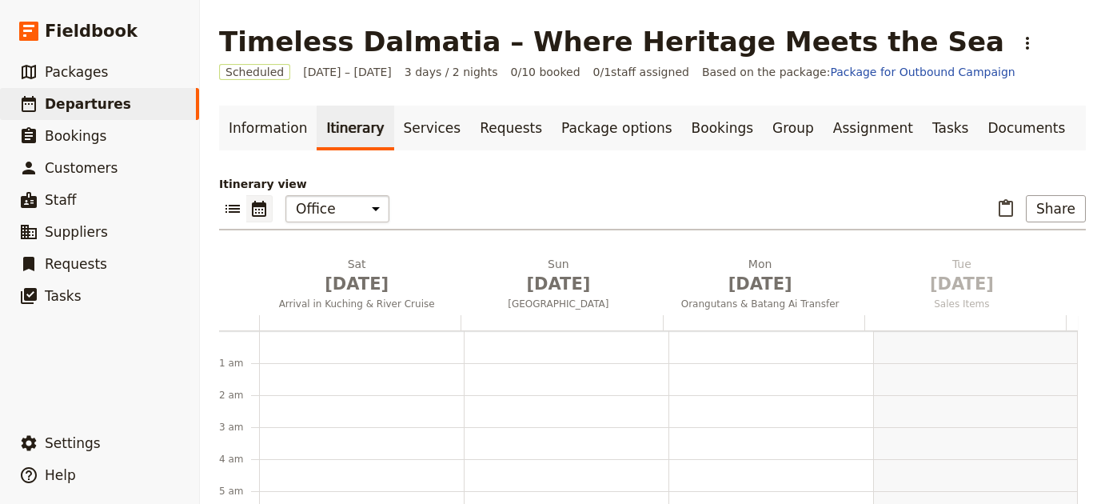
scroll to position [208, 0]
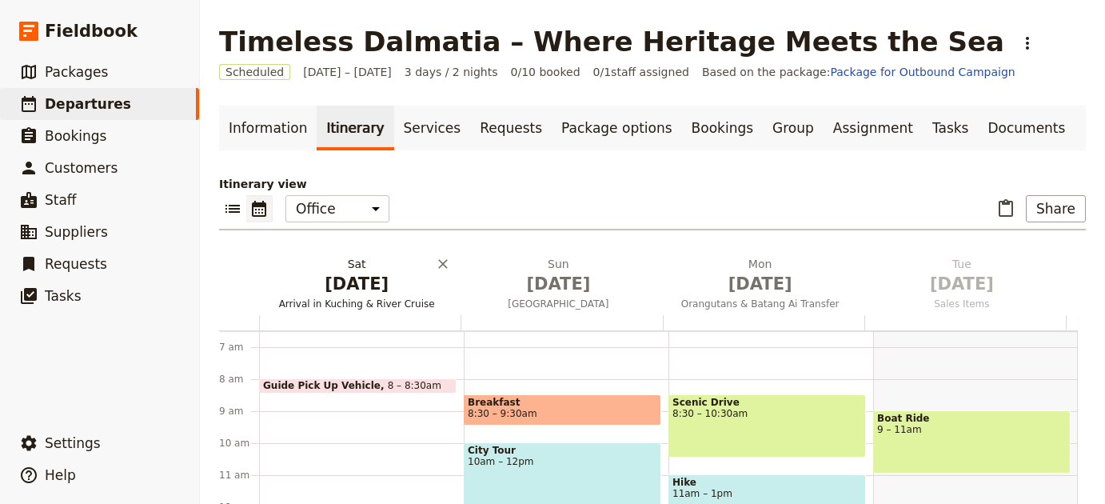
click at [353, 285] on span "Nov 29" at bounding box center [356, 284] width 182 height 24
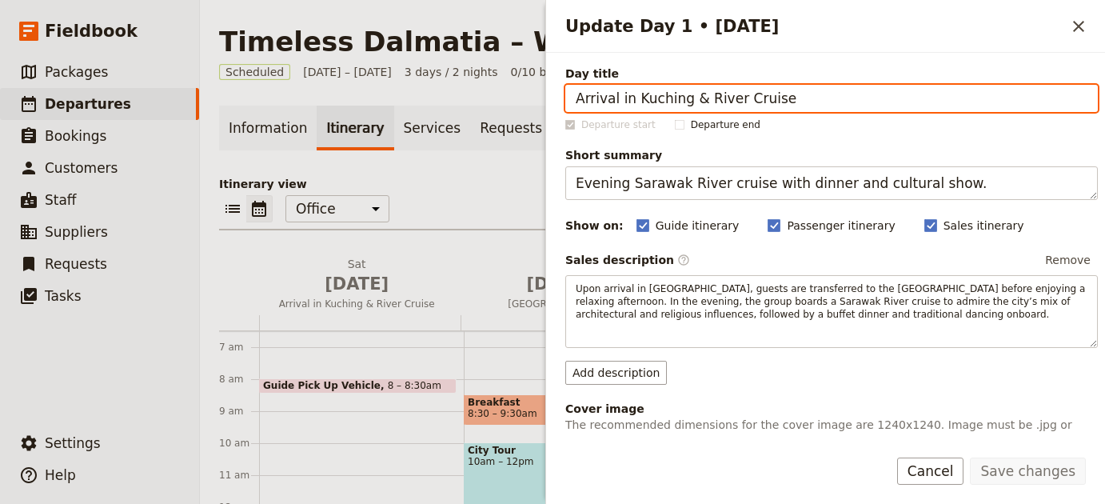
click at [878, 105] on input "Arrival in Kuching & River Cruise" at bounding box center [831, 98] width 532 height 27
paste input "Dubrovnik"
type input "Arrival in Dubrovnik"
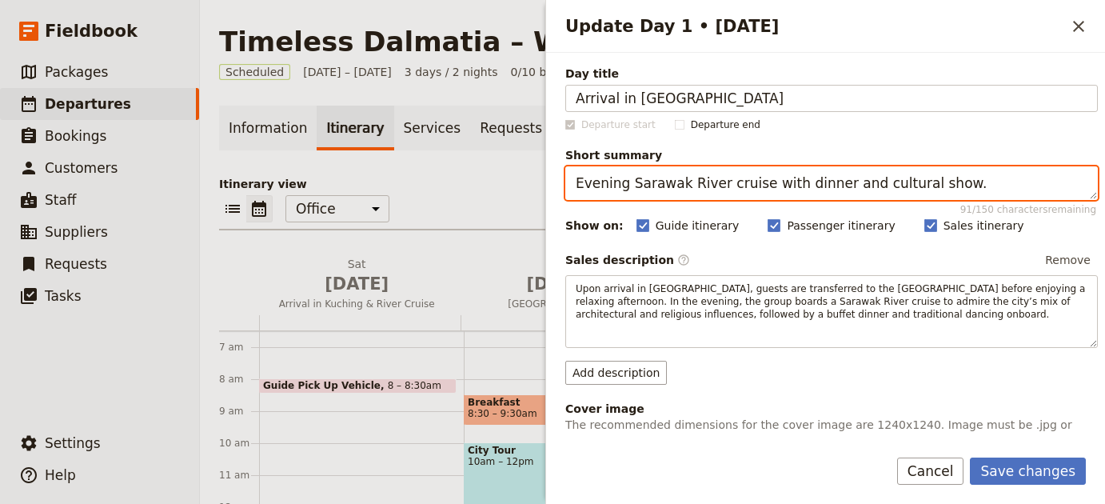
click at [854, 188] on textarea "Evening Sarawak River cruise with dinner and cultural show." at bounding box center [831, 183] width 532 height 34
click at [853, 188] on textarea "Evening Sarawak River cruise with dinner and cultural show." at bounding box center [831, 183] width 532 height 34
paste textarea "Begin journey in Dubrovnik, Croatia’s historic coastal gem"
type textarea "Begin journey in Dubrovnik, Croatia’s historic coastal gem."
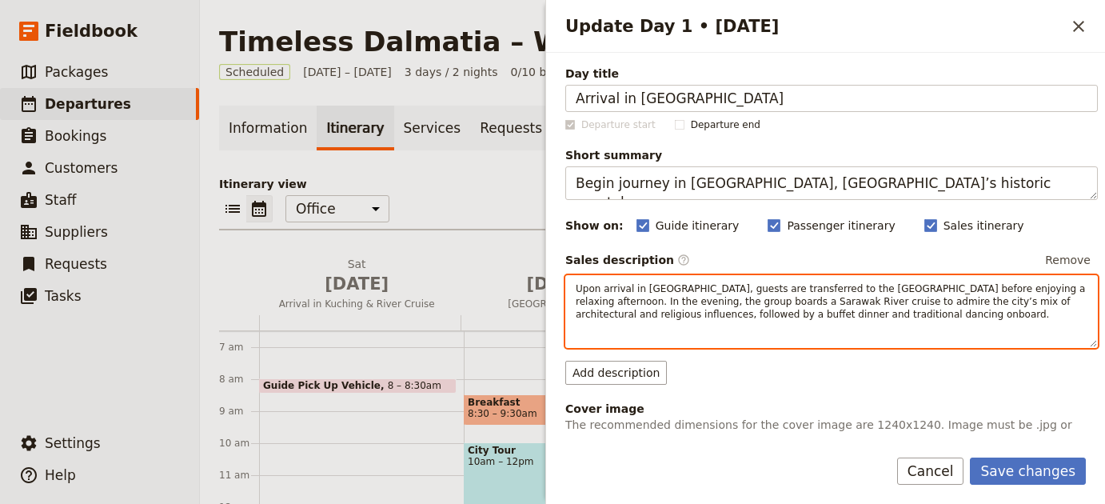
click at [892, 309] on span "Upon arrival in Kuching, guests are transferred to the Pullman Hotel before enj…" at bounding box center [831, 301] width 512 height 37
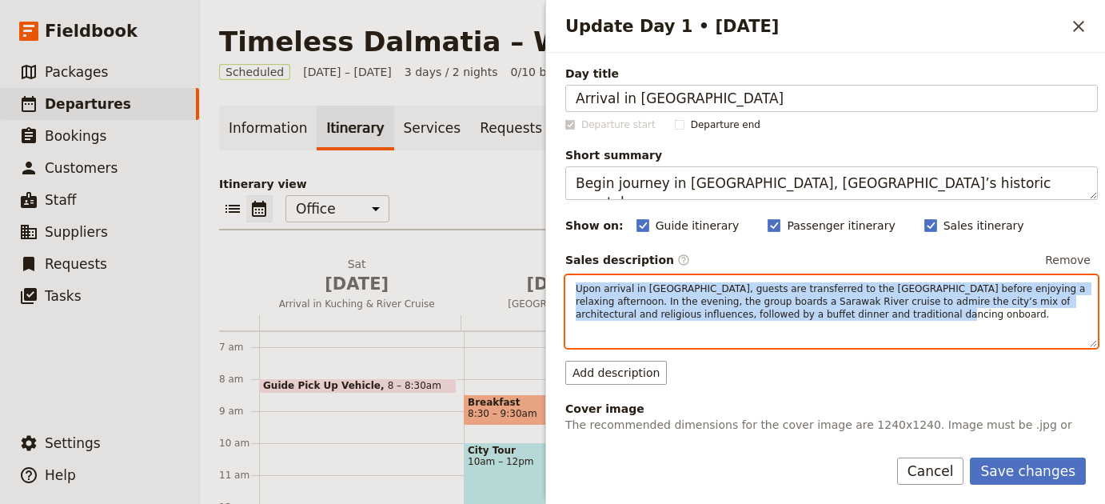
click at [892, 309] on span "Upon arrival in Kuching, guests are transferred to the Pullman Hotel before enj…" at bounding box center [831, 301] width 512 height 37
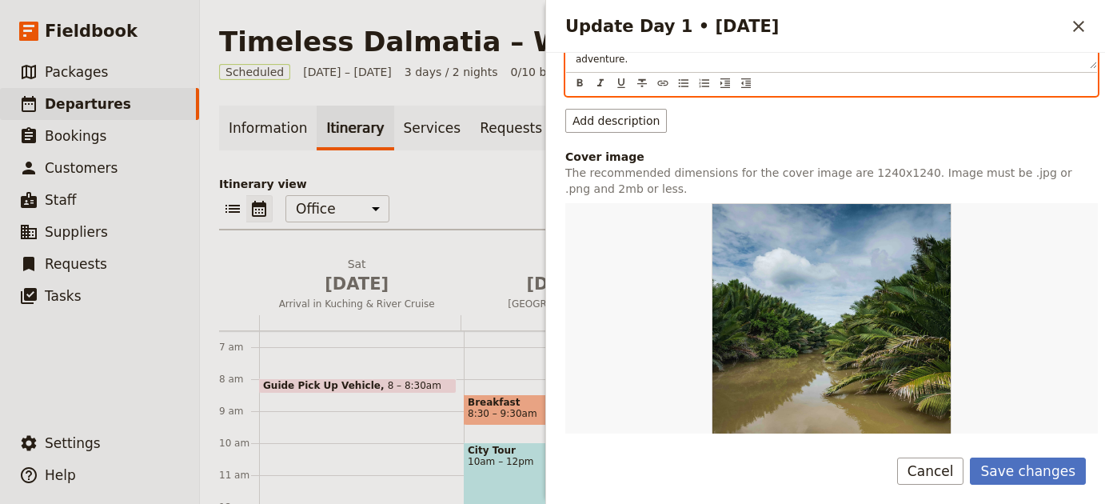
scroll to position [354, 0]
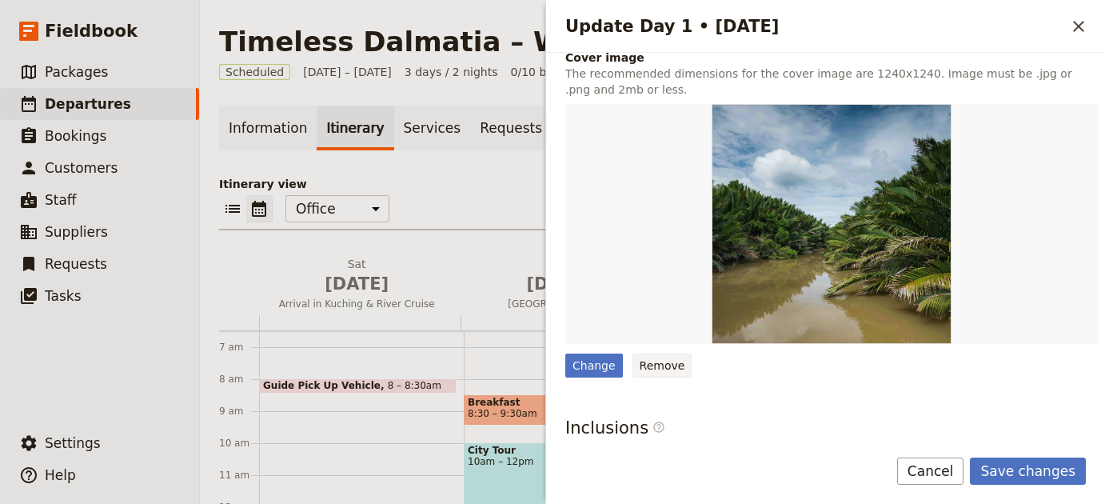
click at [655, 357] on button "Remove" at bounding box center [662, 365] width 60 height 24
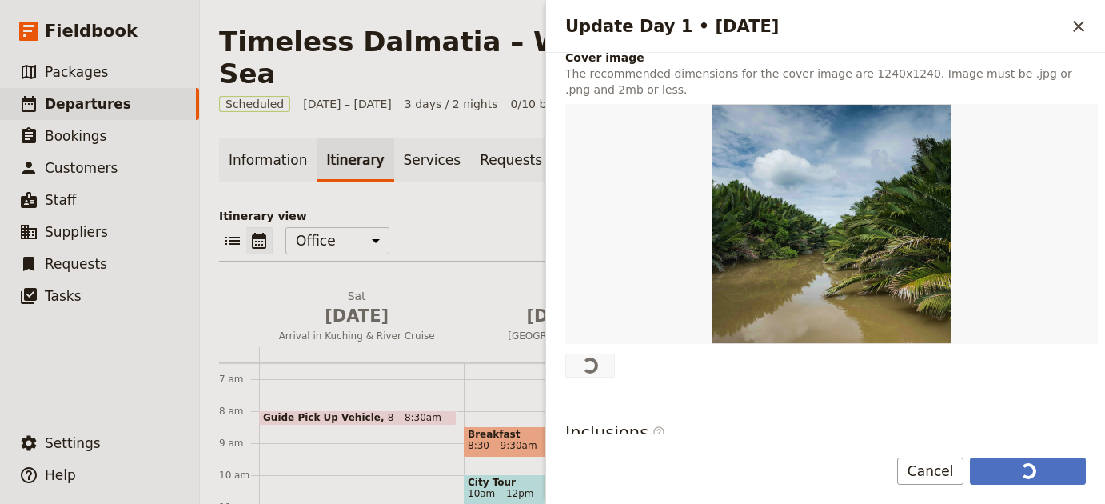
scroll to position [0, 0]
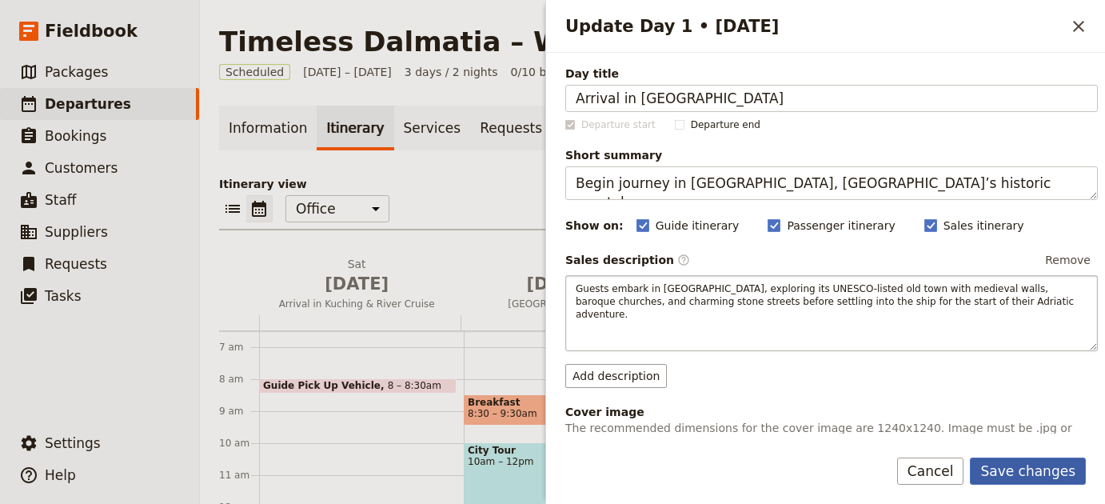
click at [1041, 483] on button "Save changes" at bounding box center [1027, 470] width 116 height 27
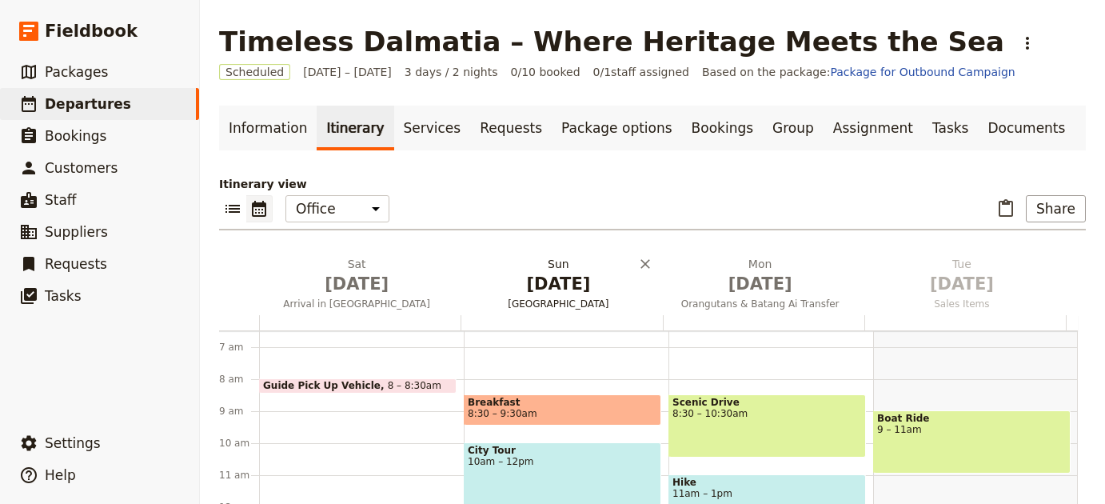
click at [563, 277] on span "Nov 30" at bounding box center [558, 284] width 182 height 24
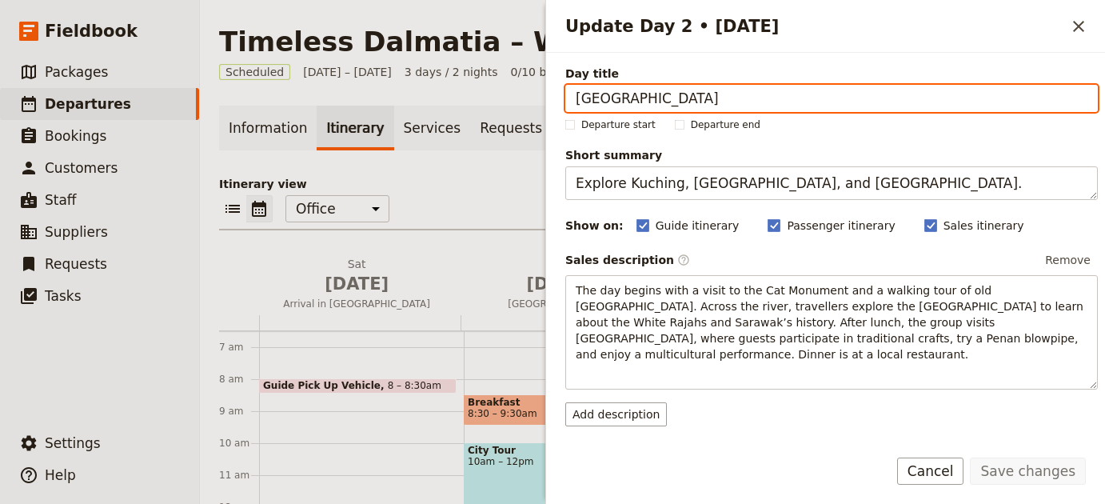
click at [850, 102] on input "Kuching City & Cultural Village" at bounding box center [831, 98] width 532 height 27
click at [850, 103] on input "Kuching City & Cultural Village" at bounding box center [831, 98] width 532 height 27
paste input "Dalmatian Islands & Coastal Charm"
type input "Dalmatian Islands & Coastal Charm"
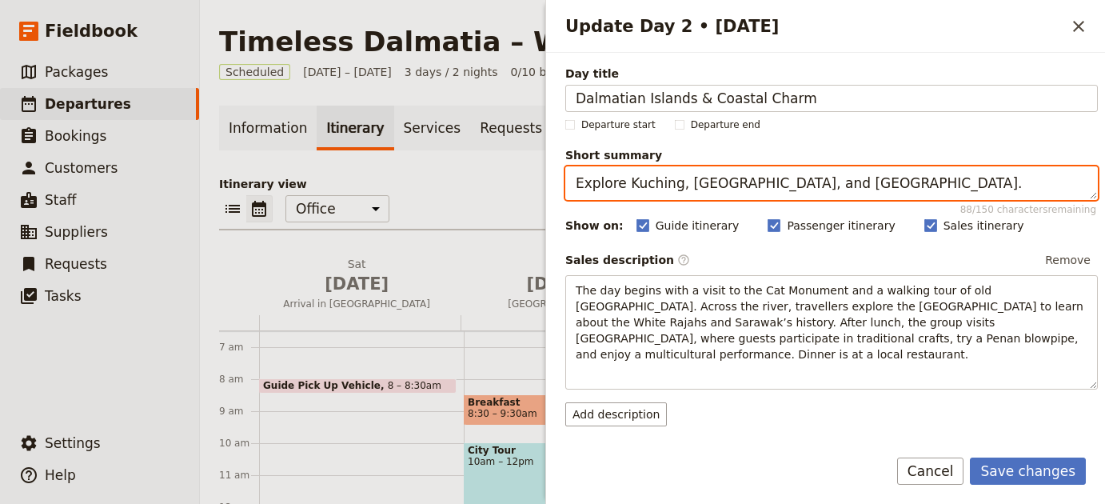
click at [746, 189] on textarea "Explore Kuching, Brooke Gallery, and Sarawak Cultural Village." at bounding box center [831, 183] width 532 height 34
paste textarea "Sail through islands, enjoy culture and local cuisin"
type textarea "Sail through islands, enjoy culture and local cuisine."
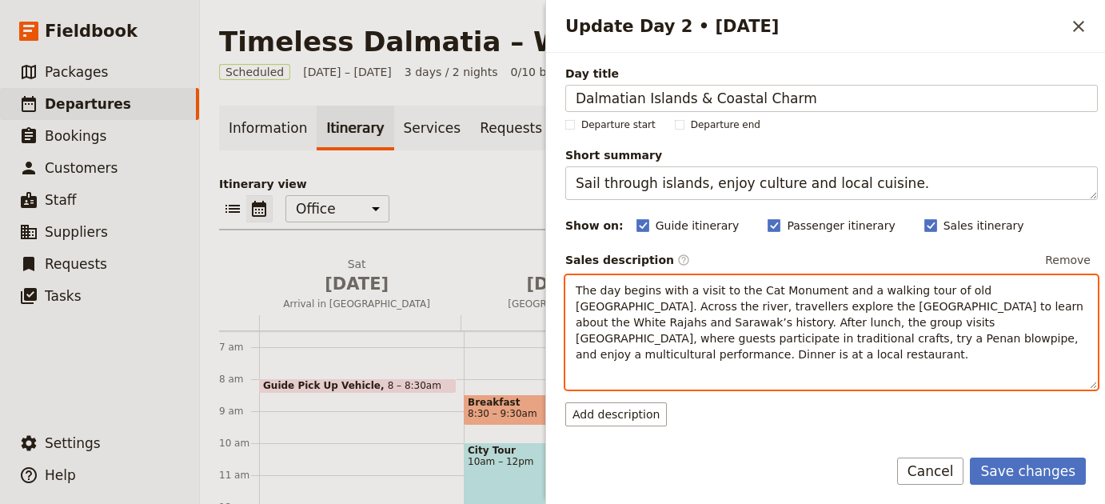
click at [885, 356] on p "The day begins with a visit to the Cat Monument and a walking tour of old Kuchi…" at bounding box center [831, 322] width 512 height 80
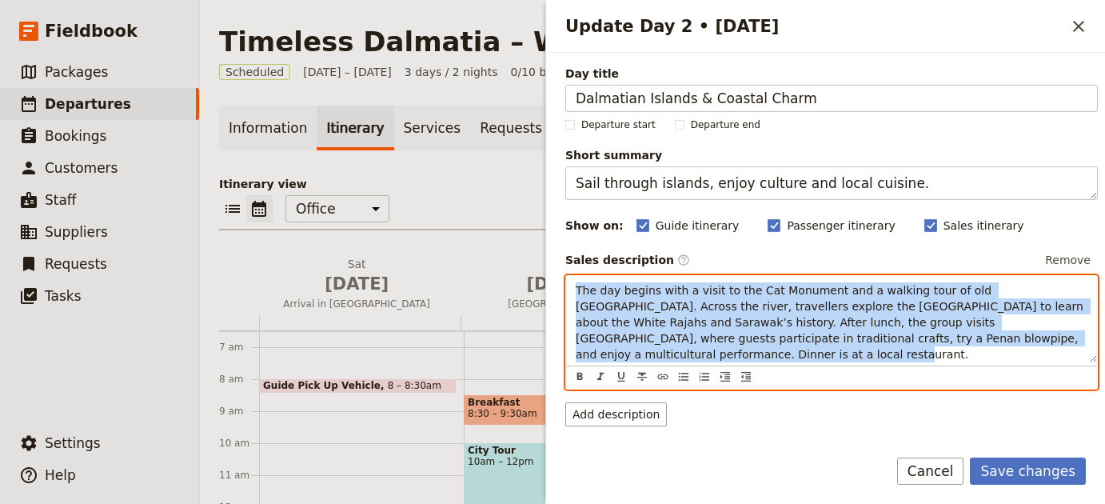
click at [885, 356] on p "The day begins with a visit to the Cat Monument and a walking tour of old Kuchi…" at bounding box center [831, 322] width 512 height 80
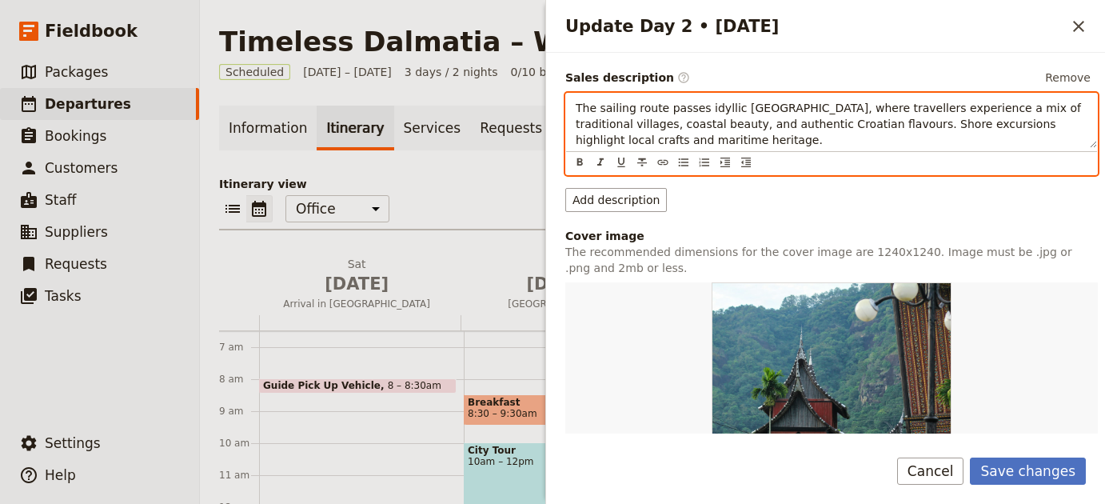
scroll to position [314, 0]
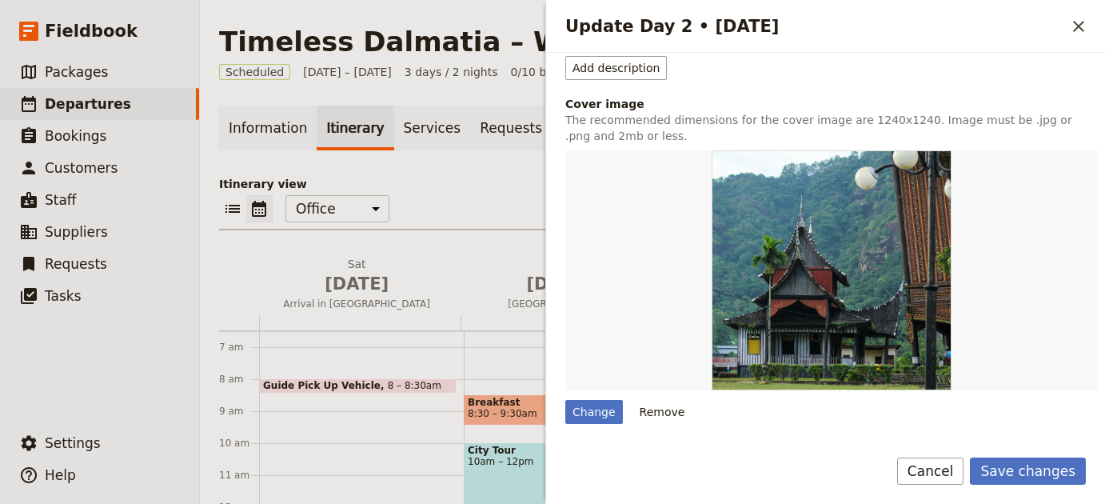
click at [663, 416] on button "Remove" at bounding box center [662, 412] width 60 height 24
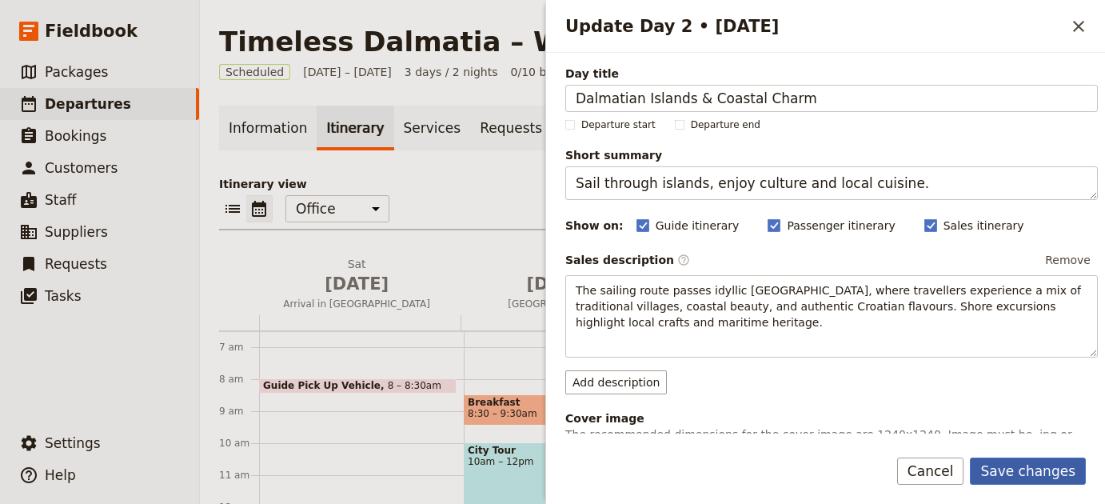
click at [1038, 470] on button "Save changes" at bounding box center [1027, 470] width 116 height 27
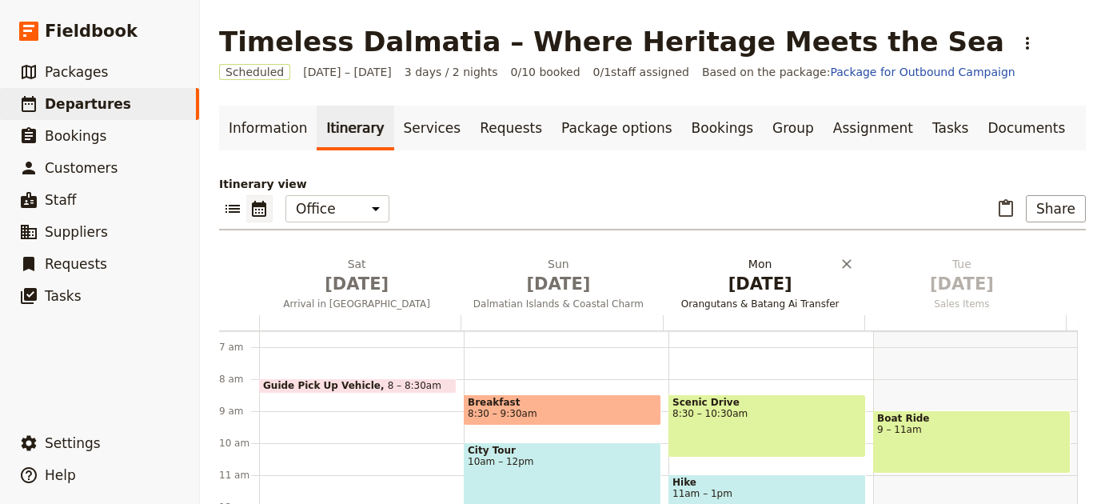
click at [735, 297] on span "Orangutans & Batang Ai Transfer" at bounding box center [760, 303] width 195 height 13
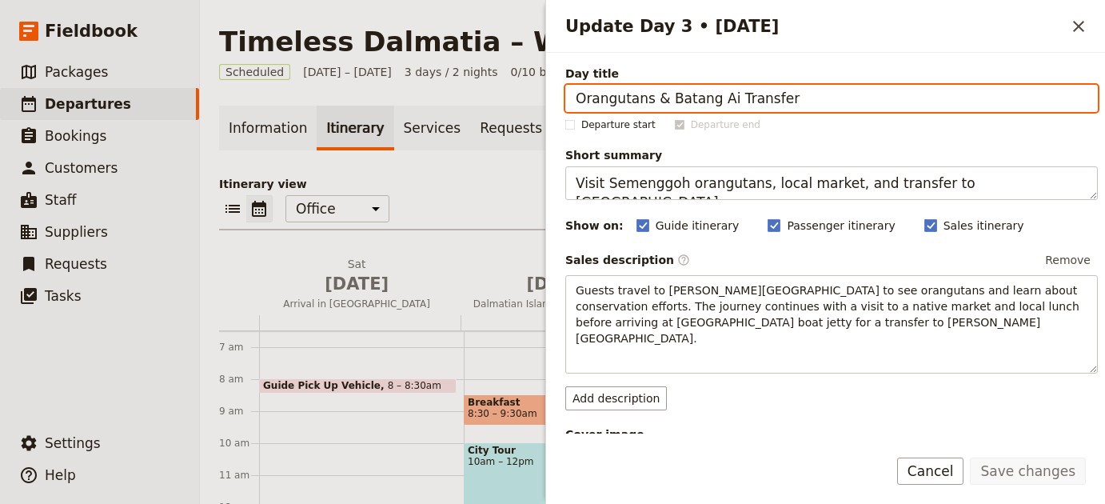
click at [846, 98] on input "Orangutans & Batang Ai Transfer" at bounding box center [831, 98] width 532 height 27
paste input "Medieval Towns Along the Coast"
type input "Medieval Towns Along the Coast"
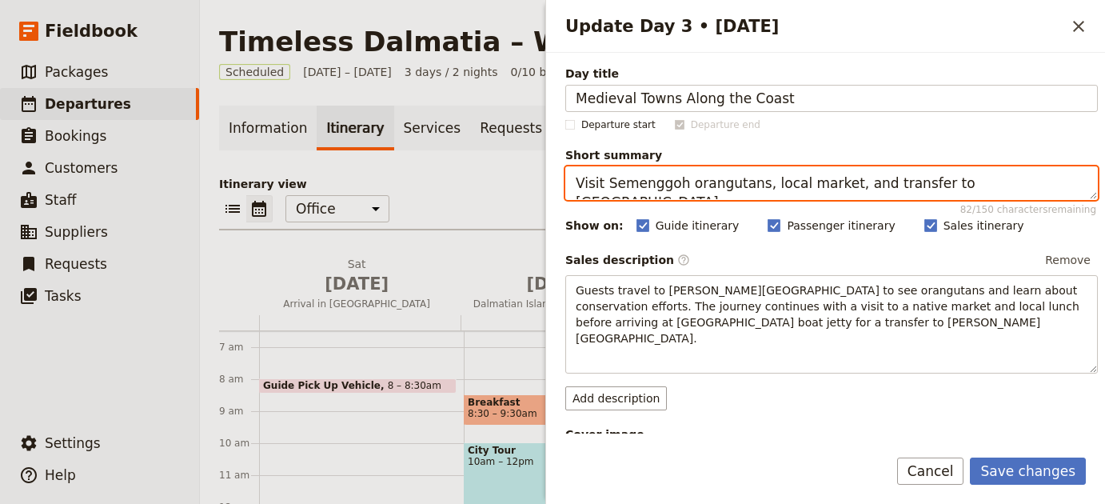
click at [1003, 185] on textarea "Visit Semenggoh orangutans, local market, and transfer to Batang Ai." at bounding box center [831, 183] width 532 height 34
paste textarea "Explore medieval towns rich in culture and history"
type textarea "Explore medieval towns rich in culture and history."
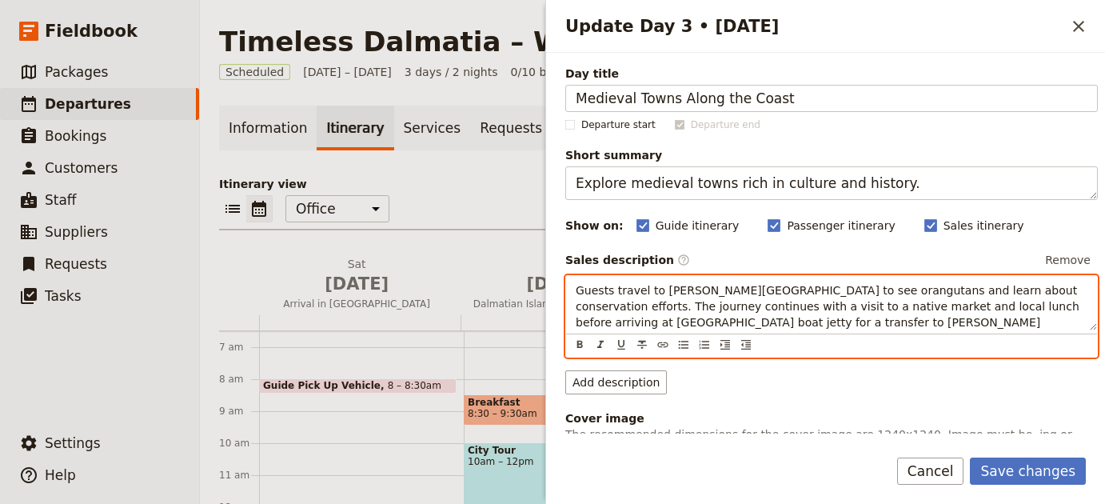
click at [729, 318] on span "Guests travel to Semenggoh Wildlife Rehabilitation Centre to see orangutans and…" at bounding box center [828, 314] width 507 height 61
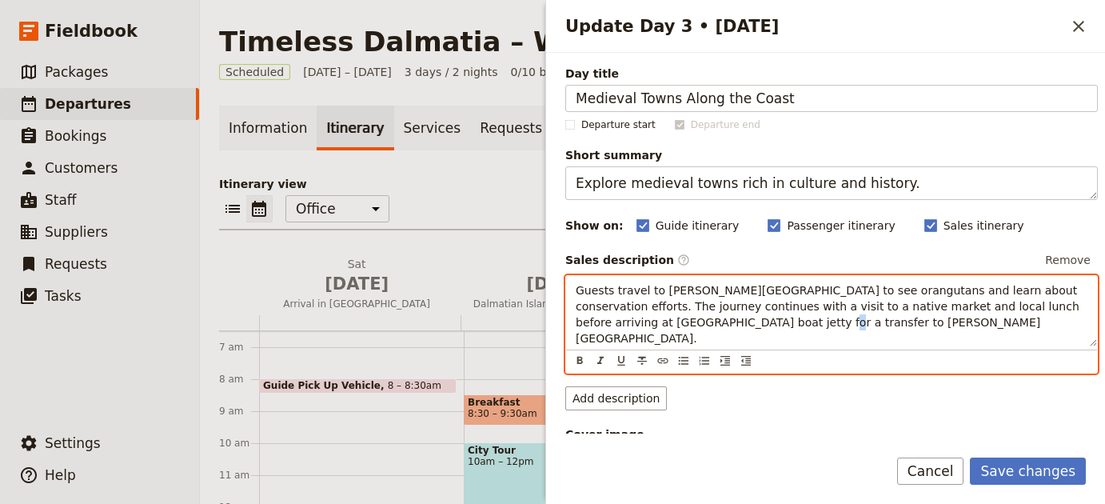
click at [729, 318] on span "Guests travel to Semenggoh Wildlife Rehabilitation Centre to see orangutans and…" at bounding box center [828, 314] width 507 height 61
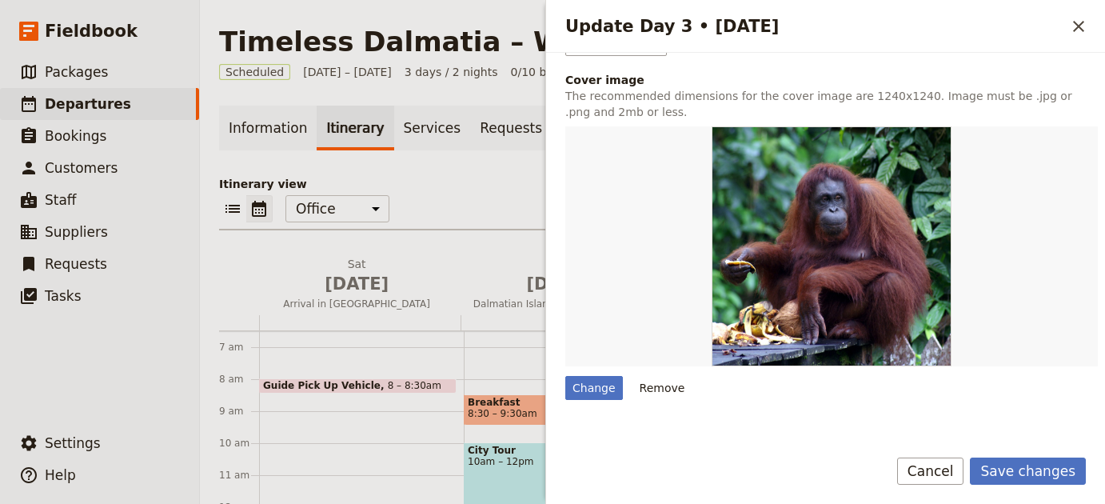
scroll to position [413, 0]
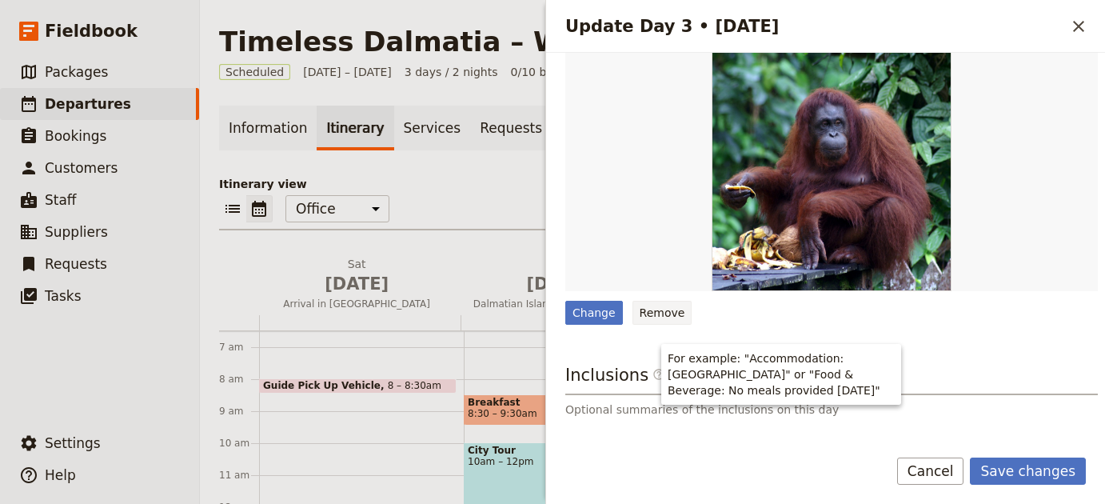
click at [658, 309] on button "Remove" at bounding box center [662, 313] width 60 height 24
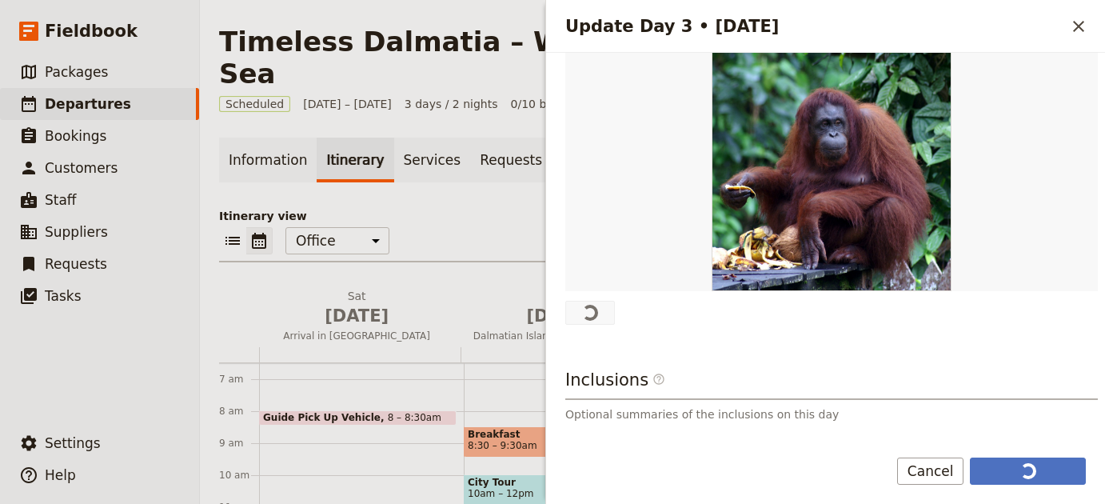
scroll to position [0, 0]
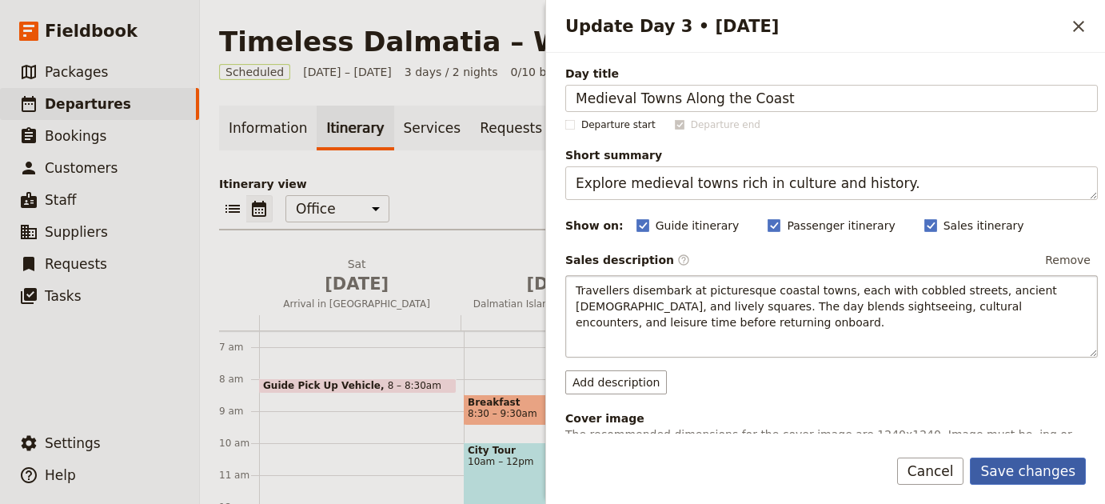
click at [1071, 468] on button "Save changes" at bounding box center [1027, 470] width 116 height 27
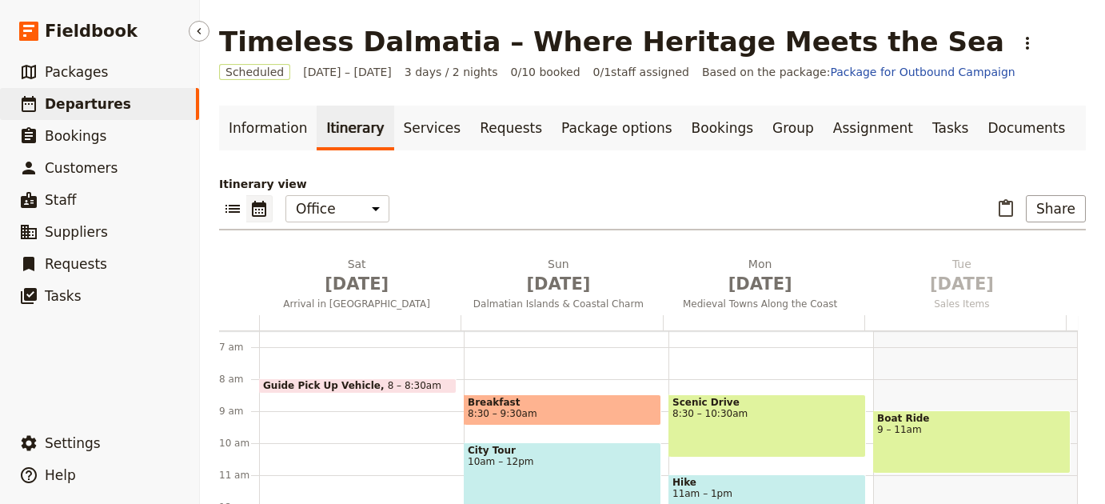
click at [79, 424] on div "​ Settings ​ Help" at bounding box center [99, 455] width 199 height 70
click at [79, 445] on span "Settings" at bounding box center [73, 443] width 56 height 16
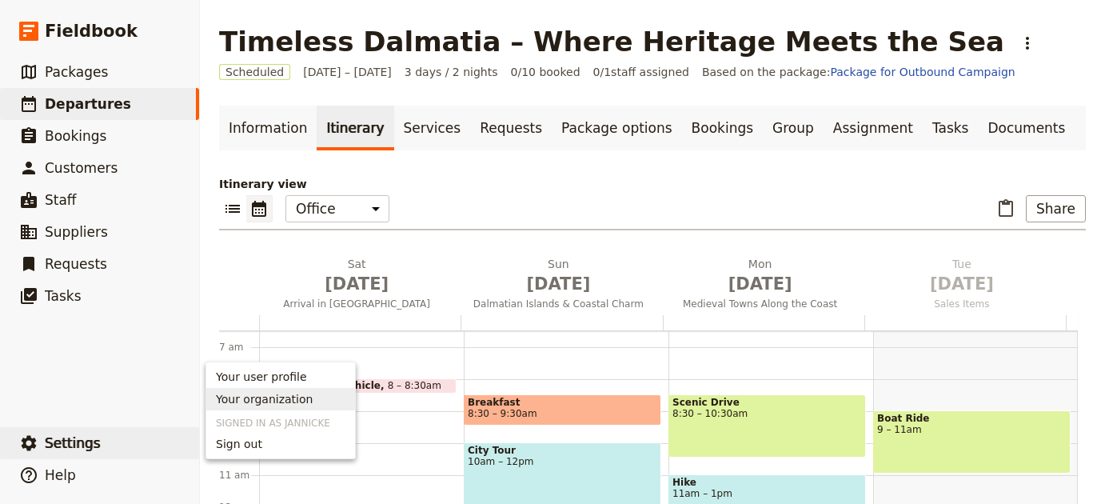
click at [302, 399] on span "Your organization" at bounding box center [264, 399] width 97 height 16
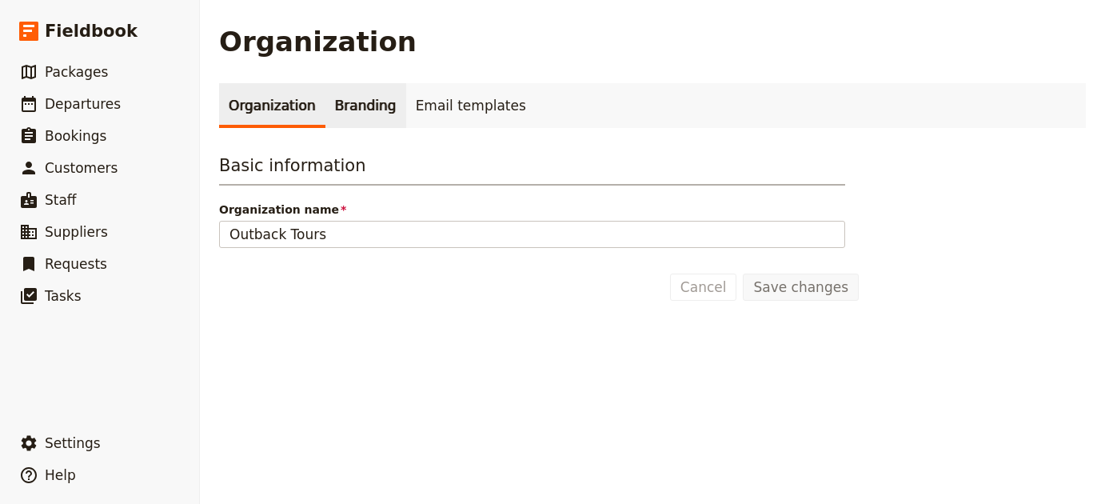
click at [369, 110] on link "Branding" at bounding box center [365, 105] width 81 height 45
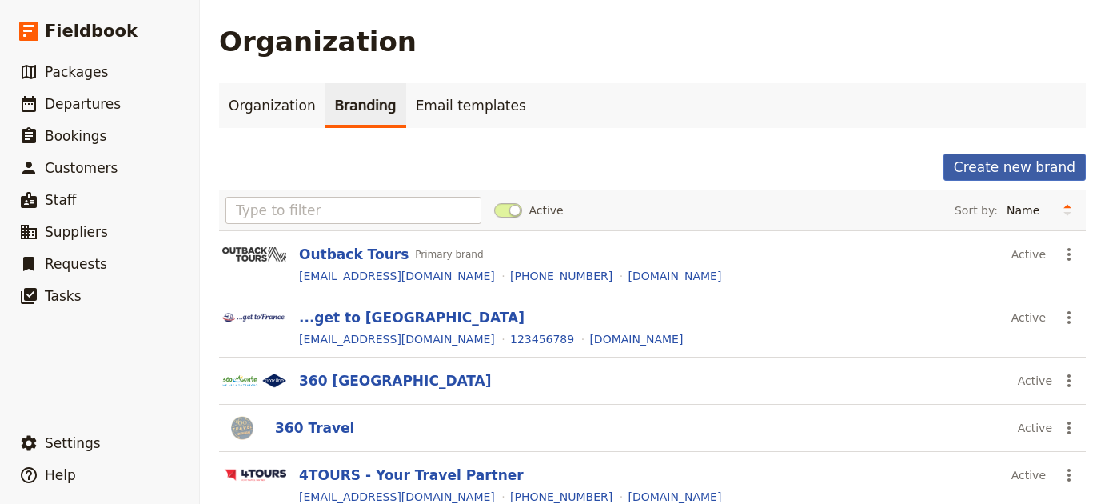
click at [965, 165] on button "Create new brand" at bounding box center [1014, 166] width 142 height 27
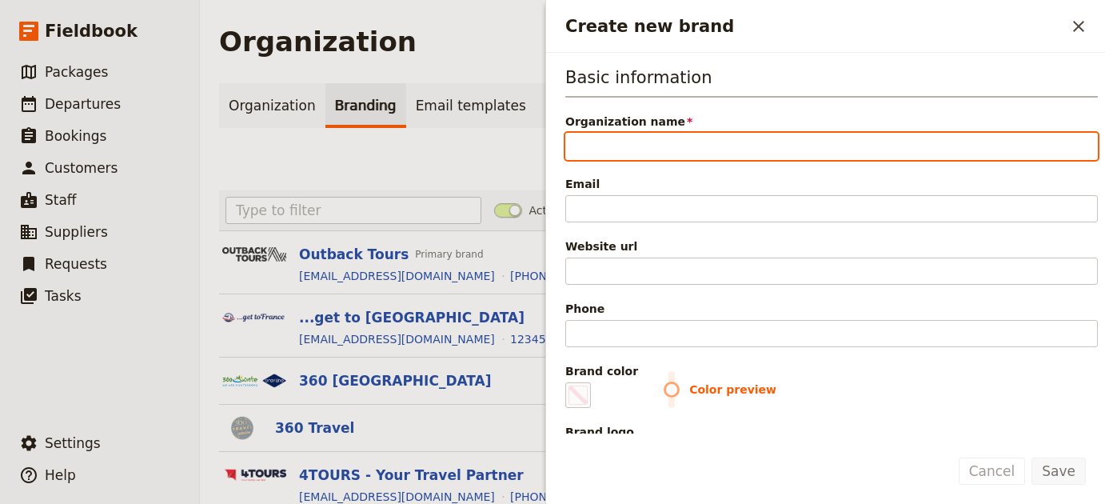
paste input "Simply Elite Travel & Tours"
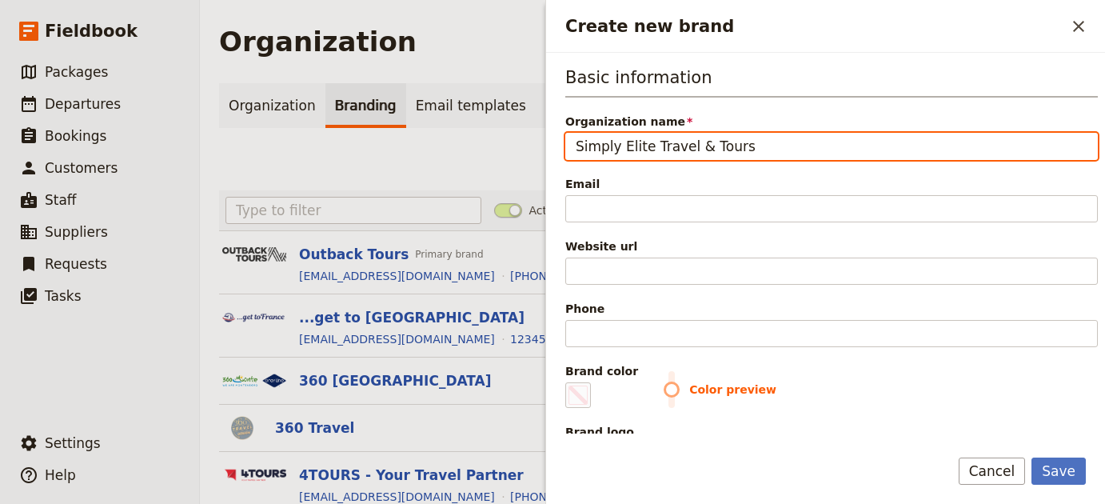
type input "Simply Elite Travel & Tours"
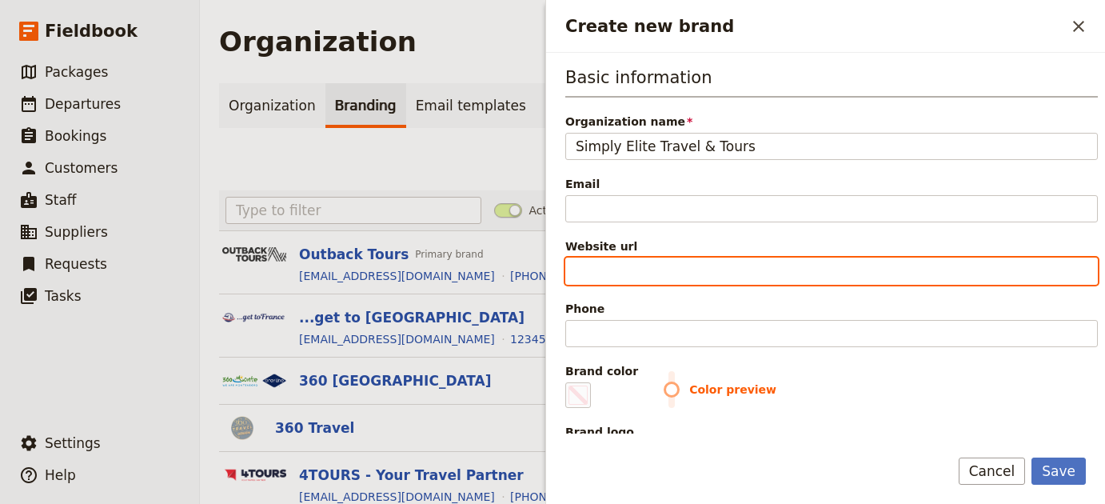
click at [711, 272] on input "Website url" at bounding box center [831, 270] width 532 height 27
paste input "https://www.simplyelitetravelandtours.com"
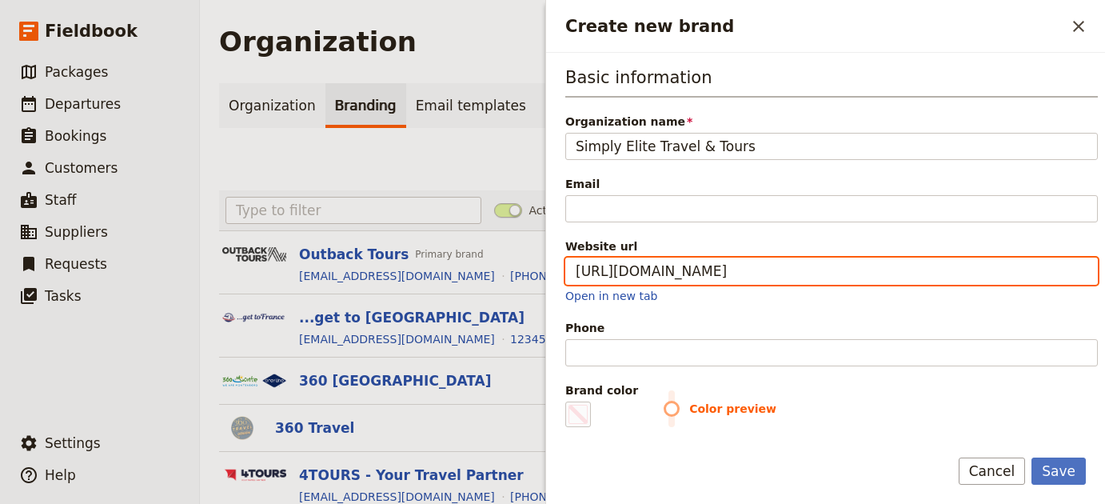
type input "https://www.simplyelitetravelandtours.com"
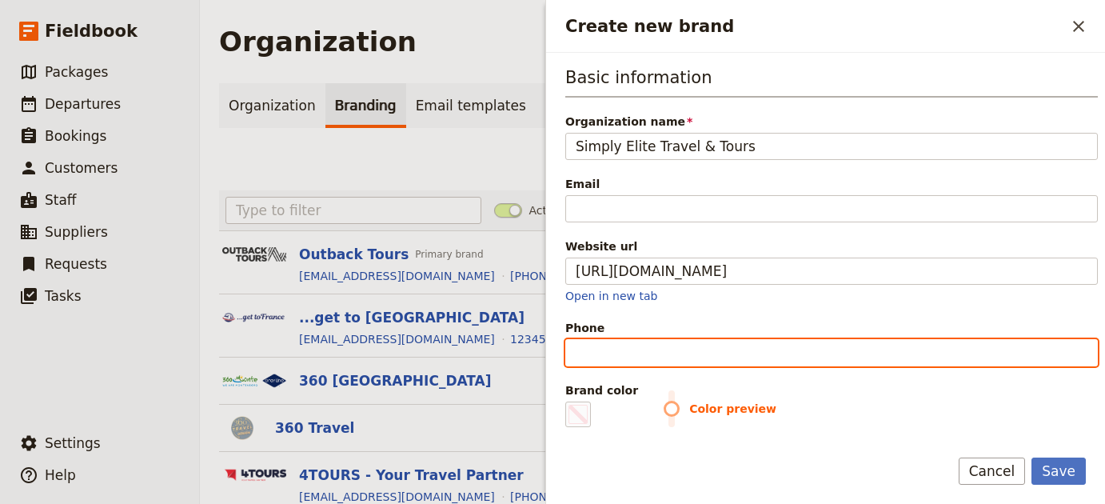
click at [768, 347] on input "Phone" at bounding box center [831, 352] width 532 height 27
paste input "407) 406-9248"
click at [640, 356] on input "407) 406-9248" at bounding box center [831, 352] width 532 height 27
click at [609, 351] on input "407) 4069248" at bounding box center [831, 352] width 532 height 27
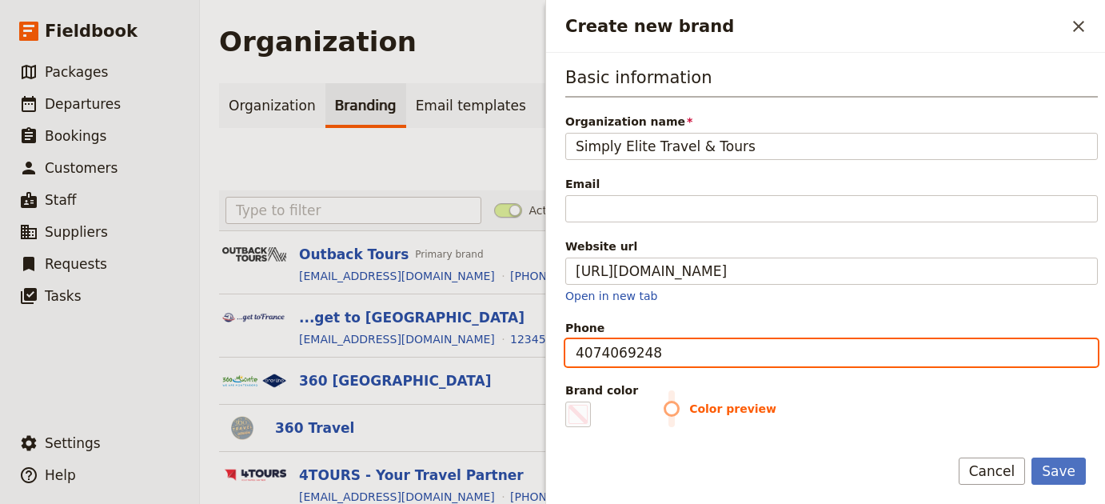
click at [575, 351] on input "4074069248" at bounding box center [831, 352] width 532 height 27
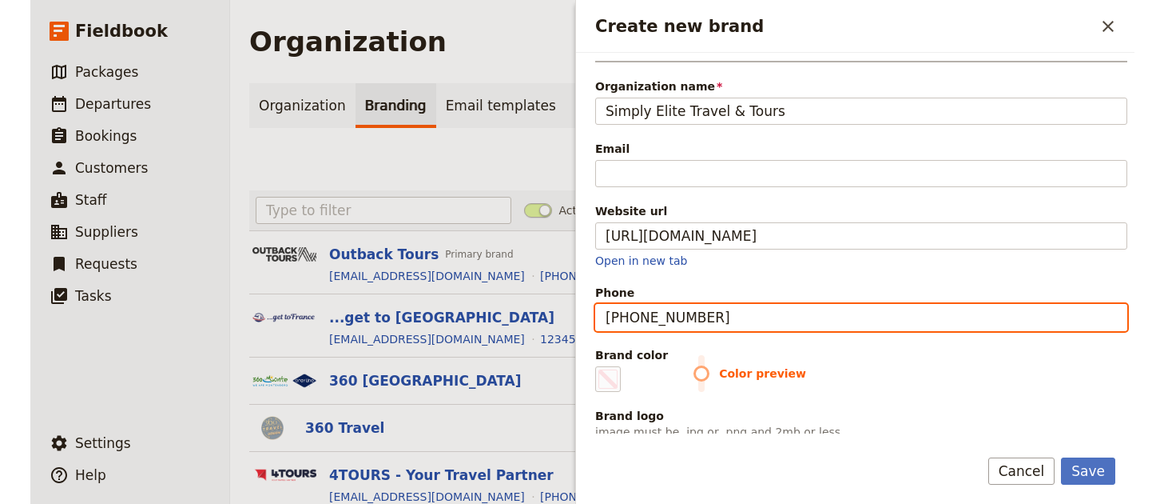
scroll to position [267, 0]
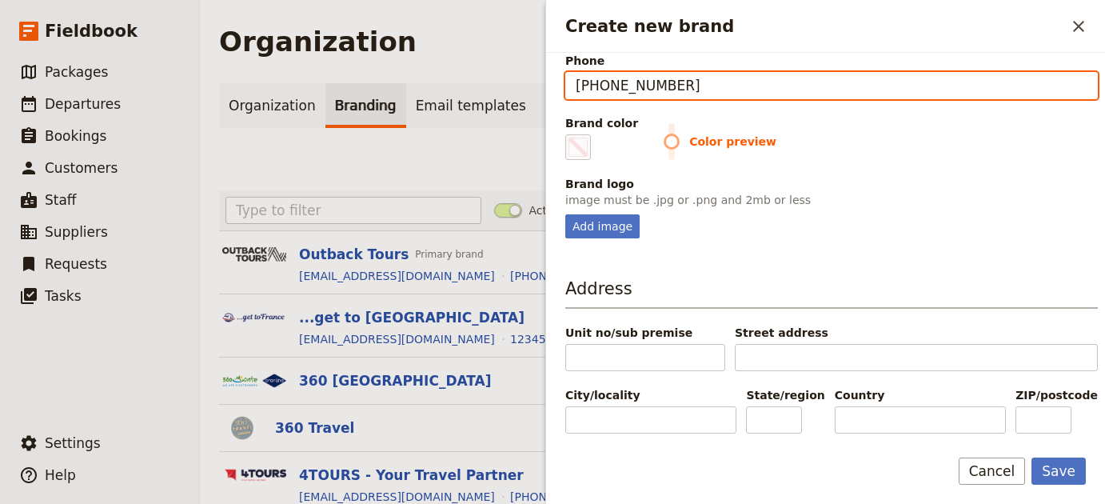
type input "+14074069248"
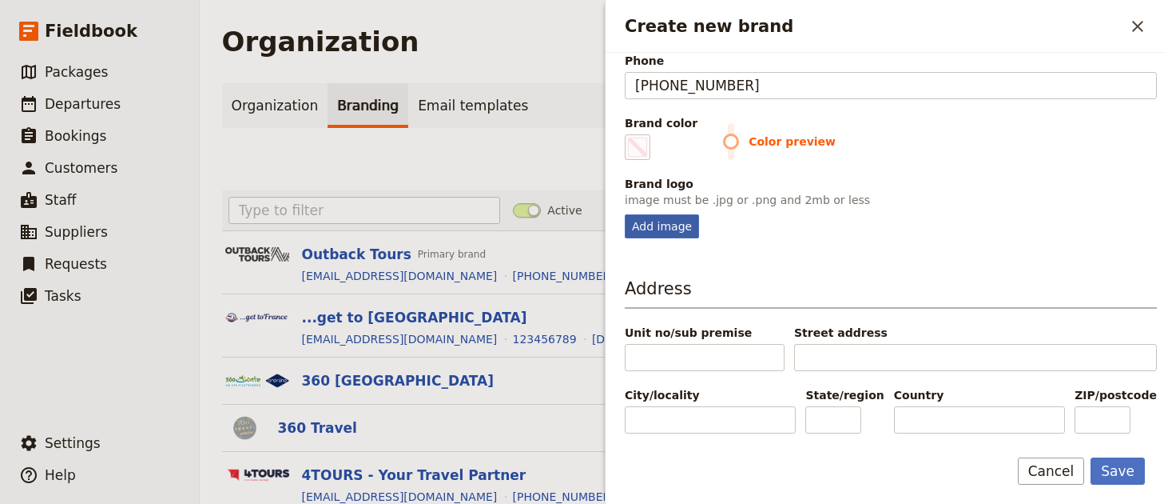
click at [675, 235] on div "Add image" at bounding box center [662, 226] width 74 height 24
click at [625, 214] on input "Add image" at bounding box center [624, 213] width 1 height 1
type input "C:\fakepath\download.png"
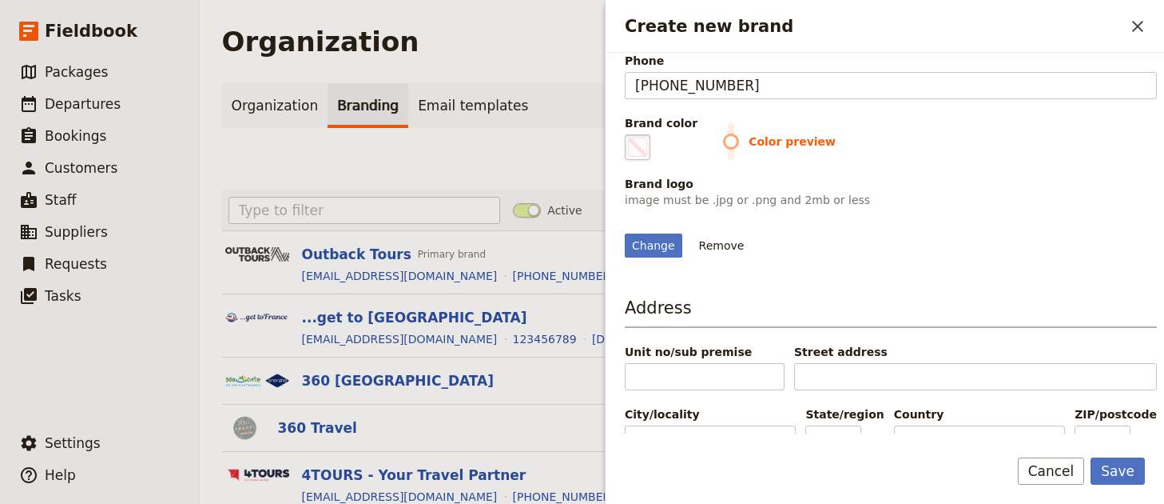
click at [643, 149] on span "Create new brand" at bounding box center [637, 146] width 19 height 19
click at [629, 134] on input "#000000" at bounding box center [628, 133] width 1 height 1
type input "#ae0c25"
drag, startPoint x: 974, startPoint y: 339, endPoint x: 1053, endPoint y: 452, distance: 138.3
click at [974, 257] on div "Change Remove" at bounding box center [891, 235] width 532 height 43
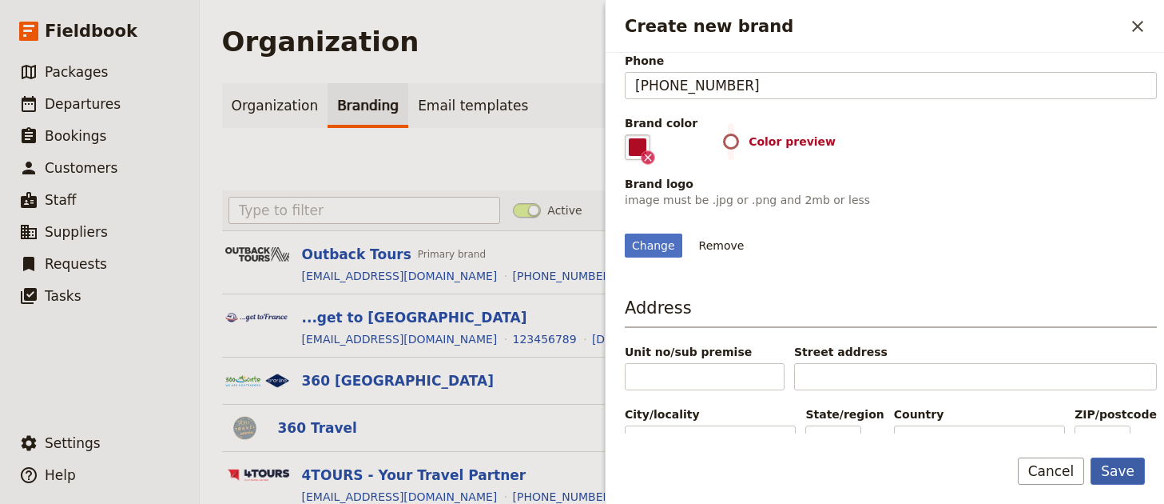
click at [1104, 469] on button "Save" at bounding box center [1118, 470] width 54 height 27
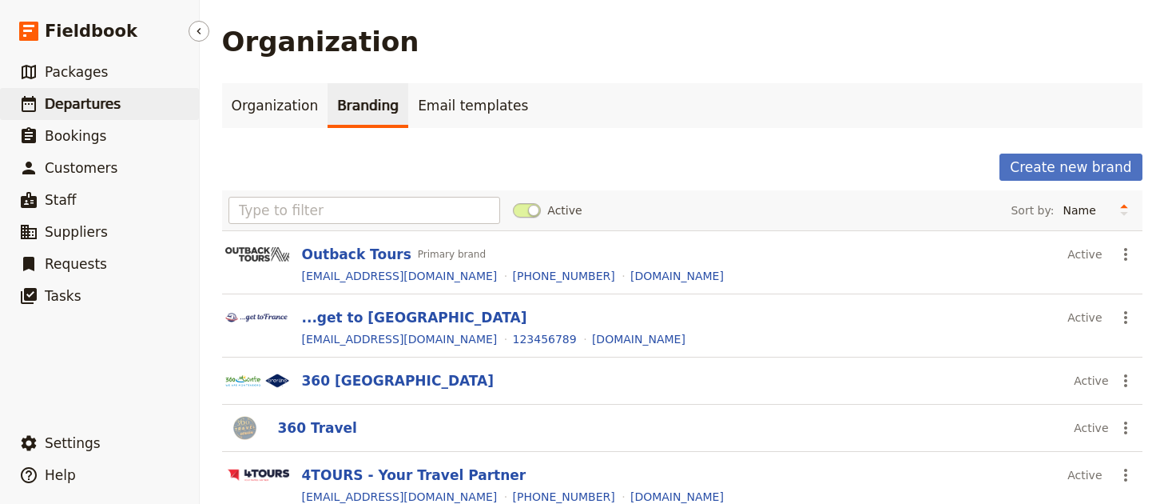
click at [71, 103] on span "Departures" at bounding box center [83, 104] width 76 height 16
select select "UPDATED_AT"
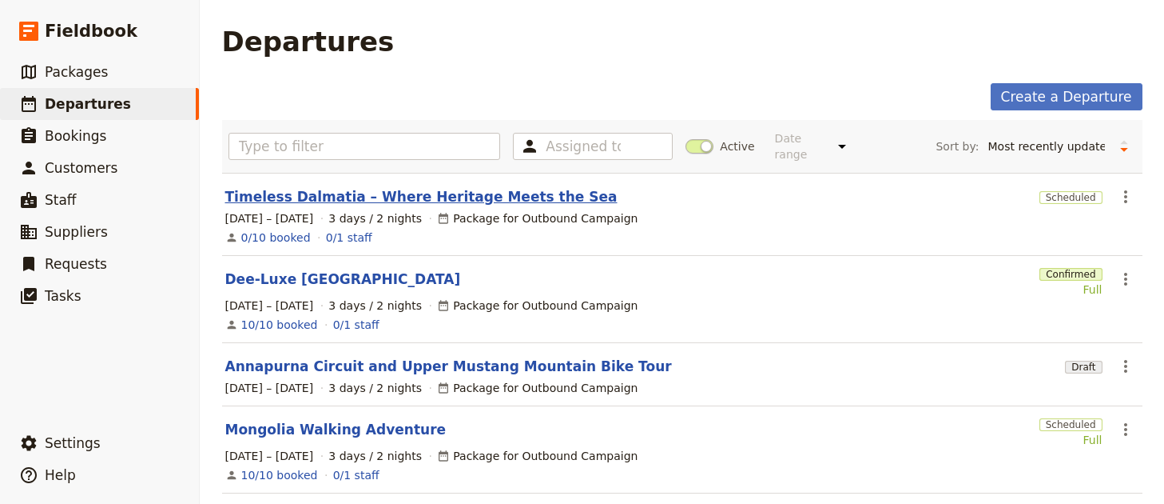
click at [301, 187] on link "Timeless Dalmatia – Where Heritage Meets the Sea" at bounding box center [421, 196] width 392 height 19
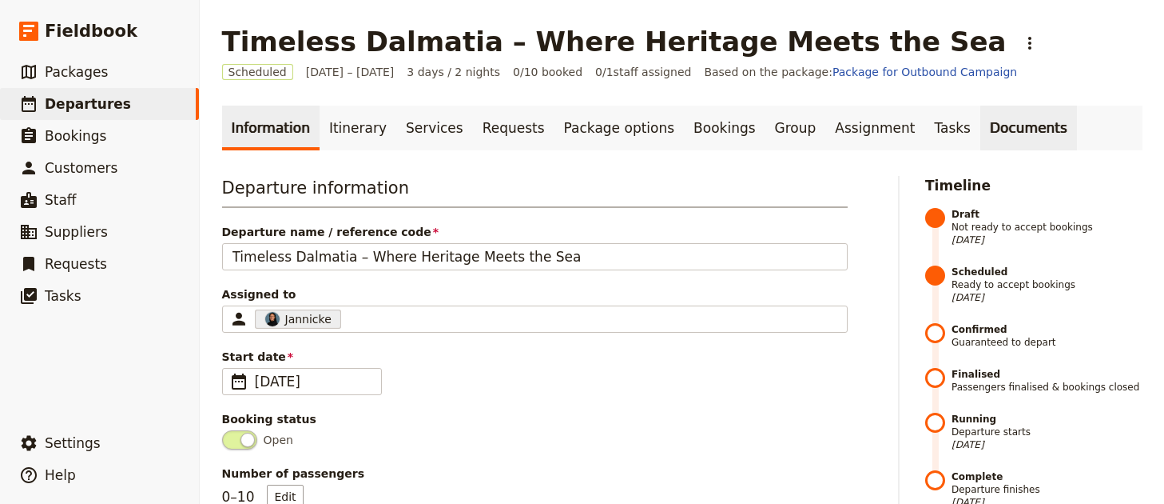
click at [986, 131] on link "Documents" at bounding box center [1029, 127] width 97 height 45
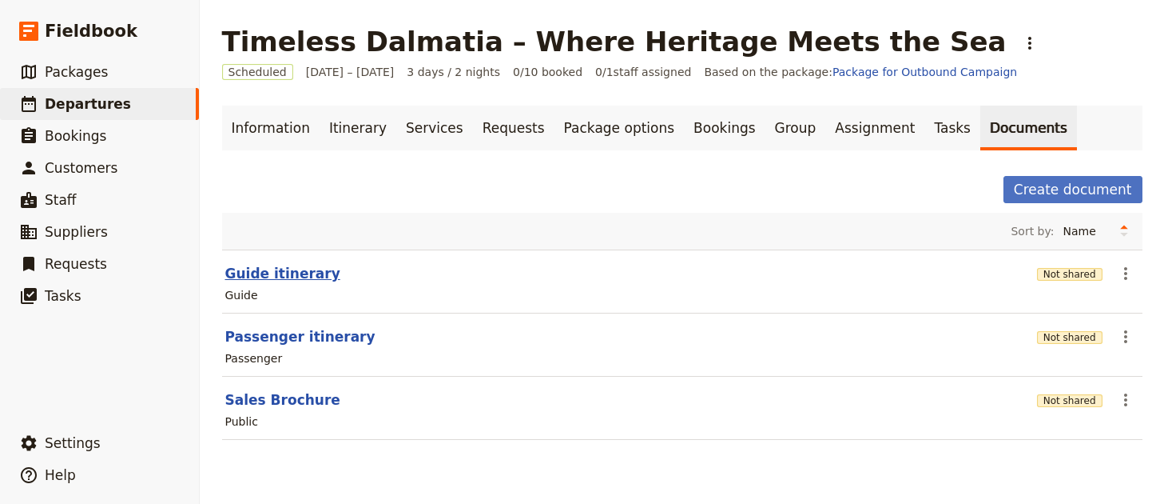
click at [225, 275] on button "Guide itinerary" at bounding box center [282, 273] width 115 height 19
select select "STAFF"
select select "RUN_SHEET"
select select "LARGE"
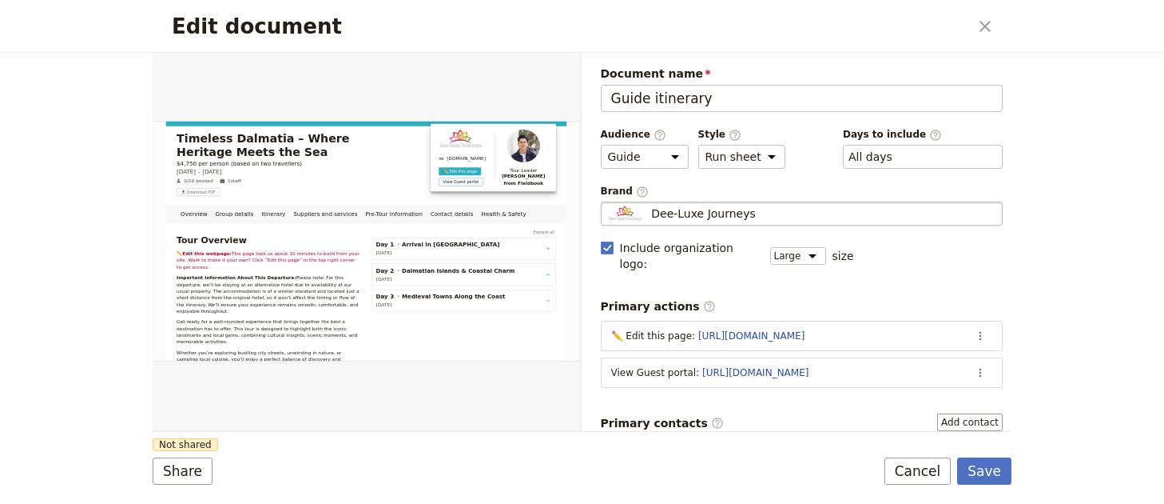
click at [691, 209] on span "Dee-Luxe Journeys" at bounding box center [703, 213] width 105 height 16
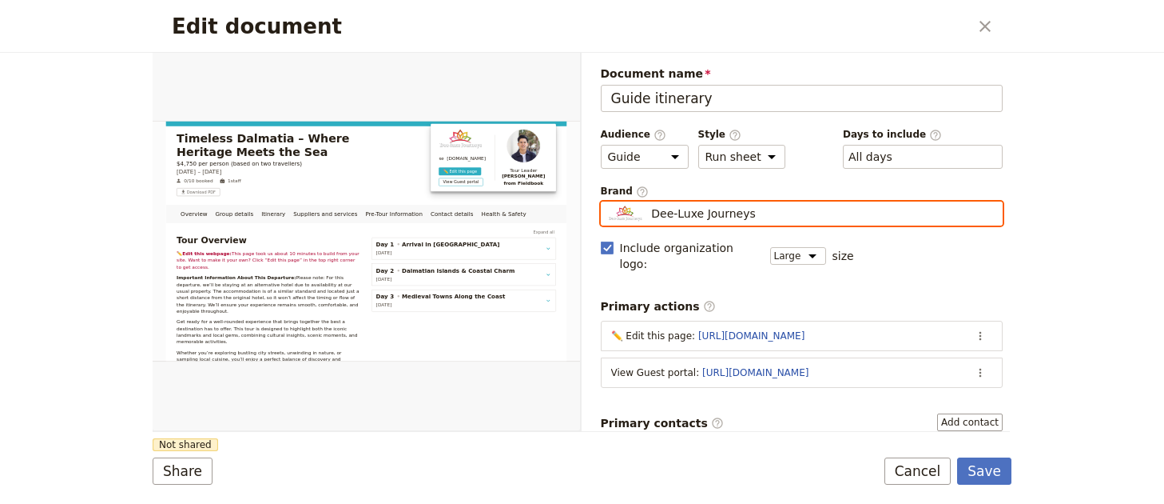
click at [608, 202] on input "Dee-Luxe Journeys" at bounding box center [607, 201] width 1 height 1
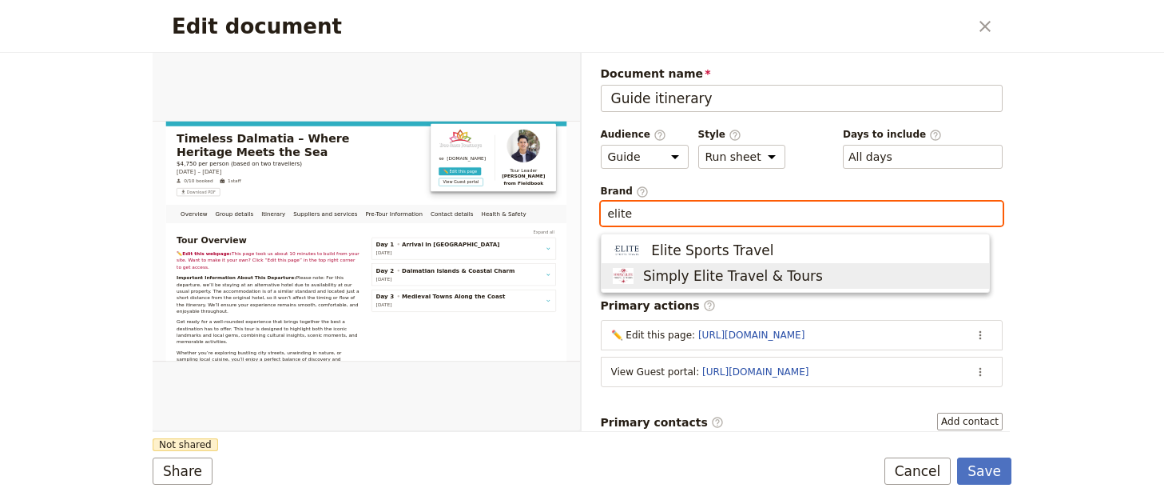
click at [714, 266] on span "Simply Elite Travel & Tours" at bounding box center [733, 275] width 180 height 19
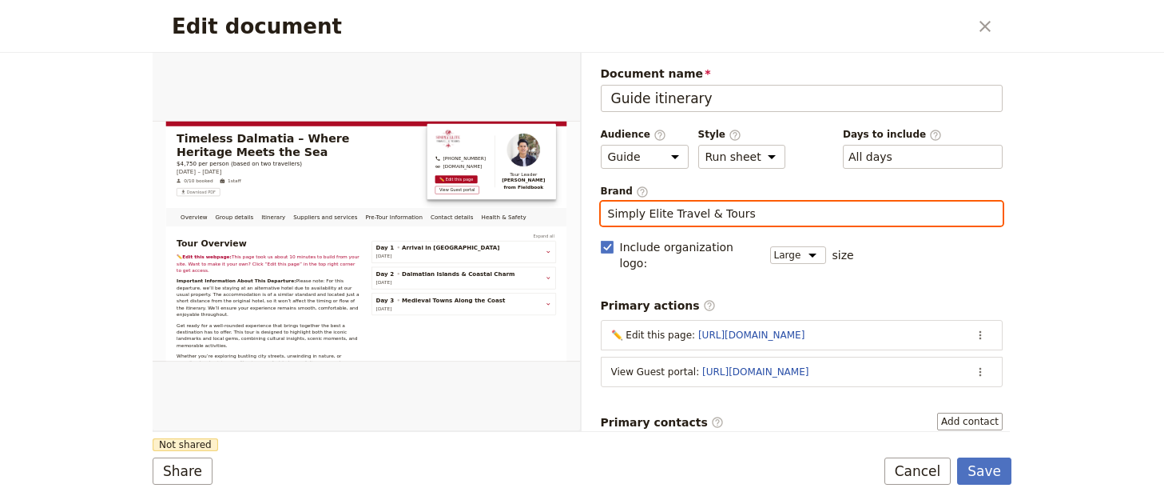
type input "Simply Elite Travel & Tours"
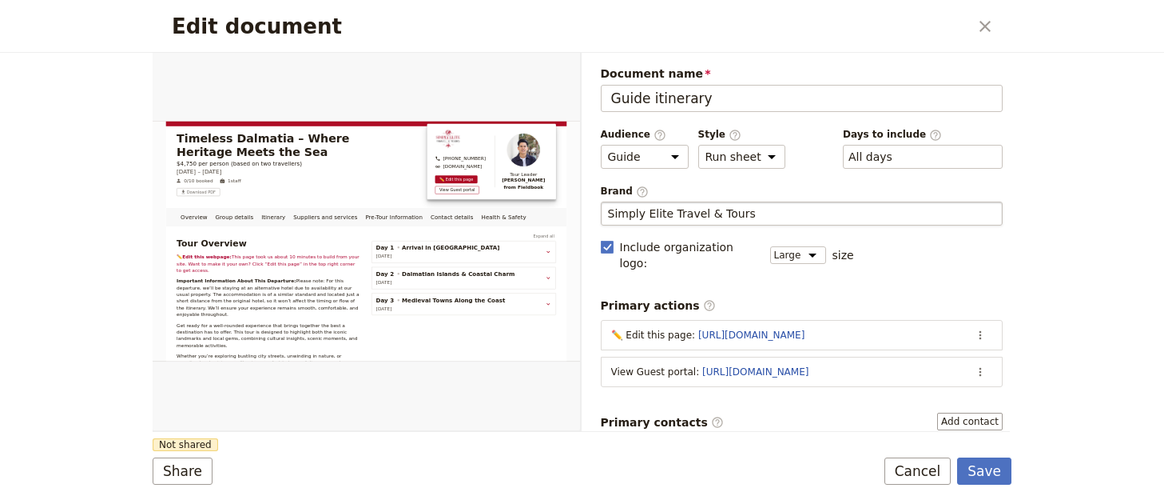
click at [755, 412] on label "Primary contacts ​ Add contact" at bounding box center [802, 421] width 403 height 18
click at [937, 412] on button "Add contact" at bounding box center [970, 421] width 66 height 18
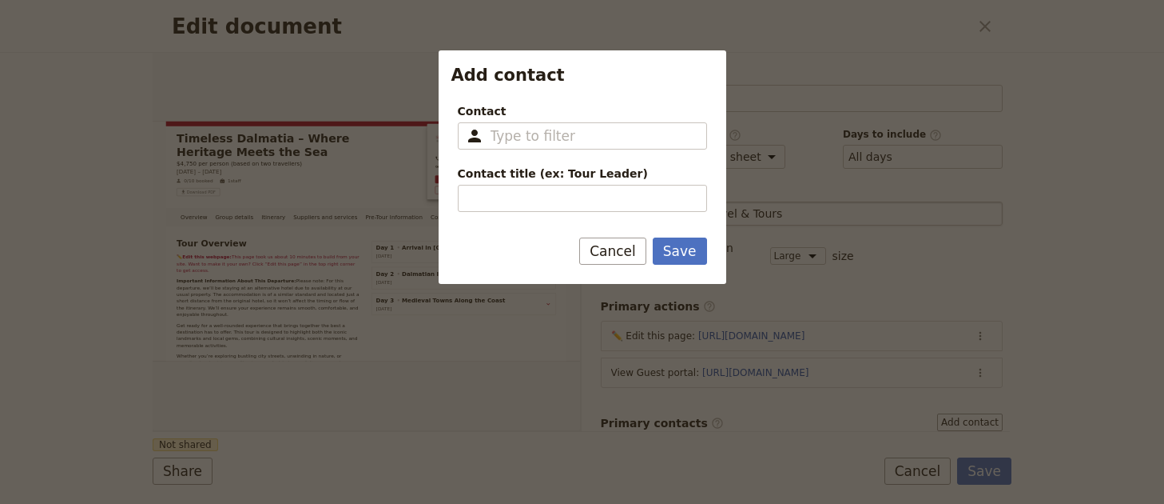
click at [615, 238] on button "Cancel" at bounding box center [612, 250] width 67 height 27
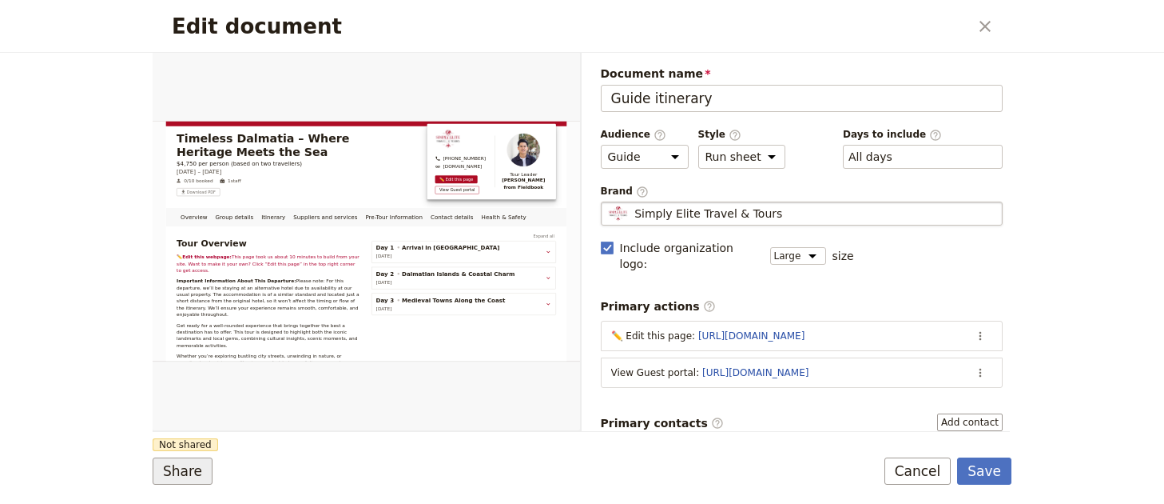
click at [185, 468] on button "Share" at bounding box center [183, 470] width 60 height 27
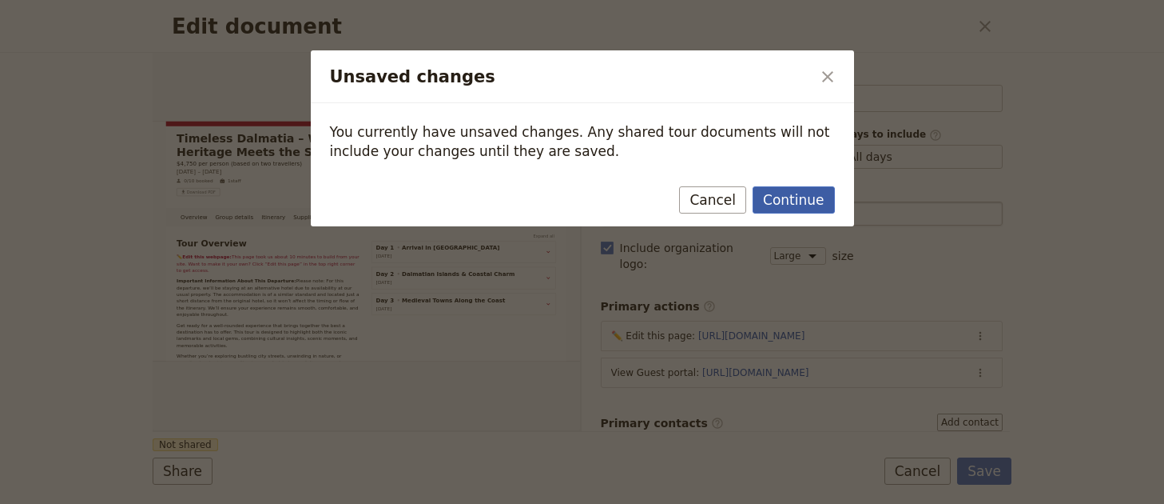
click at [803, 196] on button "Continue" at bounding box center [794, 199] width 82 height 27
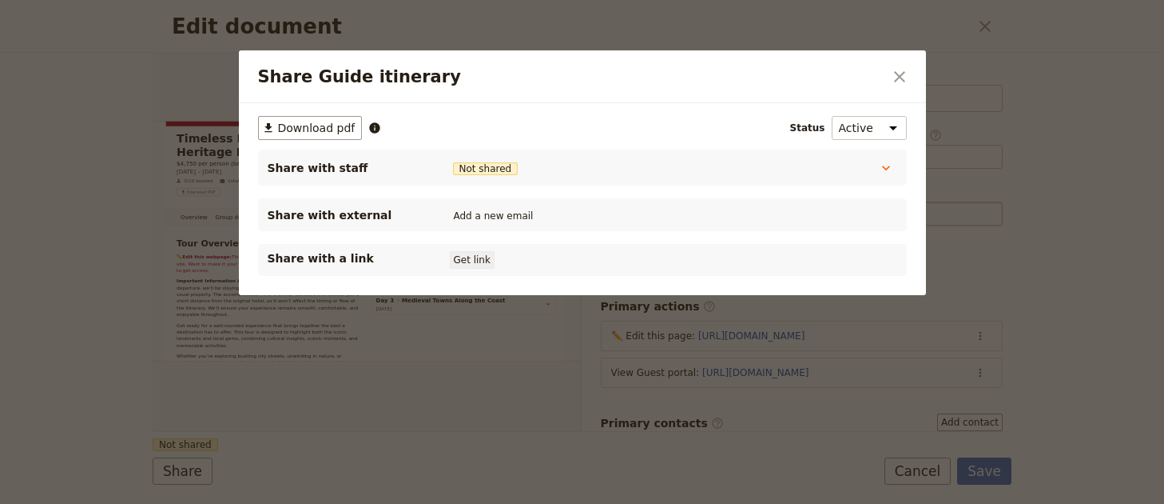
click at [472, 266] on button "Get link" at bounding box center [472, 260] width 45 height 18
click at [903, 82] on icon "Close dialog" at bounding box center [899, 76] width 11 height 11
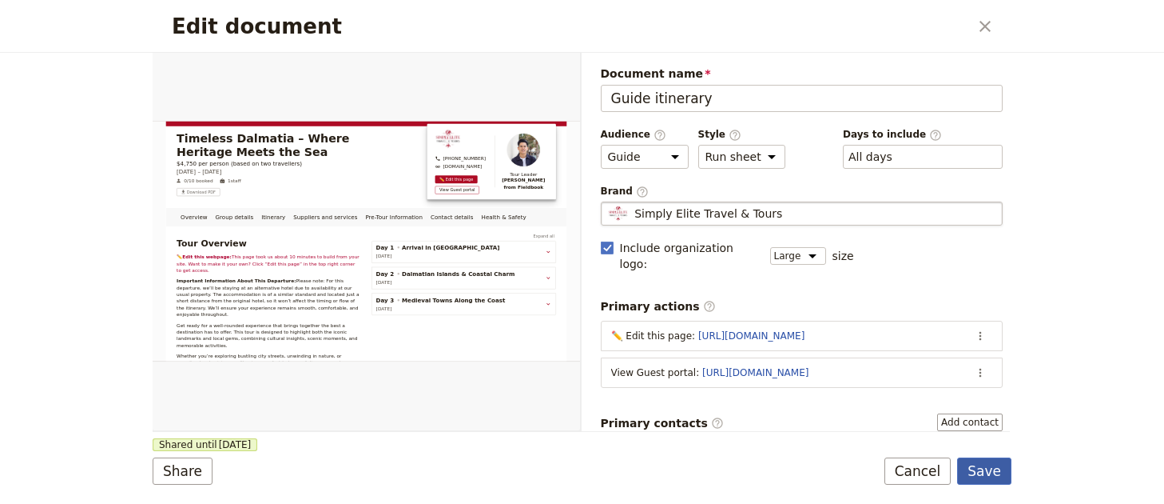
click at [989, 461] on button "Save" at bounding box center [984, 470] width 54 height 27
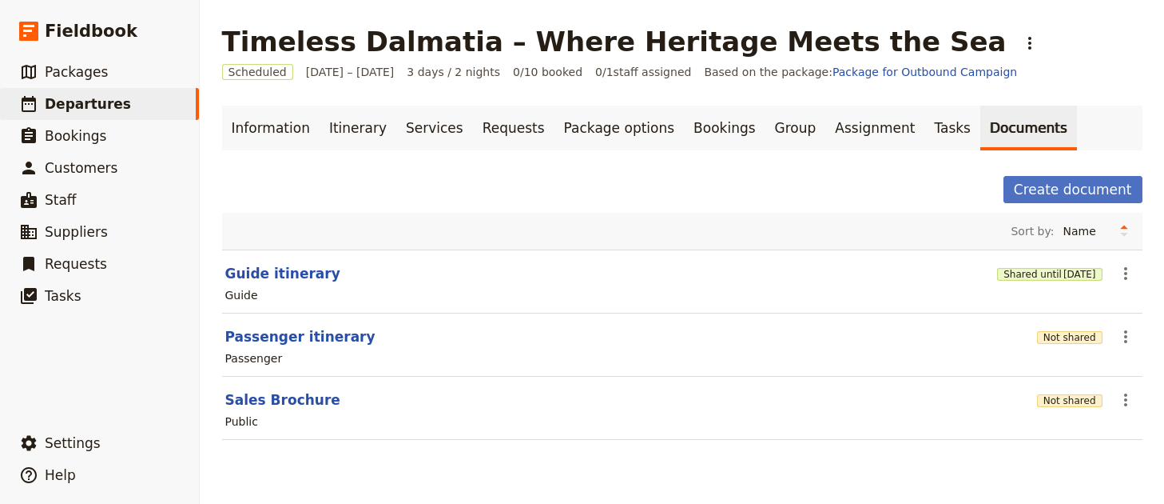
click at [275, 325] on section "Passenger itinerary Not shared ​ Passenger" at bounding box center [682, 344] width 921 height 63
click at [273, 330] on button "Passenger itinerary" at bounding box center [300, 336] width 150 height 19
select select "PASSENGER"
select select "RUN_SHEET"
select select "LARGE"
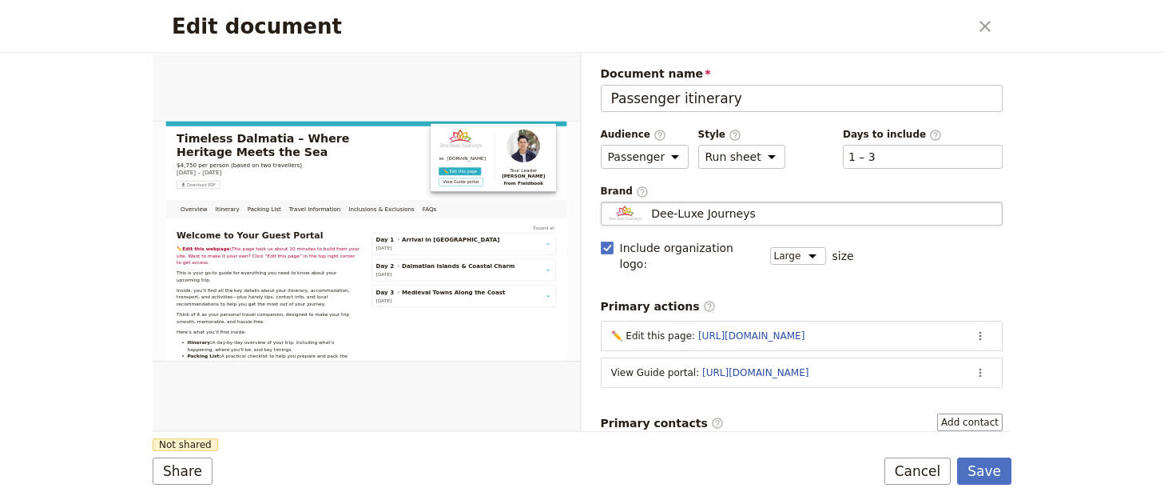
click at [858, 224] on fieldset "Dee-Luxe Journeys Dee-Luxe Journeys" at bounding box center [802, 213] width 403 height 24
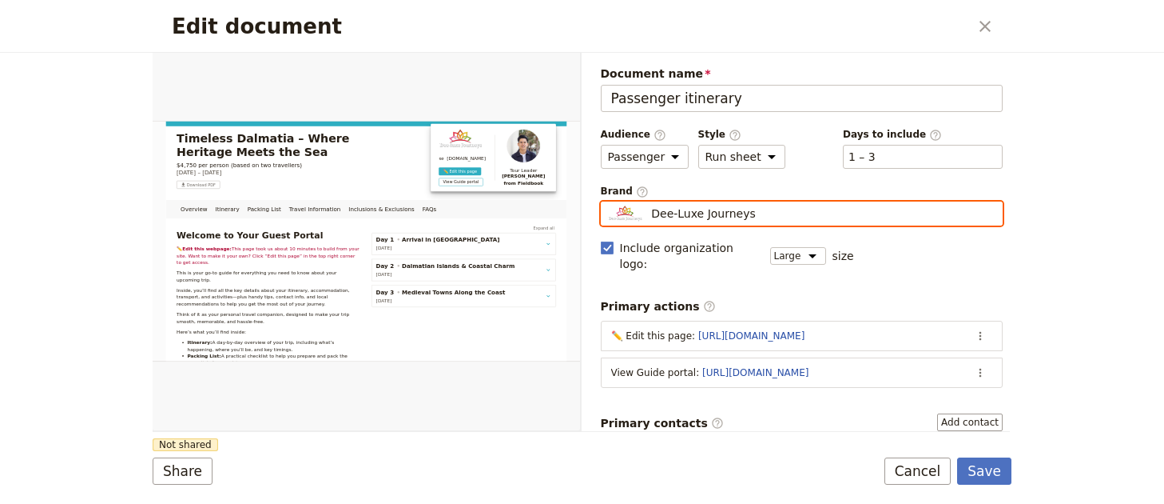
click at [608, 202] on input "Dee-Luxe Journeys" at bounding box center [607, 201] width 1 height 1
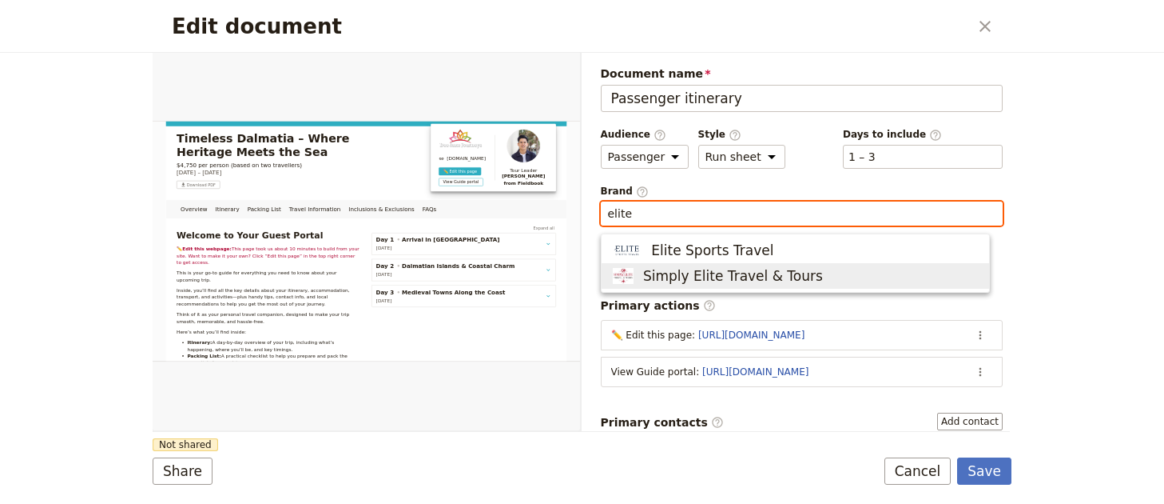
click at [856, 270] on span "Simply Elite Travel & Tours" at bounding box center [795, 275] width 368 height 19
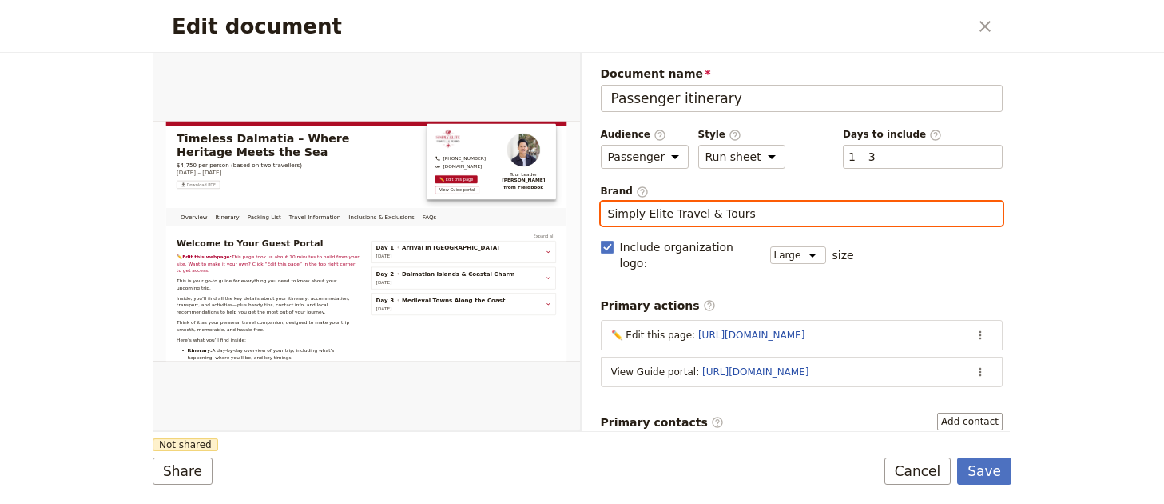
type input "Simply Elite Travel & Tours"
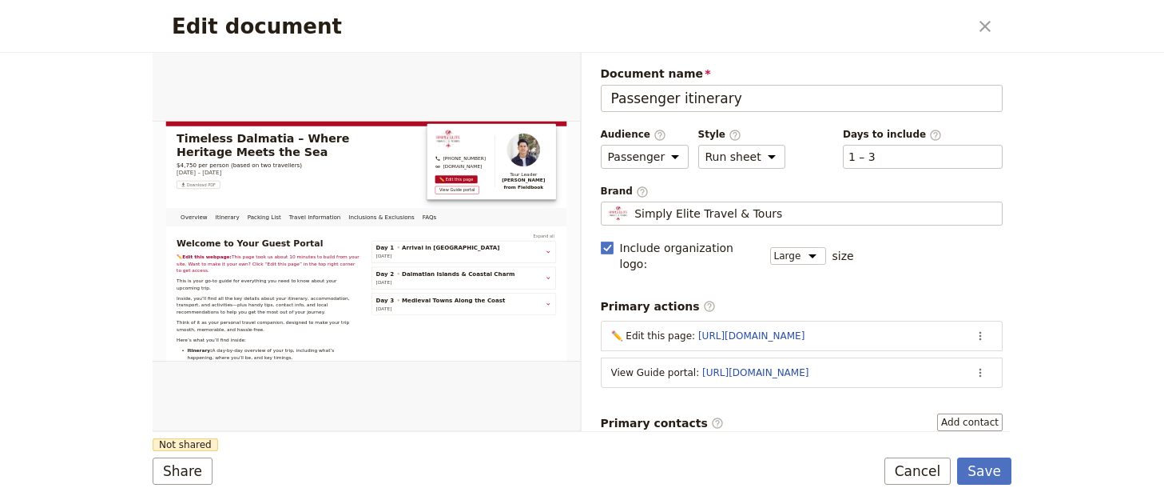
drag, startPoint x: 364, startPoint y: 461, endPoint x: 294, endPoint y: 464, distance: 69.6
click at [359, 463] on div "Share Not shared Save Cancel" at bounding box center [582, 470] width 859 height 27
click at [177, 472] on button "Share" at bounding box center [183, 470] width 60 height 27
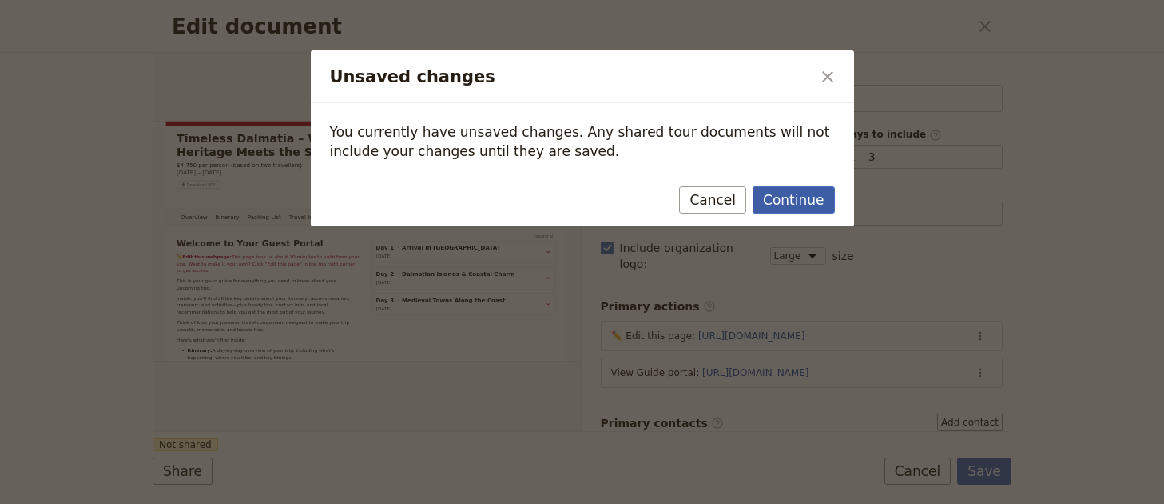
click at [822, 189] on button "Continue" at bounding box center [794, 199] width 82 height 27
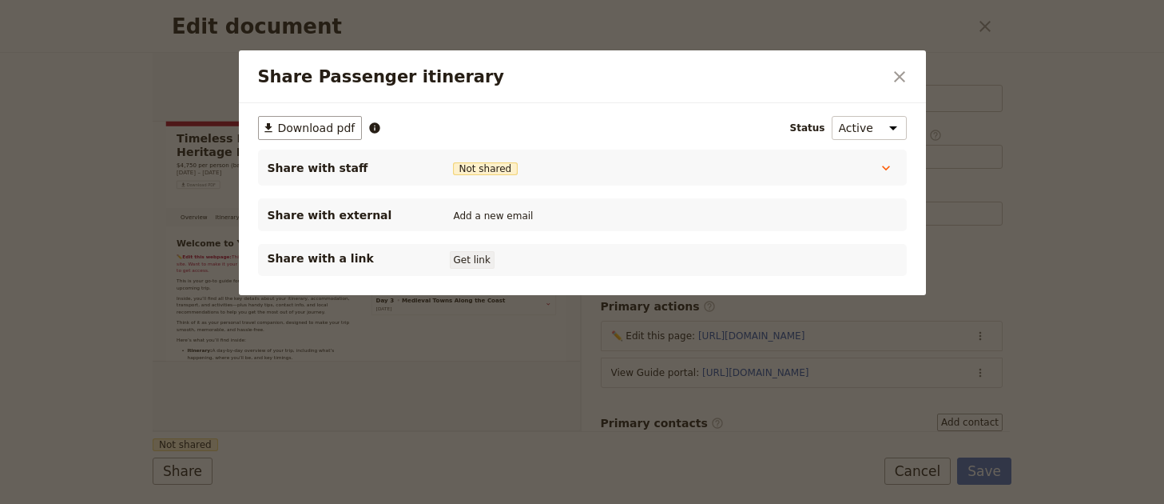
click at [478, 253] on div "Share with a link Get link" at bounding box center [583, 259] width 630 height 19
click at [477, 257] on button "Get link" at bounding box center [472, 260] width 45 height 18
click at [898, 85] on icon "Close dialog" at bounding box center [899, 76] width 19 height 19
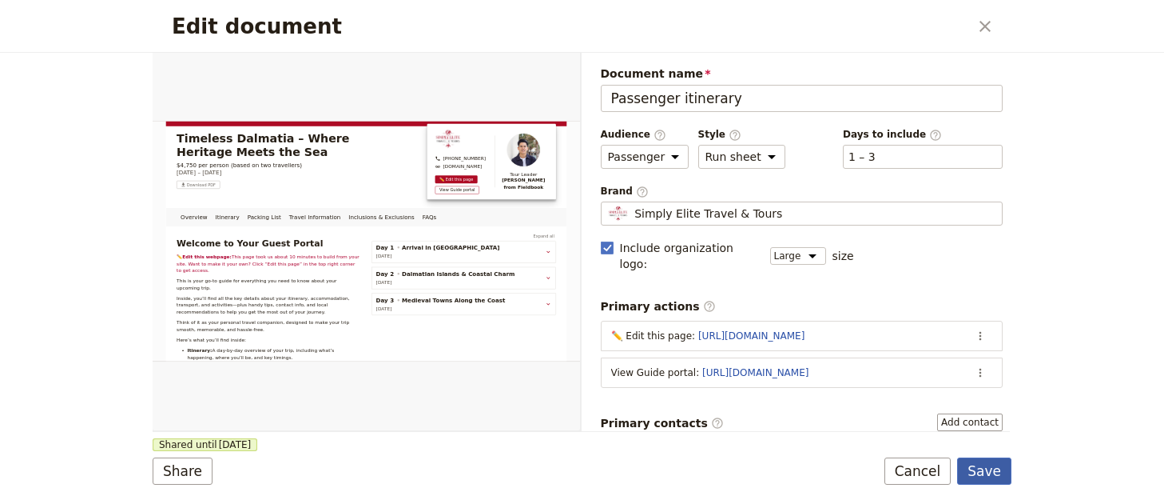
click at [1001, 476] on button "Save" at bounding box center [984, 470] width 54 height 27
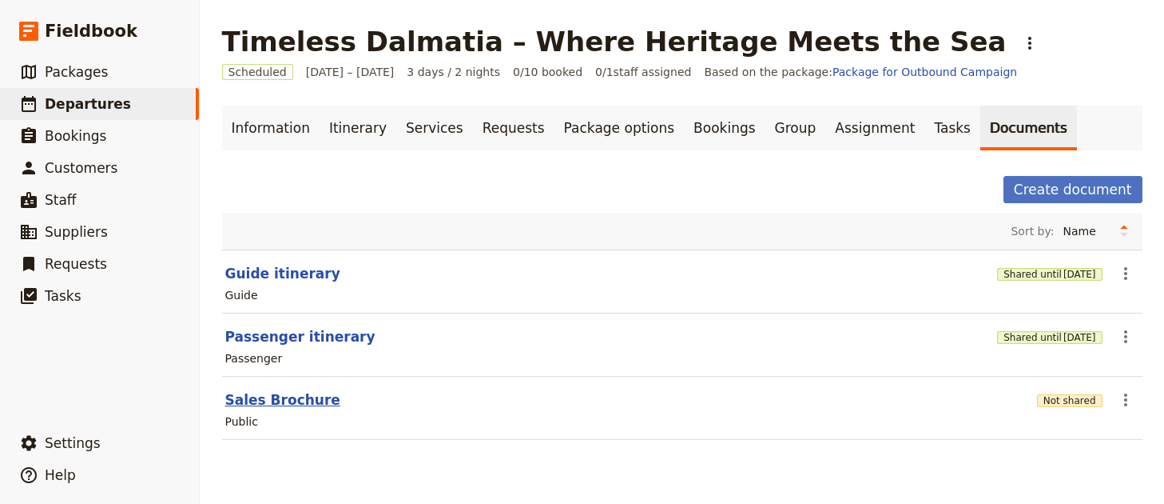
click at [282, 397] on button "Sales Brochure" at bounding box center [282, 399] width 115 height 19
select select "DEFAULT"
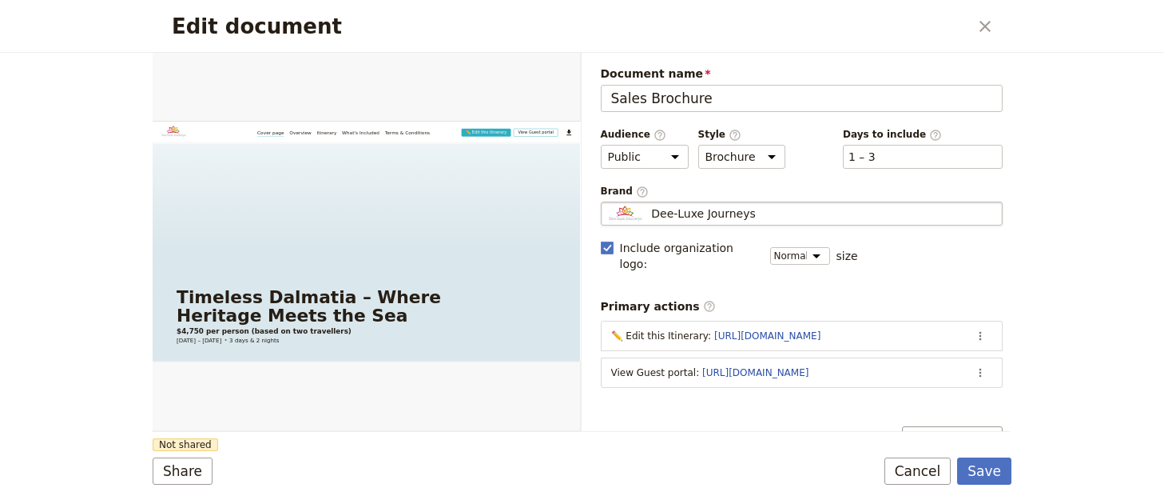
click at [821, 218] on div "Dee-Luxe Journeys" at bounding box center [802, 213] width 388 height 16
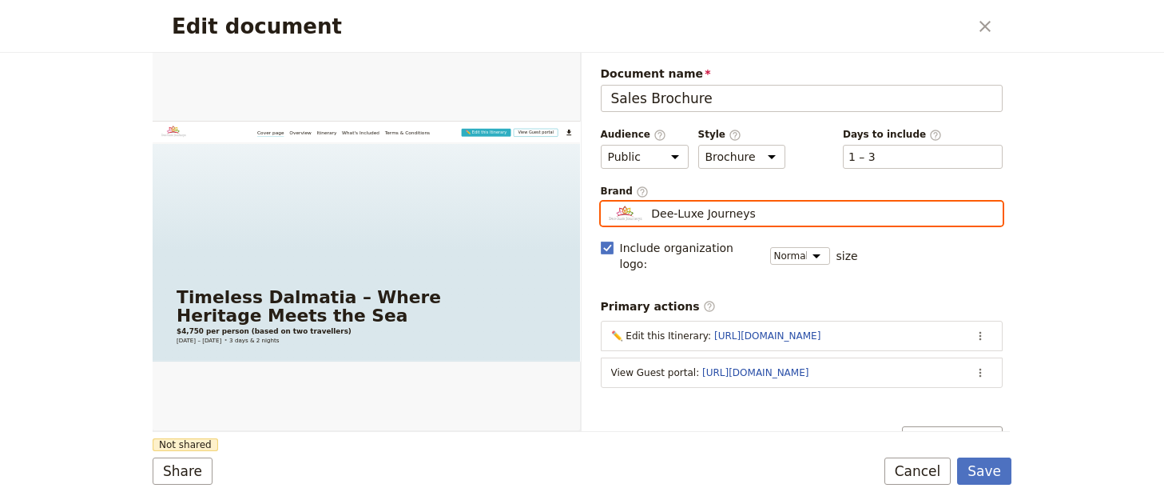
click at [608, 202] on input "Dee-Luxe Journeys" at bounding box center [607, 201] width 1 height 1
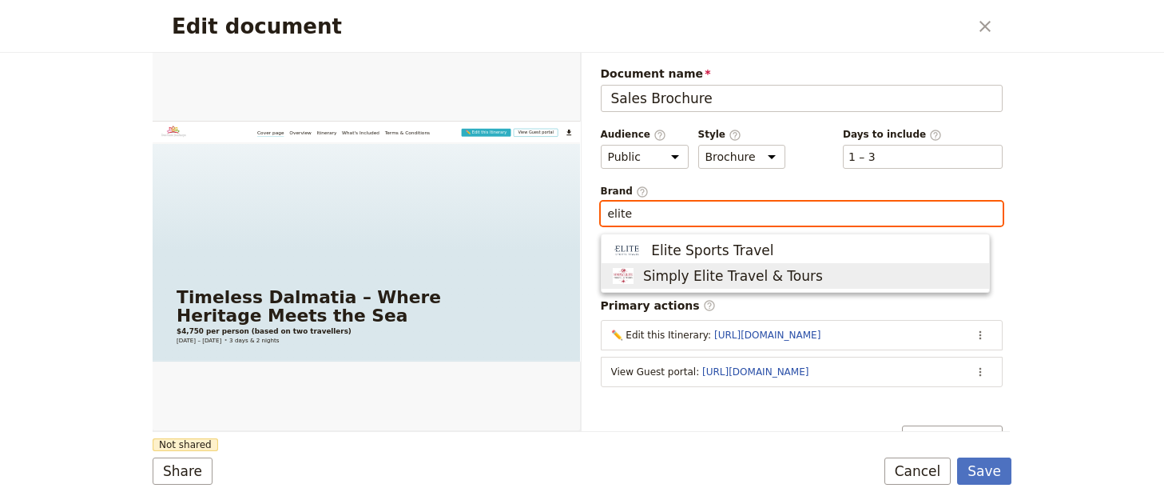
click at [757, 273] on span "Simply Elite Travel & Tours" at bounding box center [733, 275] width 180 height 19
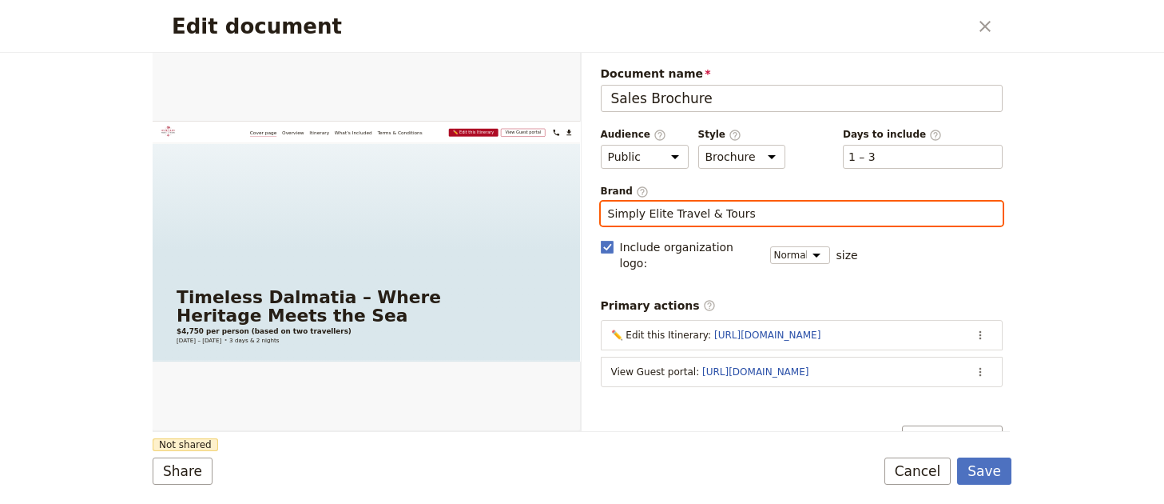
type input "Simply Elite Travel & Tours"
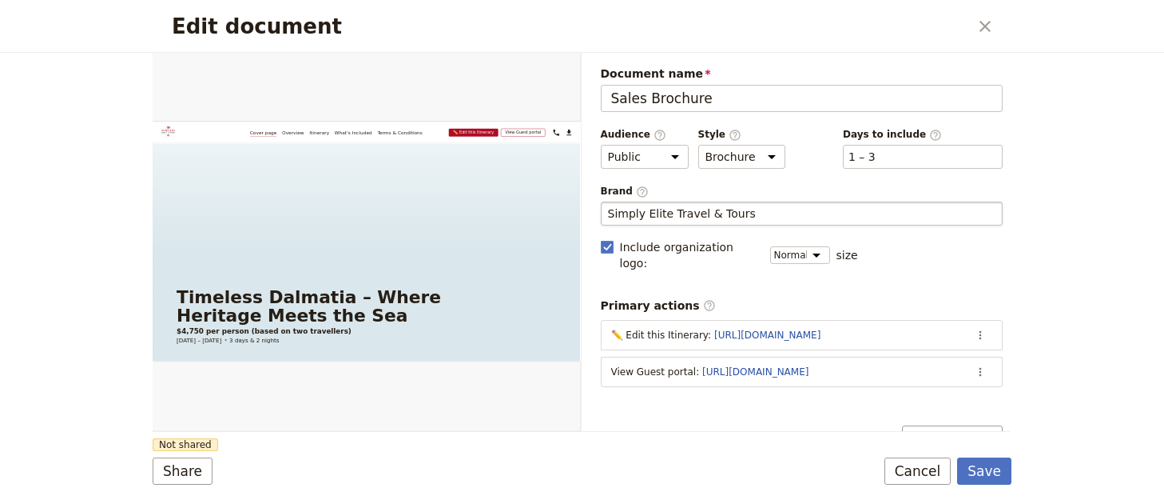
click at [371, 454] on form "Web PDF ​ Document name Sales Brochure Preview Audience ​ Public Passenger Guid…" at bounding box center [582, 278] width 859 height 451
click at [201, 458] on button "Share" at bounding box center [183, 470] width 60 height 27
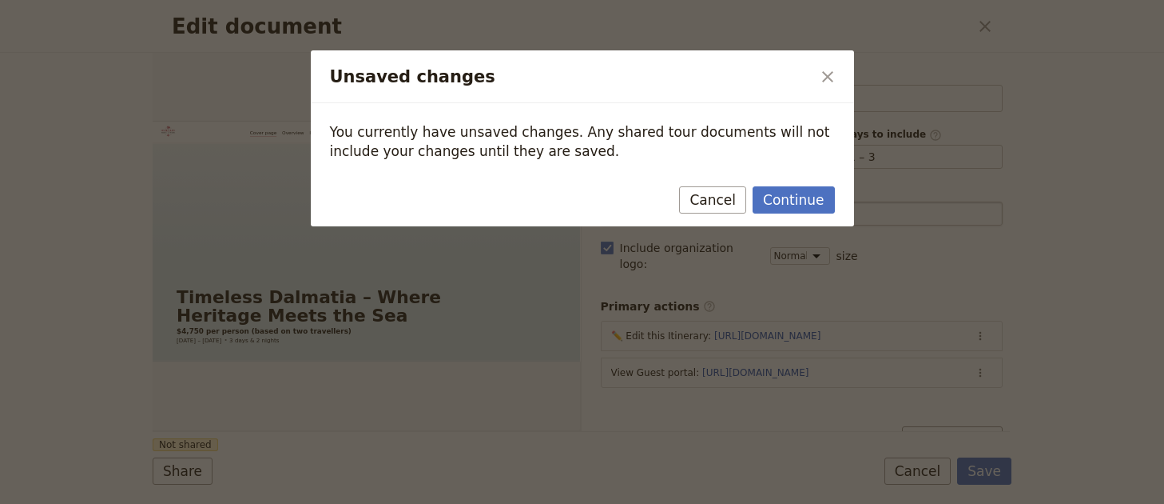
click at [845, 191] on div "Continue Cancel" at bounding box center [582, 203] width 543 height 46
click at [799, 209] on button "Continue" at bounding box center [794, 199] width 82 height 27
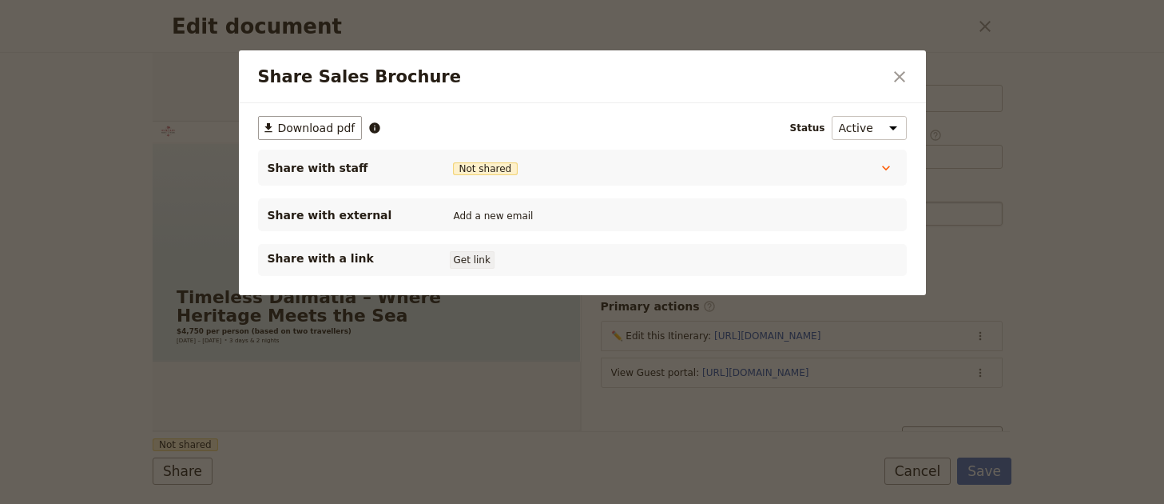
click at [488, 263] on button "Get link" at bounding box center [472, 260] width 45 height 18
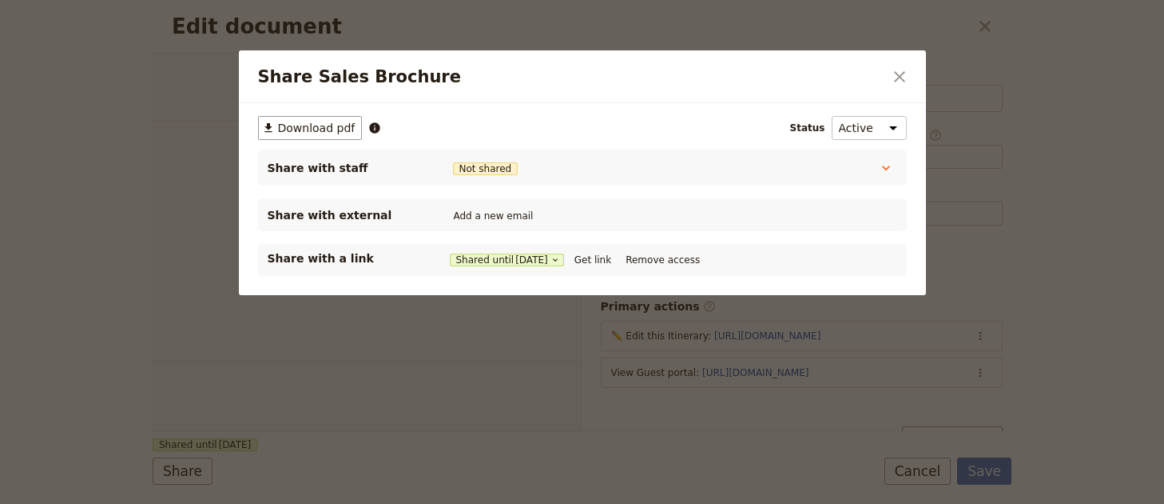
select select "DEFAULT"
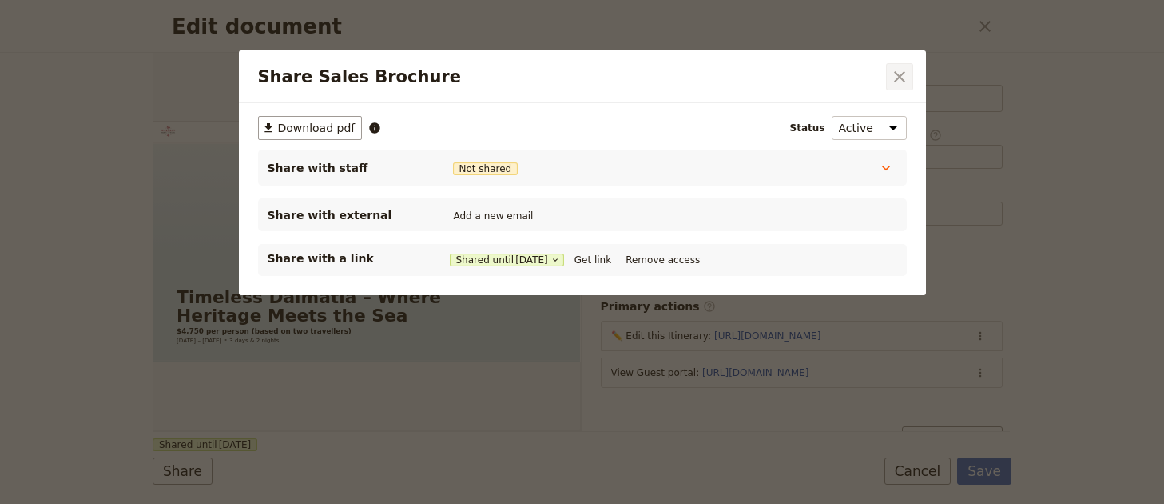
click at [910, 80] on button "​" at bounding box center [899, 76] width 27 height 27
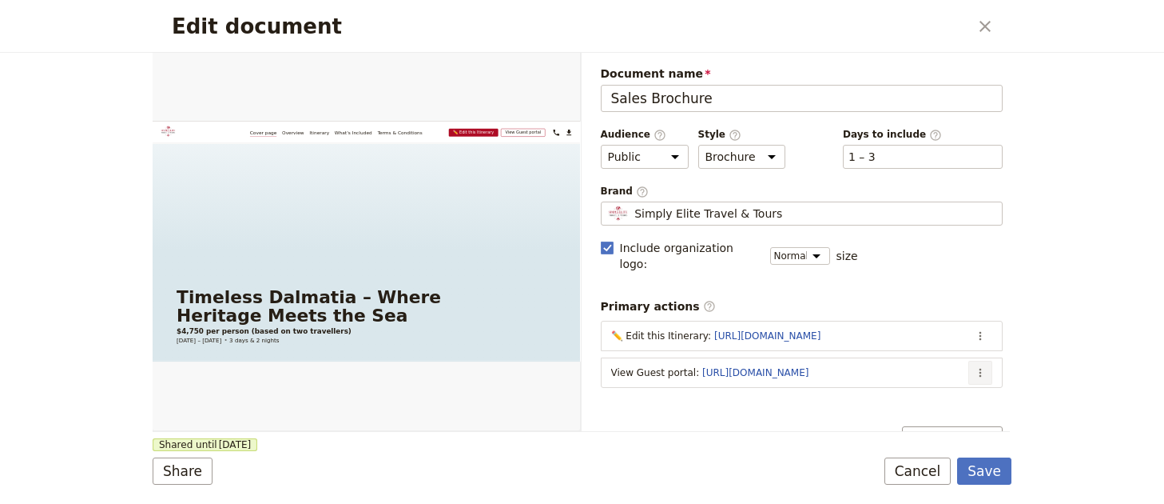
click at [973, 364] on button "​" at bounding box center [981, 372] width 24 height 24
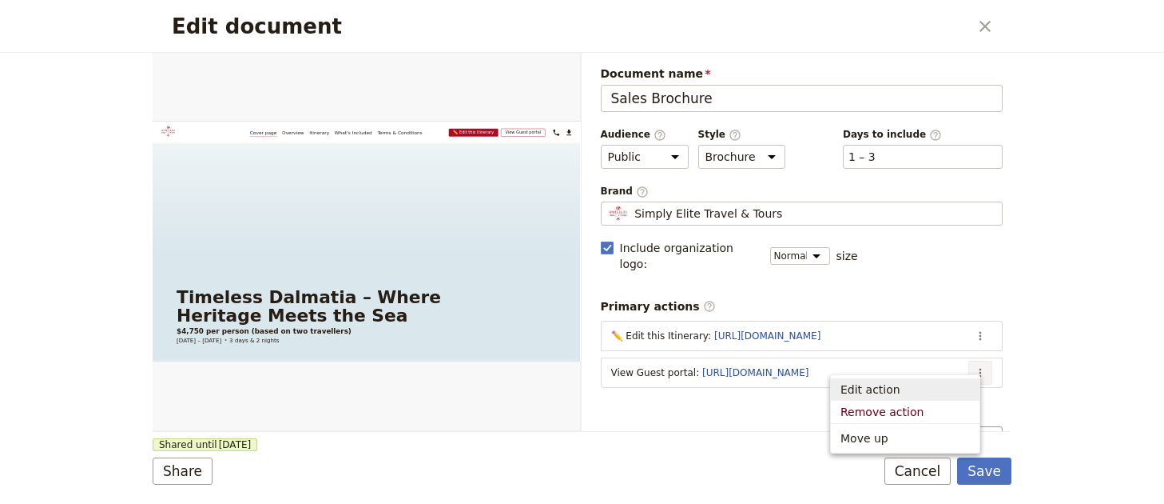
click at [959, 388] on span "Edit action" at bounding box center [905, 389] width 129 height 16
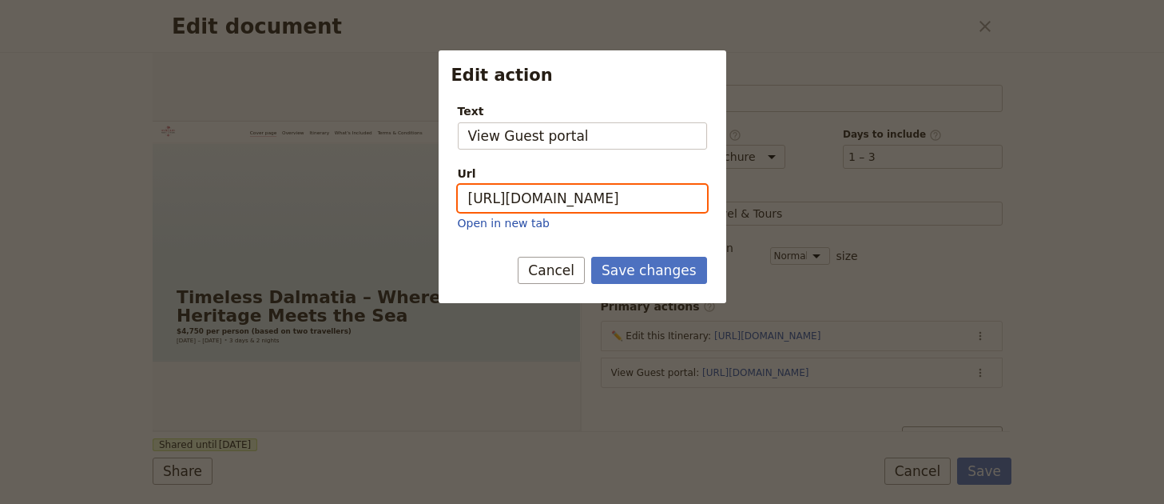
click at [551, 193] on input "[URL][DOMAIN_NAME]" at bounding box center [582, 198] width 249 height 27
paste input "KpSVF9rohVFvjEwxXEdIa"
type input "[URL][DOMAIN_NAME]"
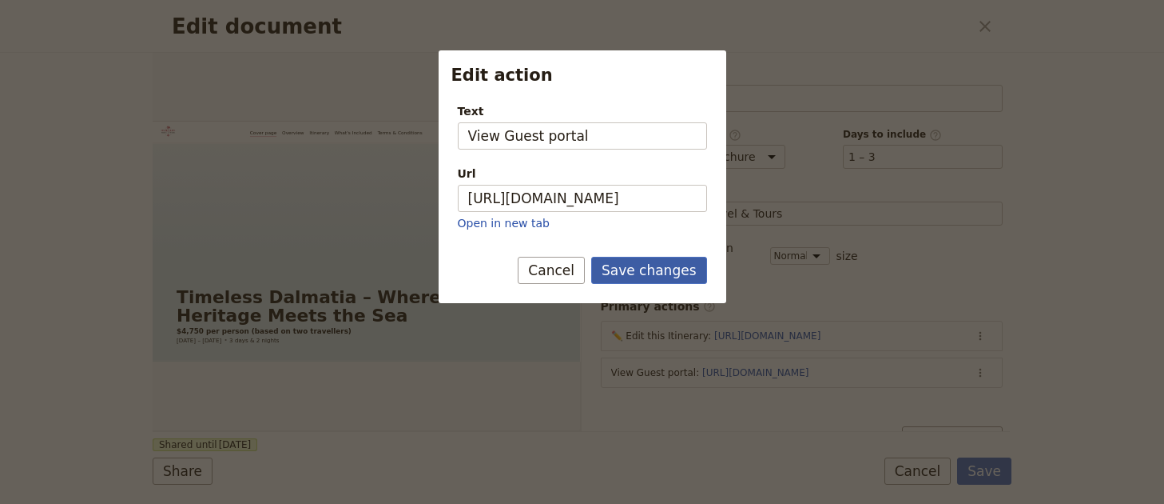
scroll to position [0, 0]
click at [627, 260] on button "Save changes" at bounding box center [649, 270] width 116 height 27
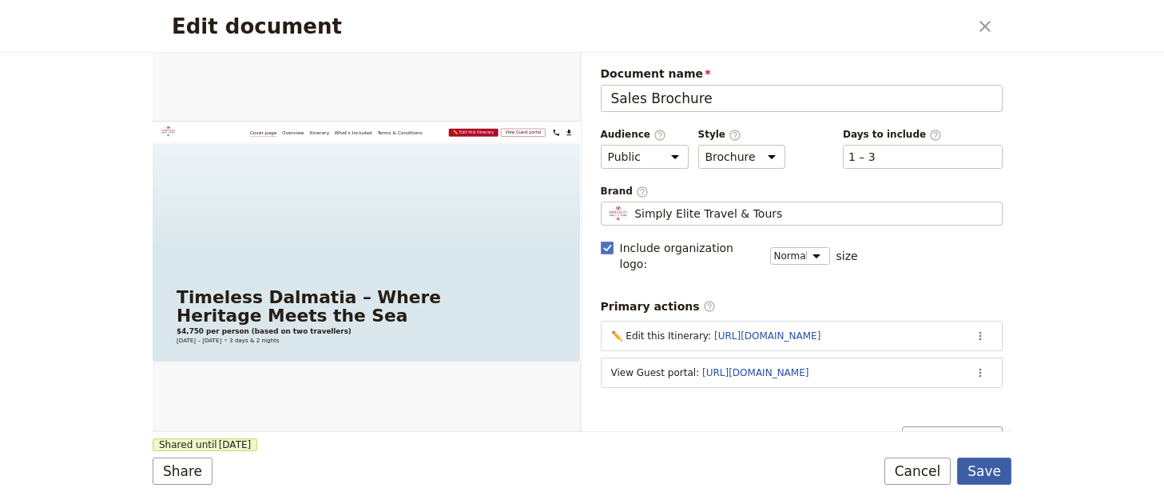
click at [1001, 468] on button "Save" at bounding box center [984, 470] width 54 height 27
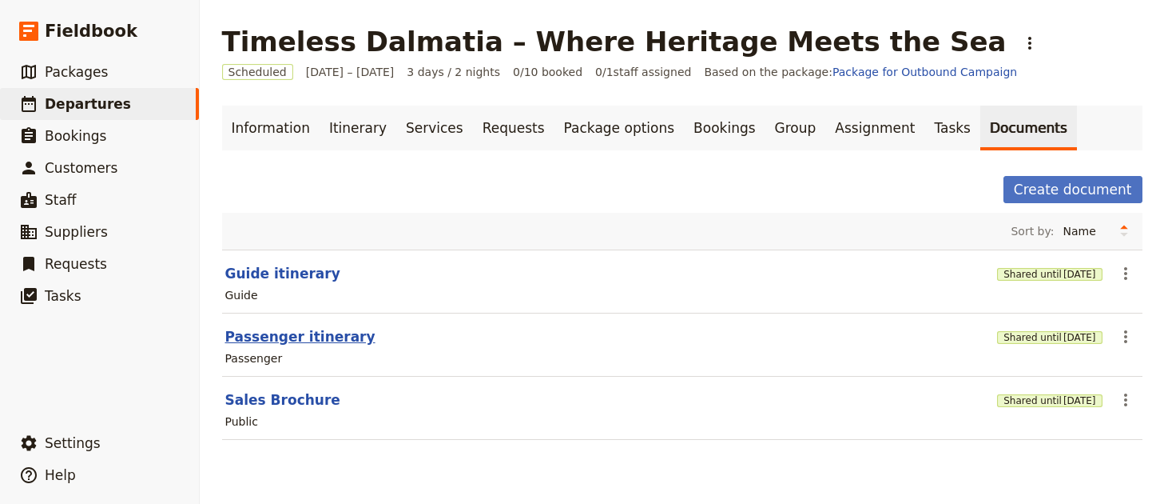
click at [307, 329] on button "Passenger itinerary" at bounding box center [300, 336] width 150 height 19
select select "PASSENGER"
select select "RUN_SHEET"
select select "LARGE"
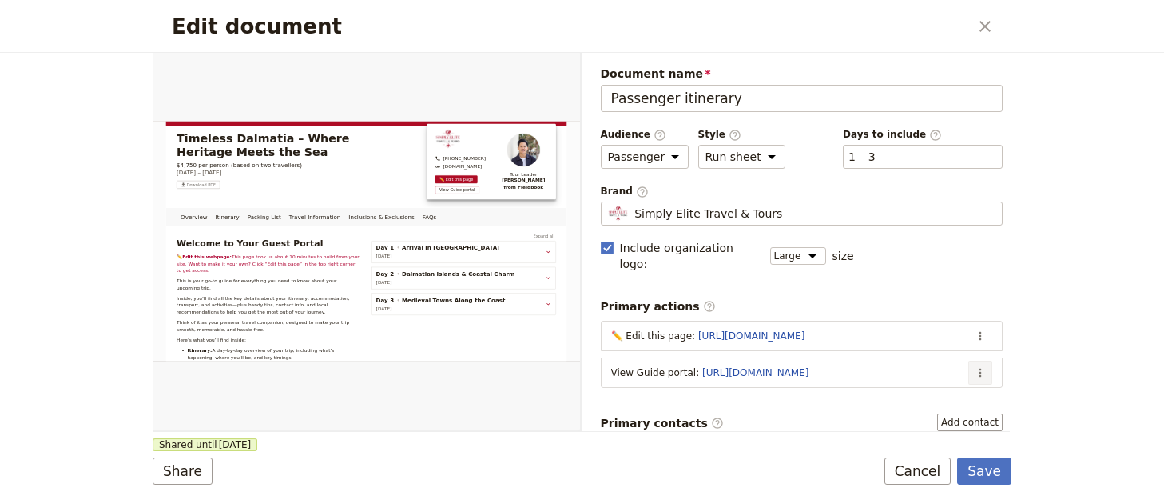
click at [974, 366] on icon "Actions" at bounding box center [980, 372] width 13 height 13
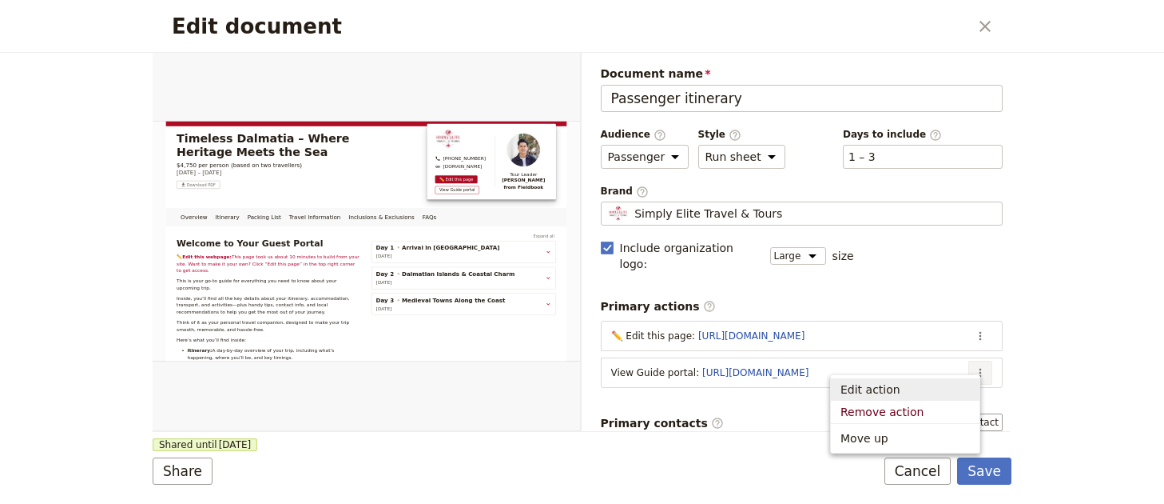
click at [890, 394] on span "Edit action" at bounding box center [871, 389] width 60 height 16
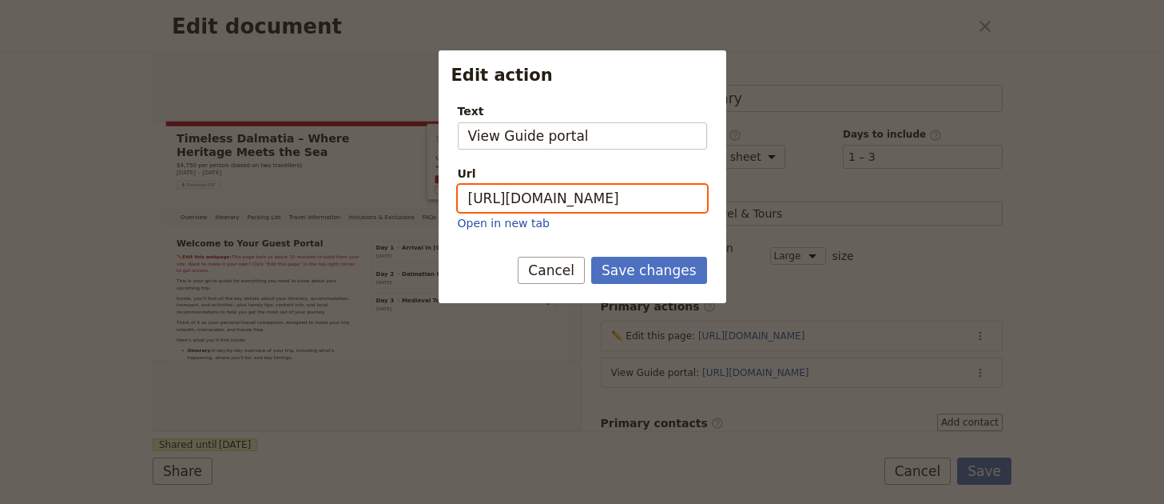
click at [557, 205] on input "https://trips.fieldbook.com/d/ClOb0O6-Jv3yxnC0kwYtd" at bounding box center [582, 198] width 249 height 27
paste input "2cEp1huFs-HUs0XH5aNo6"
type input "https://trips.fieldbook.com/d/2cEp1huFs-HUs0XH5aNo6"
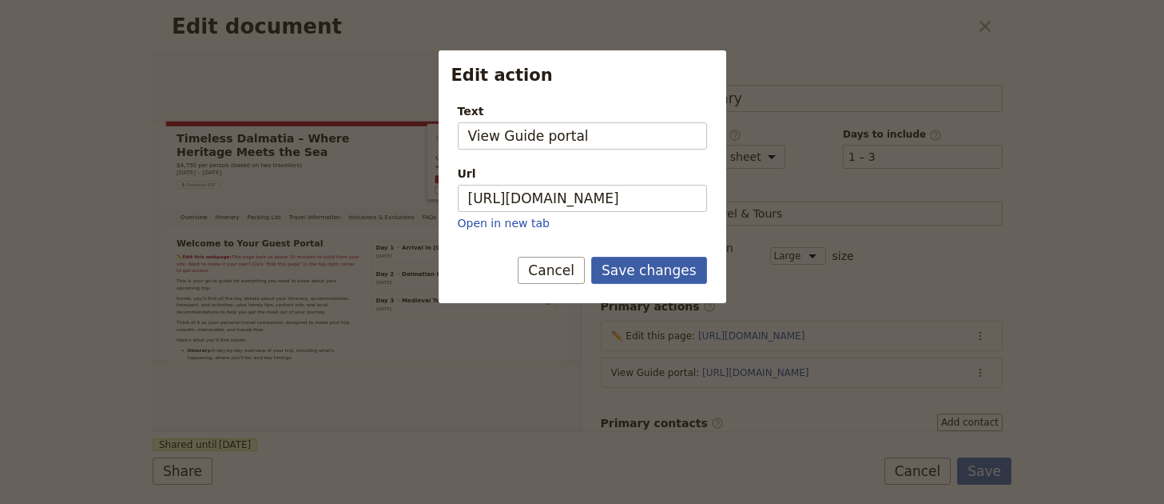
click at [630, 265] on button "Save changes" at bounding box center [649, 270] width 116 height 27
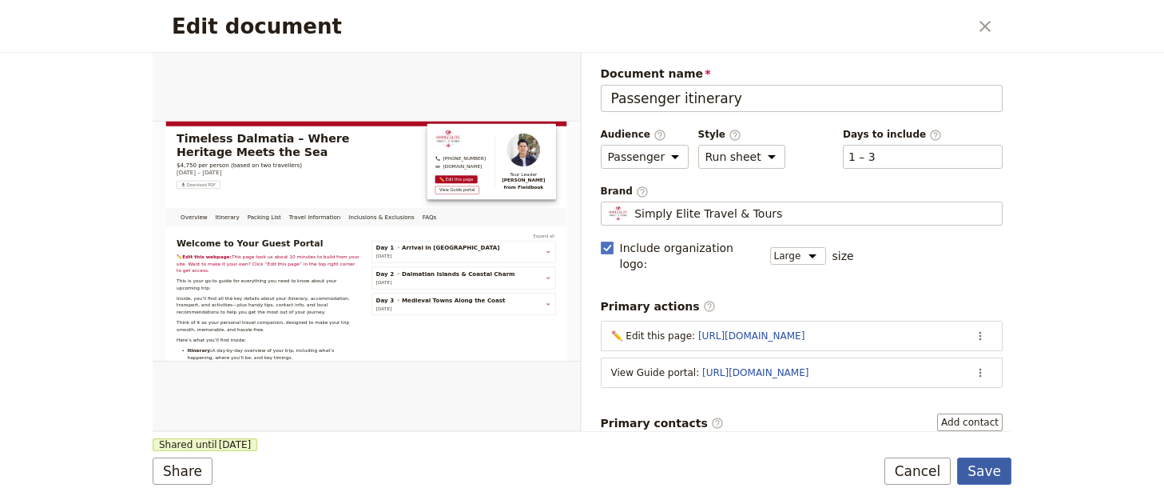
click at [995, 472] on button "Save" at bounding box center [984, 470] width 54 height 27
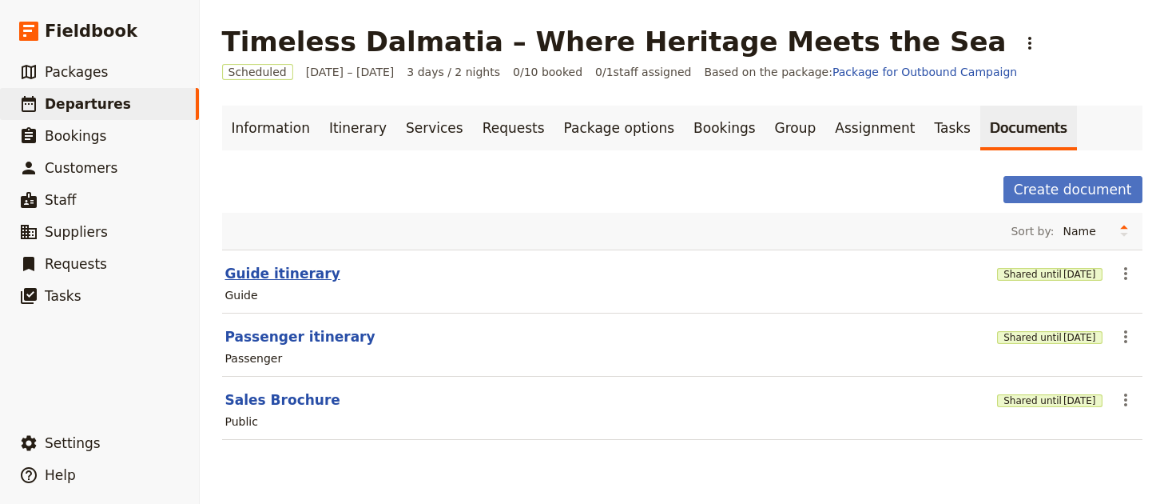
click at [246, 276] on button "Guide itinerary" at bounding box center [282, 273] width 115 height 19
select select "STAFF"
select select "RUN_SHEET"
select select "LARGE"
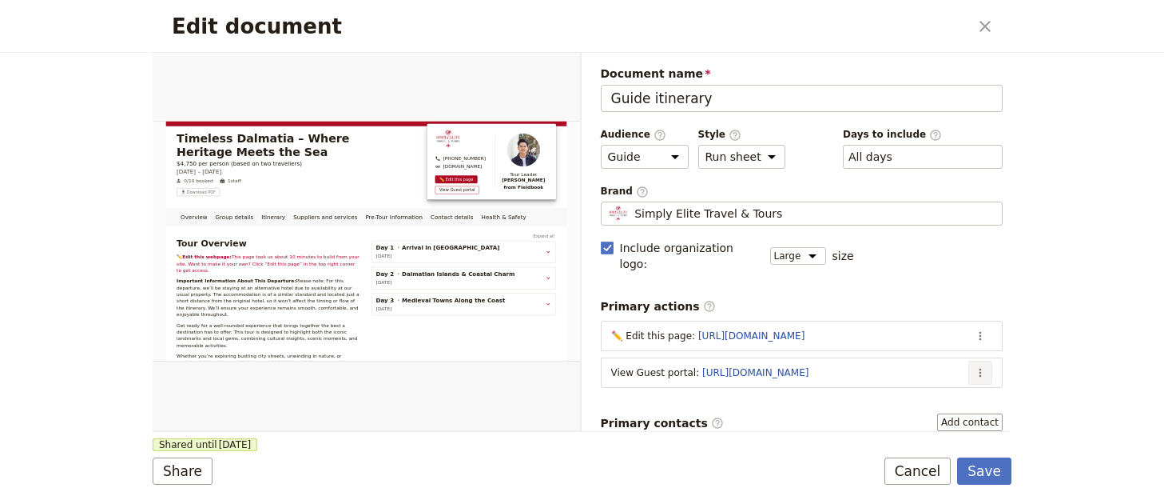
click at [969, 364] on button "​" at bounding box center [981, 372] width 24 height 24
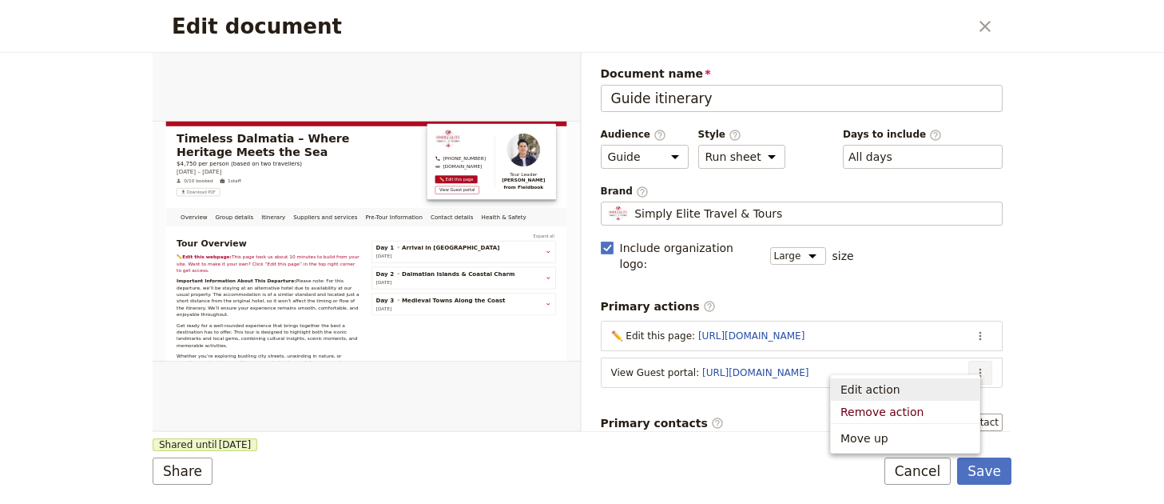
click at [930, 389] on span "Edit action" at bounding box center [905, 389] width 129 height 16
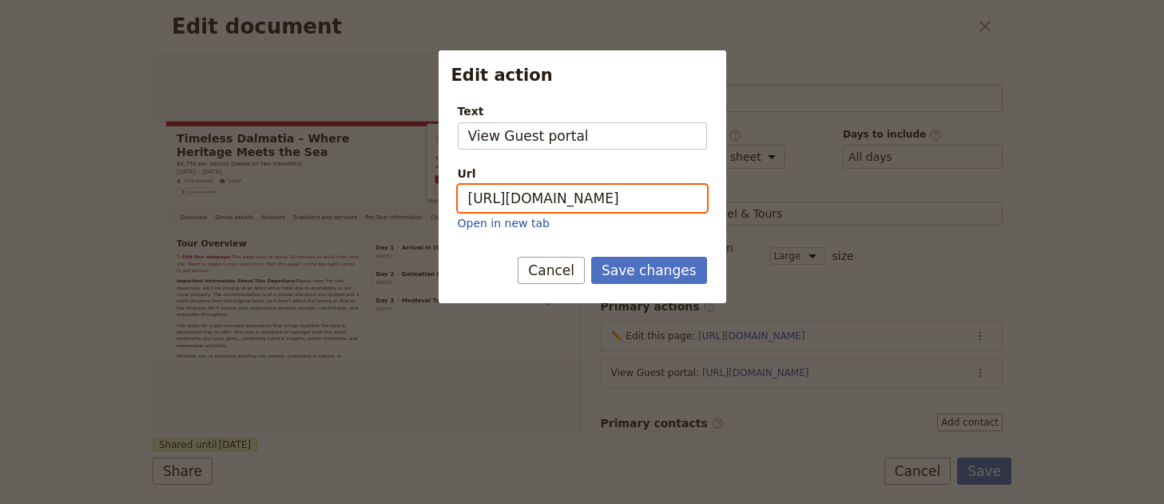
click at [596, 195] on input "https://trips.fieldbook.com/d/5bZit_FkA4JJQHPIpx__d" at bounding box center [582, 198] width 249 height 27
paste input "KpSVF9rohVFvjEwxXEdIa"
type input "https://trips.fieldbook.com/d/KpSVF9rohVFvjEwxXEdIa"
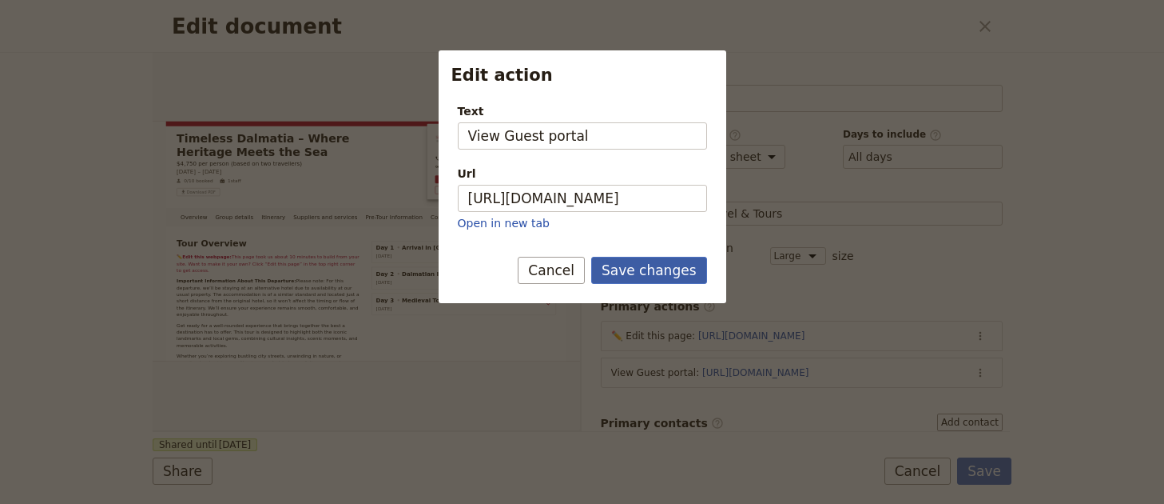
click at [618, 278] on button "Save changes" at bounding box center [649, 270] width 116 height 27
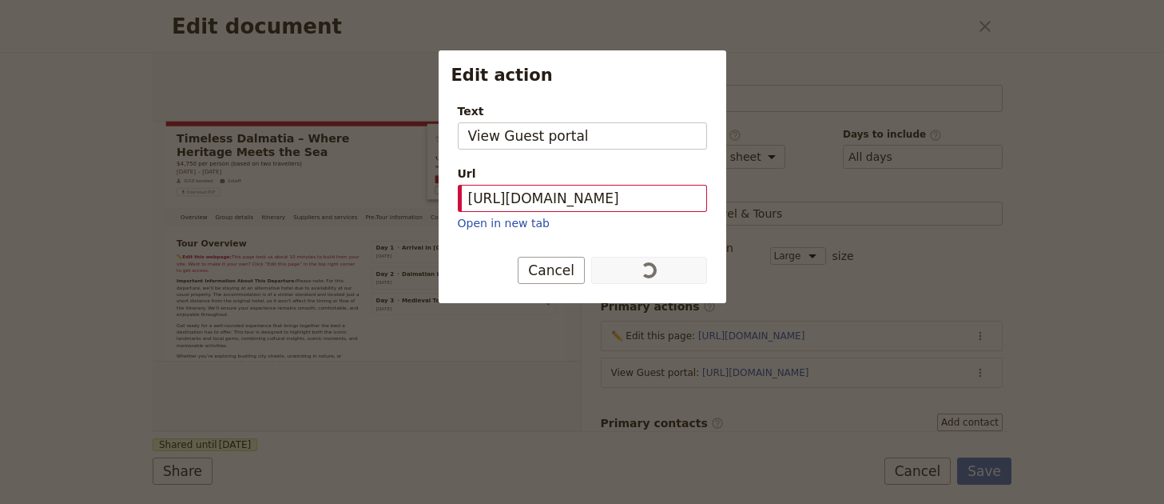
scroll to position [0, 0]
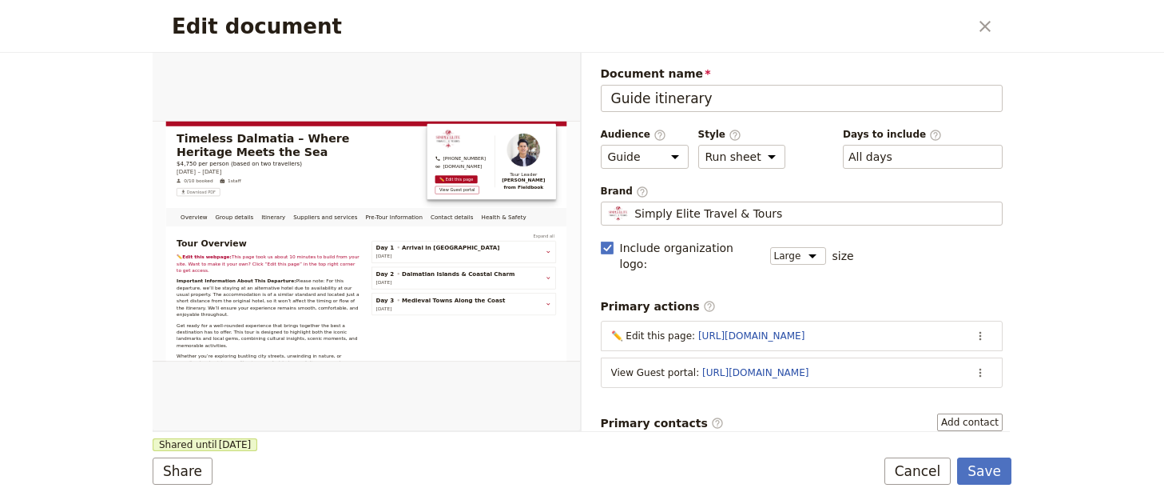
click at [989, 494] on form "Overview Group details Itinerary Suppliers and services Pre-Tour Information Co…" at bounding box center [582, 278] width 859 height 451
drag, startPoint x: 977, startPoint y: 484, endPoint x: 968, endPoint y: 470, distance: 16.9
click at [977, 484] on form "Overview Group details Itinerary Suppliers and services Pre-Tour Information Co…" at bounding box center [582, 278] width 859 height 451
click at [989, 473] on button "Save" at bounding box center [984, 470] width 54 height 27
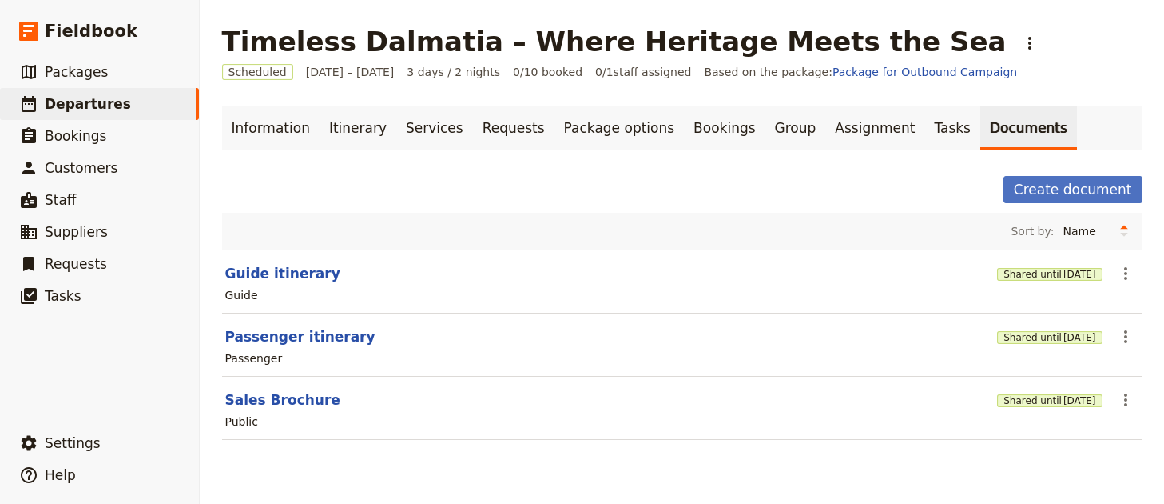
click at [396, 44] on h1 "Timeless Dalmatia – Where Heritage Meets the Sea" at bounding box center [614, 42] width 785 height 32
copy h1 "Dalmatia"
click at [342, 146] on link "Itinerary" at bounding box center [358, 127] width 77 height 45
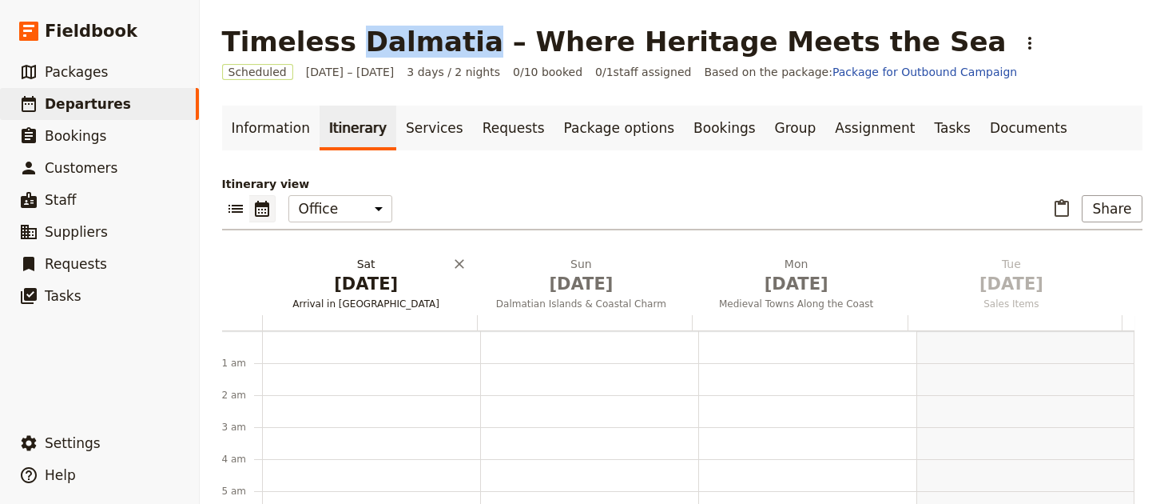
scroll to position [208, 0]
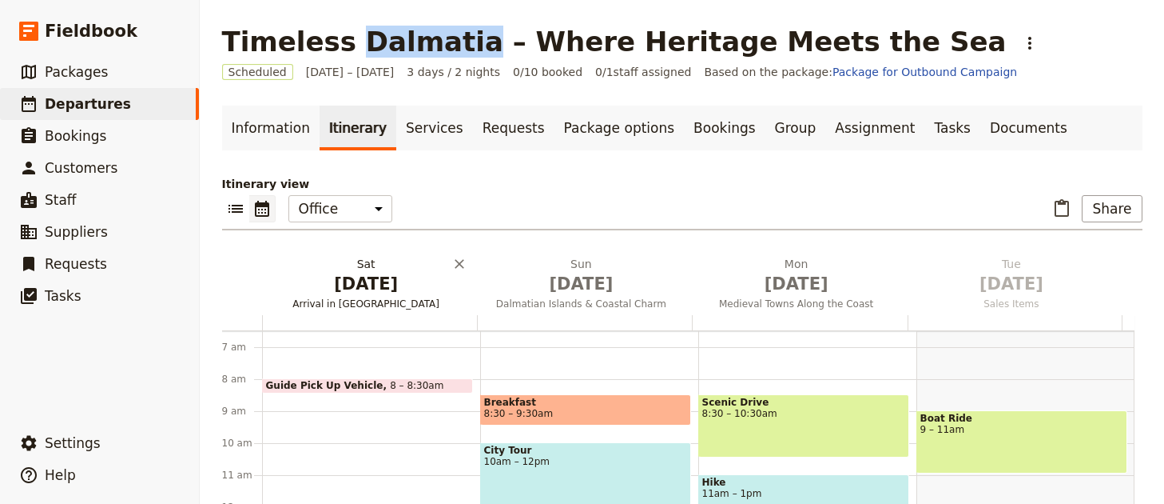
click at [379, 304] on span "Arrival in Dubrovnik" at bounding box center [366, 303] width 209 height 13
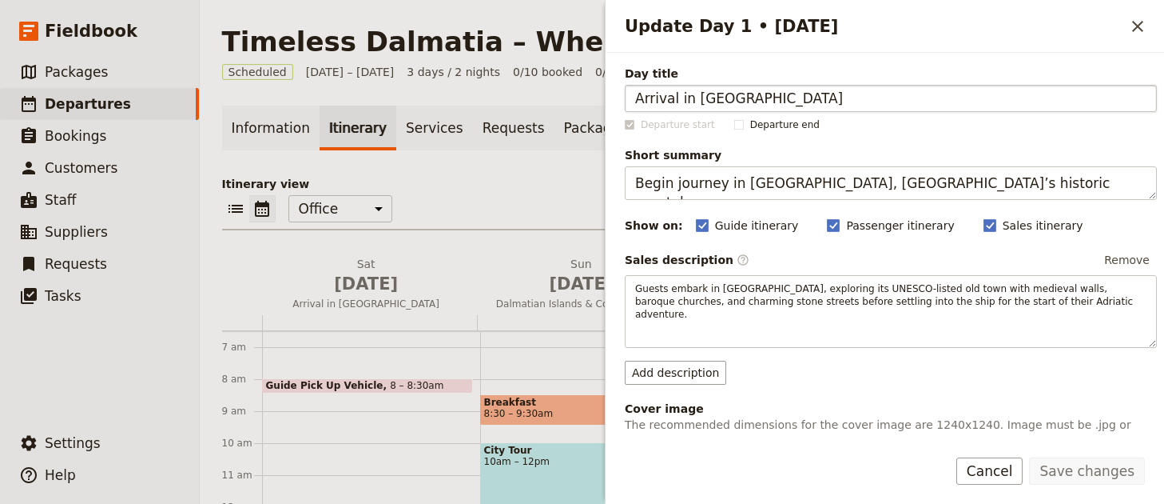
click at [715, 97] on input "Arrival in Dubrovnik" at bounding box center [891, 98] width 532 height 27
drag, startPoint x: 715, startPoint y: 97, endPoint x: 722, endPoint y: 66, distance: 32.2
click at [715, 97] on input "Arrival in Dubrovnik" at bounding box center [891, 98] width 532 height 27
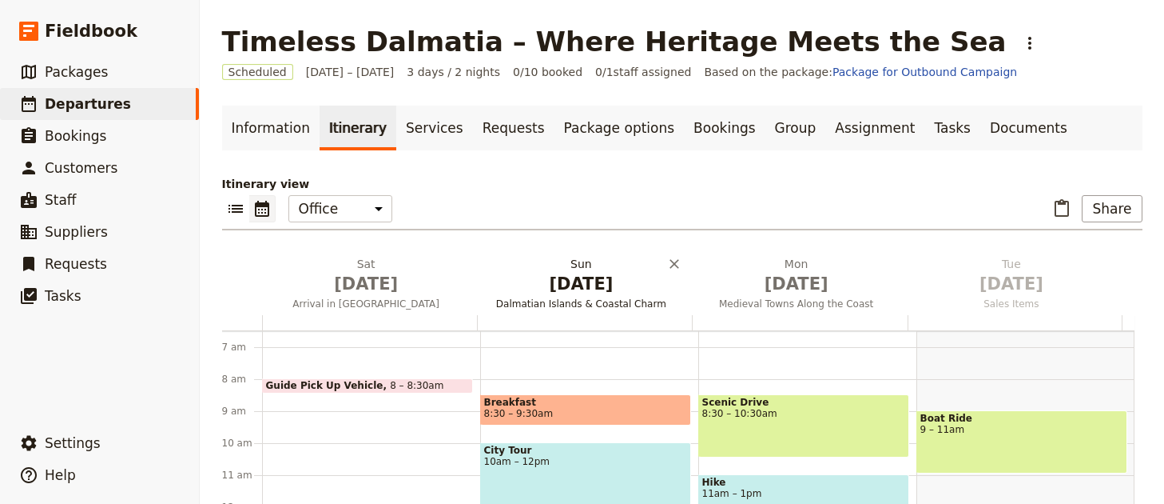
click at [567, 263] on h2 "Sun Nov 30 Dalmatian Islands & Coastal Charm" at bounding box center [582, 276] width 196 height 40
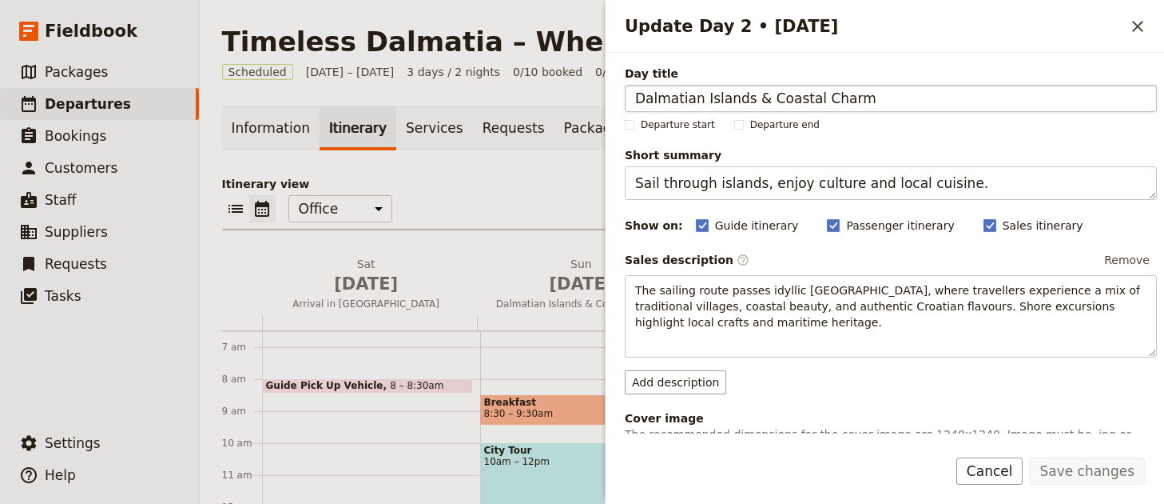
click at [644, 96] on input "Dalmatian Islands & Coastal Charm" at bounding box center [891, 98] width 532 height 27
click at [722, 95] on input "Dalmatian Islands & Coastal Charm" at bounding box center [891, 98] width 532 height 27
drag, startPoint x: 742, startPoint y: 102, endPoint x: 635, endPoint y: 99, distance: 107.1
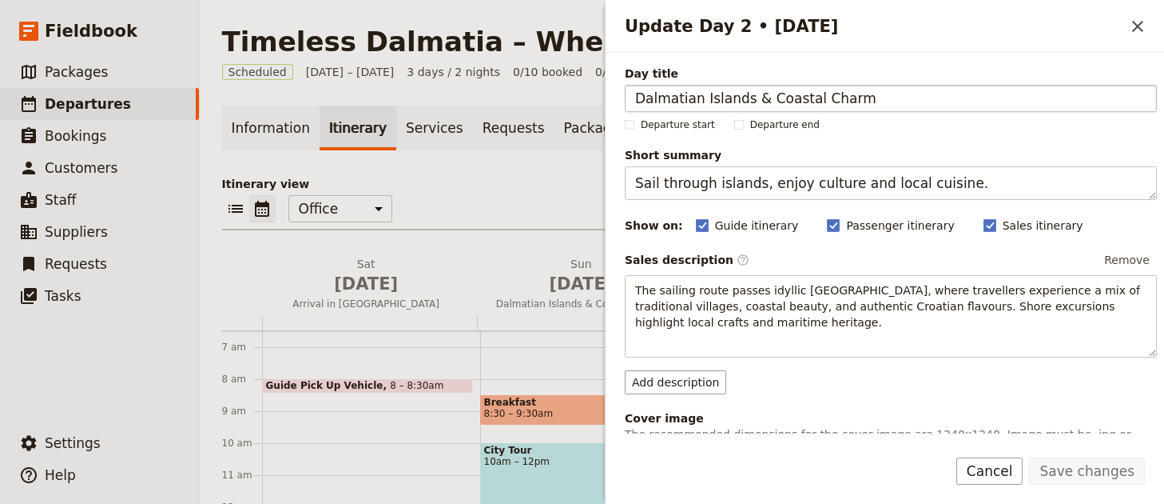
click at [634, 101] on input "Dalmatian Islands & Coastal Charm" at bounding box center [891, 98] width 532 height 27
click at [1133, 26] on icon "Close drawer" at bounding box center [1138, 26] width 19 height 19
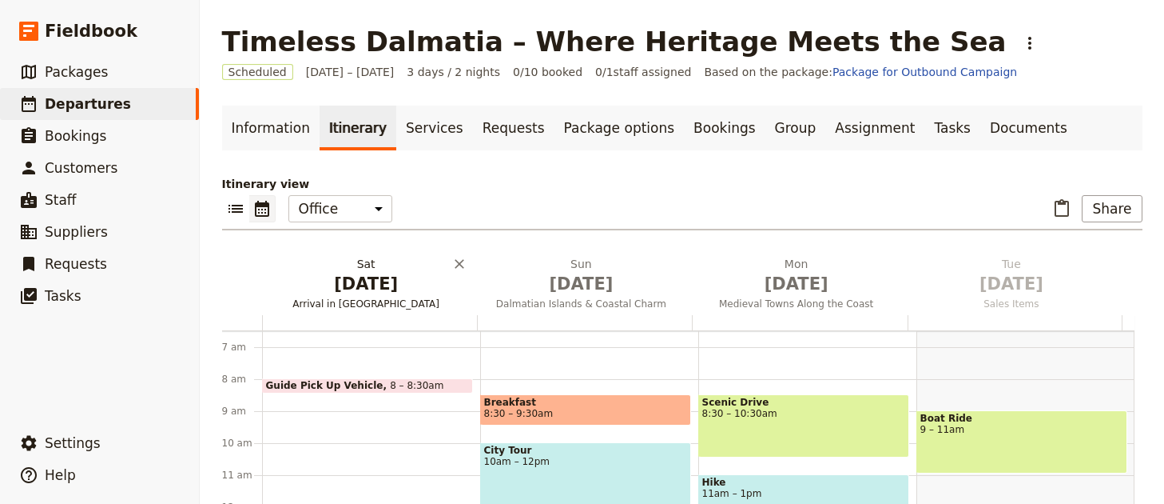
click at [392, 289] on span "Nov 29" at bounding box center [367, 284] width 196 height 24
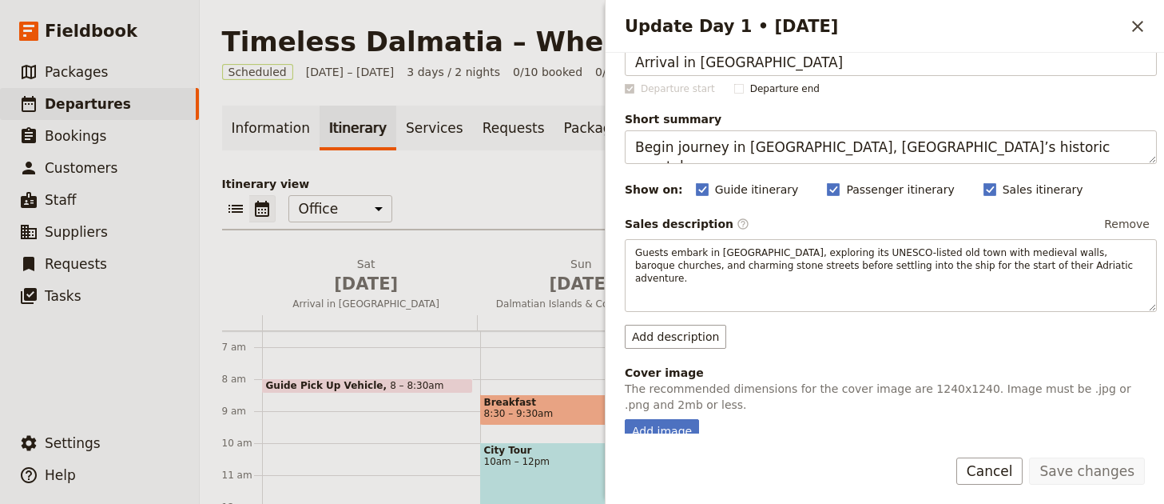
scroll to position [243, 0]
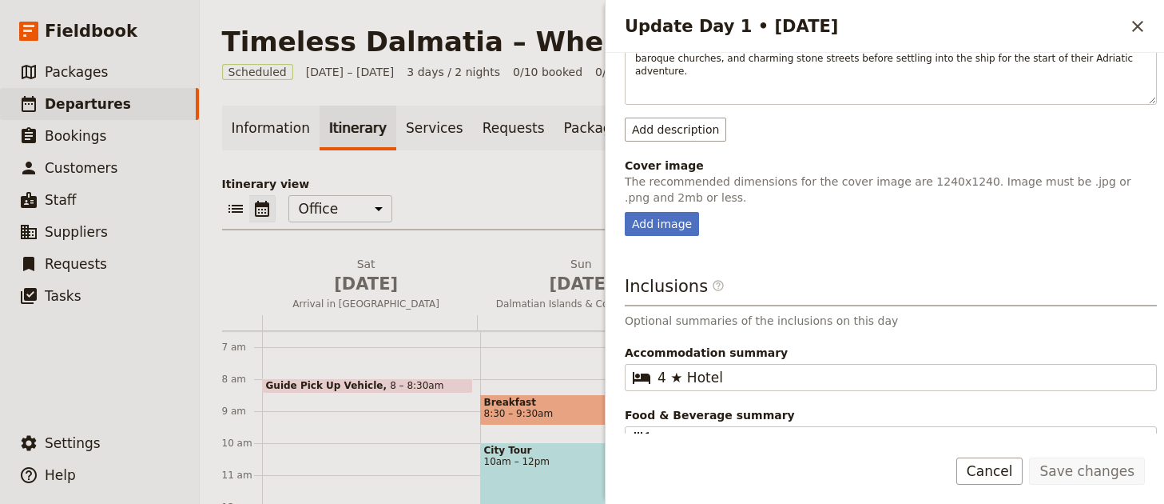
click at [689, 240] on div "Day title Arrival in Dubrovnik Departure start Departure end Short summary Begi…" at bounding box center [891, 148] width 532 height 650
click at [684, 229] on div "Add image" at bounding box center [662, 224] width 74 height 24
click at [625, 212] on input "Add image" at bounding box center [624, 211] width 1 height 1
type input "C:\fakepath\spencer-davis-fWtJvFqyUQQ-unsplash (1).jpg"
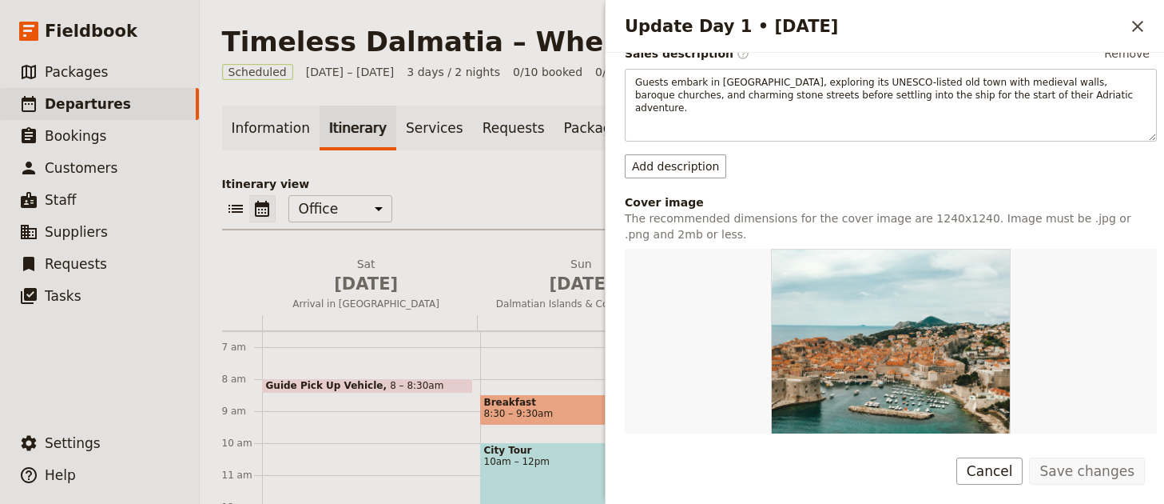
scroll to position [507, 0]
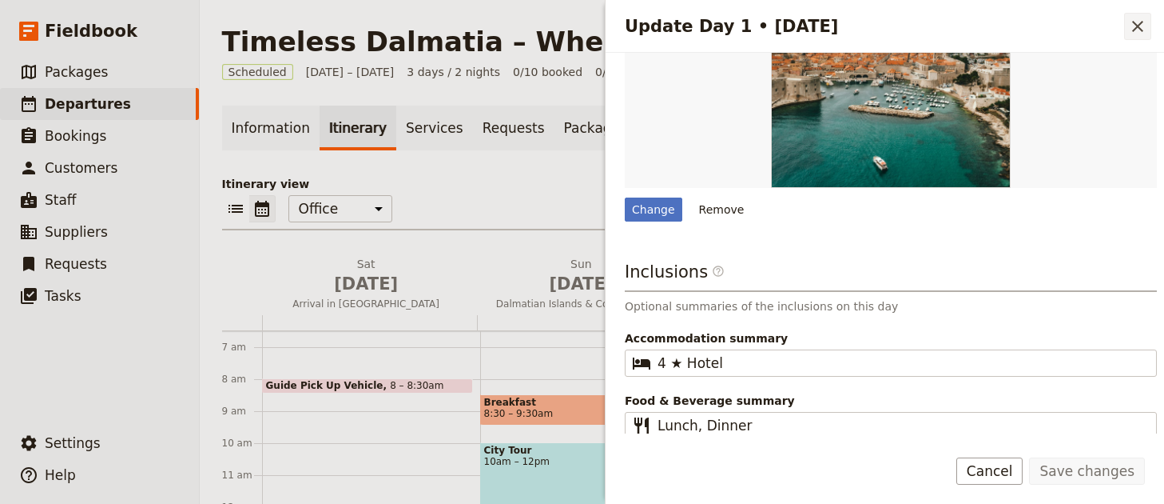
click at [1141, 22] on icon "Close drawer" at bounding box center [1138, 26] width 19 height 19
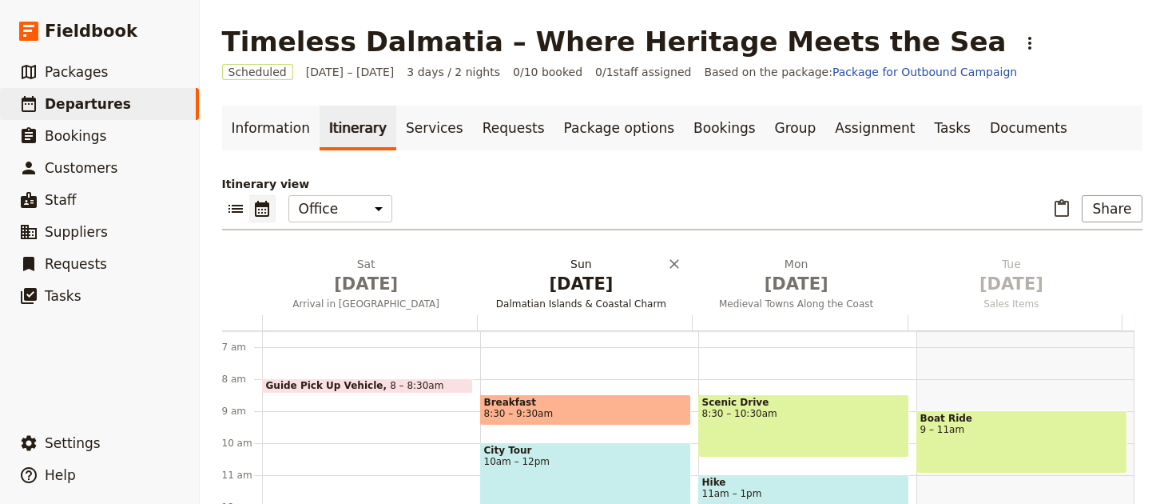
click at [569, 287] on span "Nov 30" at bounding box center [582, 284] width 196 height 24
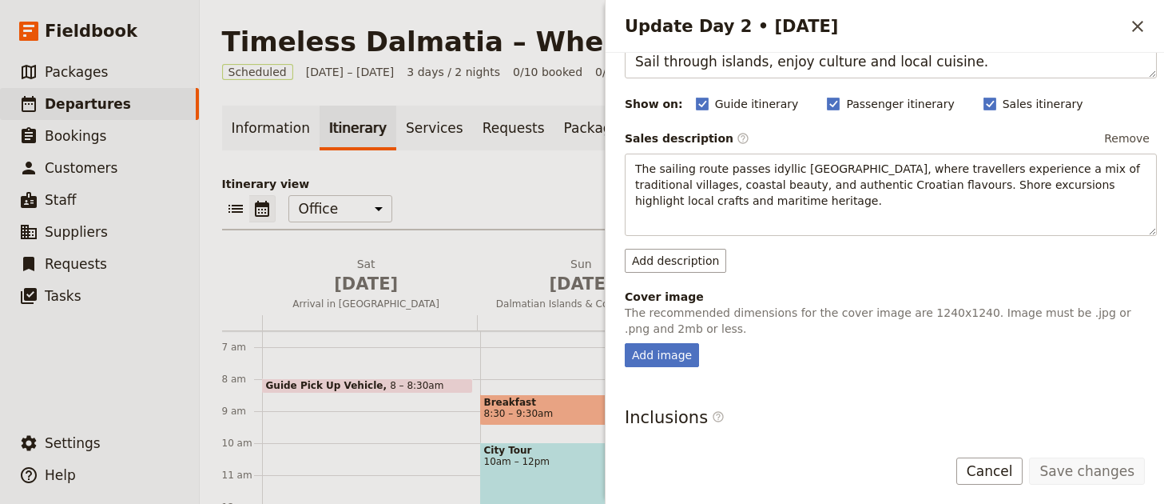
scroll to position [165, 0]
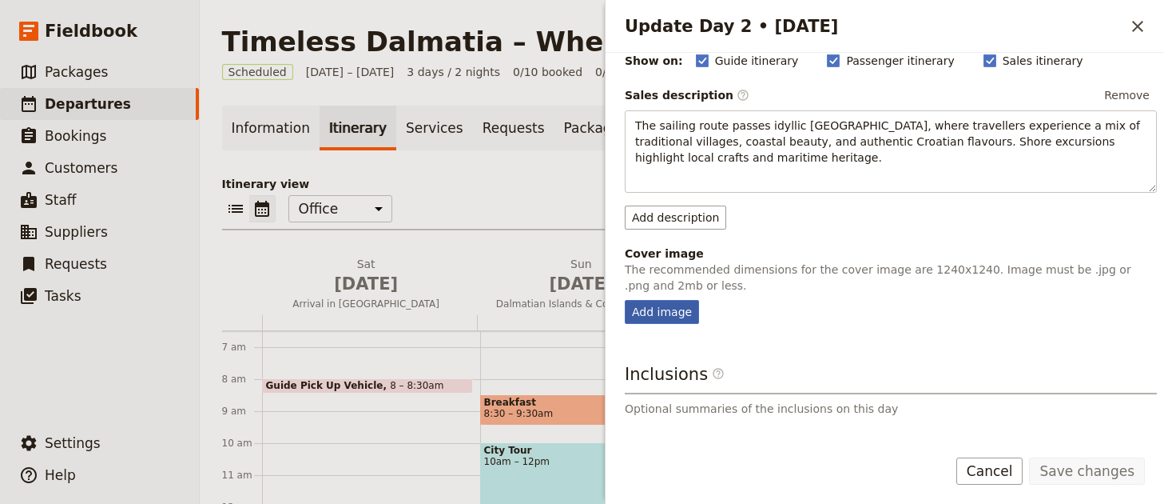
click at [667, 307] on div "Add image" at bounding box center [662, 312] width 74 height 24
click at [625, 300] on input "Add image" at bounding box center [624, 299] width 1 height 1
type input "C:\fakepath\geio-tischler-rjHTWXyhWcE-unsplash (1).jpg"
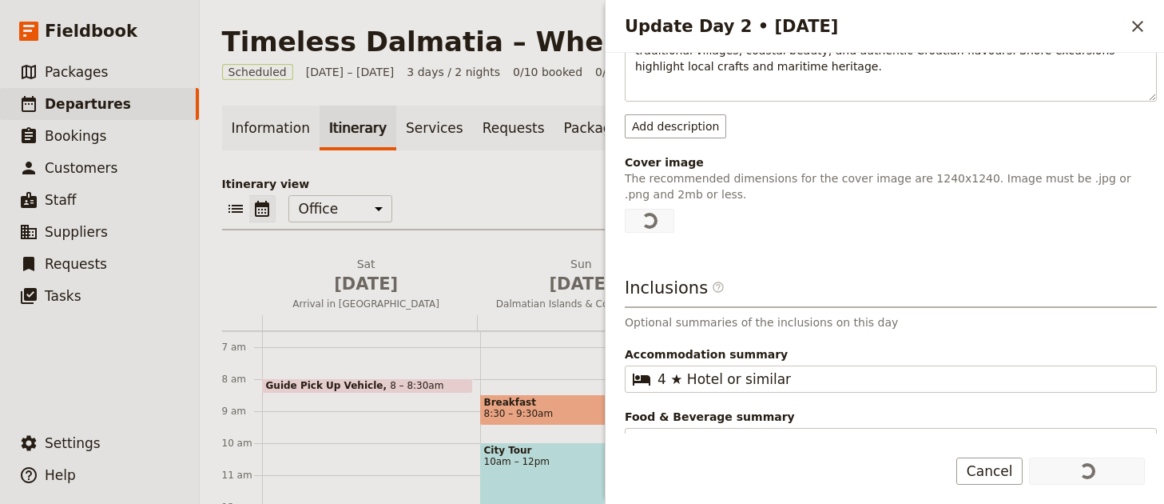
scroll to position [265, 0]
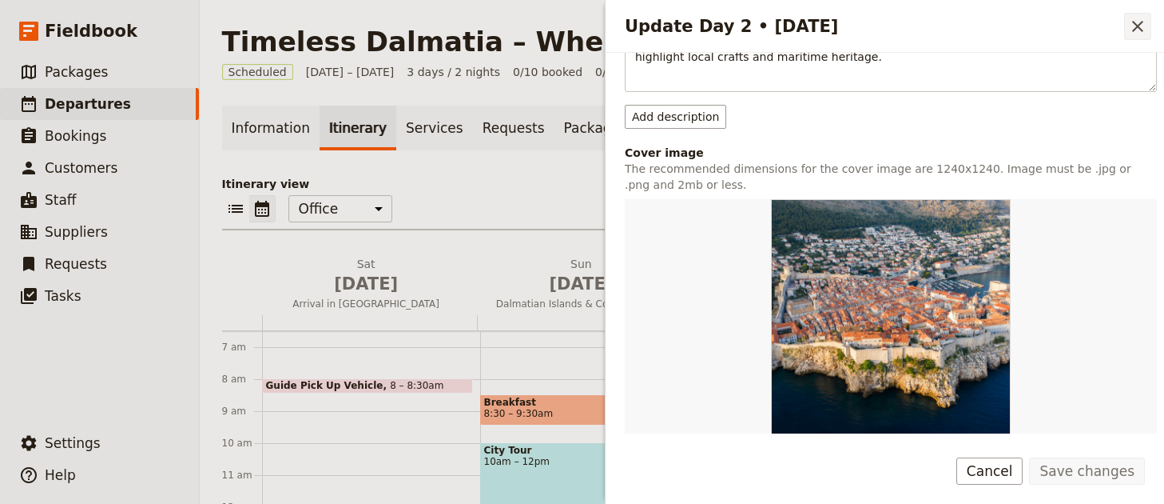
click at [1139, 22] on icon "Close drawer" at bounding box center [1138, 26] width 19 height 19
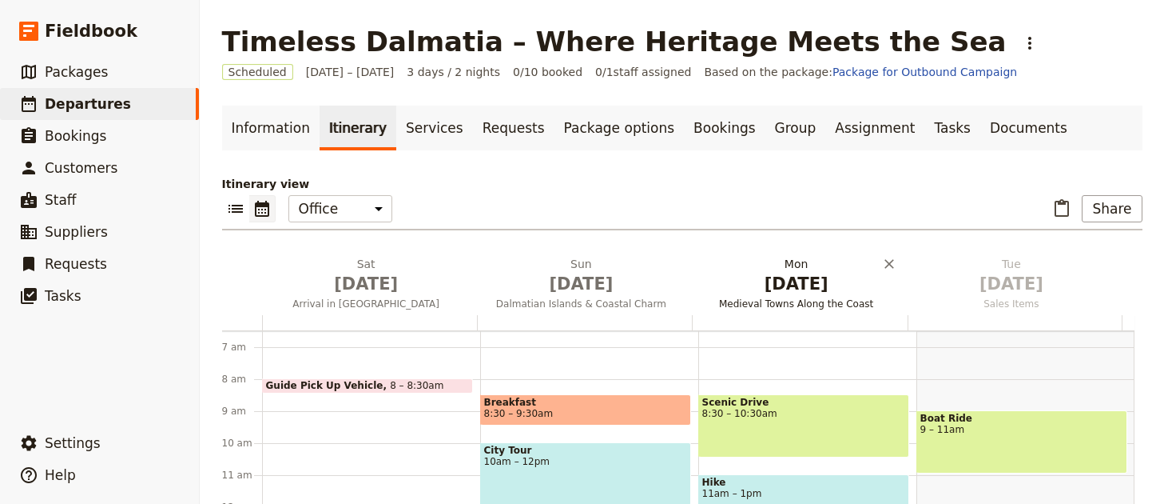
click at [794, 289] on span "Dec 1" at bounding box center [797, 284] width 196 height 24
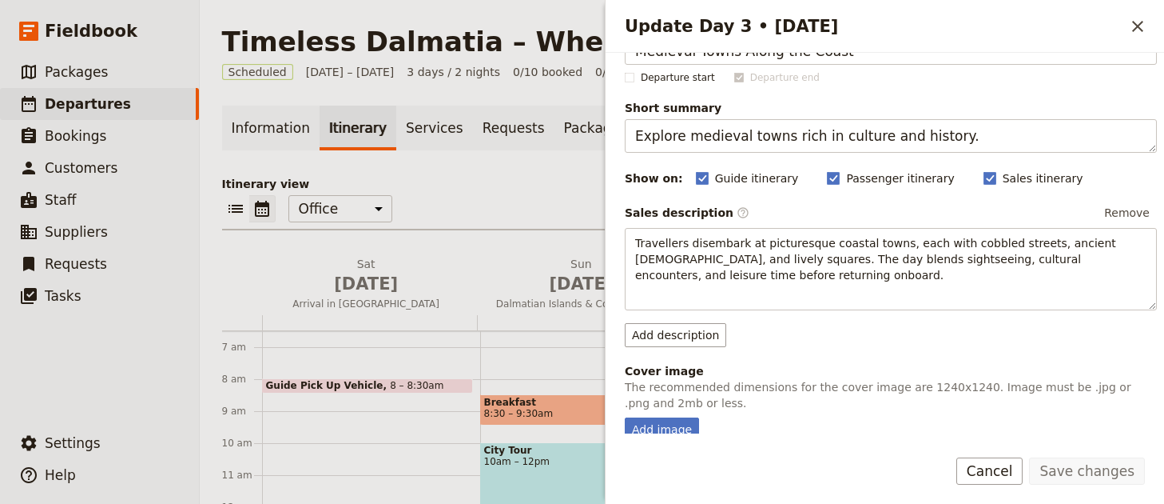
scroll to position [140, 0]
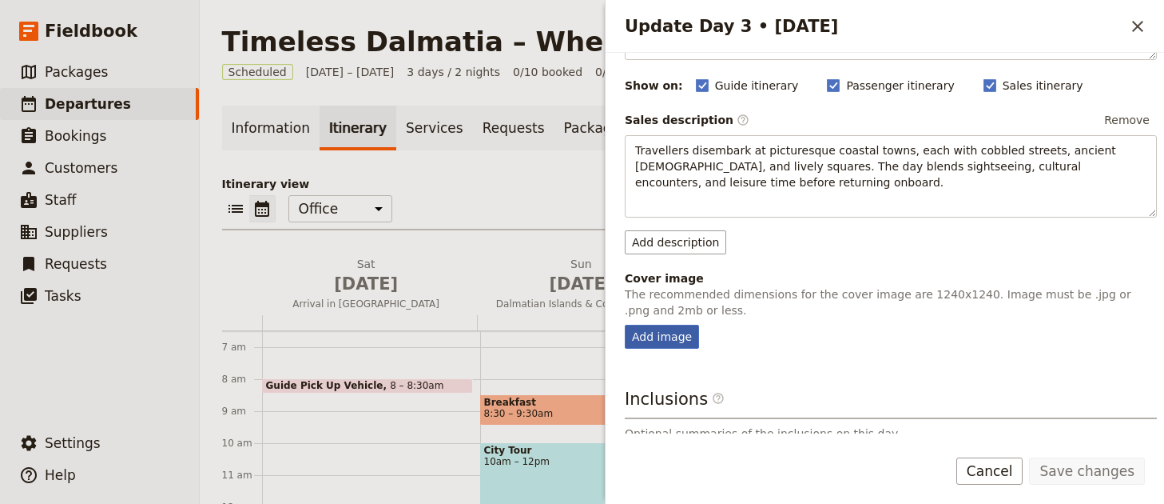
click at [679, 340] on div "Add image" at bounding box center [662, 336] width 74 height 24
click at [625, 324] on input "Add image" at bounding box center [624, 324] width 1 height 1
type input "C:\fakepath\colton-jones-VolV-QQfV7k-unsplash (1).jpg"
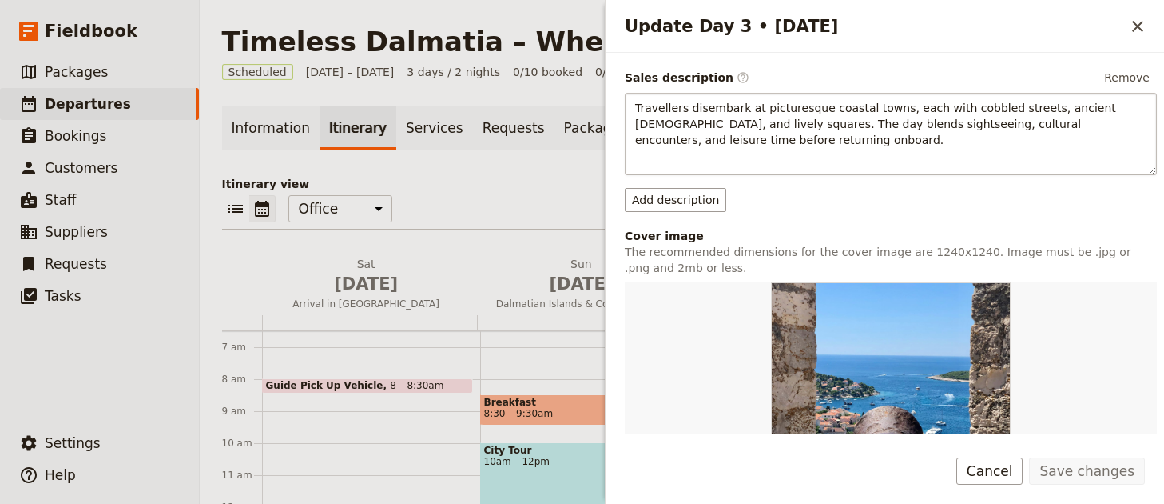
scroll to position [181, 0]
click at [1142, 24] on icon "Close drawer" at bounding box center [1138, 26] width 19 height 19
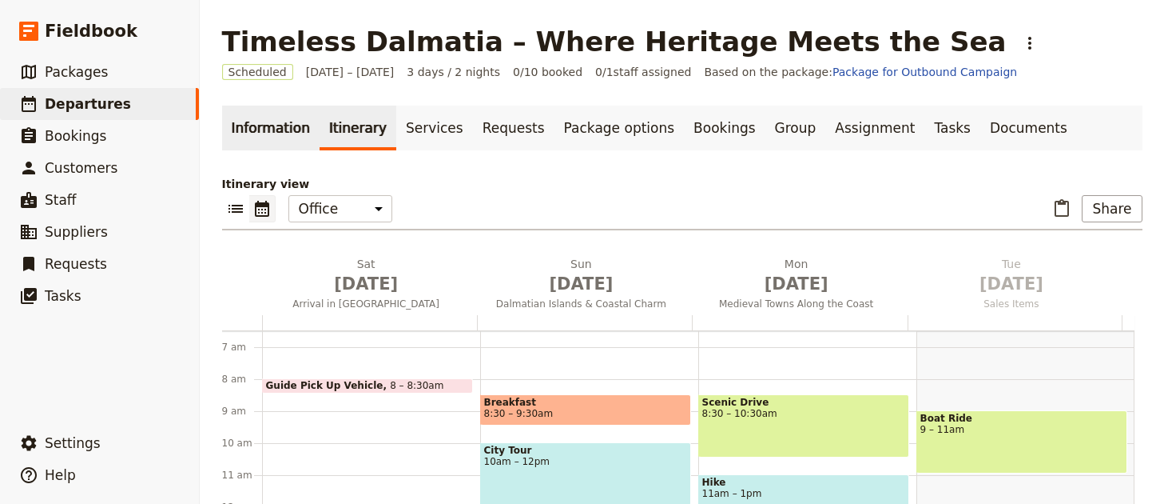
click at [268, 131] on link "Information" at bounding box center [271, 127] width 98 height 45
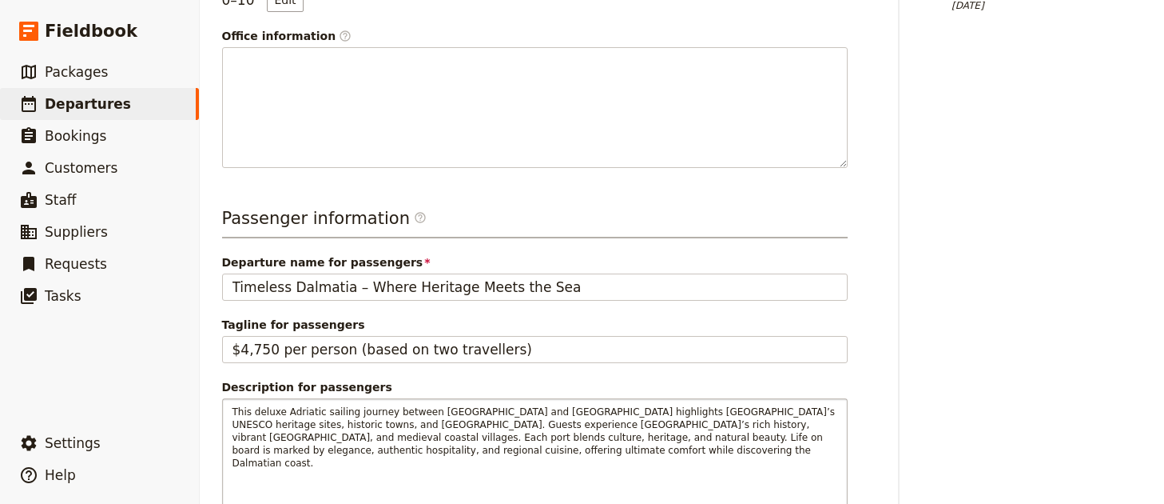
scroll to position [684, 0]
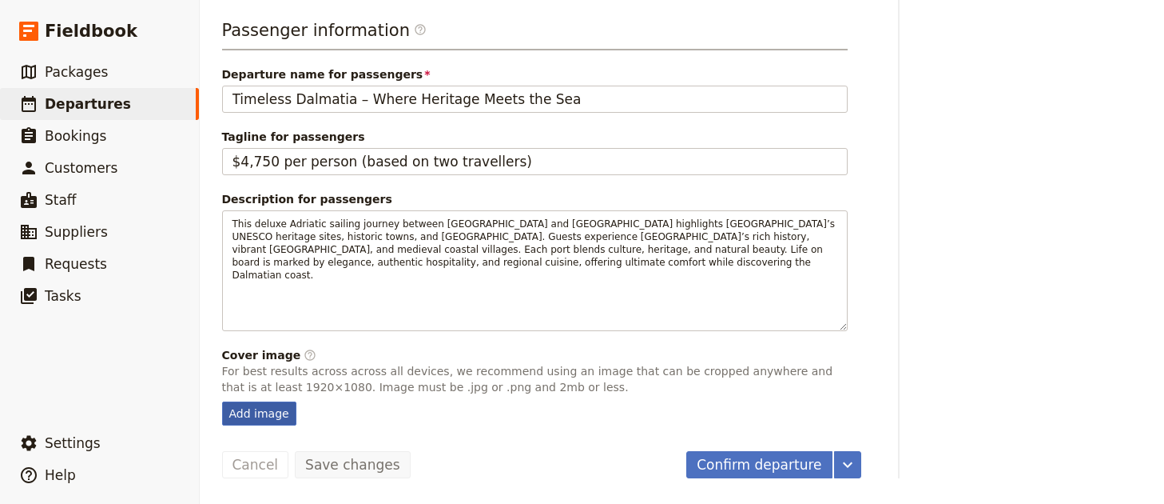
click at [249, 416] on div "Add image" at bounding box center [259, 413] width 74 height 24
click at [222, 401] on input "Add image" at bounding box center [221, 400] width 1 height 1
type input "C:\fakepath\drazen-biljak-jBeb9TMYF78-unsplash (1).jpg"
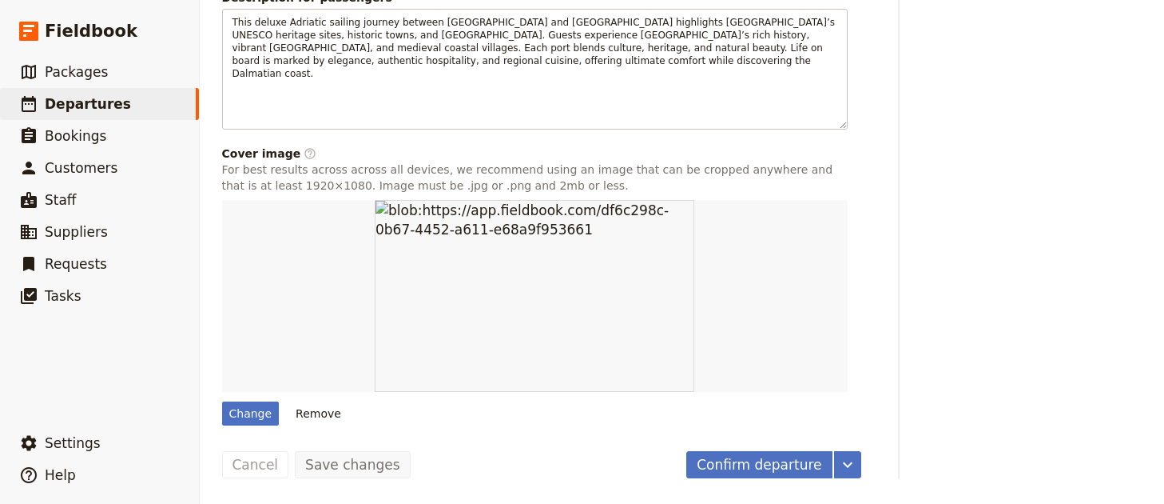
scroll to position [0, 0]
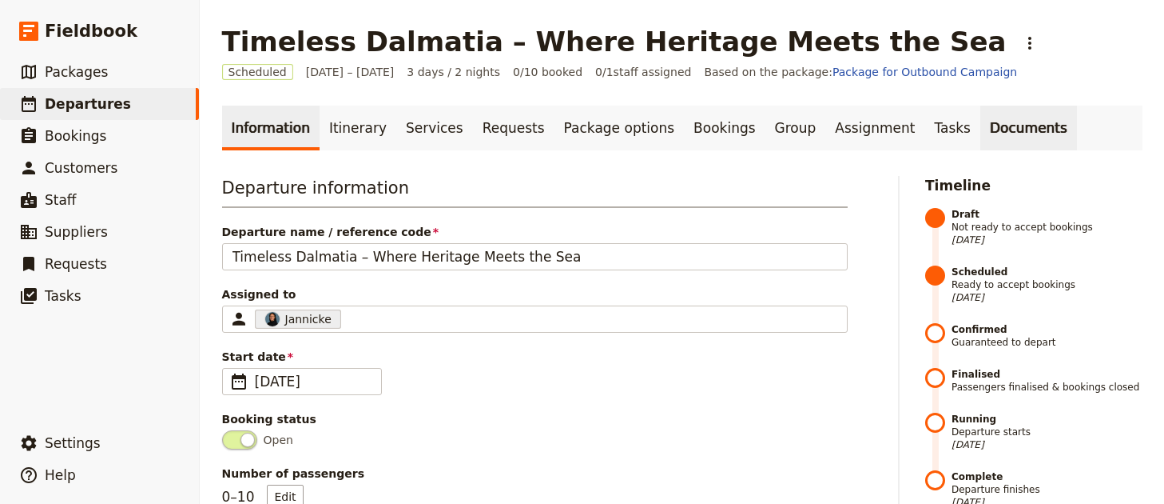
click at [981, 131] on link "Documents" at bounding box center [1029, 127] width 97 height 45
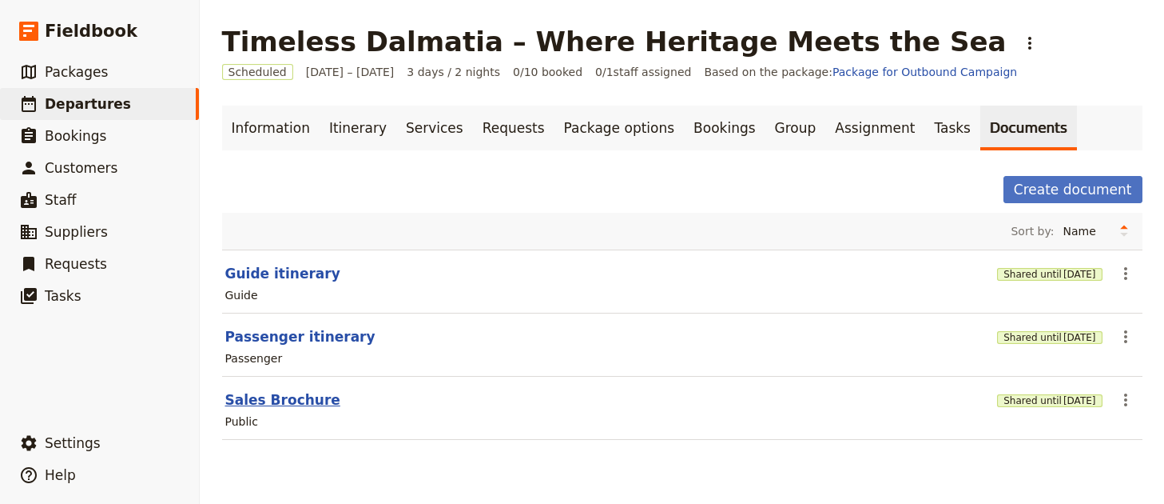
click at [303, 404] on button "Sales Brochure" at bounding box center [282, 399] width 115 height 19
select select "DEFAULT"
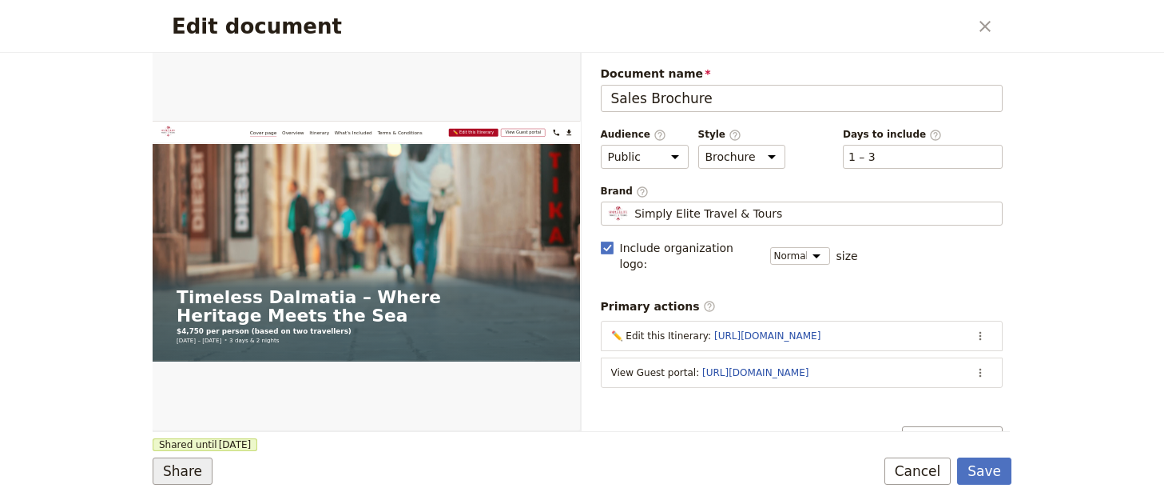
click at [186, 478] on button "Share" at bounding box center [183, 470] width 60 height 27
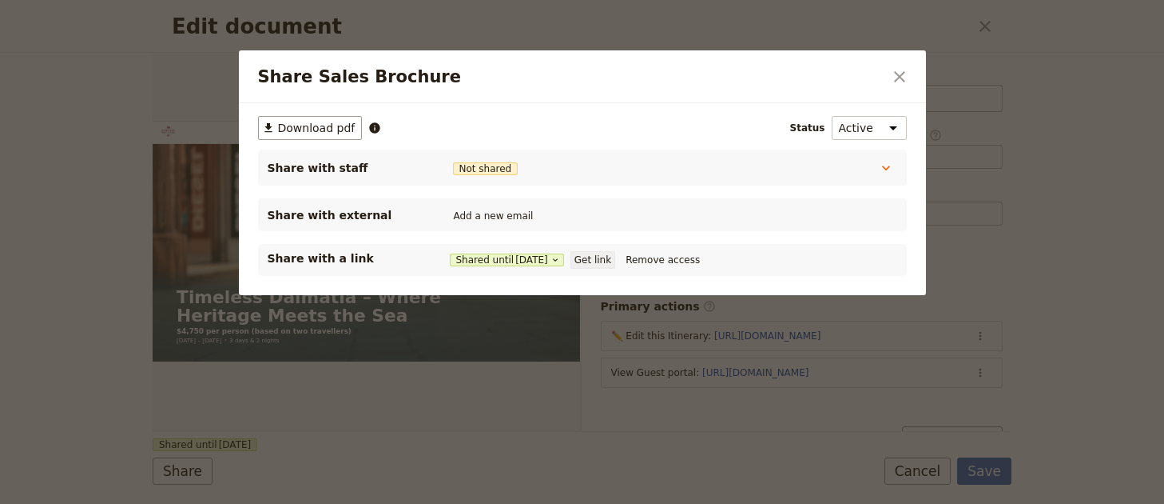
click at [604, 253] on button "Get link" at bounding box center [593, 260] width 45 height 18
click at [890, 77] on button "​" at bounding box center [899, 76] width 27 height 27
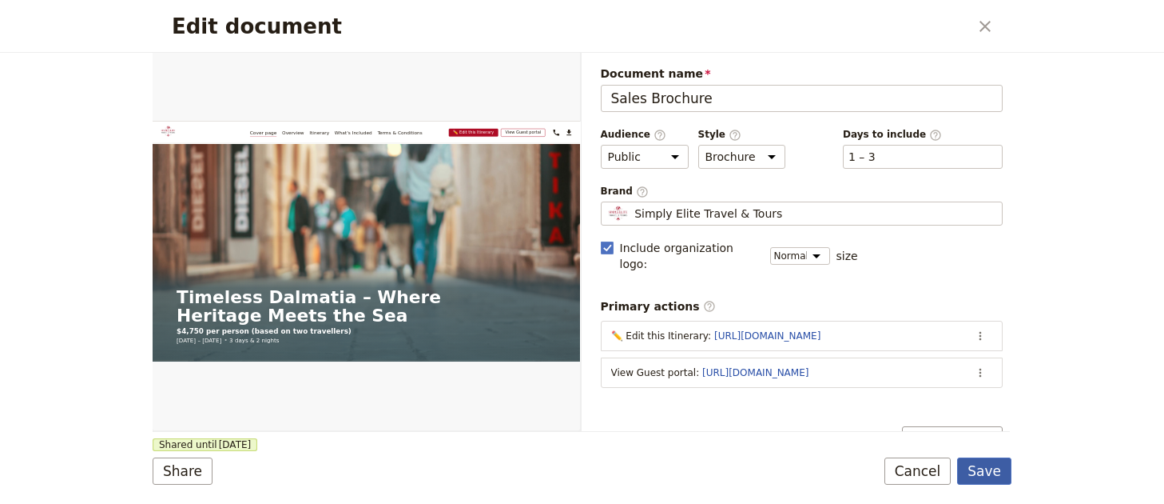
click at [979, 474] on button "Save" at bounding box center [984, 470] width 54 height 27
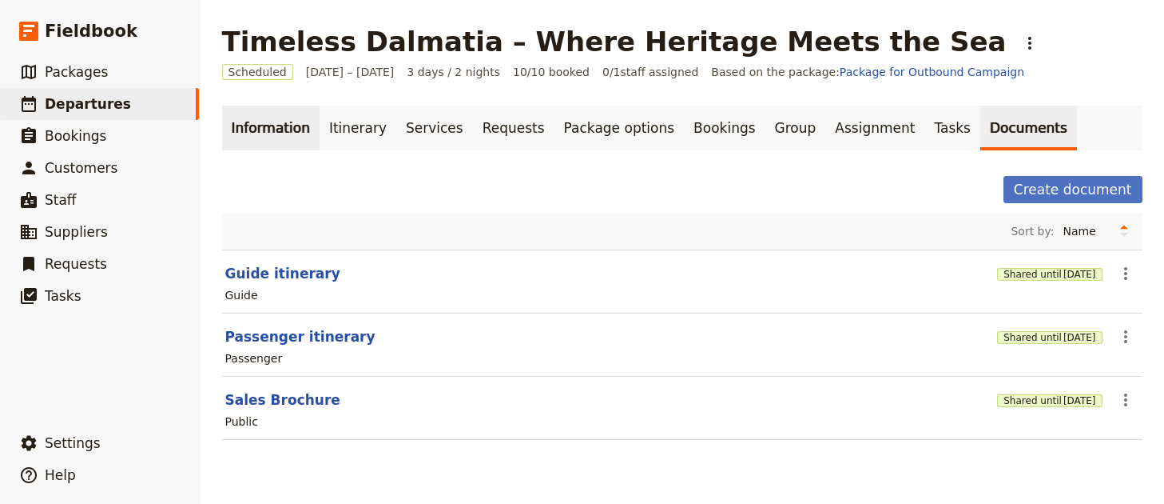
click at [265, 137] on link "Information" at bounding box center [271, 127] width 98 height 45
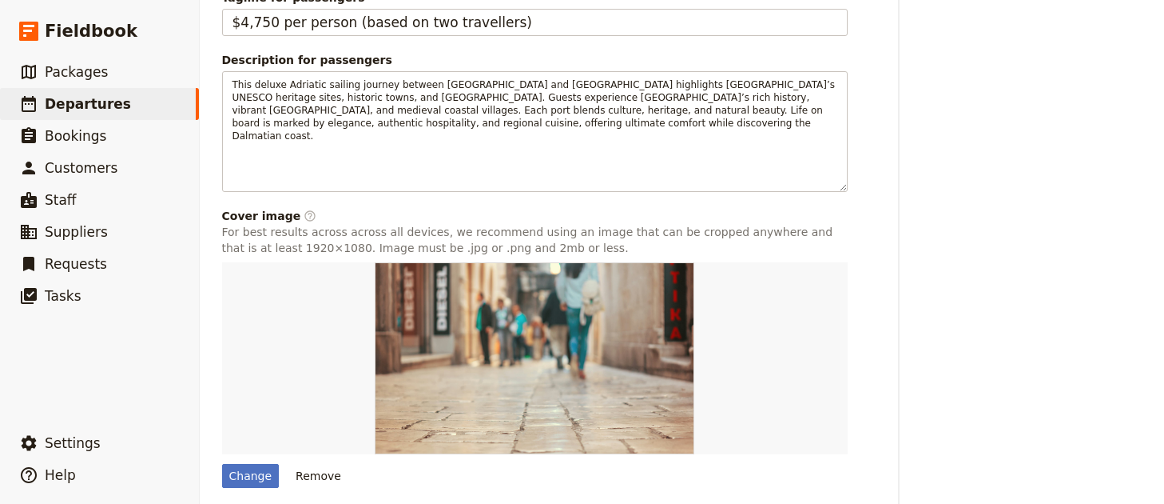
scroll to position [886, 0]
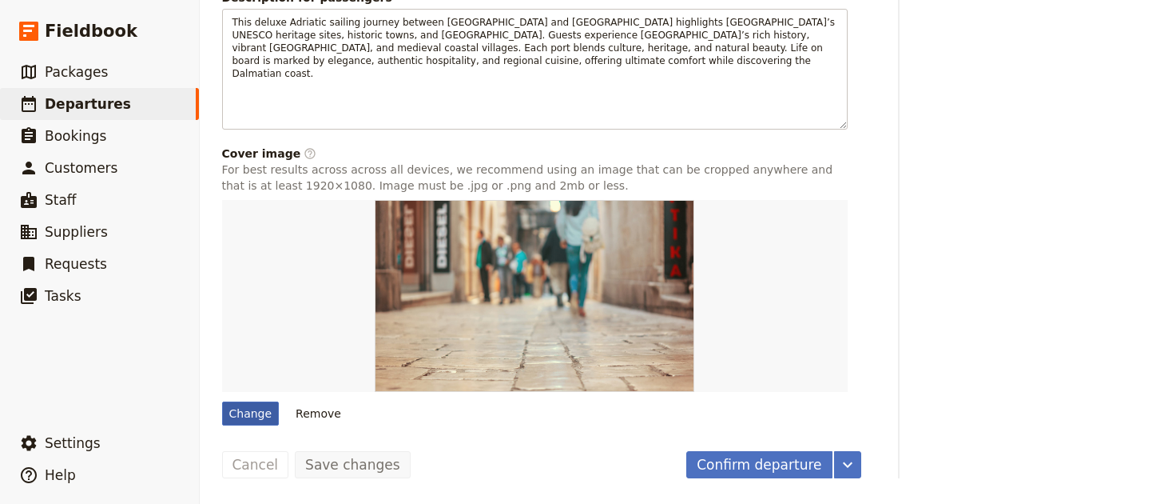
click at [266, 416] on div "Change" at bounding box center [251, 413] width 58 height 24
click at [222, 401] on input "Change" at bounding box center [221, 400] width 1 height 1
type input "C:\fakepath\dan-novac-1naE8177_bI-unsplash (1).jpg"
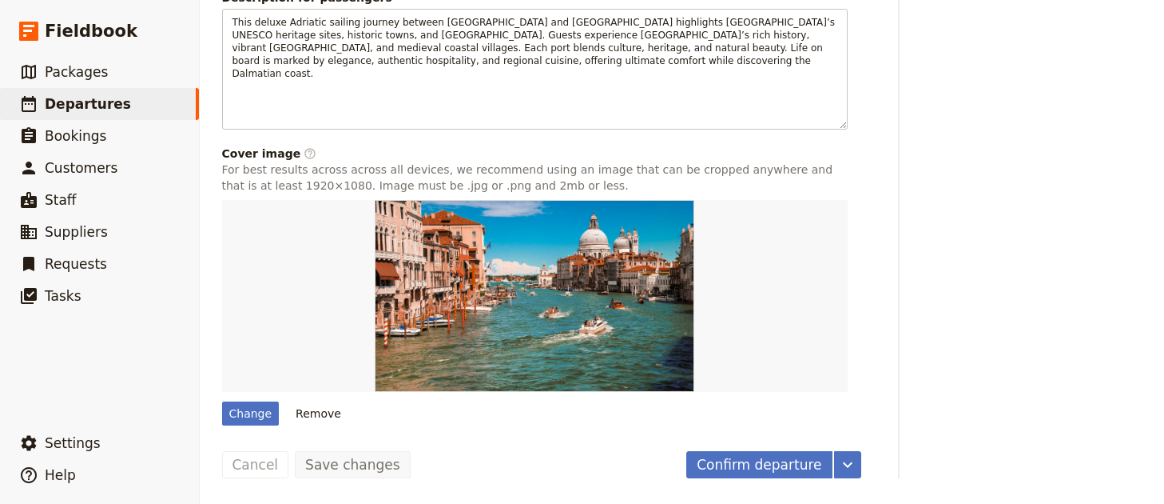
scroll to position [0, 0]
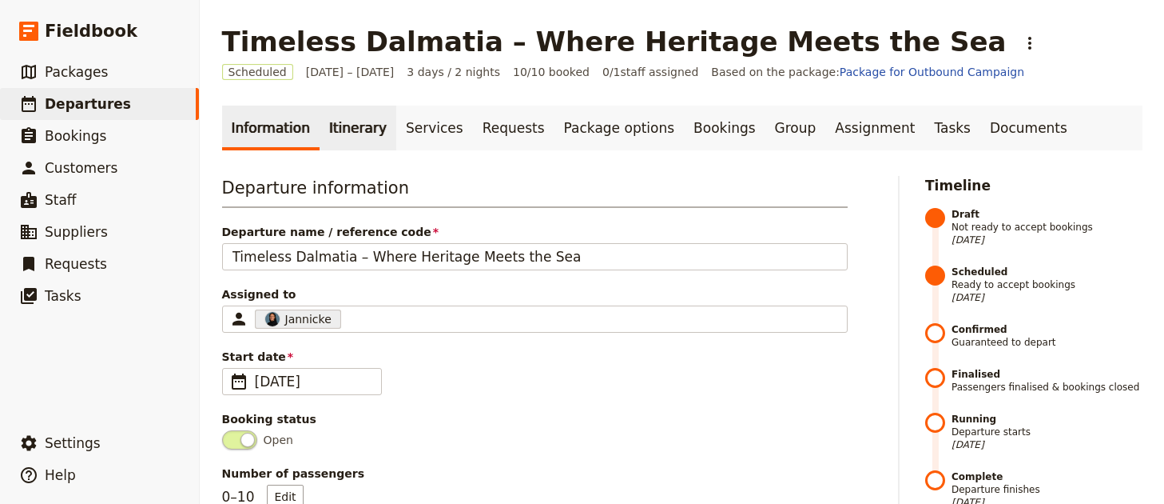
click at [348, 141] on link "Itinerary" at bounding box center [358, 127] width 77 height 45
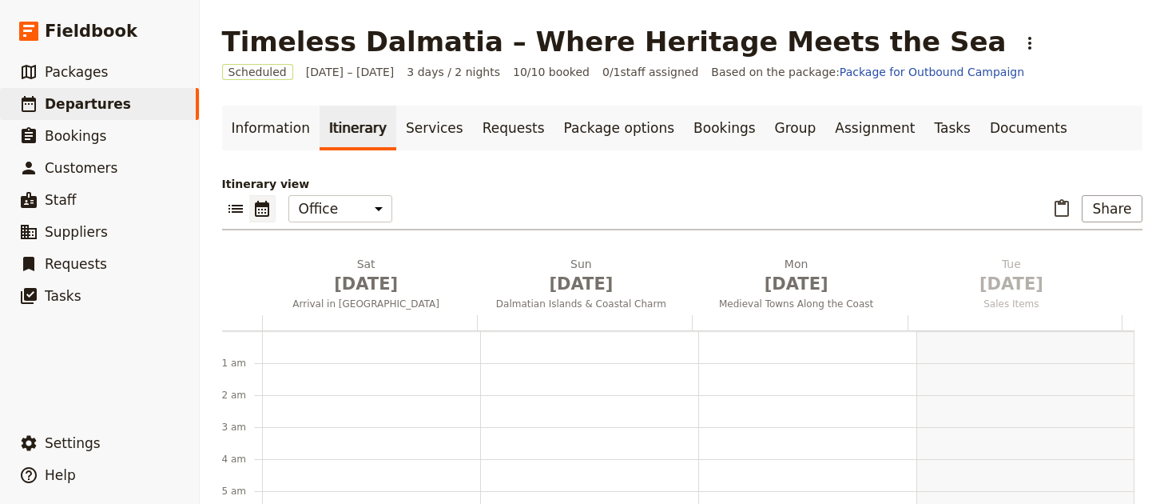
scroll to position [208, 0]
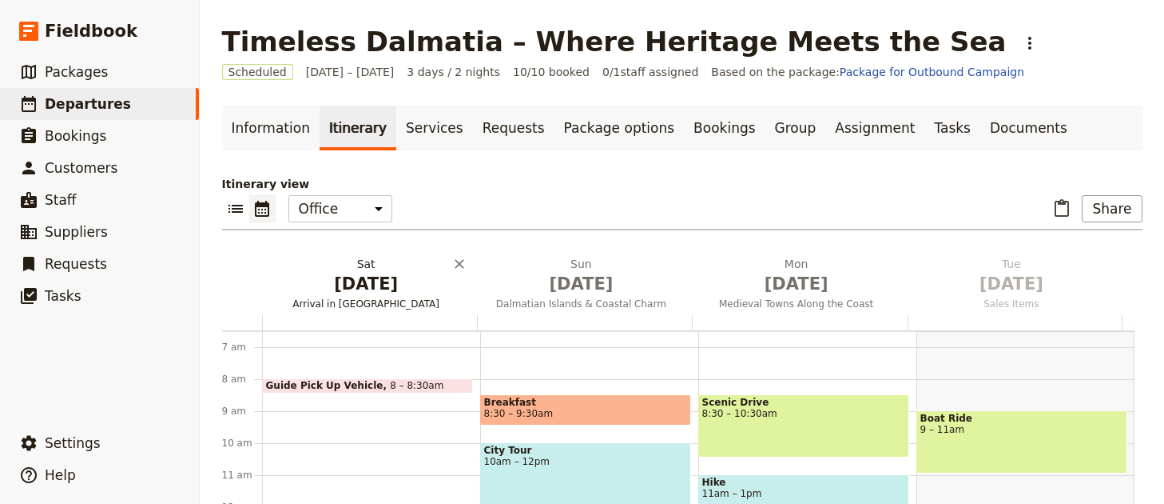
click at [389, 285] on span "Nov 29" at bounding box center [367, 284] width 196 height 24
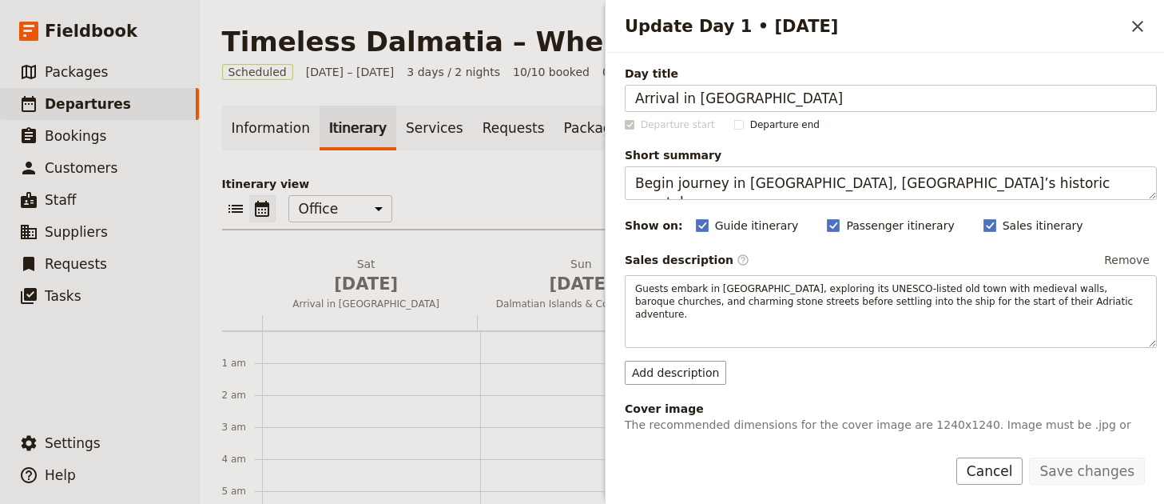
scroll to position [533, 0]
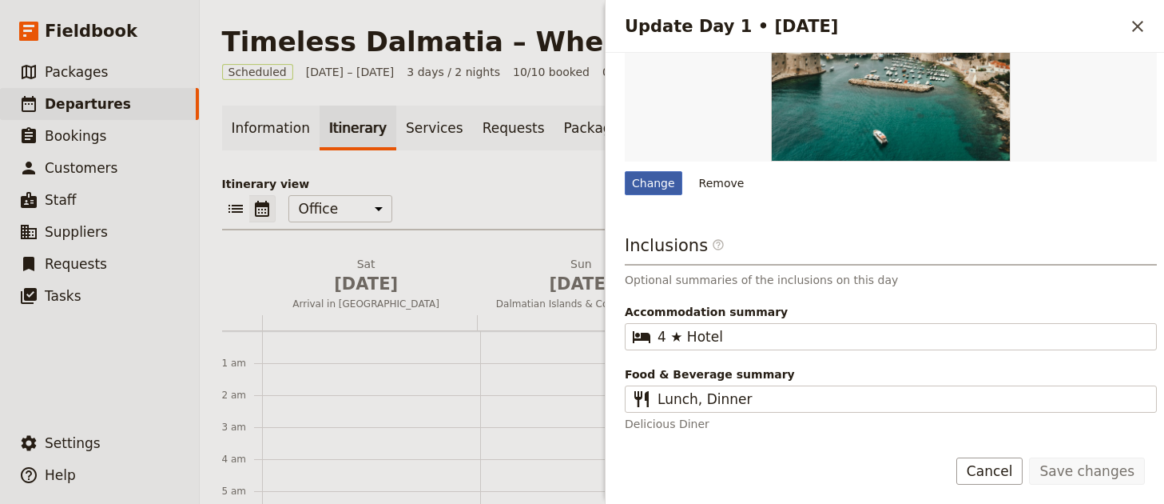
click at [647, 184] on div "Change" at bounding box center [654, 183] width 58 height 24
click at [625, 171] on input "Change" at bounding box center [624, 170] width 1 height 1
type input "C:\fakepath\damiano-baschiera-hFXZ5cNfkOk-unsplash (1).jpg"
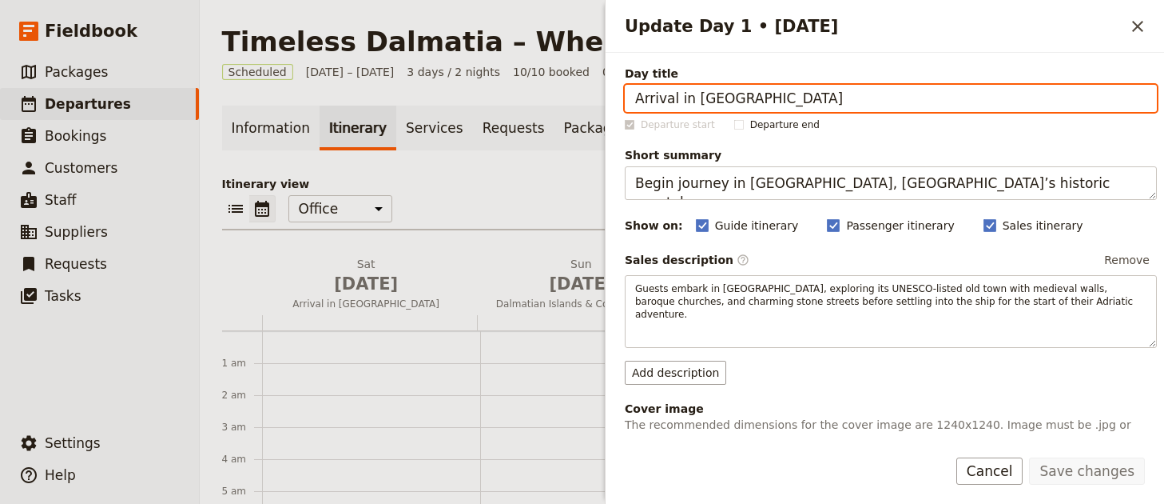
scroll to position [320, 0]
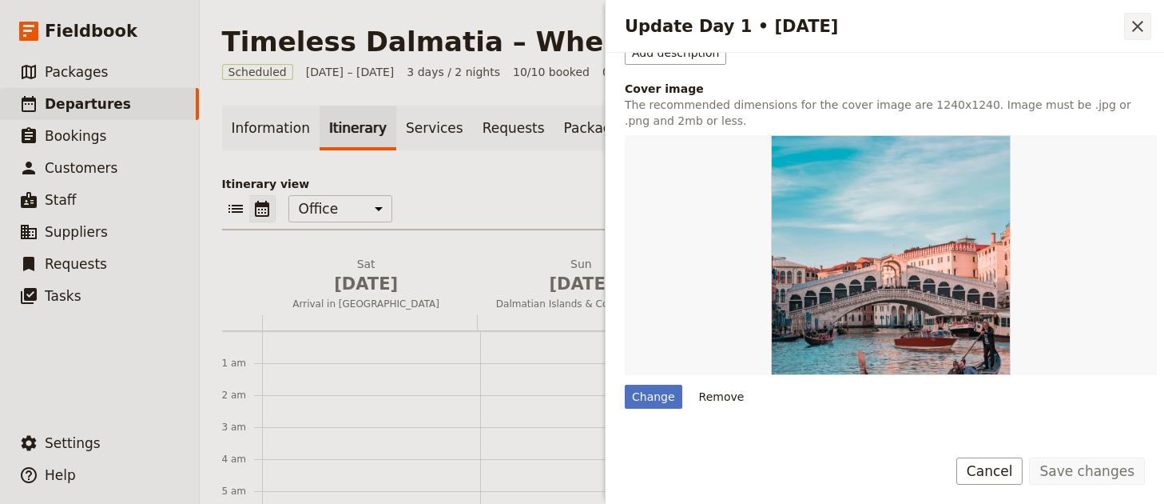
click at [1138, 14] on button "​" at bounding box center [1138, 26] width 27 height 27
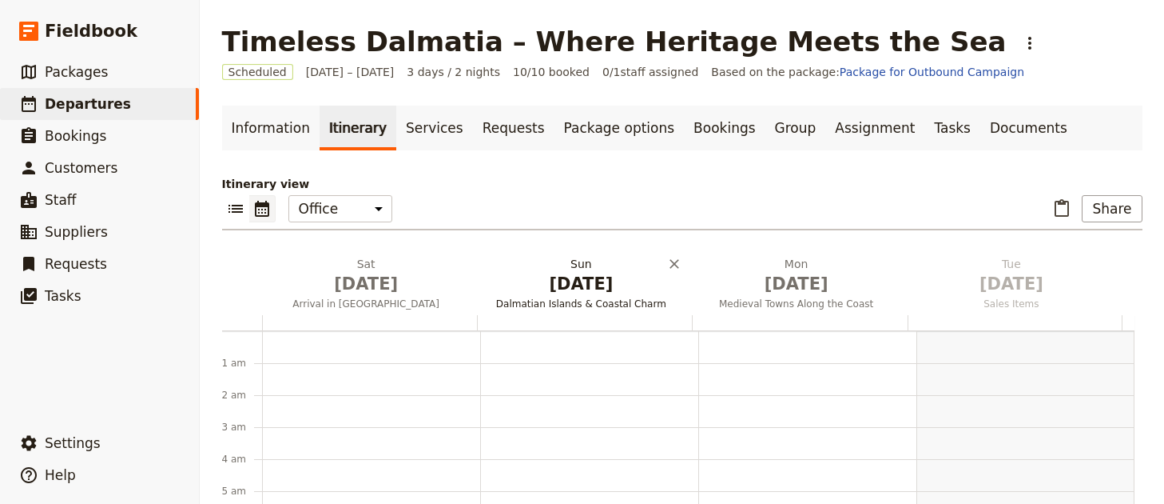
click at [587, 292] on span "Nov 30" at bounding box center [582, 284] width 196 height 24
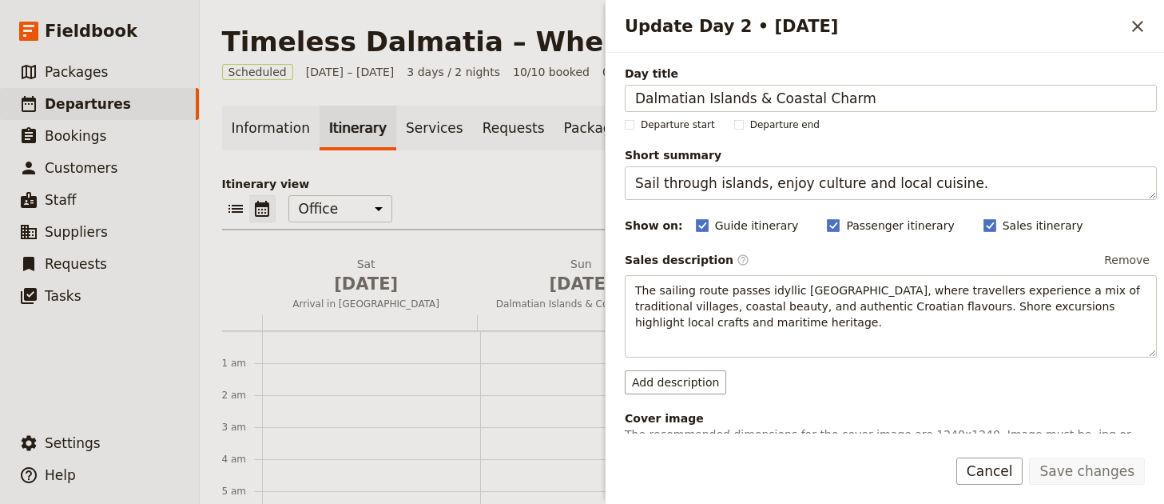
scroll to position [119, 0]
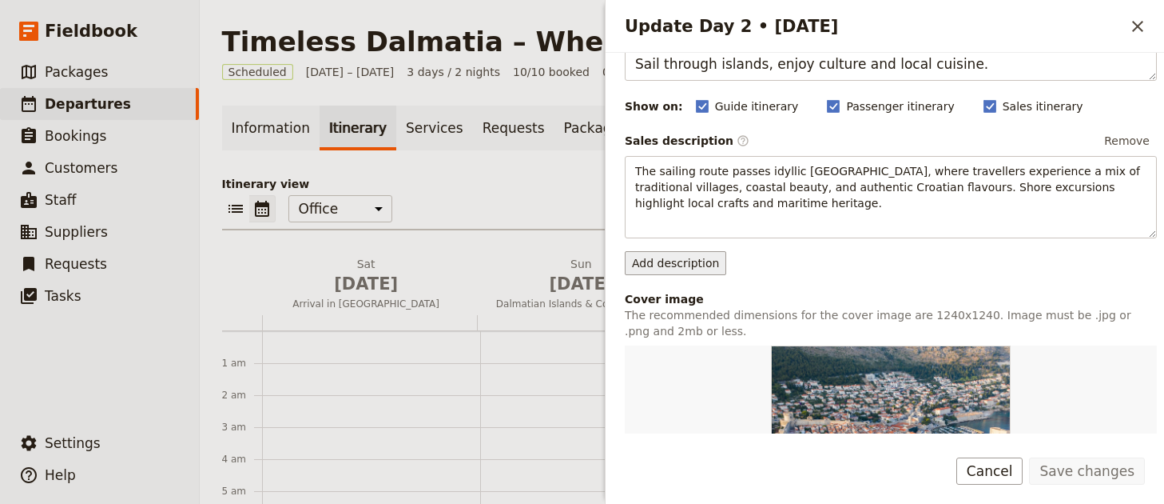
click at [696, 259] on button "Add description" at bounding box center [676, 263] width 102 height 24
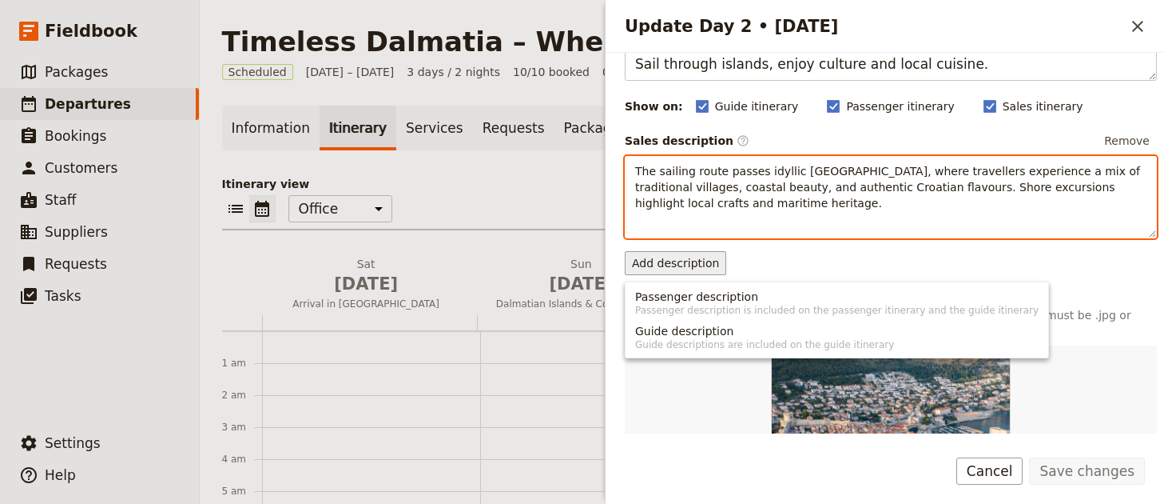
click at [902, 221] on div "The sailing route passes idyllic Dalmatian islands, where travellers experience…" at bounding box center [891, 197] width 532 height 82
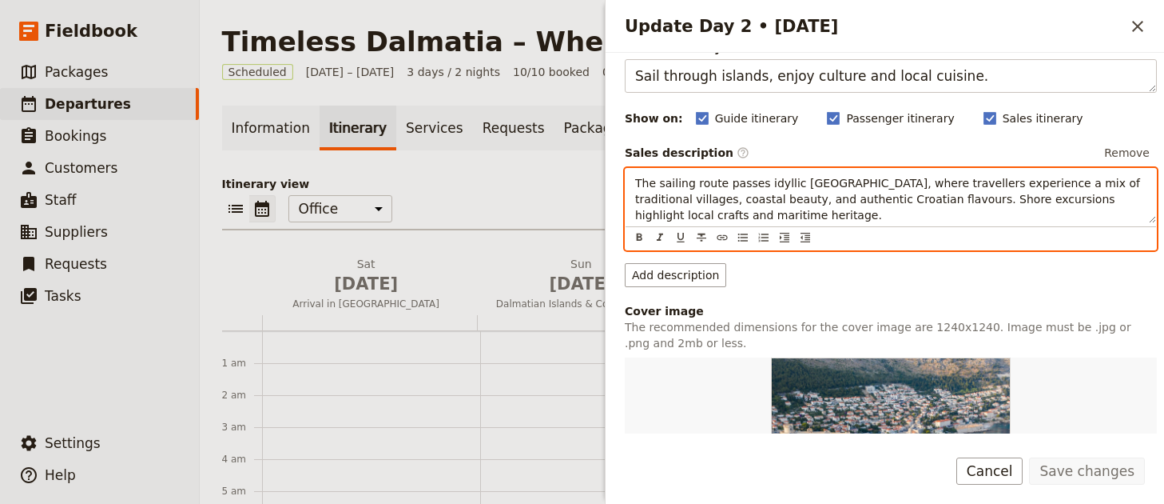
scroll to position [95, 0]
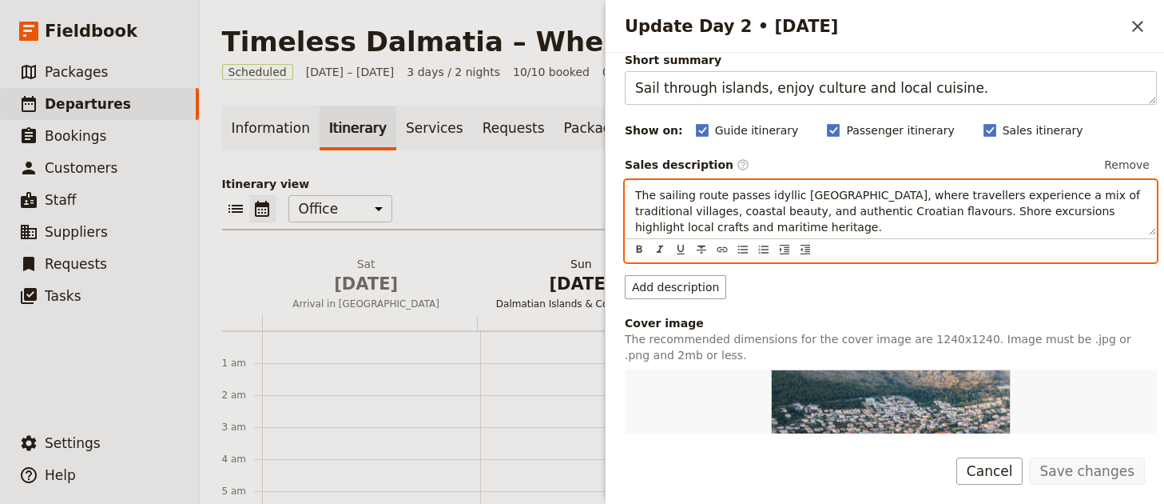
click at [500, 312] on button "Sun Nov 30 Dalmatian Islands & Coastal Charm" at bounding box center [584, 285] width 215 height 59
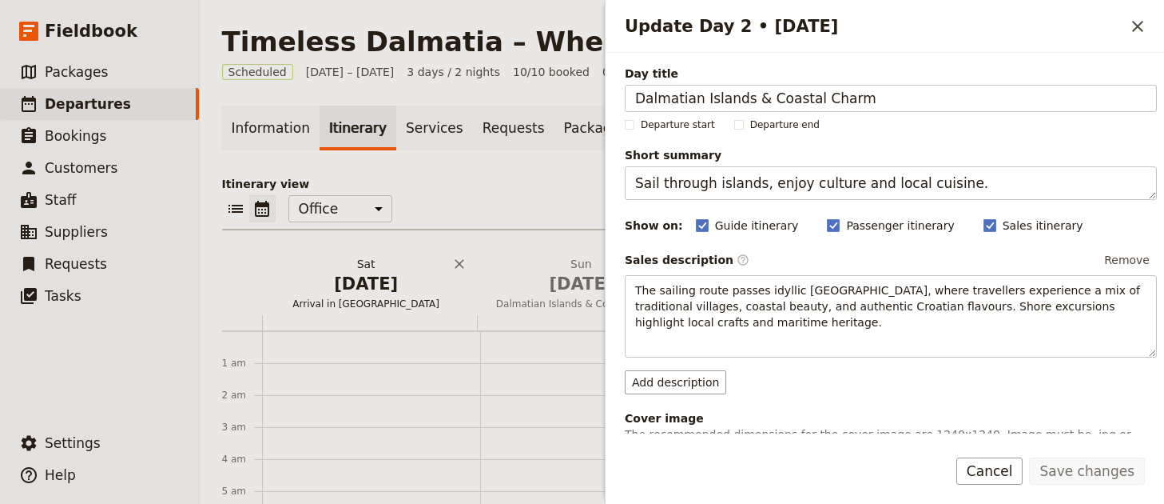
click at [407, 291] on span "Nov 29" at bounding box center [367, 284] width 196 height 24
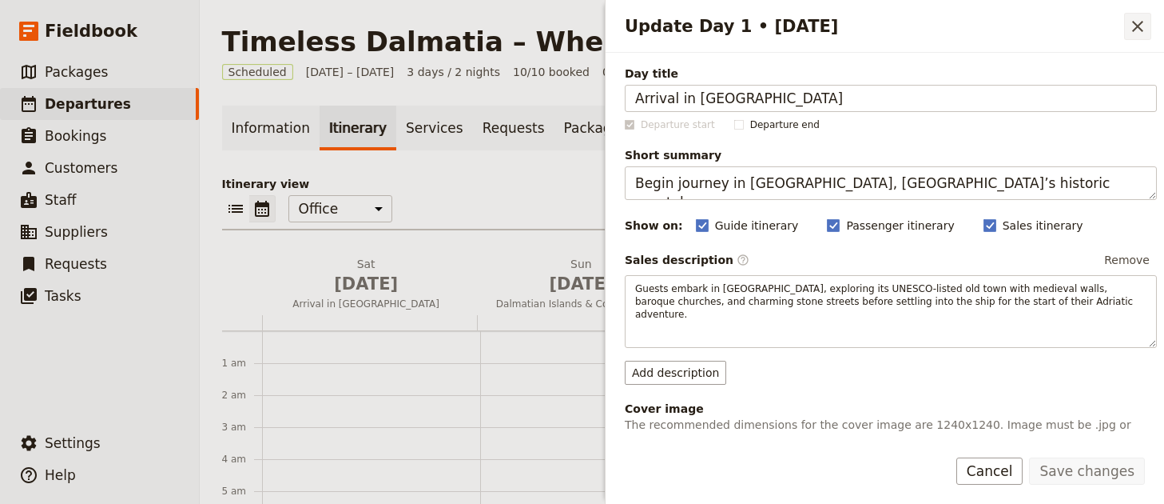
click at [1139, 25] on icon "Close drawer" at bounding box center [1137, 26] width 11 height 11
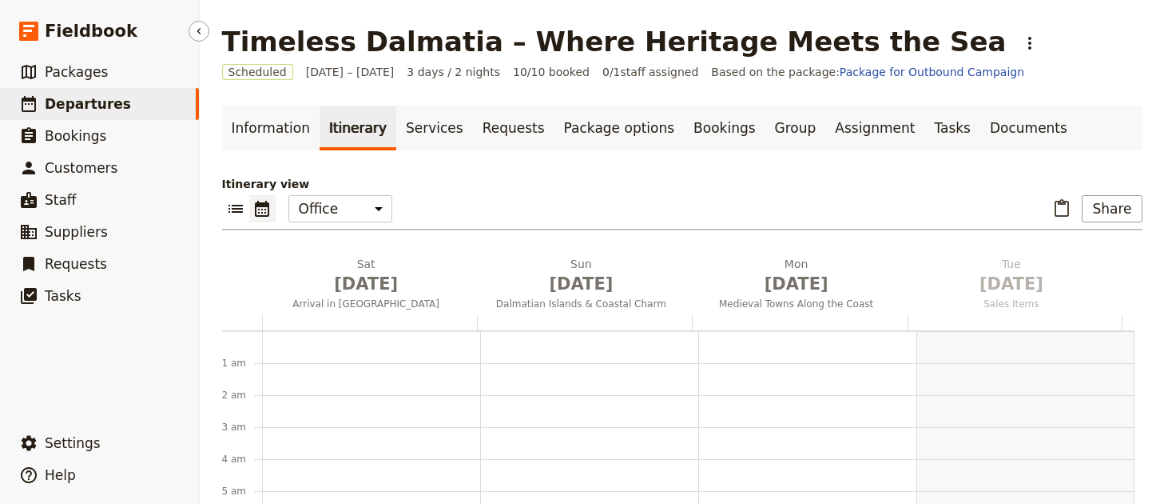
click at [112, 101] on span "Departures" at bounding box center [88, 104] width 86 height 16
select select "UPDATED_AT"
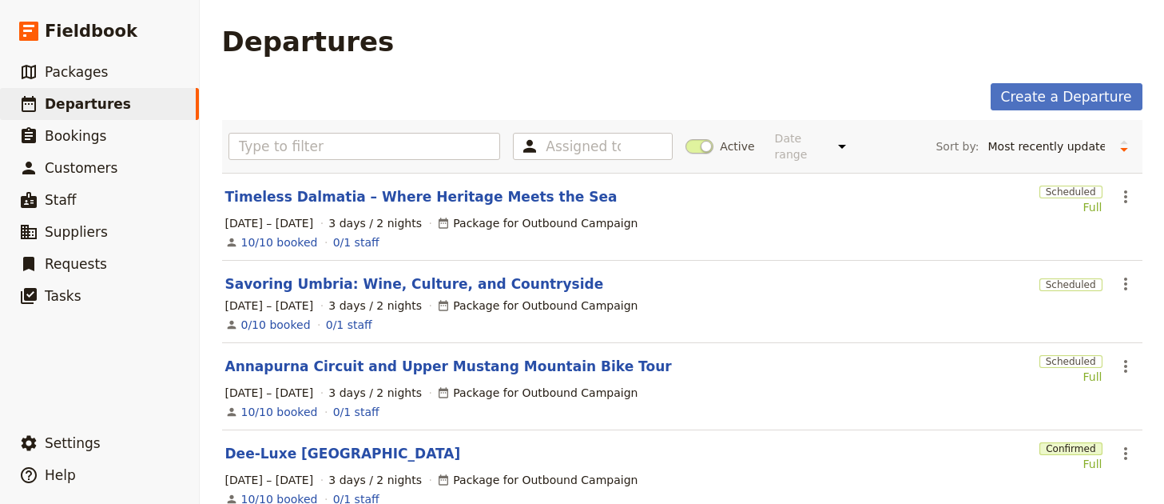
click at [409, 173] on section "Timeless Dalmatia – Where Heritage Meets the Sea Scheduled Full ​ 29 Nov – 1 De…" at bounding box center [682, 217] width 921 height 88
click at [406, 187] on link "Timeless Dalmatia – Where Heritage Meets the Sea" at bounding box center [421, 196] width 392 height 19
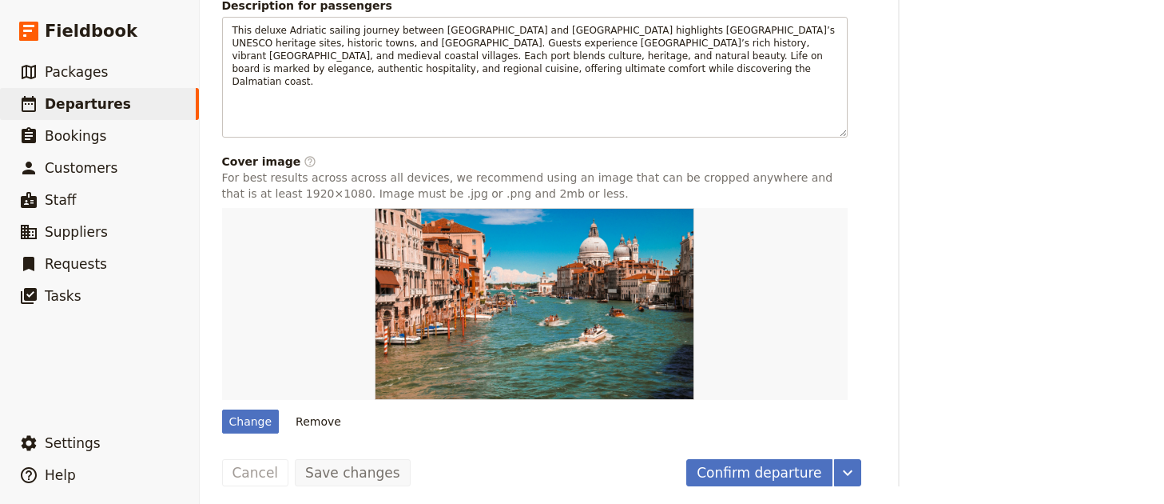
scroll to position [886, 0]
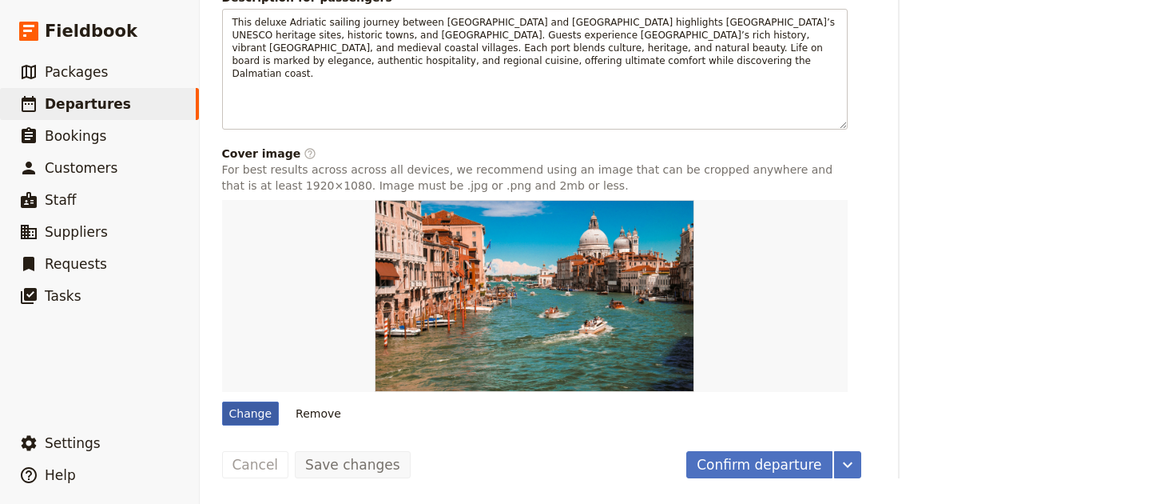
click at [222, 420] on div "Change" at bounding box center [251, 413] width 58 height 24
click at [221, 401] on input "Change" at bounding box center [221, 400] width 1 height 1
click at [258, 414] on div "Change" at bounding box center [251, 413] width 58 height 24
click at [222, 401] on input "Change" at bounding box center [221, 400] width 1 height 1
click at [55, 105] on span "Departures" at bounding box center [88, 104] width 86 height 16
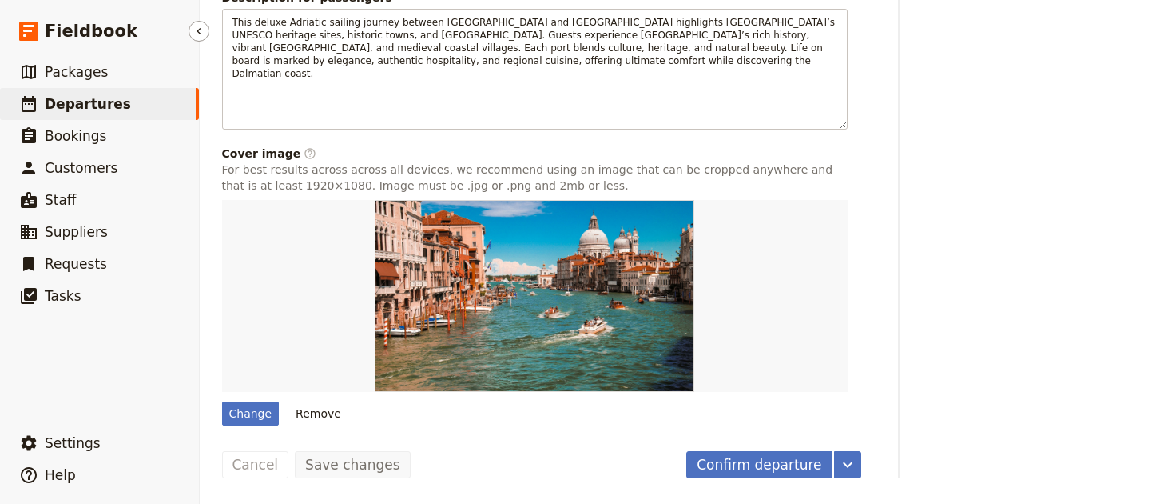
select select "UPDATED_AT"
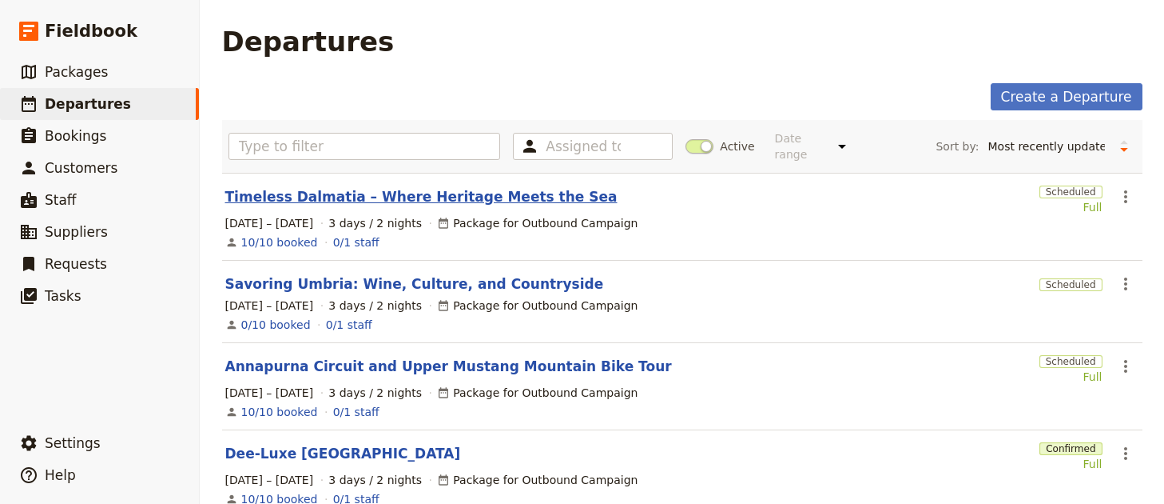
click at [359, 193] on link "Timeless Dalmatia – Where Heritage Meets the Sea" at bounding box center [421, 196] width 392 height 19
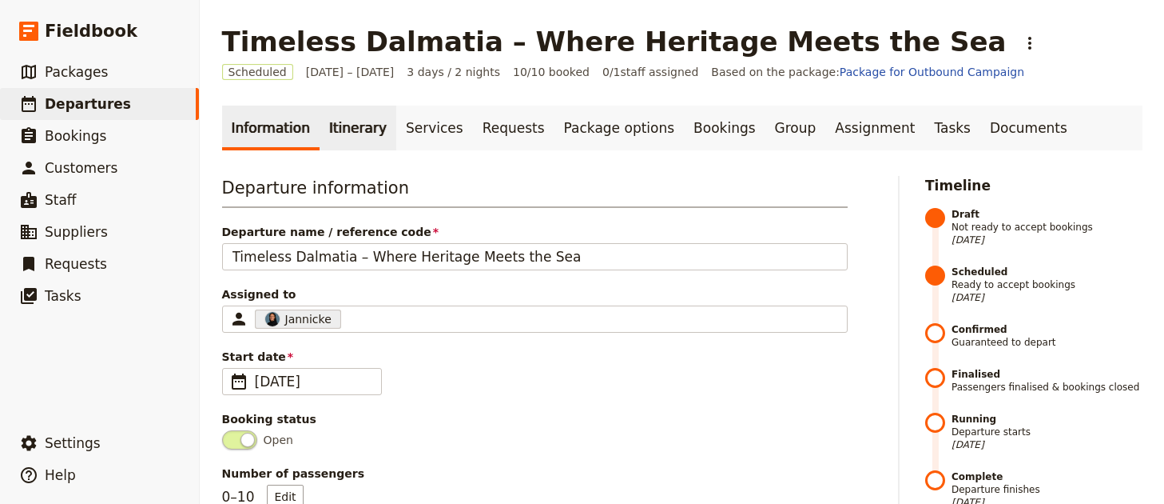
click at [335, 135] on link "Itinerary" at bounding box center [358, 127] width 77 height 45
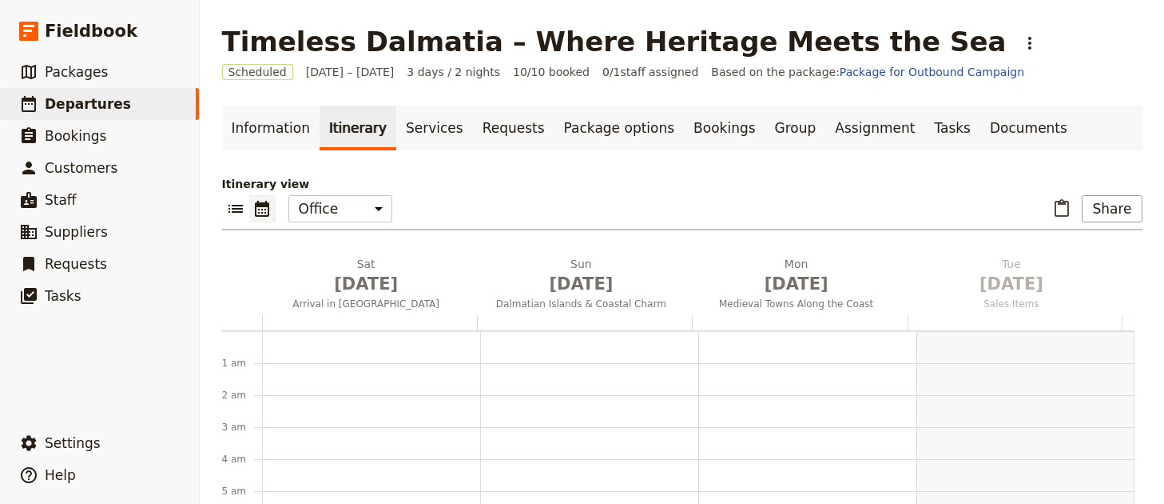
scroll to position [208, 0]
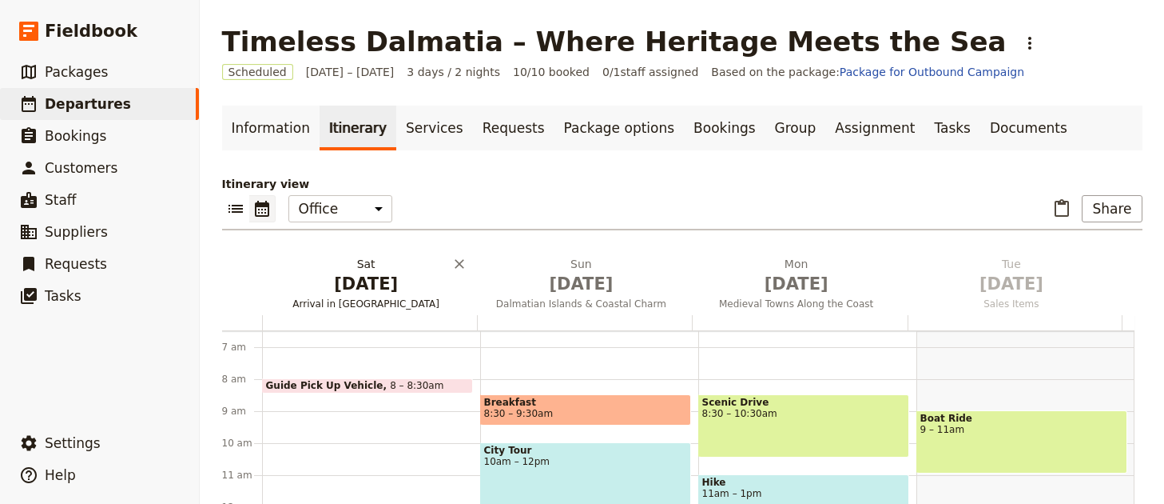
click at [360, 284] on span "Nov 29" at bounding box center [367, 284] width 196 height 24
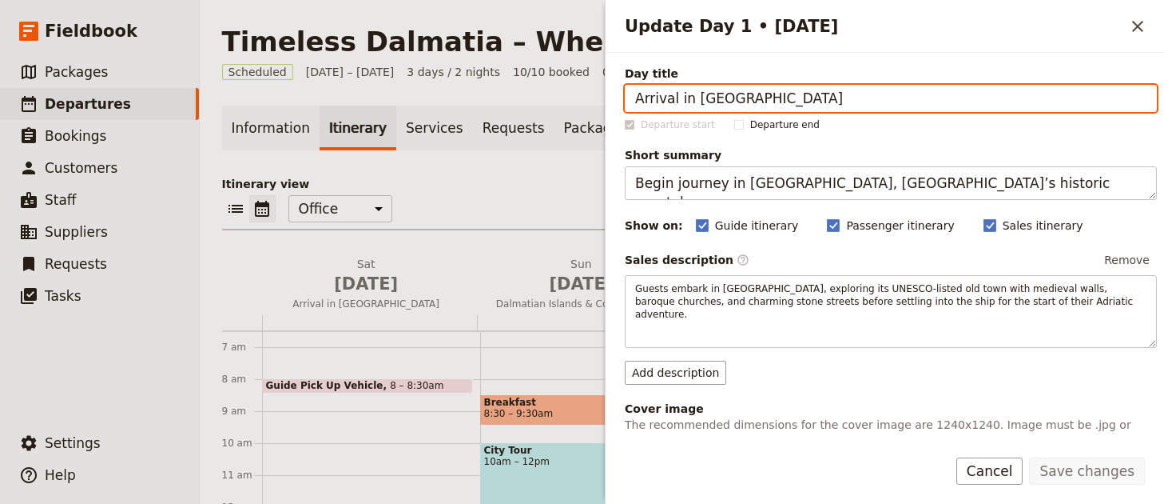
click at [804, 101] on input "Arrival in Dubrovnik" at bounding box center [891, 98] width 532 height 27
paste input "[PERSON_NAME] & City Tour"
type input "Arrival in [GEOGRAPHIC_DATA] & City Tour"
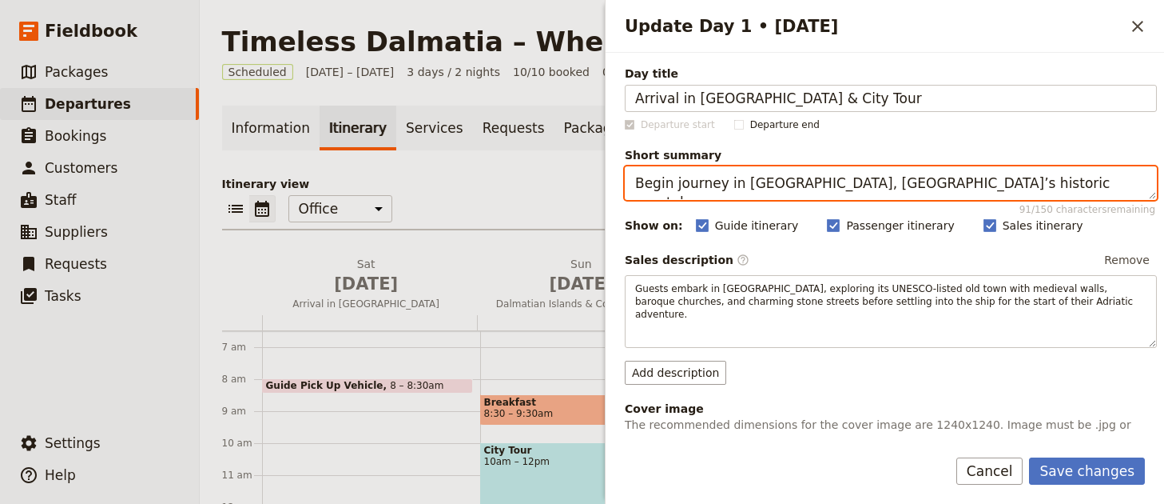
click at [889, 189] on textarea "Begin journey in Dubrovnik, Croatia’s historic coastal gem." at bounding box center [891, 183] width 532 height 34
paste textarea "Arrival in [GEOGRAPHIC_DATA] & City Tour"
click at [988, 186] on textarea "Arrival in [GEOGRAPHIC_DATA] & City Tour" at bounding box center [891, 183] width 532 height 34
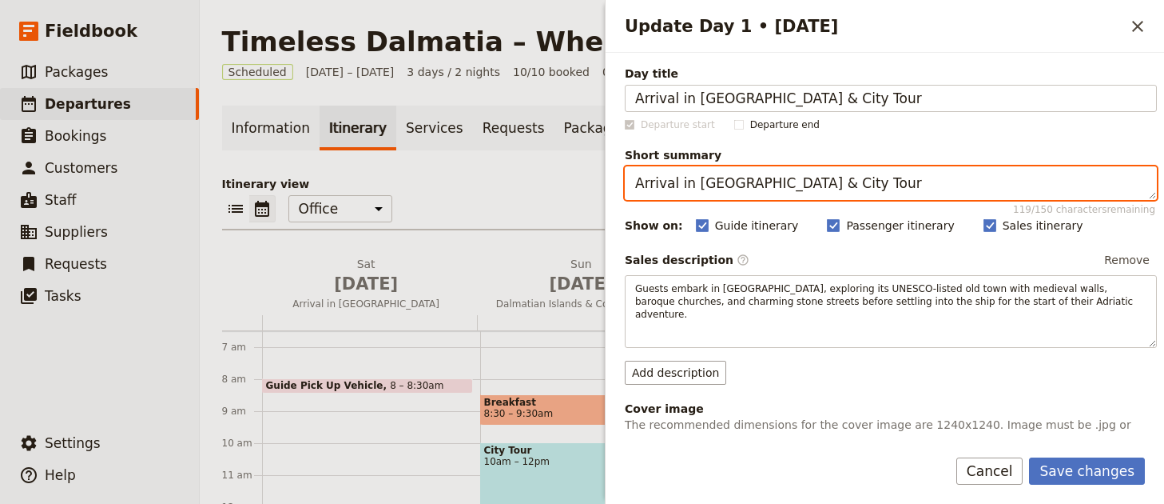
click at [988, 186] on textarea "Arrival in [GEOGRAPHIC_DATA] & City Tour" at bounding box center [891, 183] width 532 height 34
paste textarea "with city walking tour and private dinner."
type textarea "Arrival in [GEOGRAPHIC_DATA] with city walking tour and private dinner."
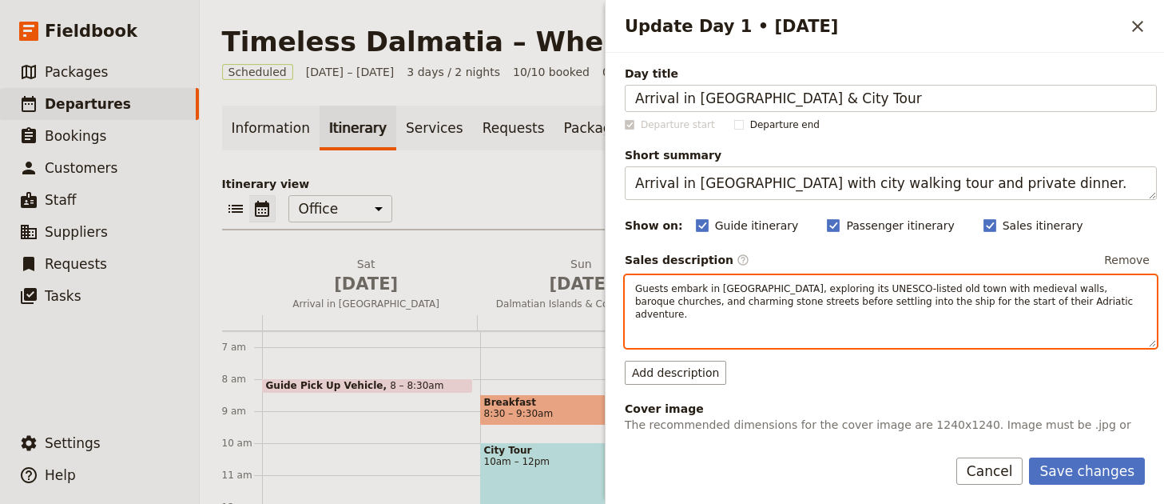
click at [939, 338] on div "Guests embark in Dubrovnik, exploring its UNESCO-listed old town with medieval …" at bounding box center [891, 311] width 532 height 73
click at [939, 338] on div "​ ​ ​ ​ ​ ​ ​ ​ ​" at bounding box center [891, 335] width 531 height 23
click at [939, 336] on div "​ ​ ​ ​ ​ ​ ​ ​ ​" at bounding box center [891, 338] width 531 height 23
click at [949, 306] on span "Guests embark in Dubrovnik, exploring its UNESCO-listed old town with medieval …" at bounding box center [885, 301] width 501 height 37
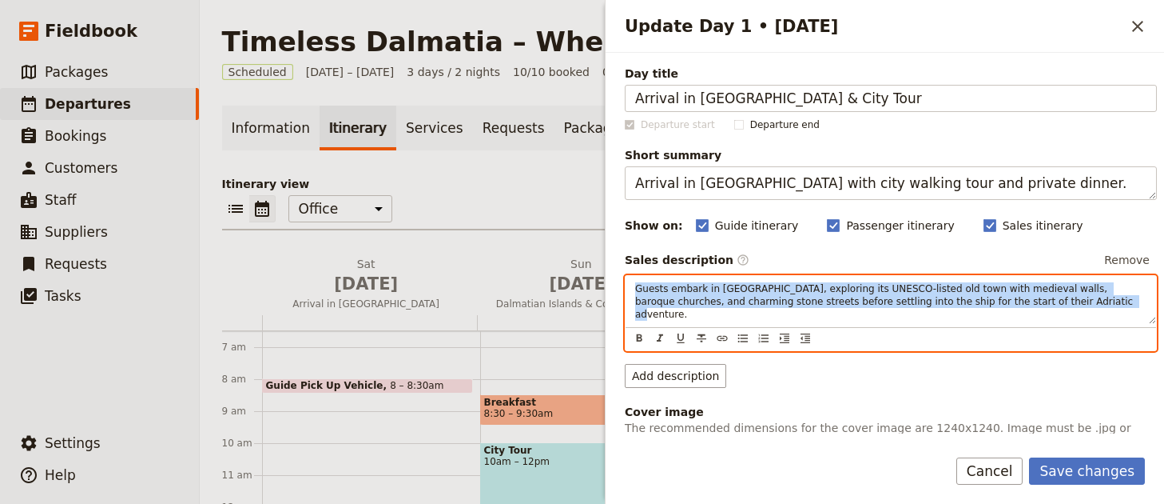
click at [949, 306] on span "Guests embark in Dubrovnik, exploring its UNESCO-listed old town with medieval …" at bounding box center [885, 301] width 501 height 37
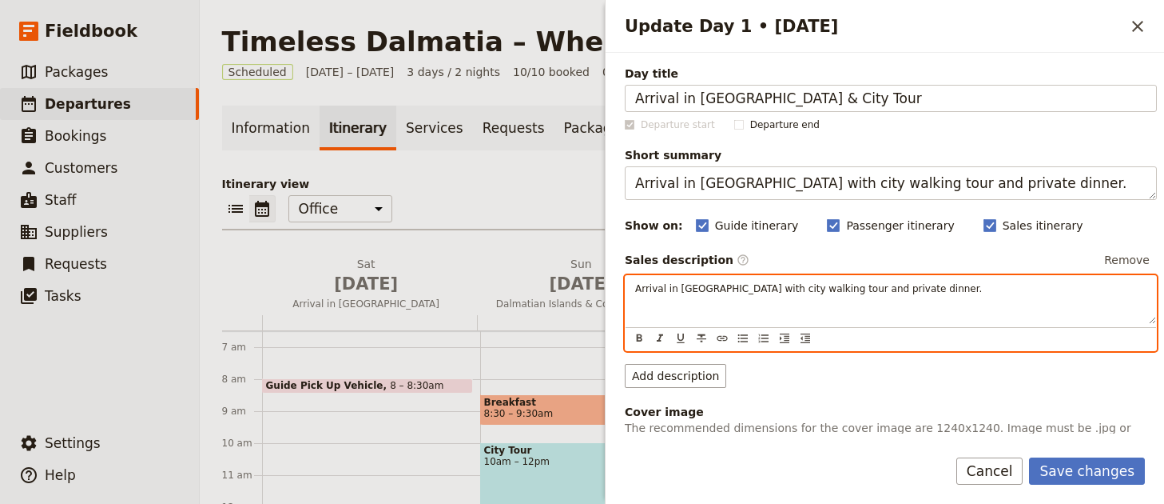
click at [920, 309] on div "Arrival in [GEOGRAPHIC_DATA] with city walking tour and private dinner." at bounding box center [891, 300] width 531 height 48
click at [921, 304] on div "Arrival in [GEOGRAPHIC_DATA] with city walking tour and private dinner." at bounding box center [891, 300] width 531 height 48
click at [921, 305] on div "Arrival in [GEOGRAPHIC_DATA] with city walking tour and private dinner." at bounding box center [891, 300] width 531 height 48
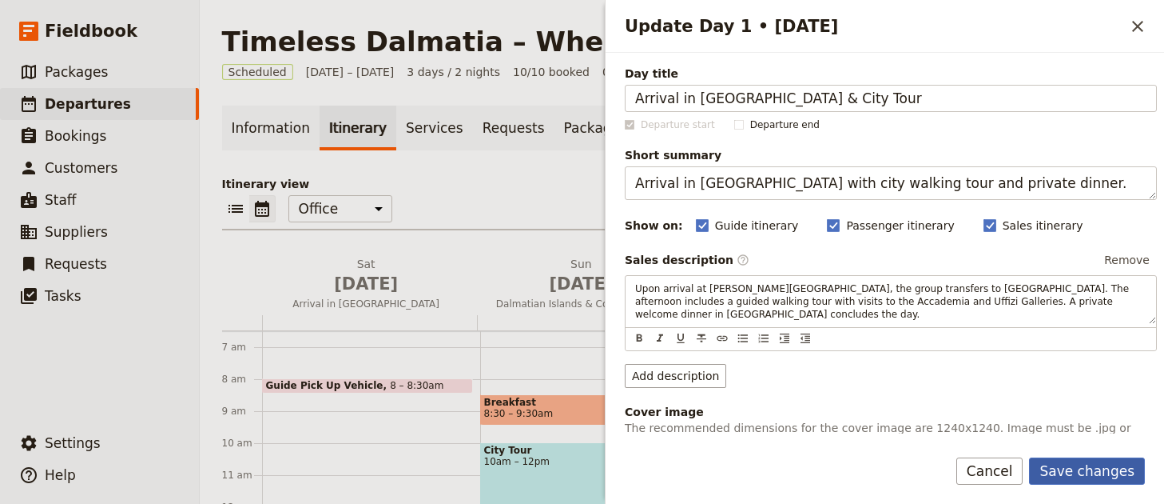
click at [1115, 478] on button "Save changes" at bounding box center [1087, 470] width 116 height 27
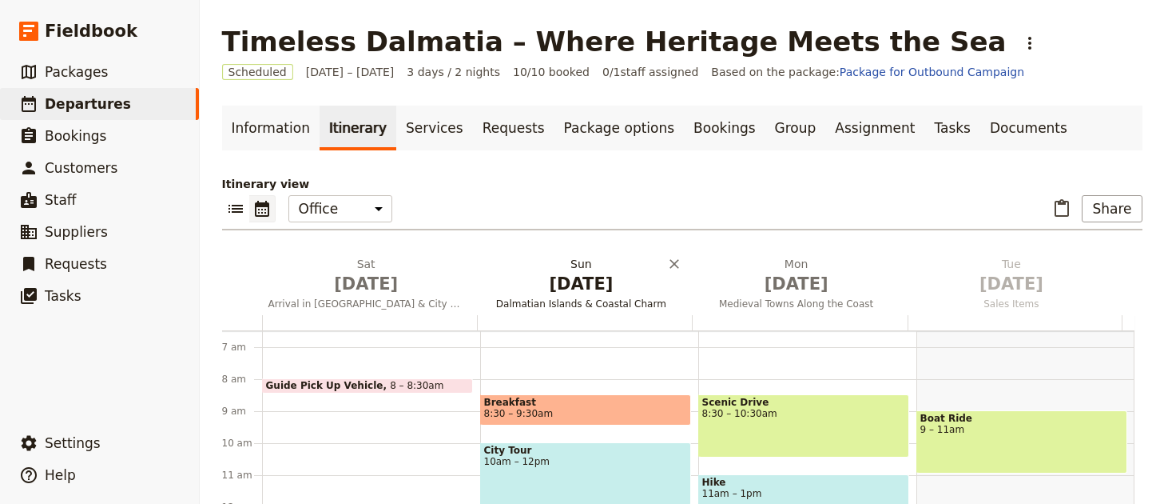
click at [551, 294] on span "Nov 30" at bounding box center [582, 284] width 196 height 24
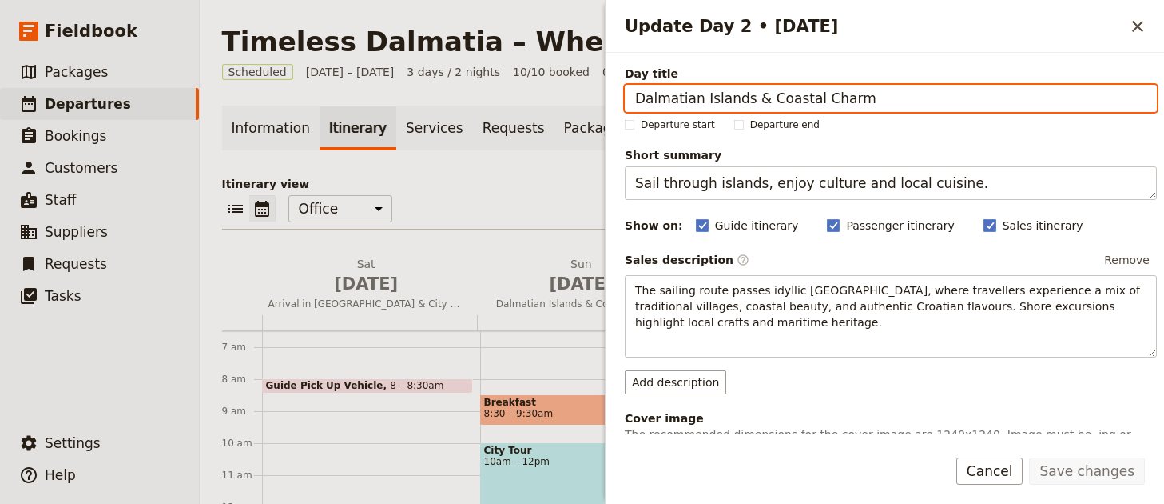
click at [882, 91] on input "Dalmatian Islands & Coastal Charm" at bounding box center [891, 98] width 532 height 27
paste input "Gubbio Discovery"
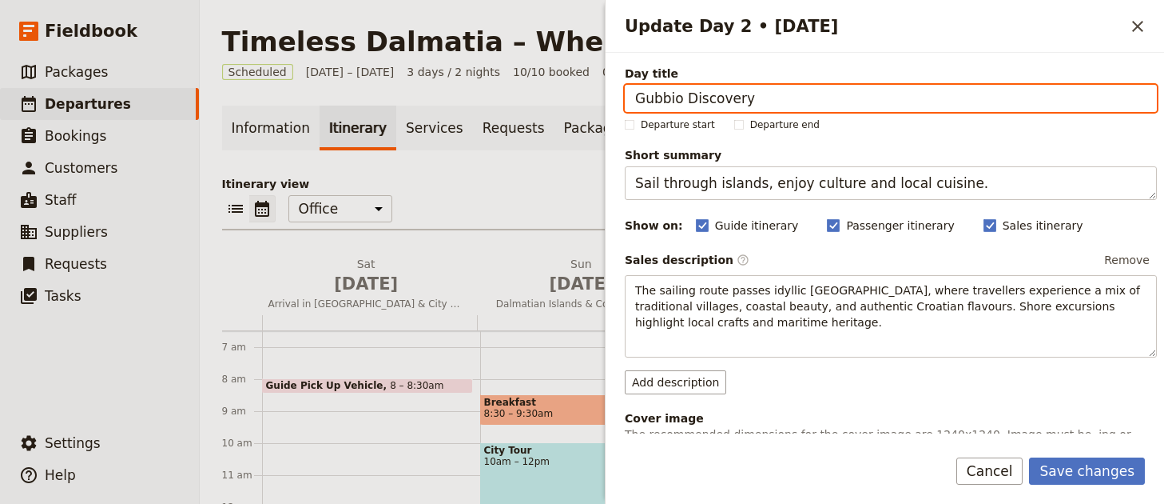
type input "Gubbio Discovery"
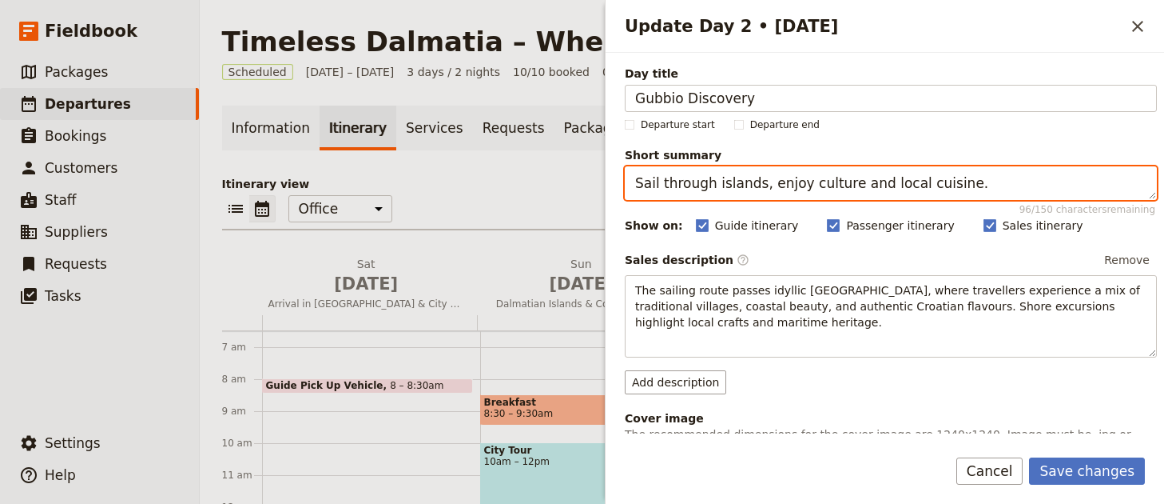
click at [1013, 183] on textarea "Sail through islands, enjoy culture and local cuisine." at bounding box center [891, 183] width 532 height 34
paste textarea "Gubbio Discovery"
click at [798, 188] on textarea "Gubbio Discovery" at bounding box center [891, 183] width 532 height 34
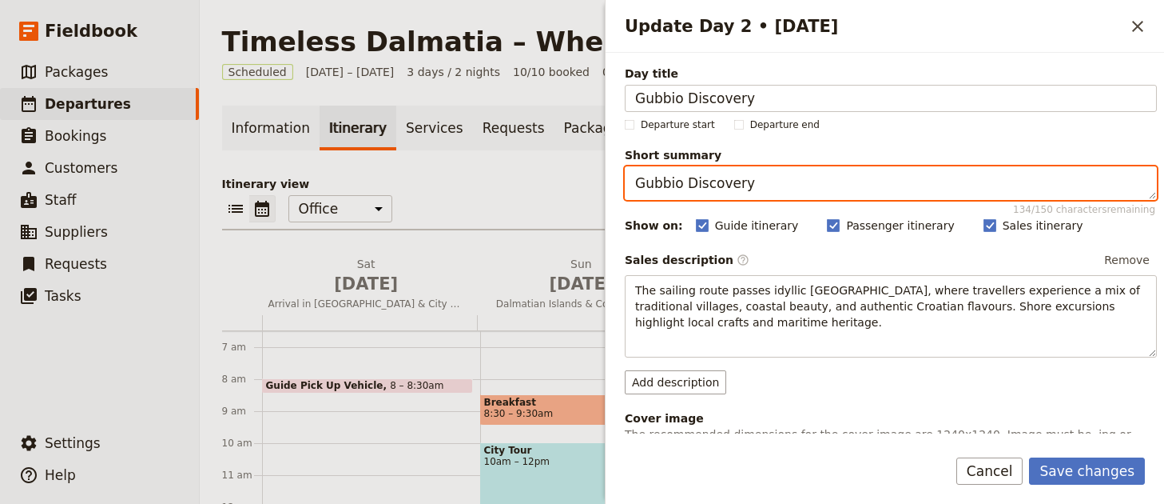
click at [798, 188] on textarea "Gubbio Discovery" at bounding box center [891, 183] width 532 height 34
paste textarea "Transfer to Gubbio with guided tour and private dinner."
type textarea "Transfer to Gubbio with guided tour and private dinner."
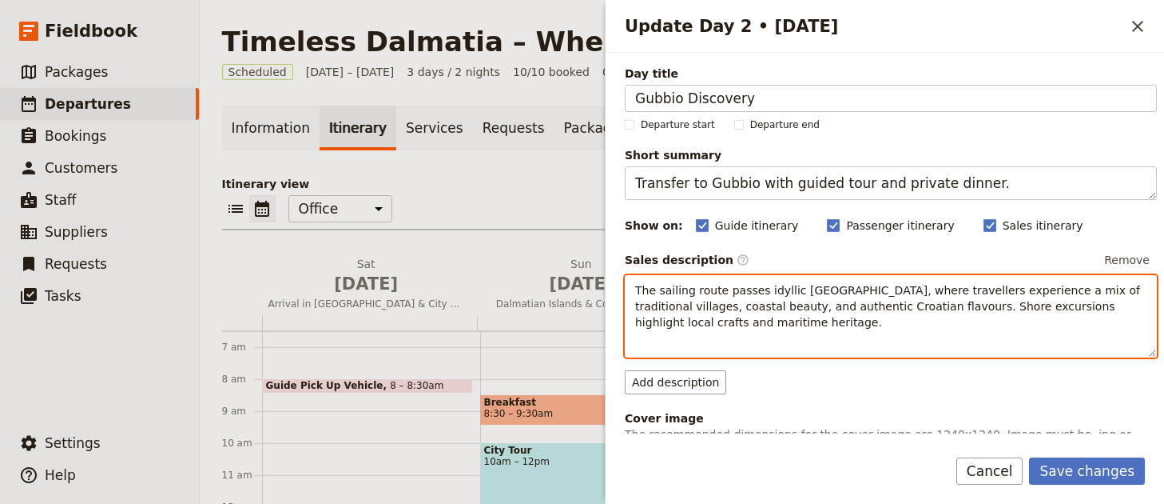
click at [814, 304] on span "The sailing route passes idyllic Dalmatian islands, where travellers experience…" at bounding box center [889, 306] width 508 height 45
click at [814, 303] on span "The sailing route passes idyllic Dalmatian islands, where travellers experience…" at bounding box center [889, 306] width 508 height 45
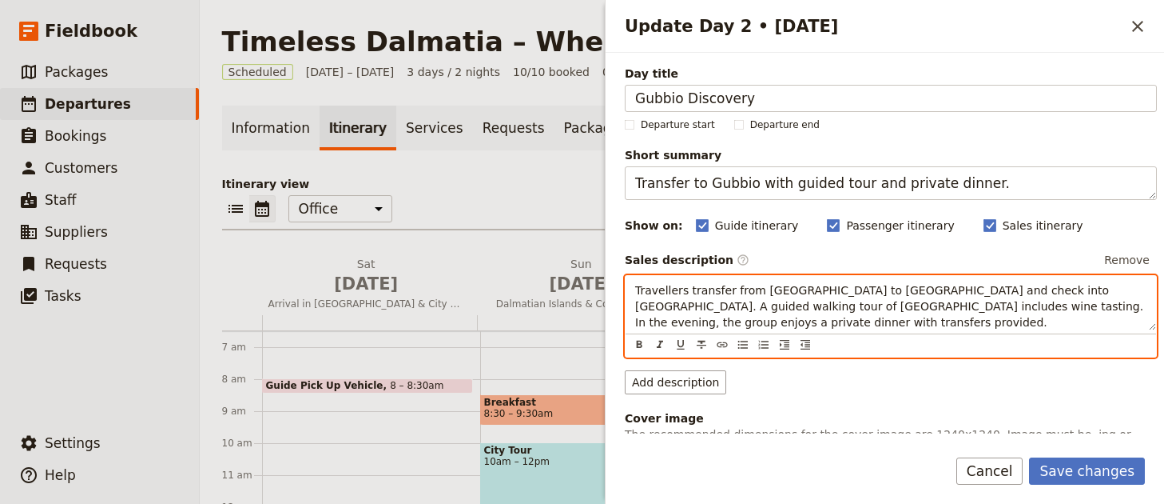
scroll to position [332, 0]
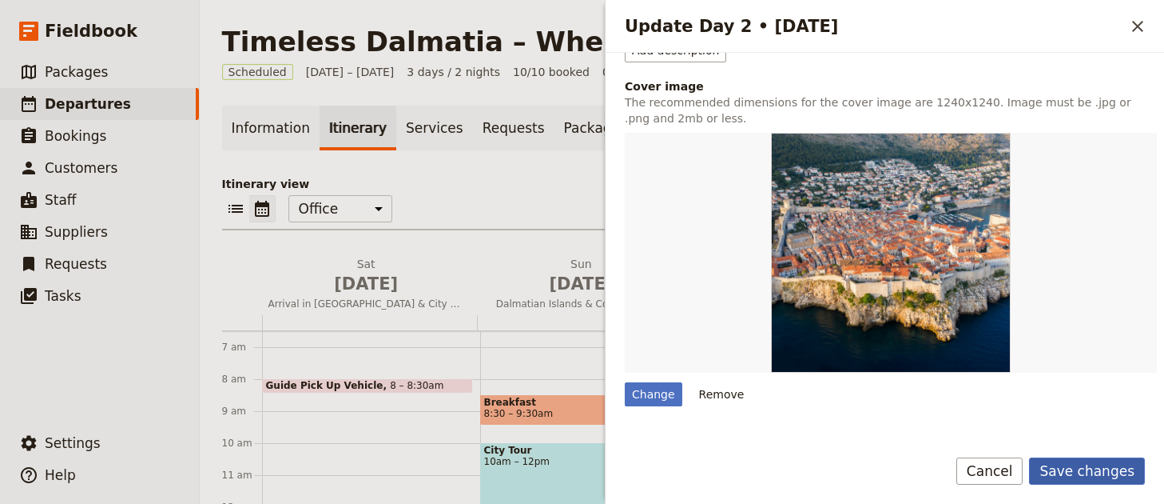
click at [1070, 470] on button "Save changes" at bounding box center [1087, 470] width 116 height 27
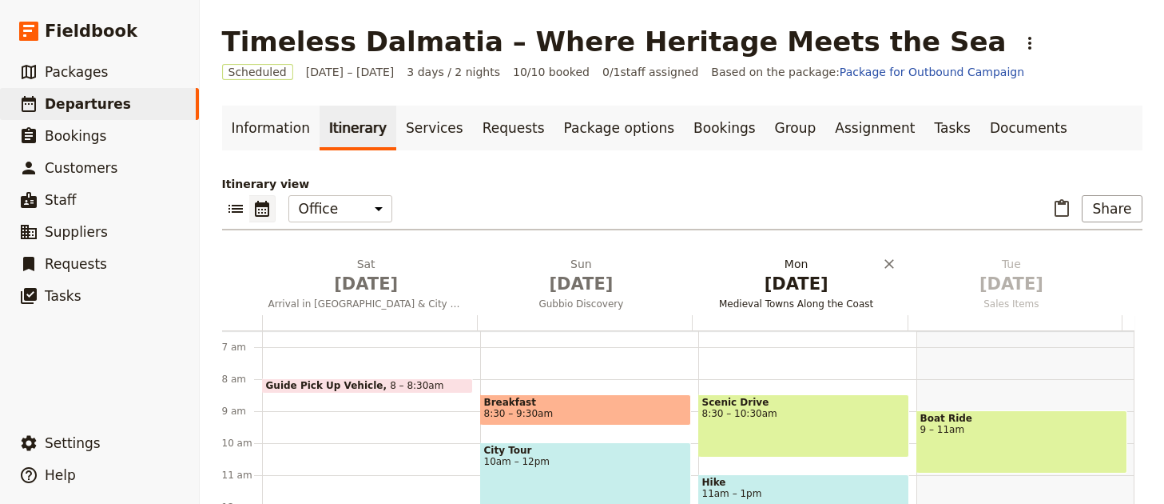
click at [748, 291] on span "Dec 1" at bounding box center [797, 284] width 196 height 24
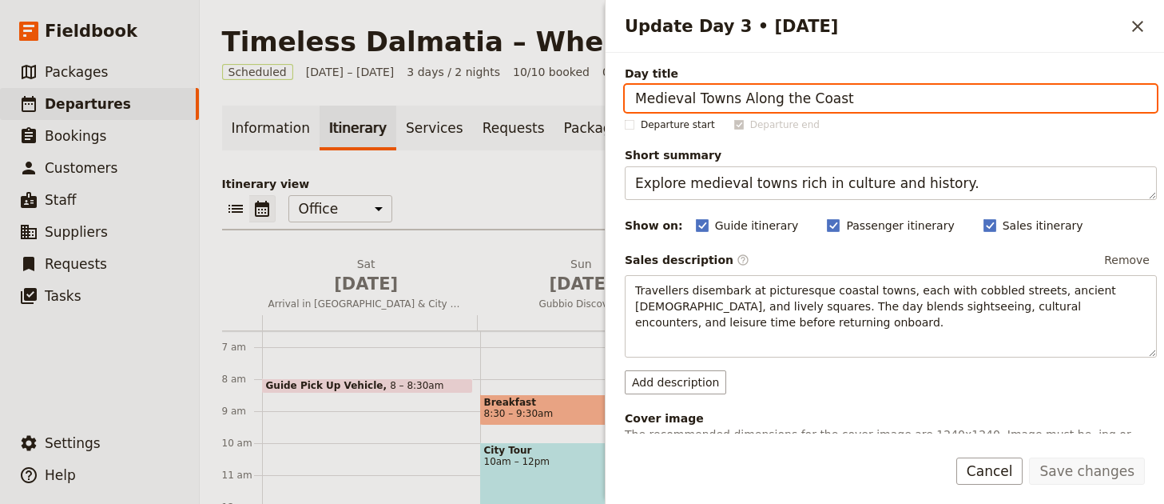
click at [1016, 90] on input "Medieval Towns Along the Coast" at bounding box center [891, 98] width 532 height 27
paste input "Orvieto Exploration"
type input "Orvieto Exploration"
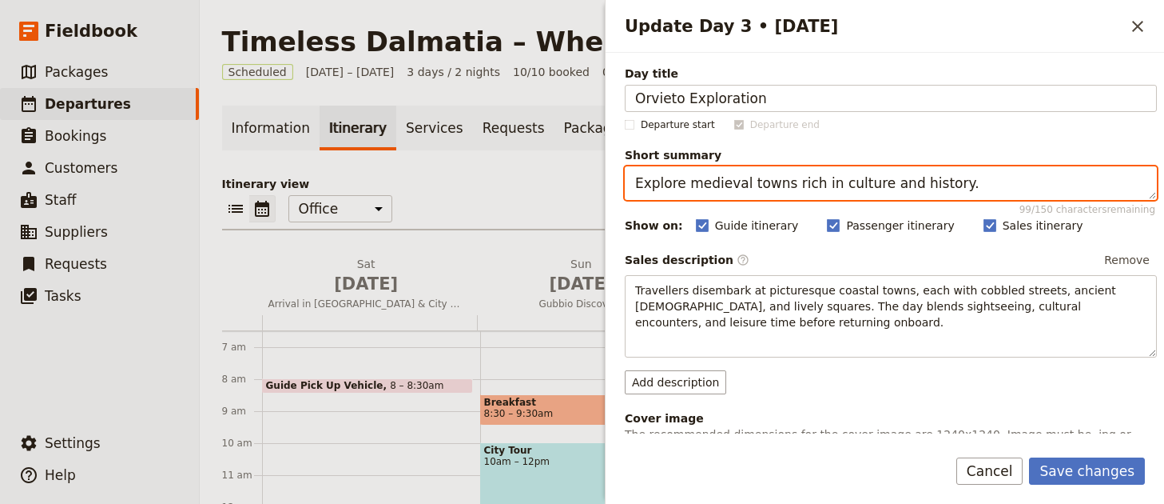
click at [771, 185] on textarea "Explore medieval towns rich in culture and history." at bounding box center [891, 183] width 532 height 34
paste textarea "Full day in [GEOGRAPHIC_DATA] with lunch included"
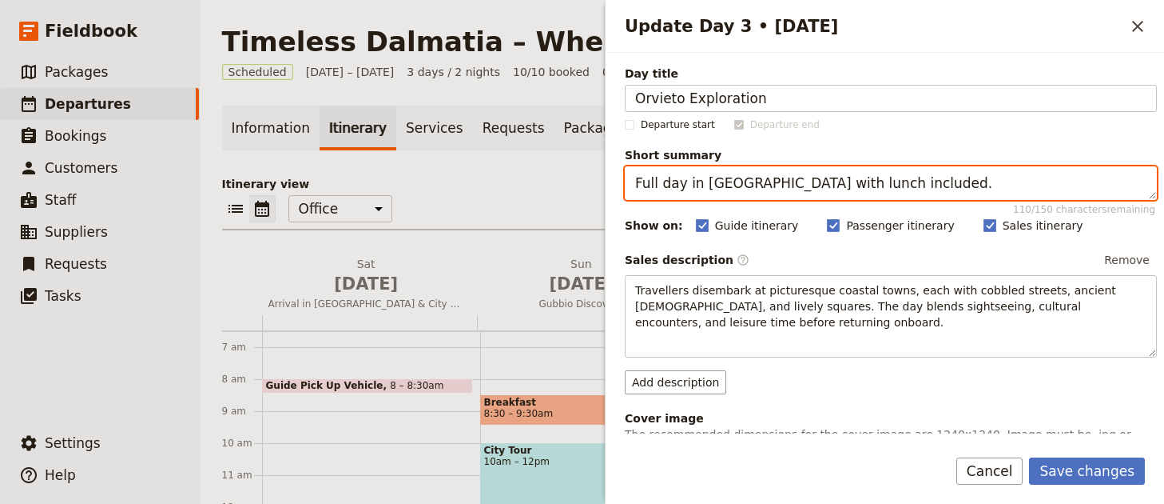
type textarea "Full day in [GEOGRAPHIC_DATA] with lunch included."
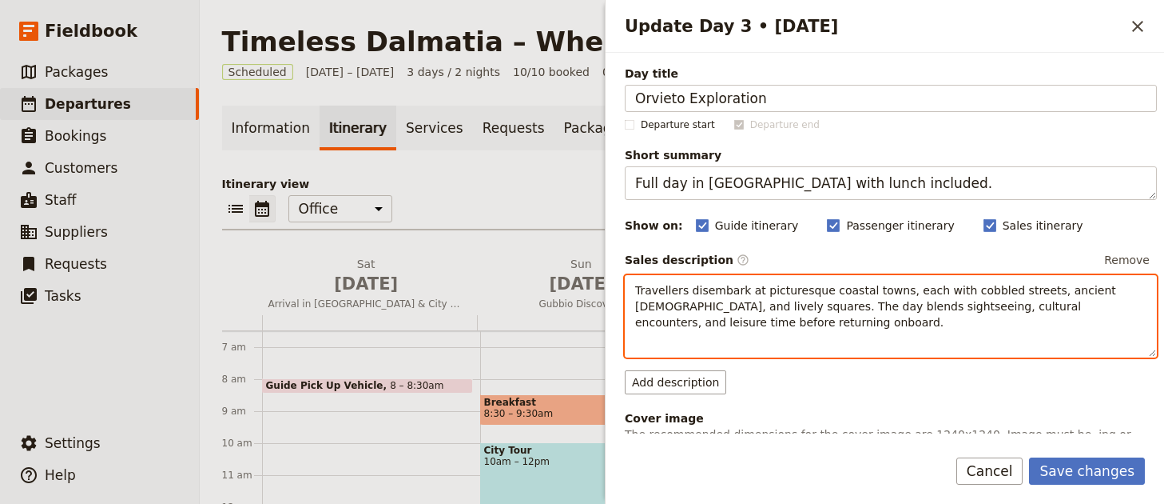
click at [867, 299] on span "Travellers disembark at picturesque coastal towns, each with cobbled streets, a…" at bounding box center [877, 306] width 484 height 45
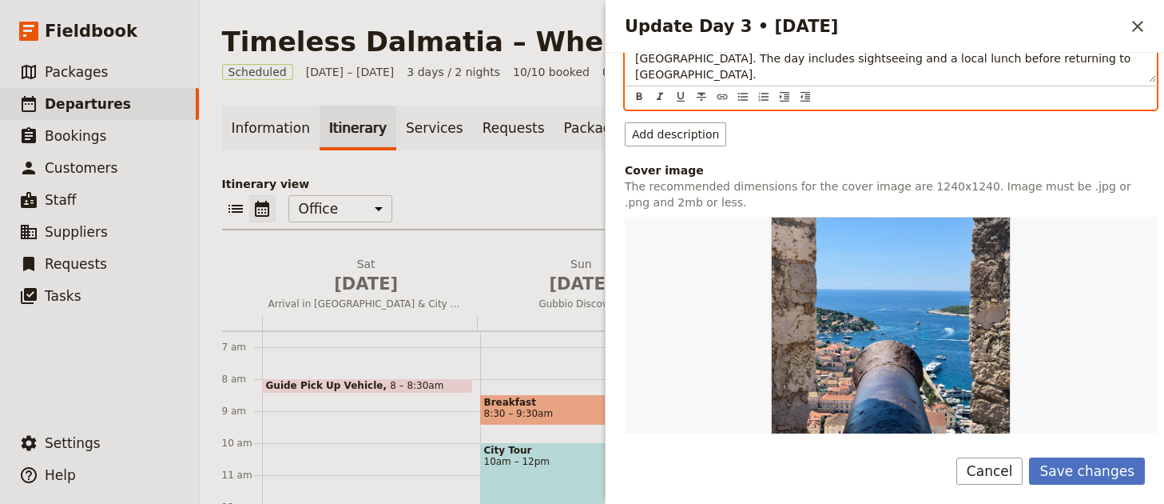
scroll to position [249, 0]
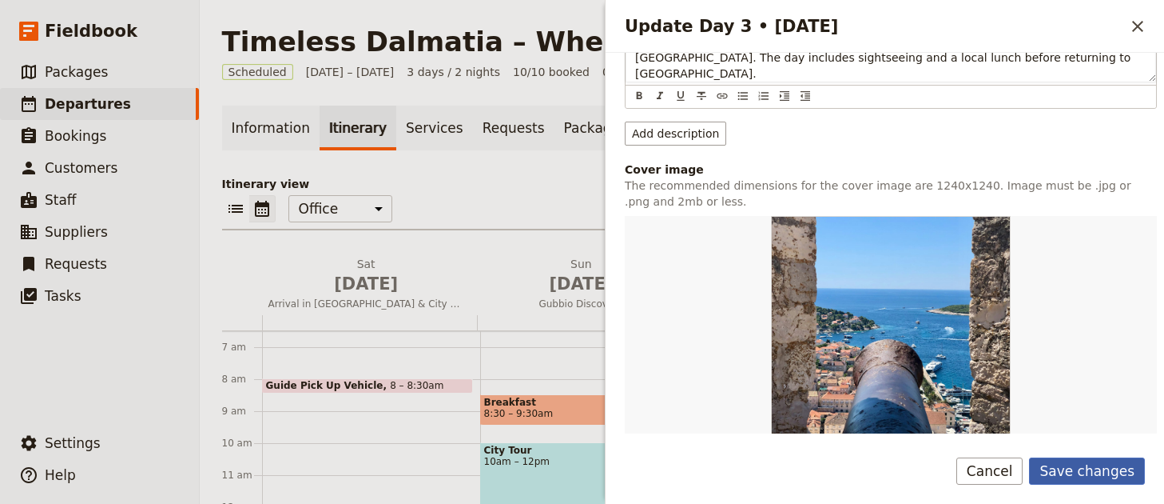
click at [1125, 460] on button "Save changes" at bounding box center [1087, 470] width 116 height 27
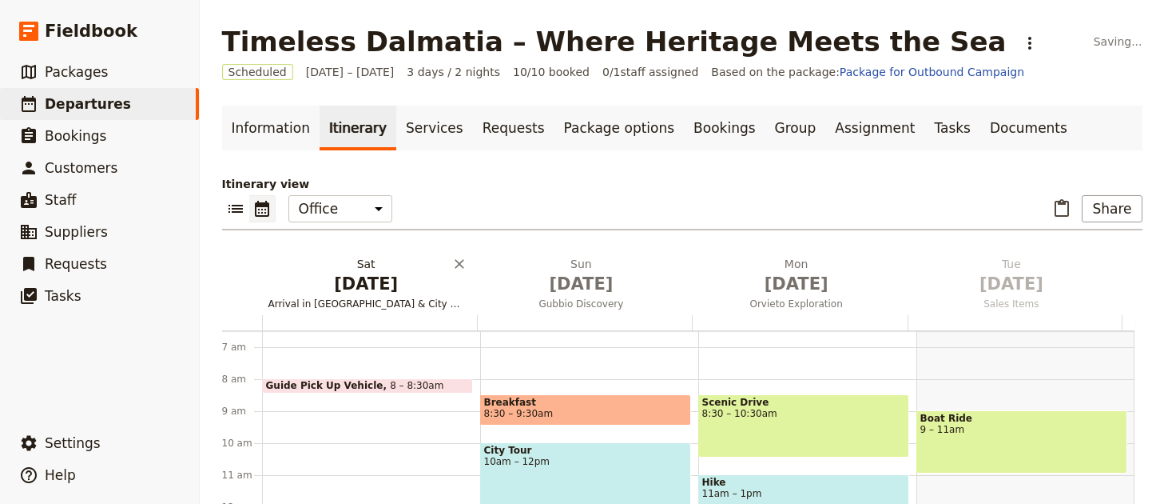
click at [401, 288] on span "Nov 29" at bounding box center [367, 284] width 196 height 24
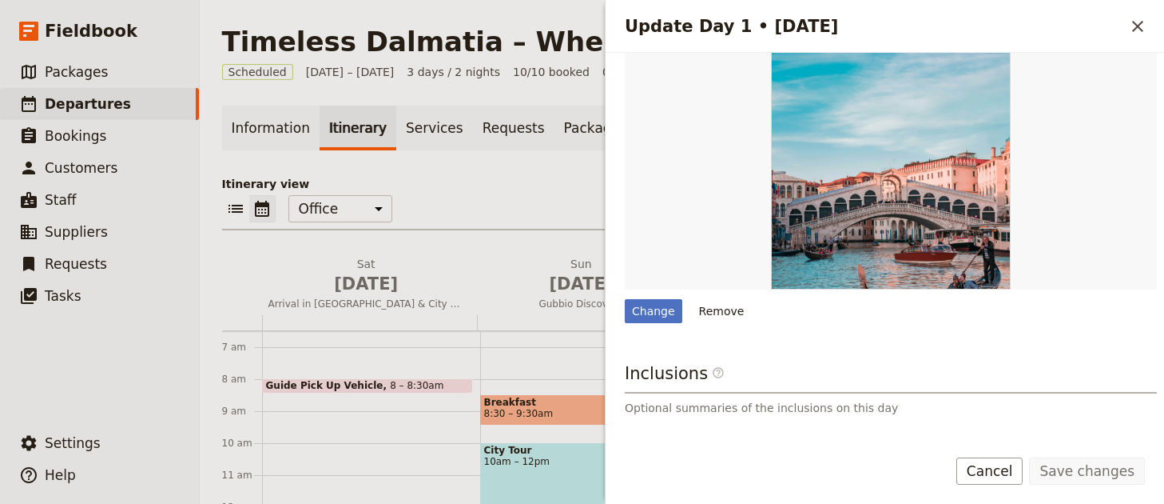
scroll to position [533, 0]
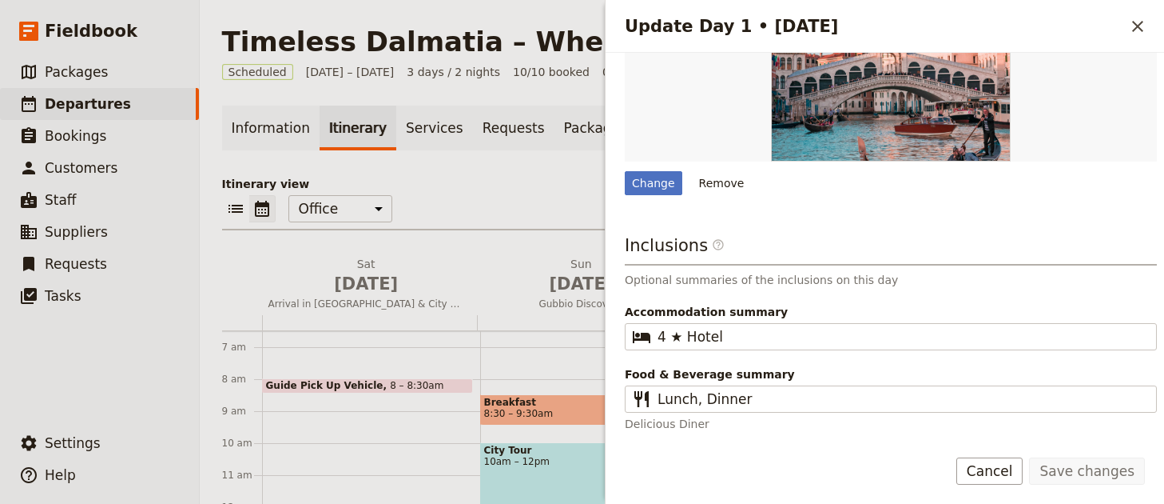
click at [1136, 26] on icon "Close drawer" at bounding box center [1138, 26] width 19 height 19
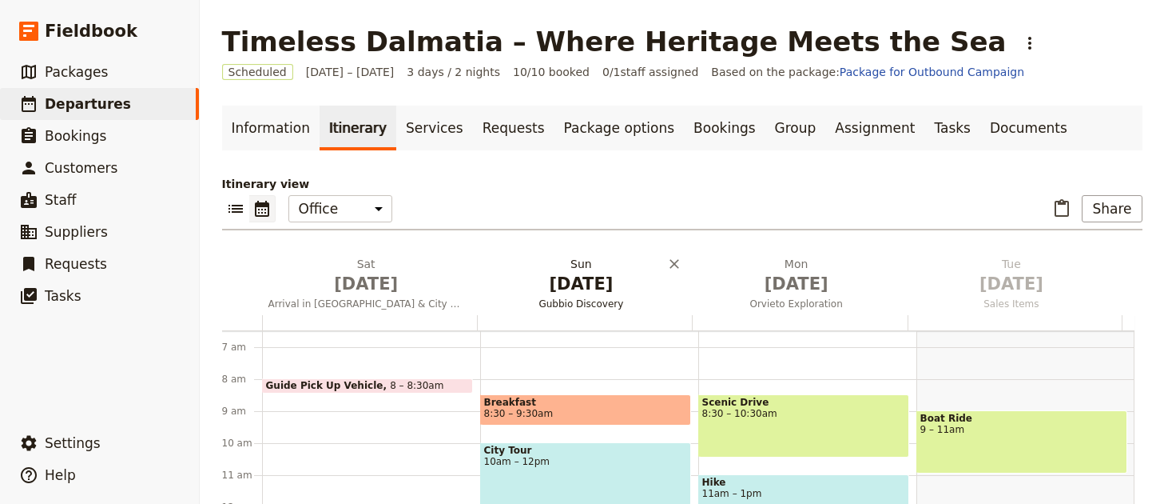
click at [575, 277] on span "Nov 30" at bounding box center [582, 284] width 196 height 24
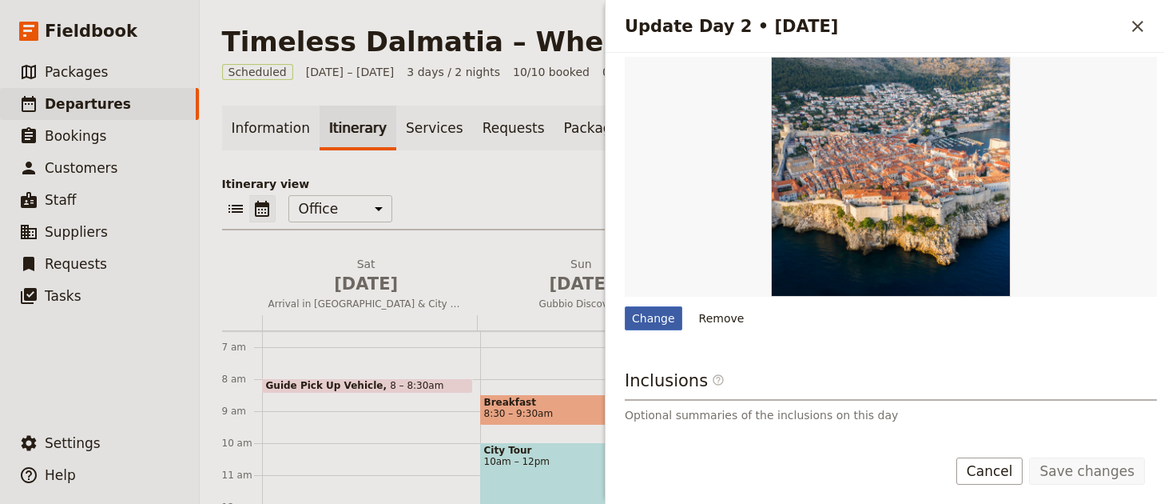
scroll to position [406, 0]
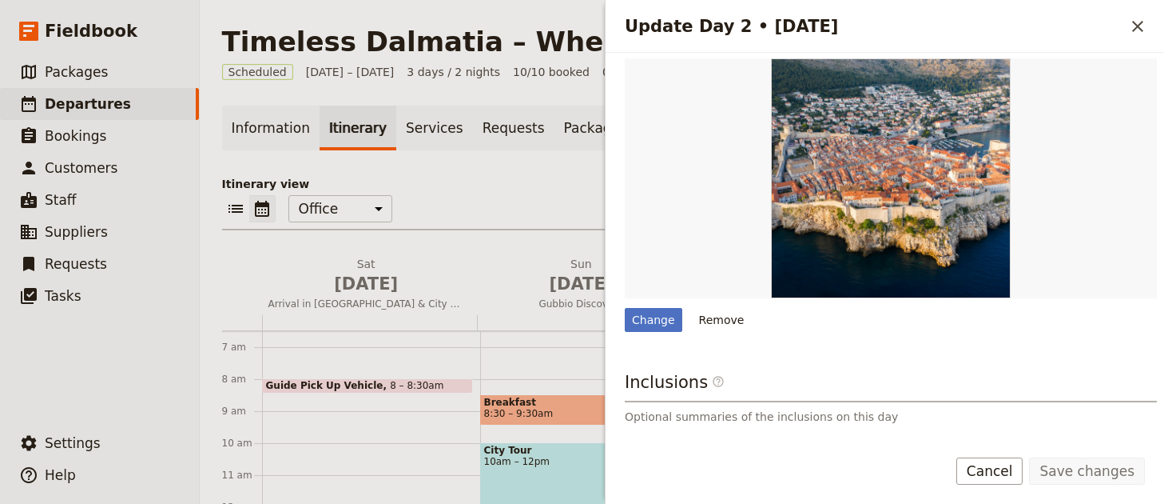
click at [630, 305] on div "Change Remove" at bounding box center [891, 194] width 532 height 273
click at [635, 312] on div "Change" at bounding box center [654, 320] width 58 height 24
click at [625, 308] on input "Change" at bounding box center [624, 307] width 1 height 1
type input "C:\fakepath\anders-jilden-cYrMQA7a3Wc-unsplash (1).jpg"
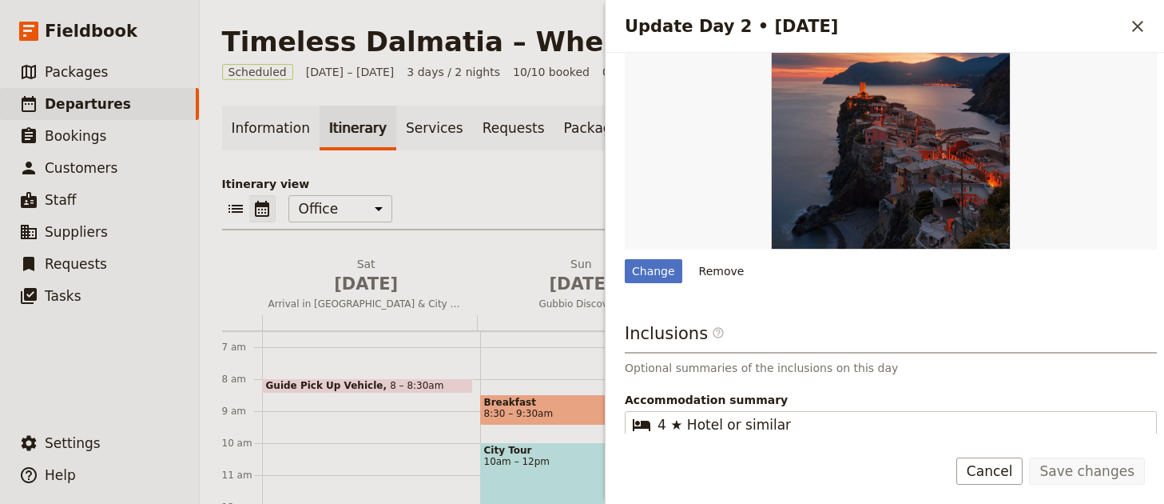
scroll to position [469, 0]
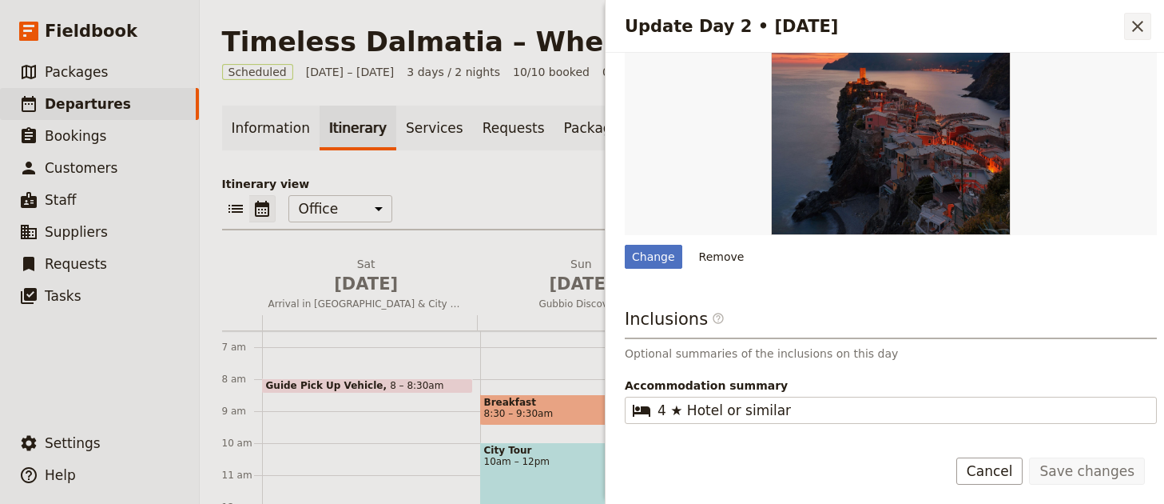
click at [1135, 30] on icon "Close drawer" at bounding box center [1138, 26] width 19 height 19
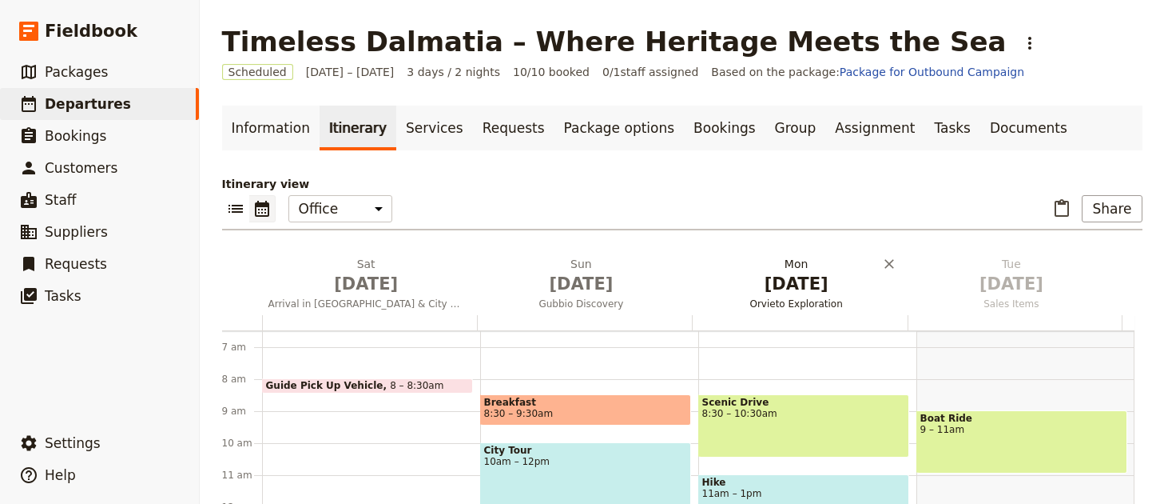
click at [755, 305] on span "Orvieto Exploration" at bounding box center [796, 303] width 209 height 13
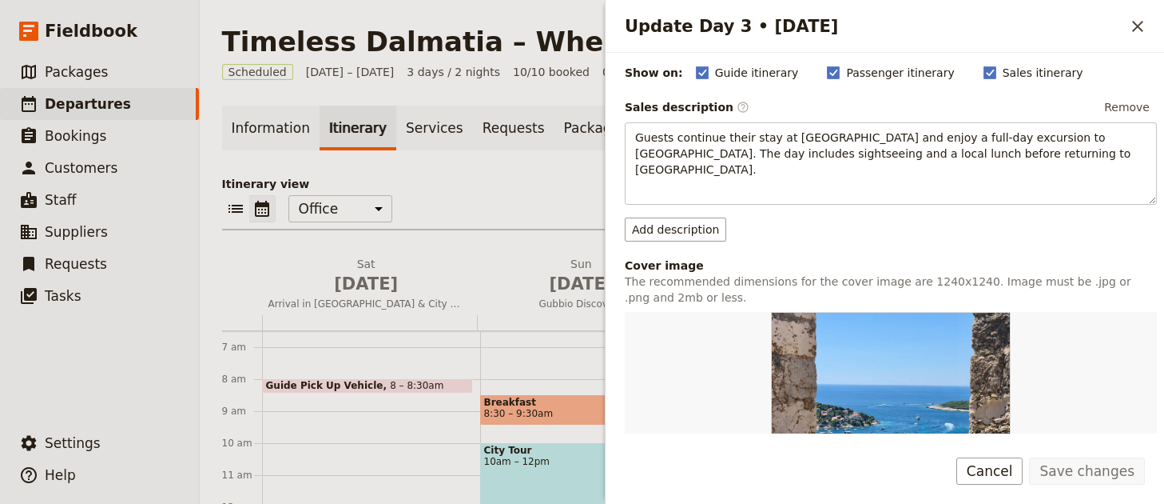
scroll to position [480, 0]
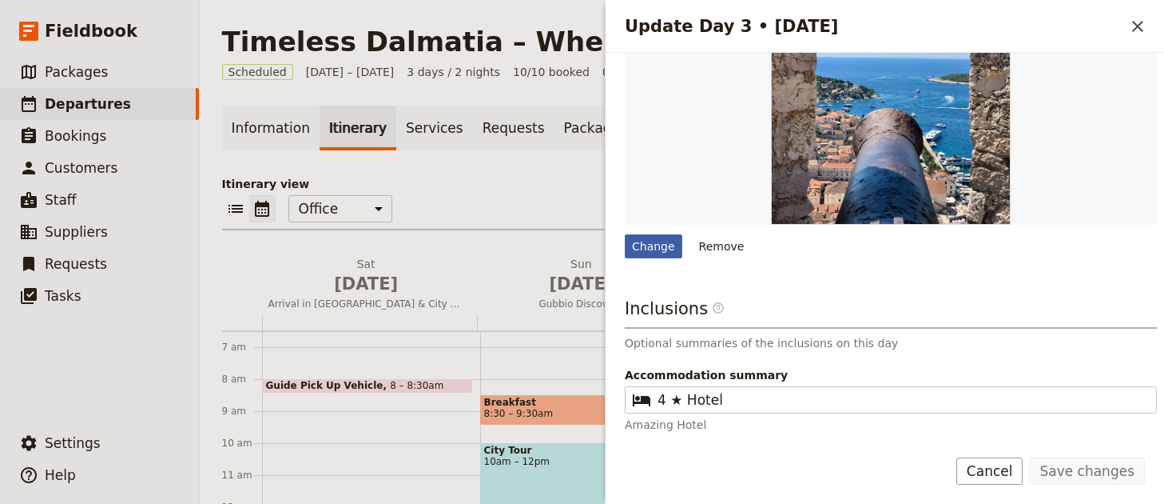
click at [653, 234] on div "Change" at bounding box center [654, 246] width 58 height 24
click at [625, 233] on input "Change" at bounding box center [624, 233] width 1 height 1
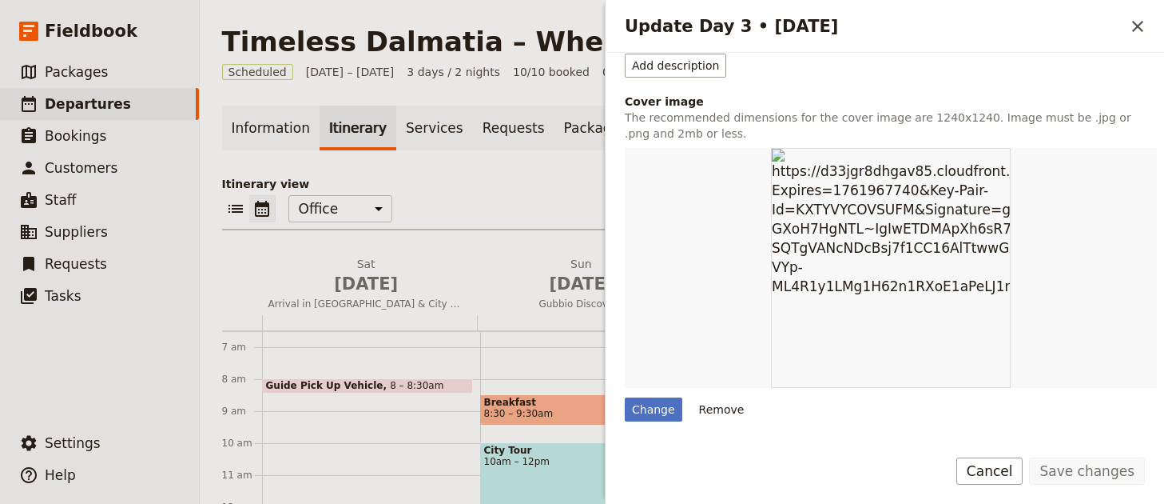
scroll to position [318, 0]
click at [647, 396] on div "Change" at bounding box center [654, 408] width 58 height 24
click at [625, 395] on input "Change" at bounding box center [624, 395] width 1 height 1
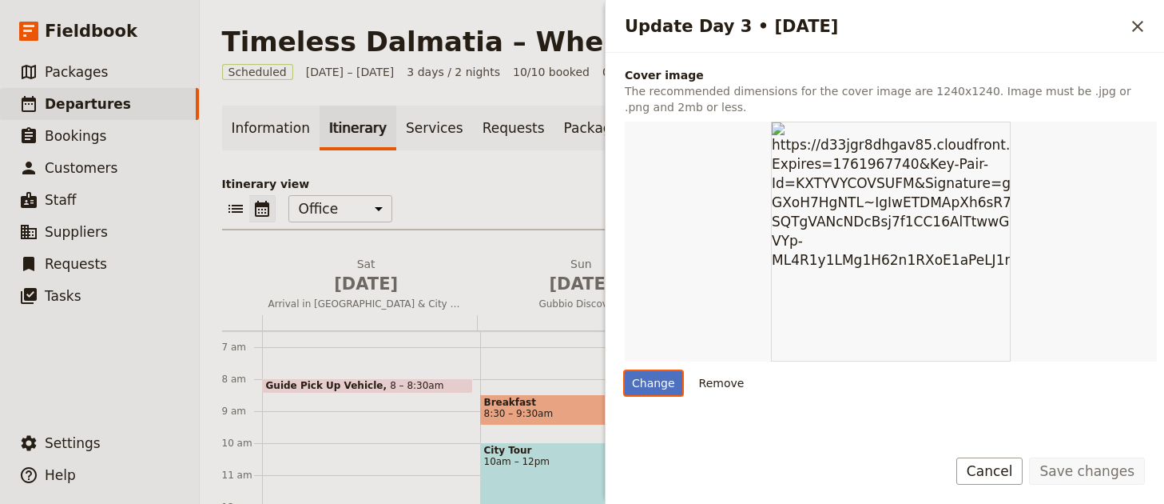
scroll to position [350, 0]
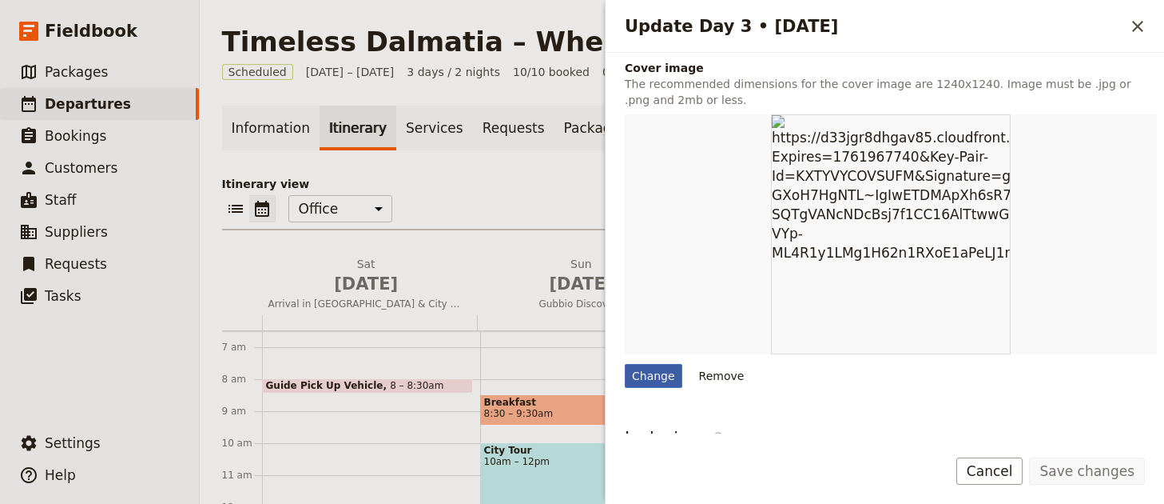
click at [638, 371] on div "Change" at bounding box center [654, 376] width 58 height 24
click at [625, 364] on input "Change" at bounding box center [624, 363] width 1 height 1
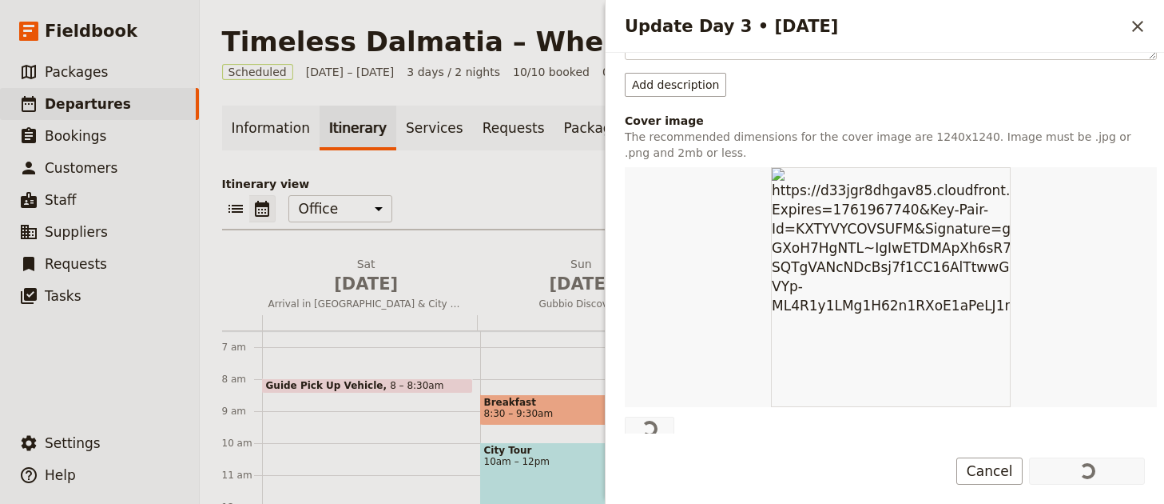
scroll to position [320, 0]
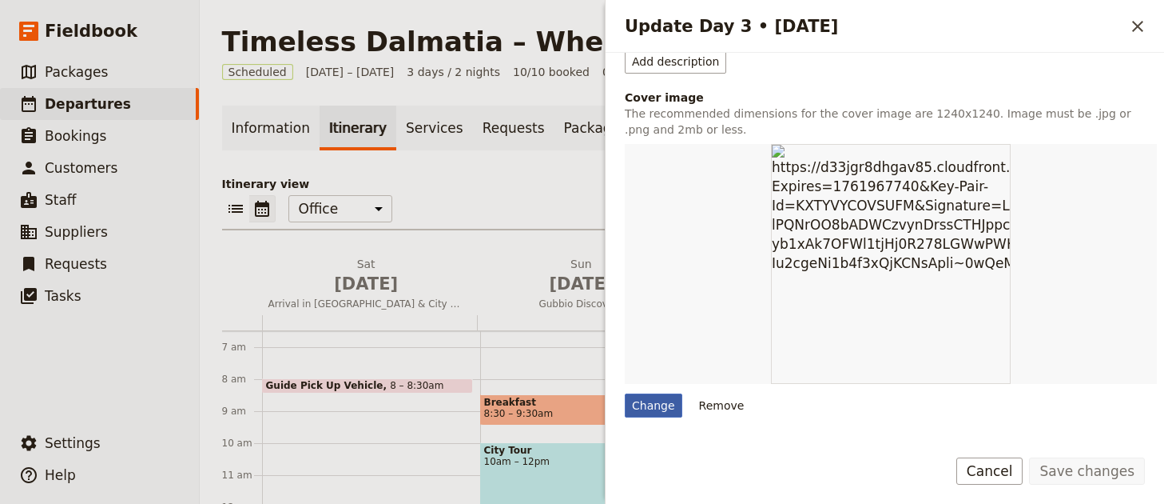
click at [663, 396] on div "Change" at bounding box center [654, 405] width 58 height 24
click at [625, 393] on input "Change" at bounding box center [624, 392] width 1 height 1
type input "C:\fakepath\dan-novac-1naE8177_bI-unsplash (1).jpg"
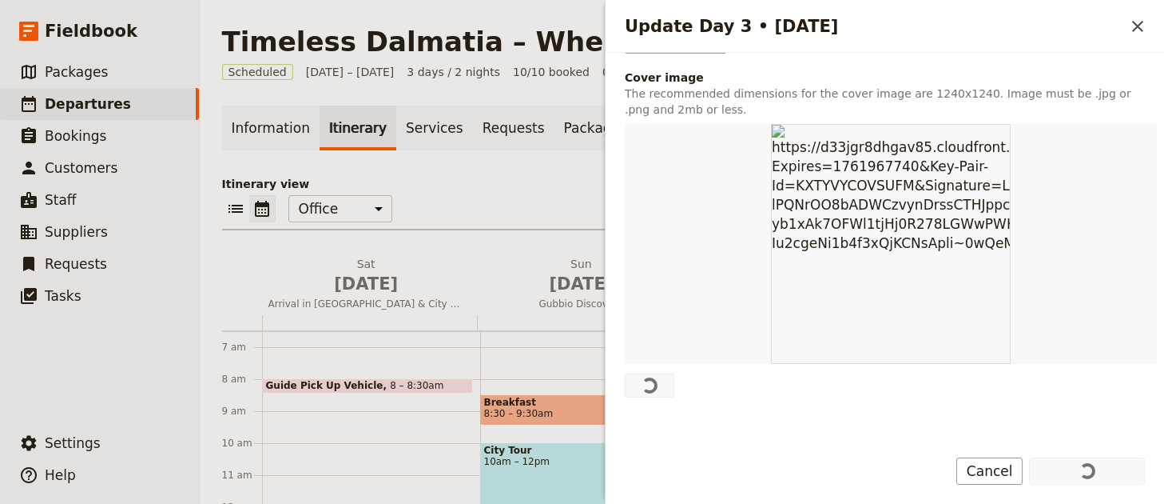
scroll to position [340, 0]
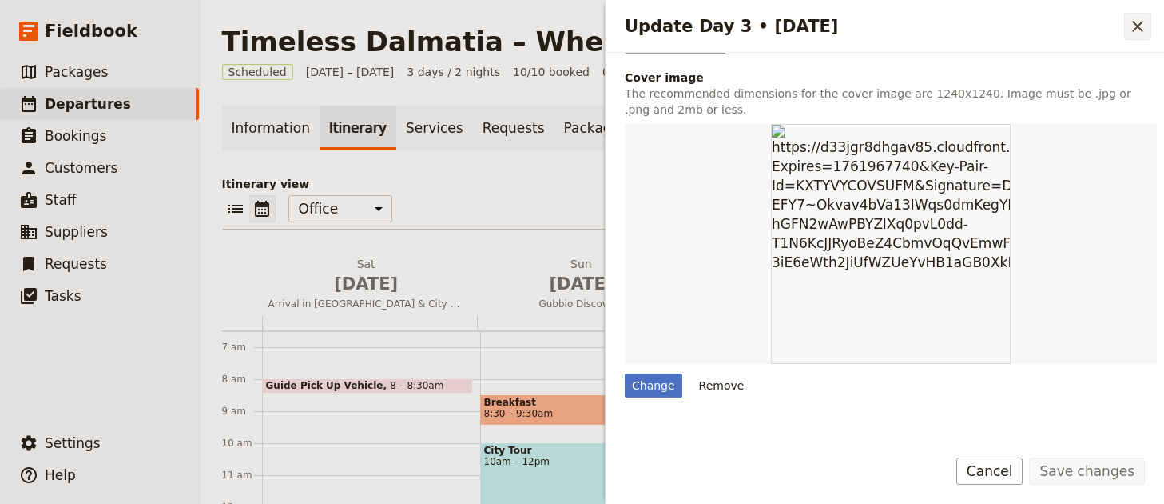
click at [1140, 26] on icon "Close drawer" at bounding box center [1138, 26] width 19 height 19
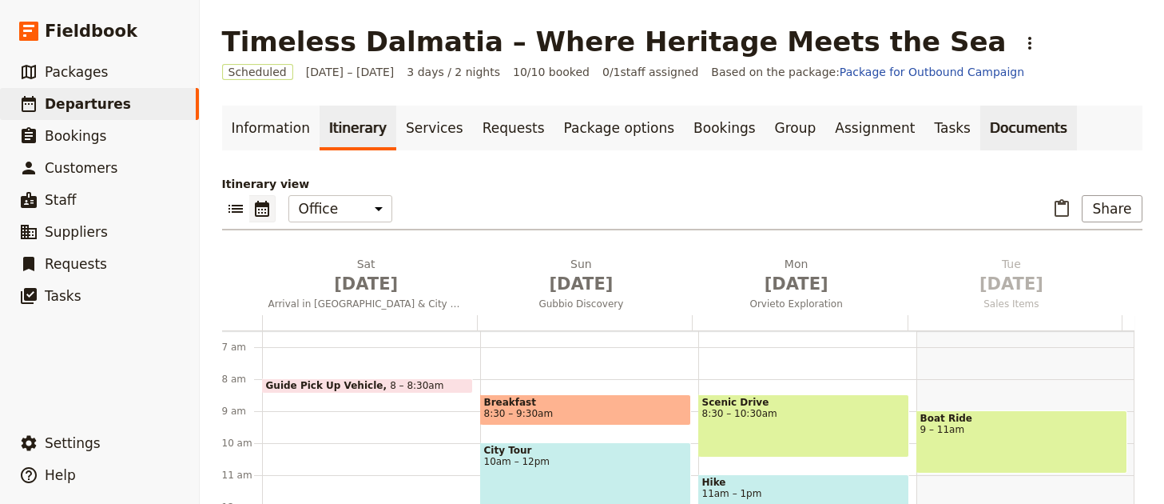
click at [985, 117] on link "Documents" at bounding box center [1029, 127] width 97 height 45
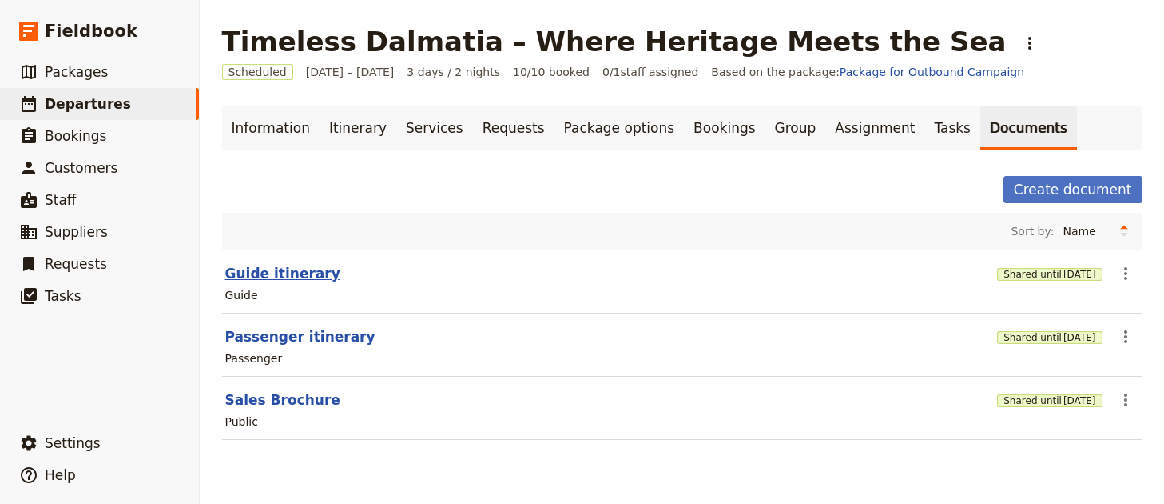
click at [265, 278] on button "Guide itinerary" at bounding box center [282, 273] width 115 height 19
select select "STAFF"
select select "RUN_SHEET"
select select "LARGE"
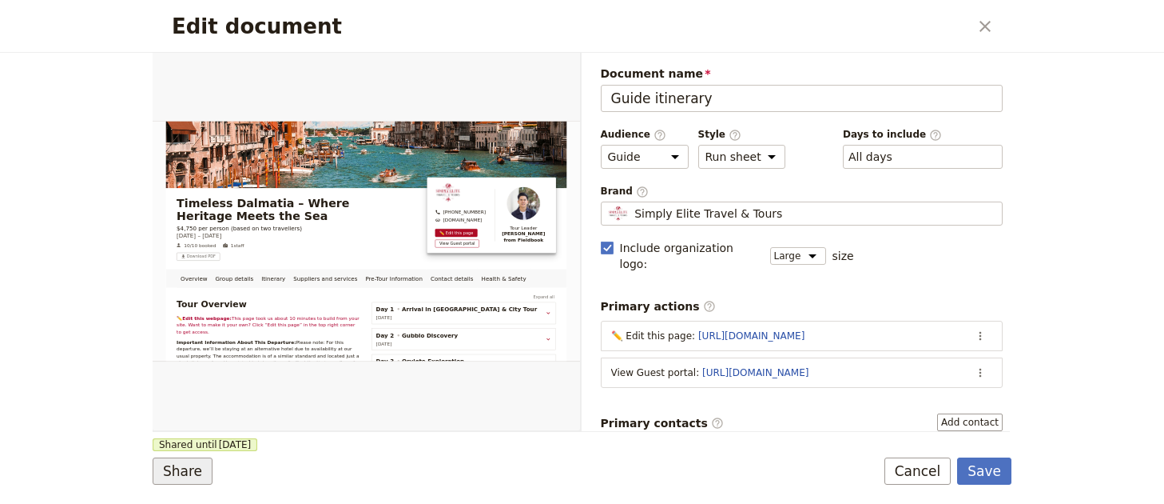
click at [182, 472] on button "Share" at bounding box center [183, 470] width 60 height 27
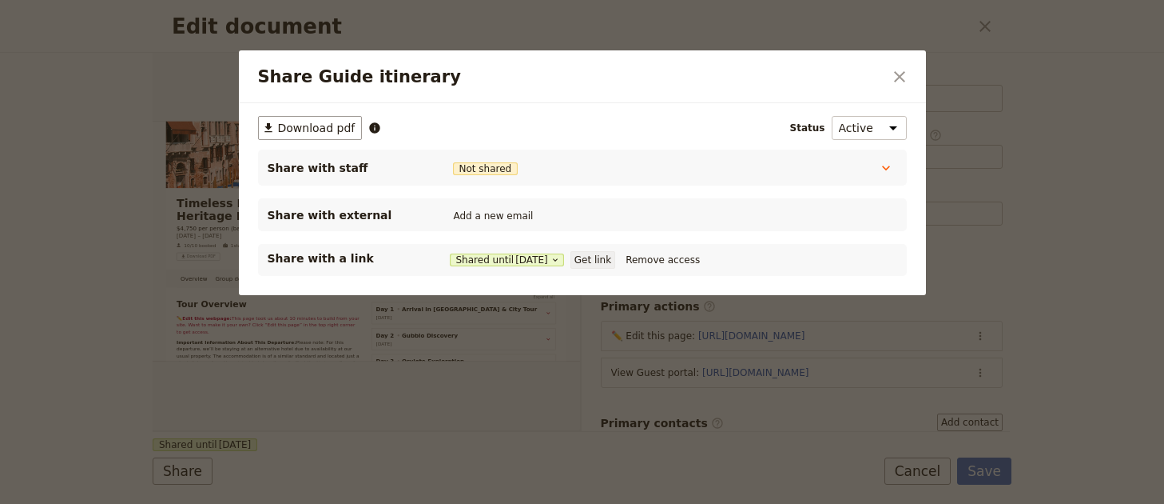
drag, startPoint x: 609, startPoint y: 260, endPoint x: 621, endPoint y: 258, distance: 12.1
click at [609, 260] on button "Get link" at bounding box center [593, 260] width 45 height 18
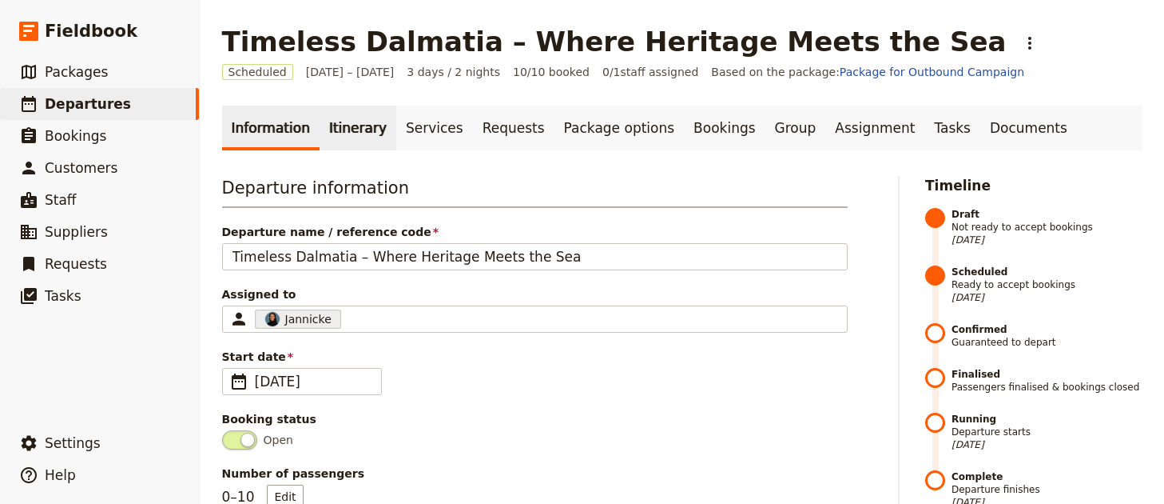
click at [356, 128] on link "Itinerary" at bounding box center [358, 127] width 77 height 45
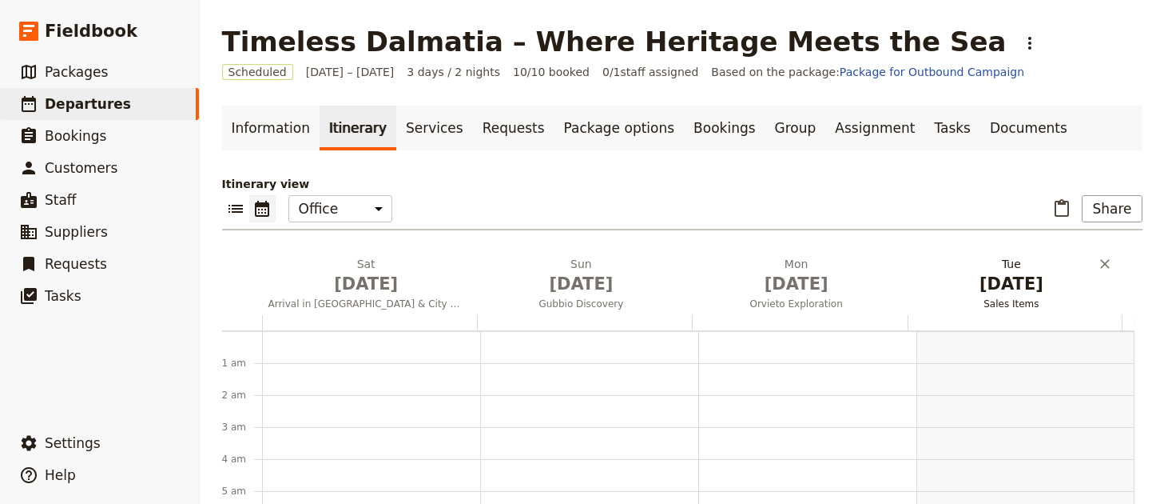
scroll to position [208, 0]
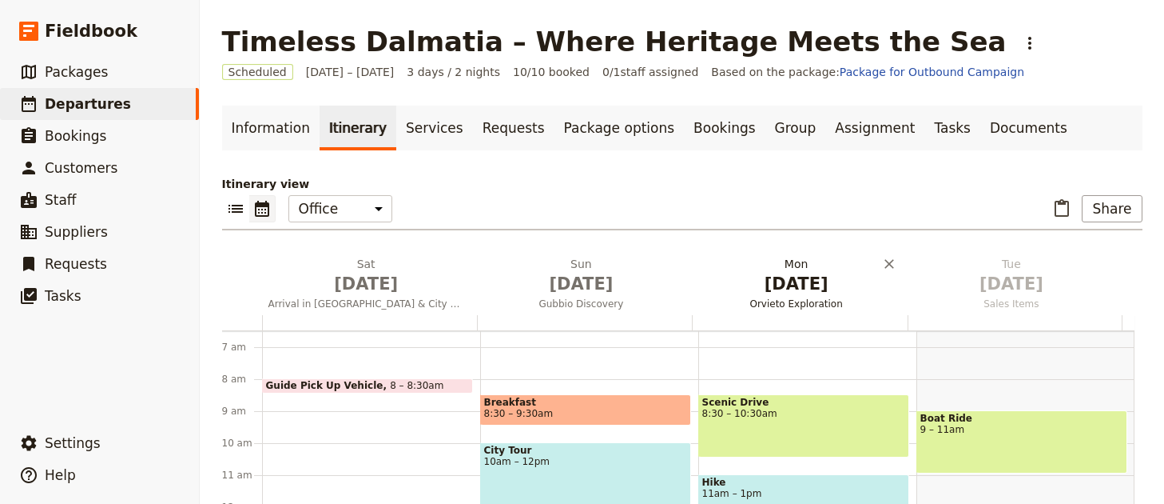
click at [842, 297] on button "Mon Dec 1 Orvieto Exploration" at bounding box center [799, 285] width 215 height 59
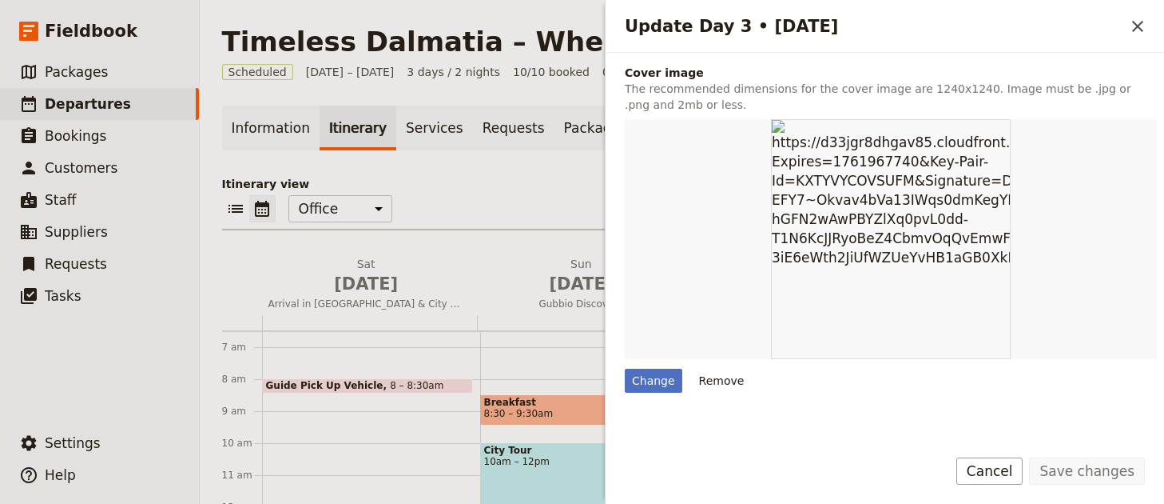
scroll to position [552, 0]
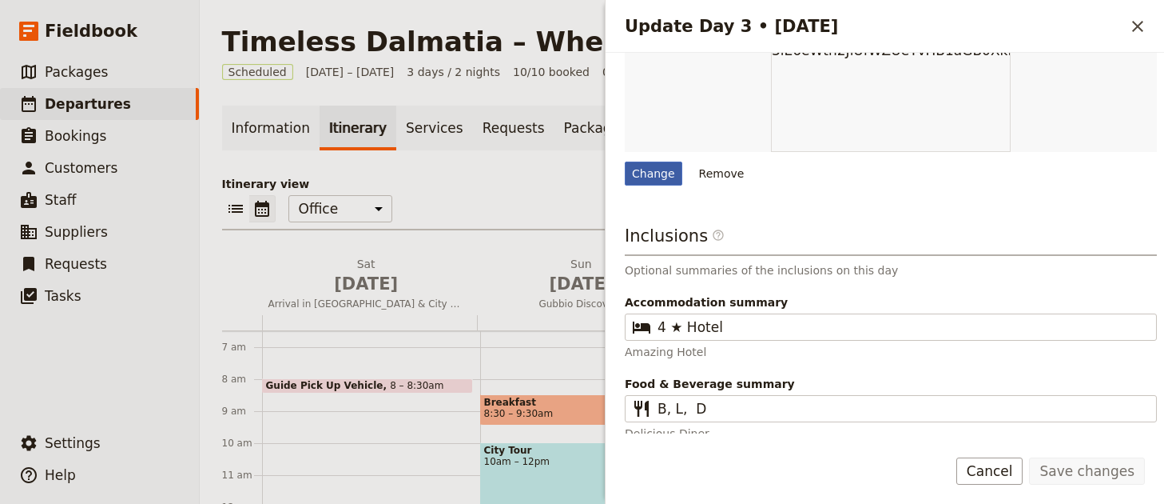
click at [637, 162] on div "Change" at bounding box center [654, 173] width 58 height 24
click at [625, 161] on input "Change" at bounding box center [624, 161] width 1 height 1
type input "C:\fakepath\t-s-BrqGXDXs3y8-unsplash (1).jpg"
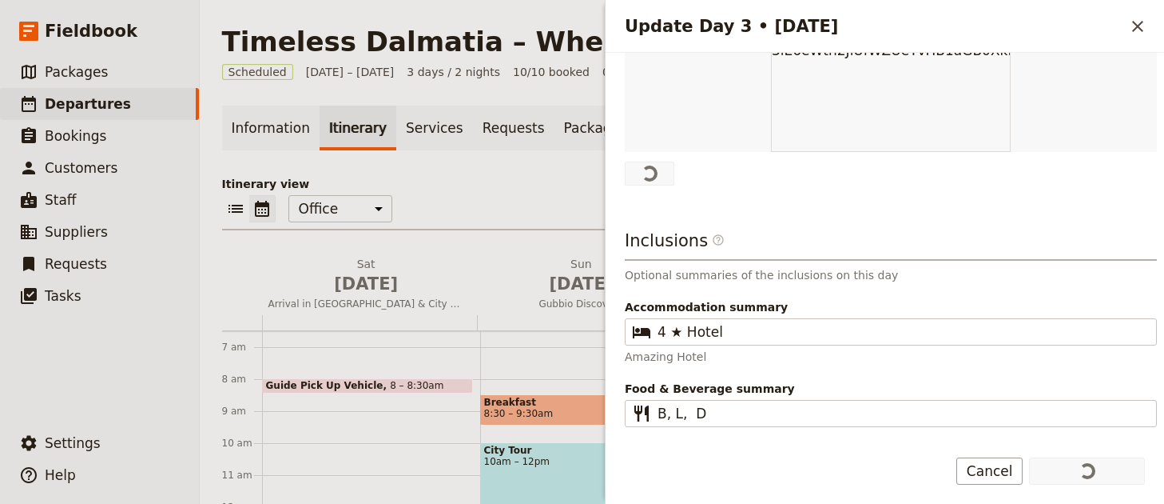
scroll to position [0, 0]
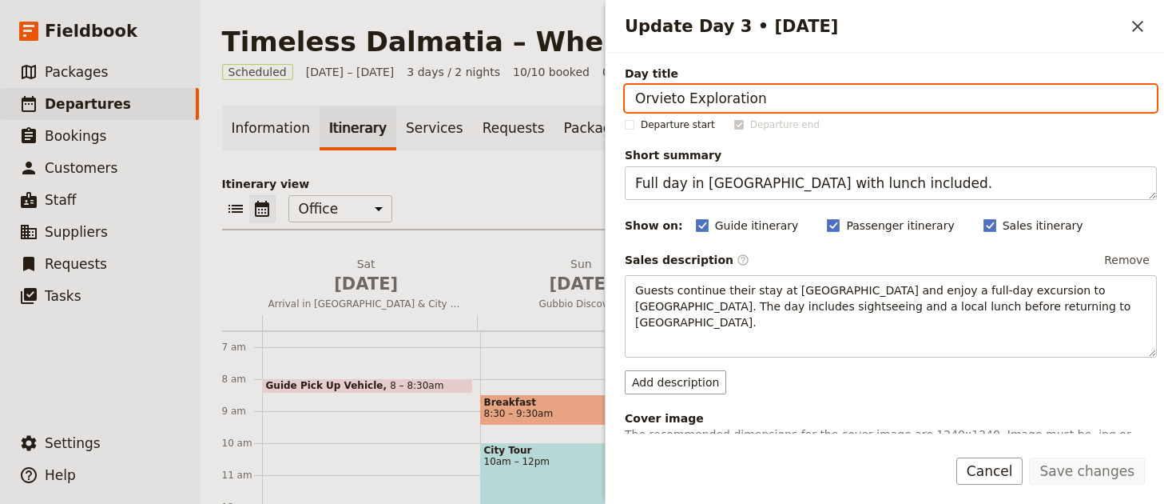
click at [241, 378] on div "8 am" at bounding box center [242, 378] width 40 height 13
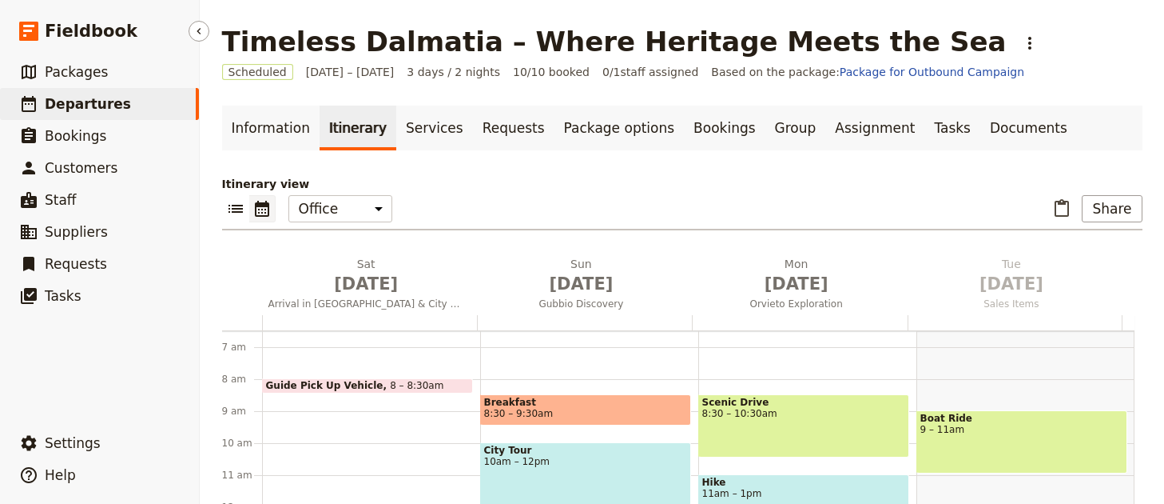
click at [136, 102] on link "​ Departures" at bounding box center [99, 104] width 199 height 32
select select "UPDATED_AT"
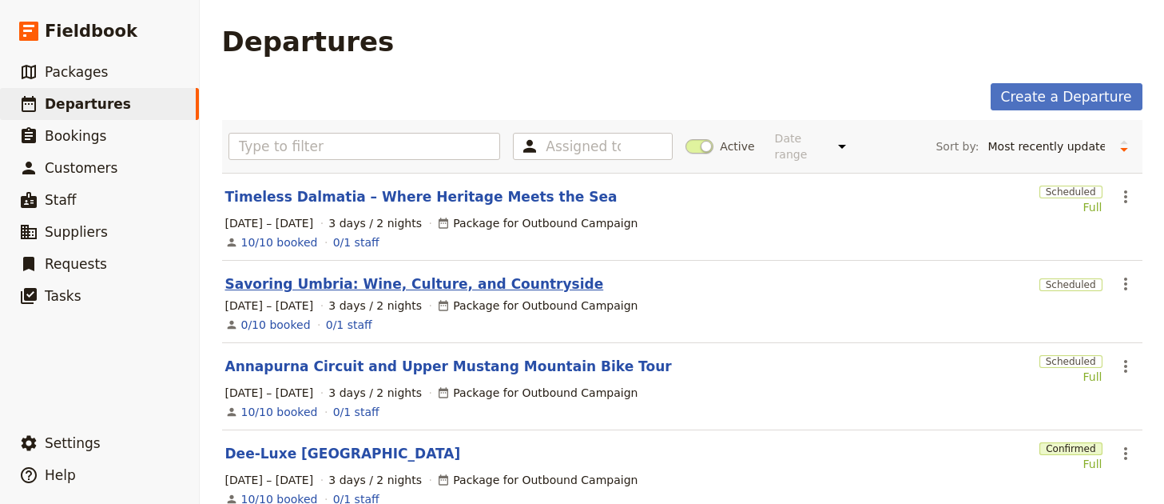
click at [424, 274] on link "Savoring Umbria: Wine, Culture, and Countryside" at bounding box center [414, 283] width 379 height 19
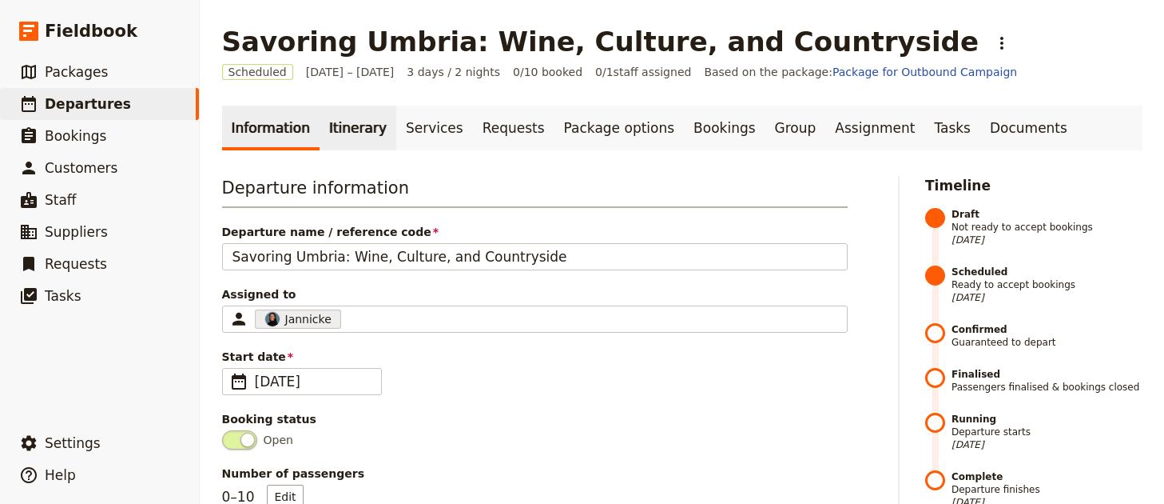
click at [367, 122] on link "Itinerary" at bounding box center [358, 127] width 77 height 45
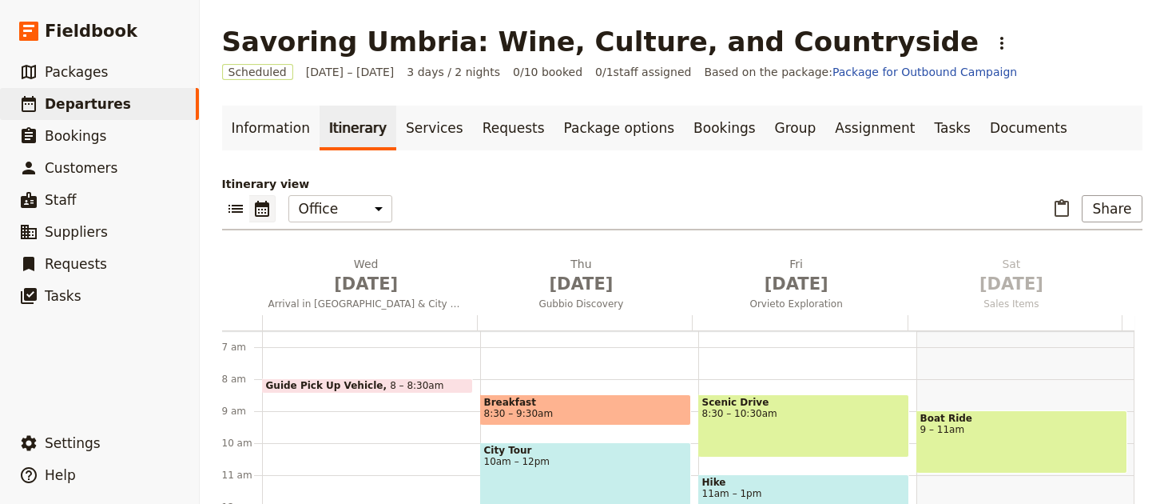
scroll to position [208, 0]
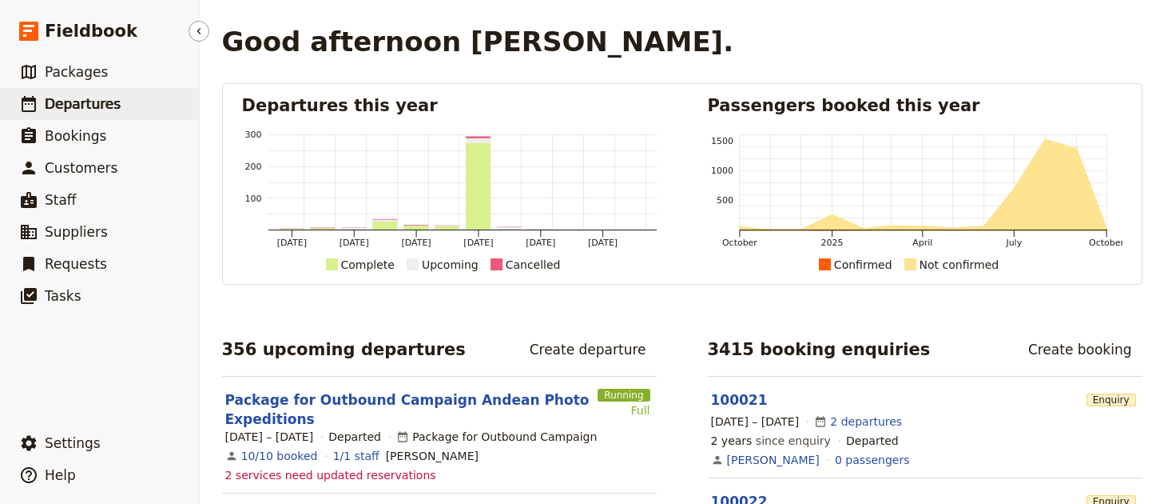
click at [141, 93] on link "​ Departures" at bounding box center [99, 104] width 199 height 32
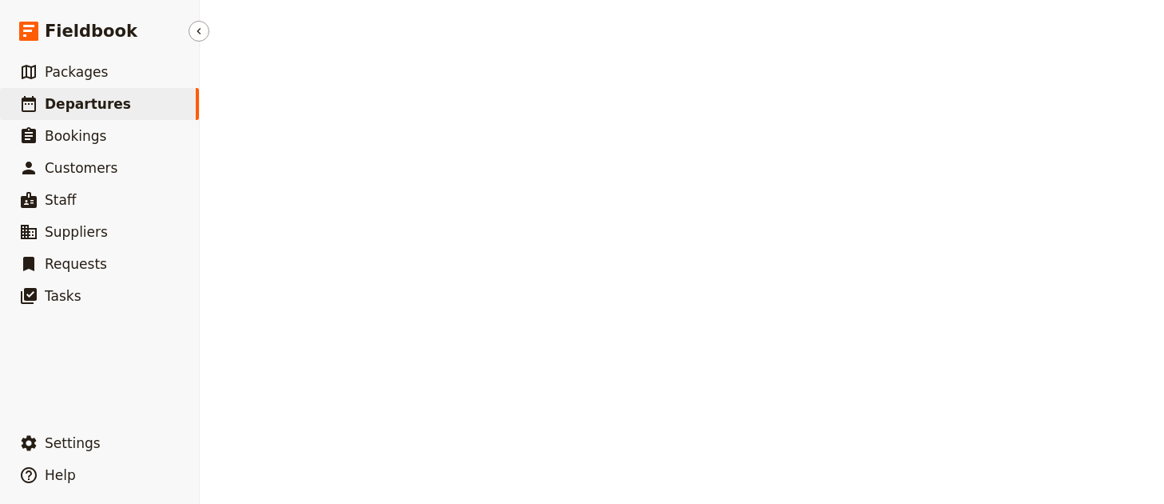
select select "UPDATED_AT"
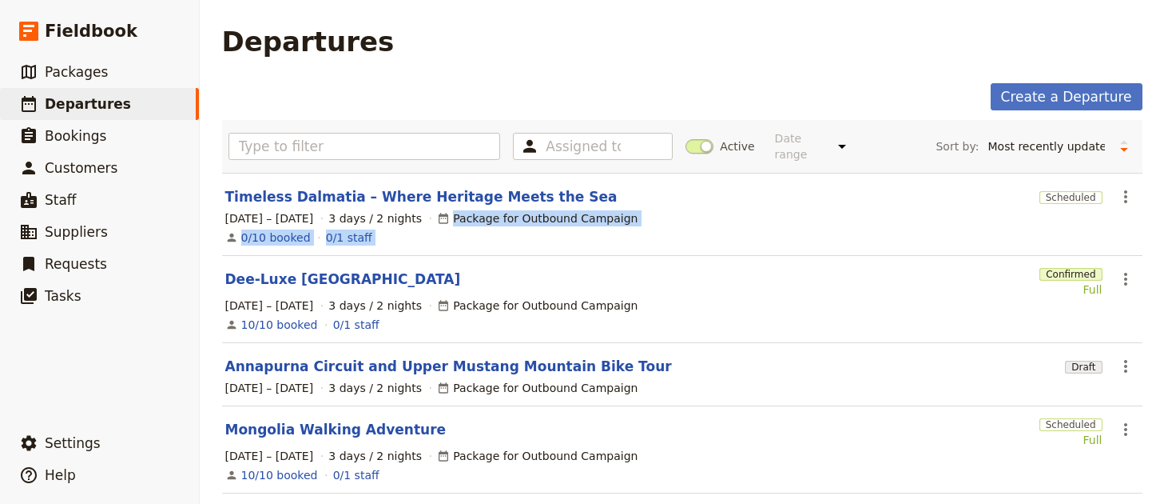
drag, startPoint x: 456, startPoint y: 293, endPoint x: 455, endPoint y: 313, distance: 20.8
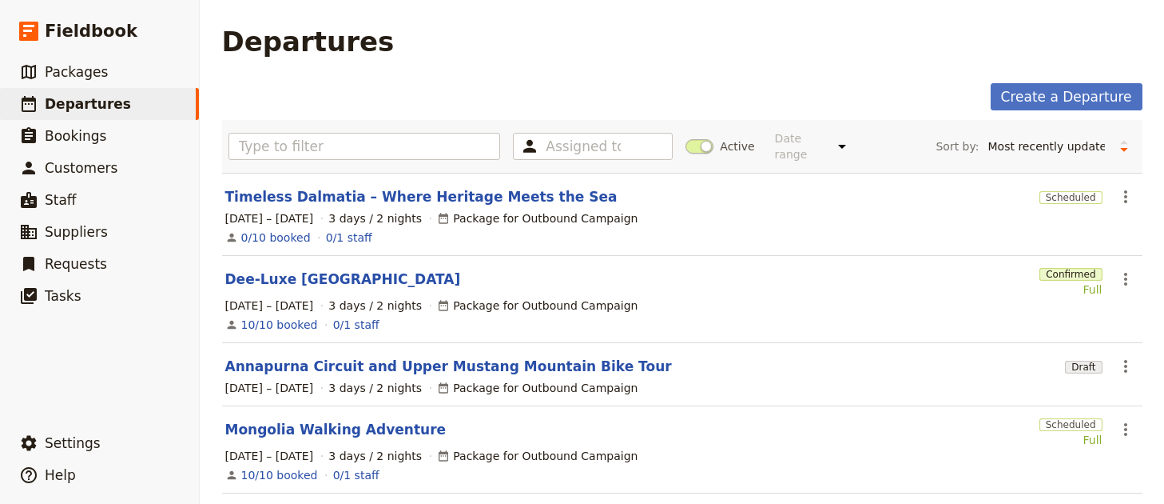
click at [446, 364] on section "Annapurna Circuit and Upper Mustang Mountain Bike Tour Draft ​ [DATE] – [DATE] …" at bounding box center [682, 374] width 921 height 63
click at [445, 357] on link "Annapurna Circuit and Upper Mustang Mountain Bike Tour" at bounding box center [448, 365] width 447 height 19
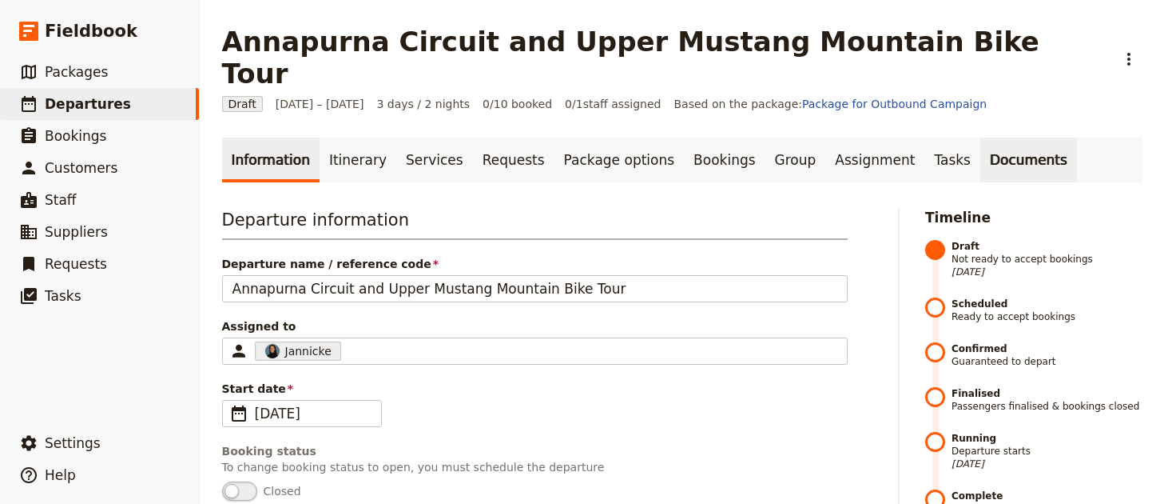
click at [981, 137] on link "Documents" at bounding box center [1029, 159] width 97 height 45
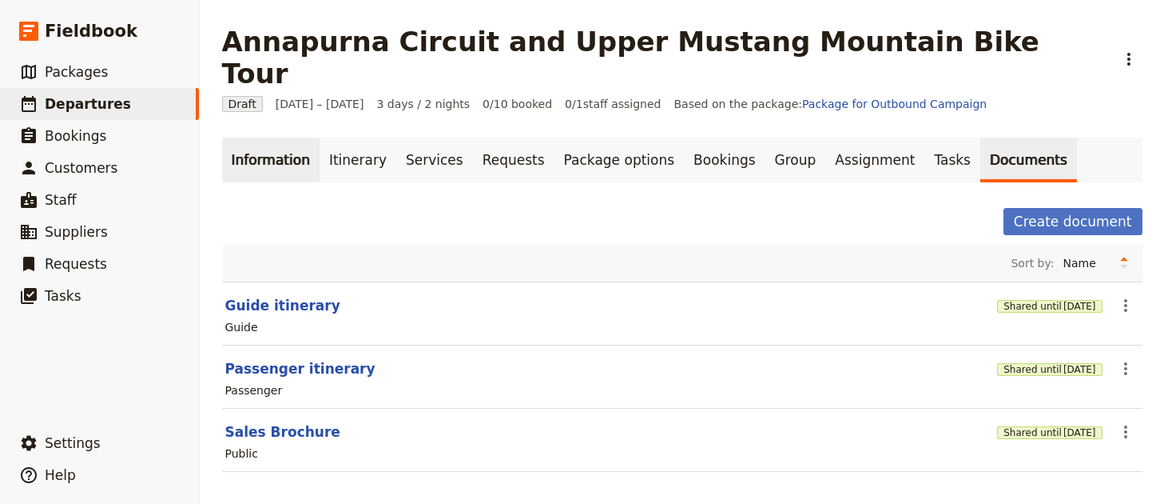
click at [263, 137] on link "Information" at bounding box center [271, 159] width 98 height 45
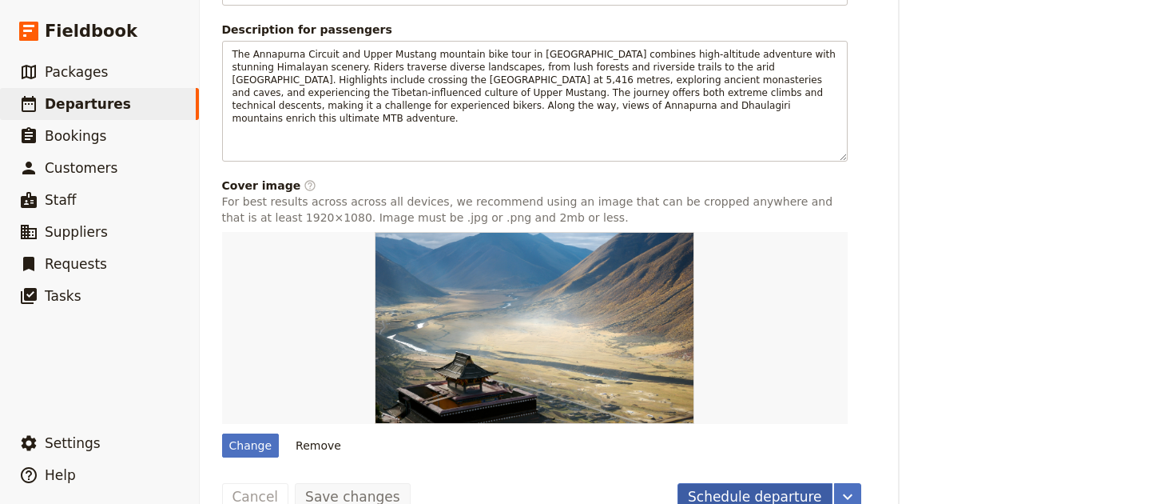
click at [739, 483] on button "Schedule departure" at bounding box center [755, 496] width 155 height 27
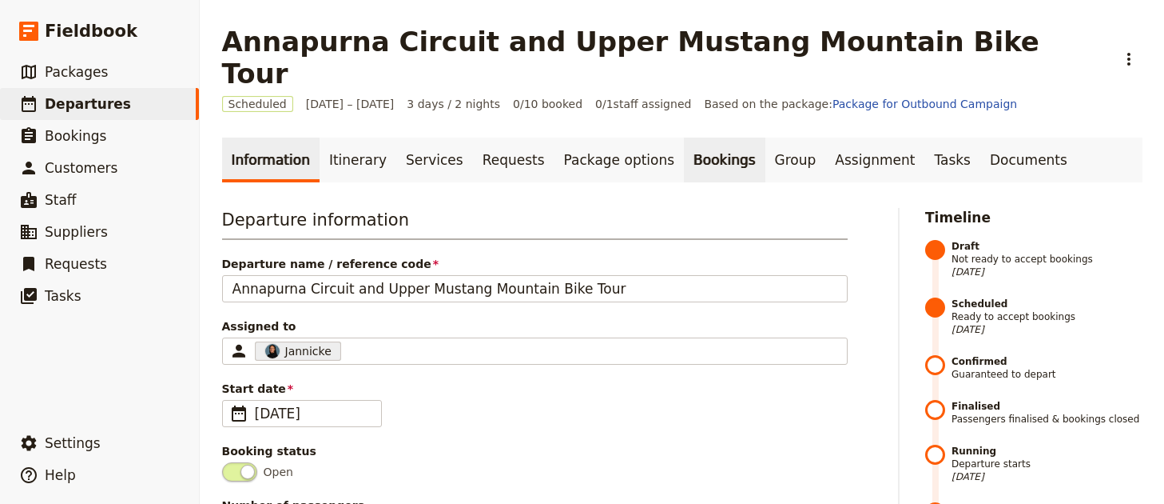
click at [685, 140] on link "Bookings" at bounding box center [724, 159] width 81 height 45
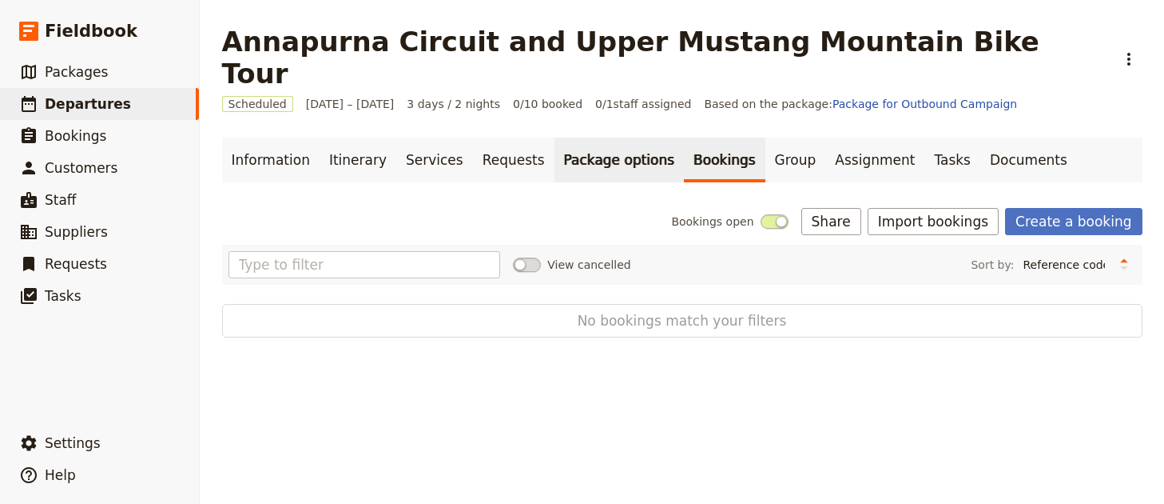
click at [587, 137] on link "Package options" at bounding box center [619, 159] width 129 height 45
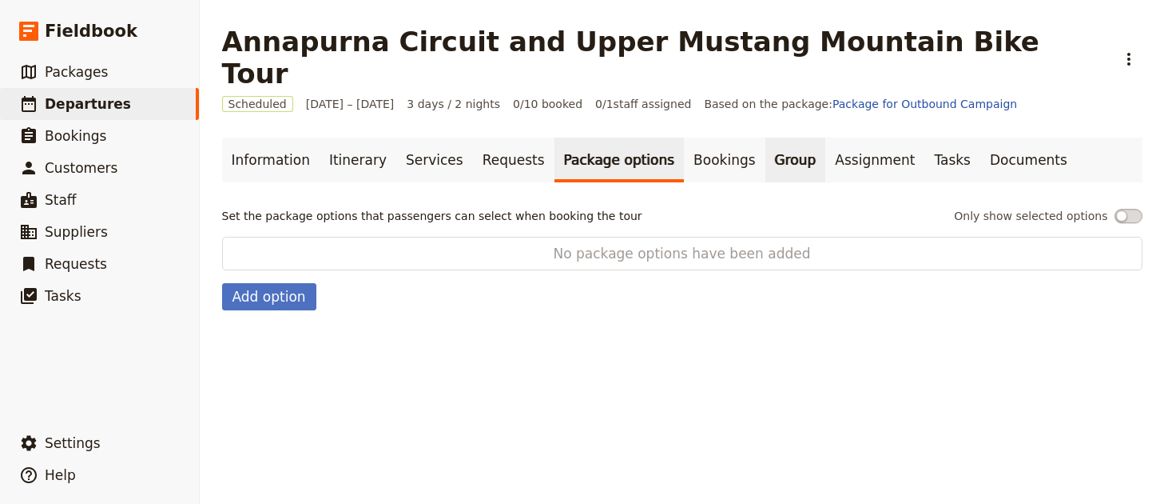
click at [766, 137] on link "Group" at bounding box center [796, 159] width 61 height 45
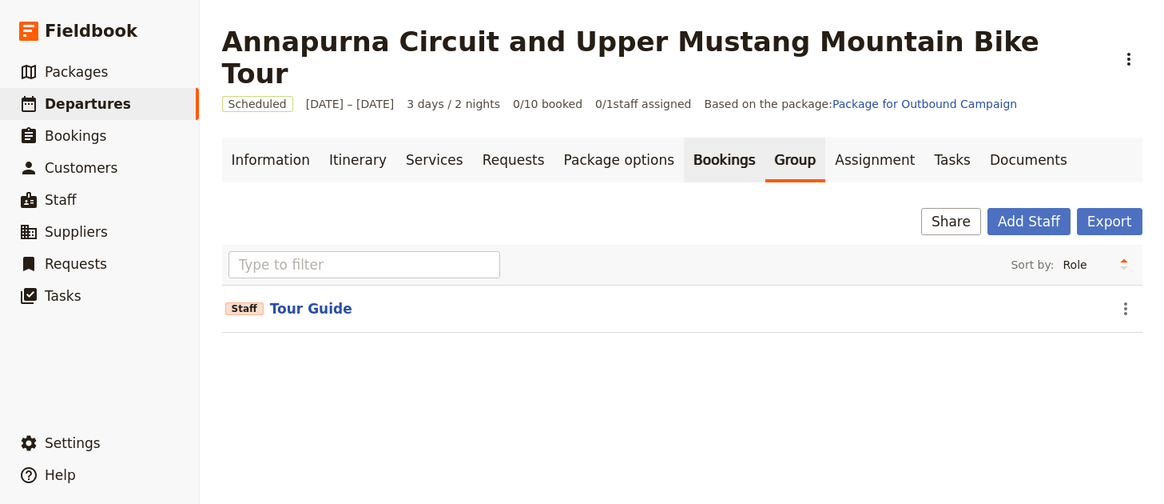
click at [684, 137] on link "Bookings" at bounding box center [724, 159] width 81 height 45
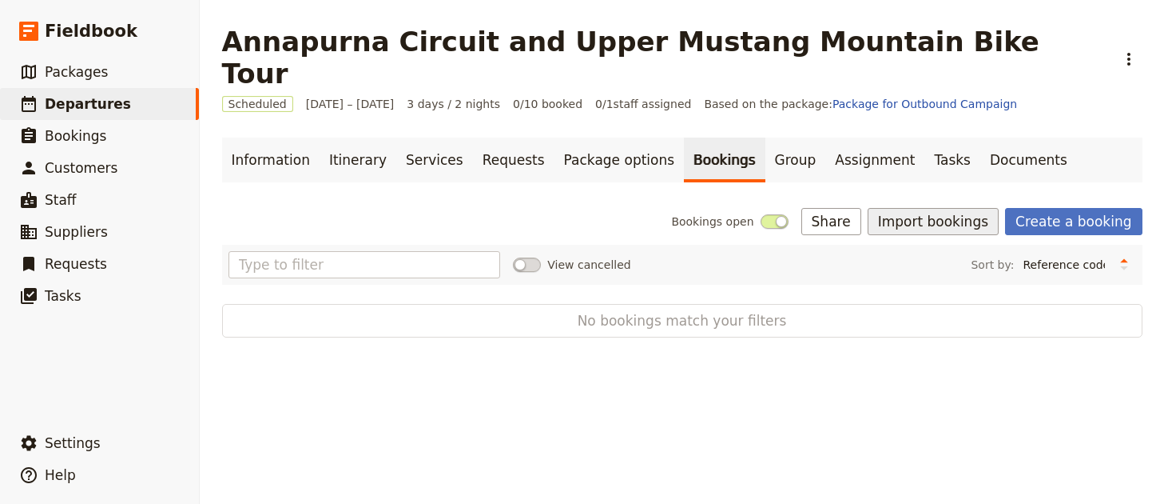
click at [962, 208] on button "Import bookings" at bounding box center [933, 221] width 131 height 27
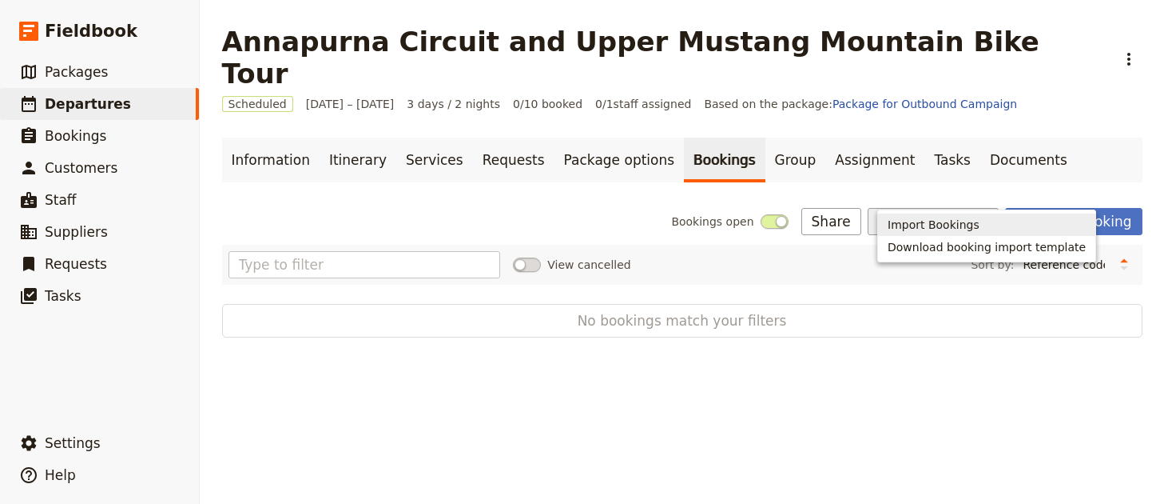
click at [921, 233] on ul "Import Bookings Download booking import template" at bounding box center [987, 235] width 219 height 53
click at [922, 233] on button "Import Bookings" at bounding box center [986, 224] width 217 height 22
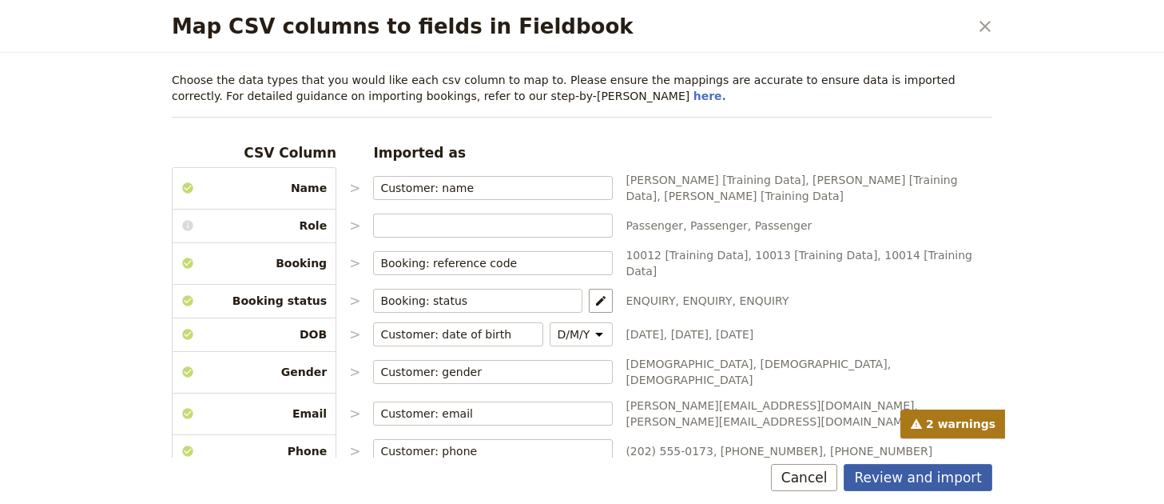
click at [910, 479] on button "Review and import" at bounding box center [918, 477] width 149 height 27
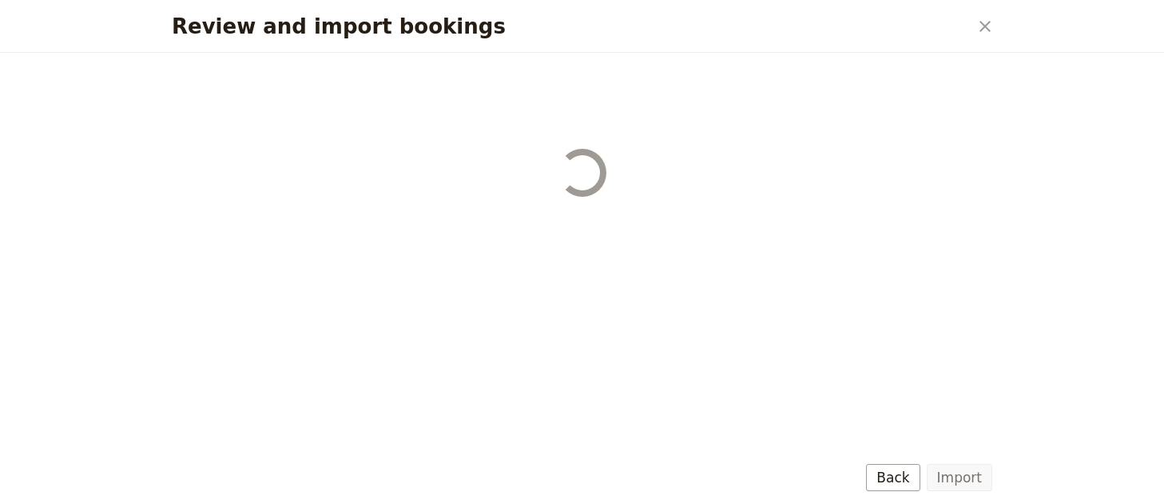
select select "68b002b7cac3c784cf00db27"
select select "68b002b7cac3c784cf00db28"
select select "68b002b7cac3c784cf00db29"
select select "68b002b7cac3c784cf00db2a"
select select "650e1b8d408bbede5b0c6045"
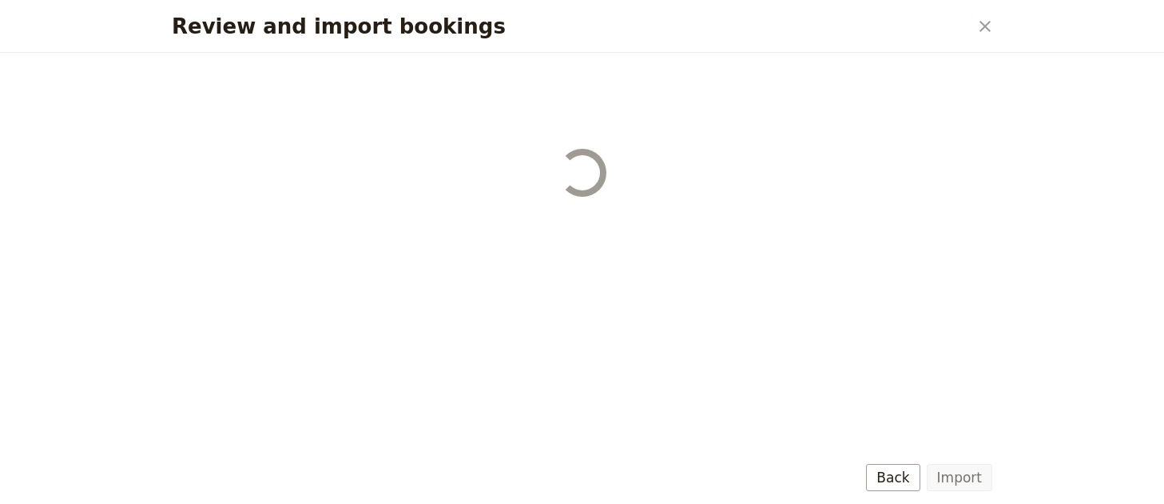
select select "68b002b7cac3c784cf00db2c"
select select "68b002b7cac3c784cf00db2d"
select select "68b002b7cac3c784cf00db2e"
select select "68b002b7cac3c784cf00db2f"
select select "68b002b7cac3c784cf00db30"
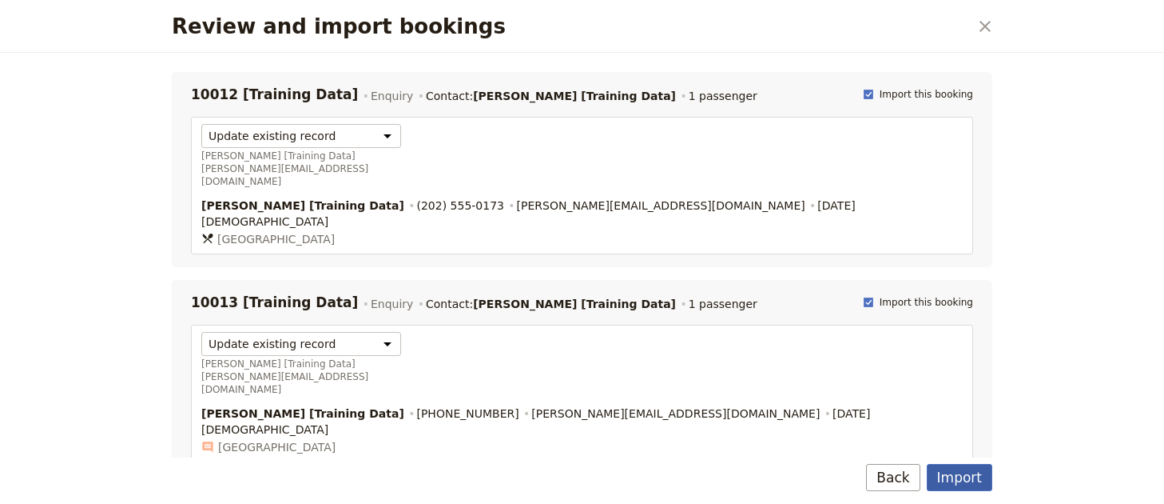
click at [942, 479] on button "Import" at bounding box center [960, 477] width 66 height 27
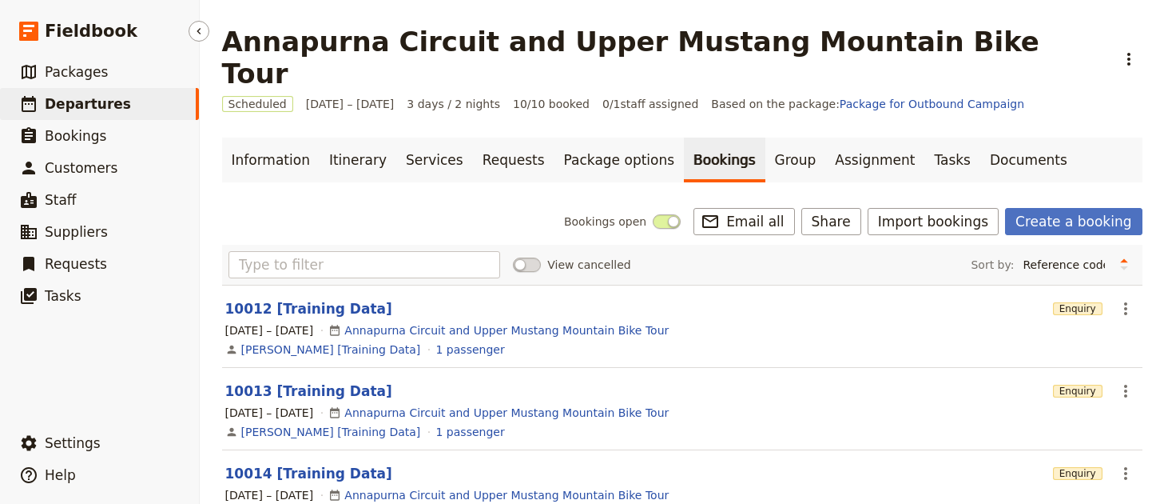
click at [98, 114] on link "​ Departures" at bounding box center [99, 104] width 199 height 32
select select "UPDATED_AT"
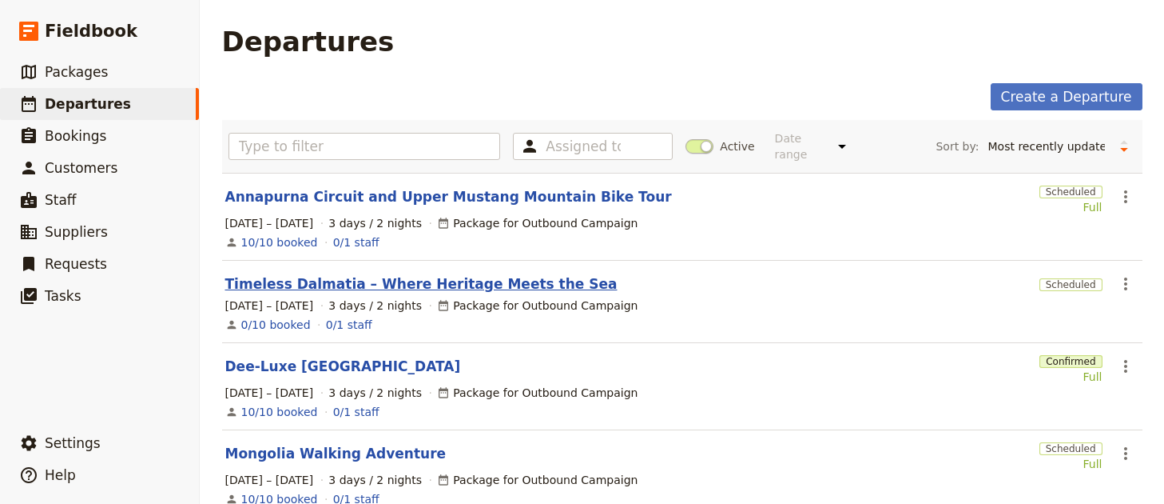
click at [364, 274] on link "Timeless Dalmatia – Where Heritage Meets the Sea" at bounding box center [421, 283] width 392 height 19
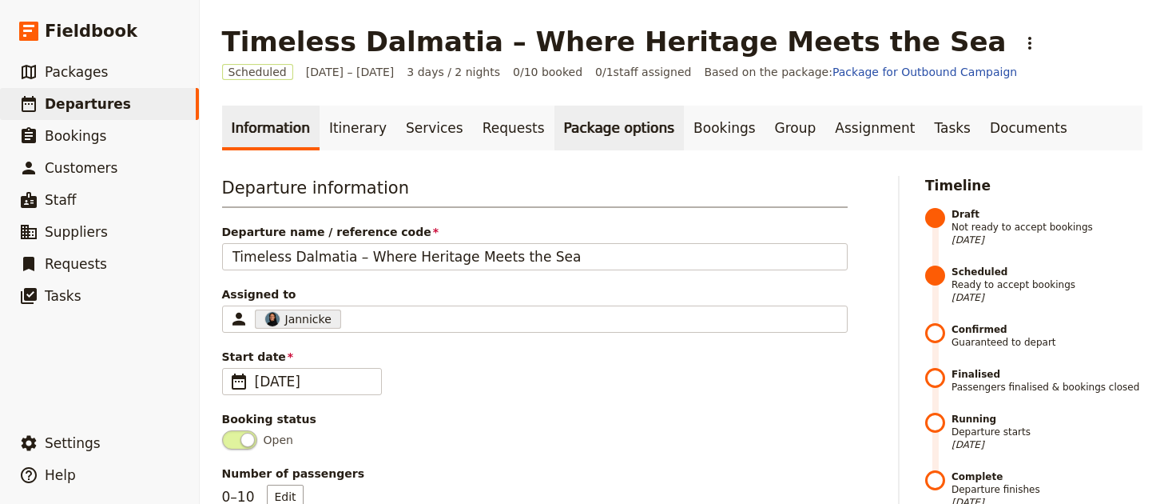
click at [643, 133] on ul "Information Itinerary Services Requests Package options Bookings Group Assignme…" at bounding box center [682, 127] width 921 height 45
click at [684, 136] on link "Bookings" at bounding box center [724, 127] width 81 height 45
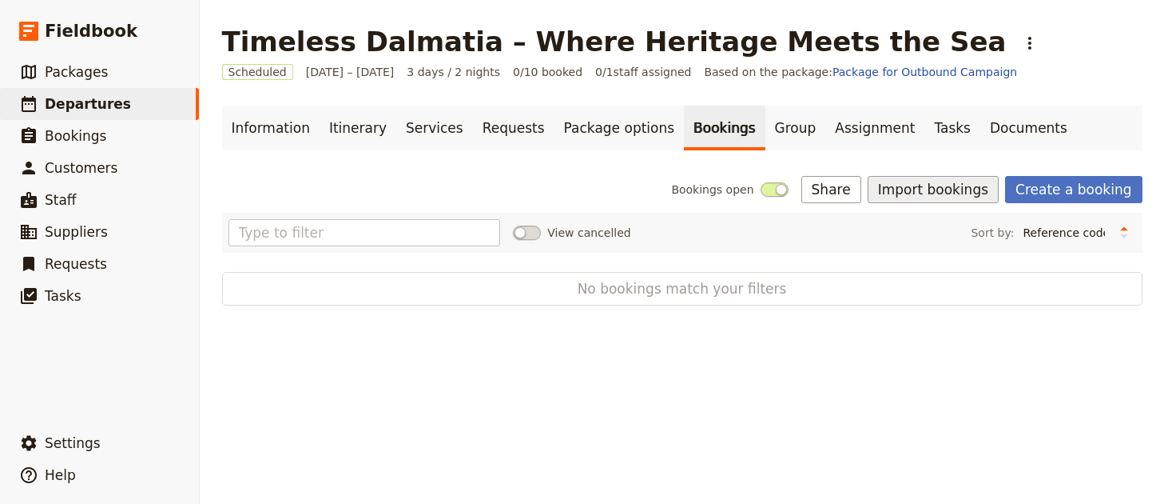
click at [929, 199] on button "Import bookings" at bounding box center [933, 189] width 131 height 27
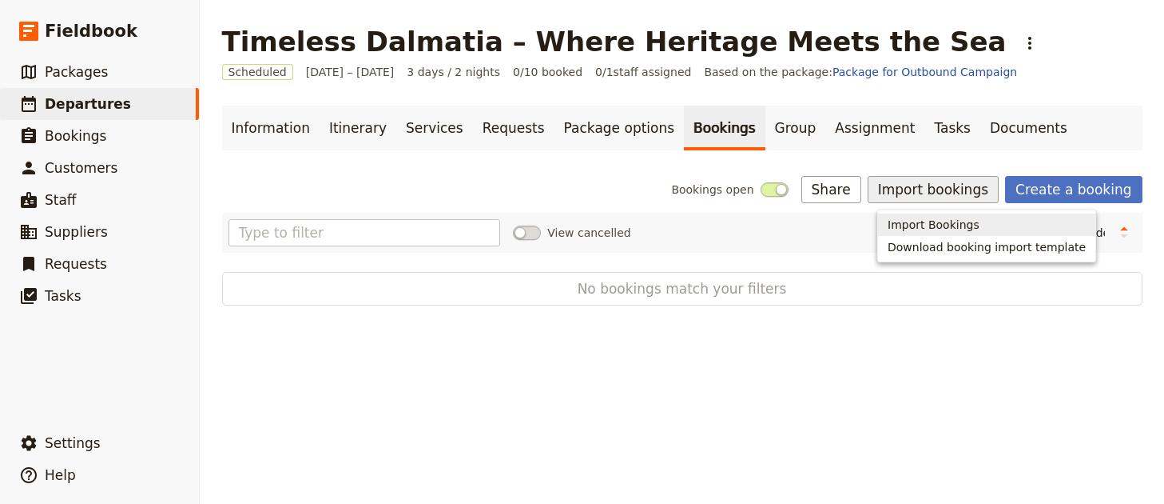
click at [908, 225] on span "Import Bookings" at bounding box center [934, 225] width 92 height 16
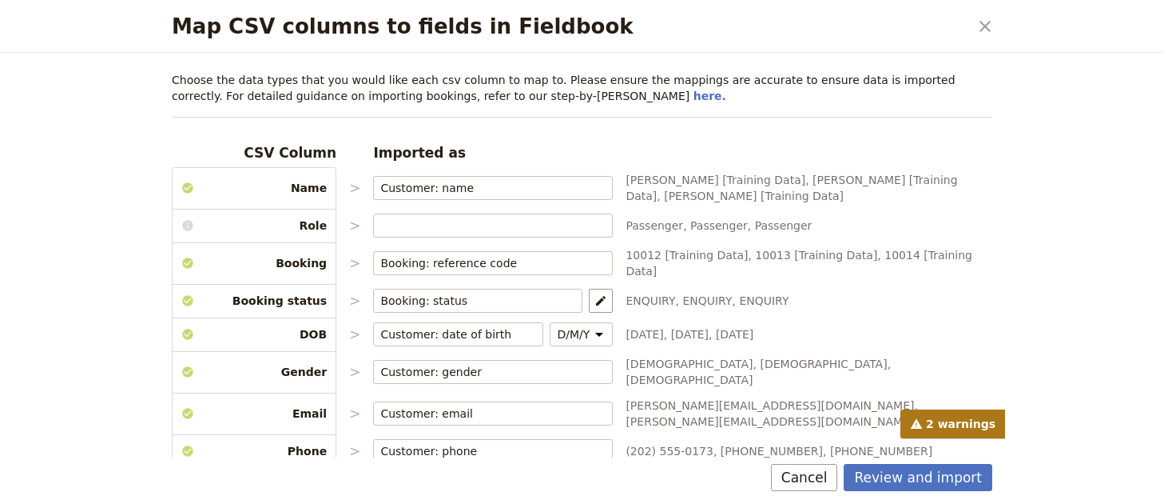
click at [974, 496] on div "Review and import Cancel" at bounding box center [582, 480] width 859 height 46
click at [959, 474] on button "Review and import" at bounding box center [918, 477] width 149 height 27
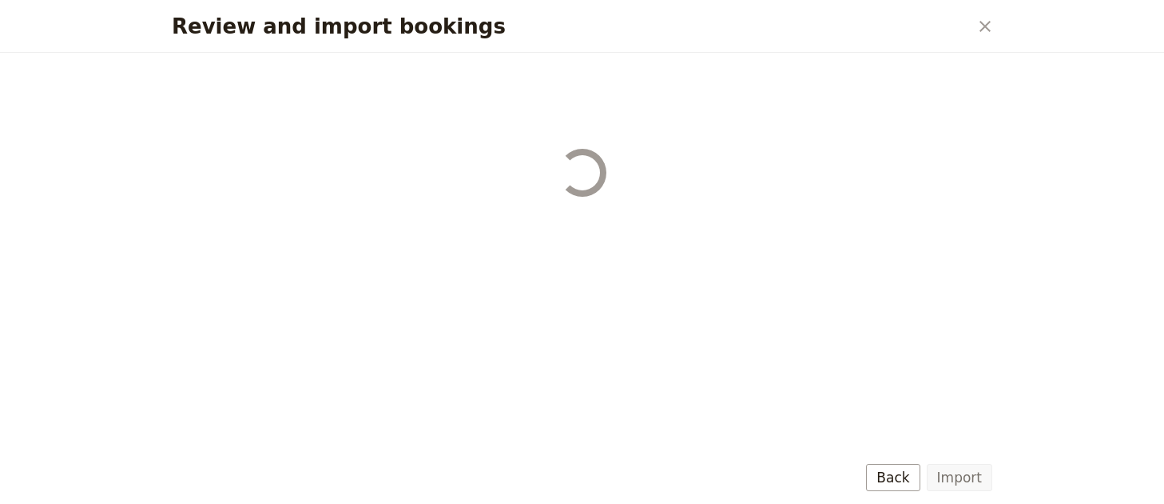
select select "68b002b7cac3c784cf00db27"
select select "68b002b7cac3c784cf00db28"
select select "68b002b7cac3c784cf00db29"
select select "68b002b7cac3c784cf00db2a"
select select "650e1b8d408bbede5b0c6045"
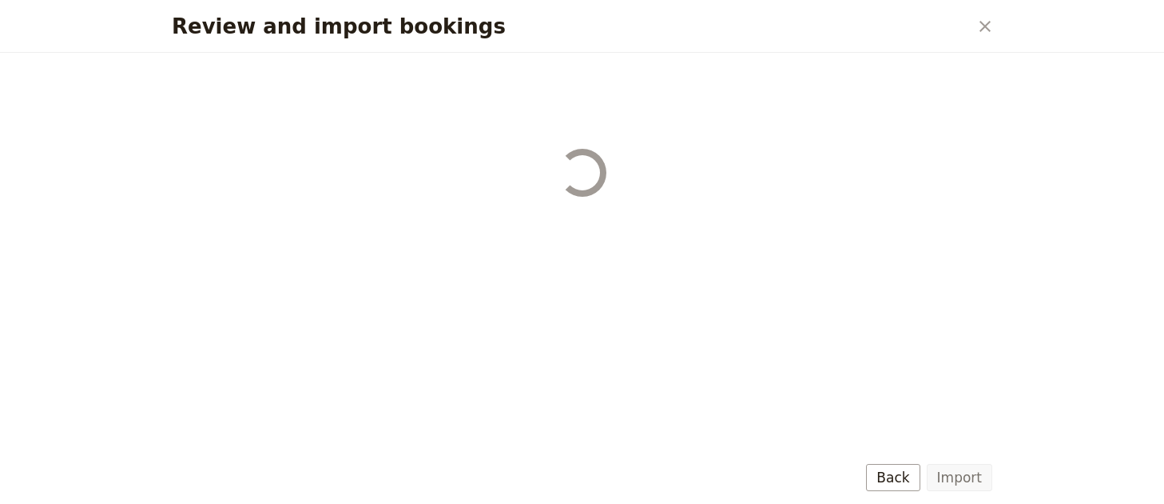
select select "68b002b7cac3c784cf00db2c"
select select "68b002b7cac3c784cf00db2d"
select select "68b002b7cac3c784cf00db2e"
select select "68b002b7cac3c784cf00db2f"
select select "68b002b7cac3c784cf00db30"
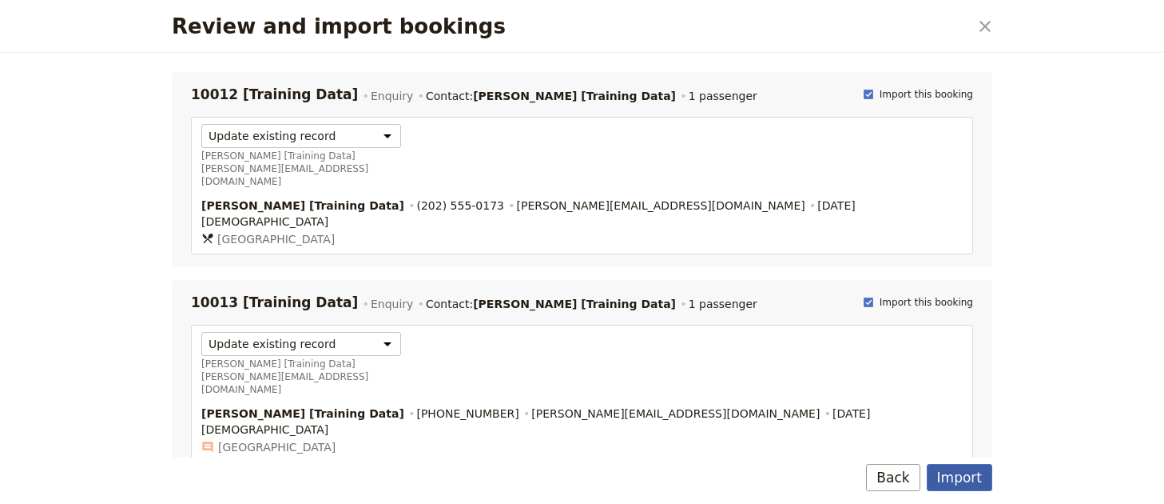
click at [965, 477] on button "Import" at bounding box center [960, 477] width 66 height 27
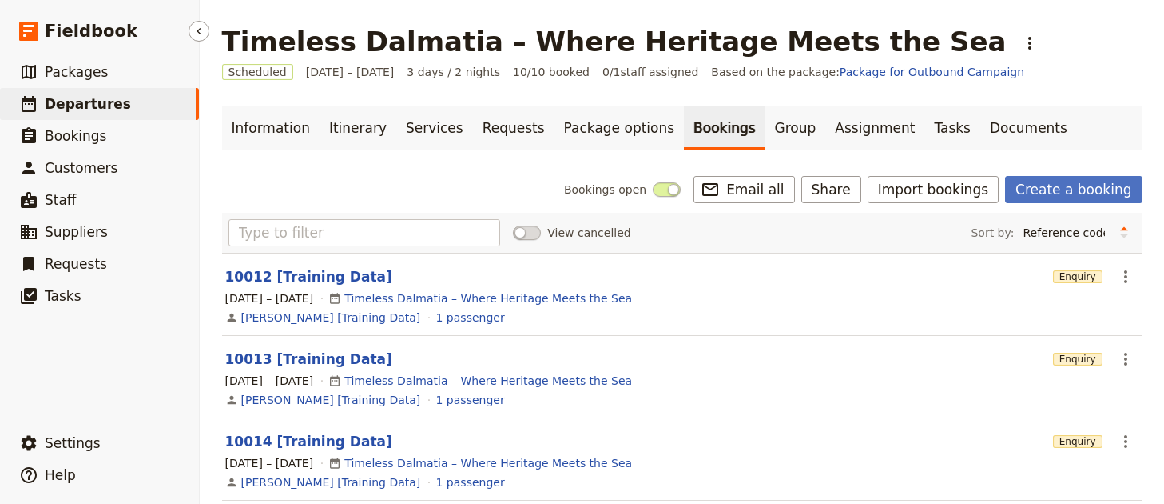
click at [145, 108] on link "​ Departures" at bounding box center [99, 104] width 199 height 32
select select "UPDATED_AT"
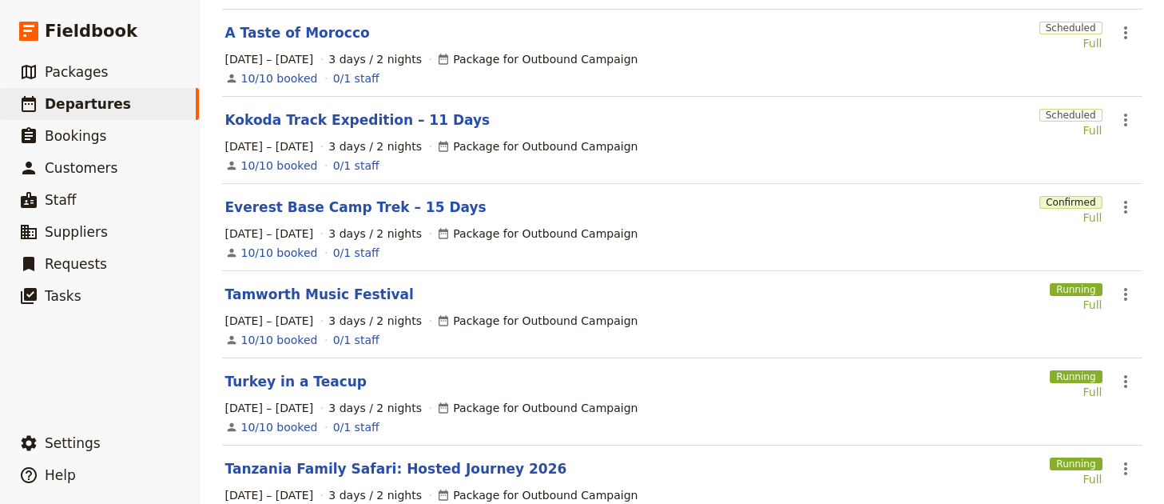
scroll to position [607, 0]
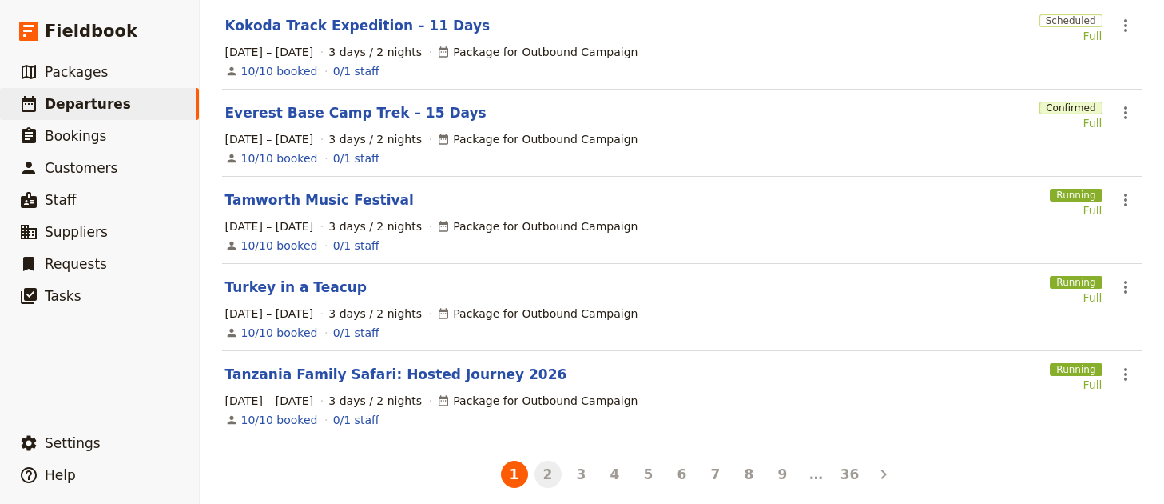
click at [540, 464] on button "2" at bounding box center [548, 473] width 27 height 27
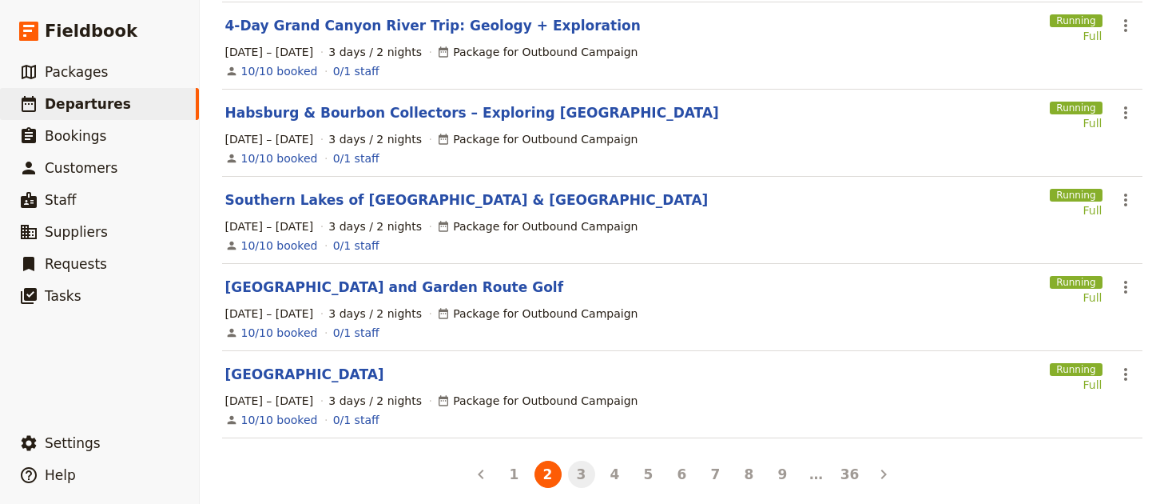
click at [568, 460] on button "3" at bounding box center [581, 473] width 27 height 27
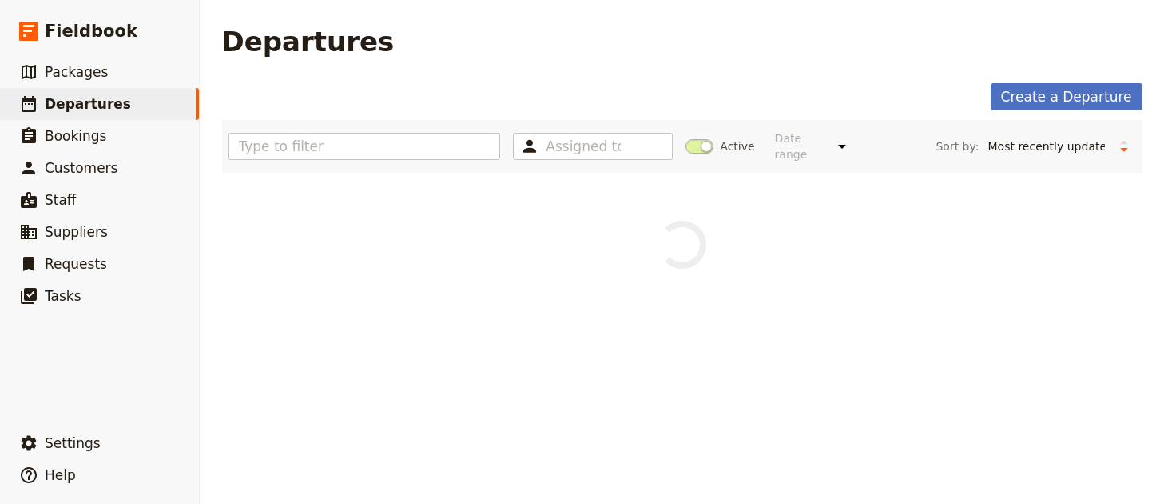
scroll to position [0, 0]
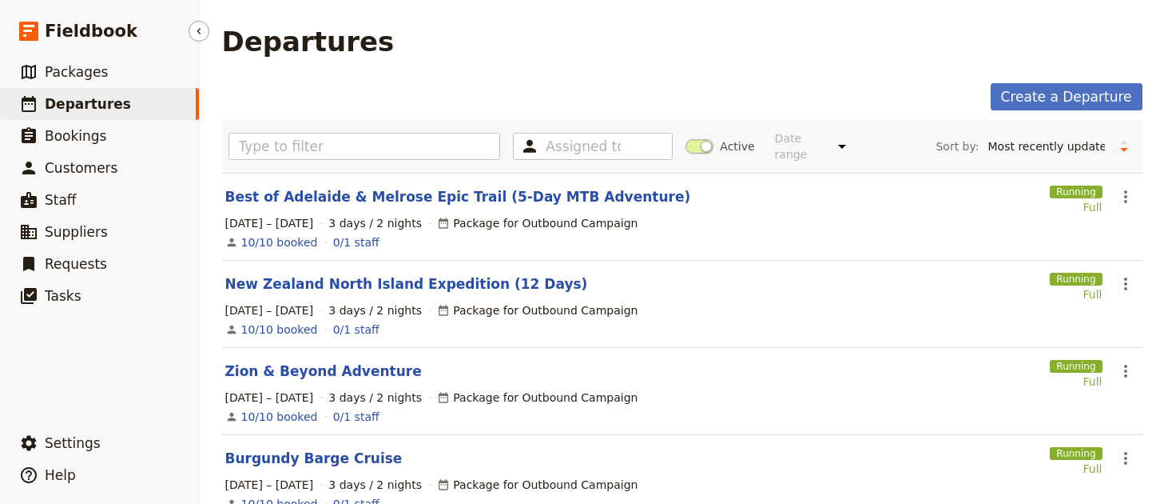
click at [139, 109] on link "​ Departures" at bounding box center [99, 104] width 199 height 32
click at [144, 106] on link "​ Departures" at bounding box center [99, 104] width 199 height 32
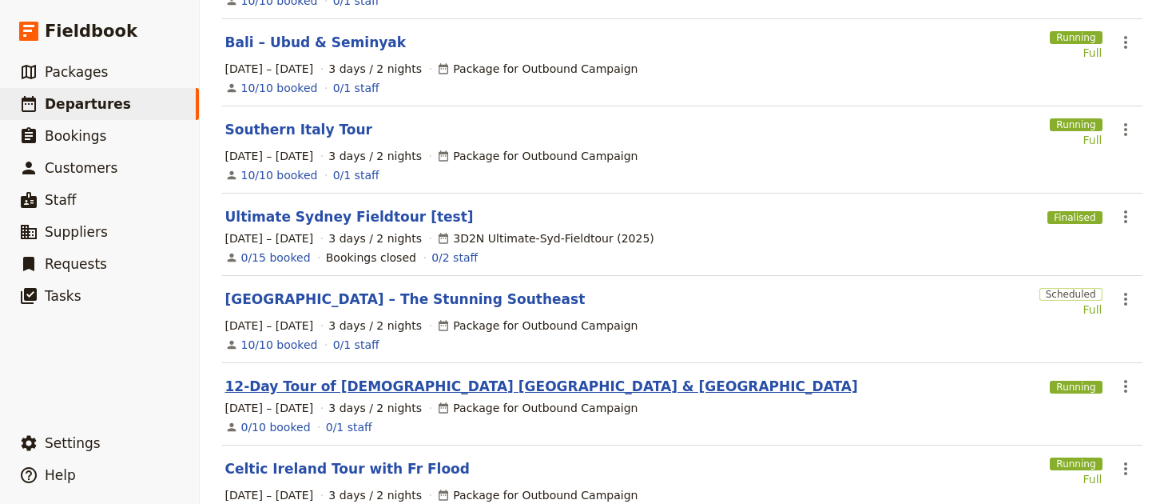
scroll to position [597, 0]
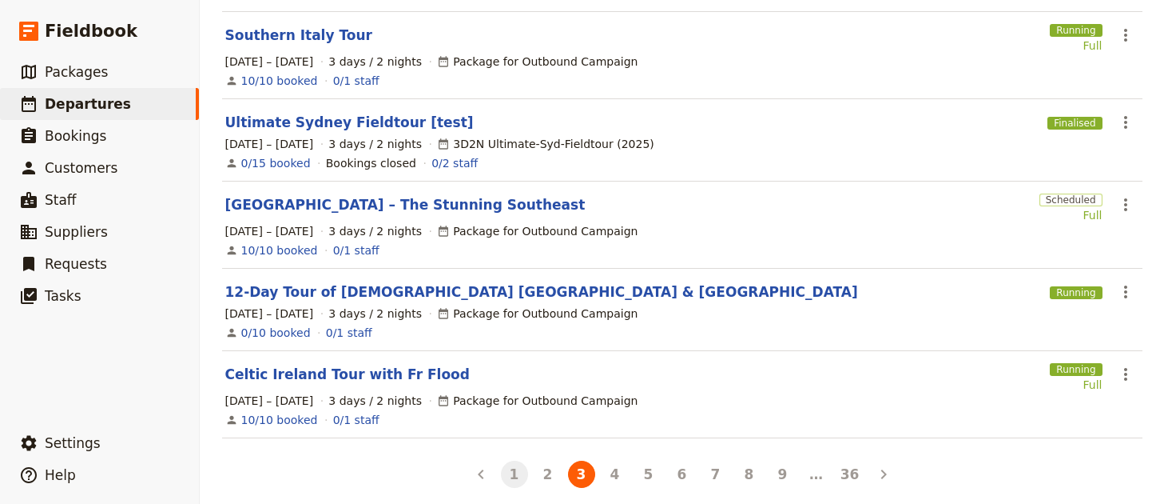
click at [518, 460] on button "1" at bounding box center [514, 473] width 27 height 27
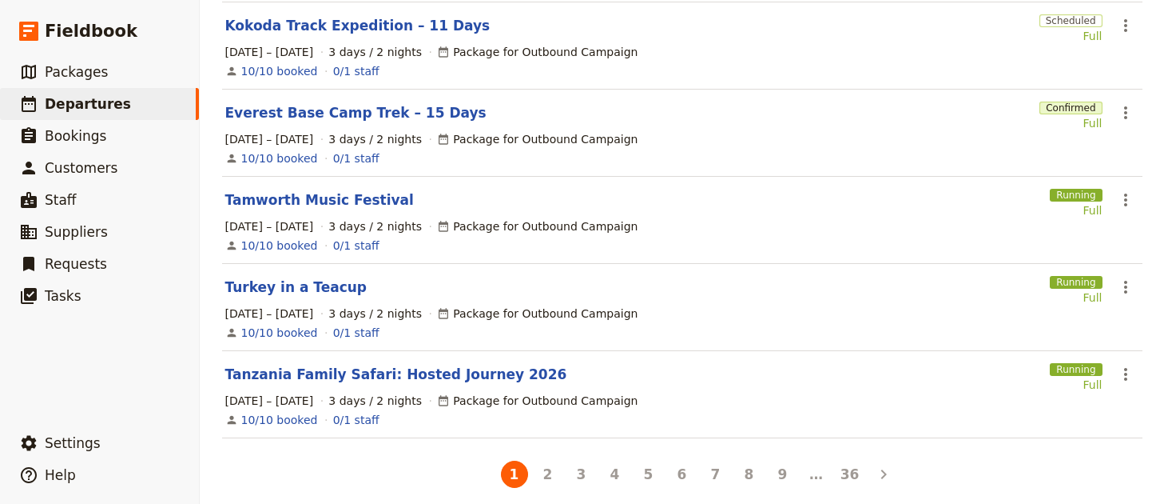
scroll to position [0, 0]
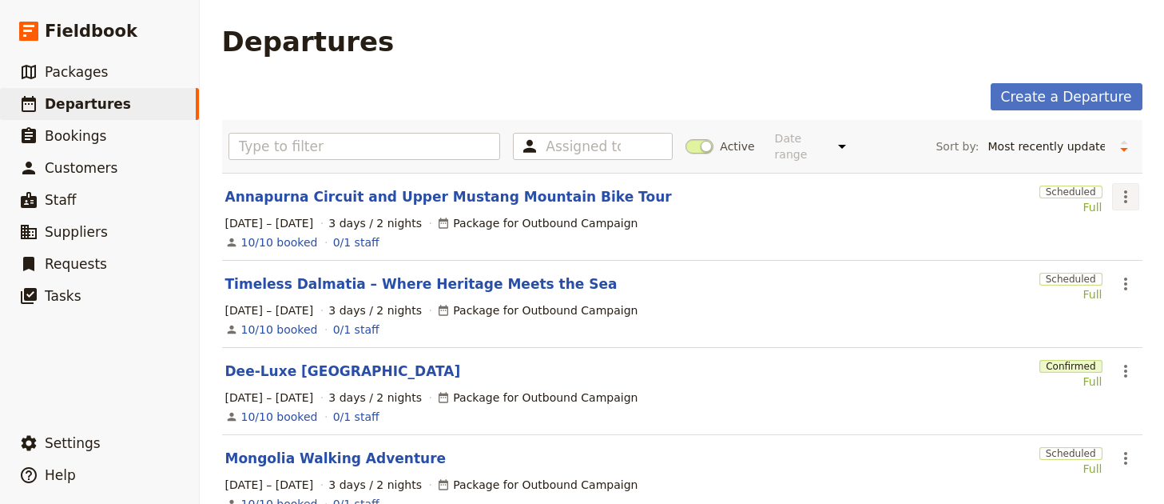
click at [1118, 188] on icon "Actions" at bounding box center [1126, 196] width 19 height 19
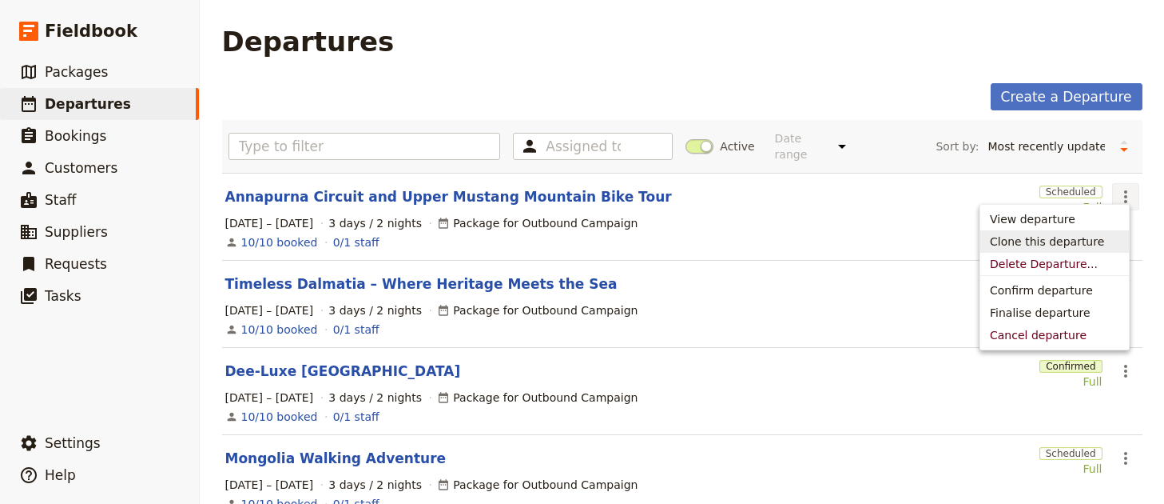
click at [1087, 239] on span "Clone this departure" at bounding box center [1047, 241] width 114 height 16
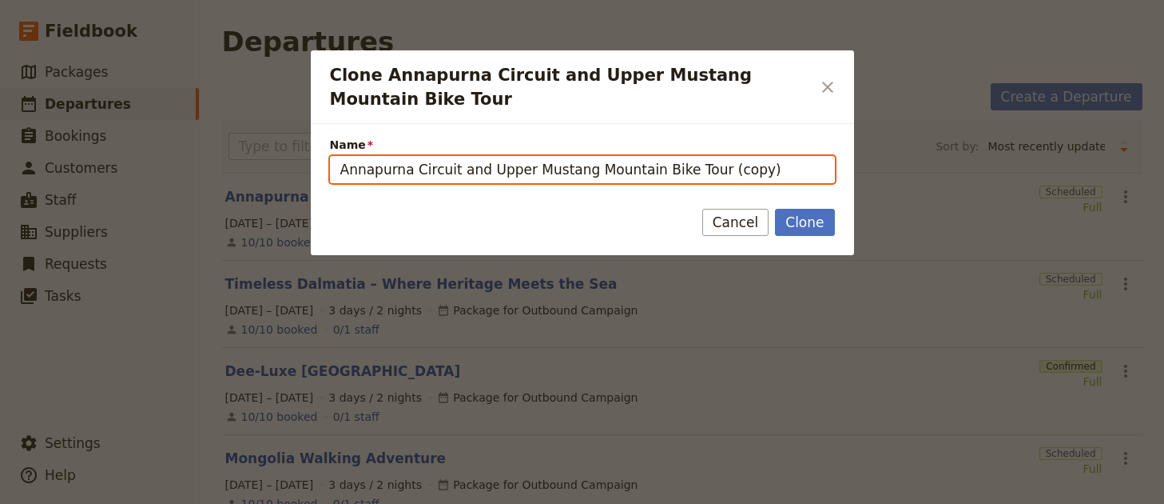
click at [631, 173] on input "Annapurna Circuit and Upper Mustang Mountain Bike Tour (copy)" at bounding box center [582, 169] width 505 height 27
paste input "Savoring Umbria: Wine, Culture, and Countryside"
type input "Savoring Umbria: Wine, Culture, and Countryside"
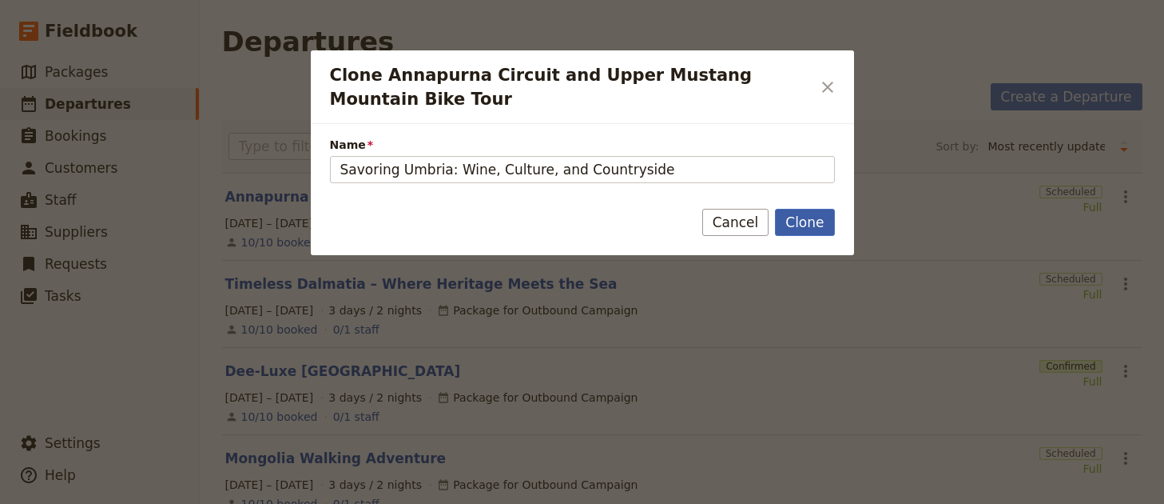
click at [806, 220] on button "Clone" at bounding box center [804, 222] width 59 height 27
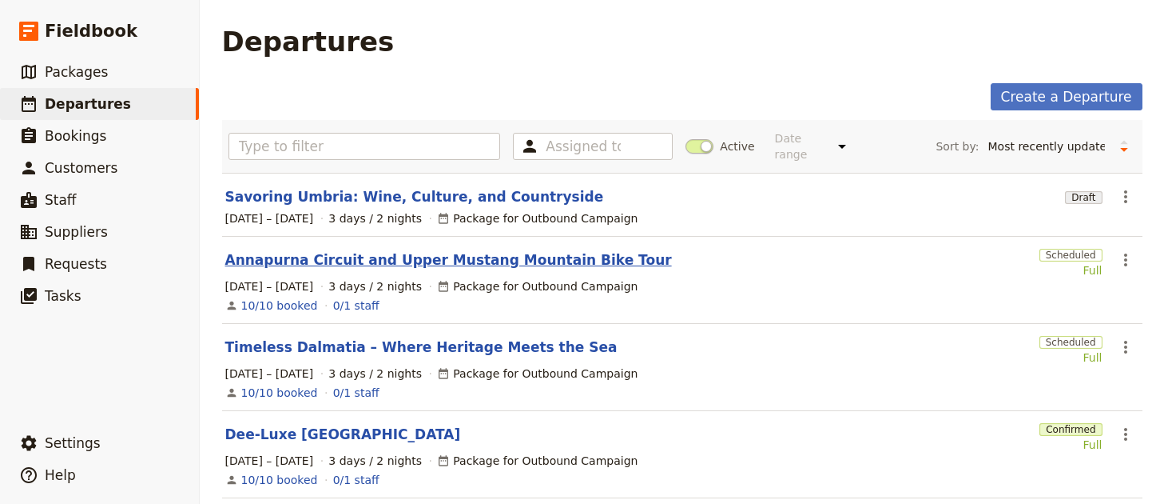
click at [433, 191] on link "Savoring Umbria: Wine, Culture, and Countryside" at bounding box center [414, 196] width 379 height 19
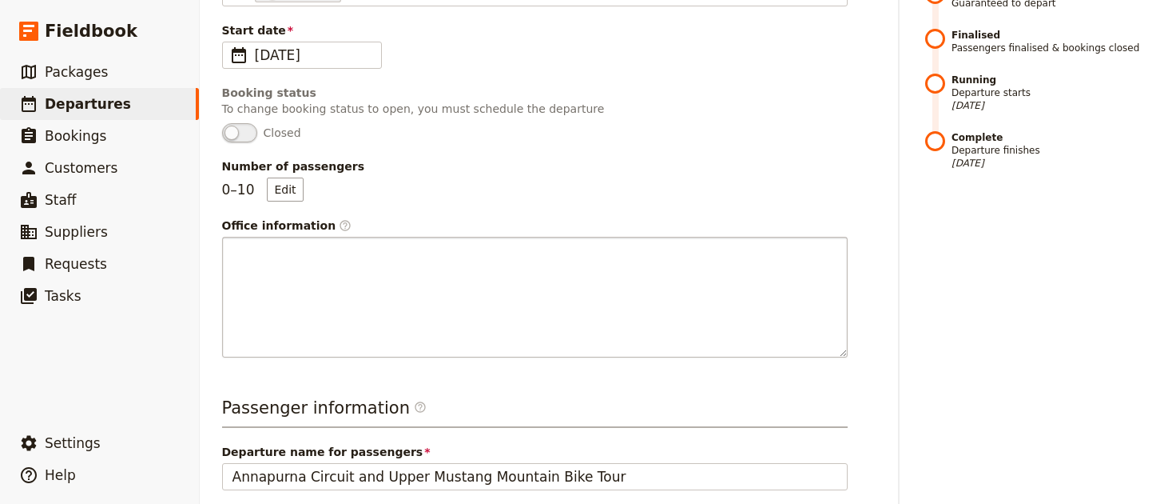
scroll to position [524, 0]
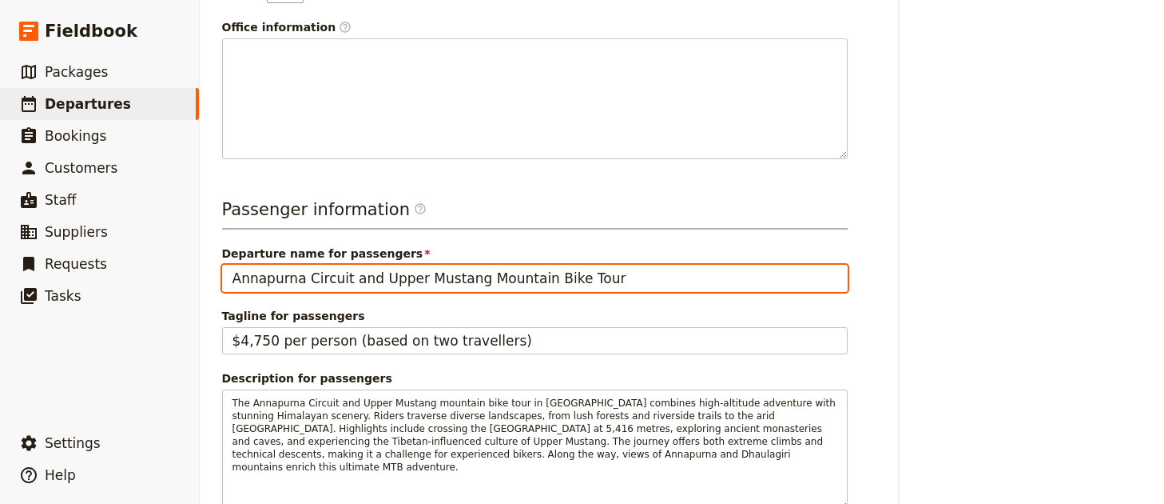
click at [511, 275] on input "Annapurna Circuit and Upper Mustang Mountain Bike Tour" at bounding box center [535, 278] width 626 height 27
click at [511, 274] on input "Annapurna Circuit and Upper Mustang Mountain Bike Tour" at bounding box center [535, 278] width 626 height 27
paste input "Savoring Umbria: Wine, Culture, and Countryside"
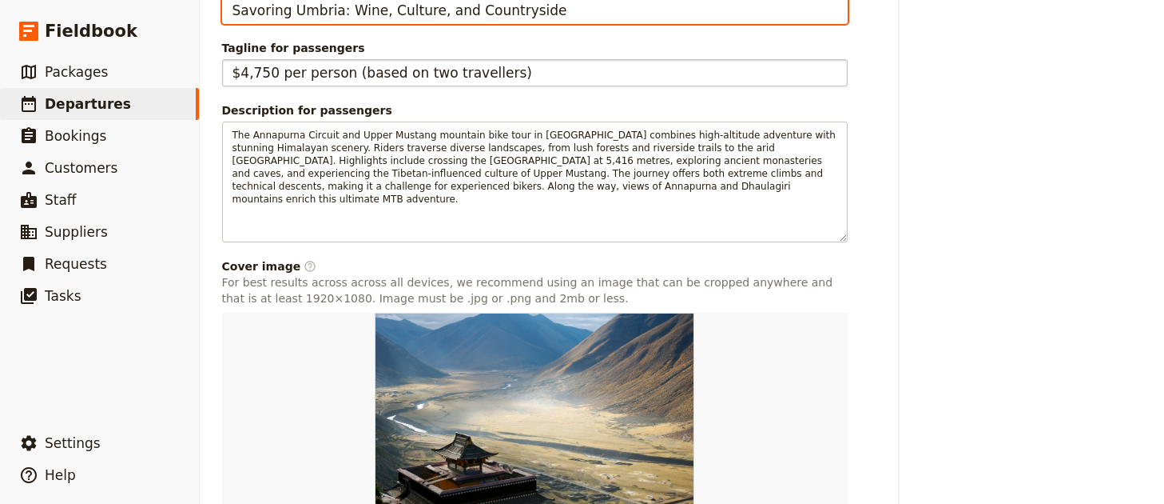
scroll to position [905, 0]
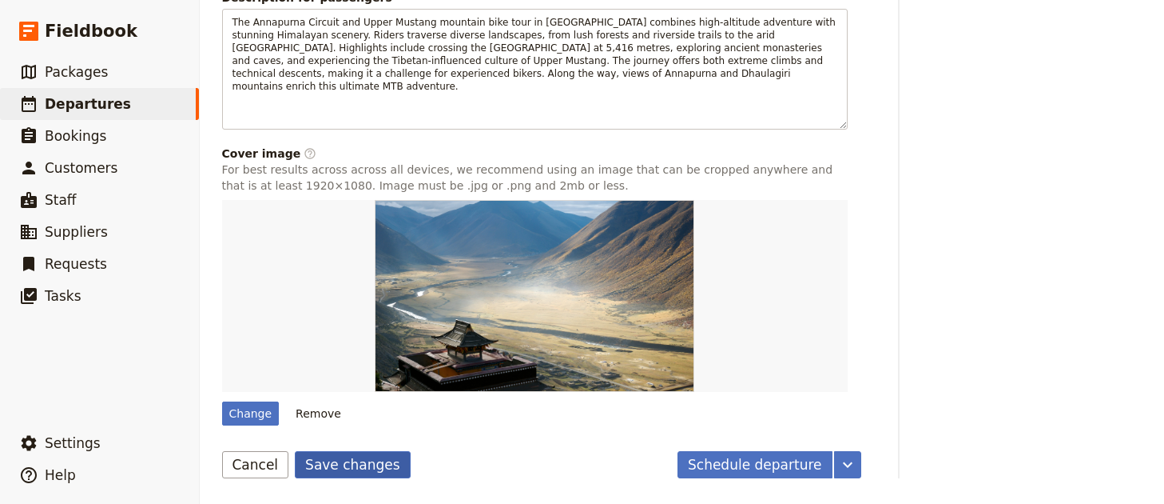
type input "Savoring Umbria: Wine, Culture, and Countryside"
click at [343, 464] on button "Save changes" at bounding box center [353, 464] width 116 height 27
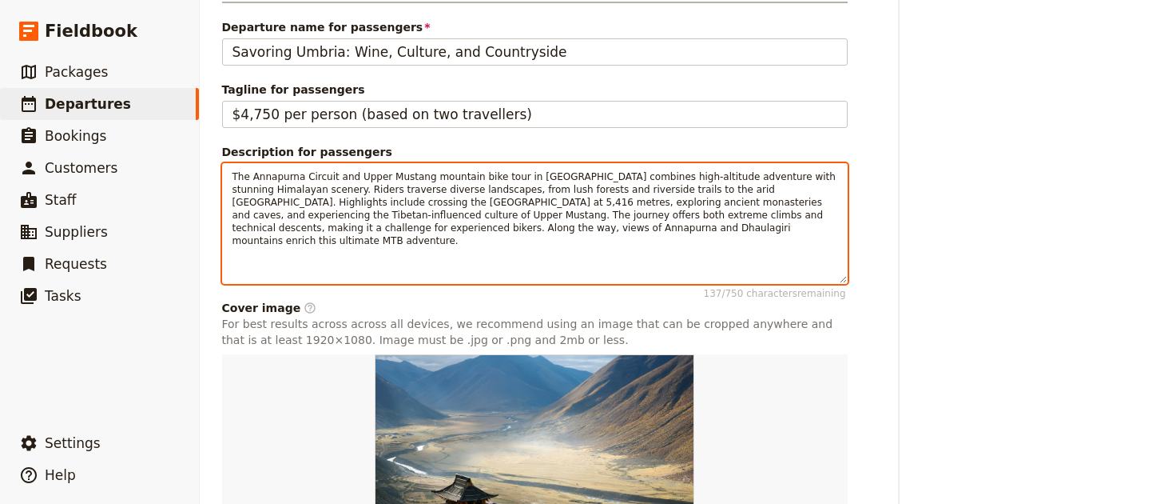
click at [464, 170] on p "The Annapurna Circuit and Upper Mustang mountain bike tour in [GEOGRAPHIC_DATA]…" at bounding box center [535, 208] width 605 height 77
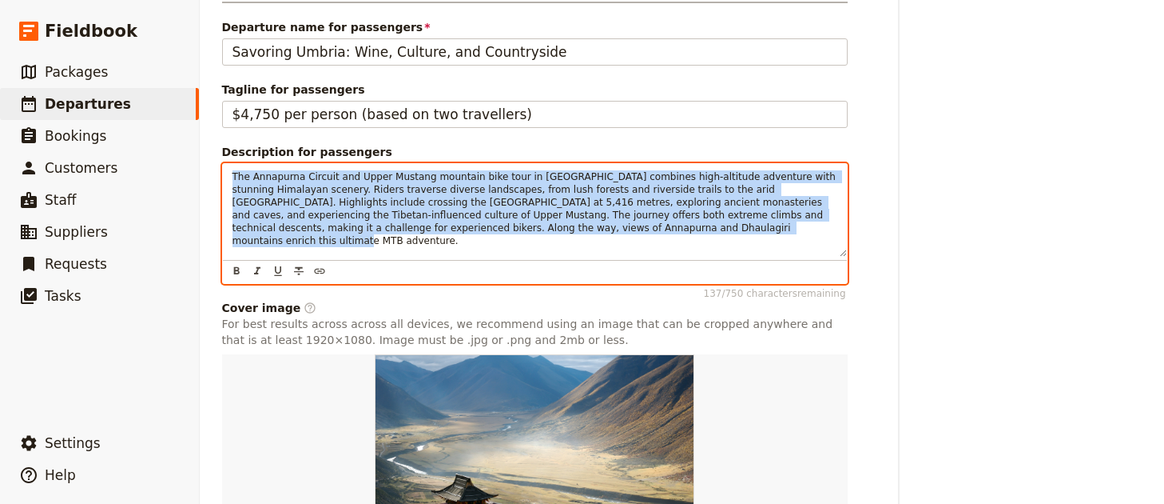
click at [464, 170] on p "The Annapurna Circuit and Upper Mustang mountain bike tour in [GEOGRAPHIC_DATA]…" at bounding box center [535, 208] width 605 height 77
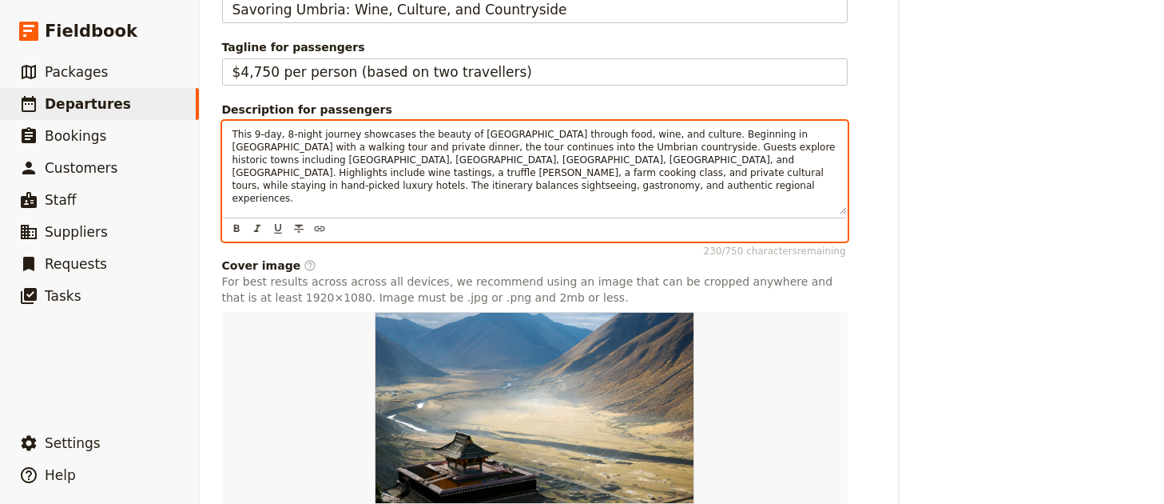
scroll to position [905, 0]
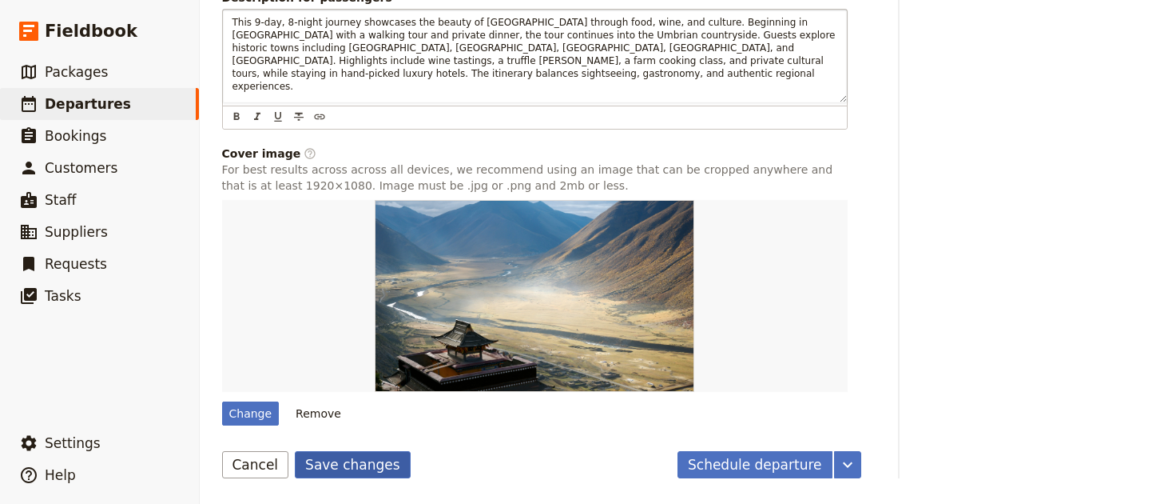
click at [354, 461] on button "Save changes" at bounding box center [353, 464] width 116 height 27
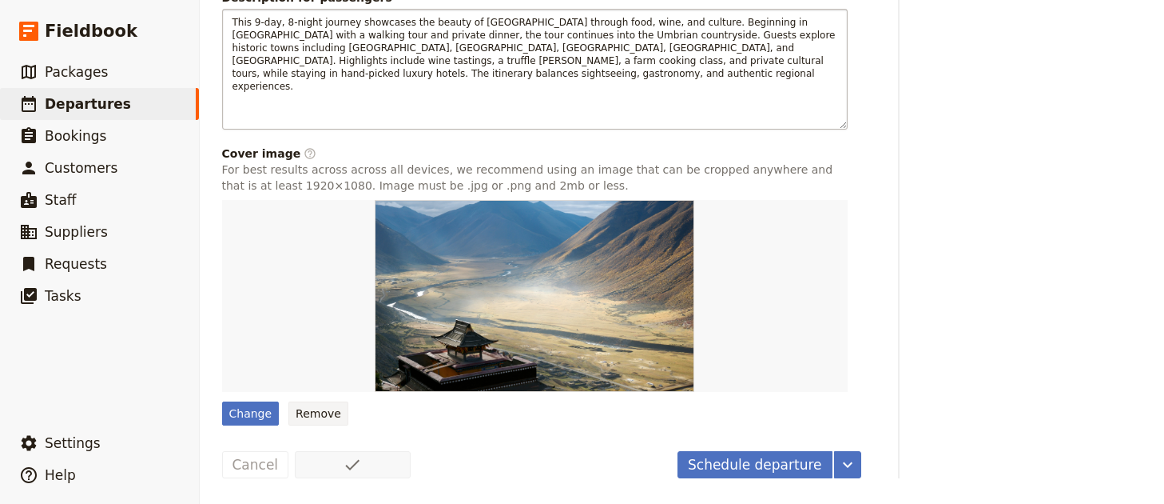
click at [328, 422] on button "Remove" at bounding box center [319, 413] width 60 height 24
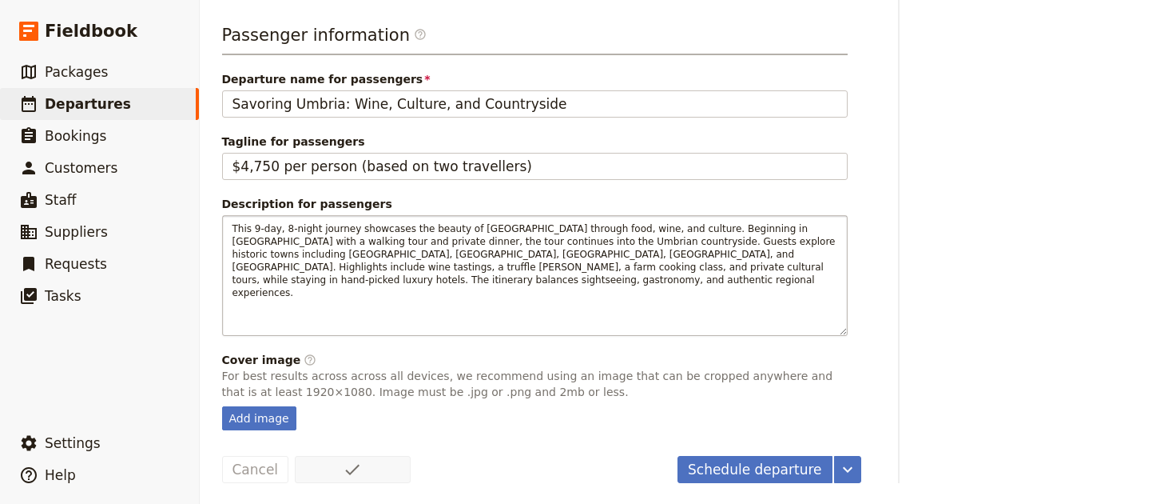
scroll to position [689, 0]
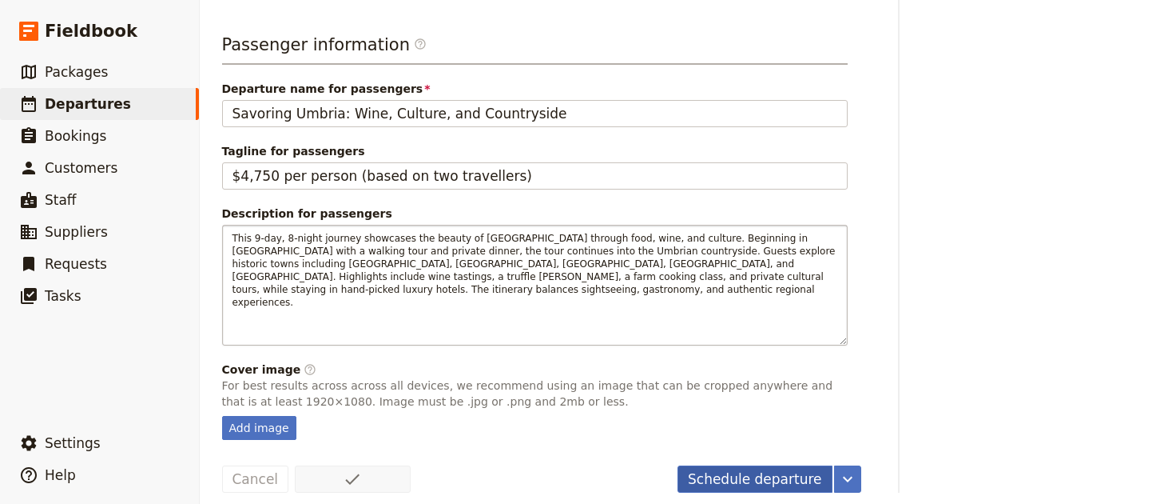
click at [794, 472] on button "Schedule departure" at bounding box center [755, 478] width 155 height 27
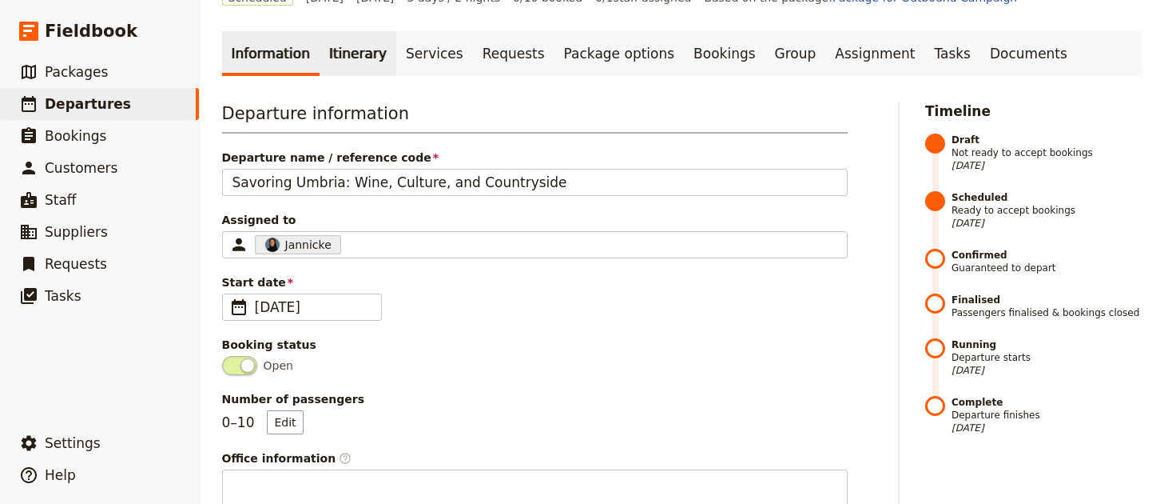
scroll to position [0, 0]
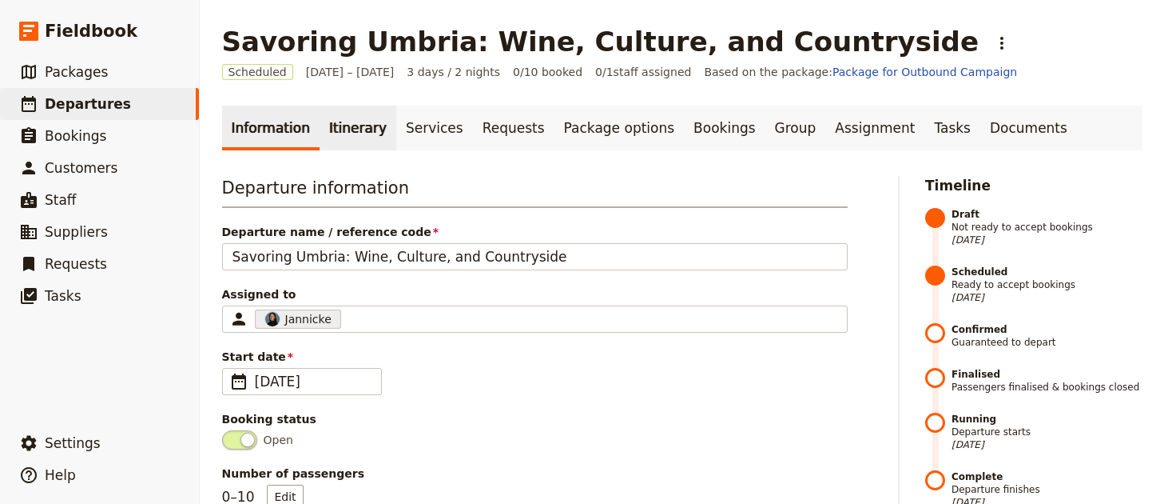
click at [343, 129] on link "Itinerary" at bounding box center [358, 127] width 77 height 45
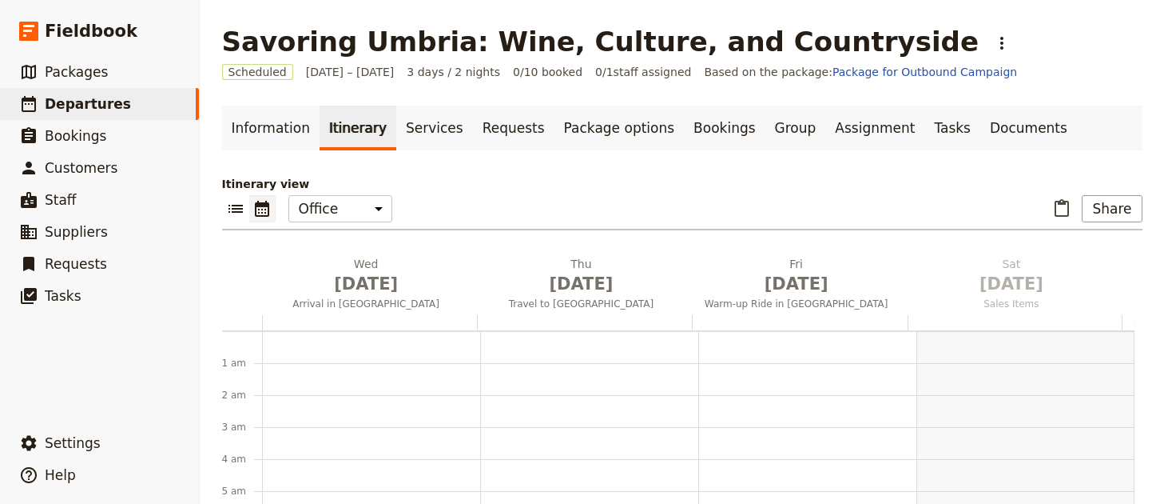
scroll to position [208, 0]
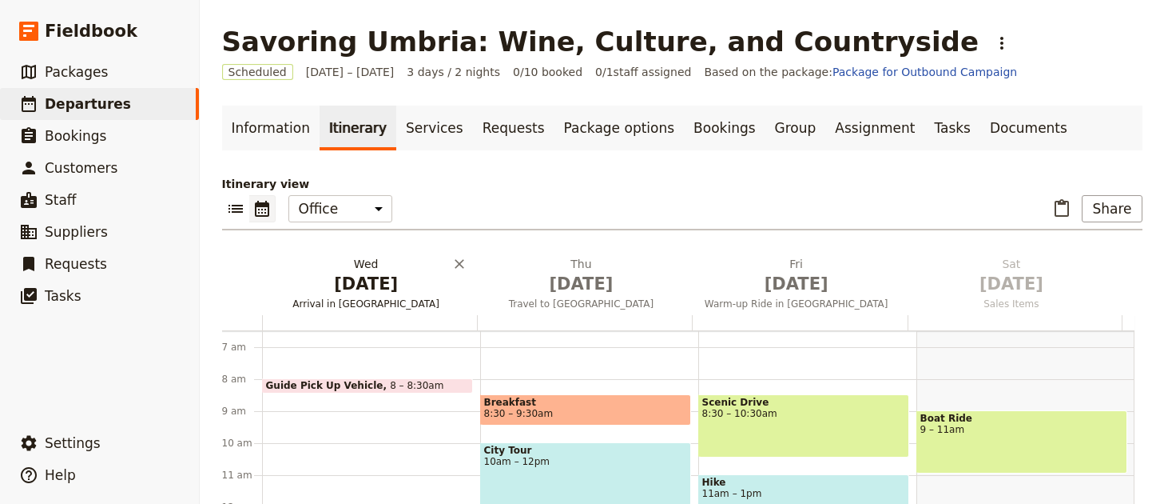
click at [382, 295] on span "[DATE]" at bounding box center [367, 284] width 196 height 24
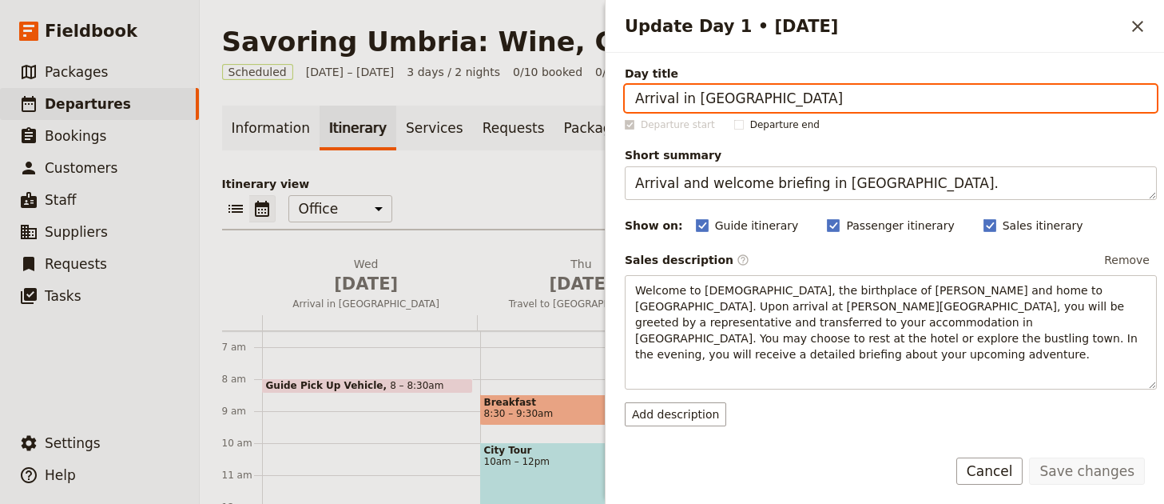
click at [802, 103] on input "Arrival in [GEOGRAPHIC_DATA]" at bounding box center [891, 98] width 532 height 27
paste input "[PERSON_NAME] & City Tour"
type input "Arrival in [GEOGRAPHIC_DATA] & City Tour"
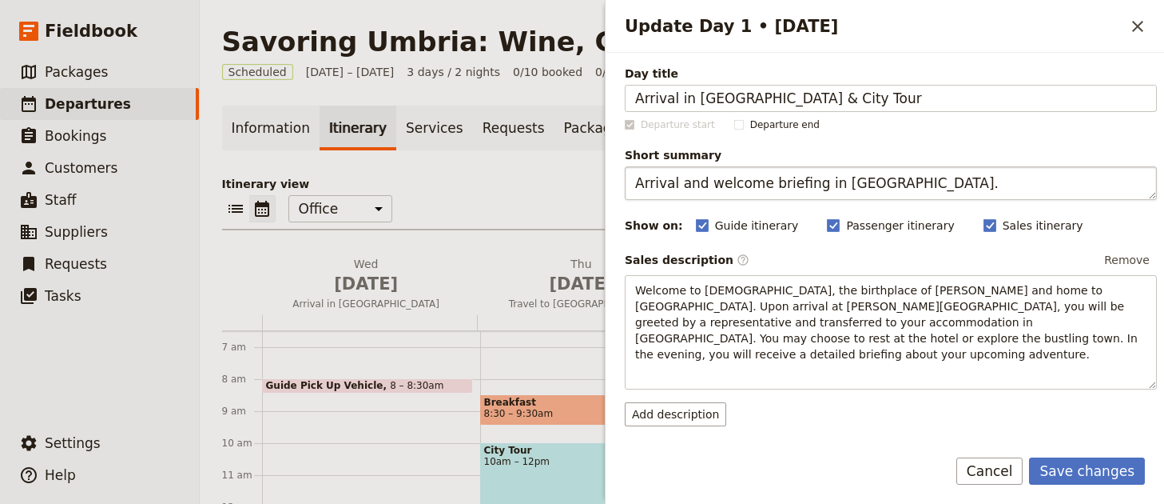
click at [880, 181] on textarea "Arrival and welcome briefing in [GEOGRAPHIC_DATA]." at bounding box center [891, 183] width 532 height 34
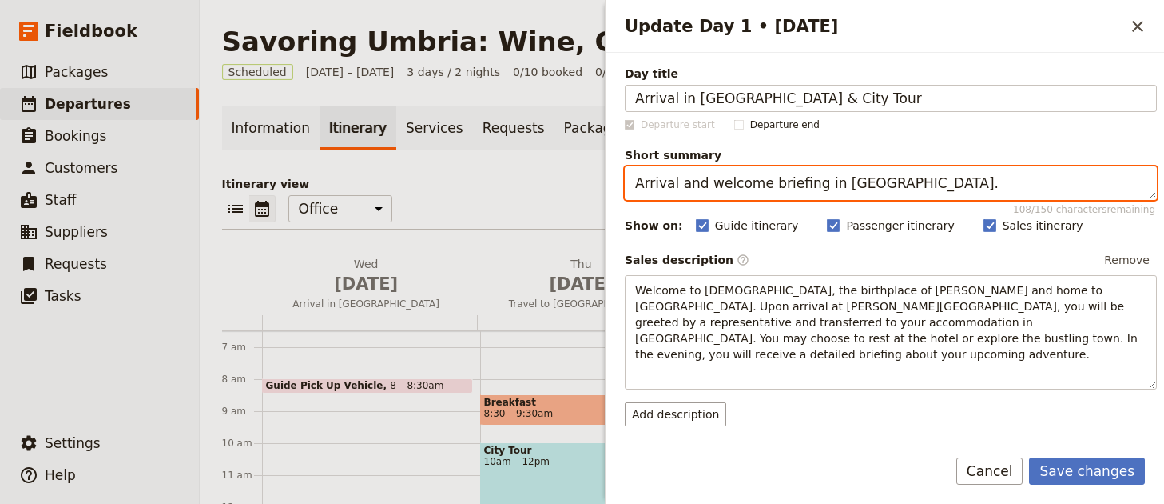
click at [880, 181] on textarea "Arrival and welcome briefing in [GEOGRAPHIC_DATA]." at bounding box center [891, 183] width 532 height 34
paste textarea "in [GEOGRAPHIC_DATA] with city walking tour and private dinner"
type textarea "Arrival in [GEOGRAPHIC_DATA] with city walking tour and private dinner."
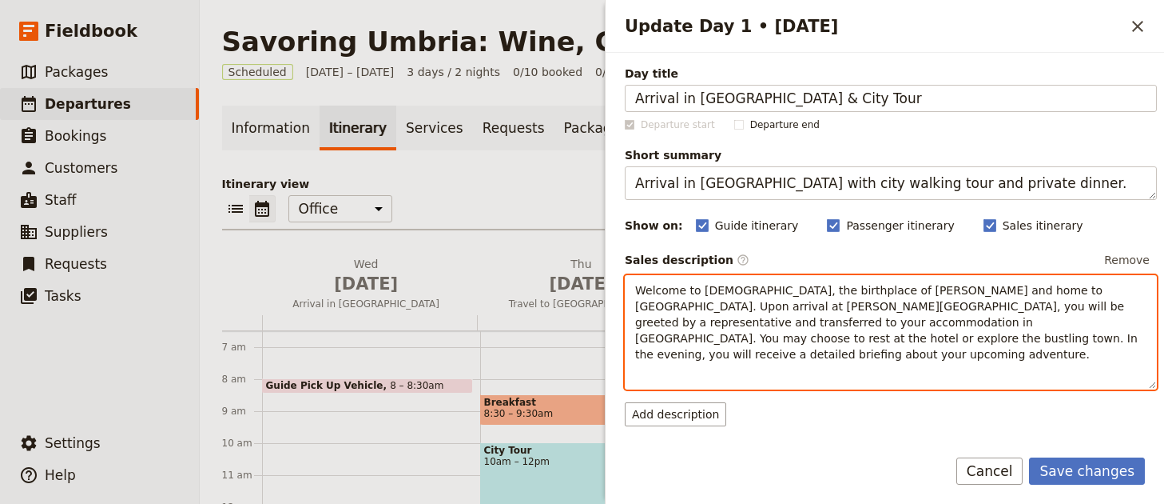
click at [986, 347] on div "Welcome to [DEMOGRAPHIC_DATA], the birthplace of [PERSON_NAME] and home to [GEO…" at bounding box center [891, 332] width 532 height 114
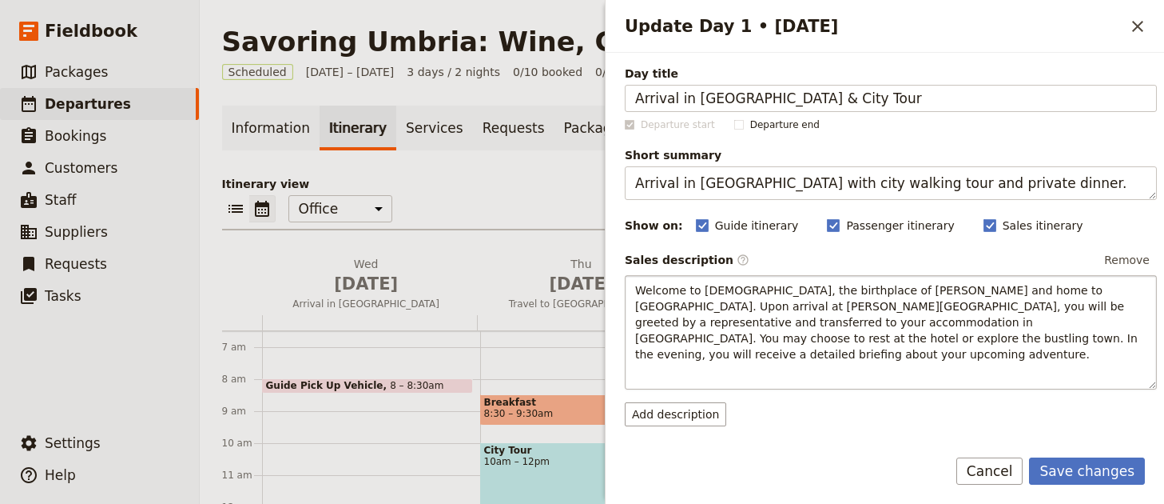
click at [986, 347] on div "Welcome to [DEMOGRAPHIC_DATA], the birthplace of [PERSON_NAME] and home to [GEO…" at bounding box center [891, 332] width 532 height 114
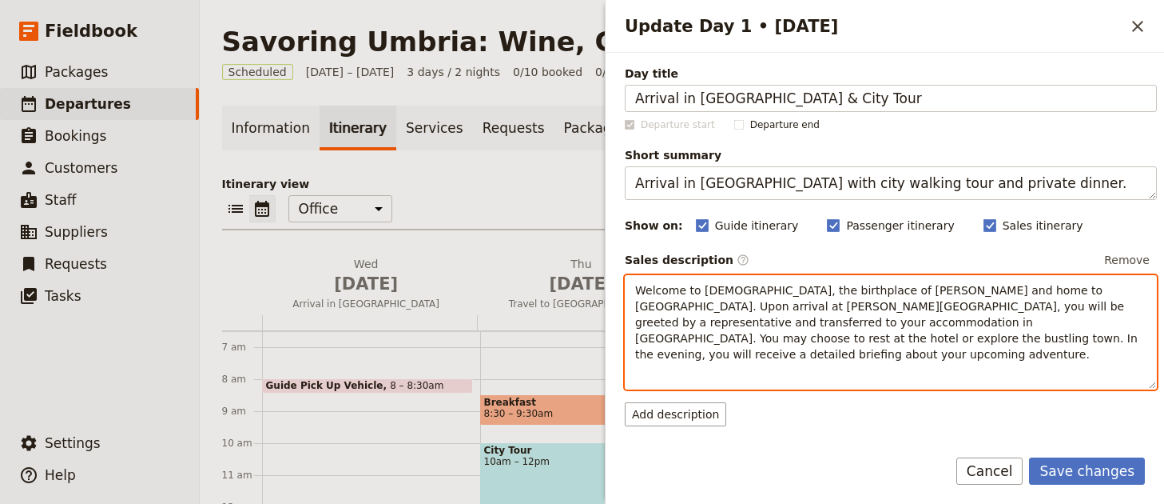
click at [986, 347] on div "Welcome to [DEMOGRAPHIC_DATA], the birthplace of [PERSON_NAME] and home to [GEO…" at bounding box center [891, 332] width 532 height 114
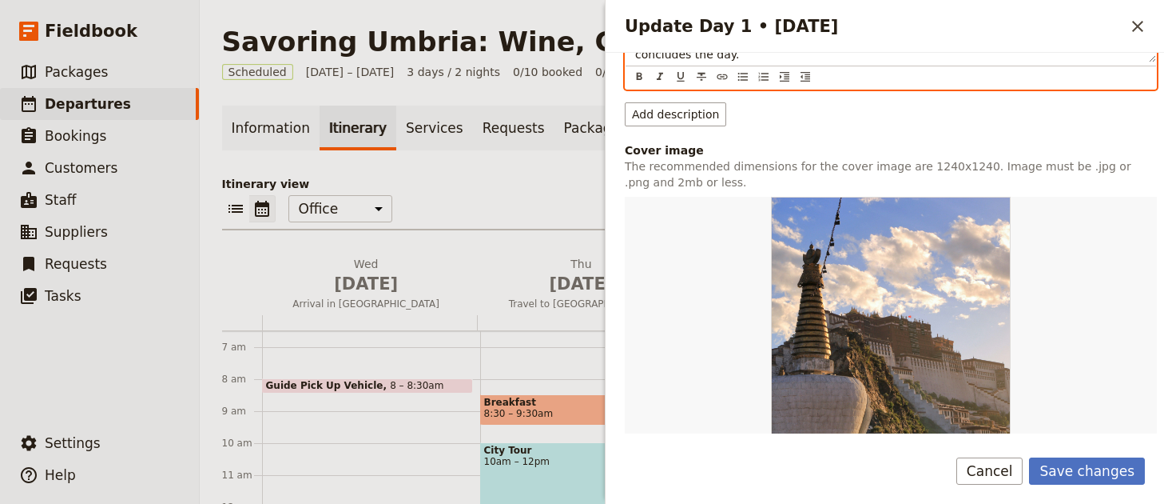
scroll to position [402, 0]
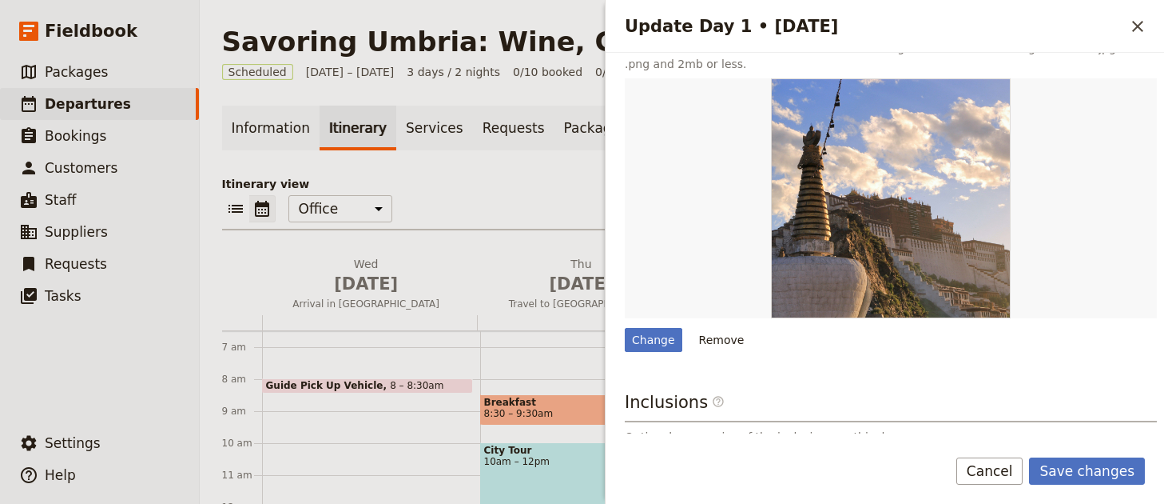
click at [727, 336] on button "Remove" at bounding box center [722, 340] width 60 height 24
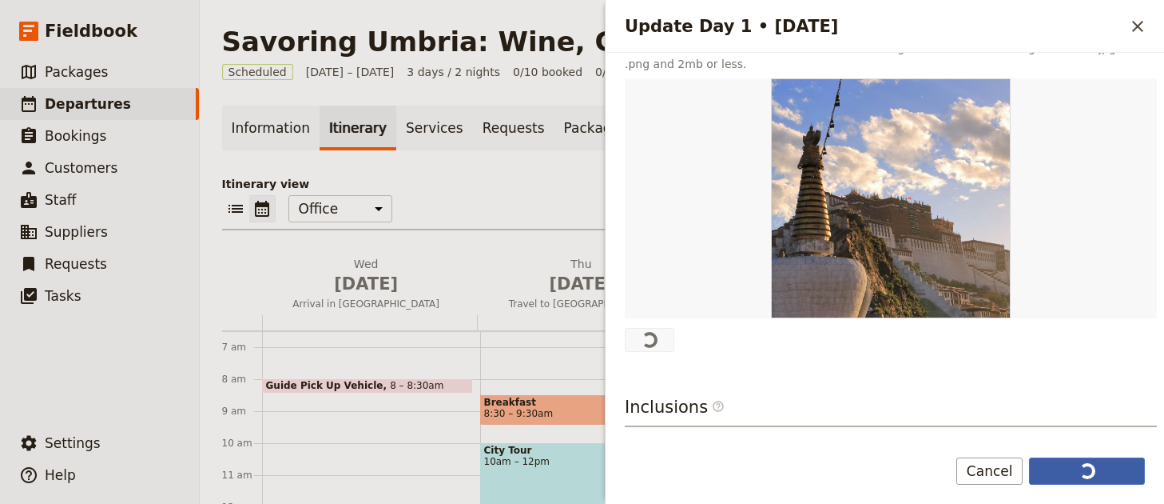
scroll to position [0, 0]
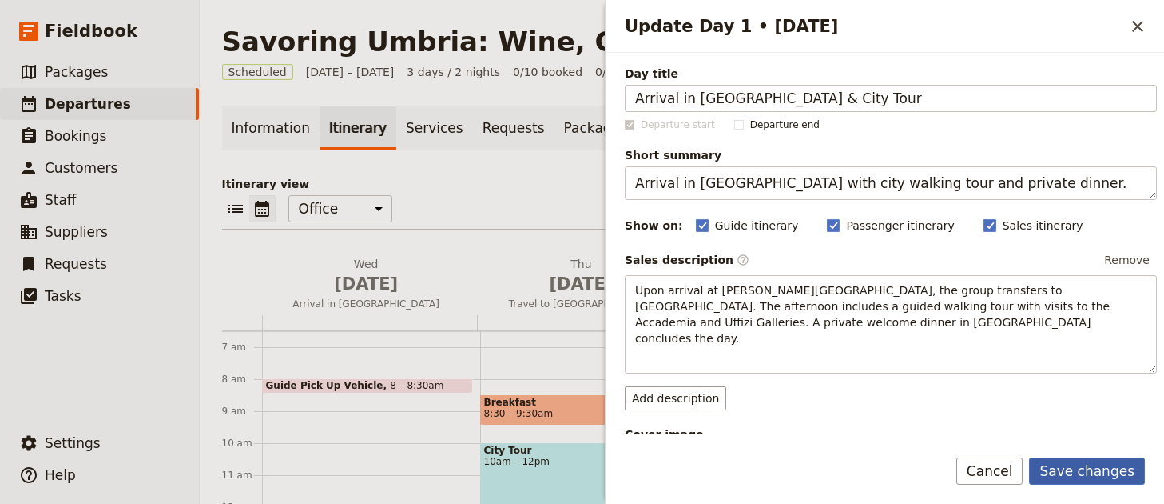
click at [1093, 480] on button "Save changes" at bounding box center [1087, 470] width 116 height 27
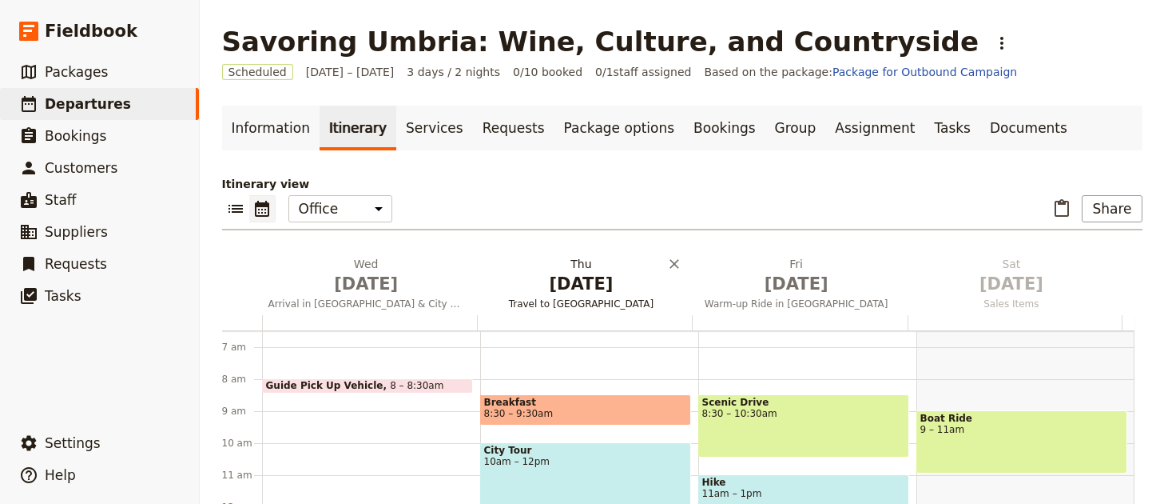
click at [584, 273] on span "[DATE]" at bounding box center [582, 284] width 196 height 24
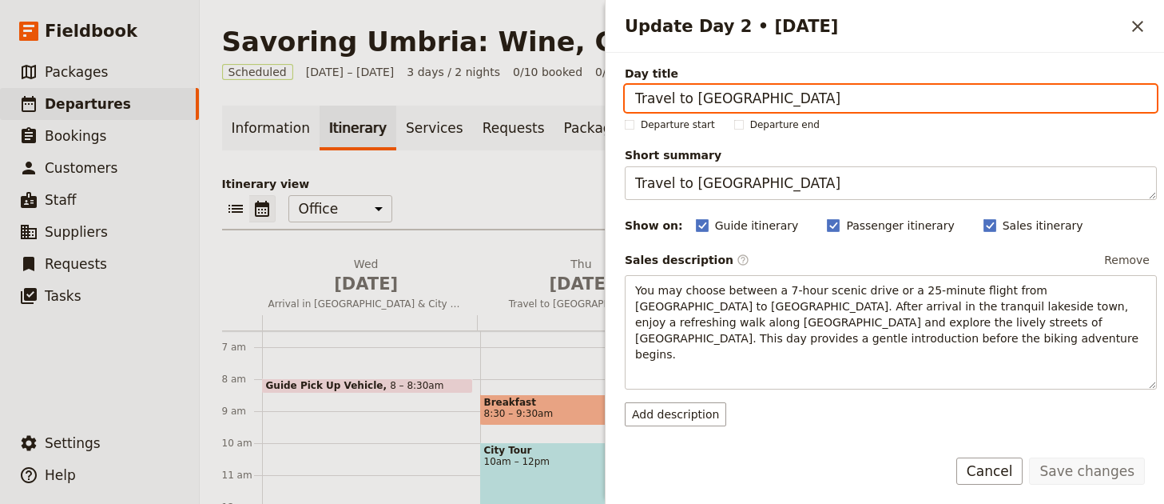
click at [993, 94] on input "Travel to [GEOGRAPHIC_DATA]" at bounding box center [891, 98] width 532 height 27
drag, startPoint x: 993, startPoint y: 94, endPoint x: 1053, endPoint y: 101, distance: 59.6
click at [993, 94] on input "Travel to [GEOGRAPHIC_DATA]" at bounding box center [891, 98] width 532 height 27
paste input "Gubbio Discovery"
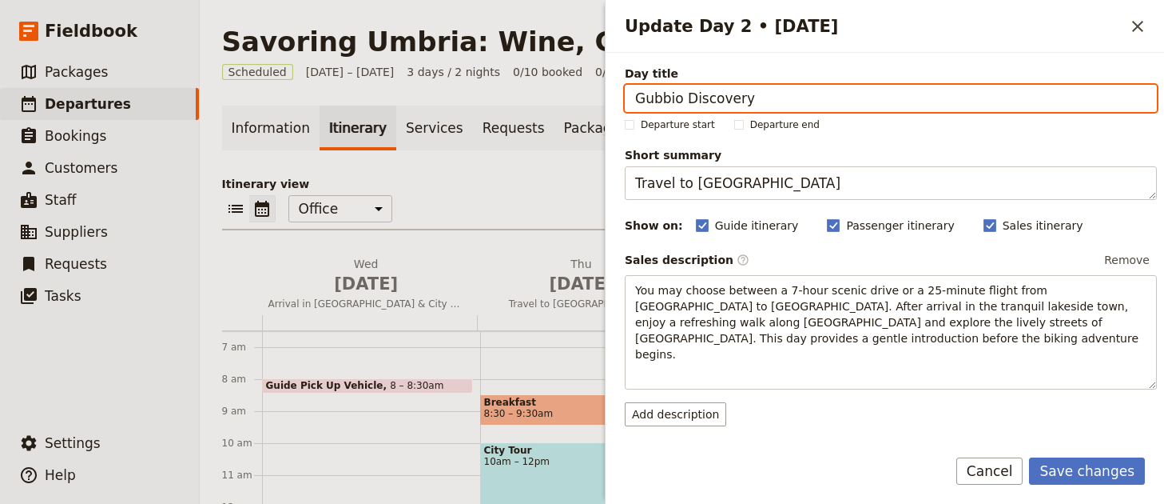
type input "Gubbio Discovery"
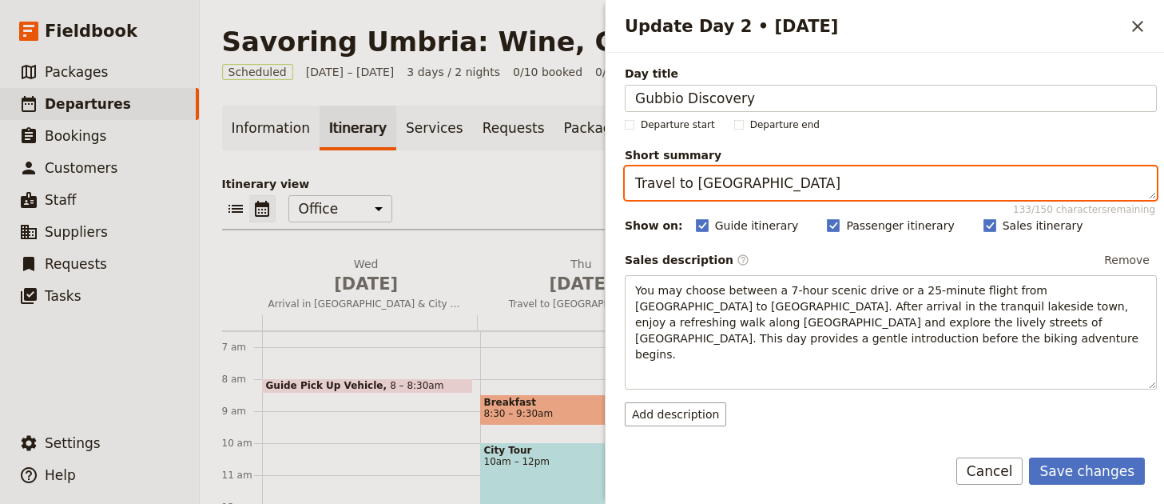
click at [965, 192] on textarea "Travel to [GEOGRAPHIC_DATA]" at bounding box center [891, 183] width 532 height 34
paste textarea "nsfer to Gubbio with guided tour and private dinner."
type textarea "Transfer to Gubbio with guided tour and private dinner."
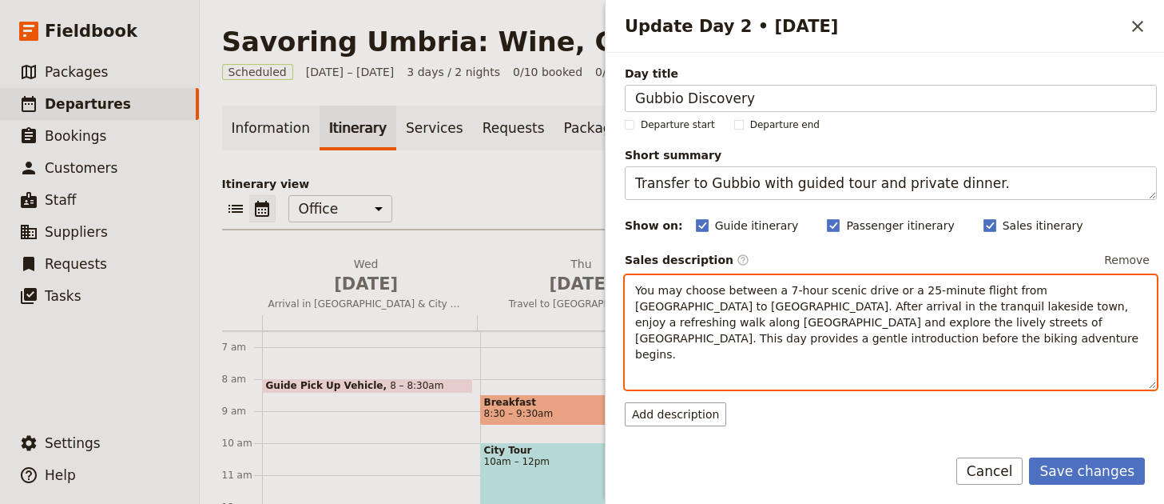
click at [1023, 308] on span "You may choose between a 7-hour scenic drive or a 25-minute flight from [GEOGRA…" at bounding box center [889, 322] width 508 height 77
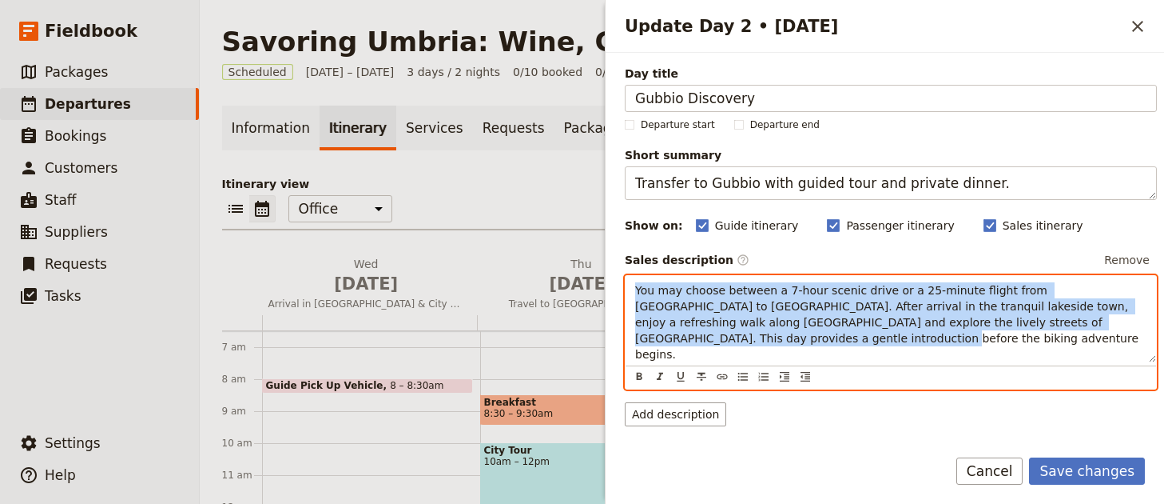
click at [1023, 308] on span "You may choose between a 7-hour scenic drive or a 25-minute flight from [GEOGRA…" at bounding box center [889, 322] width 508 height 77
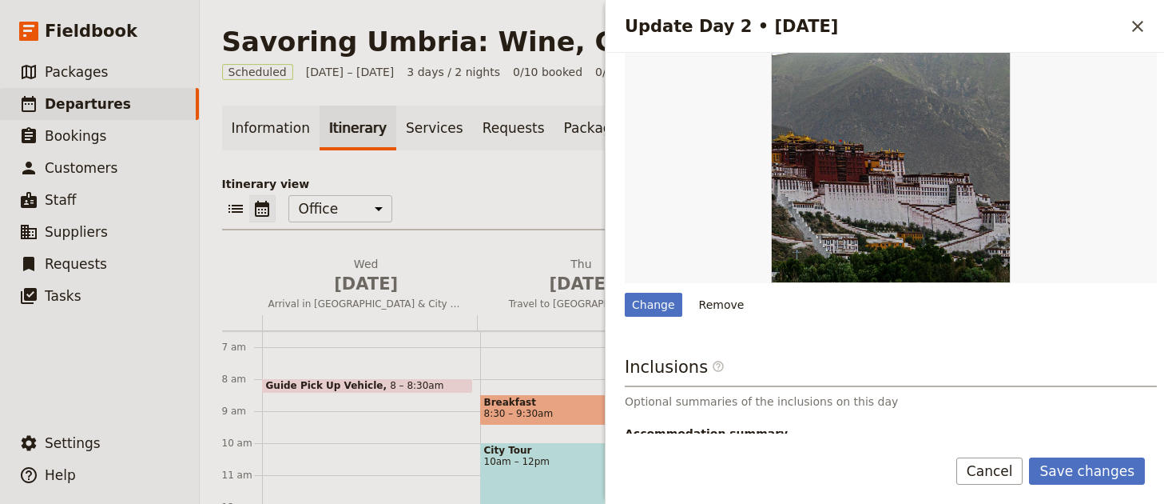
scroll to position [384, 0]
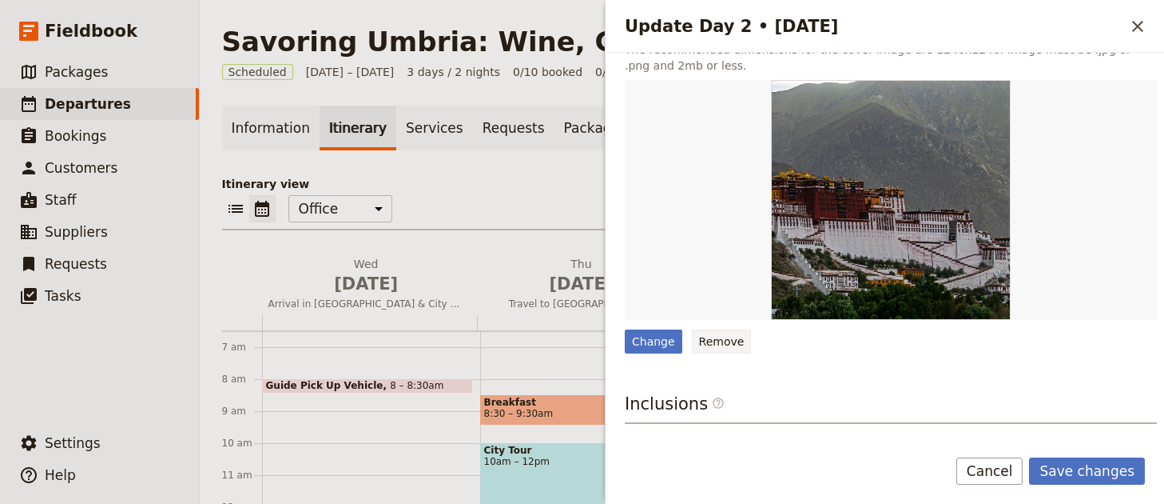
click at [738, 343] on button "Remove" at bounding box center [722, 341] width 60 height 24
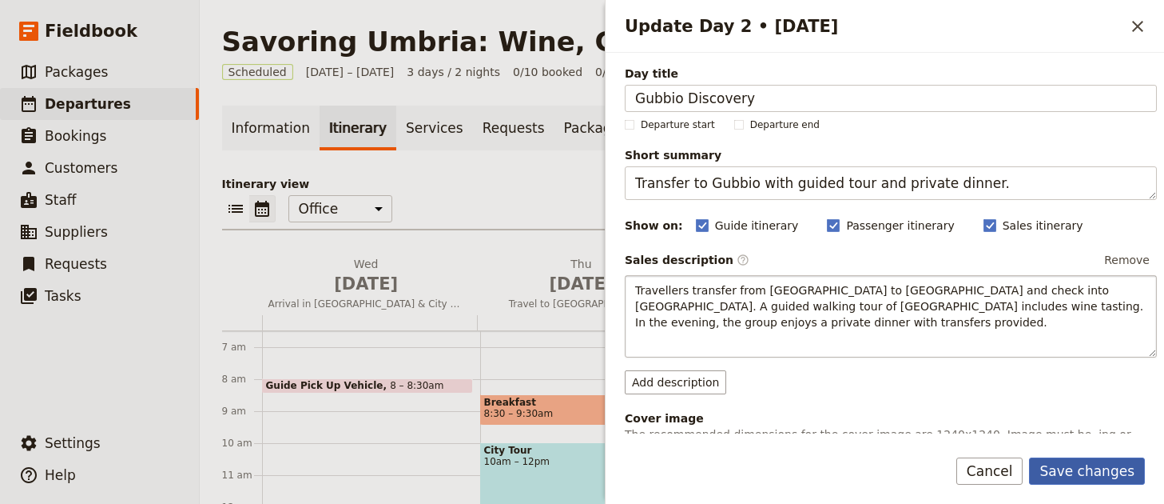
click at [1110, 472] on button "Save changes" at bounding box center [1087, 470] width 116 height 27
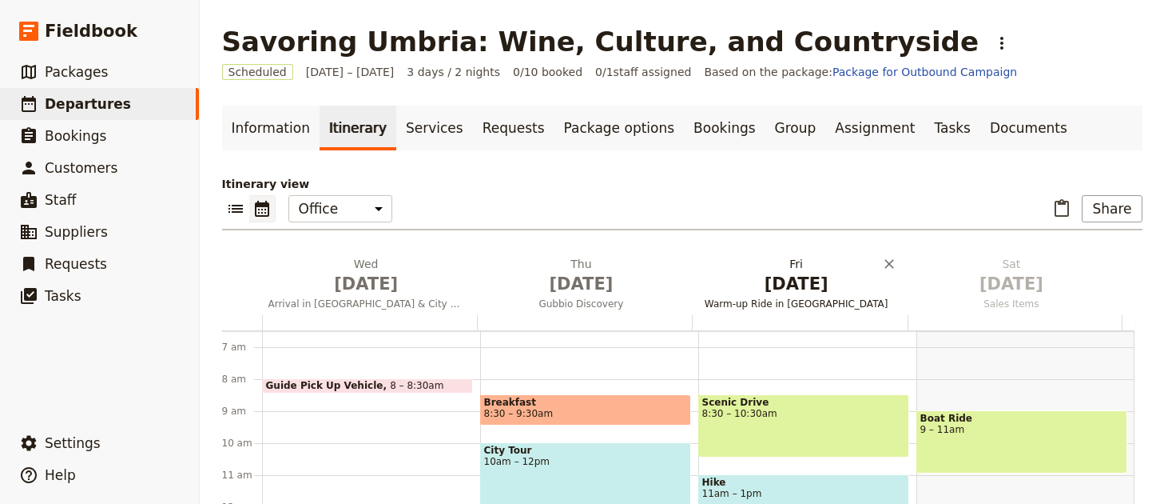
click at [816, 297] on span "Warm-up Ride in [GEOGRAPHIC_DATA]" at bounding box center [796, 303] width 209 height 13
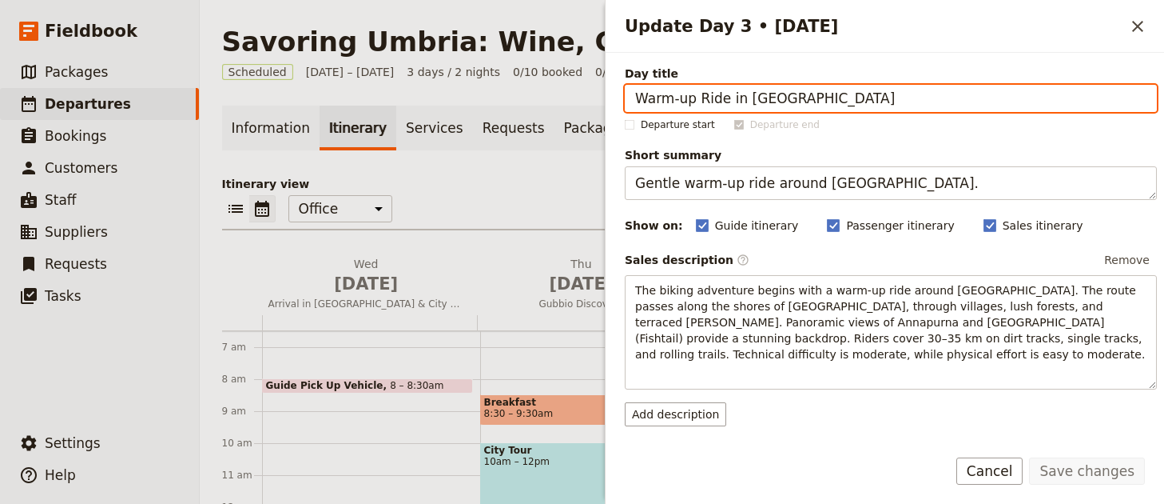
click at [941, 105] on input "Warm-up Ride in [GEOGRAPHIC_DATA]" at bounding box center [891, 98] width 532 height 27
paste input "Orvieto Exploration"
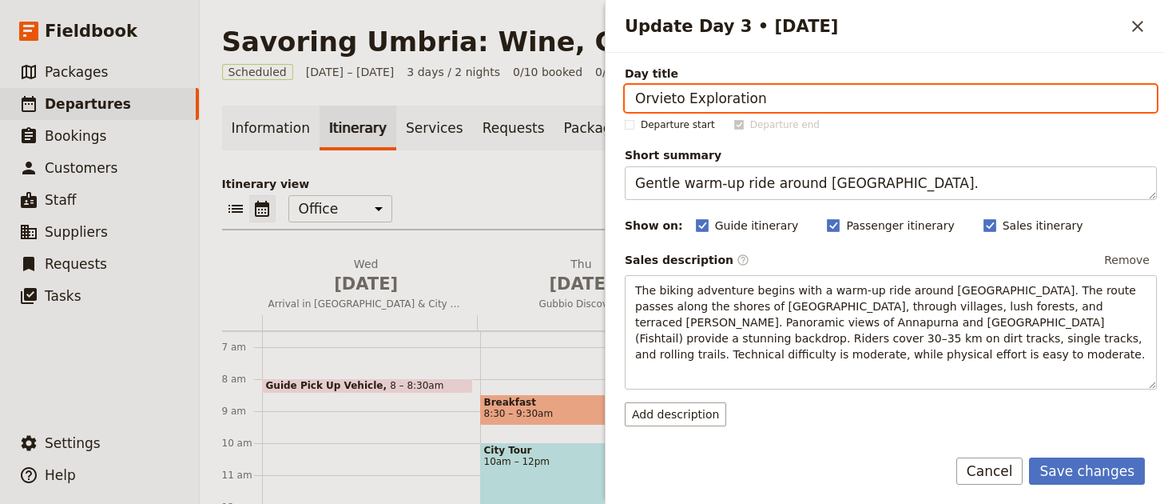
type input "Orvieto Exploration"
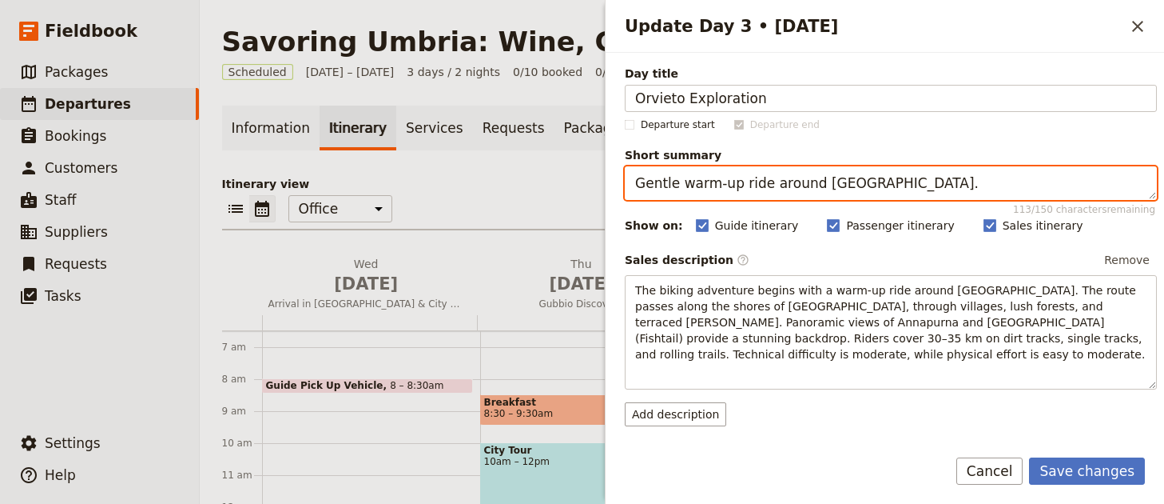
click at [1062, 185] on textarea "Gentle warm-up ride around [GEOGRAPHIC_DATA]." at bounding box center [891, 183] width 532 height 34
paste textarea "Full day in [GEOGRAPHIC_DATA] with lunch included"
paste textarea "Update Day 3 • 2 Jan"
type textarea "Full day in [GEOGRAPHIC_DATA] with lunch included."
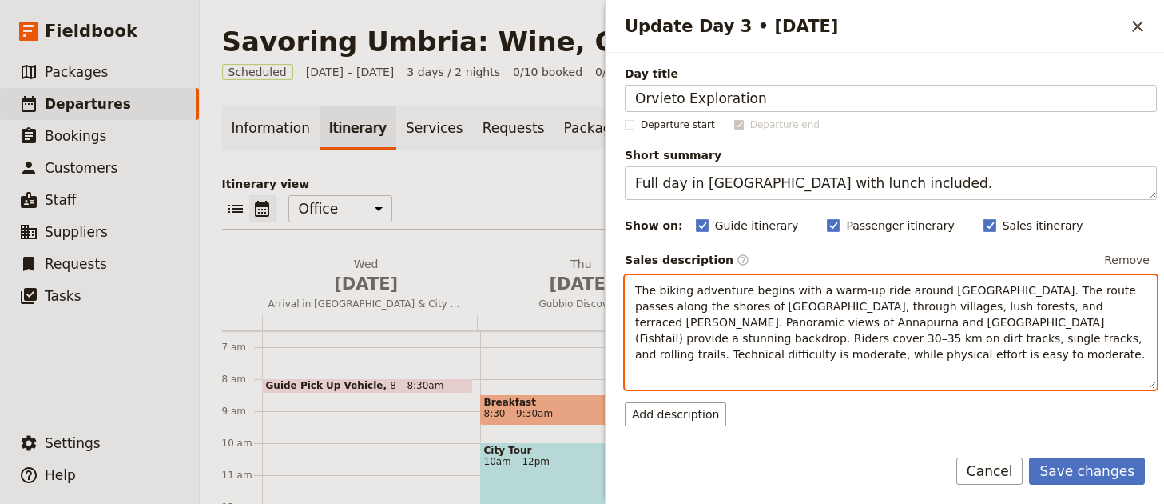
click at [945, 312] on span "The biking adventure begins with a warm-up ride around [GEOGRAPHIC_DATA]. The r…" at bounding box center [890, 322] width 511 height 77
click at [946, 312] on span "The biking adventure begins with a warm-up ride around [GEOGRAPHIC_DATA]. The r…" at bounding box center [890, 322] width 511 height 77
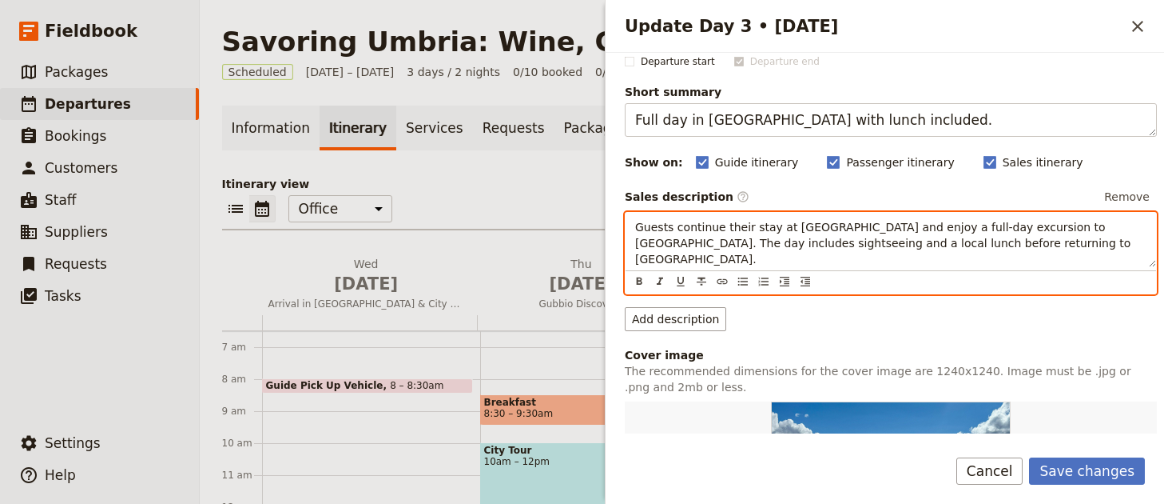
scroll to position [309, 0]
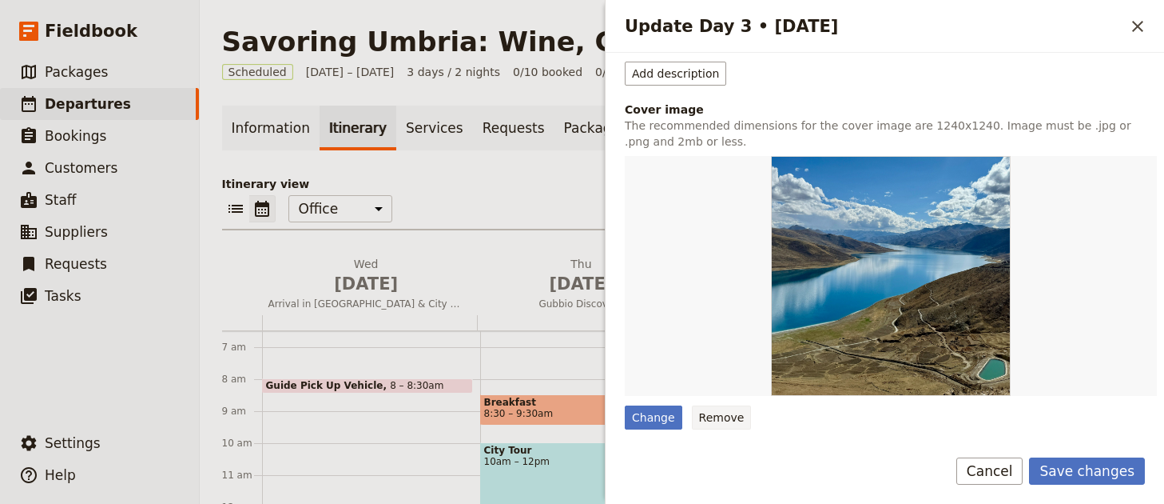
click at [717, 412] on button "Remove" at bounding box center [722, 417] width 60 height 24
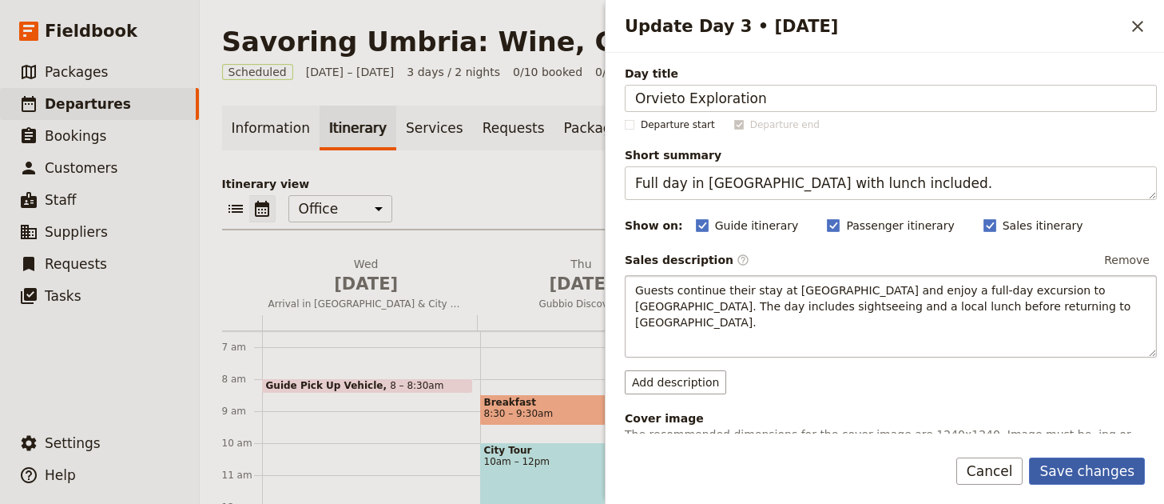
click at [1112, 466] on button "Save changes" at bounding box center [1087, 470] width 116 height 27
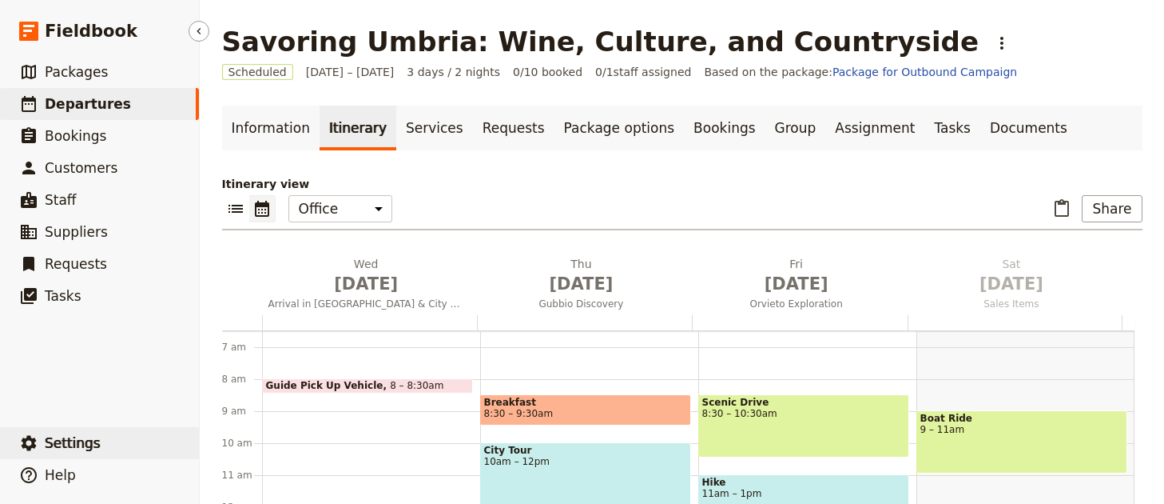
click at [67, 439] on span "Settings" at bounding box center [73, 443] width 56 height 16
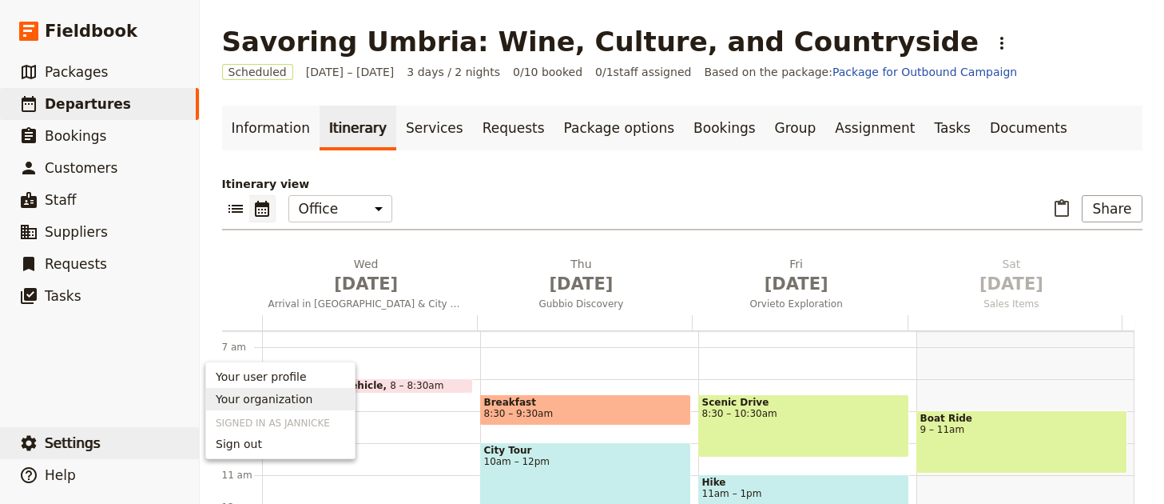
click at [288, 395] on span "Your organization" at bounding box center [264, 399] width 97 height 16
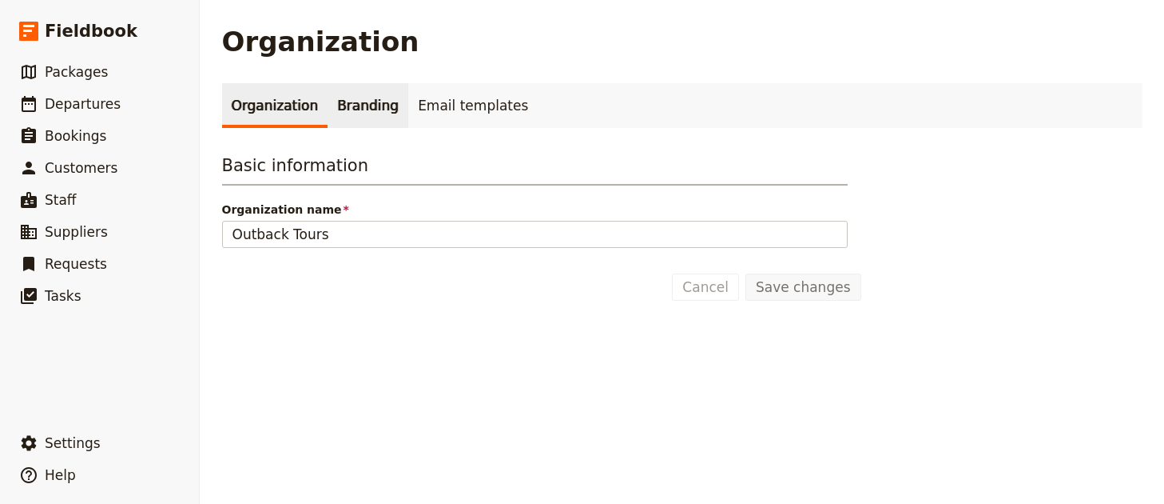
click at [367, 121] on link "Branding" at bounding box center [368, 105] width 81 height 45
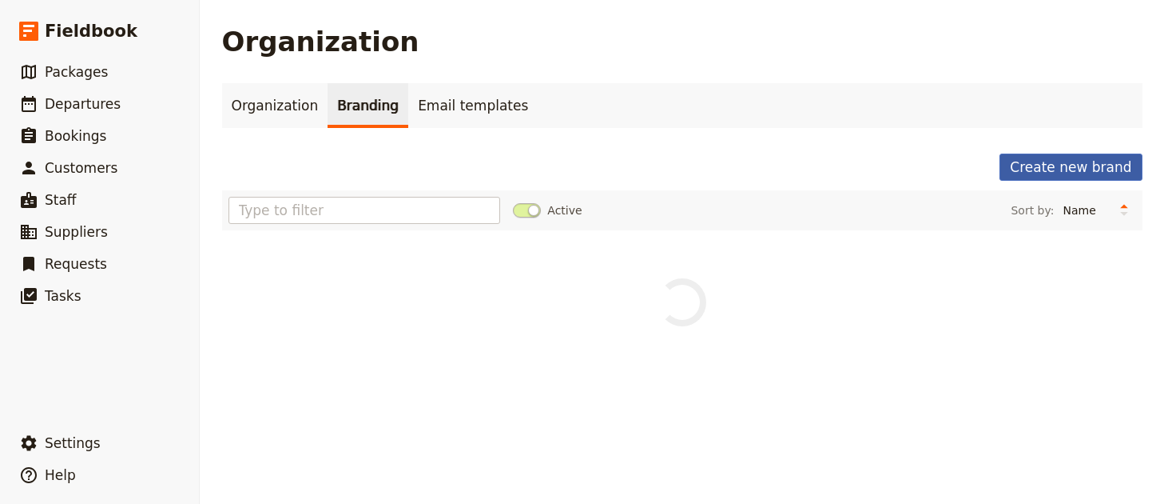
click at [1017, 173] on button "Create new brand" at bounding box center [1071, 166] width 142 height 27
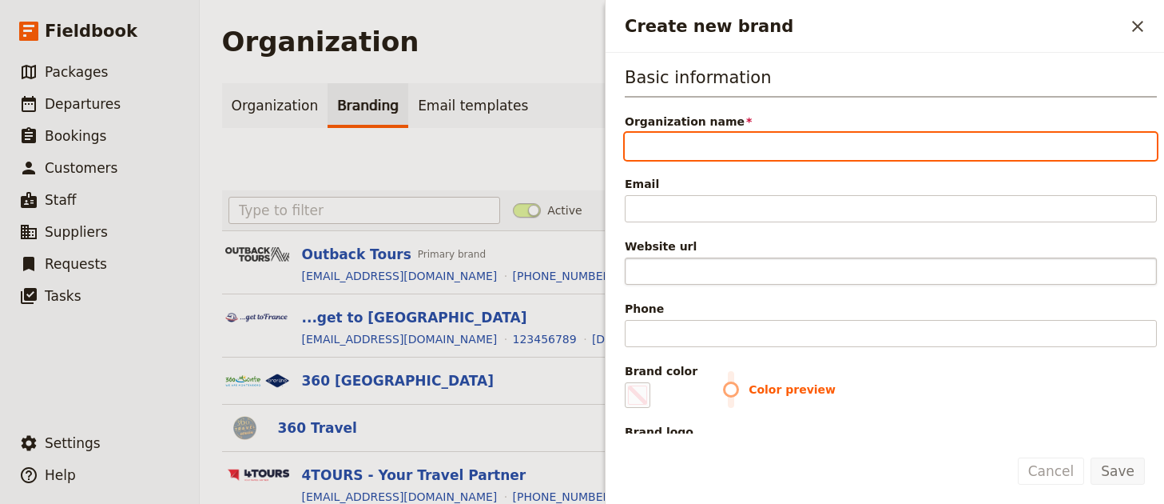
paste input "Dovetail Travel"
drag, startPoint x: 635, startPoint y: 145, endPoint x: 711, endPoint y: 177, distance: 82.7
click at [636, 145] on input "Dovetail Travel" at bounding box center [891, 146] width 532 height 27
type input "Dovetail Travel"
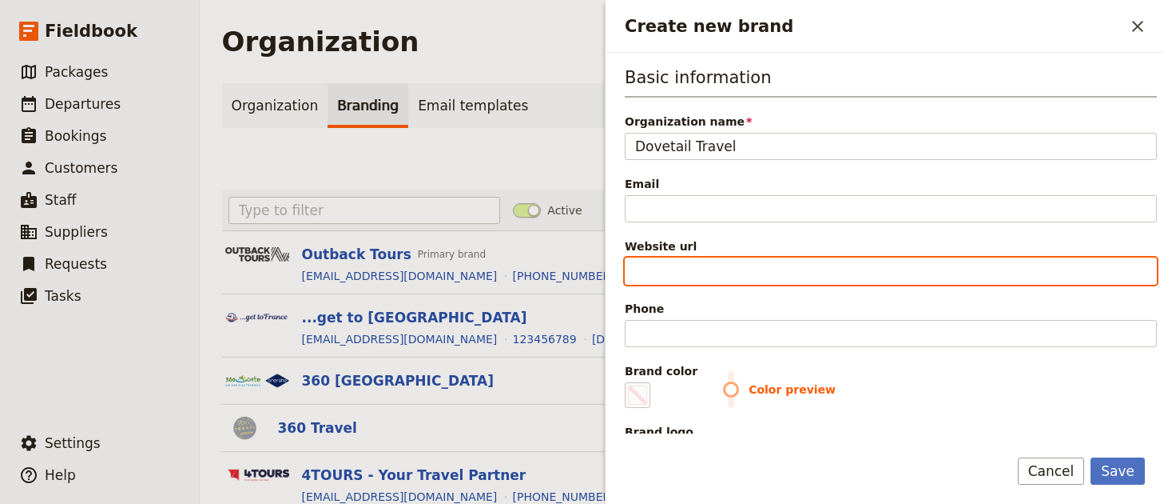
click at [875, 266] on input "Website url" at bounding box center [891, 270] width 532 height 27
paste input "[URL][DOMAIN_NAME]"
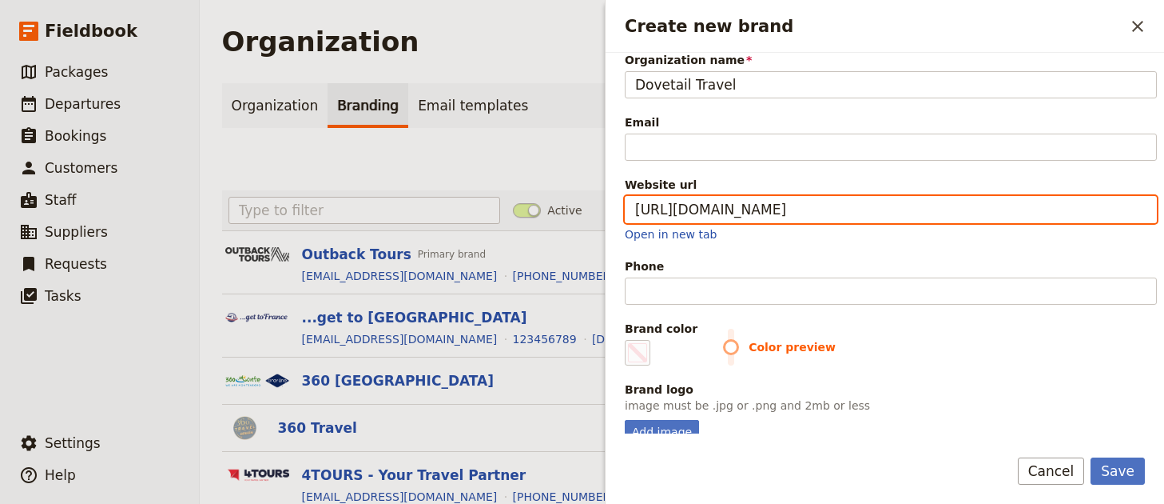
scroll to position [123, 0]
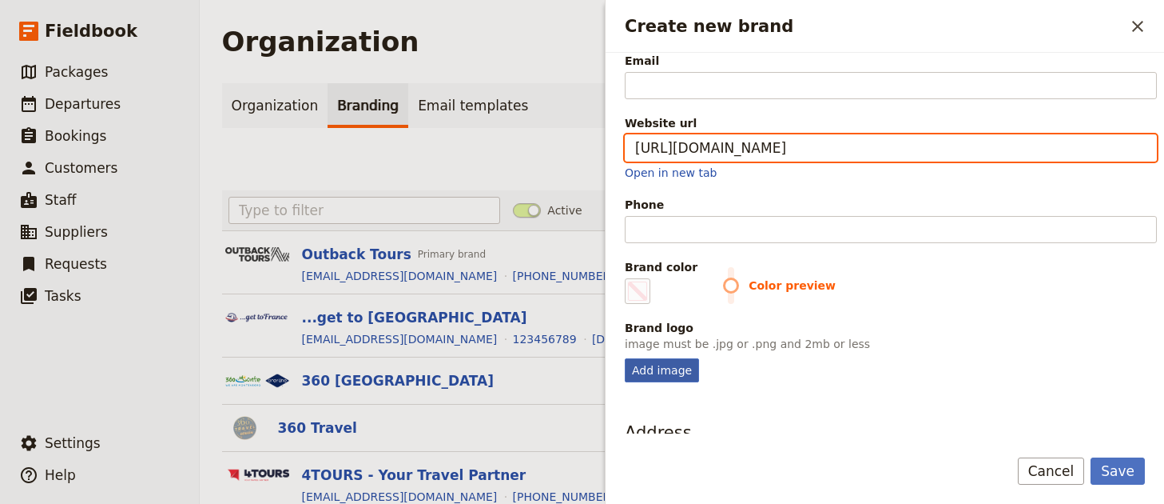
type input "[URL][DOMAIN_NAME]"
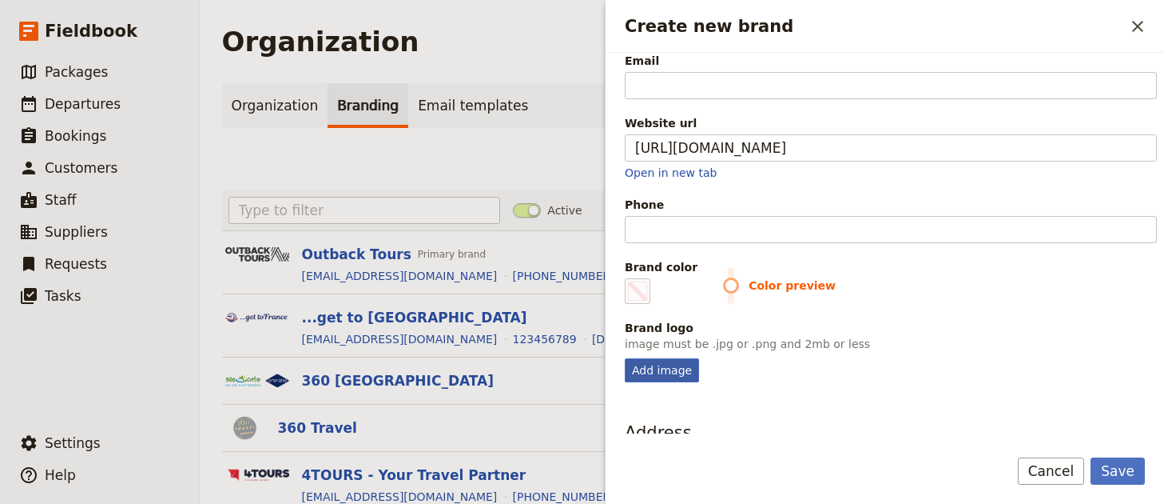
click at [640, 365] on div "Add image" at bounding box center [662, 370] width 74 height 24
click at [625, 358] on input "Add image" at bounding box center [624, 357] width 1 height 1
type input "C:\fakepath\Screenshot [DATE] 13.04.58.png"
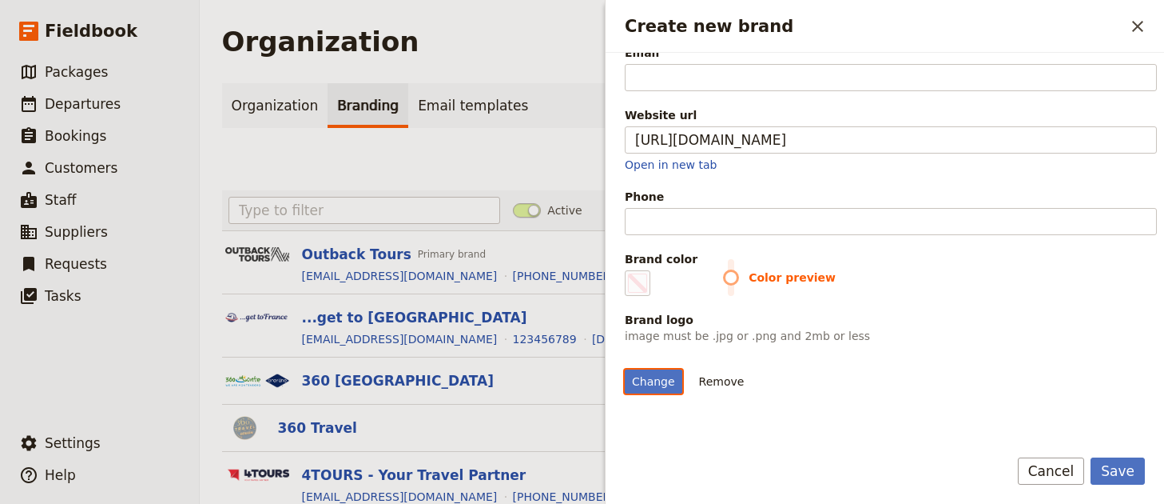
scroll to position [141, 0]
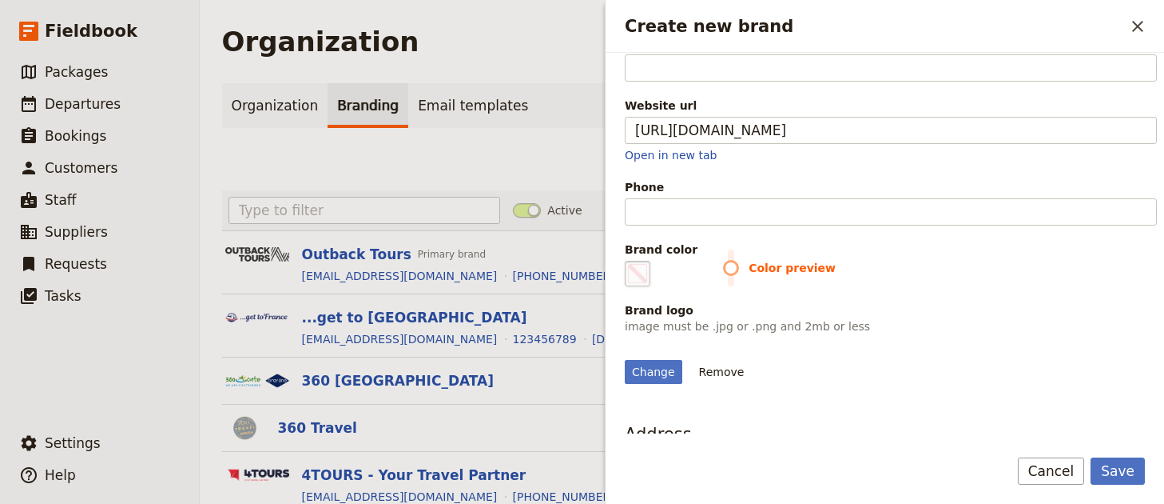
click at [626, 266] on fieldset "#000000" at bounding box center [638, 274] width 26 height 26
click at [628, 261] on input "#000000" at bounding box center [628, 260] width 1 height 1
type input "#d75252"
click at [982, 246] on div "Brand color #d75252 Color preview" at bounding box center [891, 263] width 532 height 45
click at [1122, 476] on button "Save" at bounding box center [1118, 470] width 54 height 27
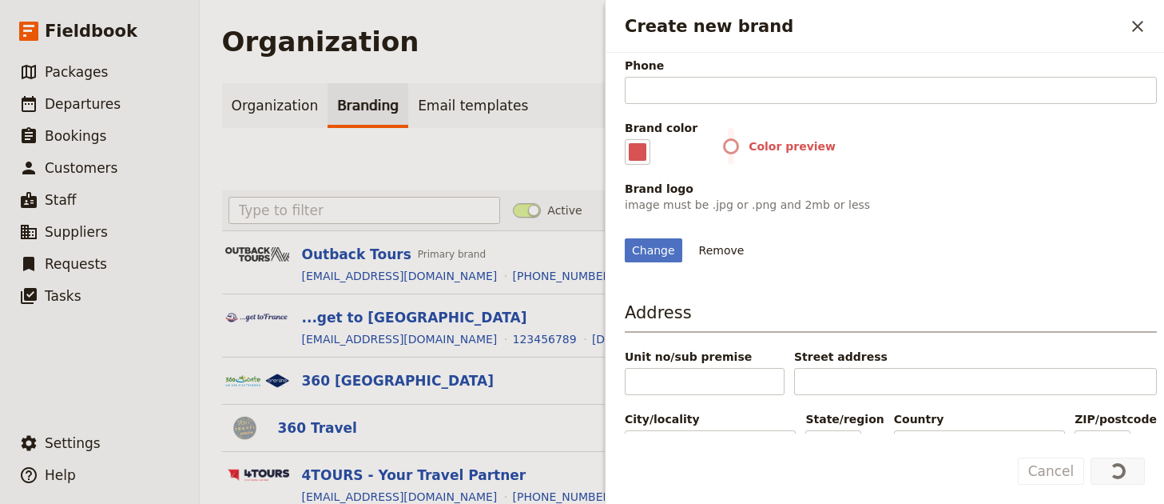
scroll to position [318, 0]
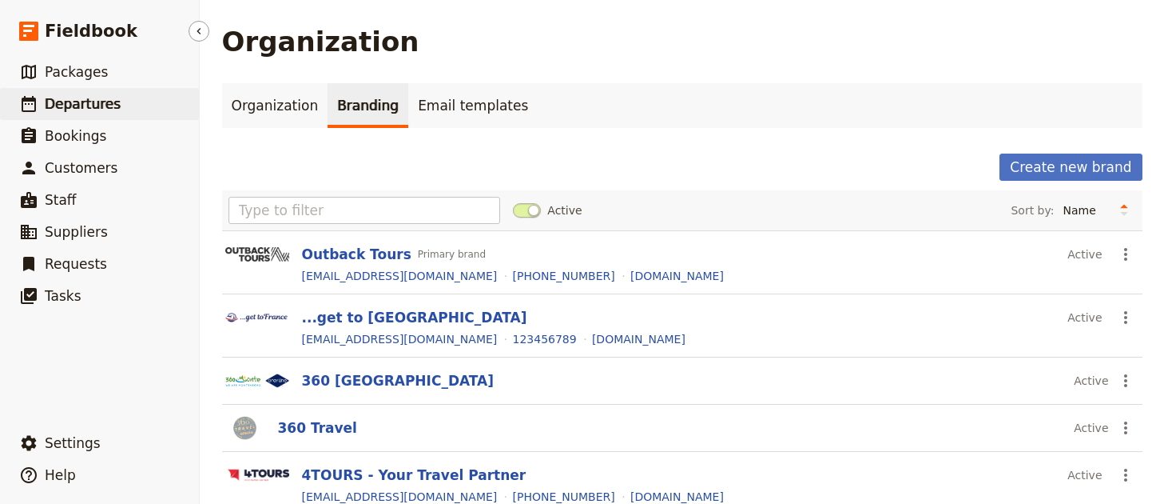
click at [158, 108] on link "​ Departures" at bounding box center [99, 104] width 199 height 32
select select "UPDATED_AT"
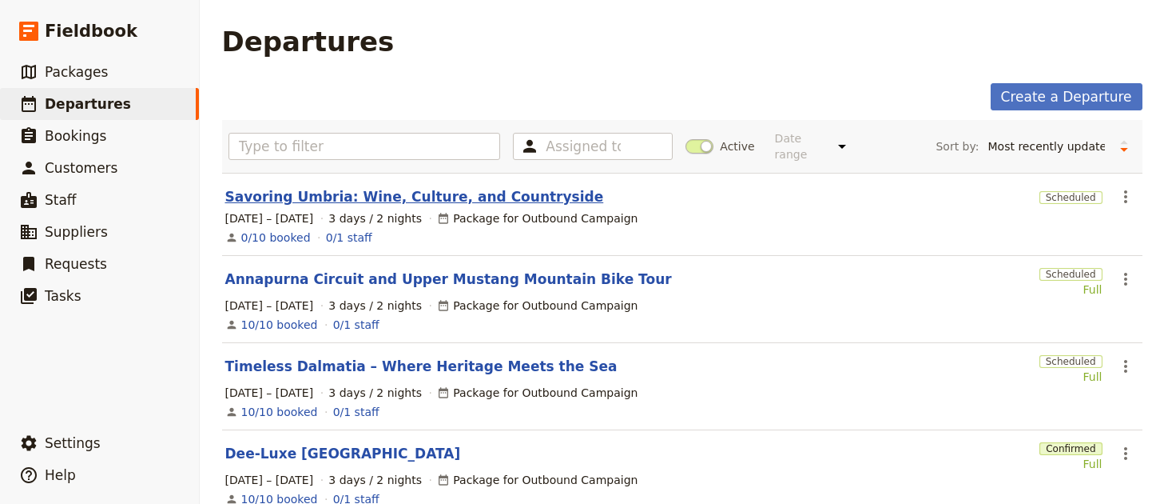
click at [401, 190] on link "Savoring Umbria: Wine, Culture, and Countryside" at bounding box center [414, 196] width 379 height 19
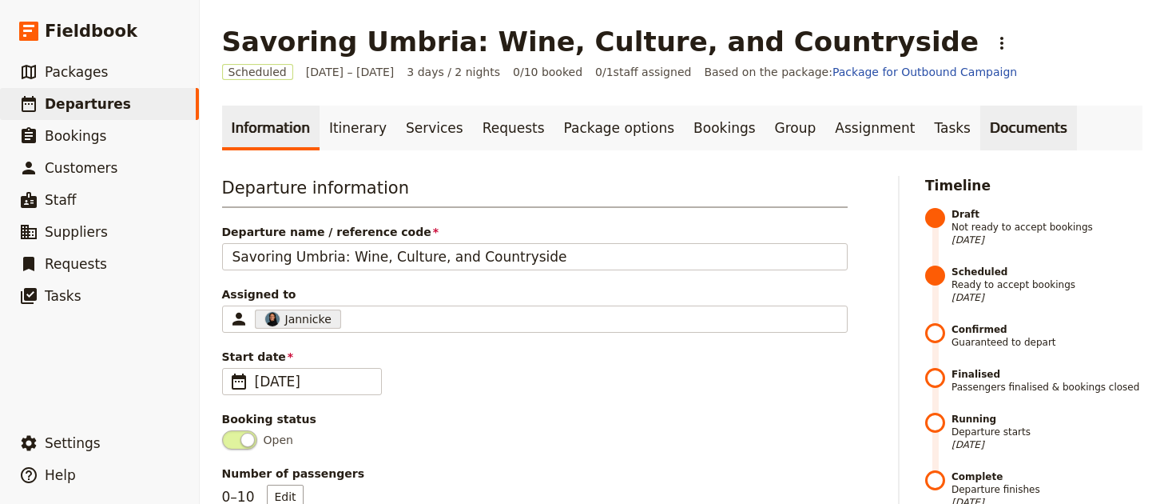
click at [981, 147] on link "Documents" at bounding box center [1029, 127] width 97 height 45
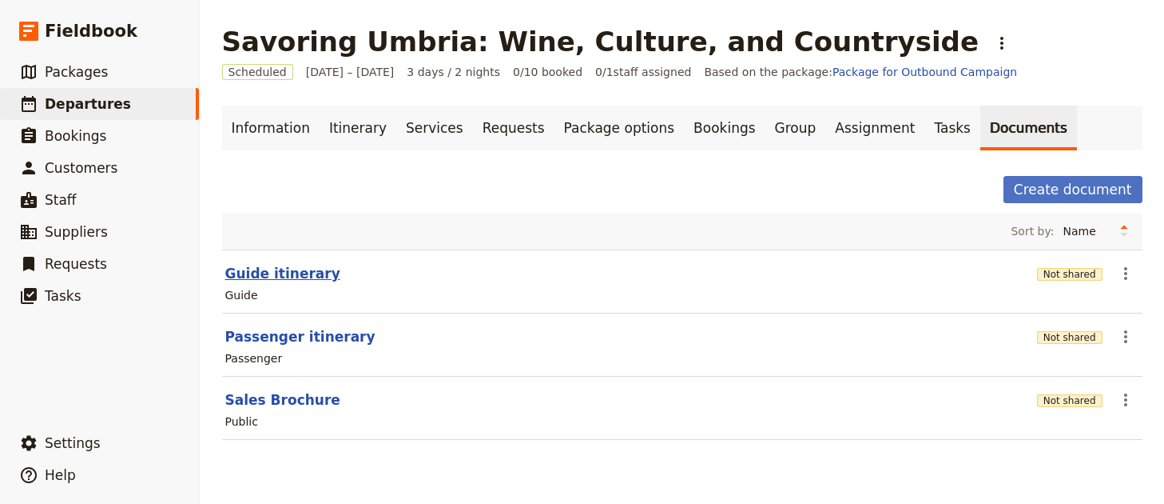
click at [277, 277] on button "Guide itinerary" at bounding box center [282, 273] width 115 height 19
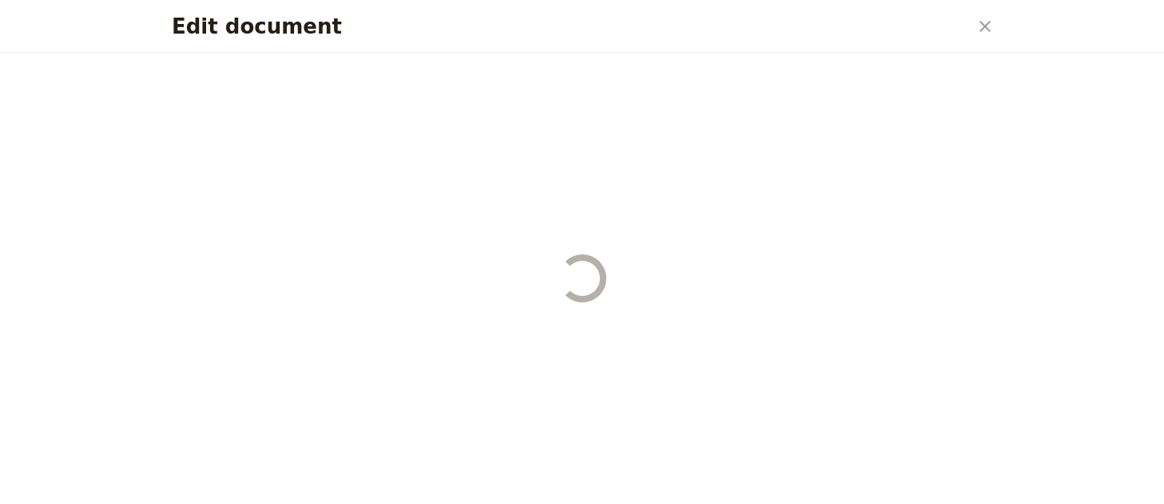
select select "STAFF"
select select "RUN_SHEET"
select select "LARGE"
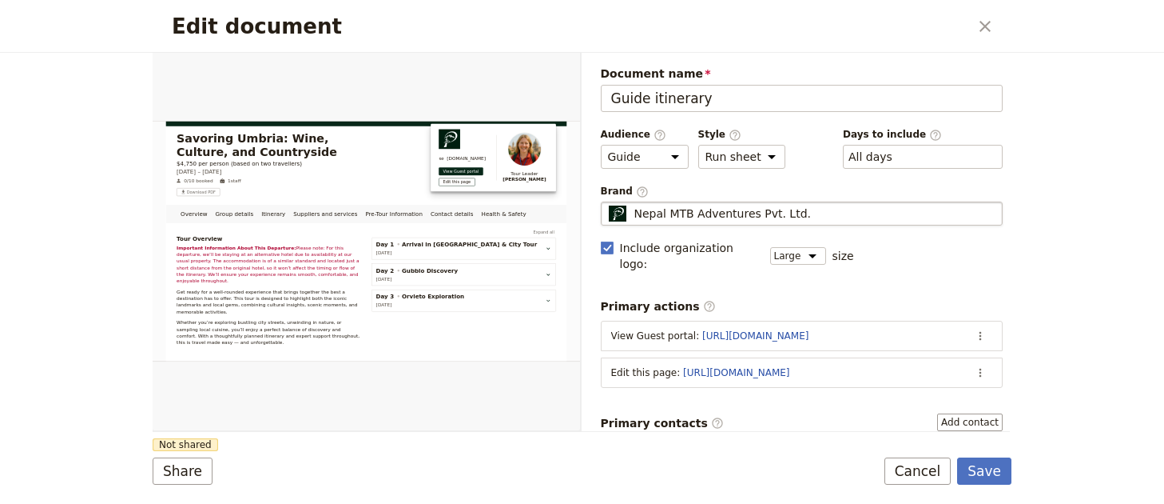
click at [690, 217] on span "Nepal MTB Adventures Pvt. Ltd." at bounding box center [723, 213] width 177 height 16
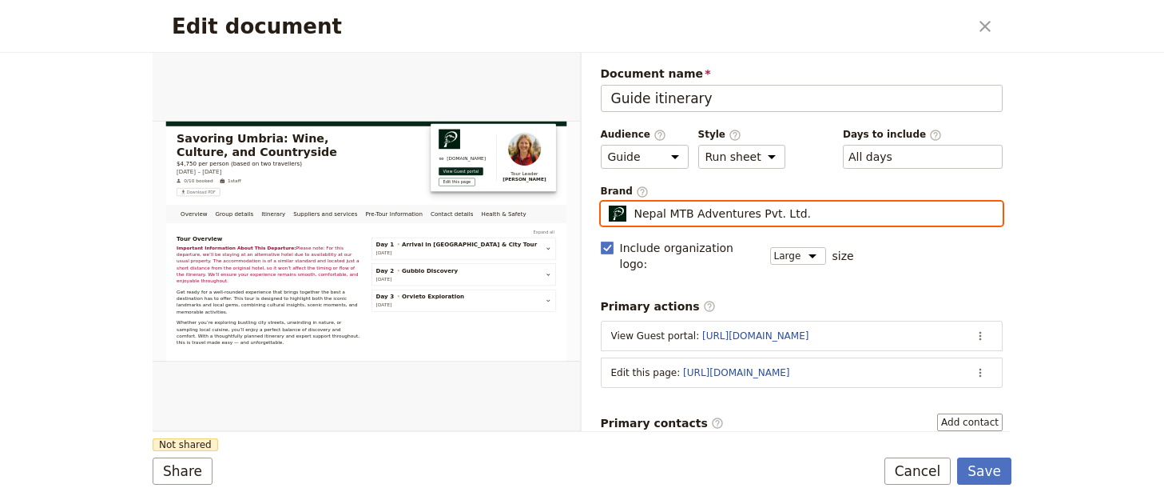
click at [608, 202] on input "Nepal MTB Adventures Pvt. Ltd." at bounding box center [607, 201] width 1 height 1
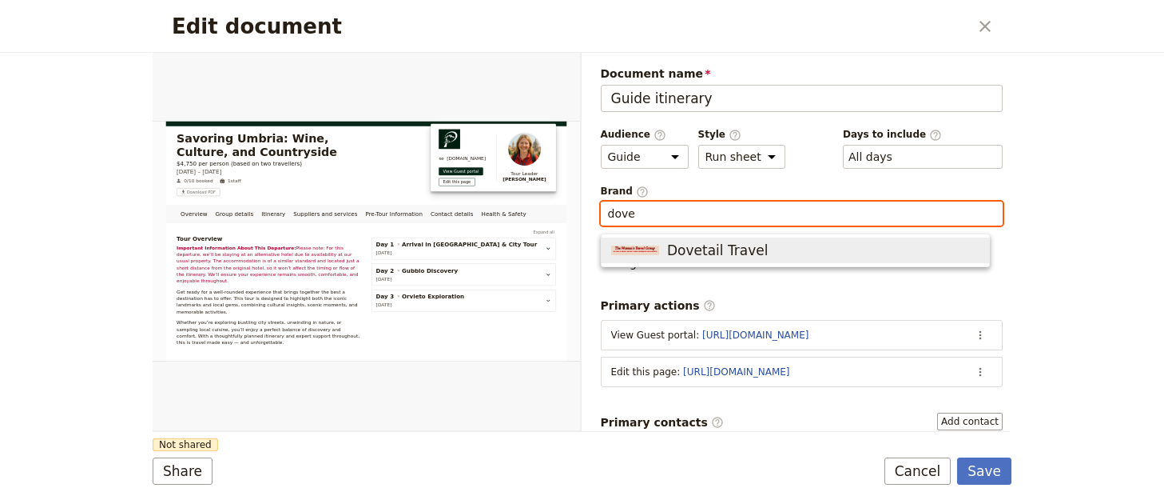
click at [695, 258] on span "Dovetail Travel" at bounding box center [717, 250] width 101 height 19
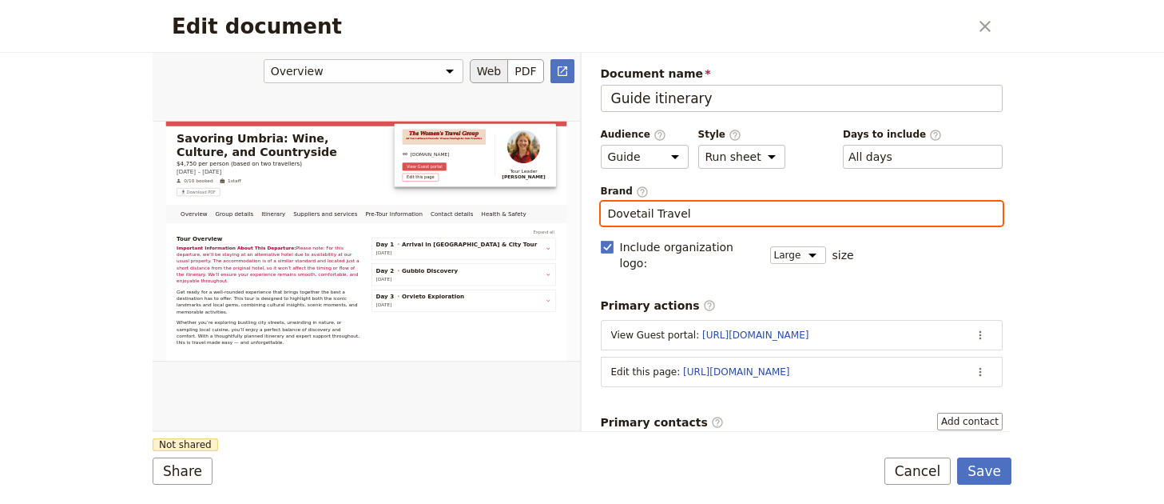
type input "Dovetail Travel"
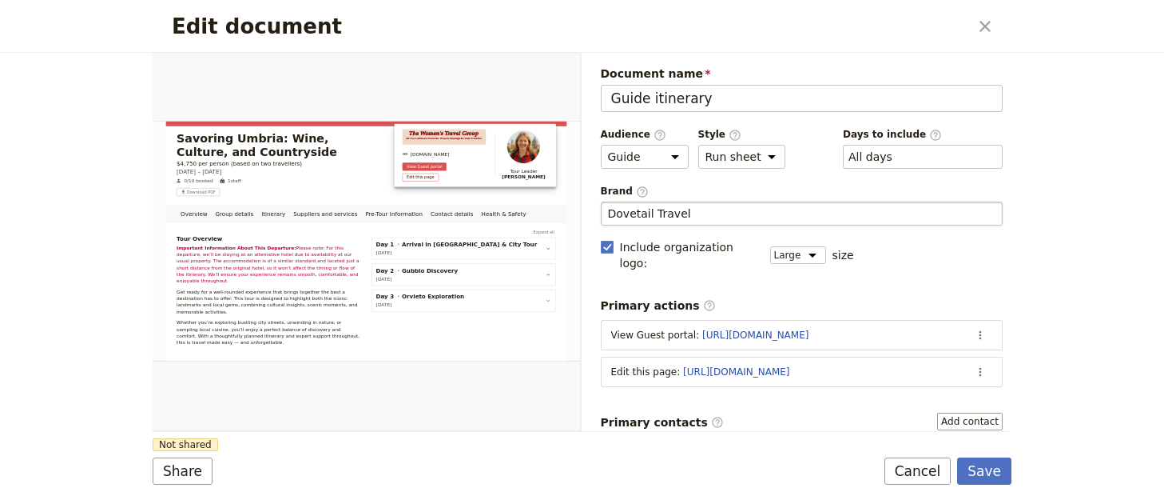
drag, startPoint x: 423, startPoint y: 424, endPoint x: 354, endPoint y: 446, distance: 72.3
click at [423, 424] on div "Edit document" at bounding box center [367, 241] width 428 height 378
click at [171, 473] on button "Share" at bounding box center [183, 470] width 60 height 27
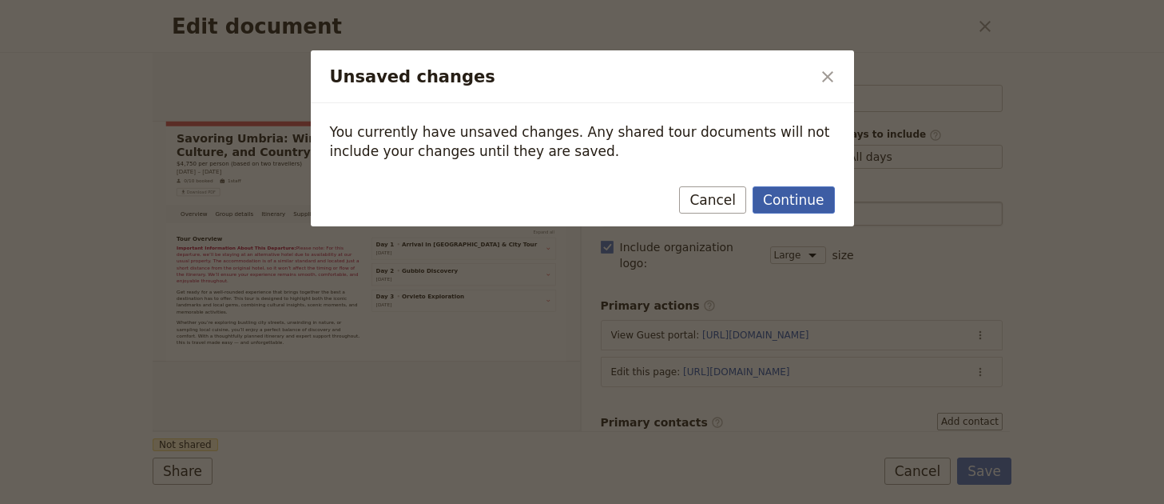
click at [820, 205] on button "Continue" at bounding box center [794, 199] width 82 height 27
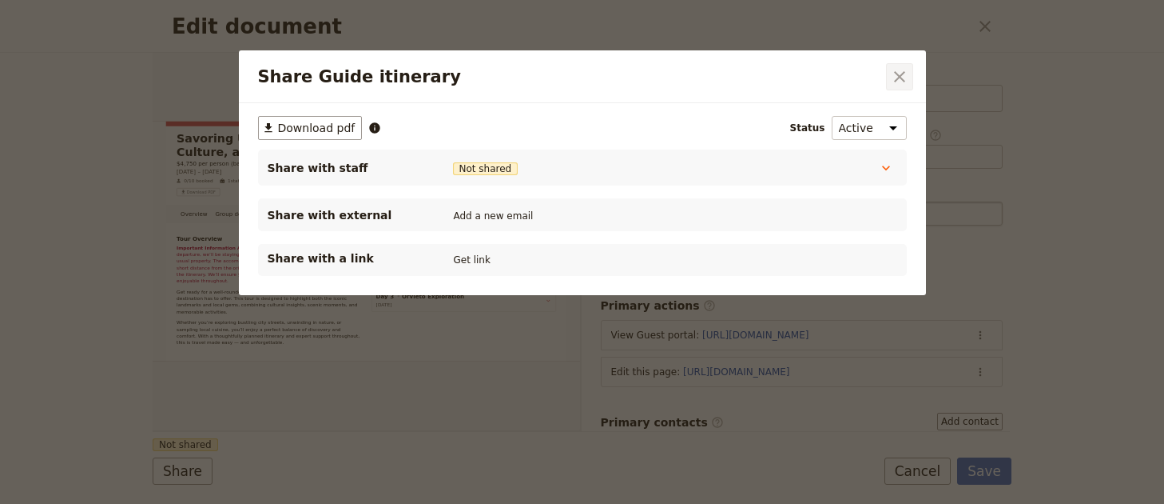
click at [904, 68] on icon "Close dialog" at bounding box center [899, 76] width 19 height 19
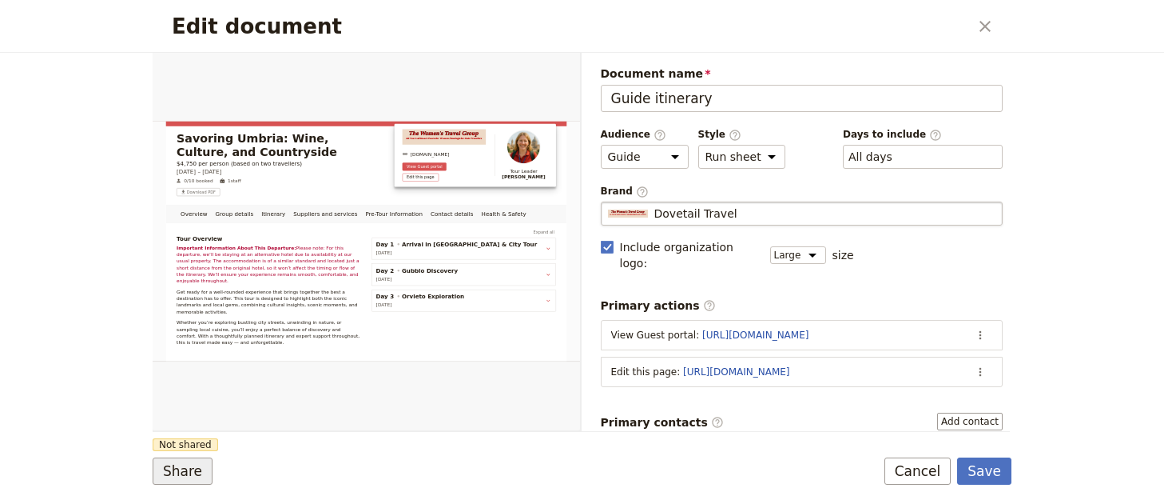
click at [190, 481] on button "Share" at bounding box center [183, 470] width 60 height 27
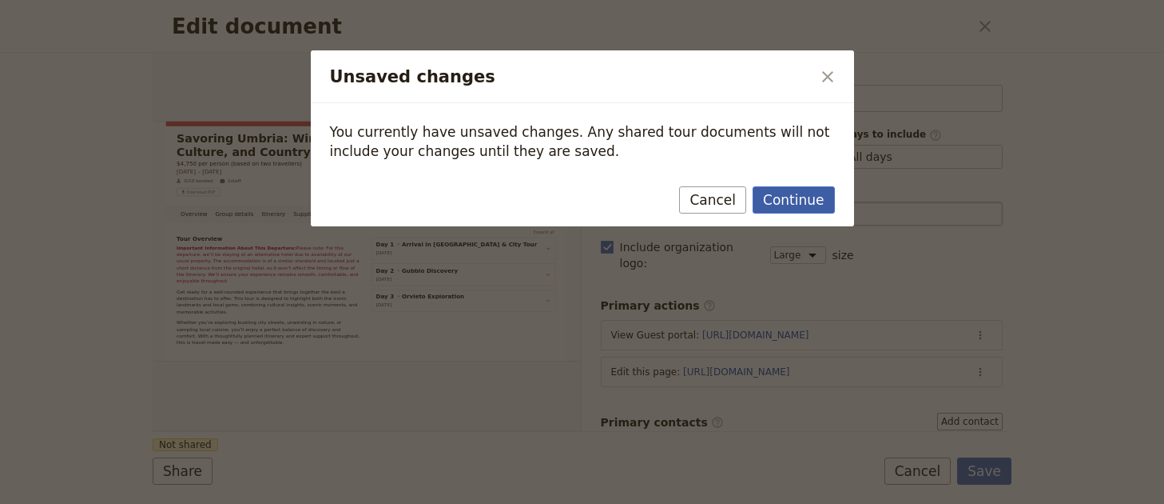
click at [822, 194] on button "Continue" at bounding box center [794, 199] width 82 height 27
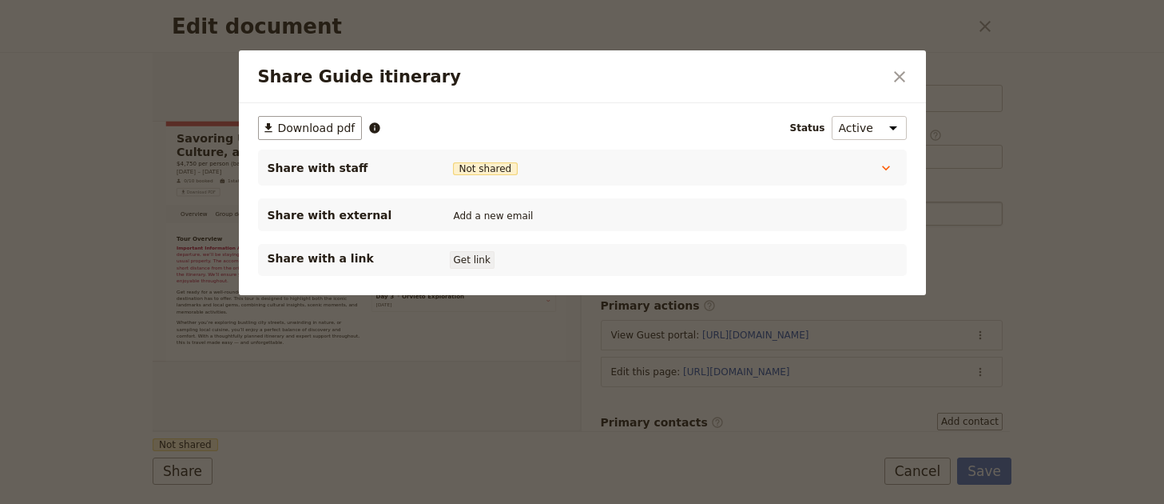
click at [489, 256] on button "Get link" at bounding box center [472, 260] width 45 height 18
click at [897, 87] on button "​" at bounding box center [899, 76] width 27 height 27
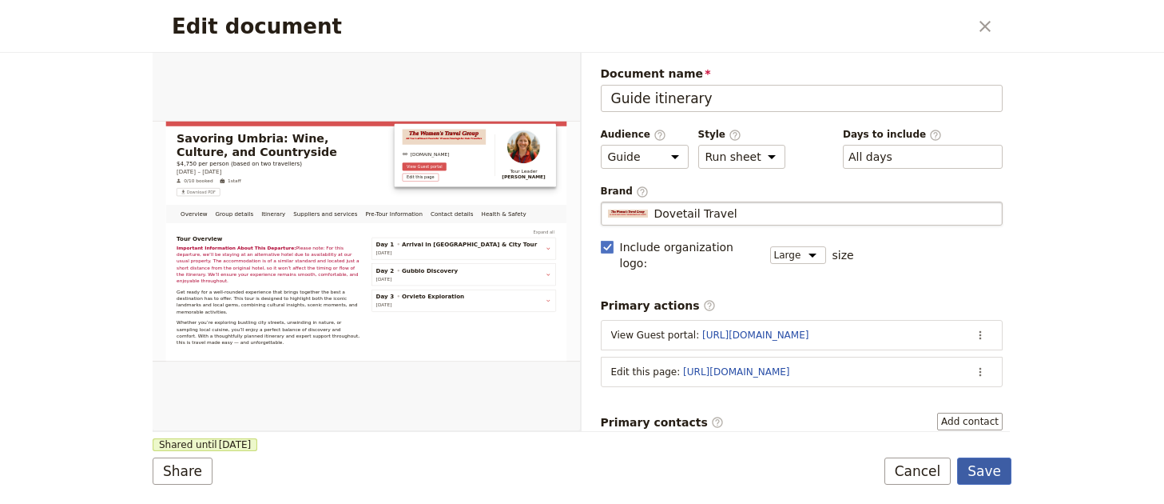
click at [987, 469] on button "Save" at bounding box center [984, 470] width 54 height 27
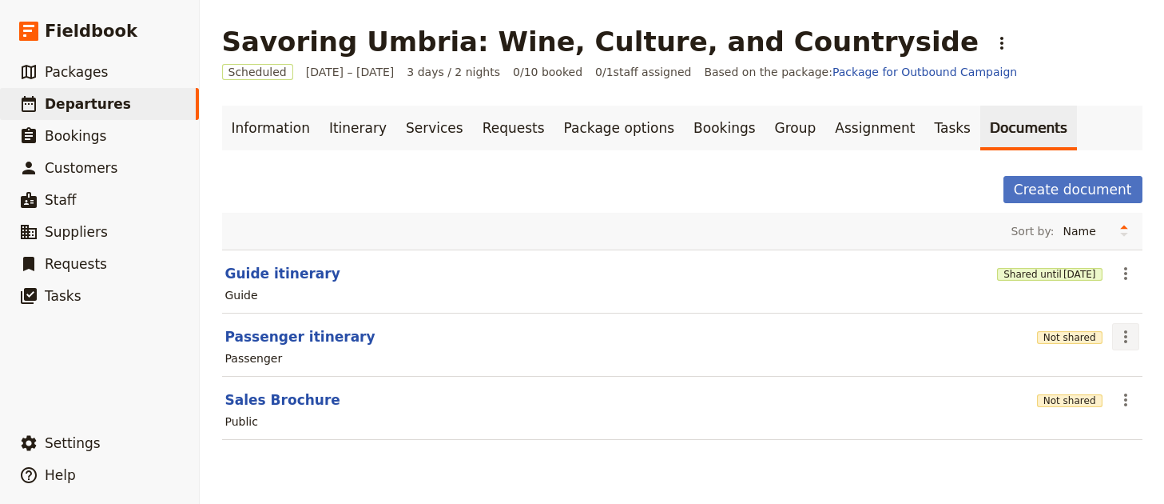
click at [1117, 336] on icon "Actions" at bounding box center [1126, 336] width 19 height 19
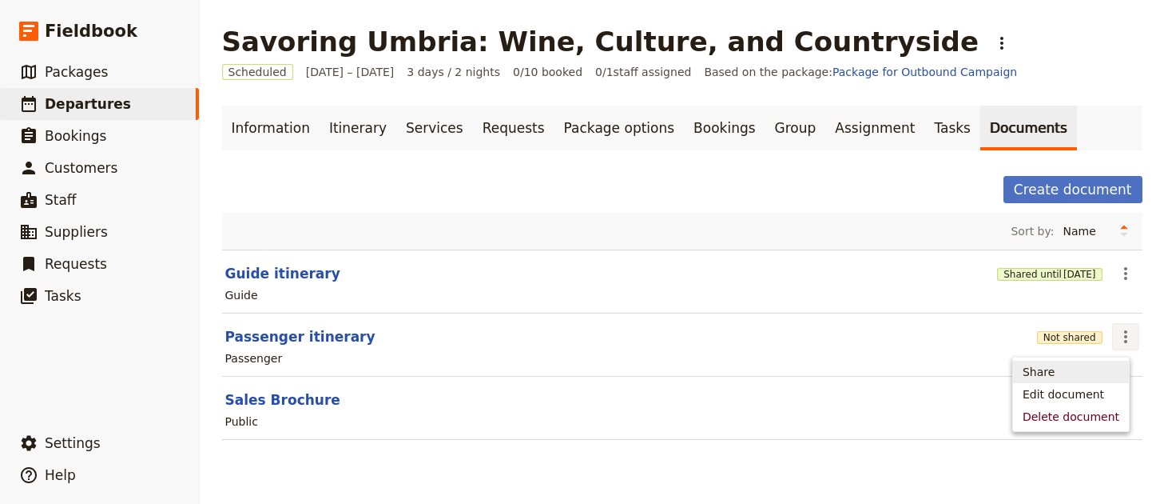
click at [1079, 362] on button "Share" at bounding box center [1071, 371] width 116 height 22
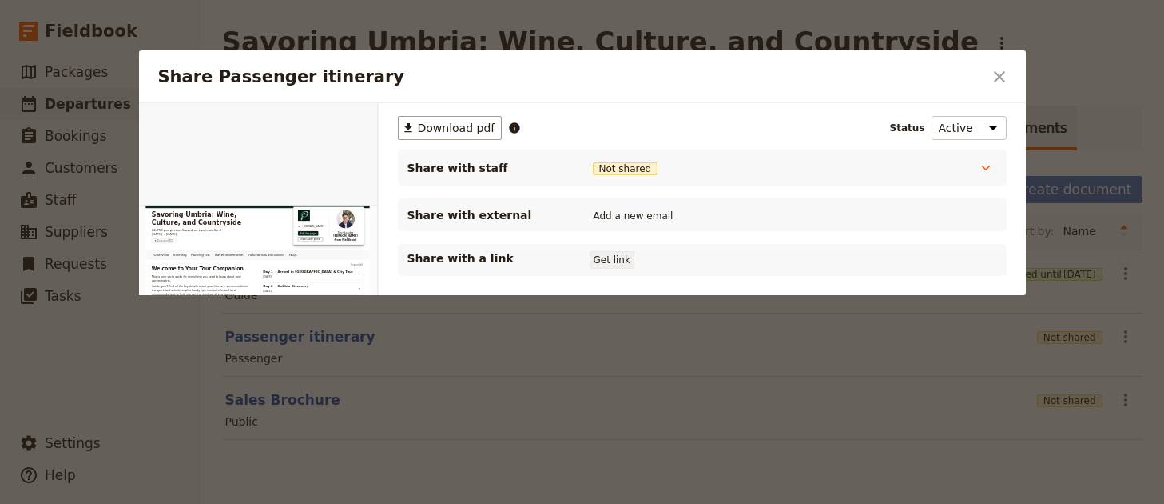
click at [600, 263] on button "Get link" at bounding box center [612, 260] width 45 height 18
click at [993, 68] on icon "Close dialog" at bounding box center [999, 76] width 19 height 19
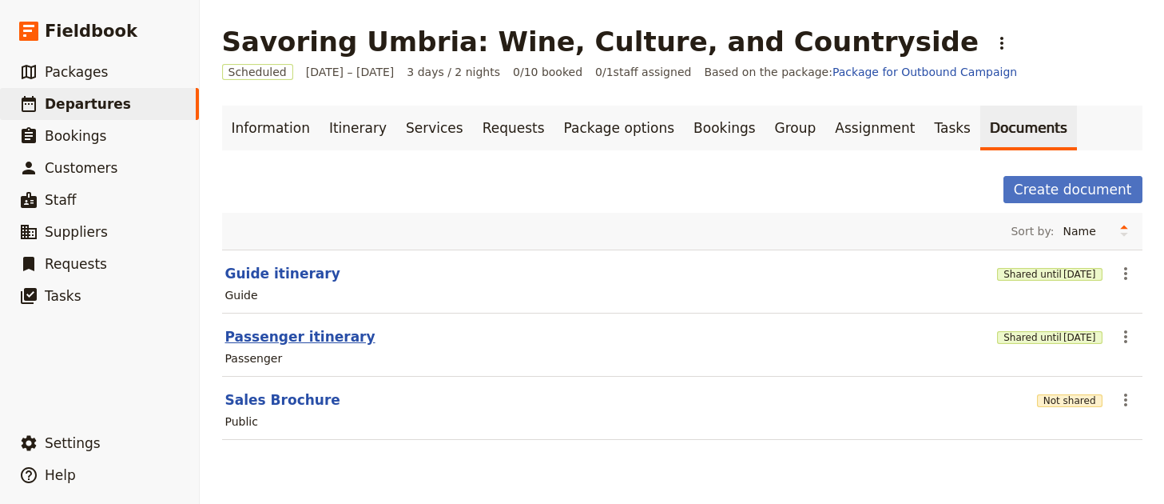
click at [275, 336] on button "Passenger itinerary" at bounding box center [300, 336] width 150 height 19
select select "PASSENGER"
select select "RUN_SHEET"
select select "LARGE"
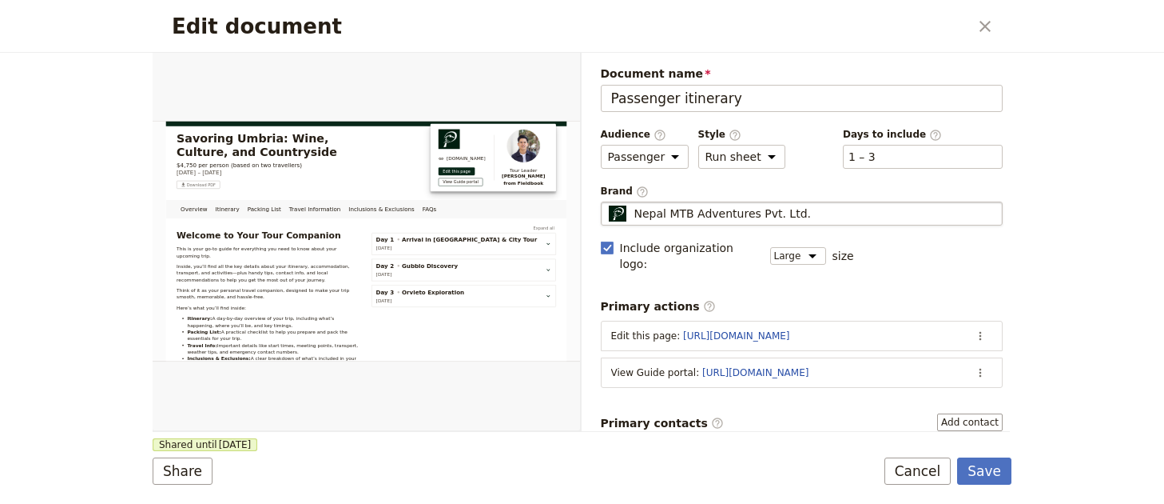
click at [810, 216] on div "Nepal MTB Adventures Pvt. Ltd." at bounding box center [802, 213] width 388 height 16
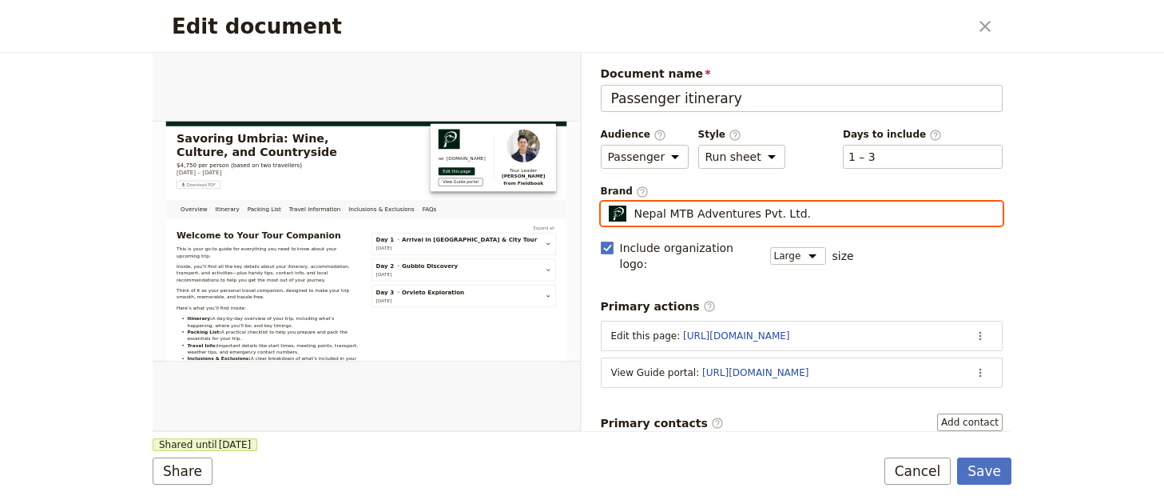
click at [608, 202] on input "Nepal MTB Adventures Pvt. Ltd." at bounding box center [607, 201] width 1 height 1
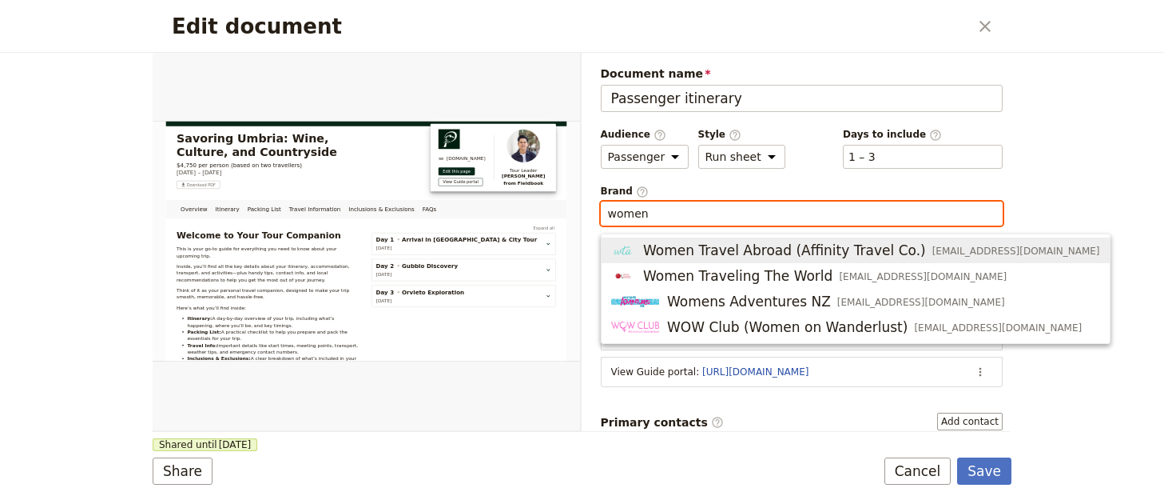
type input "t"
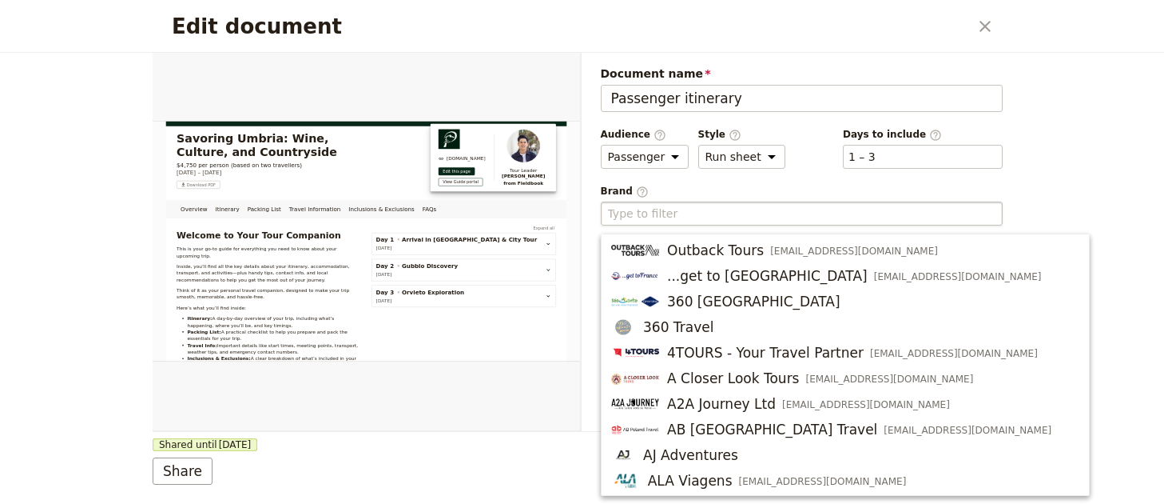
click at [1107, 55] on div "Edit document ​ Overview Itinerary Packing List Travel Information Inclusions &…" at bounding box center [582, 252] width 1164 height 504
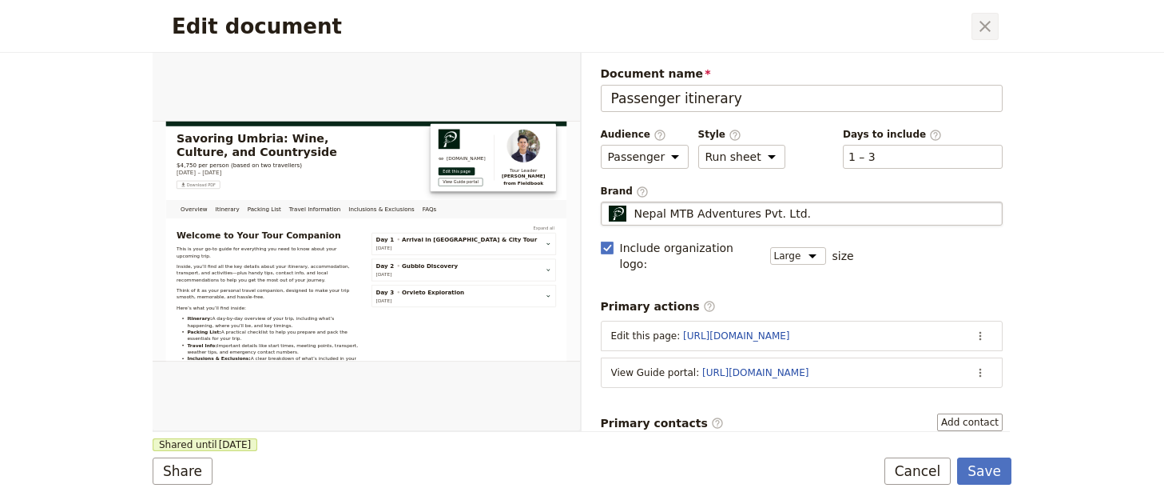
click at [989, 22] on icon "Close dialog" at bounding box center [985, 26] width 11 height 11
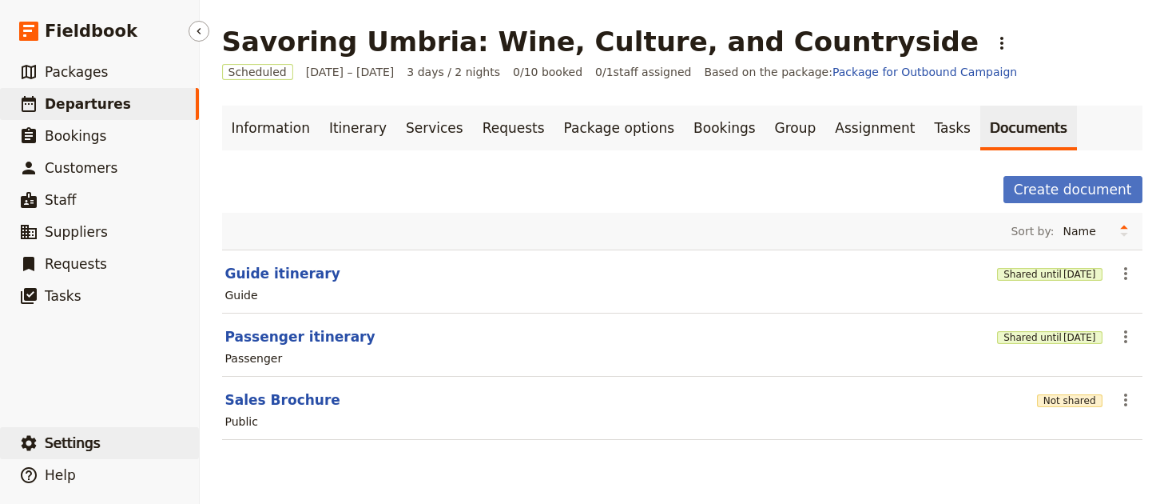
click at [132, 432] on button "​ Settings" at bounding box center [99, 443] width 199 height 32
click at [225, 397] on span "Your organization" at bounding box center [264, 399] width 97 height 16
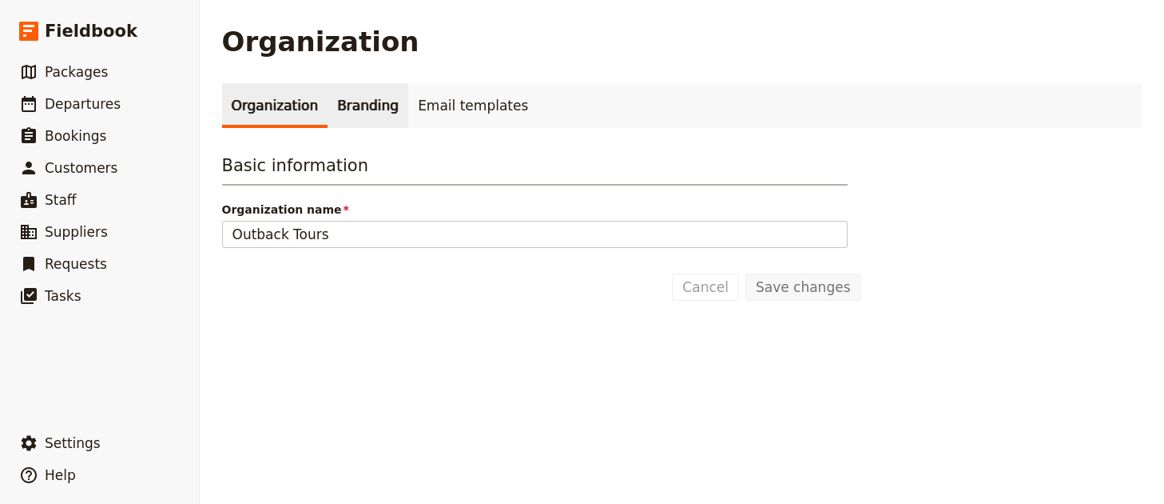
click at [357, 107] on link "Branding" at bounding box center [368, 105] width 81 height 45
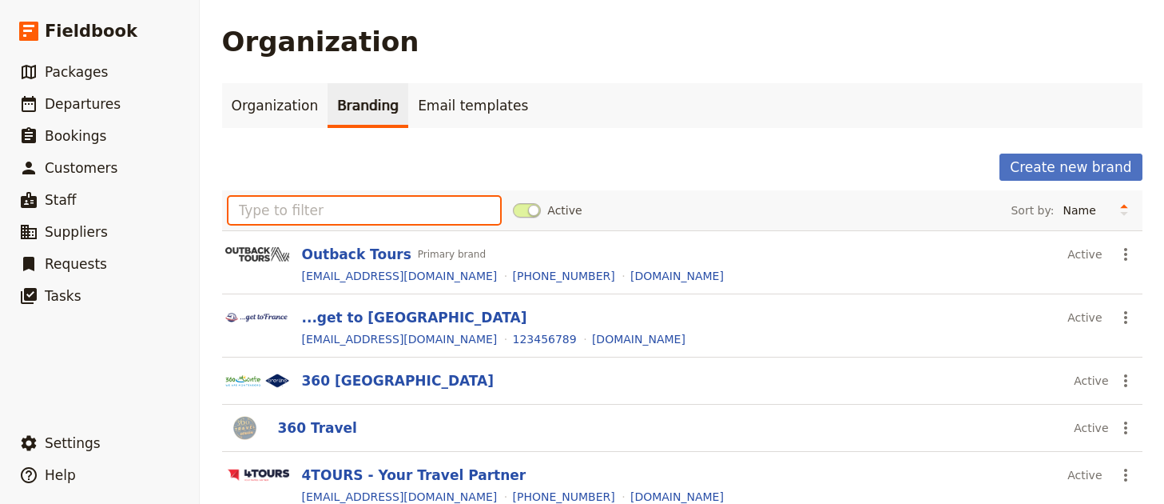
click at [345, 218] on input "text" at bounding box center [365, 210] width 273 height 27
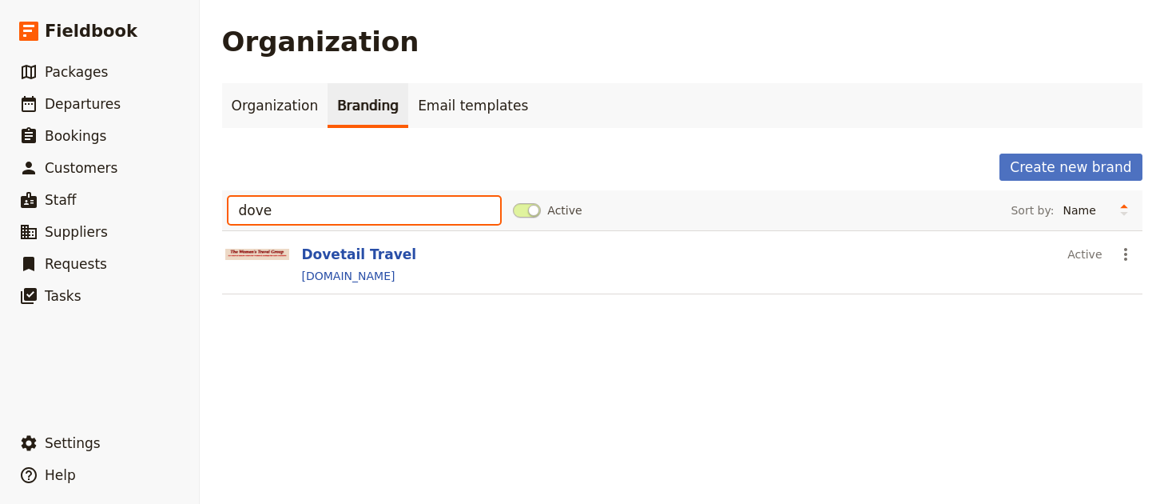
type input "dove"
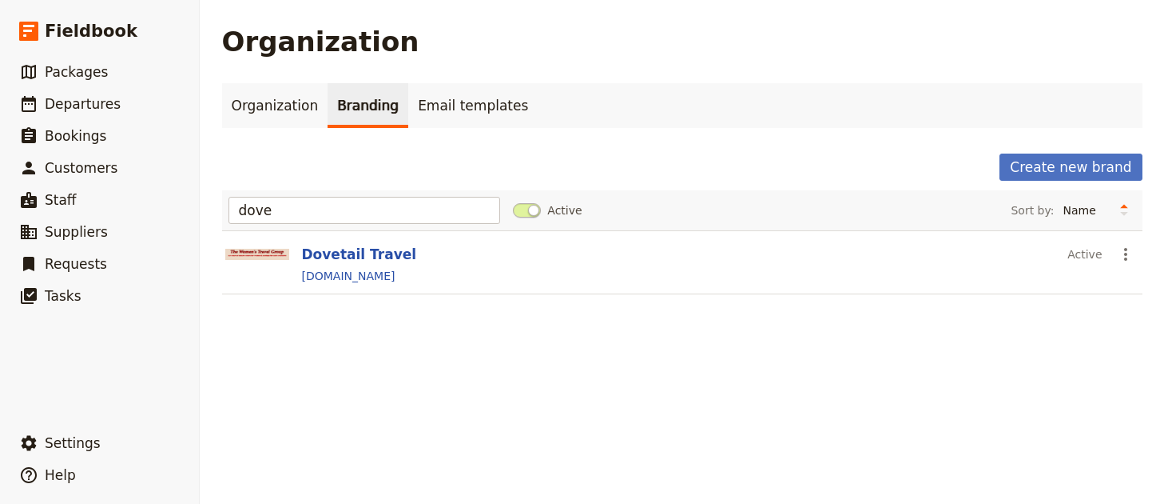
click at [325, 242] on section "Dovetail Travel Active ​ [DOMAIN_NAME]" at bounding box center [682, 262] width 921 height 64
click at [327, 249] on button "Dovetail Travel" at bounding box center [359, 254] width 115 height 19
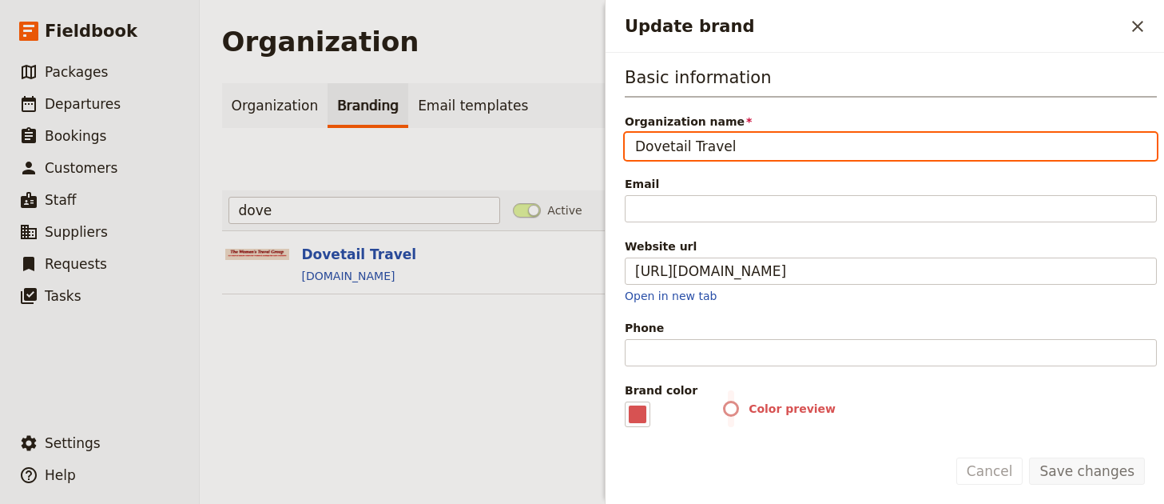
click at [755, 148] on input "Dovetail Travel" at bounding box center [891, 146] width 532 height 27
paste input "The Women’s Travel Group"
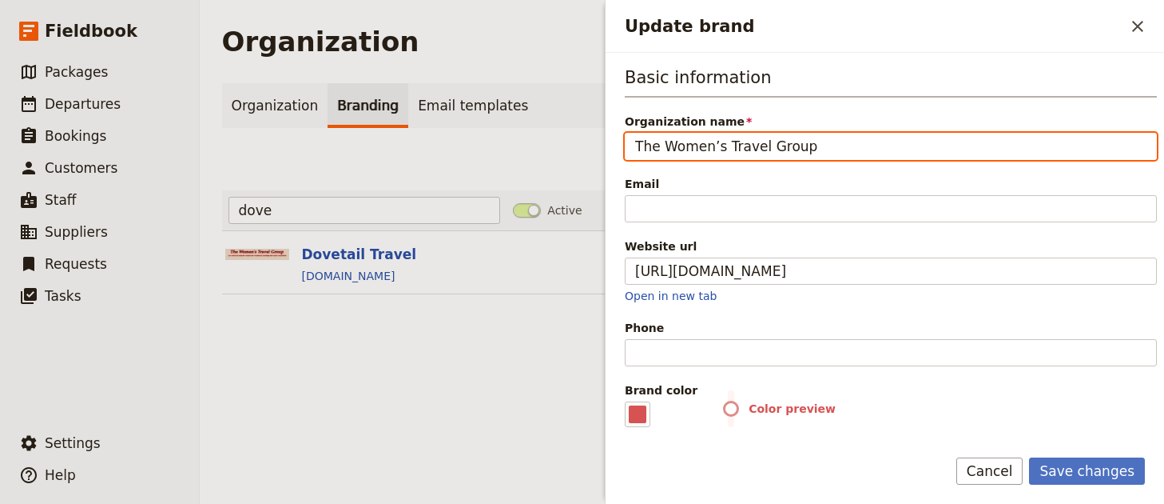
type input "The Women’s Travel Group"
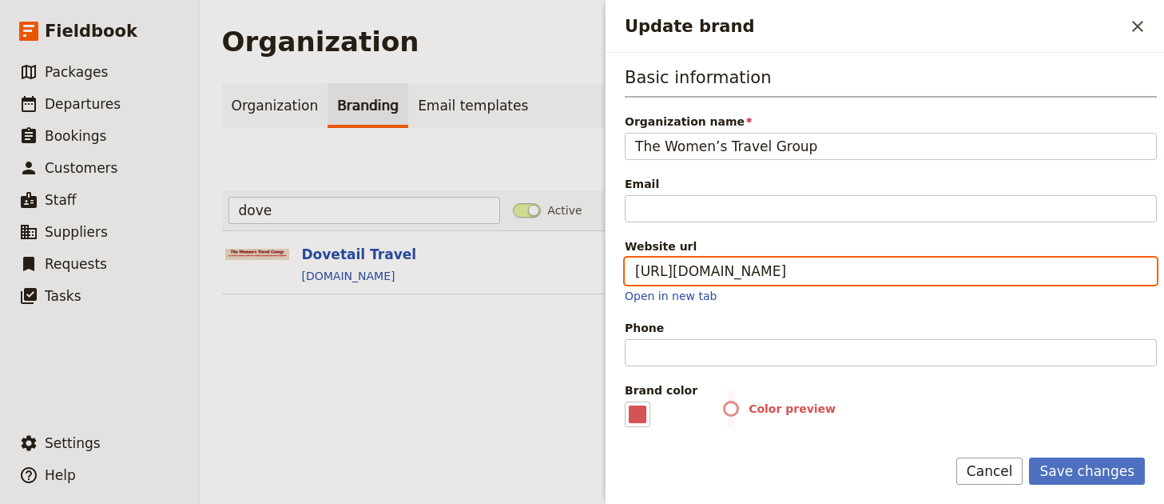
click at [758, 261] on input "[URL][DOMAIN_NAME]" at bounding box center [891, 270] width 532 height 27
paste input "thewomenstravelgroup"
type input "[URL][DOMAIN_NAME]"
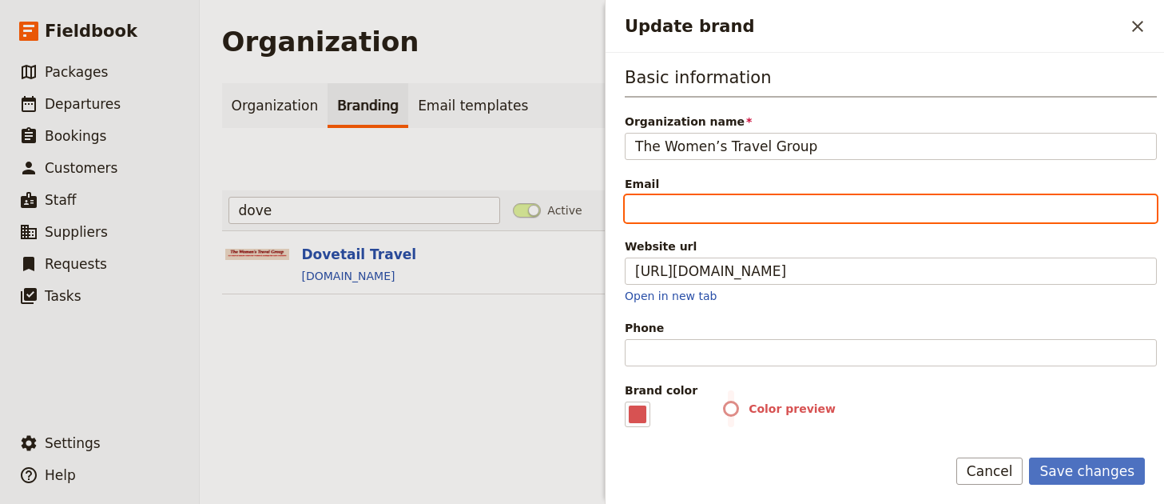
click at [801, 210] on input "Email" at bounding box center [891, 208] width 532 height 27
paste input "[EMAIL_ADDRESS][DOMAIN_NAME]"
type input "[EMAIL_ADDRESS][DOMAIN_NAME]"
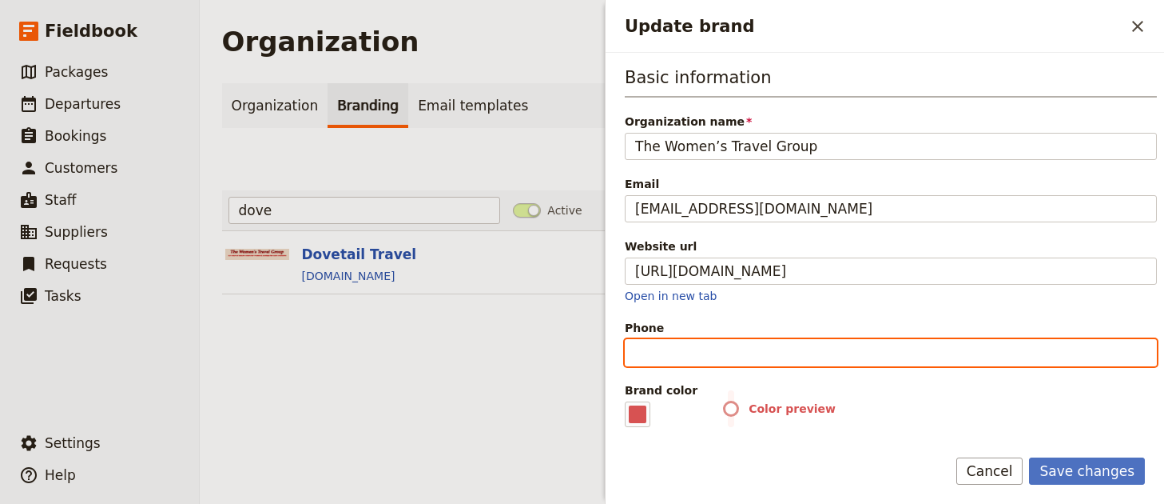
click at [895, 356] on input "Phone" at bounding box center [891, 352] width 532 height 27
paste input "[PHONE_NUMBER]"
click at [715, 353] on input "[PHONE_NUMBER]" at bounding box center [891, 352] width 532 height 27
click at [689, 353] on input "[PHONE_NUMBER]" at bounding box center [891, 352] width 532 height 27
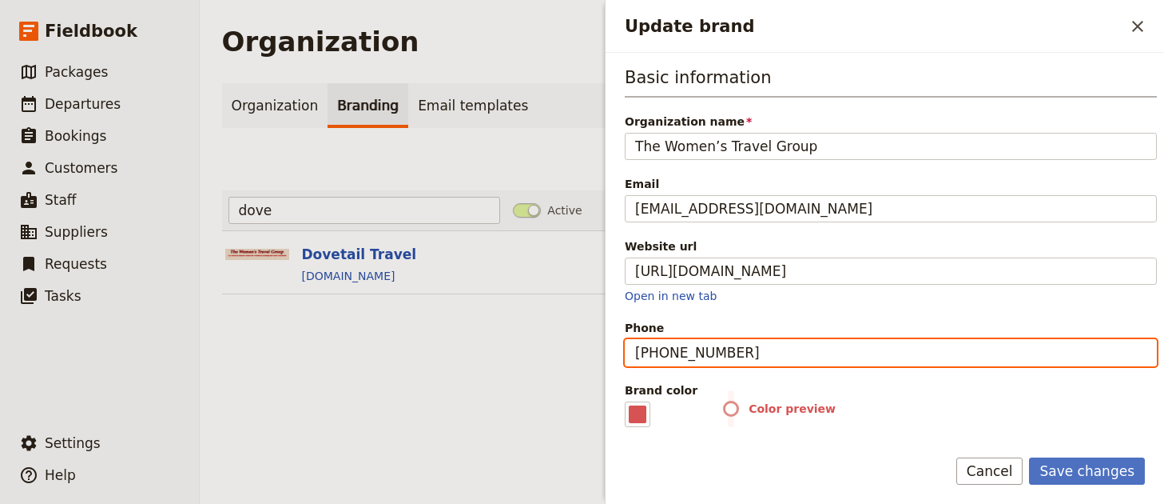
click at [651, 353] on input "[PHONE_NUMBER]" at bounding box center [891, 352] width 532 height 27
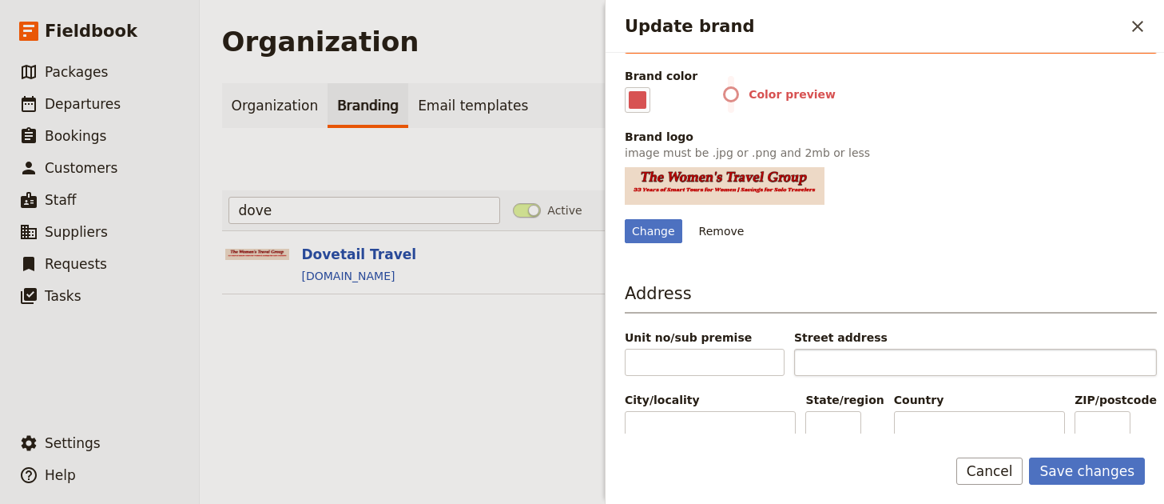
scroll to position [318, 0]
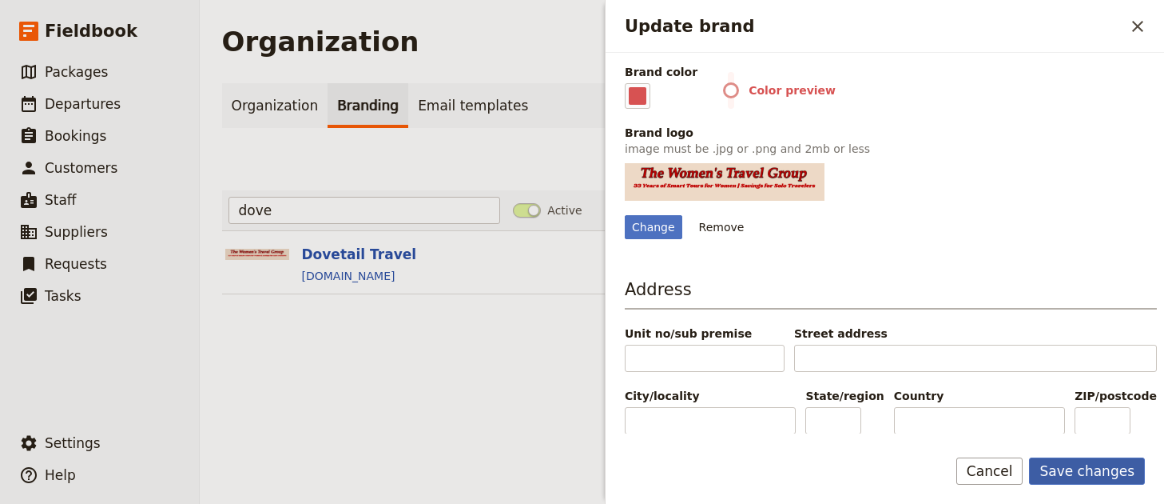
type input "[PHONE_NUMBER]"
click at [1066, 463] on button "Save changes" at bounding box center [1087, 470] width 116 height 27
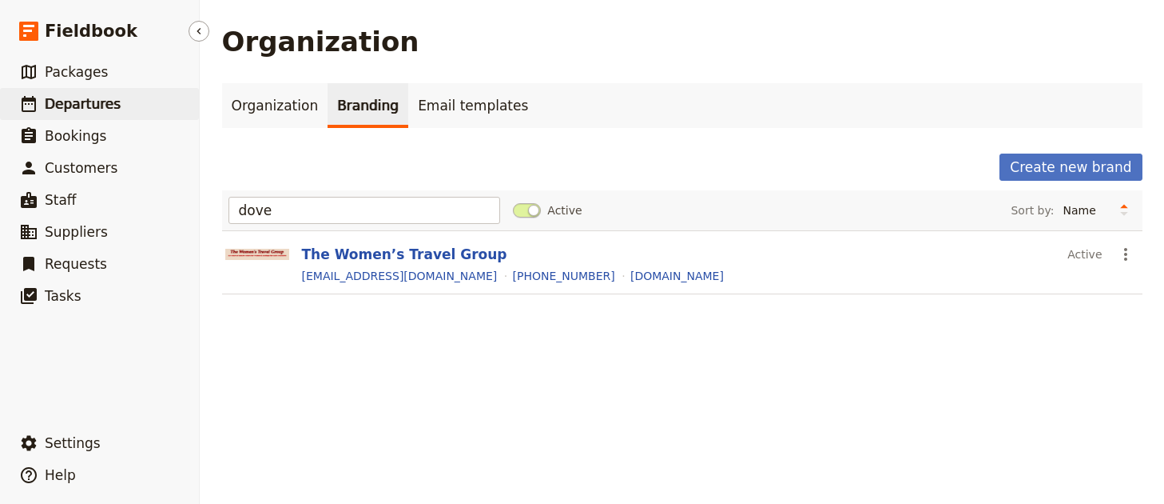
click at [130, 102] on link "​ Departures" at bounding box center [99, 104] width 199 height 32
select select "UPDATED_AT"
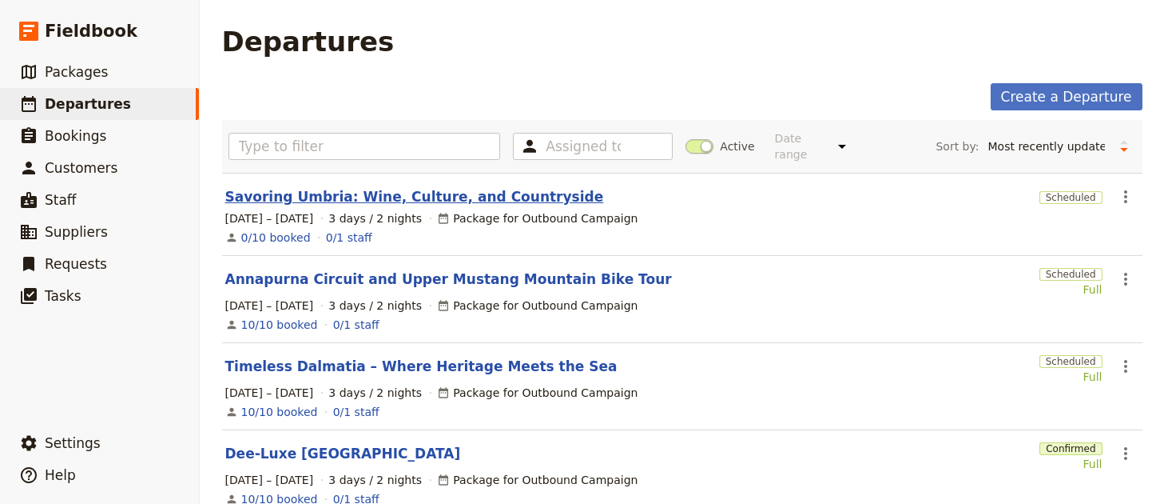
click at [318, 187] on link "Savoring Umbria: Wine, Culture, and Countryside" at bounding box center [414, 196] width 379 height 19
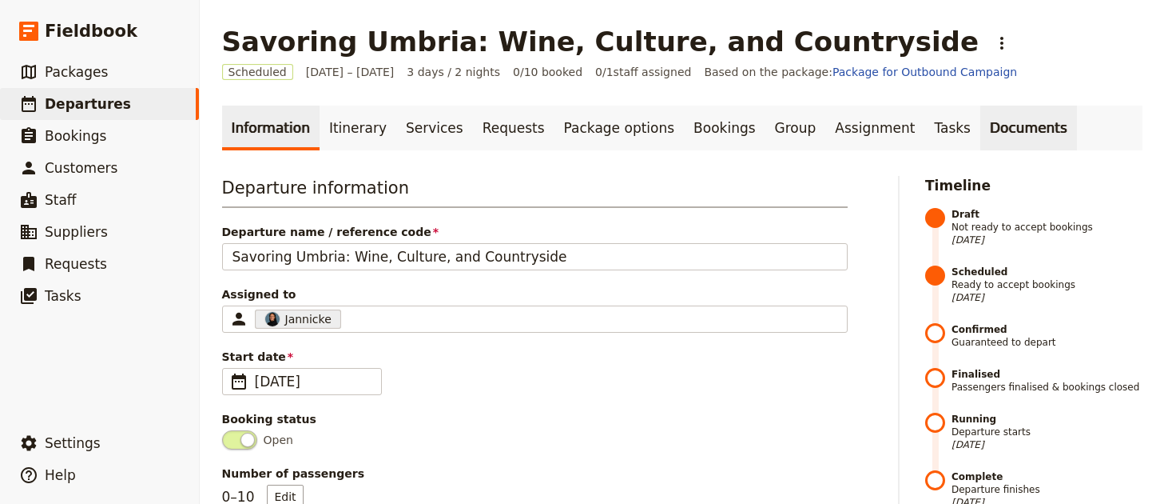
click at [989, 127] on link "Documents" at bounding box center [1029, 127] width 97 height 45
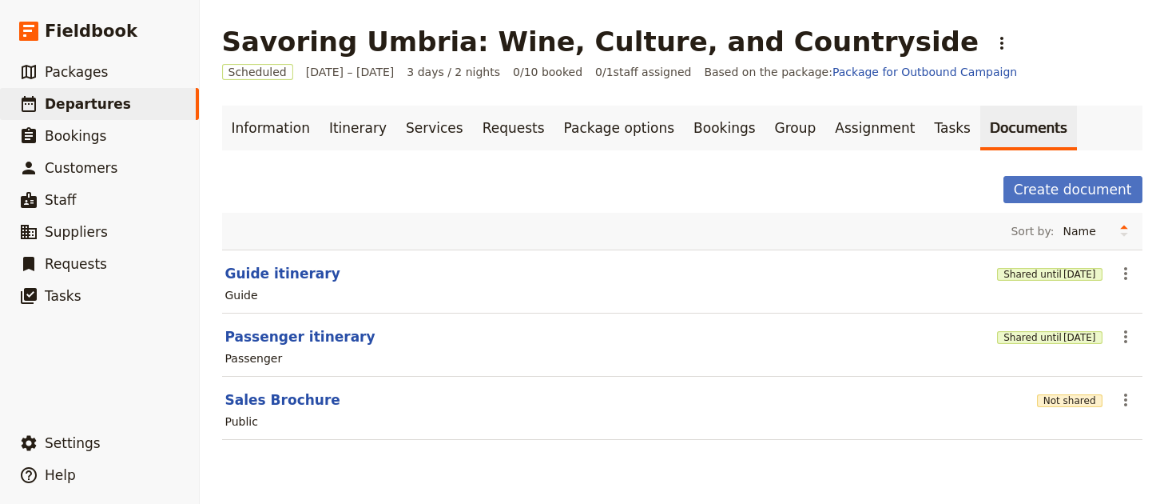
click at [241, 292] on div "Guide" at bounding box center [241, 295] width 33 height 16
click at [251, 276] on button "Guide itinerary" at bounding box center [282, 273] width 115 height 19
select select "STAFF"
select select "RUN_SHEET"
select select "LARGE"
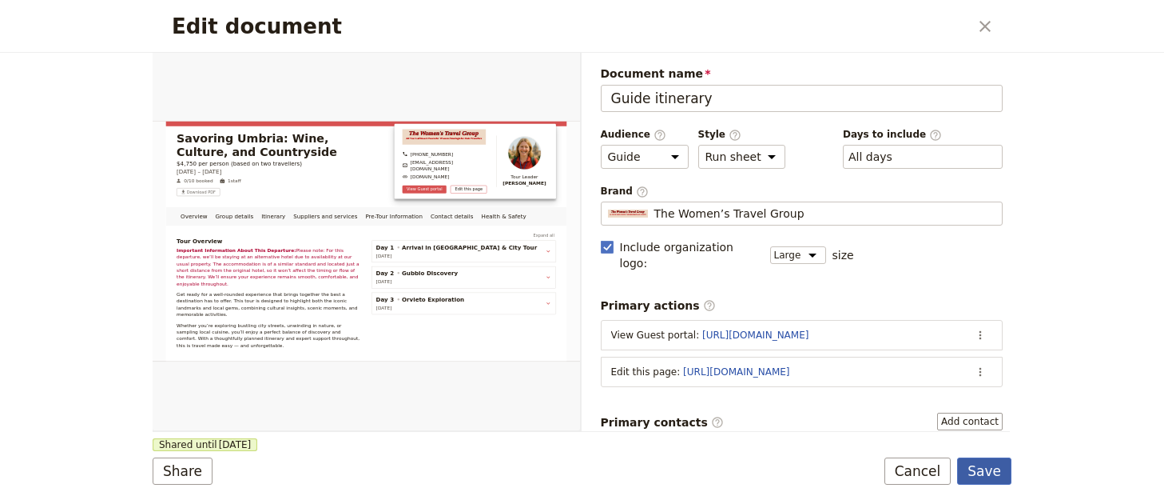
click at [998, 468] on button "Save" at bounding box center [984, 470] width 54 height 27
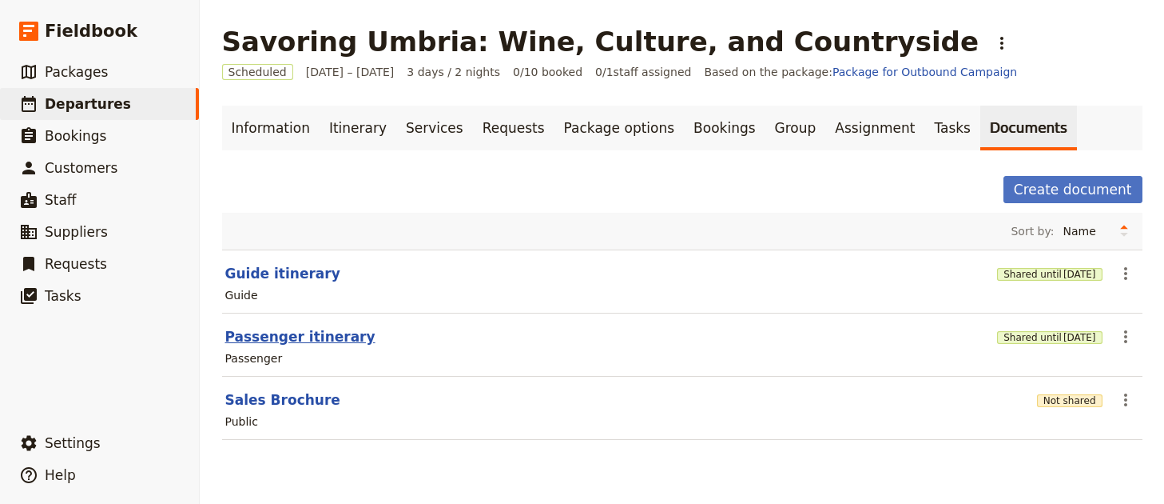
click at [278, 342] on button "Passenger itinerary" at bounding box center [300, 336] width 150 height 19
select select "PASSENGER"
select select "RUN_SHEET"
select select "LARGE"
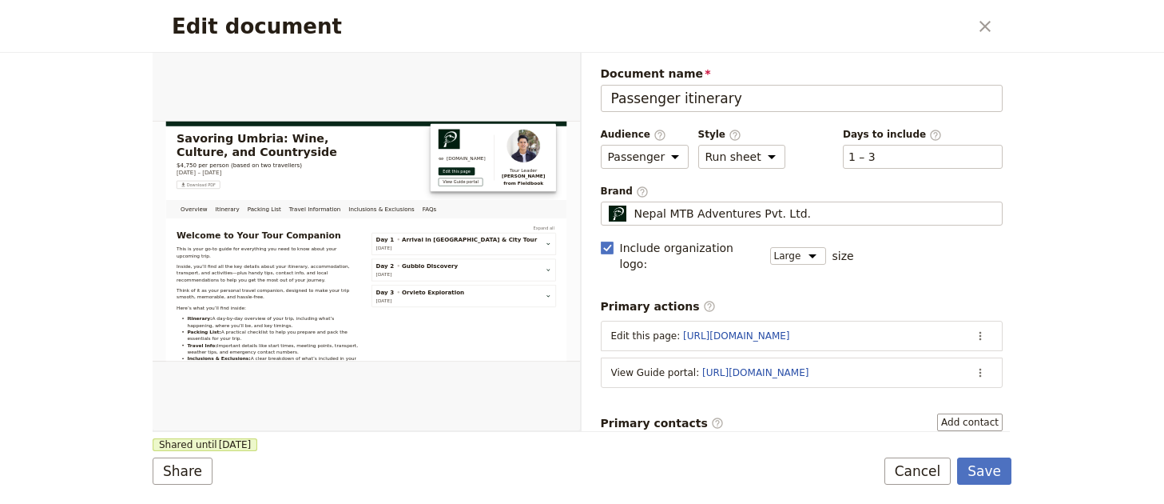
click at [672, 233] on div "Document name Passenger itinerary Preview Audience ​ Public Passenger Guide Sty…" at bounding box center [802, 492] width 403 height 853
click at [699, 209] on span "Nepal MTB Adventures Pvt. Ltd." at bounding box center [723, 213] width 177 height 16
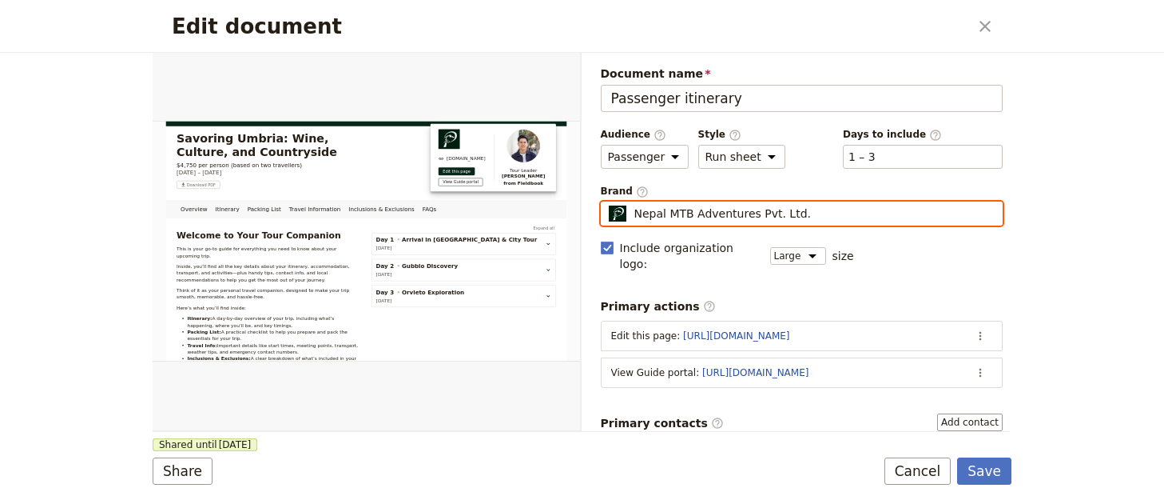
click at [608, 202] on input "Nepal MTB Adventures Pvt. Ltd." at bounding box center [607, 201] width 1 height 1
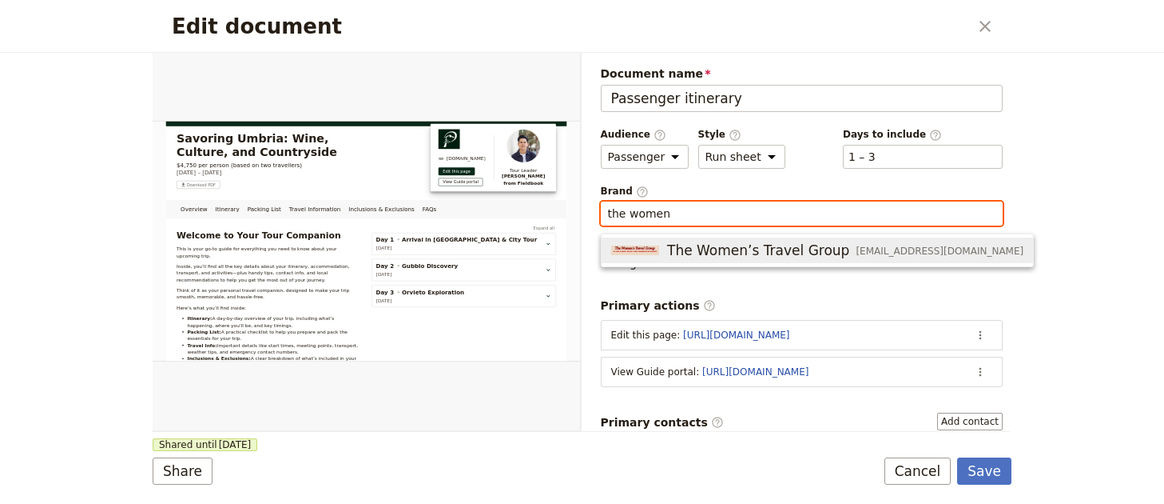
click at [790, 238] on button "The Women’s Travel Group [EMAIL_ADDRESS][DOMAIN_NAME]" at bounding box center [818, 250] width 432 height 26
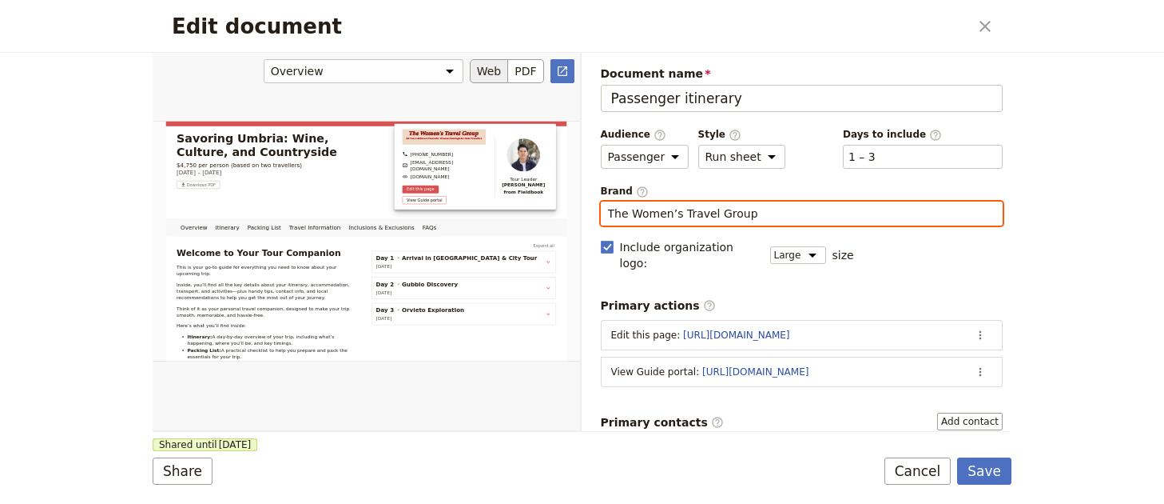
type input "The Women’s Travel Group"
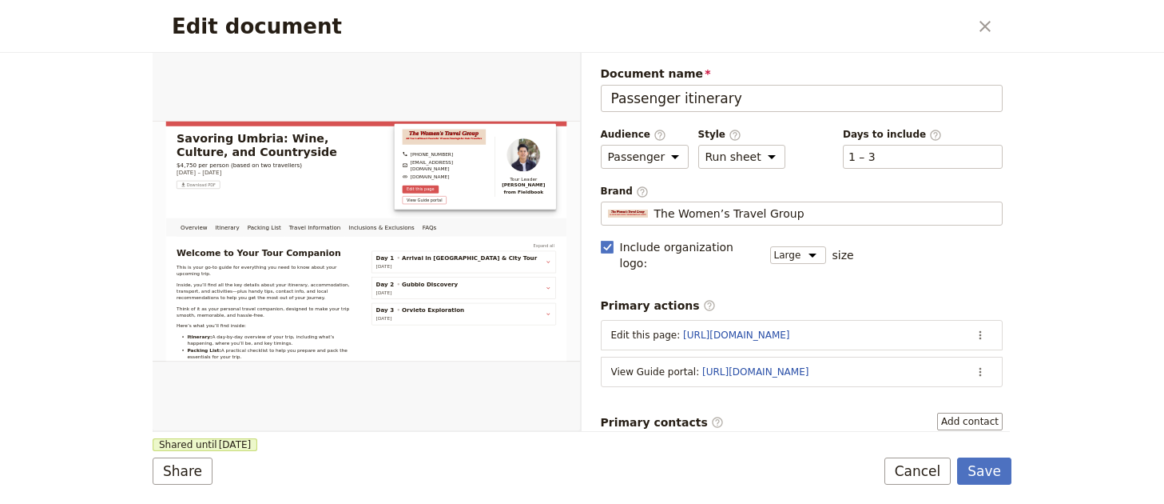
drag, startPoint x: 281, startPoint y: 425, endPoint x: 361, endPoint y: 437, distance: 81.6
click at [281, 425] on div "Edit document" at bounding box center [367, 241] width 428 height 378
click at [994, 468] on button "Save" at bounding box center [984, 470] width 54 height 27
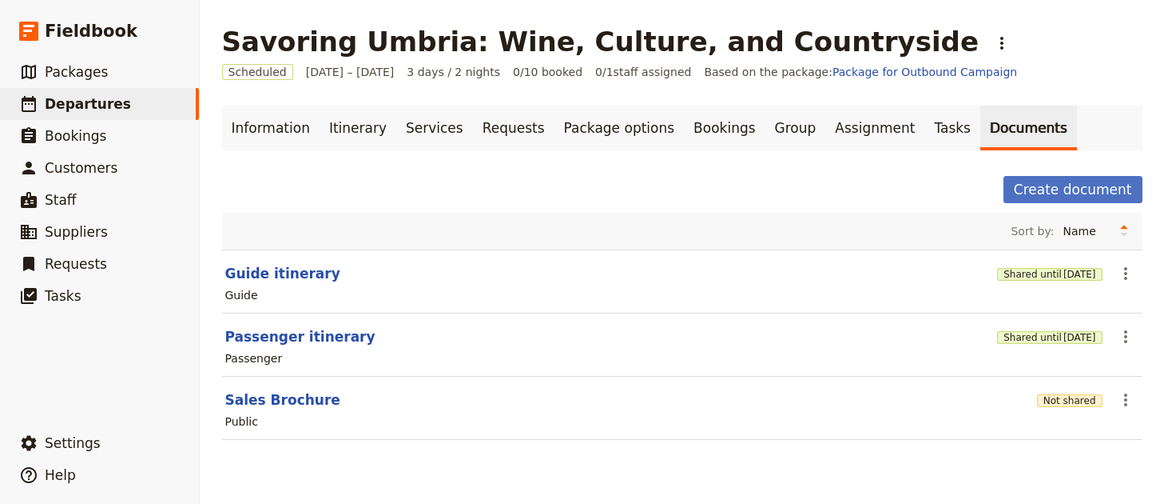
click at [241, 261] on section "Guide itinerary Shared until [DATE] ​ Guide" at bounding box center [682, 281] width 921 height 64
click at [241, 266] on button "Guide itinerary" at bounding box center [282, 273] width 115 height 19
select select "STAFF"
select select "RUN_SHEET"
select select "LARGE"
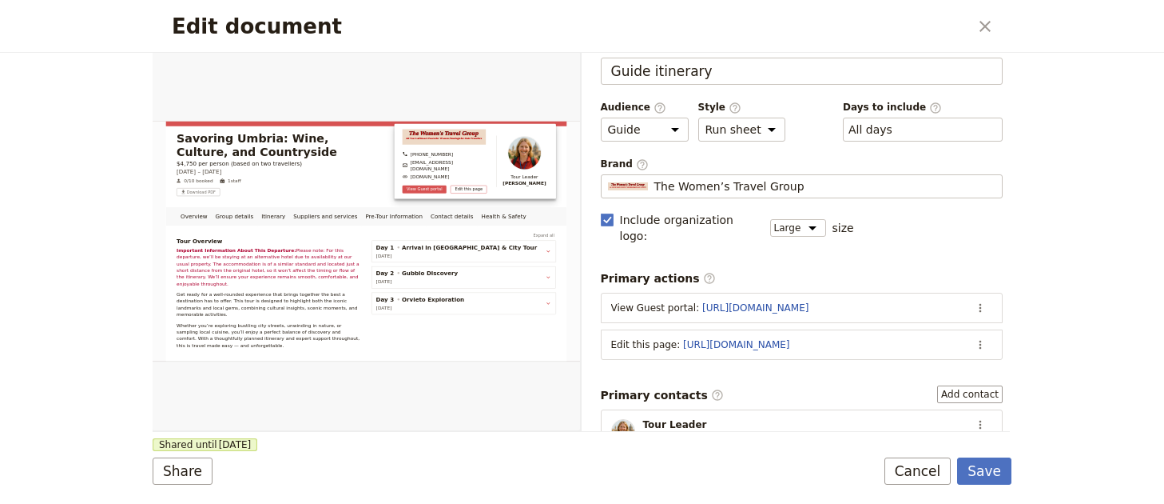
scroll to position [153, 0]
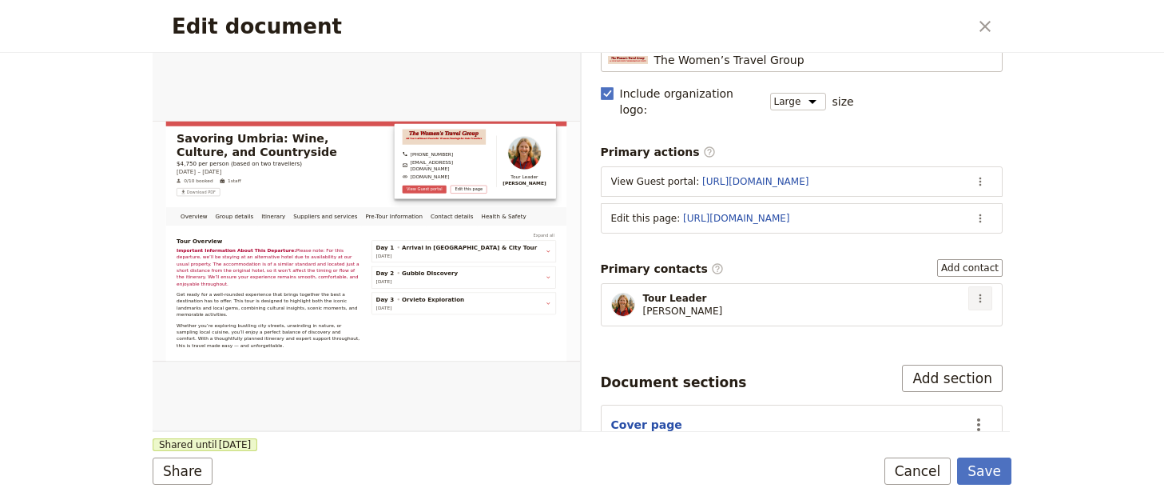
click at [974, 292] on icon "Actions" at bounding box center [980, 298] width 13 height 13
click at [927, 308] on span "Edit contact" at bounding box center [912, 316] width 67 height 16
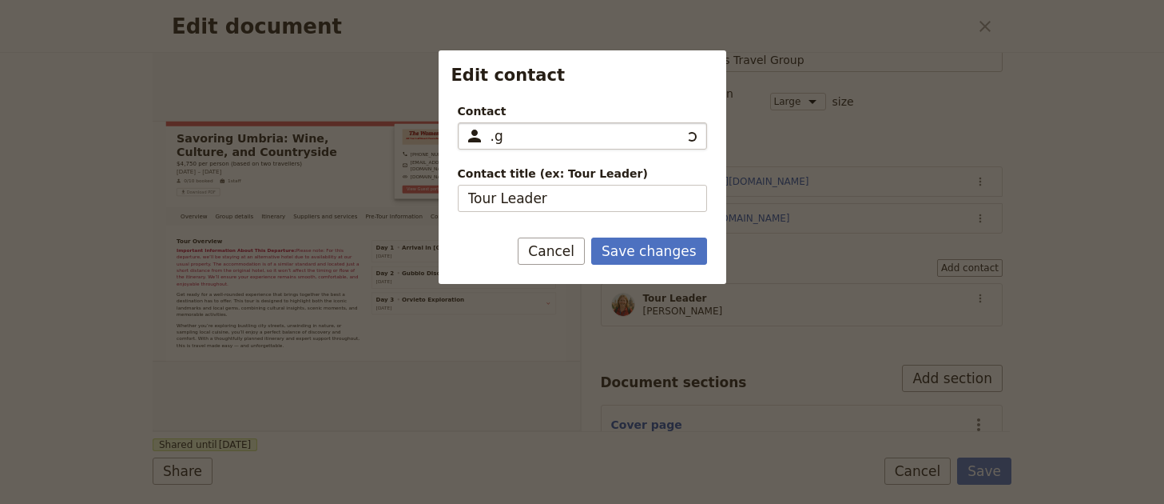
type input "."
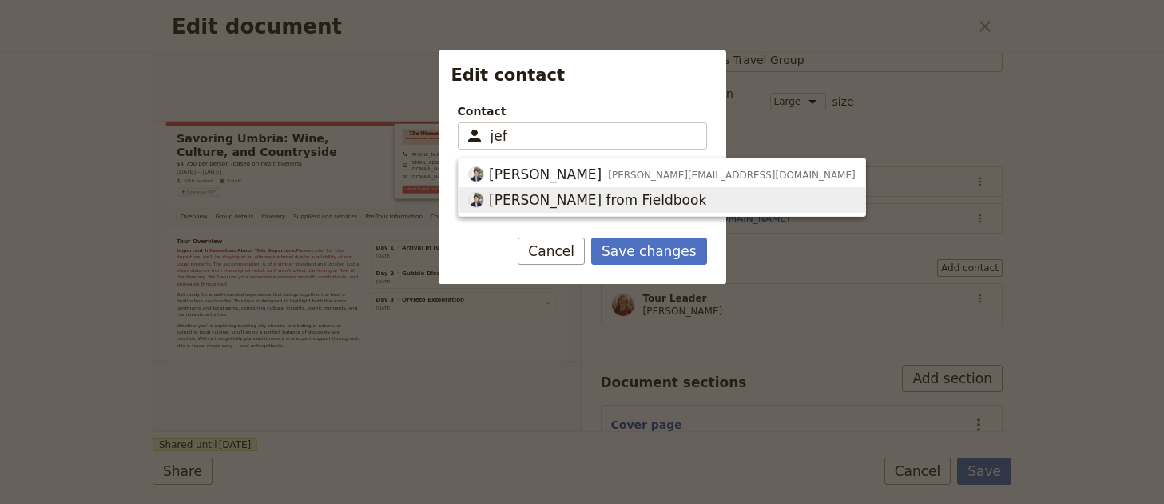
click at [647, 188] on button "[PERSON_NAME] from Fieldbook" at bounding box center [662, 200] width 407 height 26
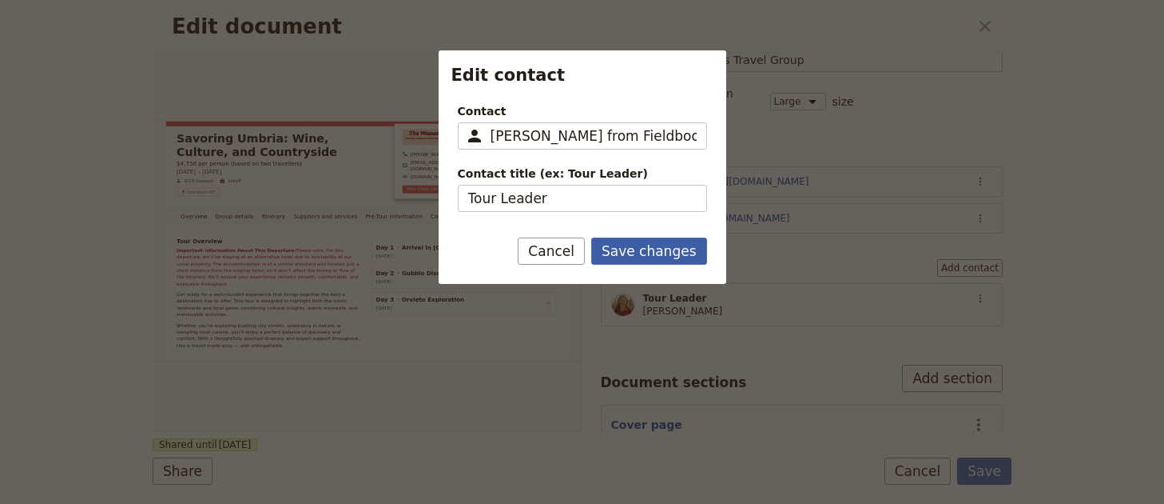
type input "[PERSON_NAME] from Fieldbook"
click at [650, 250] on button "Save changes" at bounding box center [649, 250] width 116 height 27
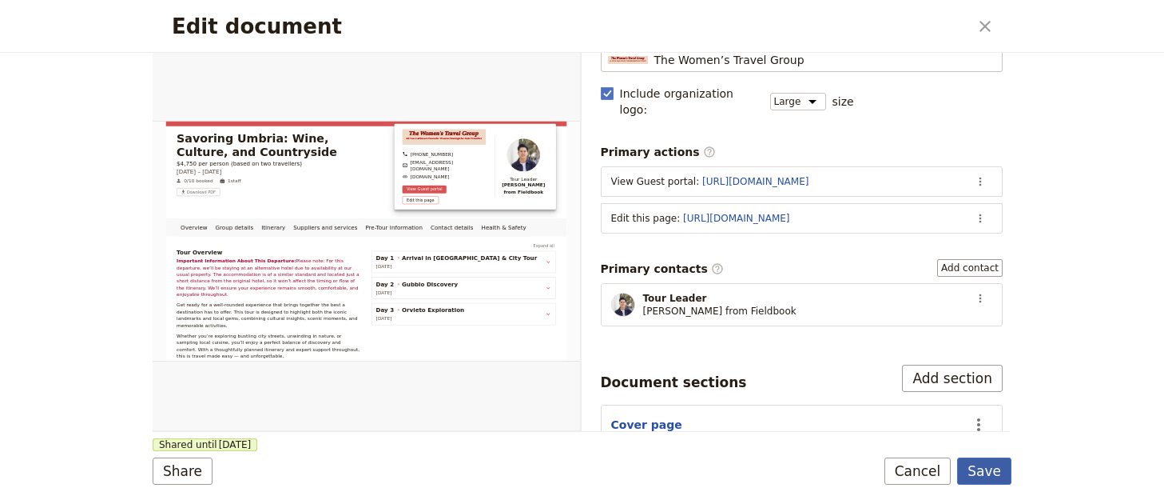
click at [991, 468] on button "Save" at bounding box center [984, 470] width 54 height 27
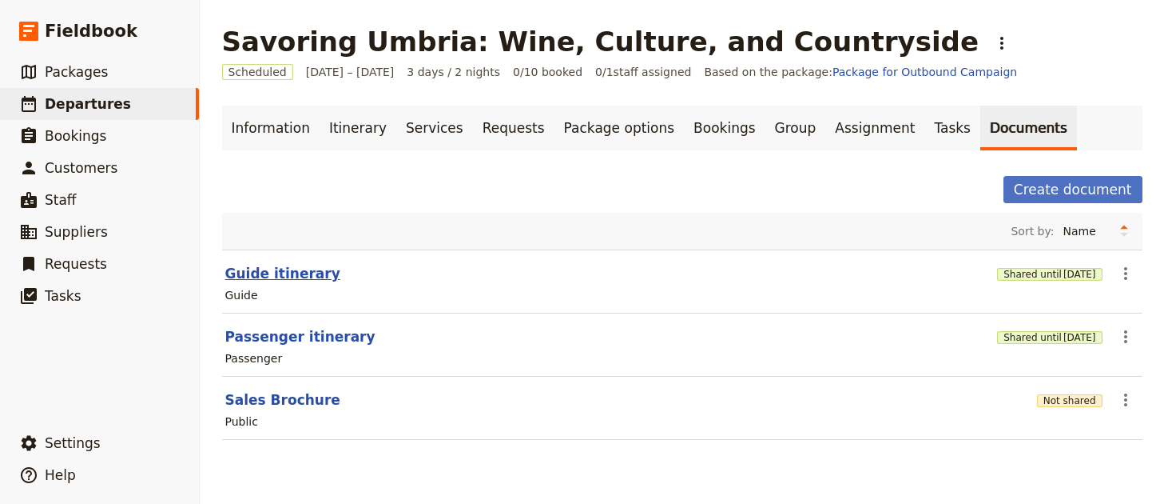
click at [253, 277] on button "Guide itinerary" at bounding box center [282, 273] width 115 height 19
select select "STAFF"
select select "RUN_SHEET"
select select "LARGE"
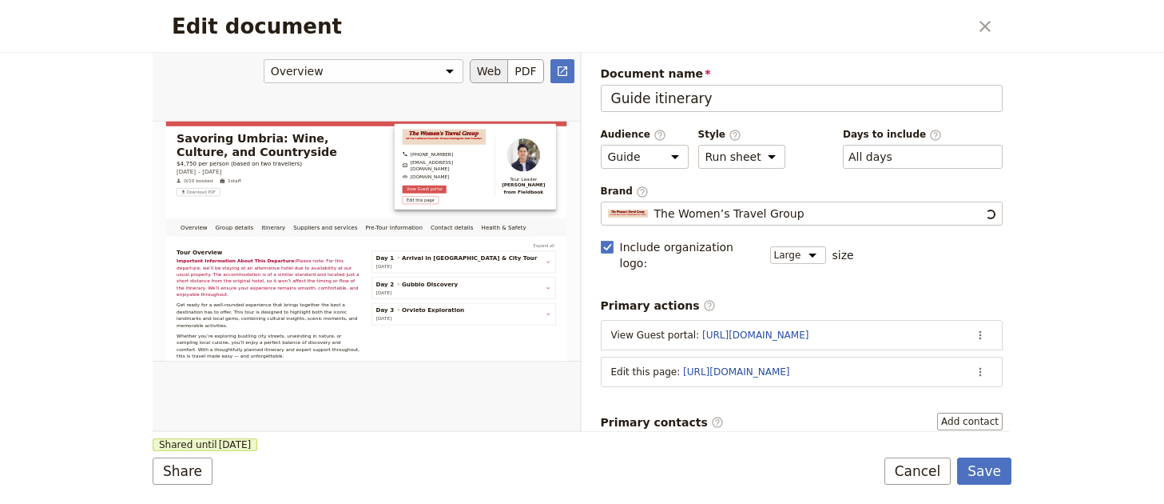
scroll to position [0, 0]
click at [974, 328] on icon "Actions" at bounding box center [980, 334] width 13 height 13
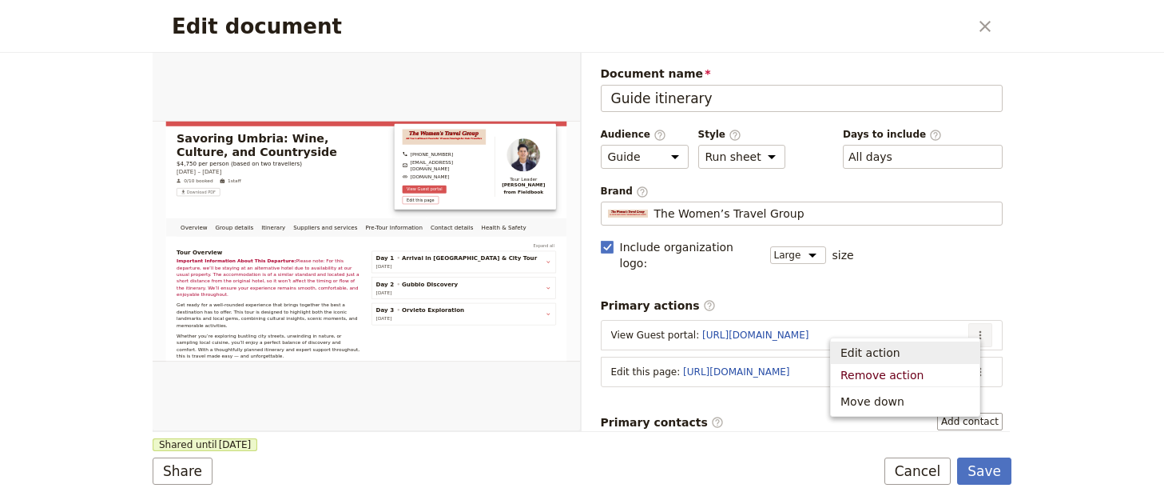
click at [932, 353] on span "Edit action" at bounding box center [905, 352] width 129 height 16
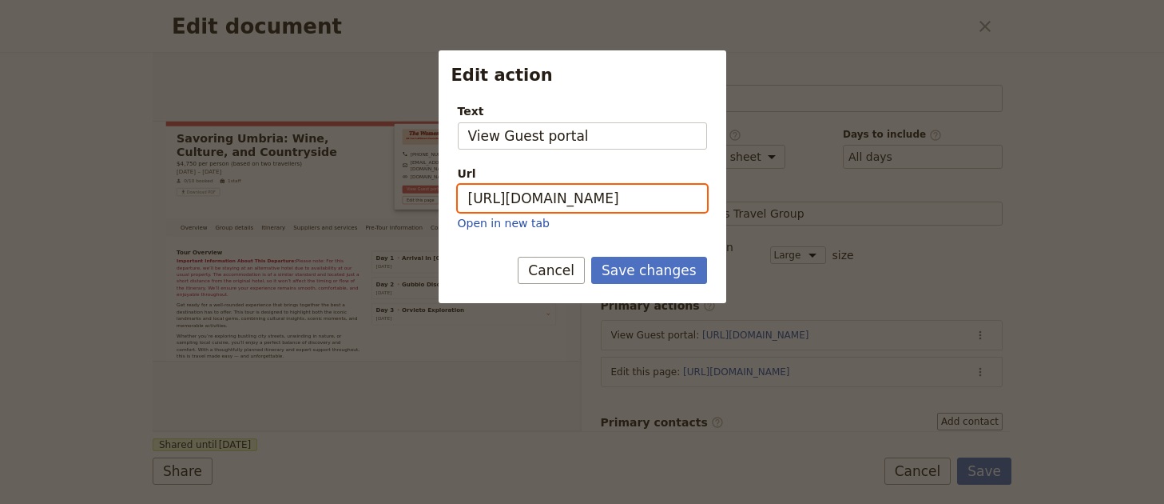
click at [607, 193] on input "[URL][DOMAIN_NAME]" at bounding box center [582, 198] width 249 height 27
paste input "lmlmn_zltdvQMO52T8275"
type input "[URL][DOMAIN_NAME]"
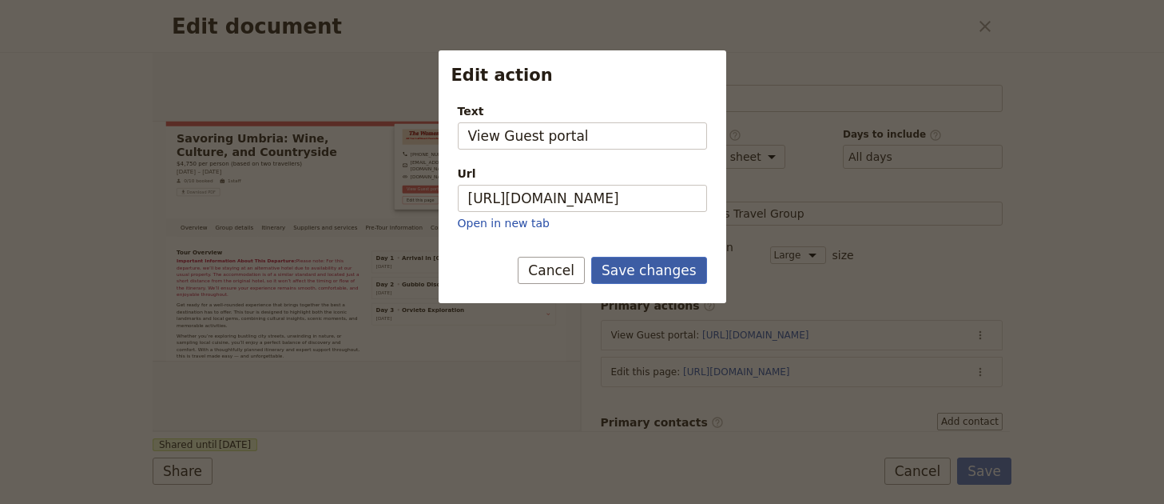
click at [654, 268] on button "Save changes" at bounding box center [649, 270] width 116 height 27
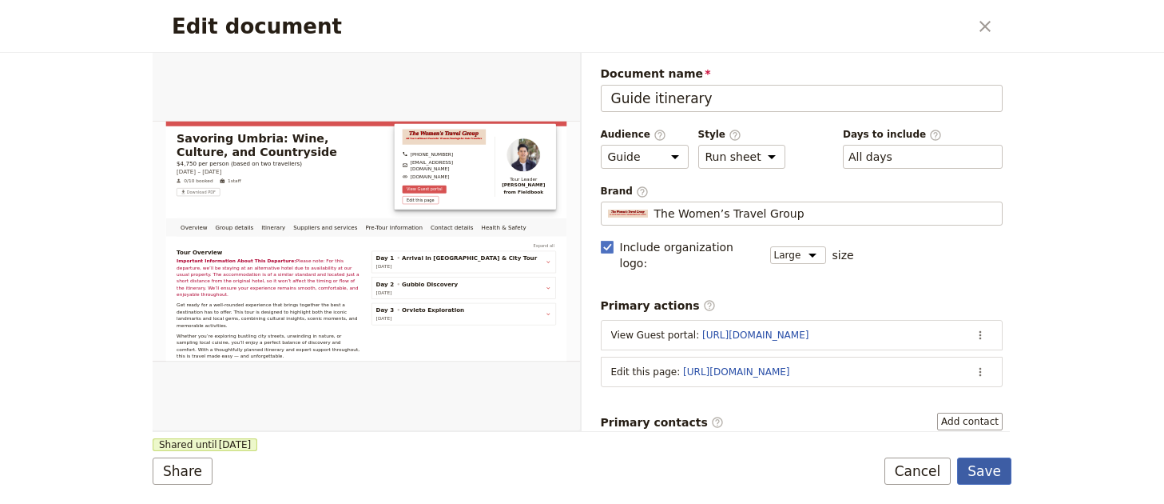
click at [981, 470] on button "Save" at bounding box center [984, 470] width 54 height 27
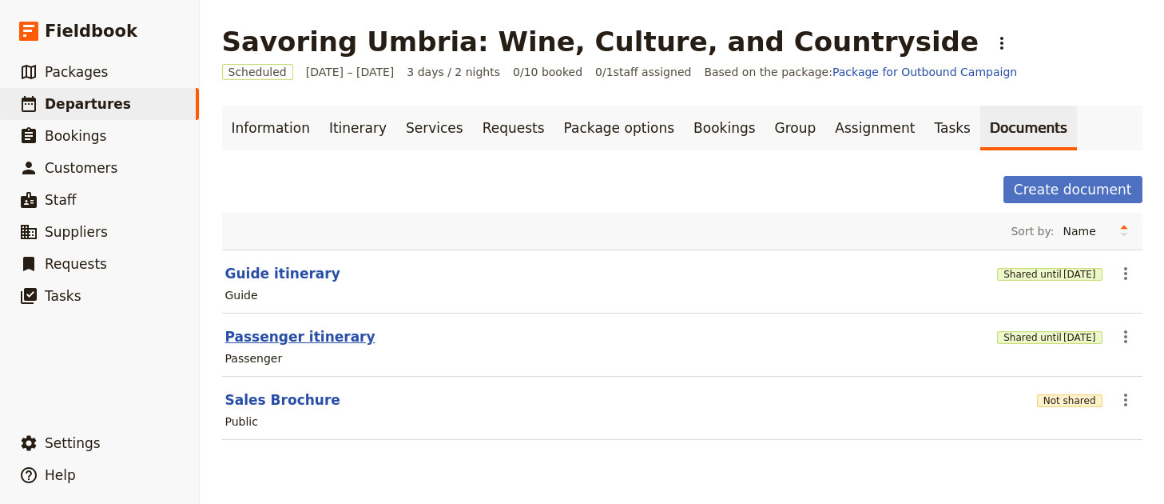
click at [325, 334] on button "Passenger itinerary" at bounding box center [300, 336] width 150 height 19
select select "PASSENGER"
select select "RUN_SHEET"
select select "LARGE"
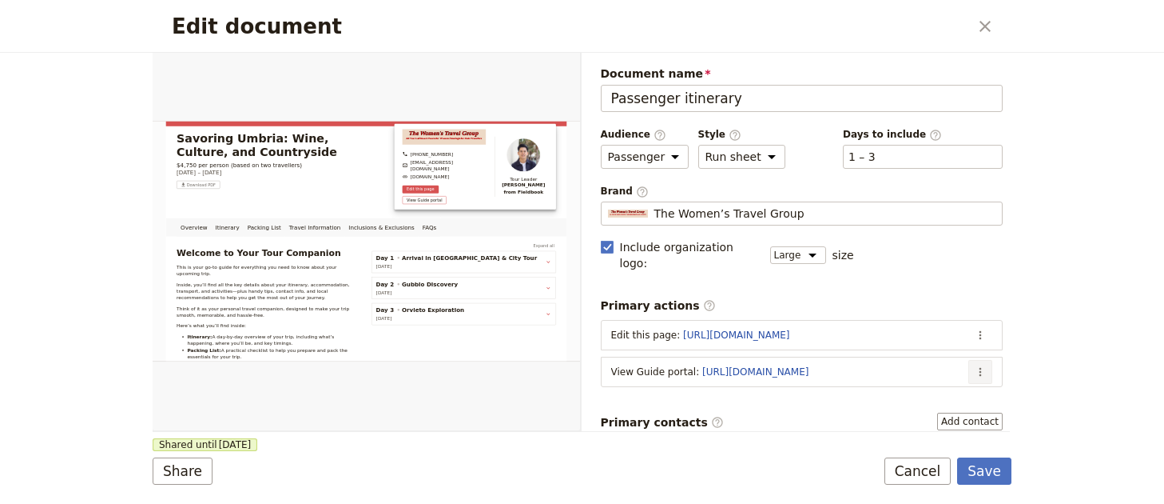
click at [972, 364] on button "​" at bounding box center [981, 372] width 24 height 24
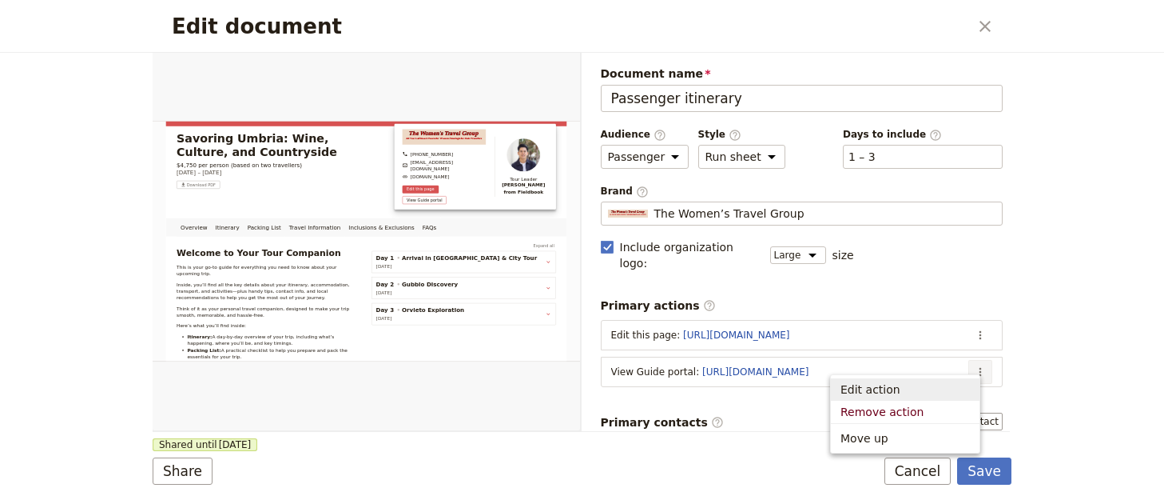
click at [910, 391] on span "Edit action" at bounding box center [905, 389] width 129 height 16
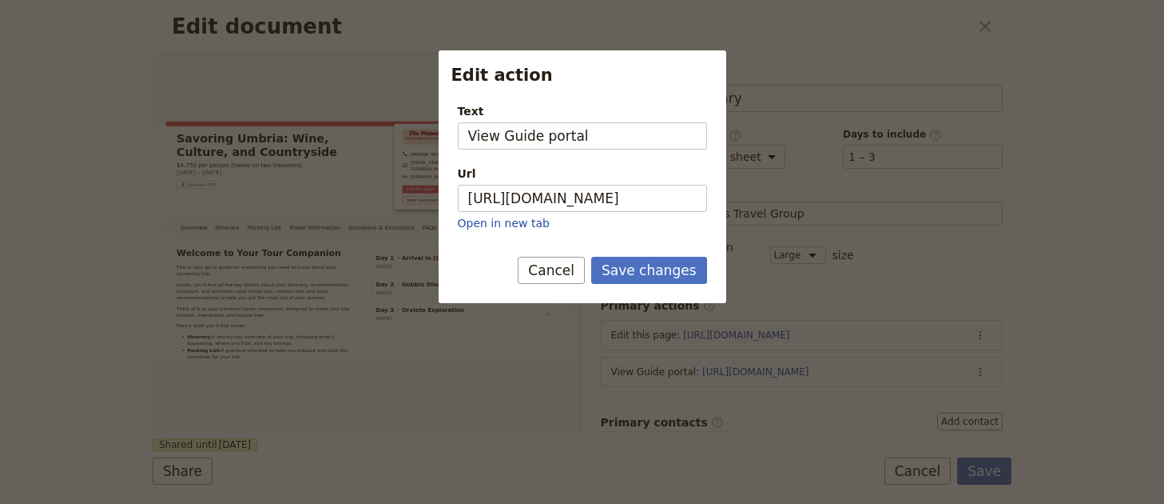
click at [574, 217] on p "Open in new tab" at bounding box center [582, 223] width 249 height 16
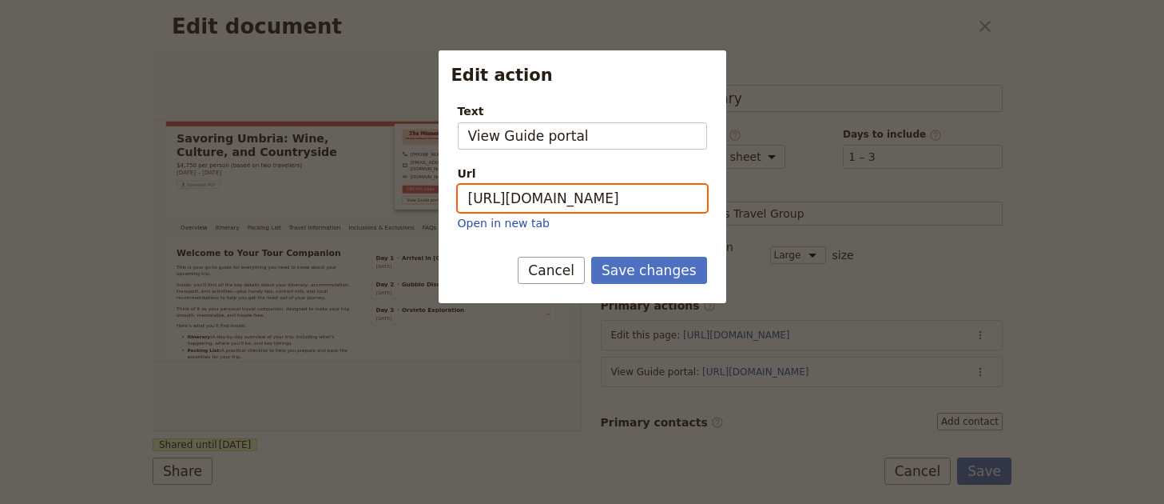
click at [585, 201] on input "[URL][DOMAIN_NAME]" at bounding box center [582, 198] width 249 height 27
paste input "AjZnfjC3t2mi8C35krM4M"
type input "[URL][DOMAIN_NAME]"
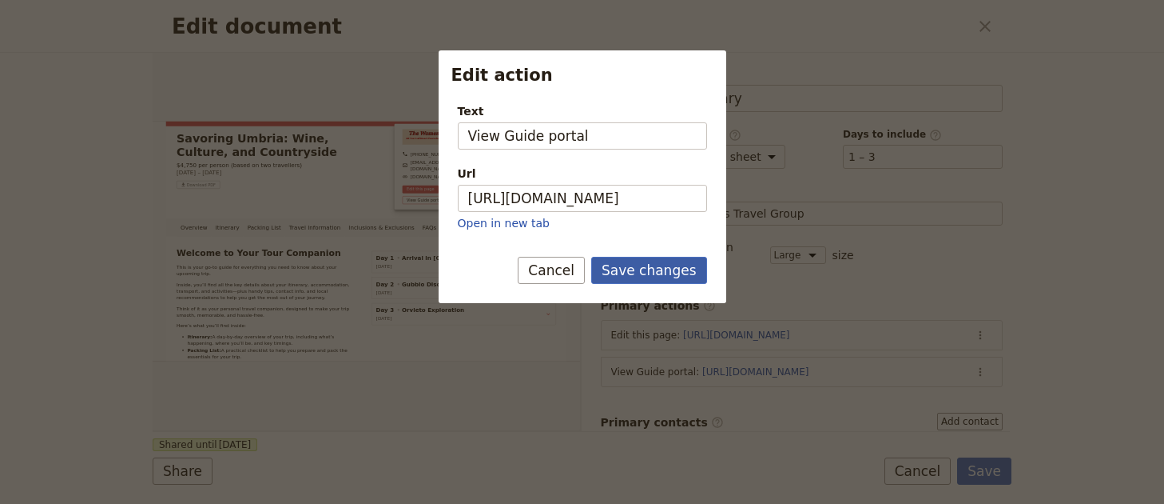
click at [675, 269] on button "Save changes" at bounding box center [649, 270] width 116 height 27
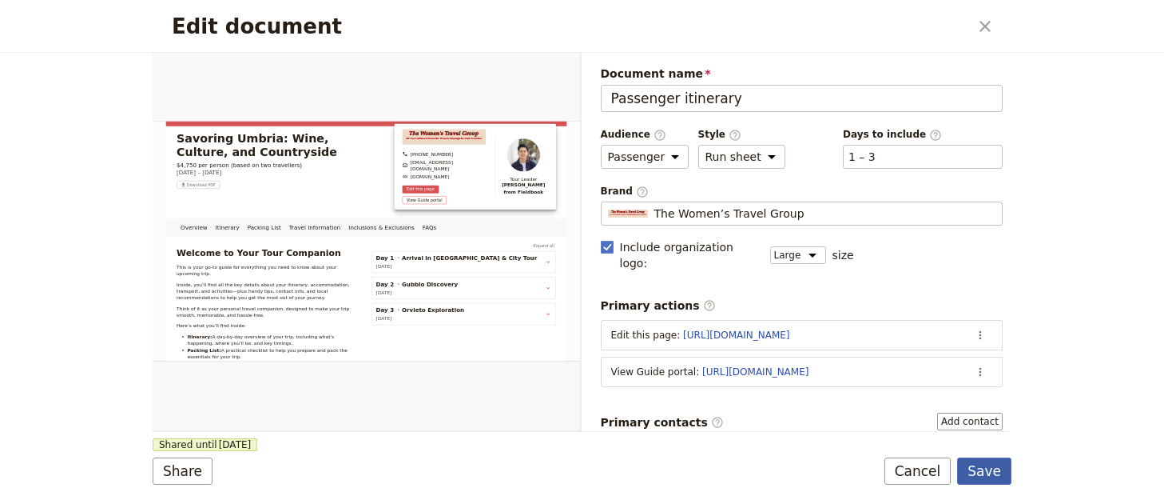
click at [996, 472] on button "Save" at bounding box center [984, 470] width 54 height 27
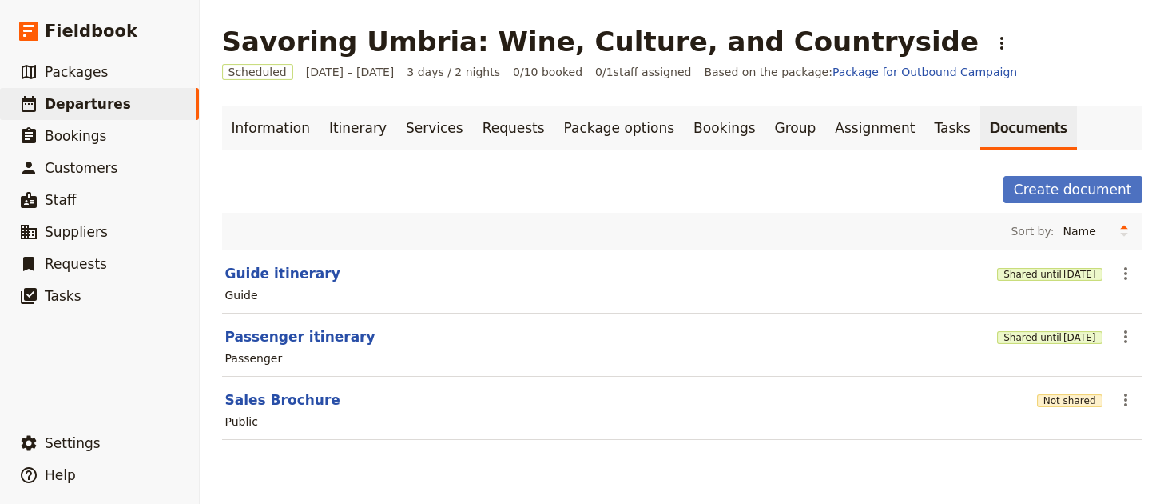
click at [254, 395] on button "Sales Brochure" at bounding box center [282, 399] width 115 height 19
select select "DEFAULT"
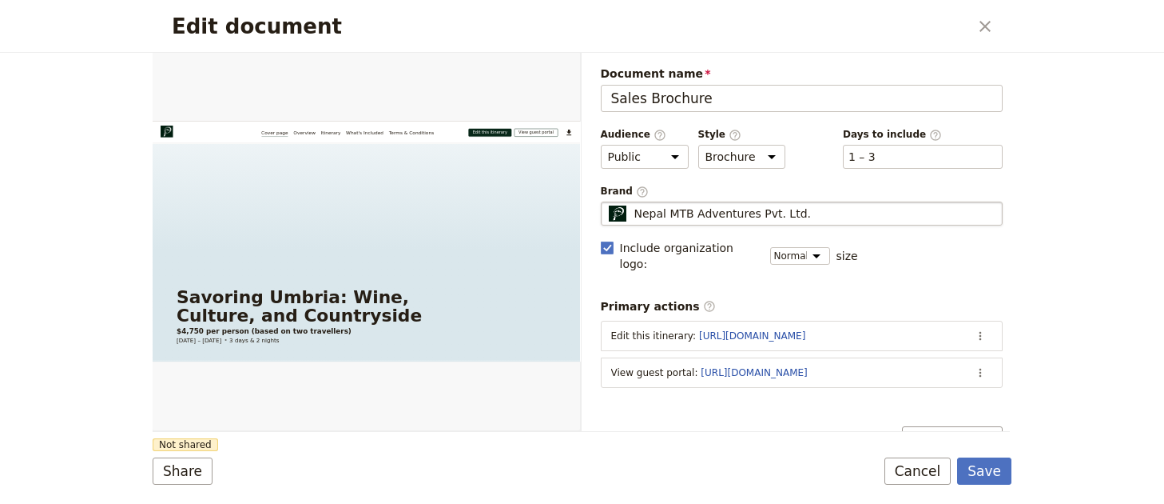
click at [783, 214] on span "Nepal MTB Adventures Pvt. Ltd." at bounding box center [723, 213] width 177 height 16
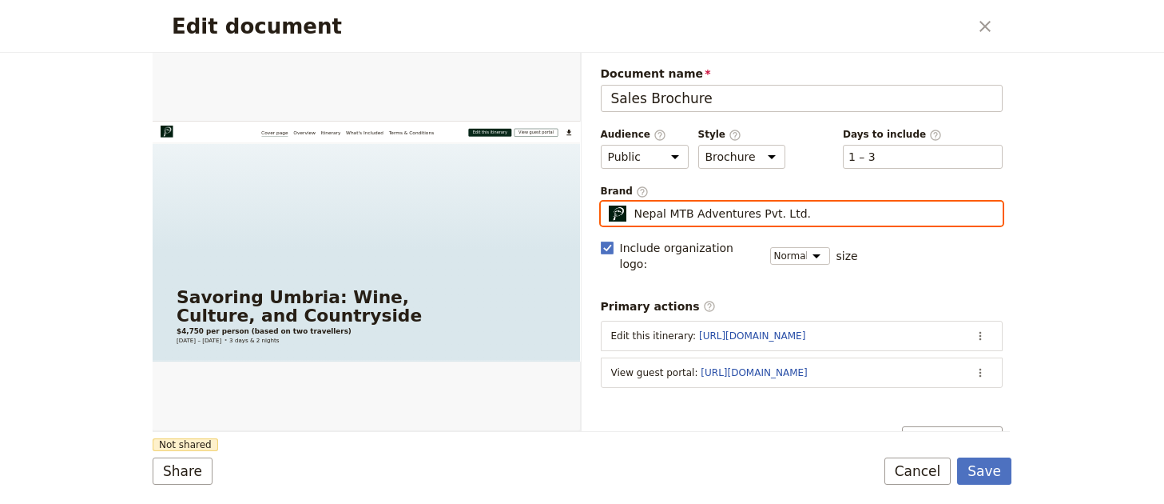
click at [608, 202] on input "Nepal MTB Adventures Pvt. Ltd." at bounding box center [607, 201] width 1 height 1
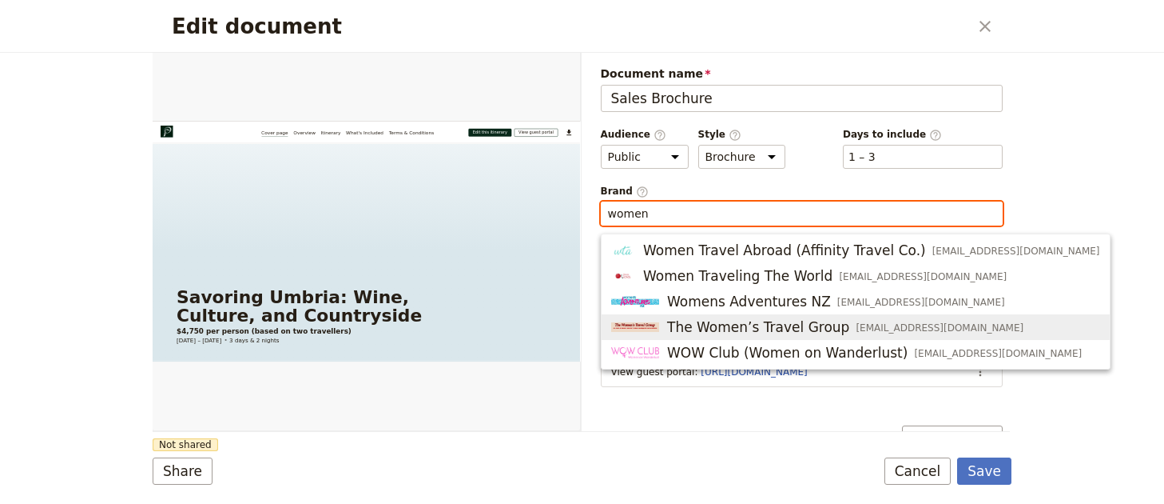
click at [811, 324] on span "The Women’s Travel Group" at bounding box center [758, 326] width 182 height 19
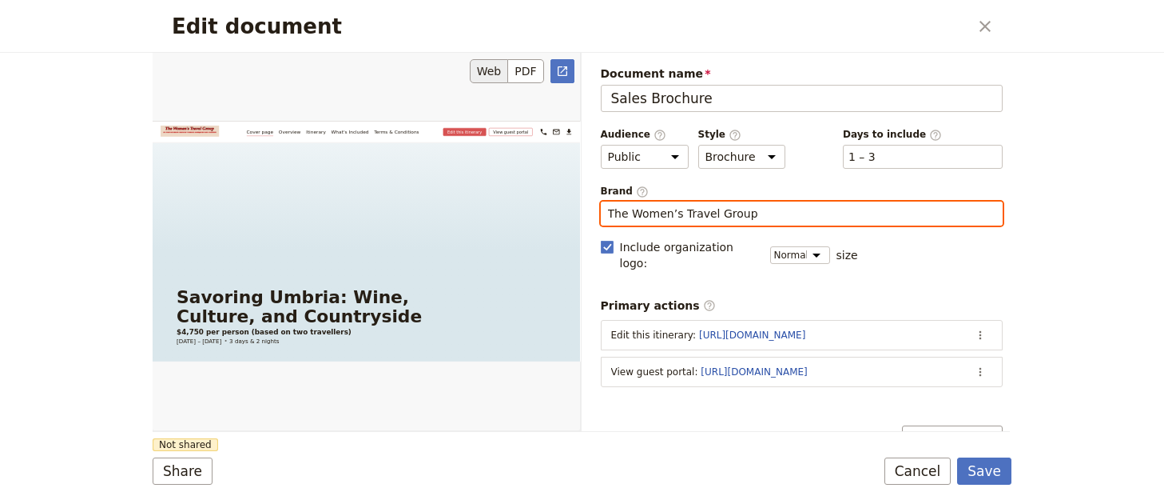
type input "The Women’s Travel Group"
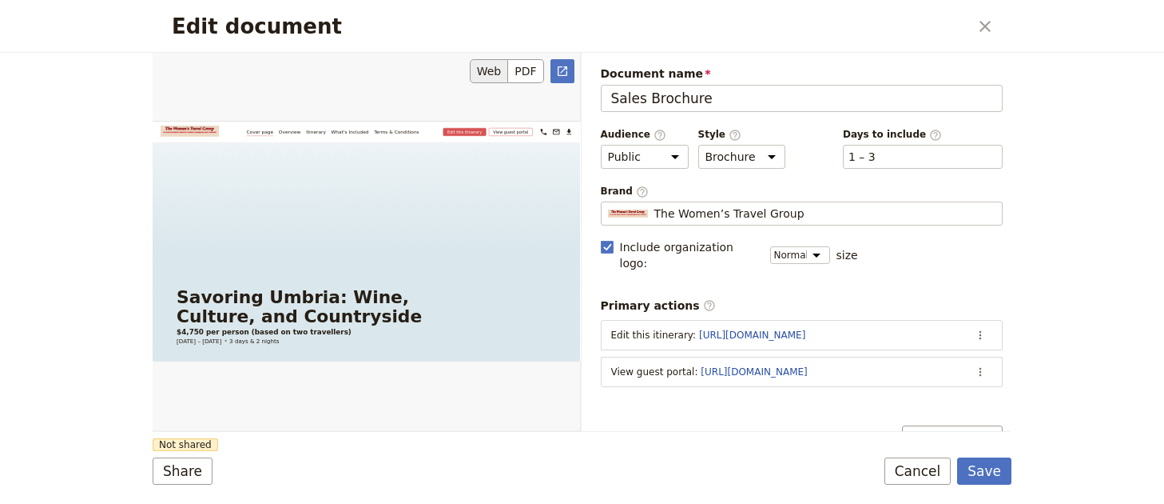
click at [492, 397] on div "Edit document" at bounding box center [367, 241] width 428 height 378
click at [179, 461] on button "Share" at bounding box center [183, 470] width 60 height 27
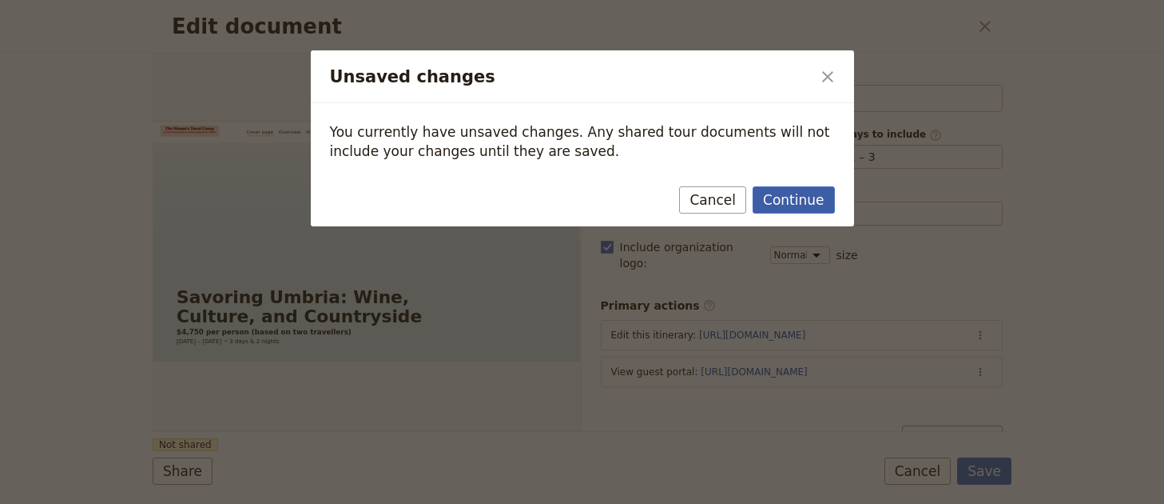
click at [815, 197] on button "Continue" at bounding box center [794, 199] width 82 height 27
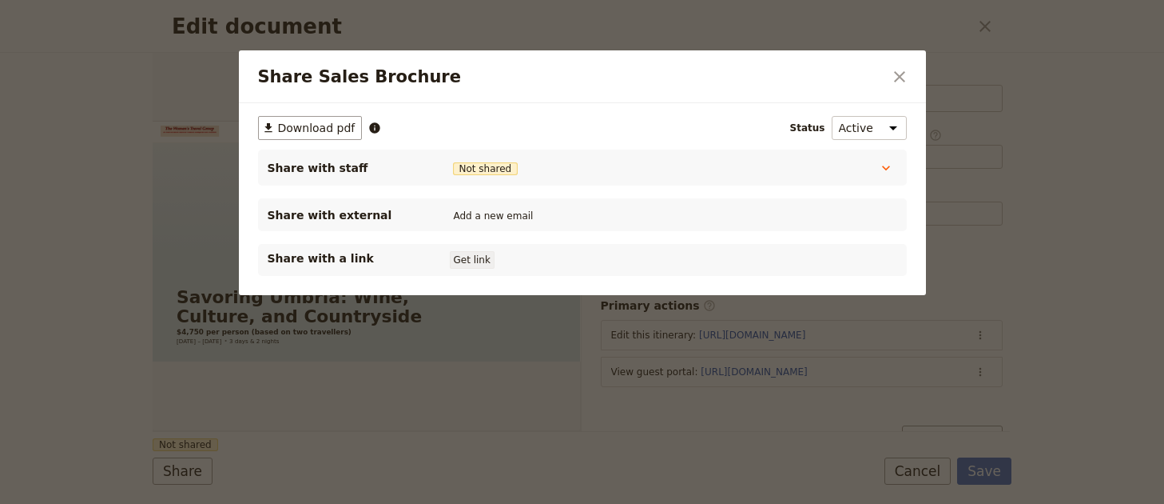
click at [463, 261] on button "Get link" at bounding box center [472, 260] width 45 height 18
click at [898, 78] on icon "Close dialog" at bounding box center [899, 76] width 11 height 11
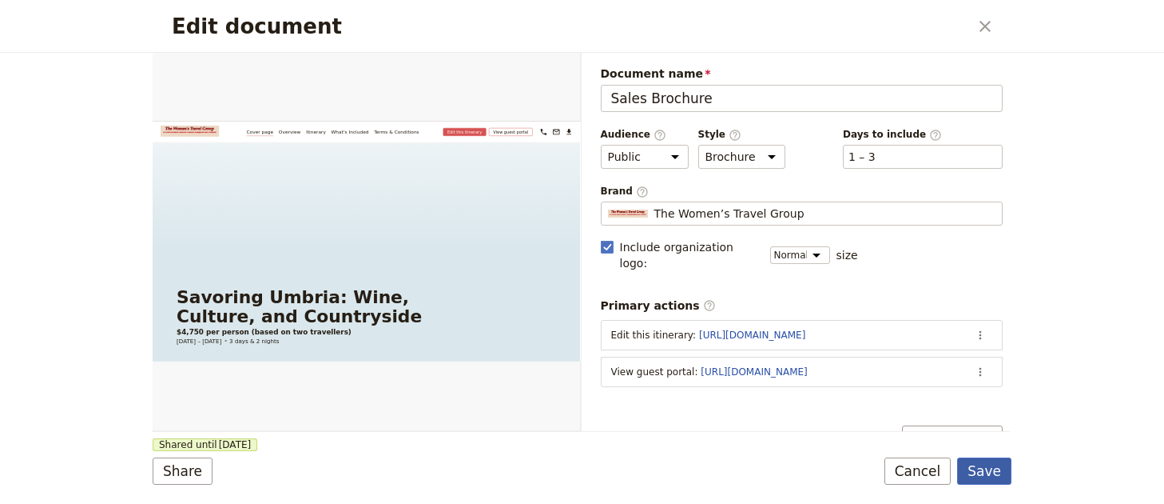
click at [990, 476] on button "Save" at bounding box center [984, 470] width 54 height 27
